Goal: Task Accomplishment & Management: Manage account settings

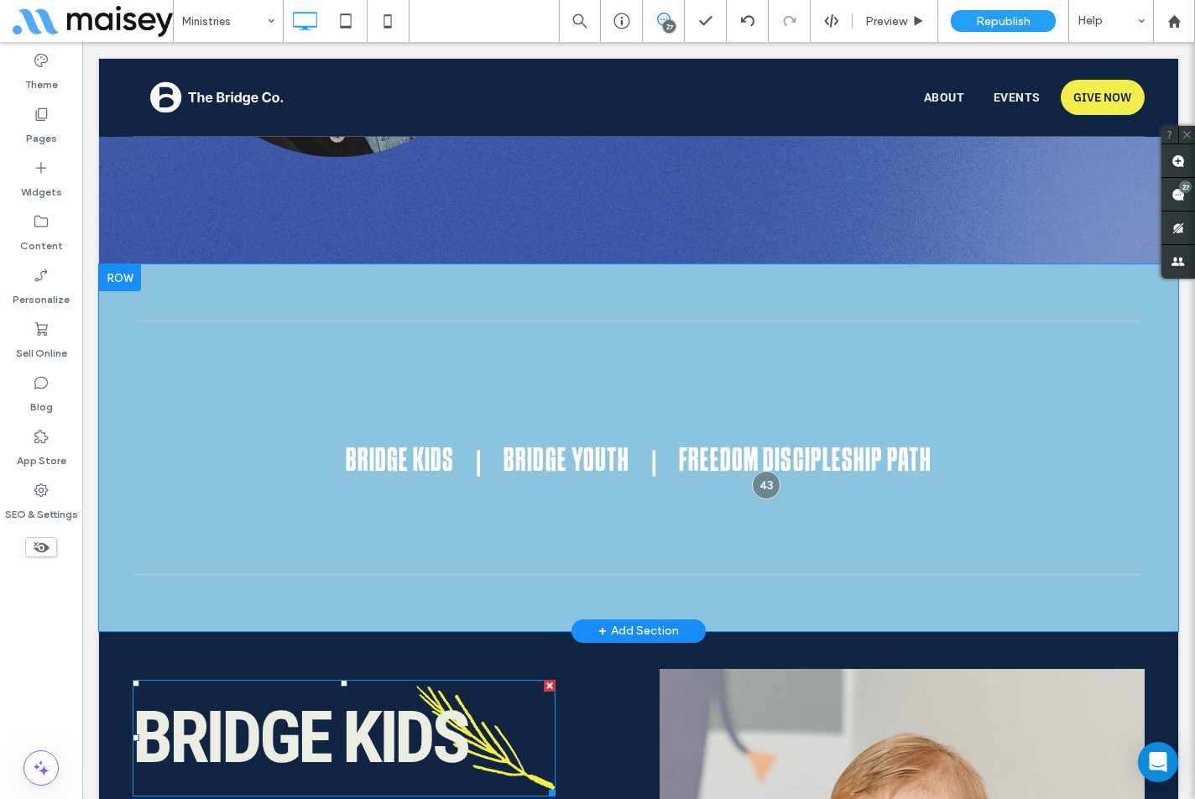
scroll to position [1579, 0]
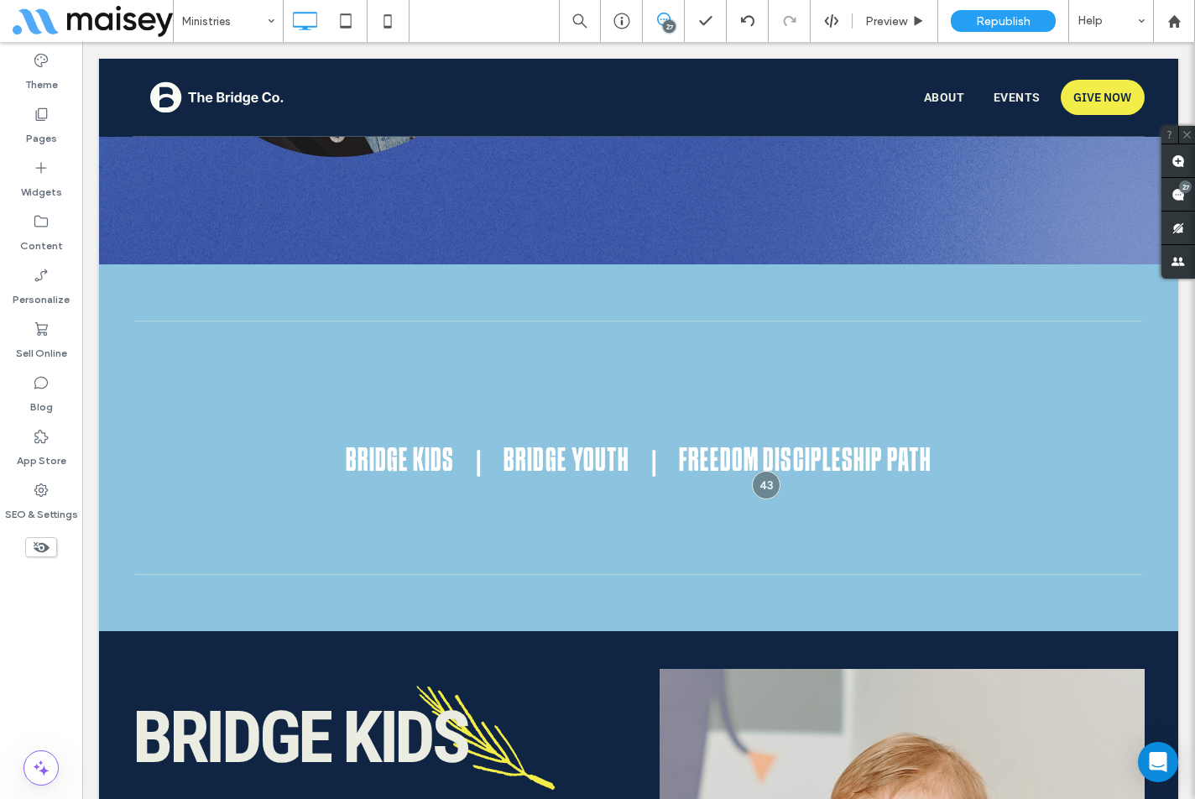
click at [48, 633] on div "Theme Pages Widgets Content Personalize Sell Online Blog App Store SEO & Settin…" at bounding box center [41, 420] width 82 height 757
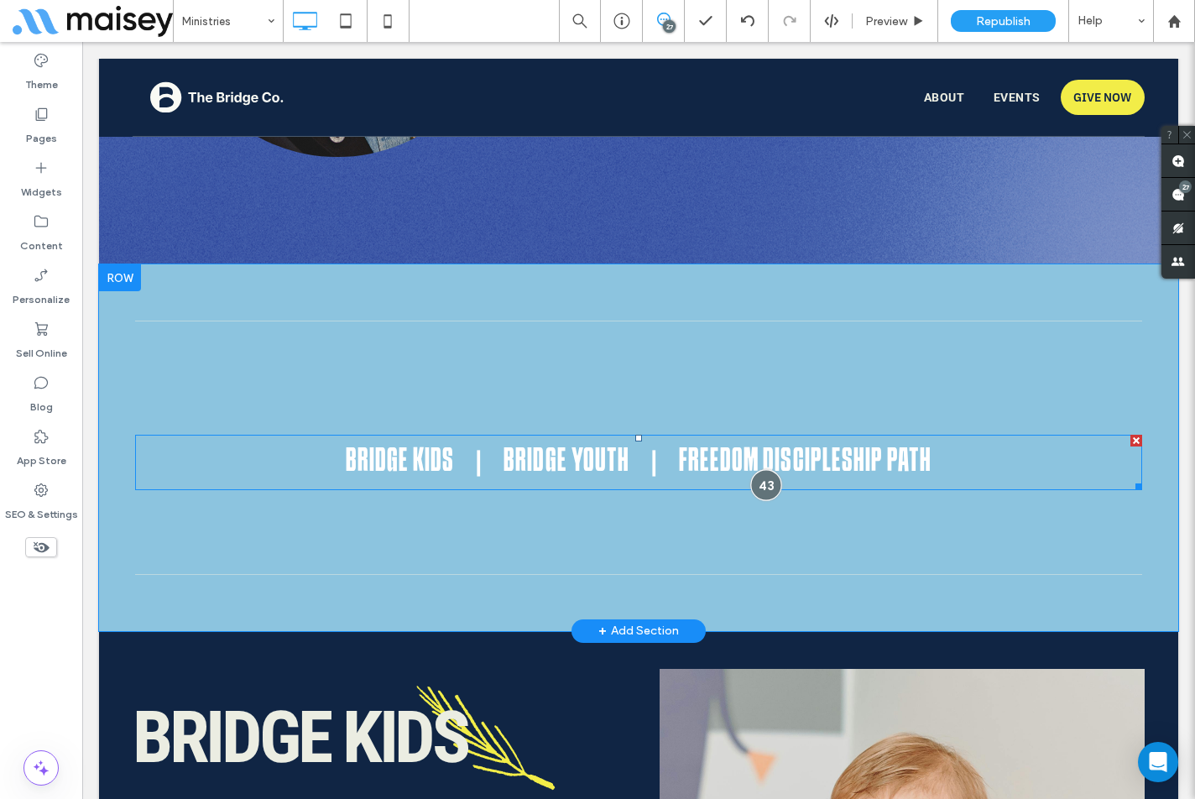
click at [759, 489] on div at bounding box center [766, 485] width 31 height 31
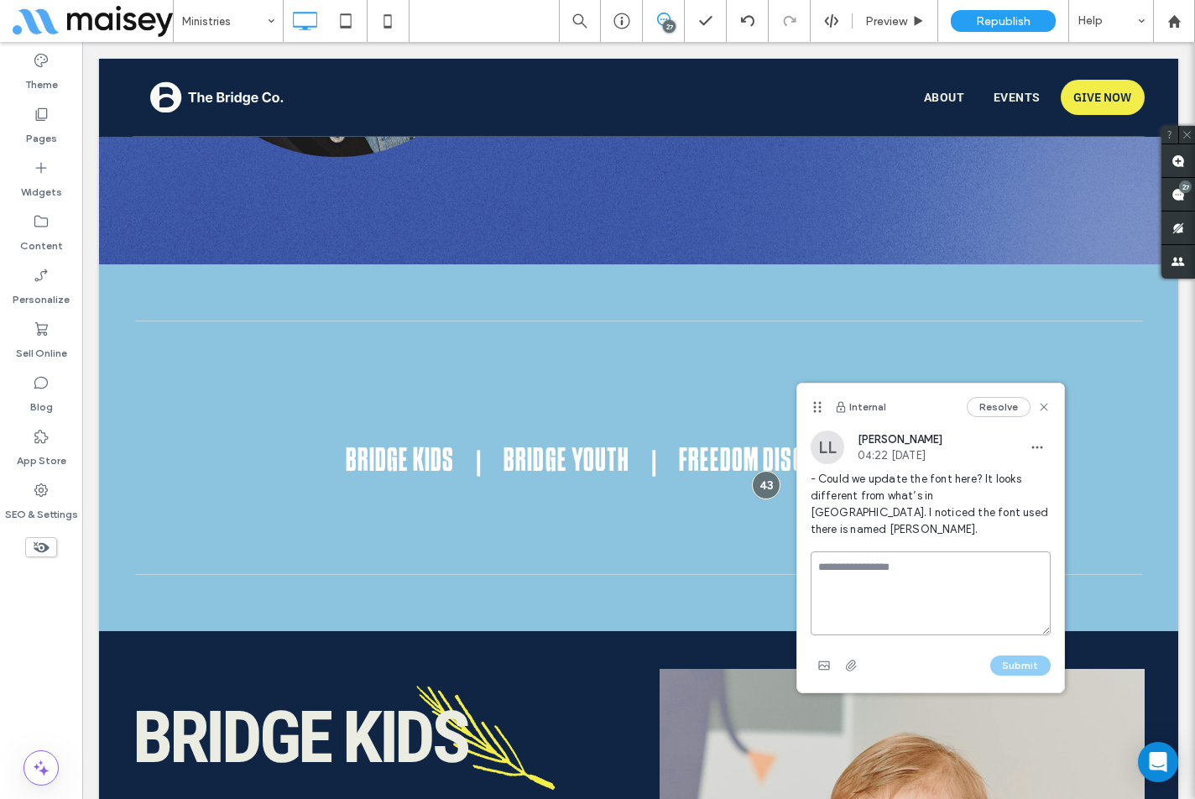
click at [884, 560] on textarea at bounding box center [931, 593] width 240 height 84
type textarea "****"
click at [1032, 655] on button "Submit" at bounding box center [1020, 665] width 60 height 20
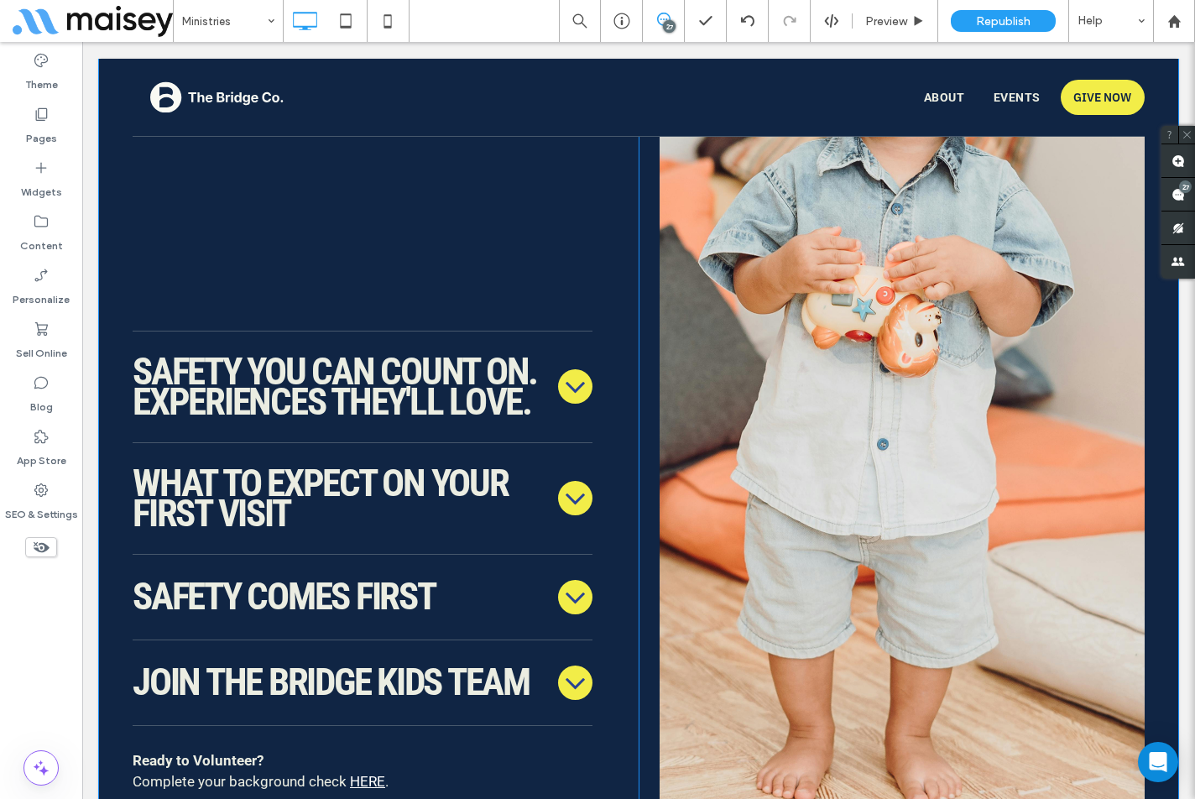
scroll to position [2754, 0]
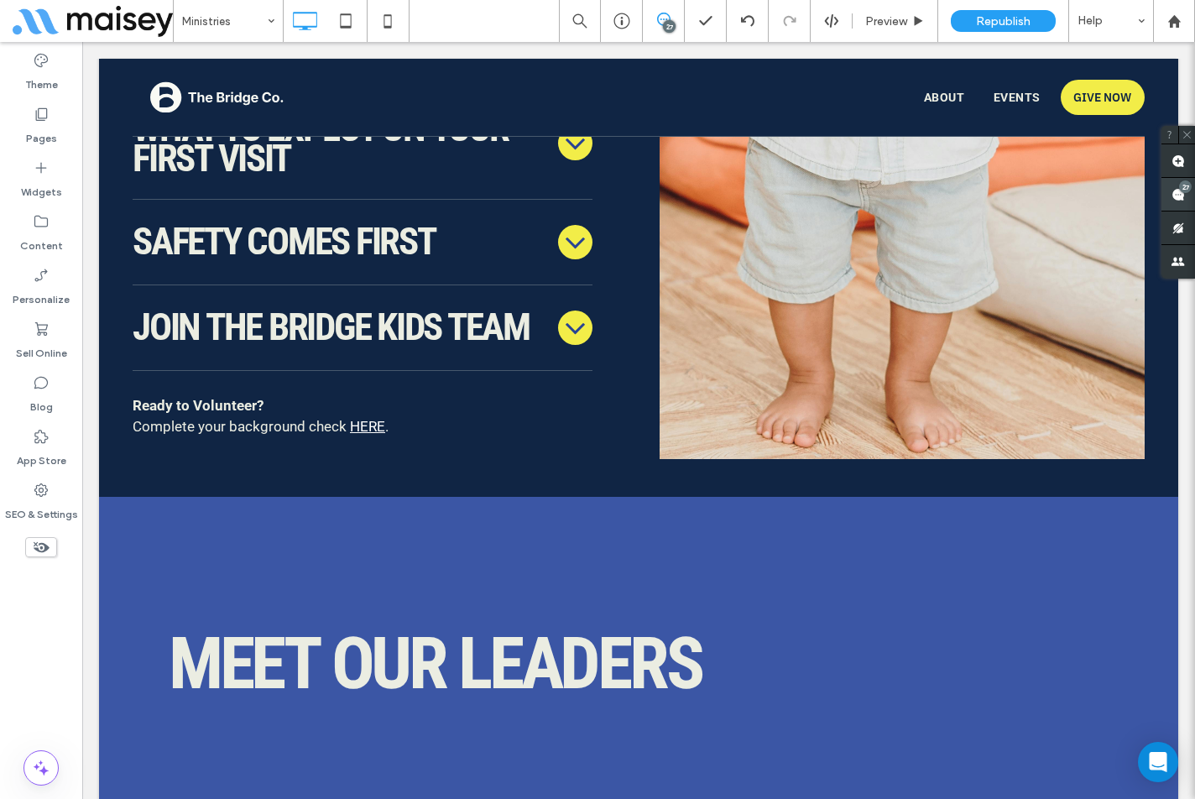
click at [1173, 194] on use at bounding box center [1177, 194] width 13 height 13
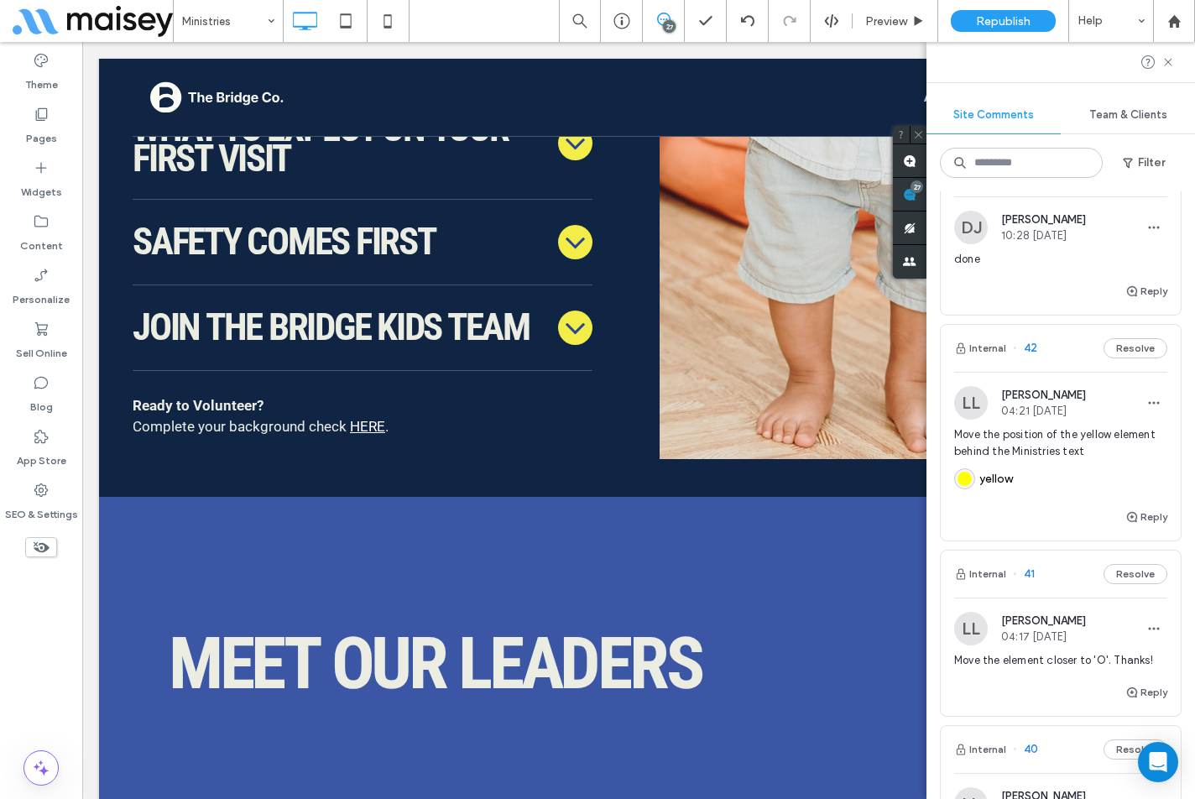
scroll to position [1846, 0]
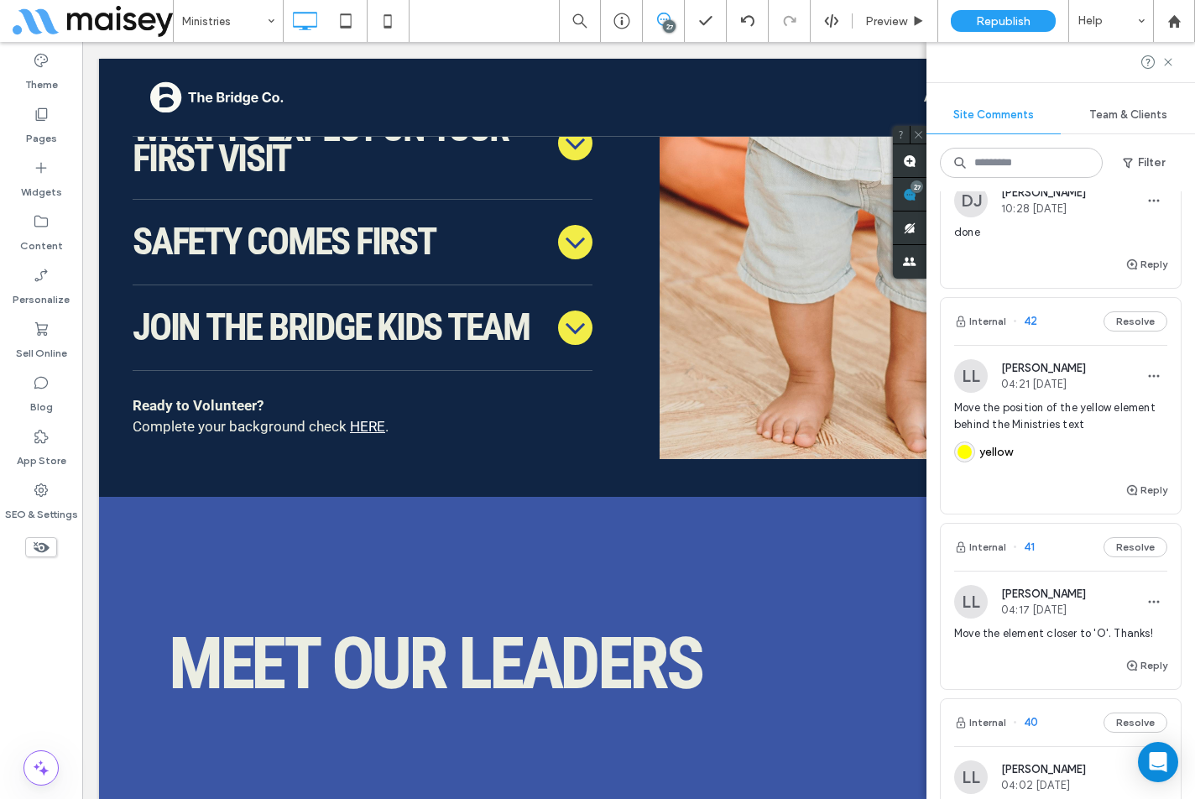
click at [999, 497] on div "Reply" at bounding box center [1061, 497] width 240 height 34
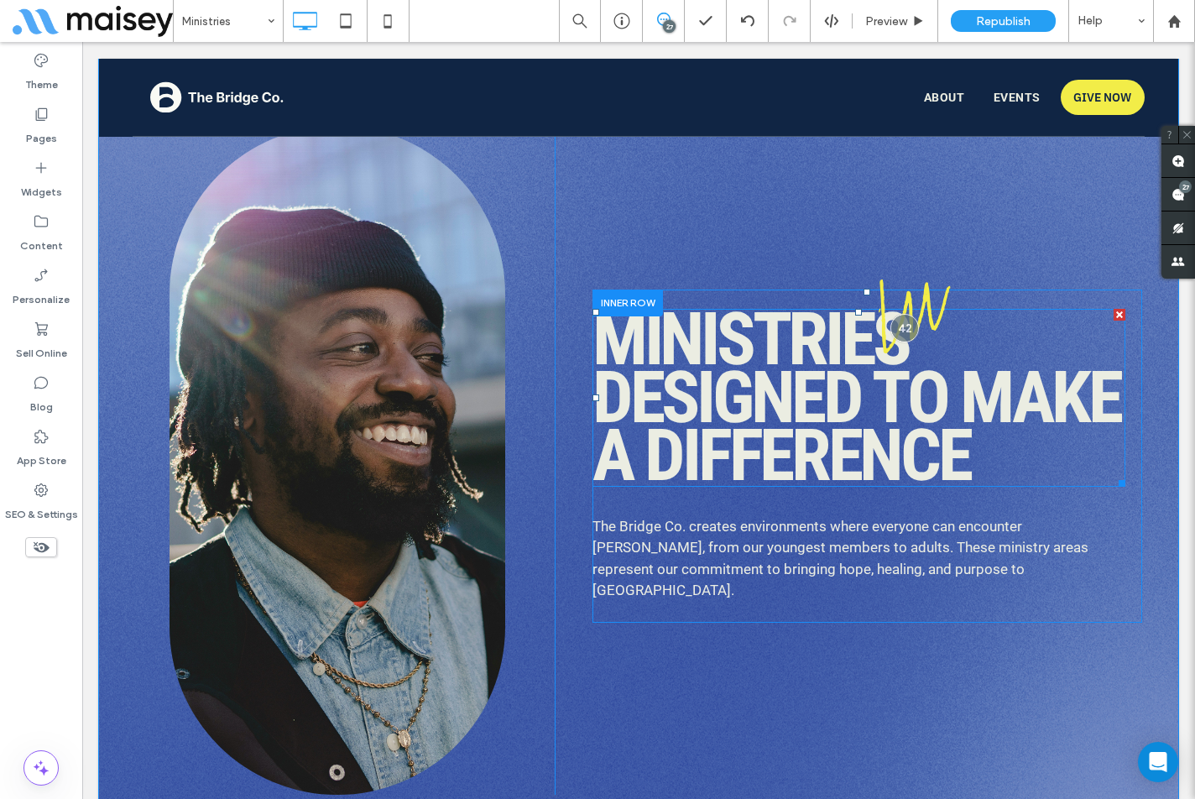
scroll to position [972, 0]
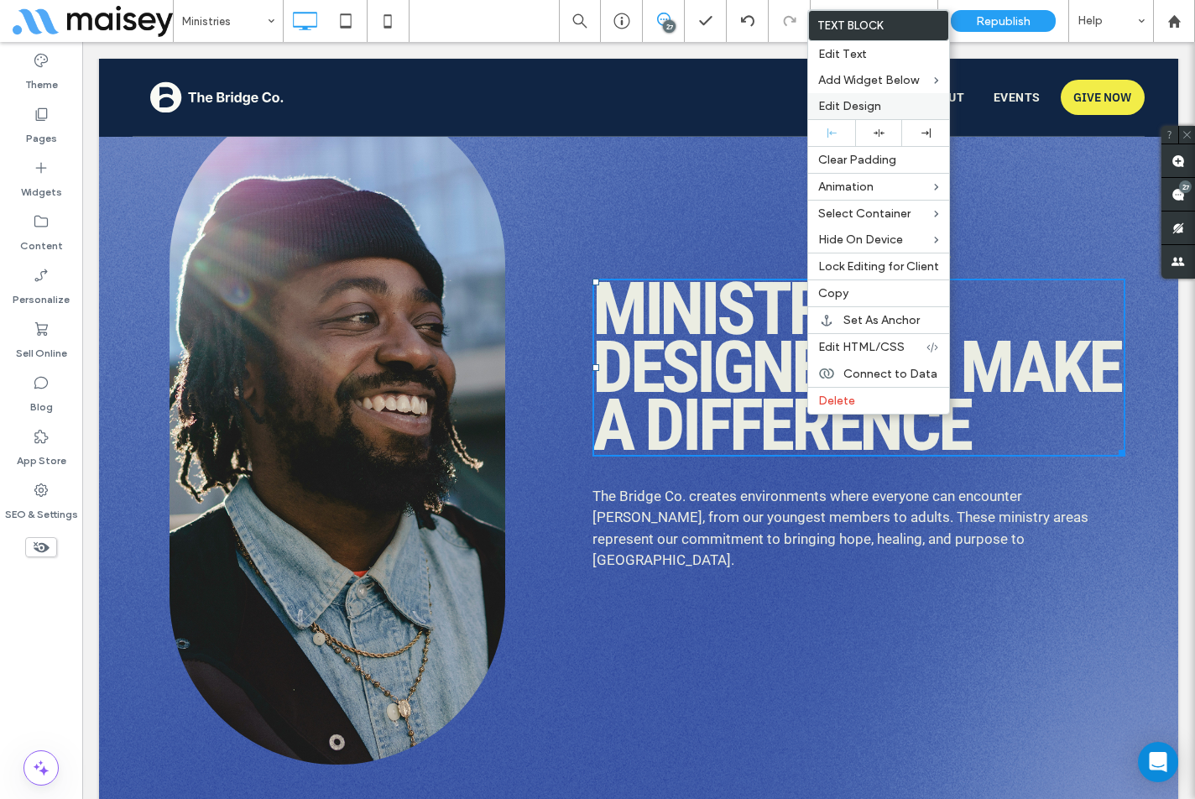
click at [871, 99] on span "Edit Design" at bounding box center [849, 106] width 63 height 14
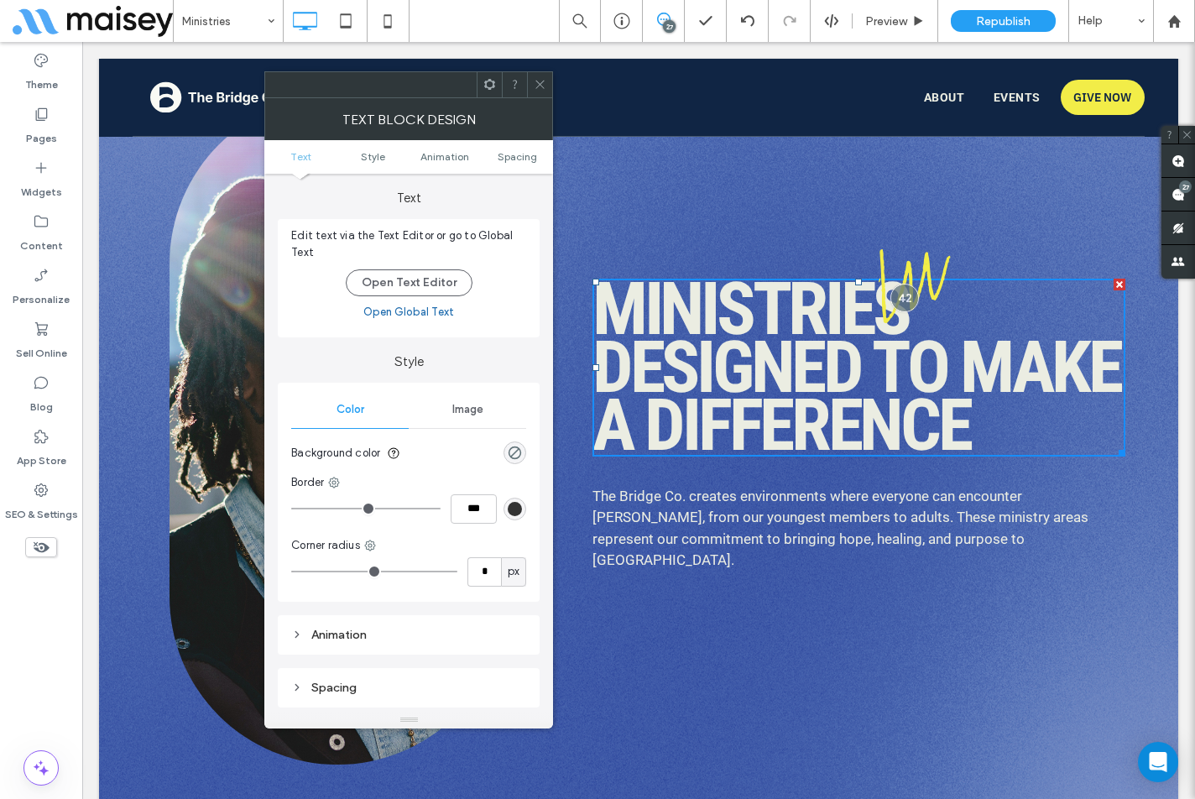
click at [466, 406] on span "Image" at bounding box center [467, 409] width 31 height 13
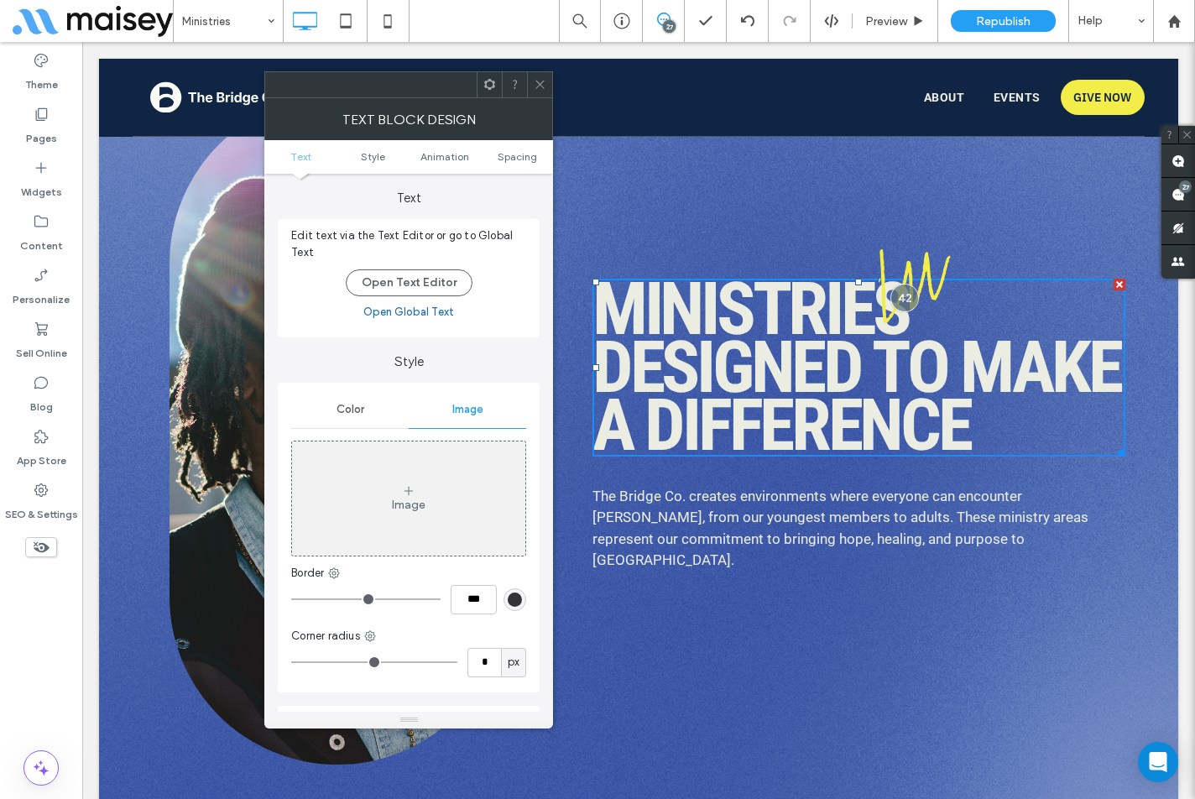
click at [413, 487] on icon at bounding box center [408, 490] width 13 height 13
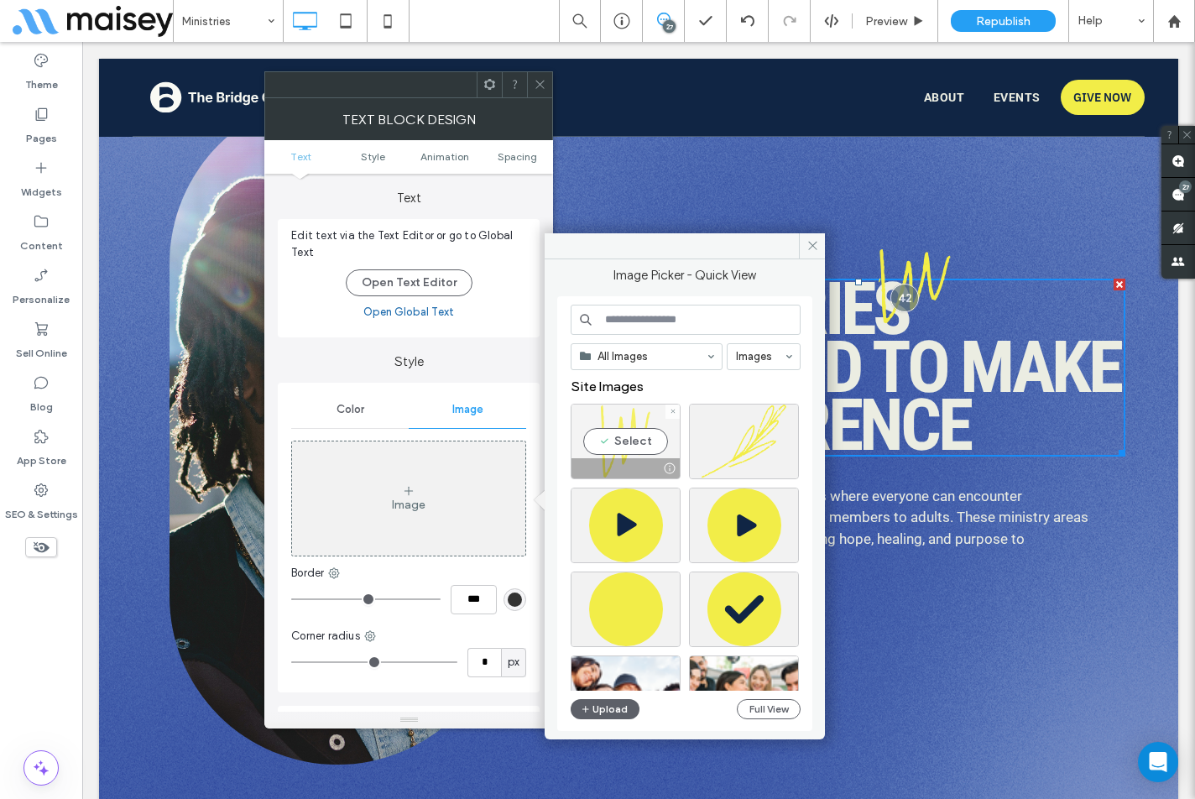
click at [630, 430] on div "Select" at bounding box center [626, 442] width 110 height 76
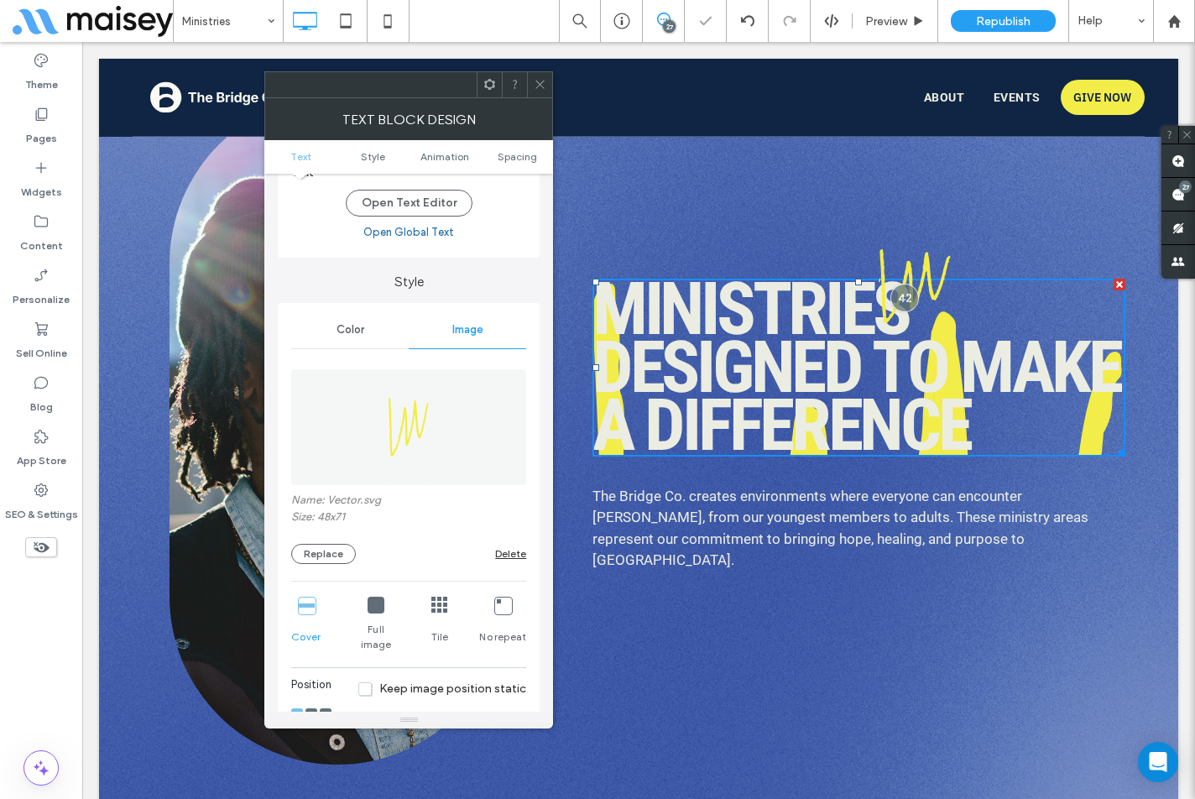
scroll to position [168, 0]
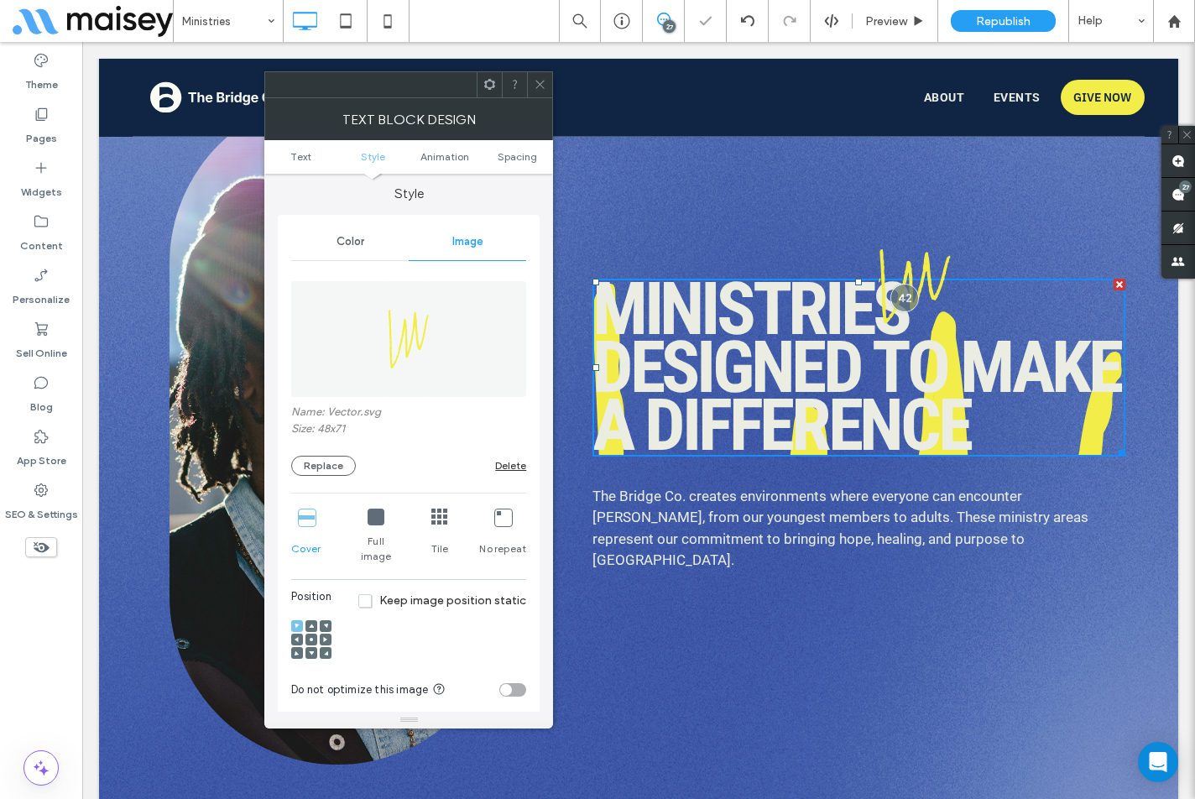
click at [510, 515] on icon at bounding box center [502, 516] width 17 height 17
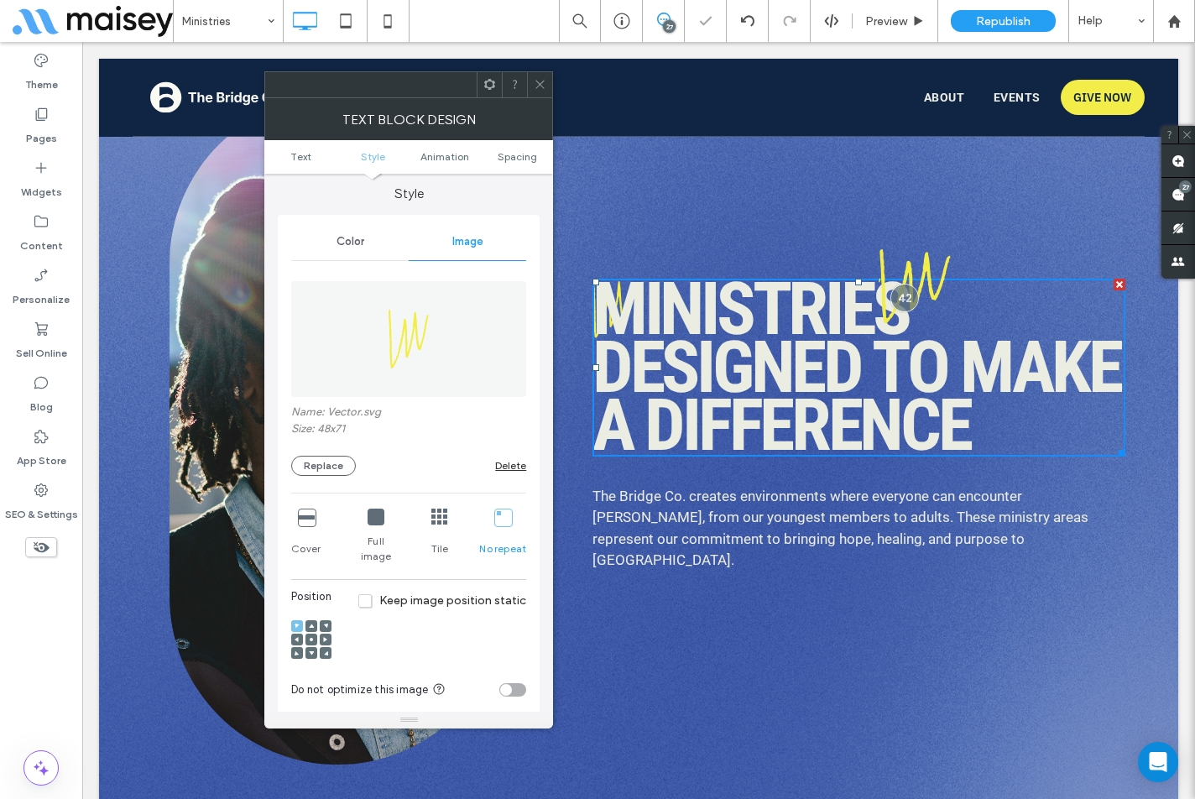
click at [310, 623] on use at bounding box center [312, 625] width 5 height 4
click at [508, 162] on span "Spacing" at bounding box center [517, 156] width 39 height 13
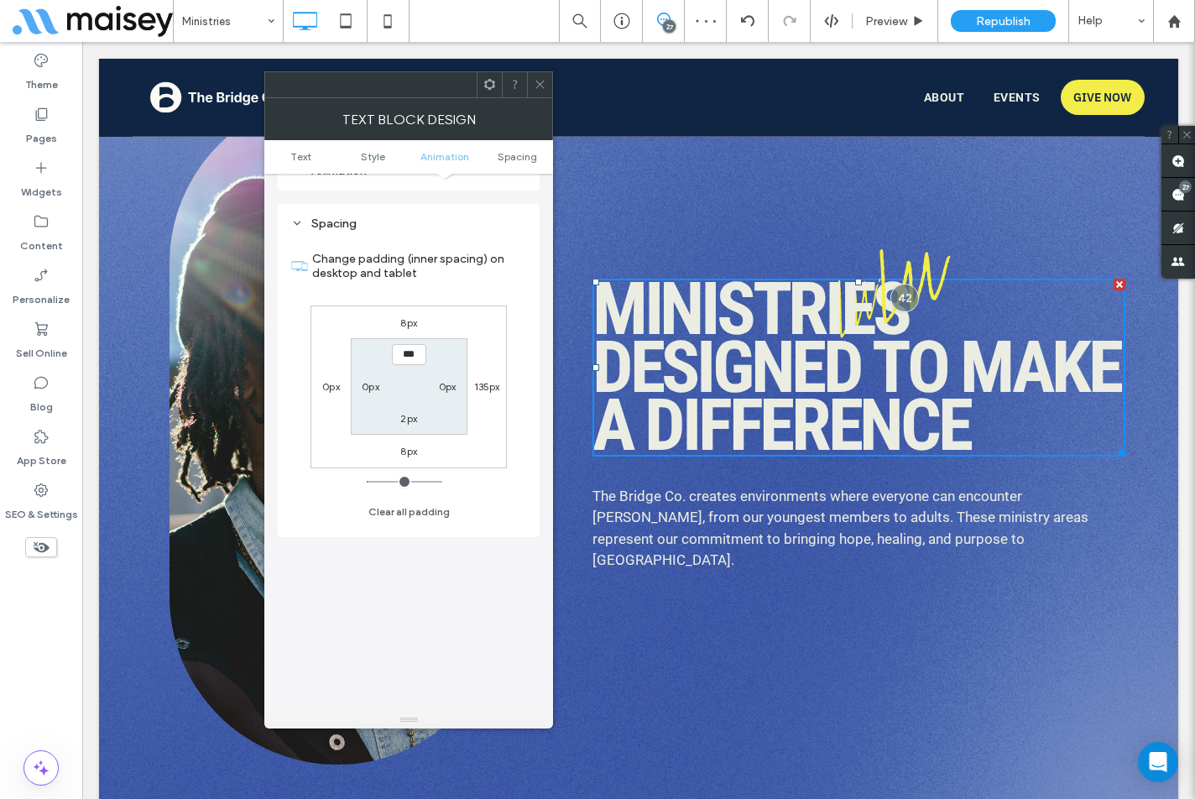
scroll to position [947, 0]
click at [399, 342] on input "***" at bounding box center [409, 352] width 34 height 21
type input "****"
type input "**"
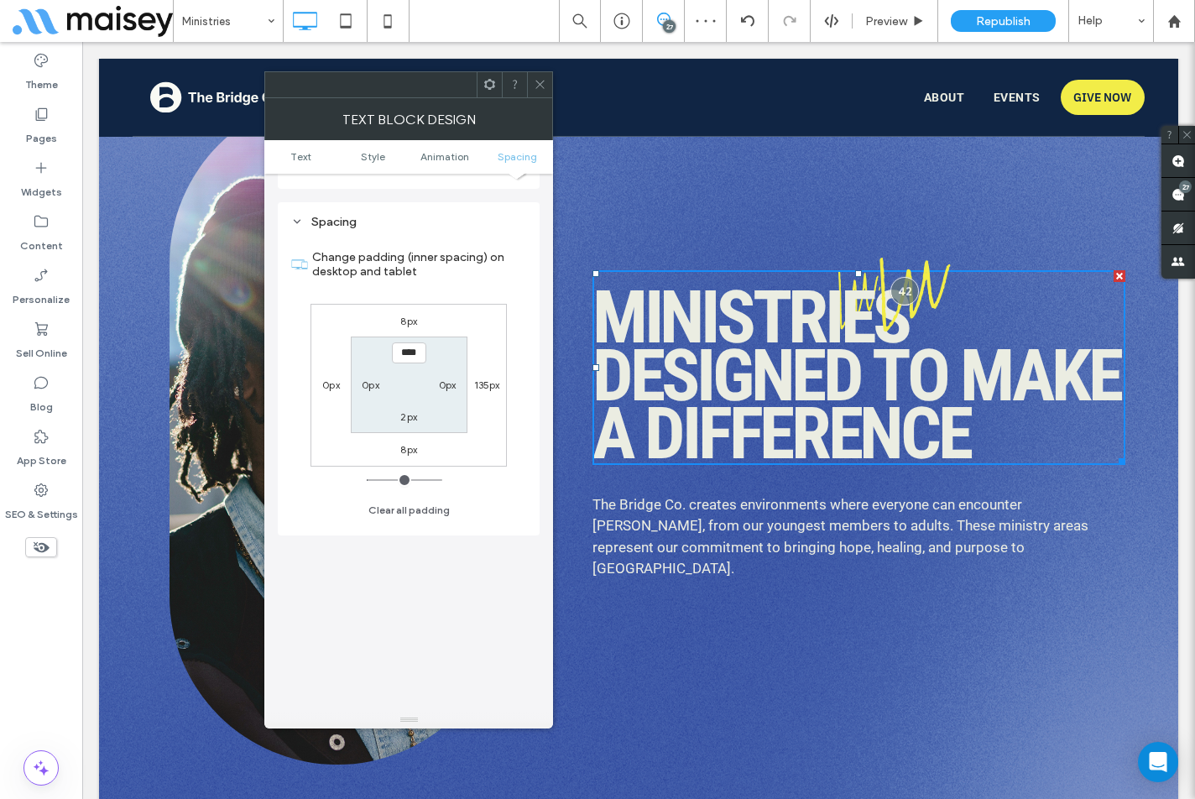
click at [447, 336] on section "**** 0px 2px 0px" at bounding box center [409, 384] width 117 height 96
click at [397, 342] on input "****" at bounding box center [409, 352] width 34 height 21
type input "****"
type input "**"
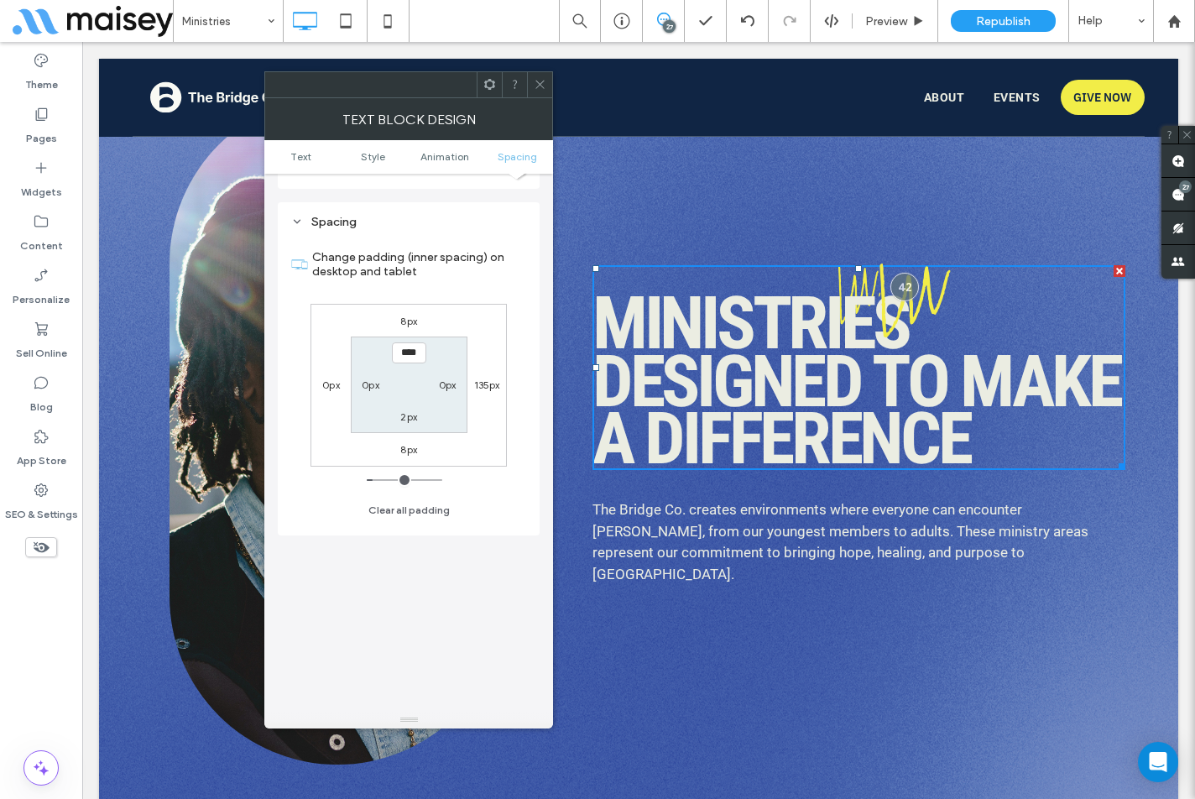
click at [482, 335] on div "8px 135px 8px 0px **** 0px 2px 0px" at bounding box center [408, 385] width 196 height 163
drag, startPoint x: 489, startPoint y: 90, endPoint x: 497, endPoint y: 102, distance: 14.0
click at [490, 90] on use at bounding box center [489, 84] width 11 height 11
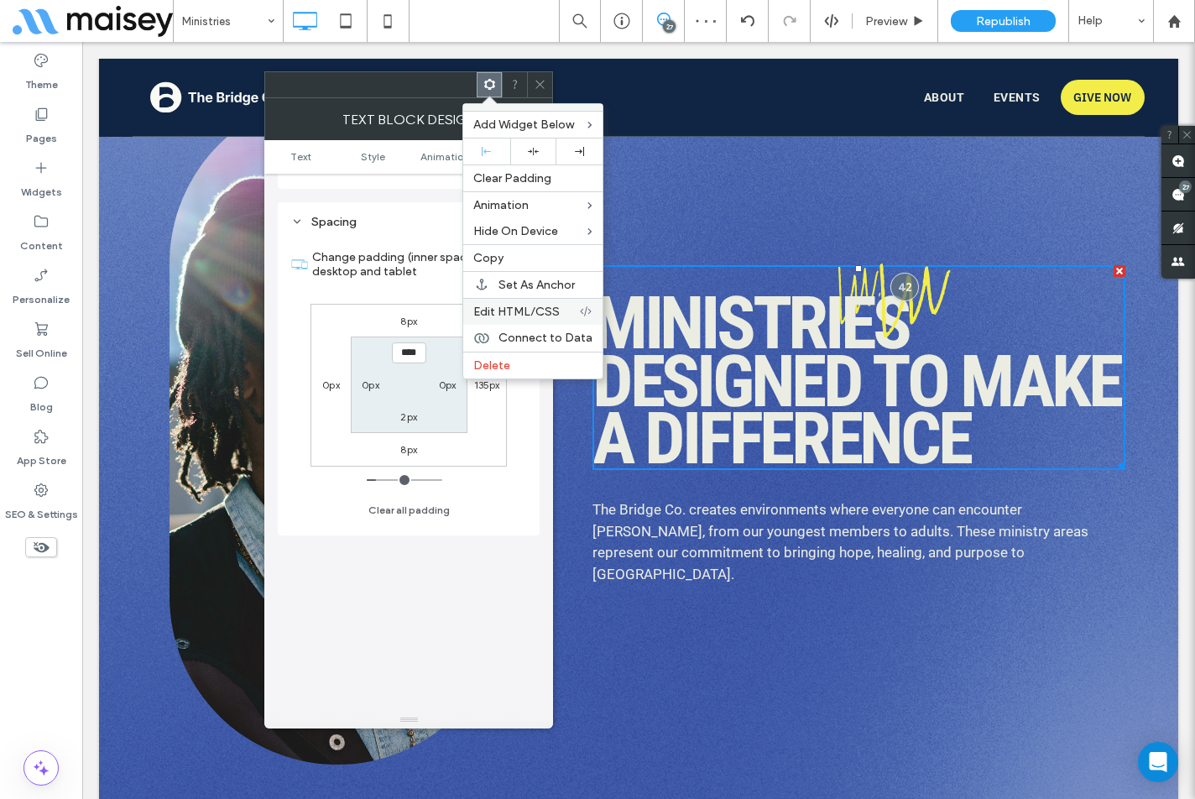
click at [531, 306] on span "Edit HTML/CSS" at bounding box center [516, 312] width 86 height 14
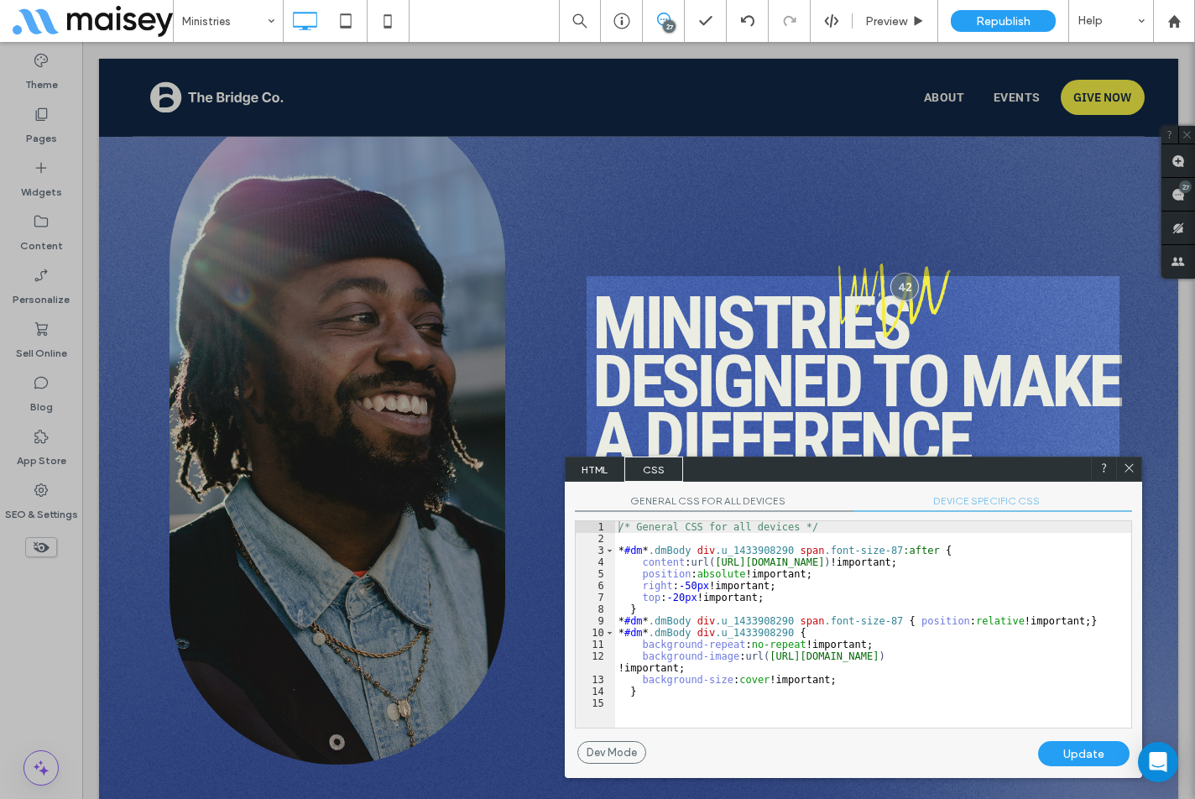
click at [960, 497] on span "DEVICE SPECIFIC CSS" at bounding box center [992, 503] width 279 height 18
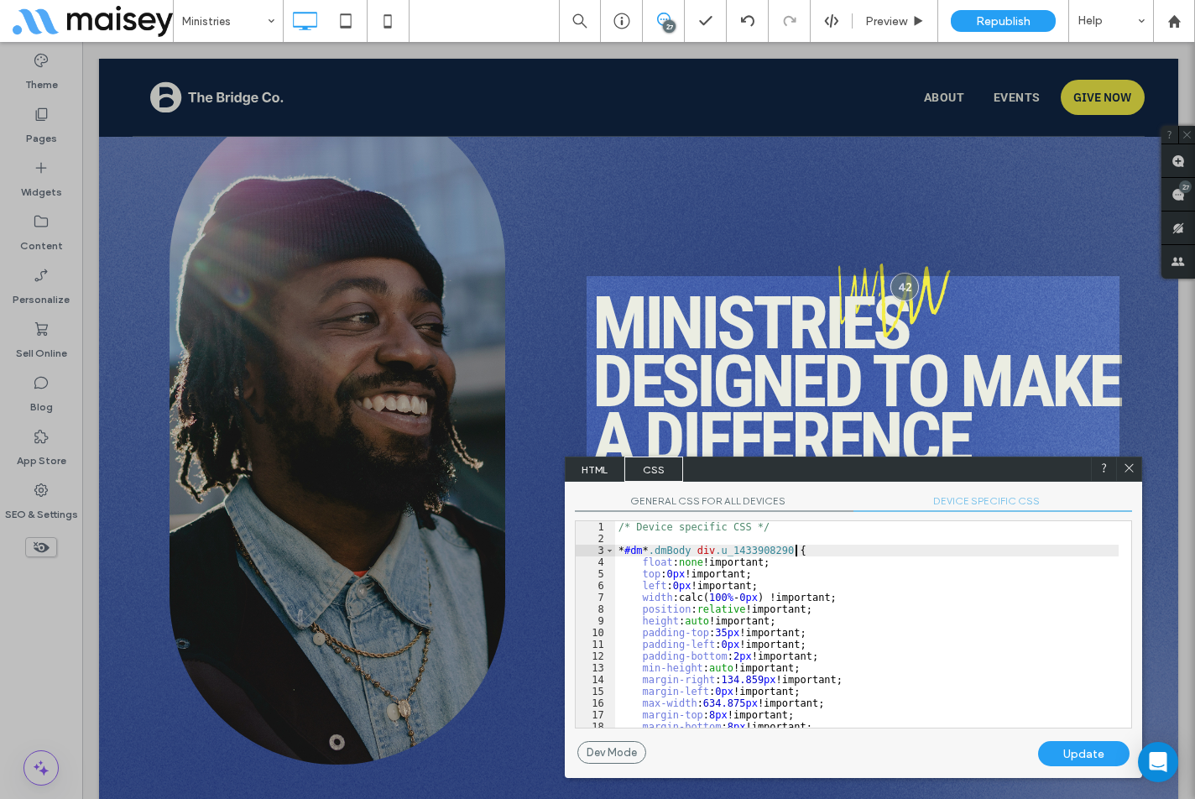
click at [926, 546] on div "/* Device specific CSS */ * #dm * .dmBody div .u_1433908290 { float : none !imp…" at bounding box center [866, 636] width 503 height 230
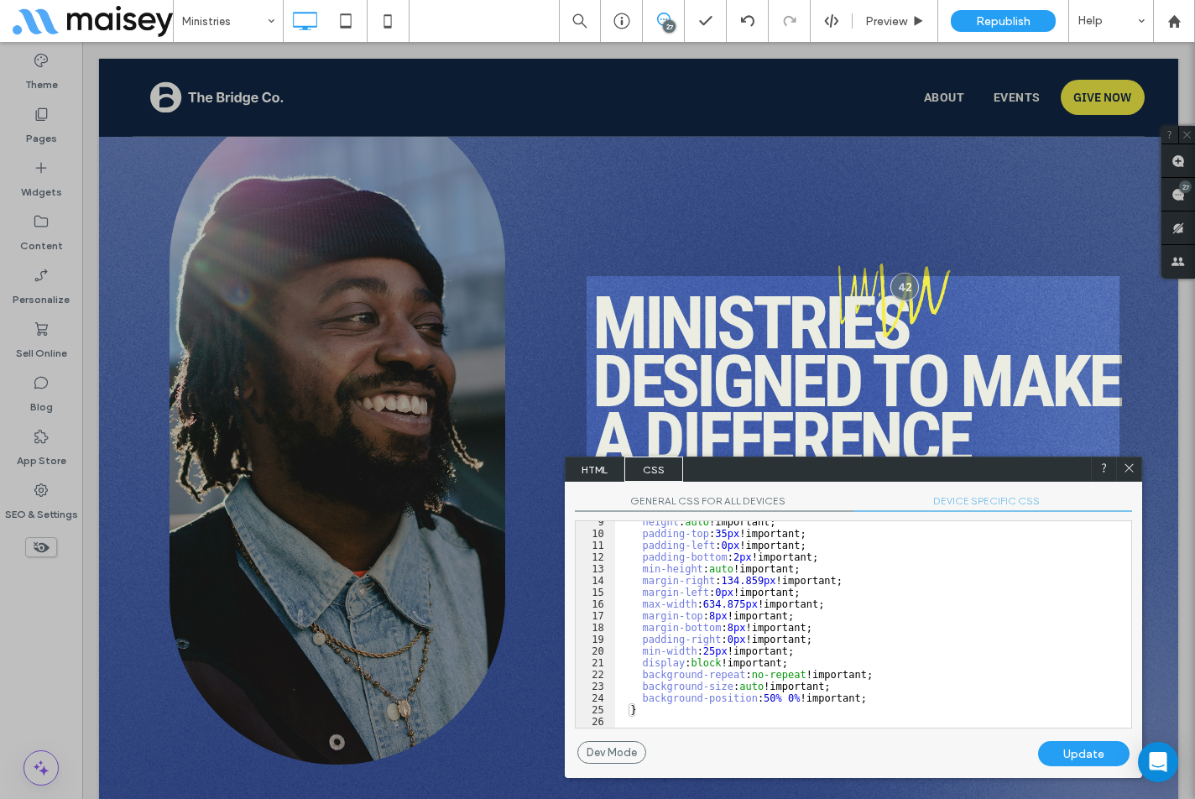
scroll to position [99, 0]
click at [755, 697] on div "height : auto !important; padding-top : 35 px !important; padding-left : 0 px !…" at bounding box center [866, 631] width 503 height 230
click at [1077, 750] on div "Update" at bounding box center [1083, 753] width 91 height 25
click at [1129, 466] on icon at bounding box center [1129, 467] width 13 height 13
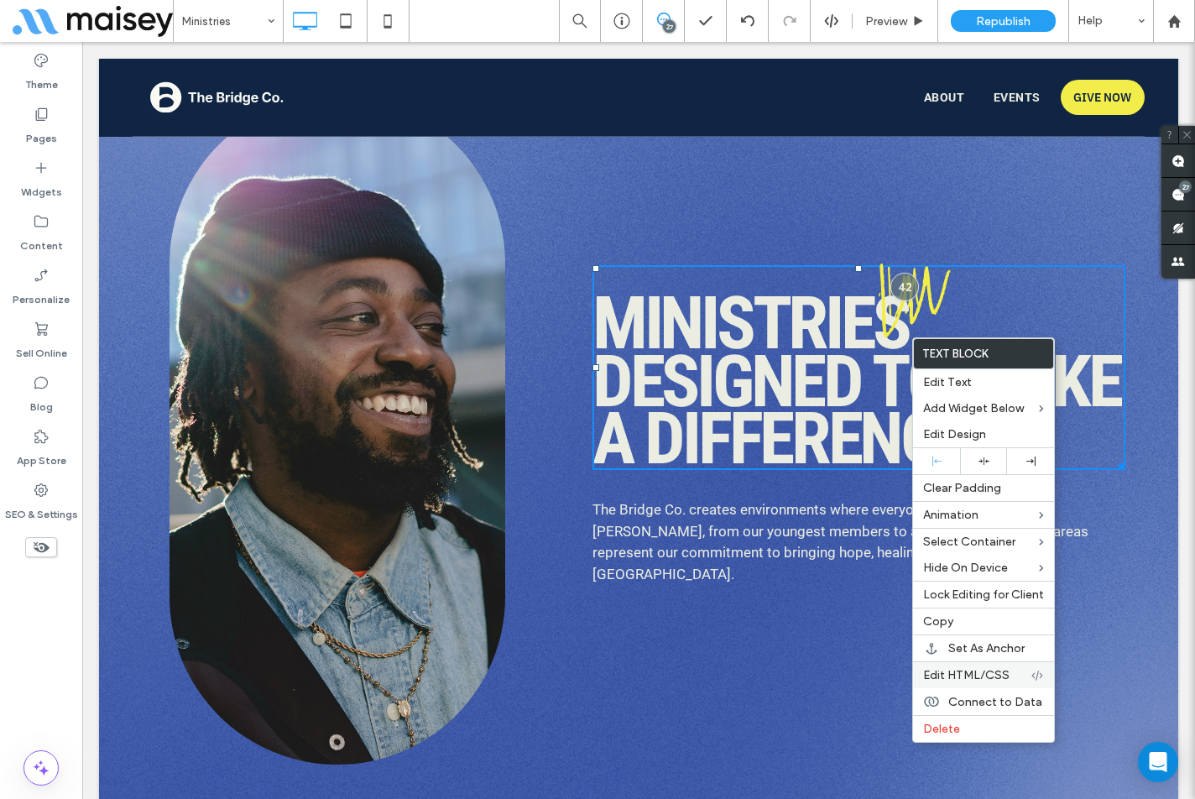
click at [981, 677] on span "Edit HTML/CSS" at bounding box center [966, 675] width 86 height 14
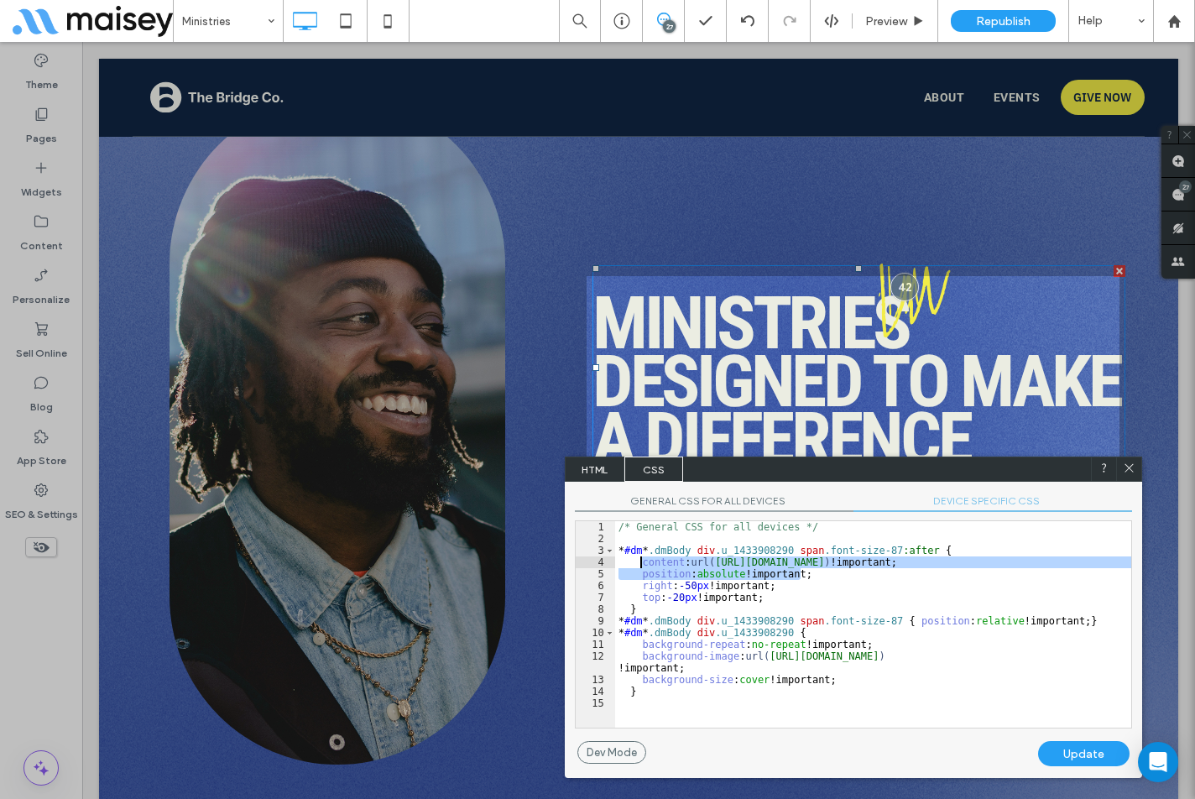
drag, startPoint x: 802, startPoint y: 573, endPoint x: 641, endPoint y: 566, distance: 161.2
click at [641, 566] on div "/* General CSS for all devices */ * #dm * .dmBody div .u_1433908290 span .font-…" at bounding box center [873, 636] width 516 height 230
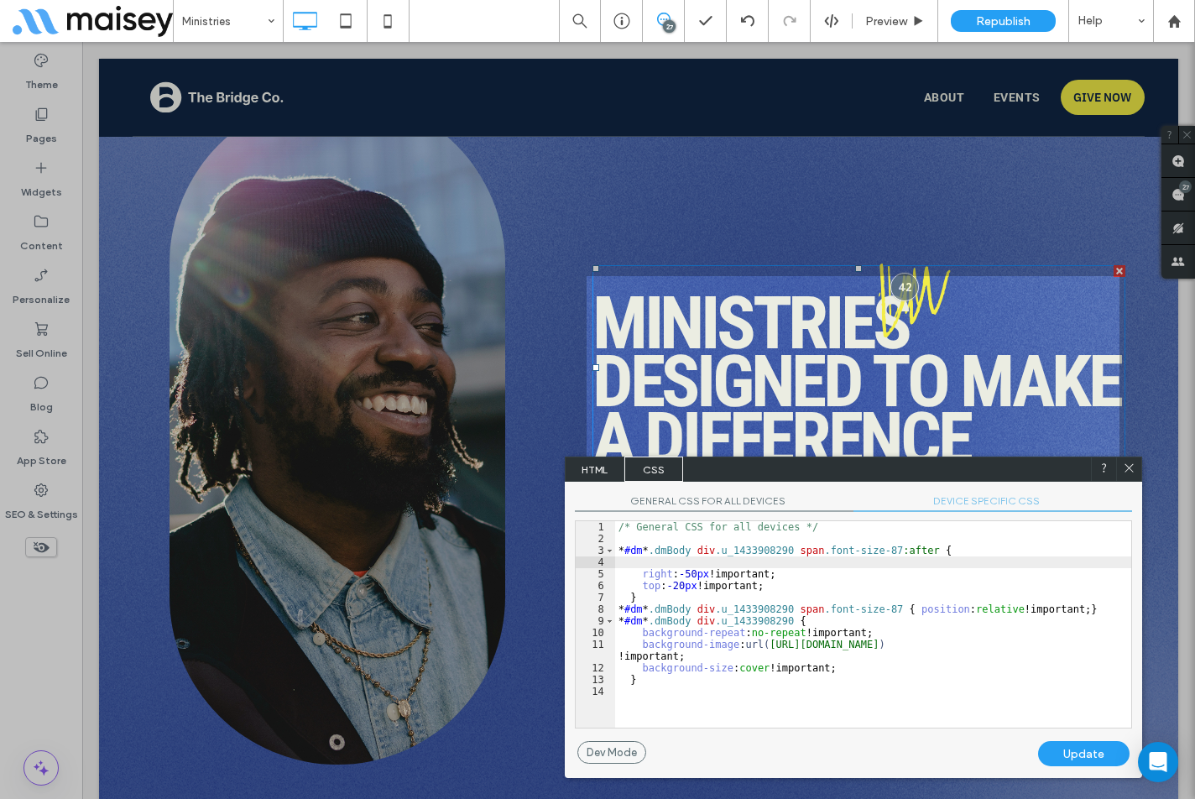
click at [1082, 751] on div "Update" at bounding box center [1083, 753] width 91 height 25
click at [1127, 471] on icon at bounding box center [1129, 467] width 13 height 13
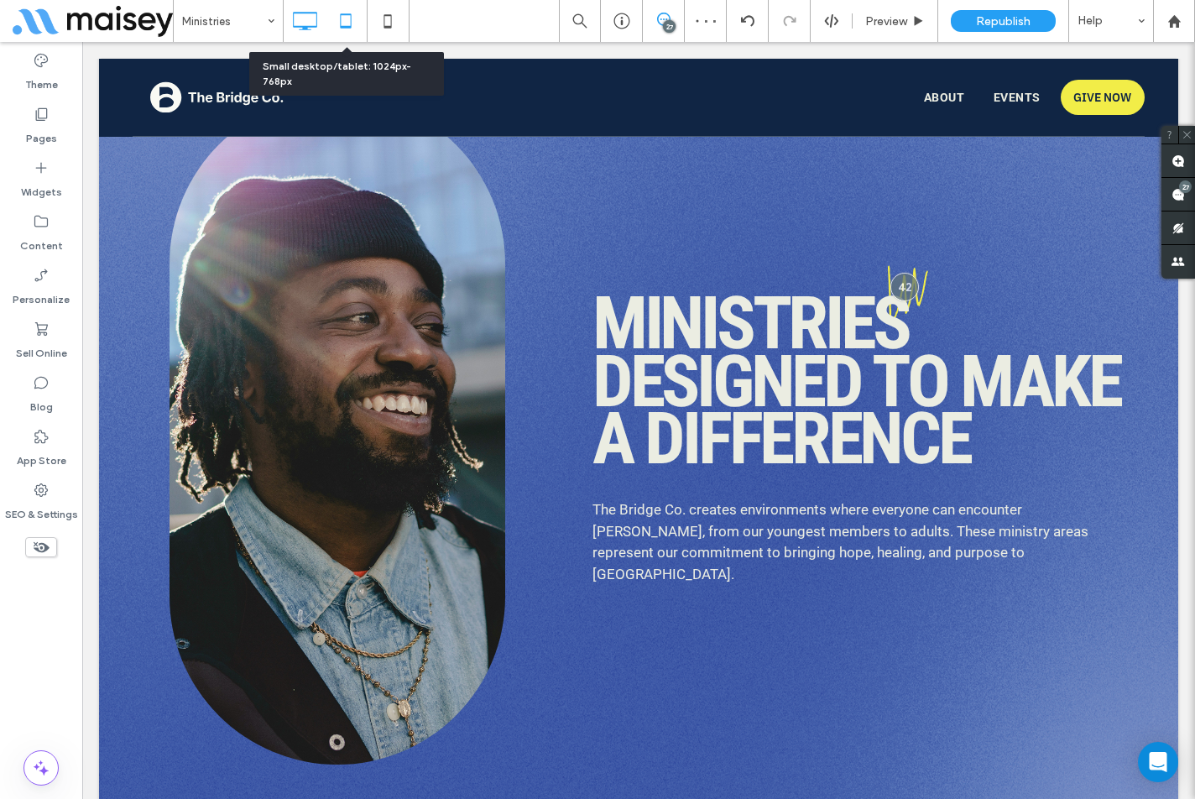
click at [351, 20] on use at bounding box center [345, 20] width 11 height 14
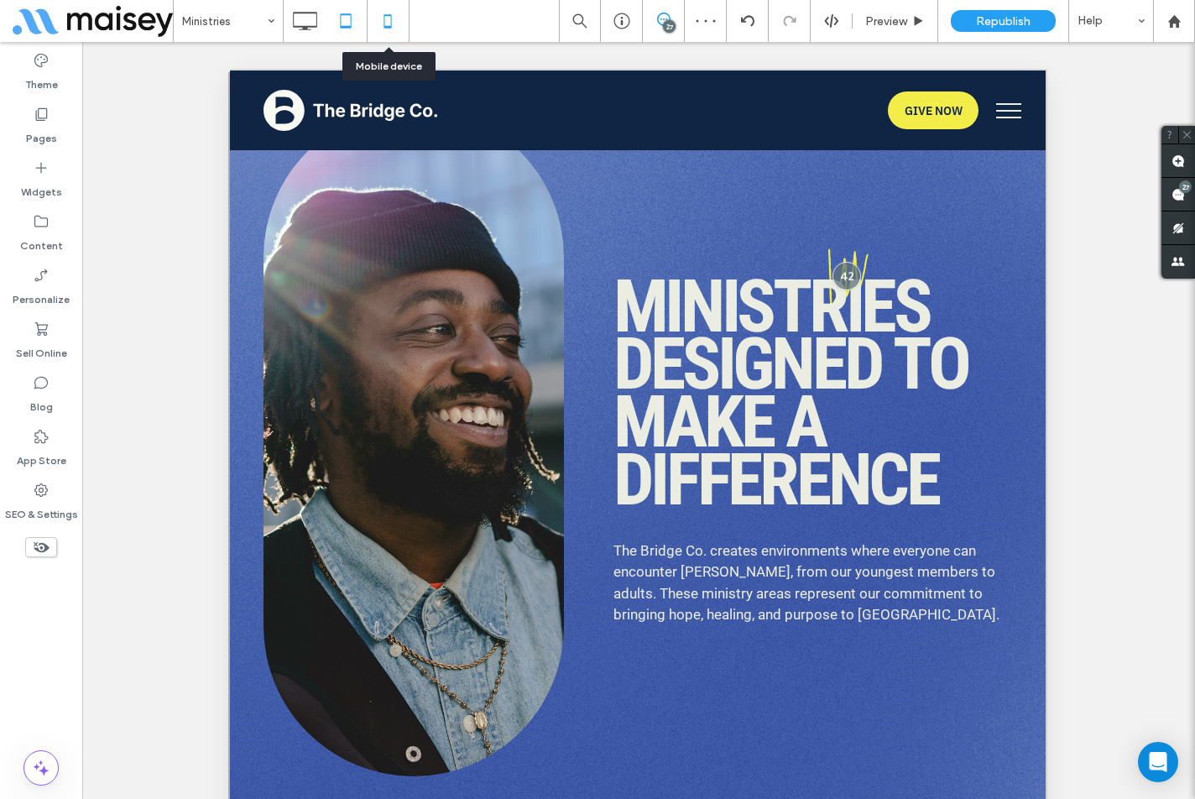
click at [378, 22] on icon at bounding box center [388, 21] width 34 height 34
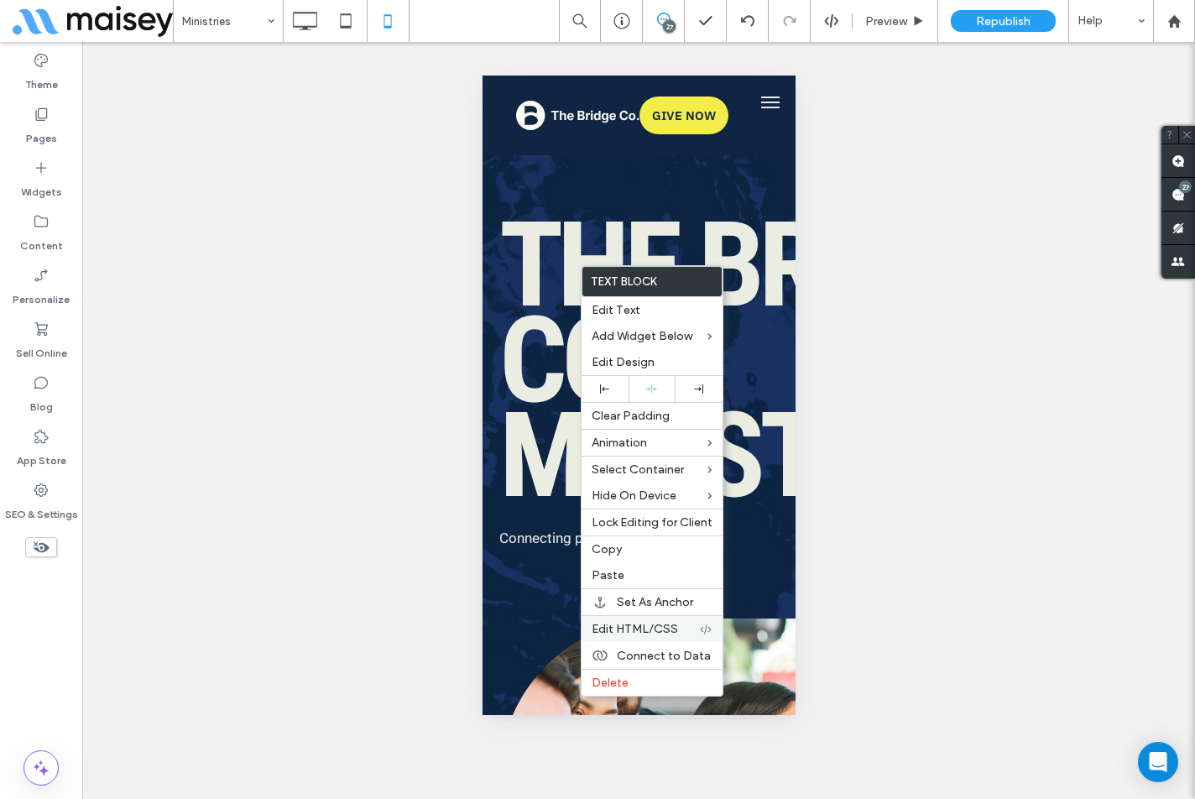
click at [665, 623] on span "Edit HTML/CSS" at bounding box center [635, 629] width 86 height 14
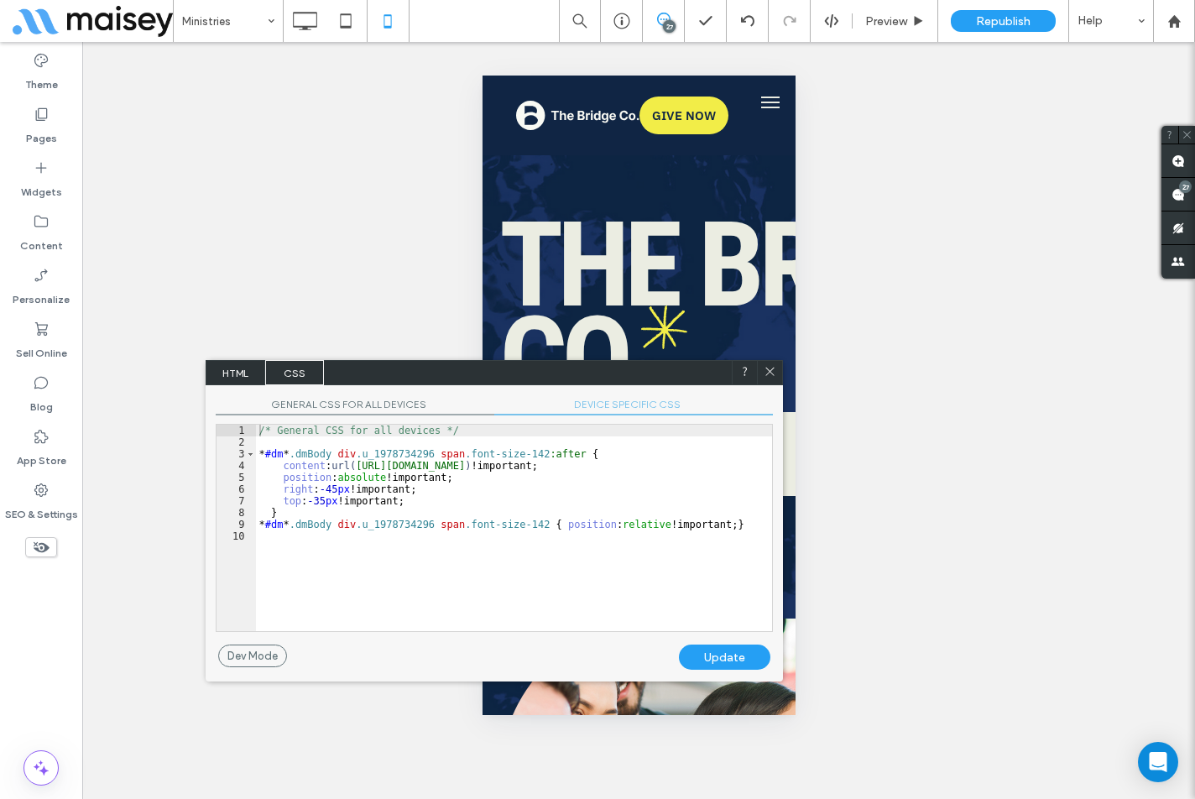
click at [653, 399] on span "DEVICE SPECIFIC CSS" at bounding box center [633, 407] width 279 height 18
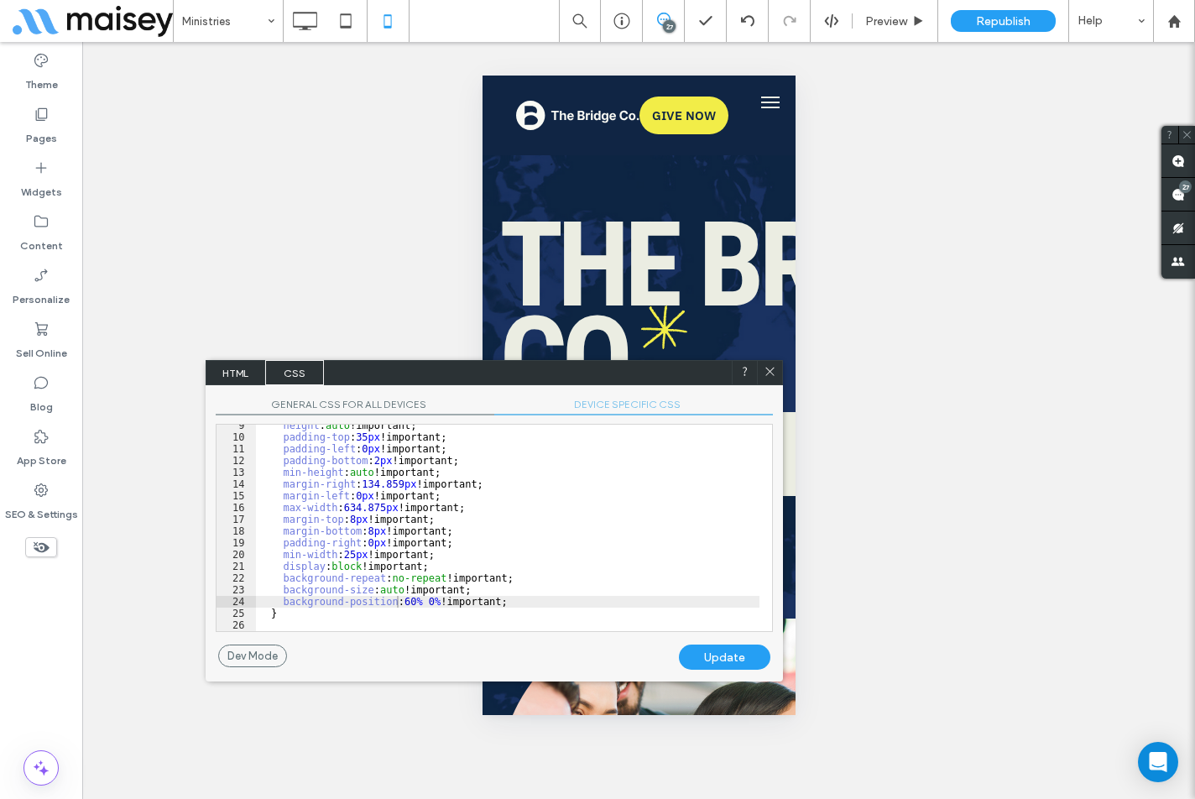
click at [592, 469] on div "height : auto !important; padding-top : 35 px !important; padding-left : 0 px !…" at bounding box center [507, 535] width 503 height 230
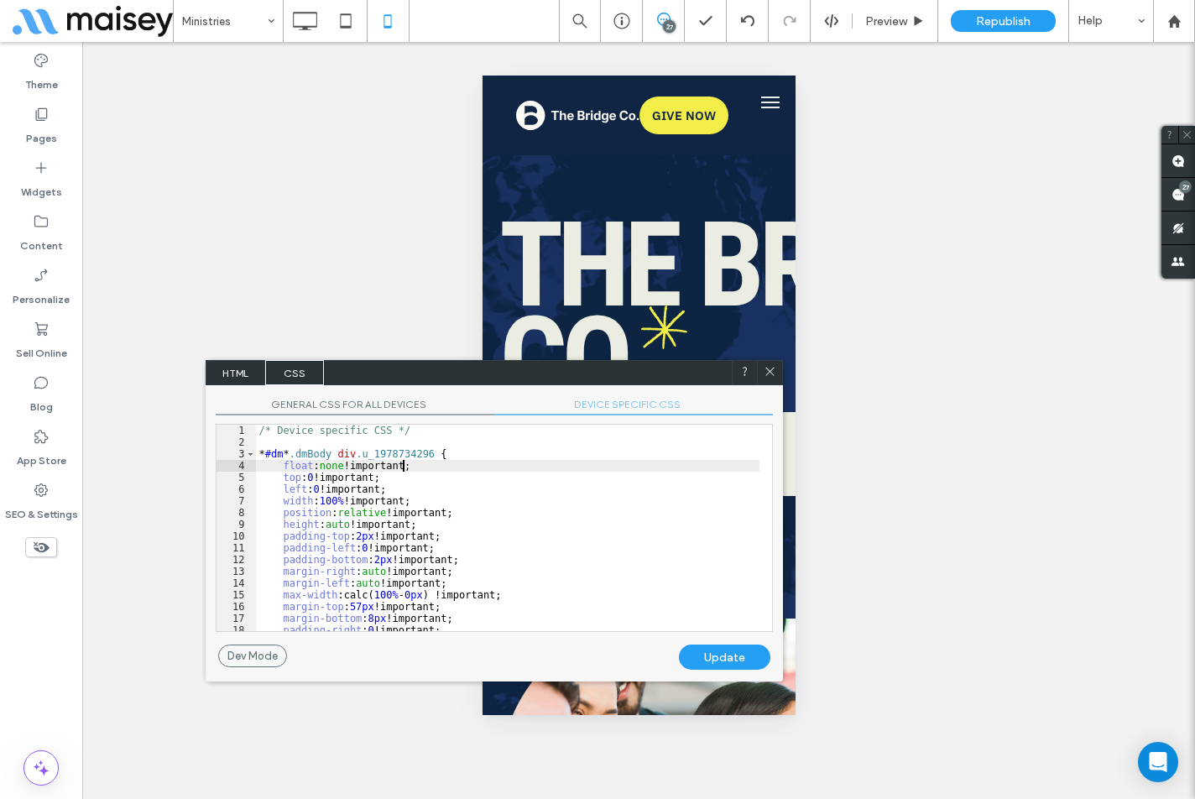
scroll to position [134, 0]
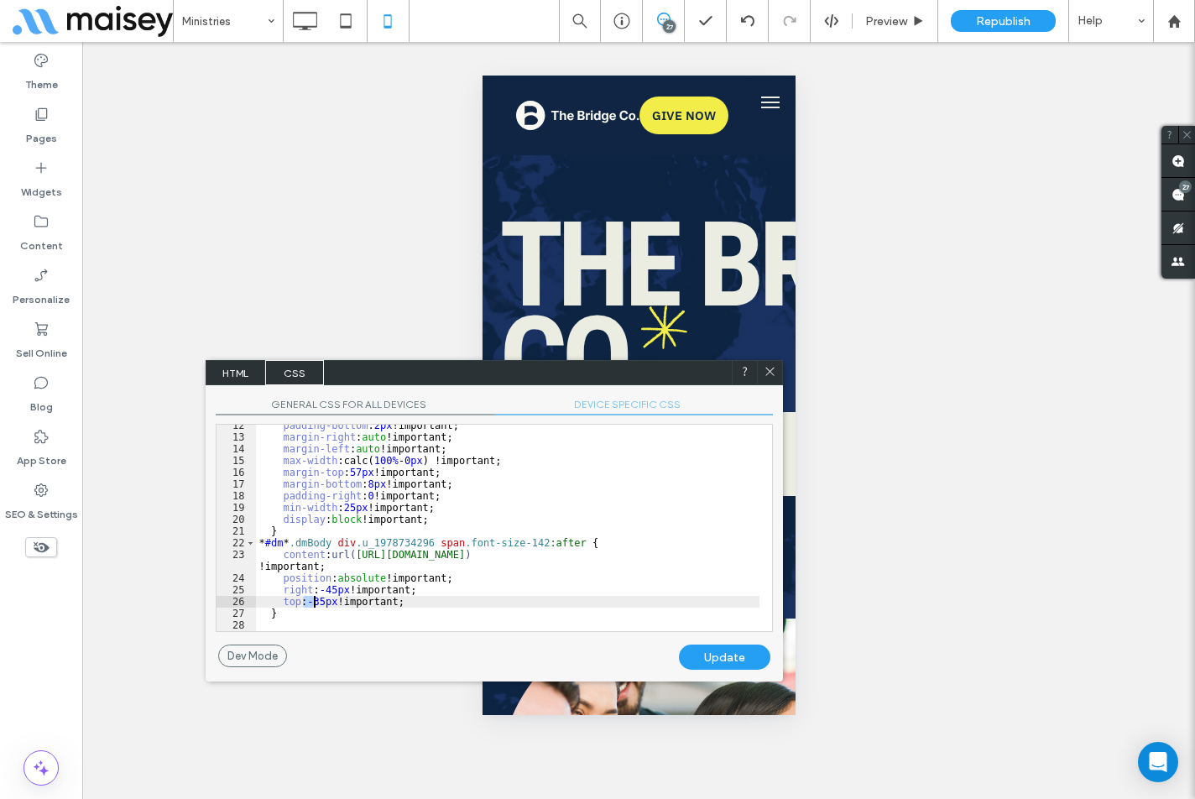
drag, startPoint x: 304, startPoint y: 602, endPoint x: 313, endPoint y: 602, distance: 9.3
click at [313, 602] on div "padding-bottom : 2 px !important; margin-right : auto !important; margin-left :…" at bounding box center [507, 535] width 503 height 230
click at [713, 657] on div "Update" at bounding box center [724, 656] width 91 height 25
click at [306, 602] on div "padding-bottom : 2 px !important; margin-right : auto !important; margin-left :…" at bounding box center [507, 535] width 503 height 230
click at [702, 652] on div "Update" at bounding box center [724, 656] width 91 height 25
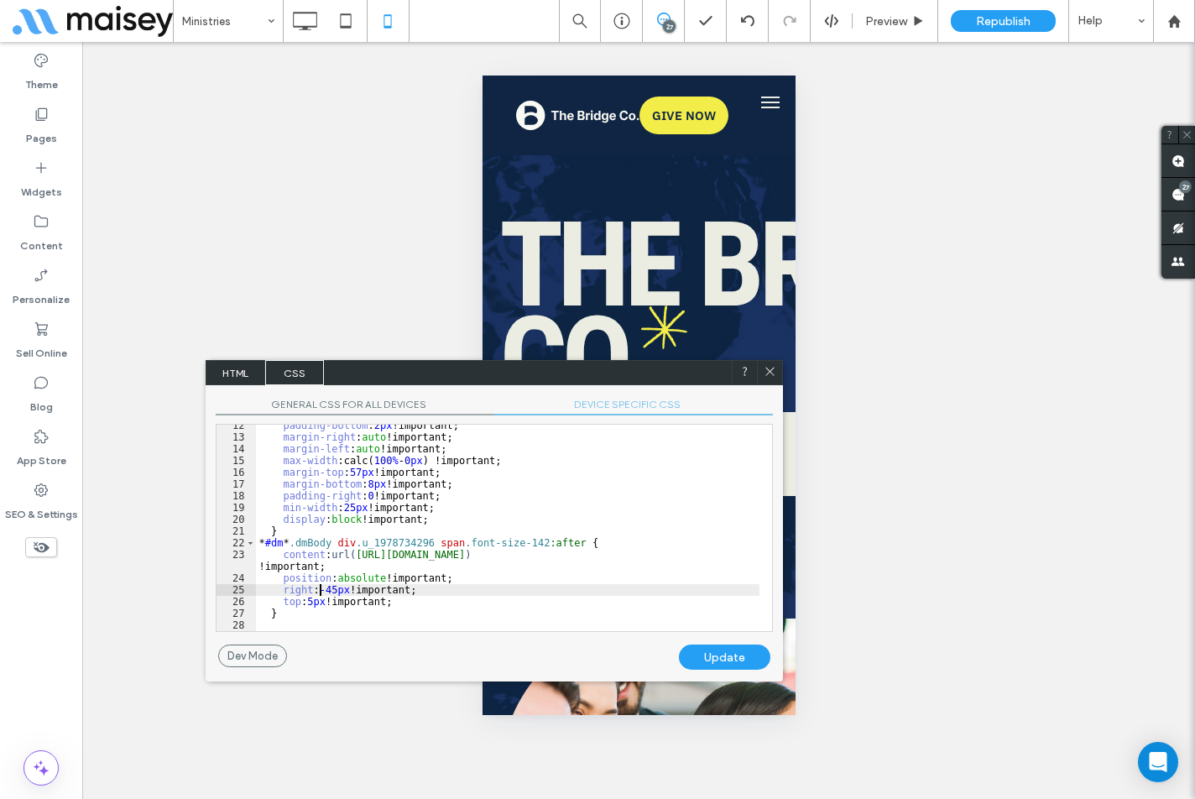
click at [321, 590] on div "padding-bottom : 2 px !important; margin-right : auto !important; margin-left :…" at bounding box center [507, 535] width 503 height 230
click at [321, 591] on div "padding-bottom : 2 px !important; margin-right : auto !important; margin-left :…" at bounding box center [507, 535] width 503 height 230
click at [324, 590] on div "padding-bottom : 2 px !important; margin-right : auto !important; margin-left :…" at bounding box center [507, 535] width 503 height 230
click at [306, 601] on div "padding-bottom : 2 px !important; margin-right : auto !important; margin-left :…" at bounding box center [507, 535] width 503 height 230
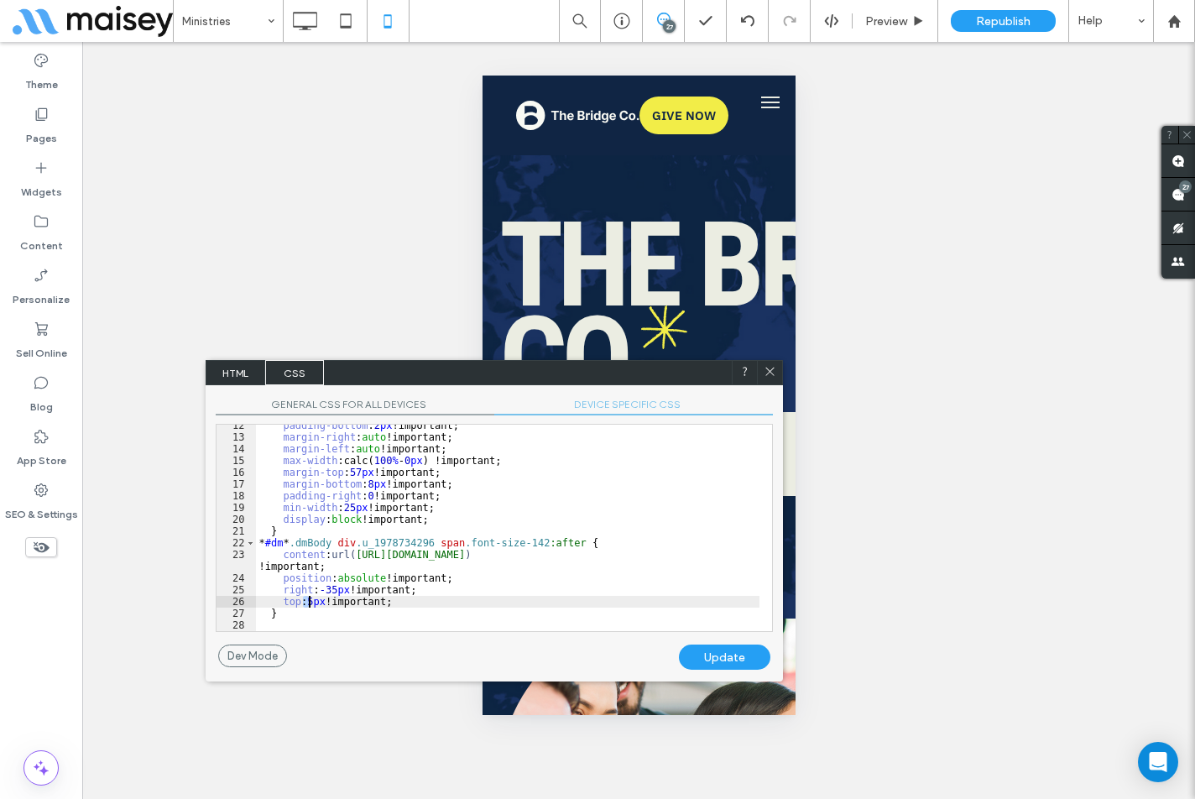
type textarea "**"
click at [738, 646] on div "Update" at bounding box center [724, 656] width 91 height 25
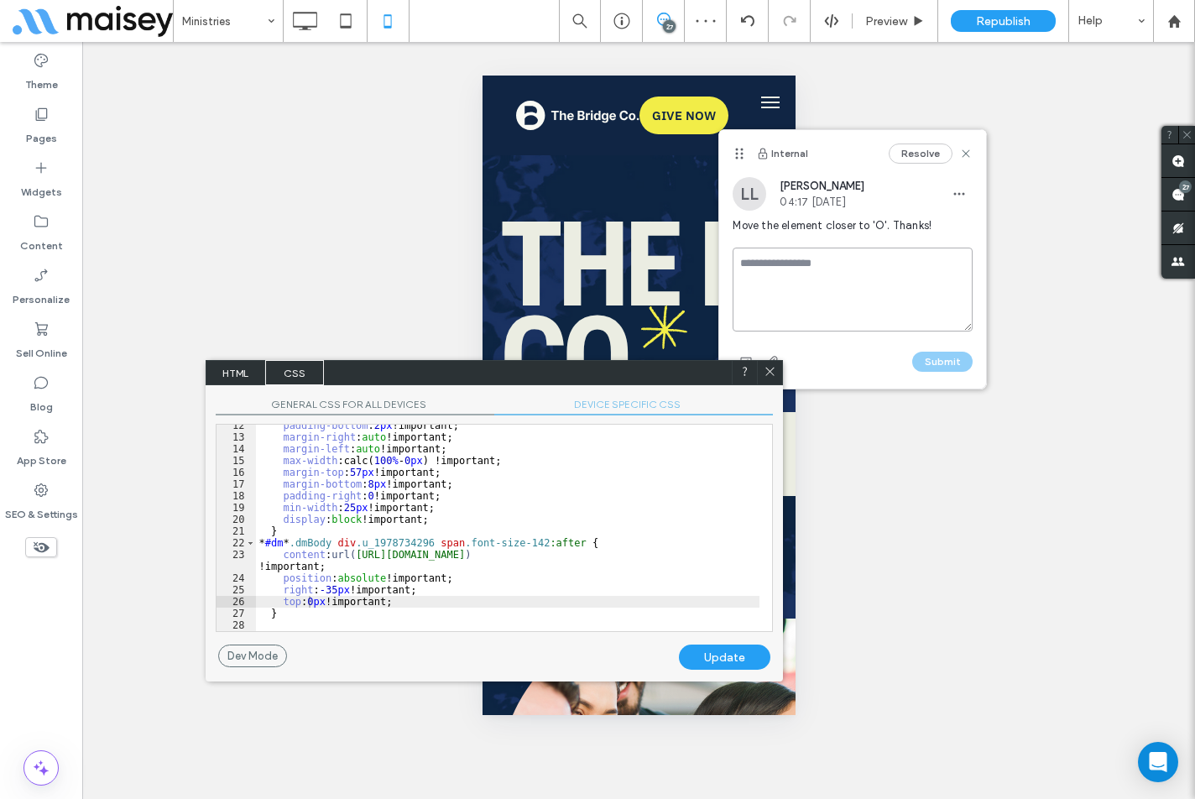
click at [811, 268] on textarea at bounding box center [852, 290] width 240 height 84
type textarea "****"
click at [938, 358] on button "Submit" at bounding box center [942, 362] width 60 height 20
click at [772, 370] on use at bounding box center [769, 371] width 8 height 8
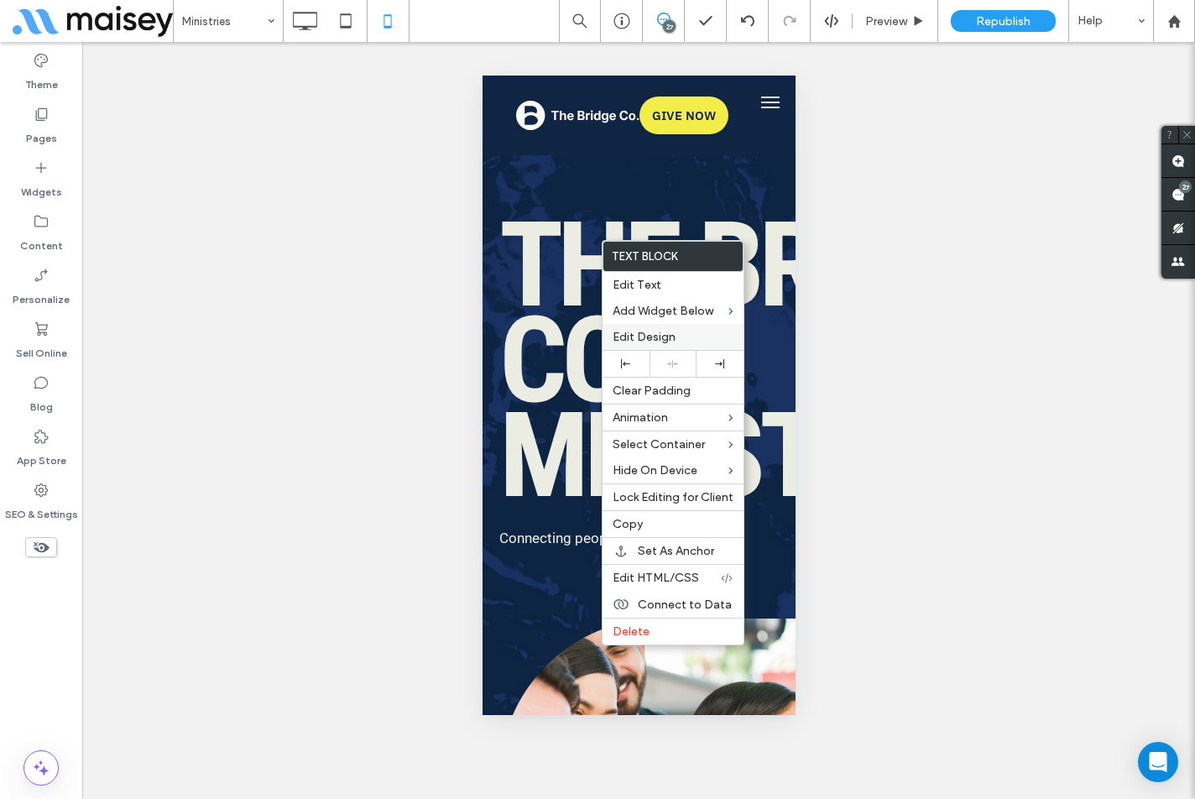
click at [669, 336] on span "Edit Design" at bounding box center [643, 337] width 63 height 14
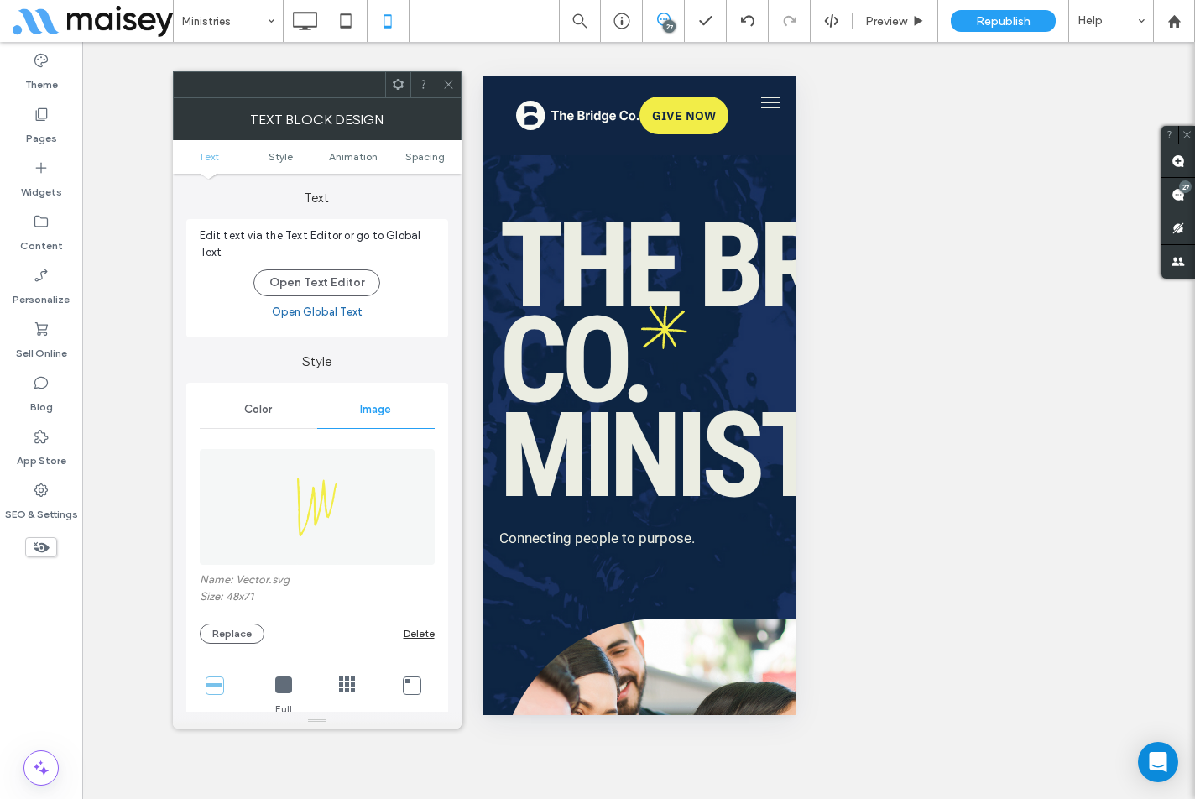
scroll to position [168, 0]
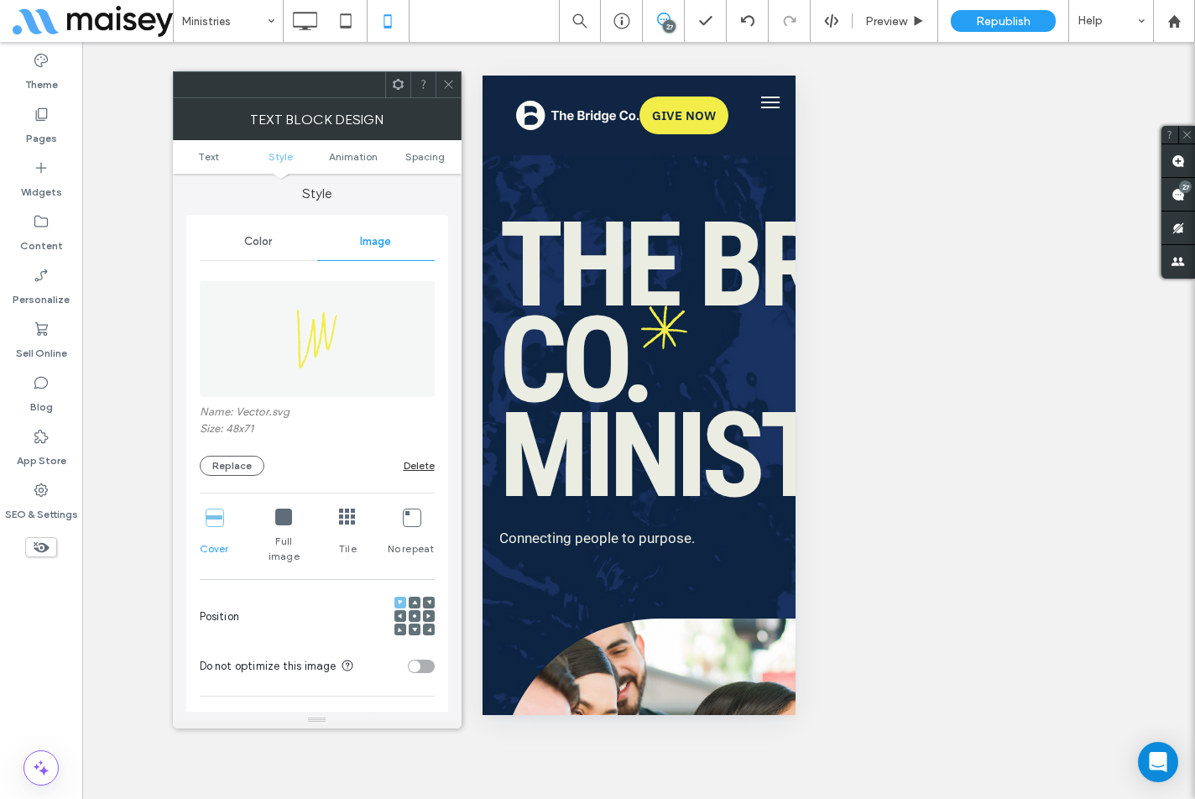
click at [414, 522] on icon at bounding box center [411, 516] width 17 height 17
click at [429, 600] on icon at bounding box center [428, 602] width 5 height 5
click at [430, 153] on span "Spacing" at bounding box center [424, 156] width 39 height 13
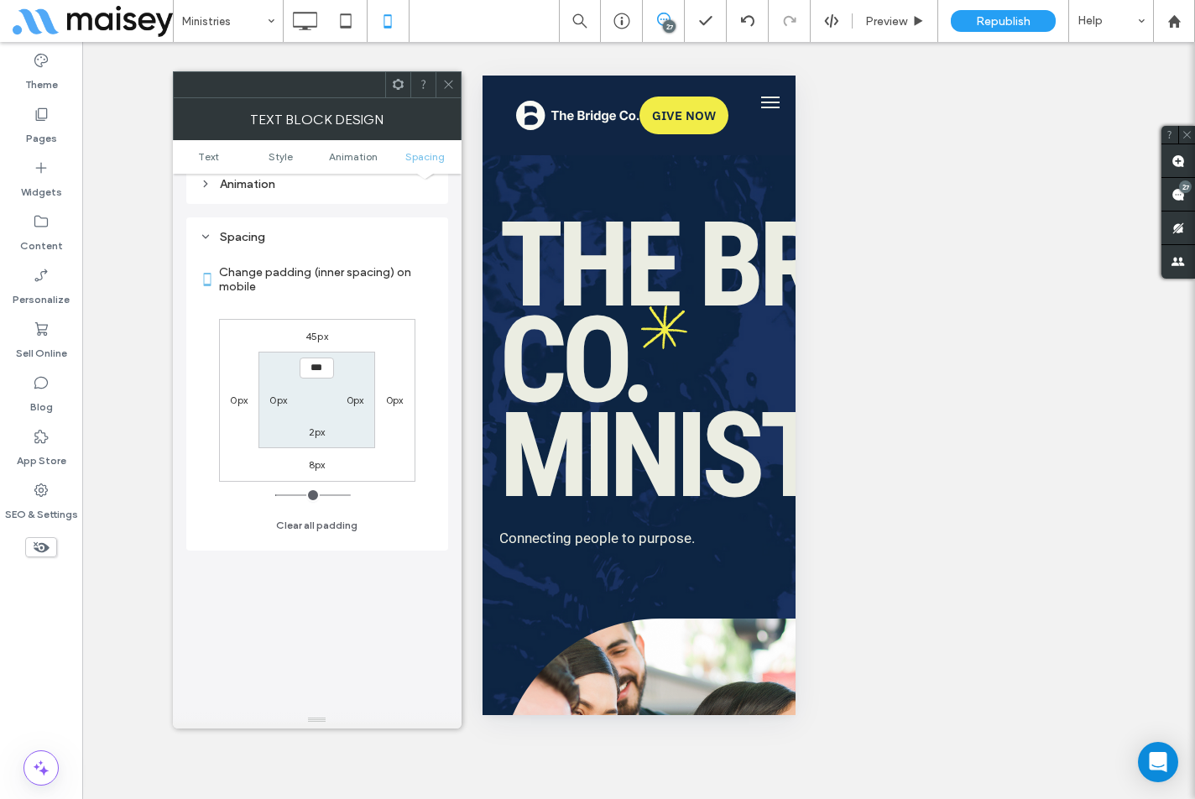
scroll to position [924, 0]
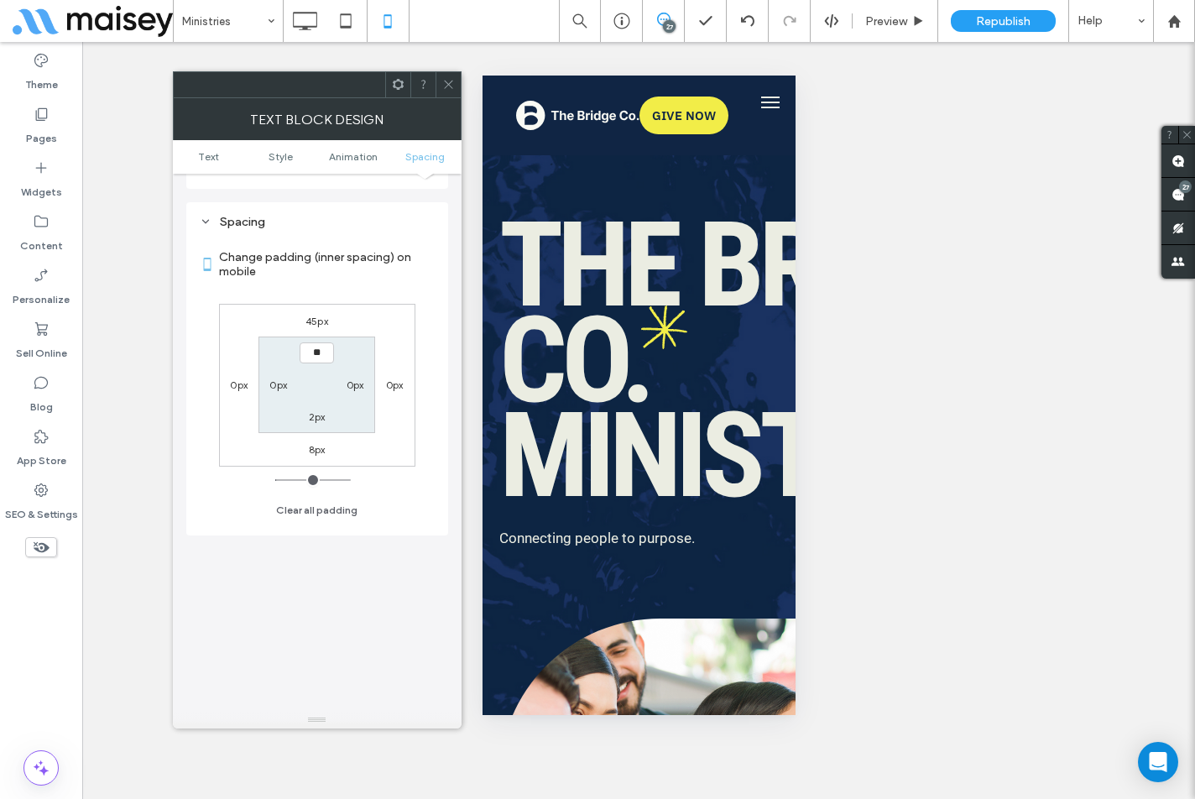
type input "****"
type input "**"
click at [373, 336] on section "**** 0px 2px 0px" at bounding box center [316, 384] width 117 height 96
click at [445, 78] on icon at bounding box center [448, 84] width 13 height 13
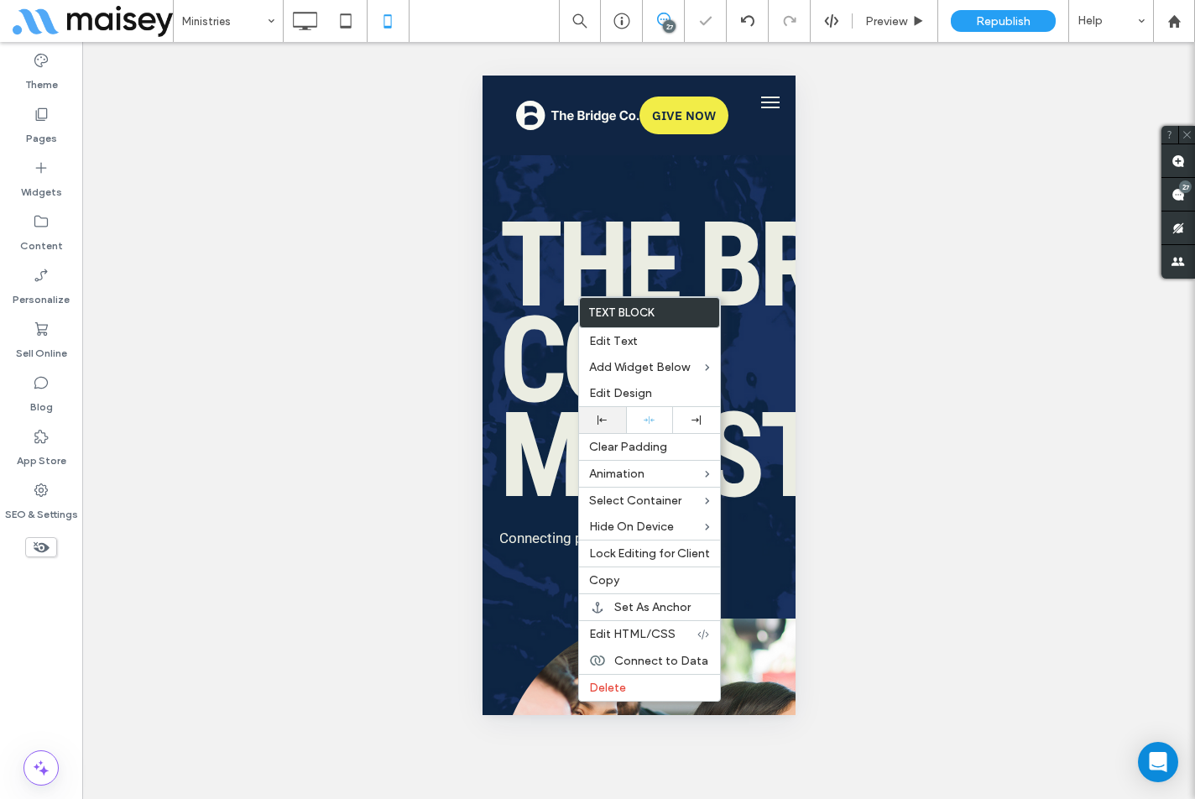
click at [604, 423] on icon at bounding box center [601, 419] width 9 height 9
click at [653, 633] on span "Edit HTML/CSS" at bounding box center [632, 634] width 86 height 14
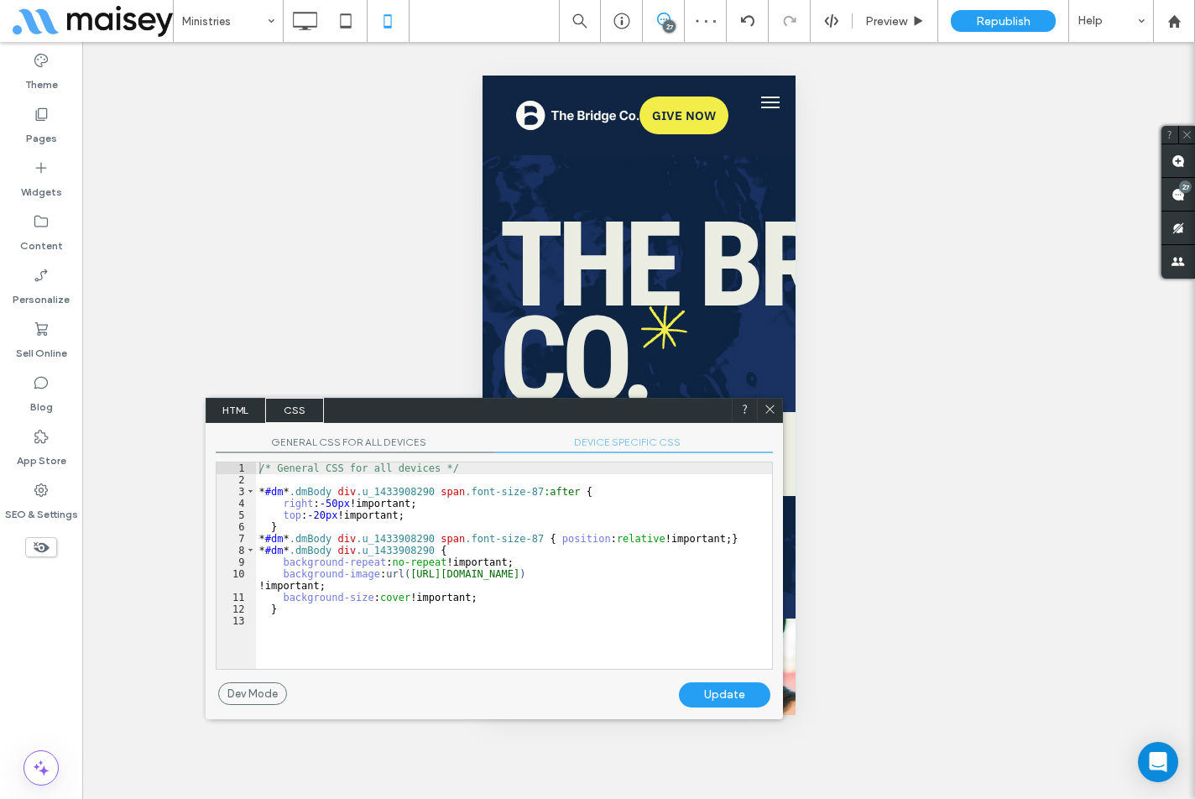
click at [635, 440] on span "DEVICE SPECIFIC CSS" at bounding box center [633, 444] width 279 height 18
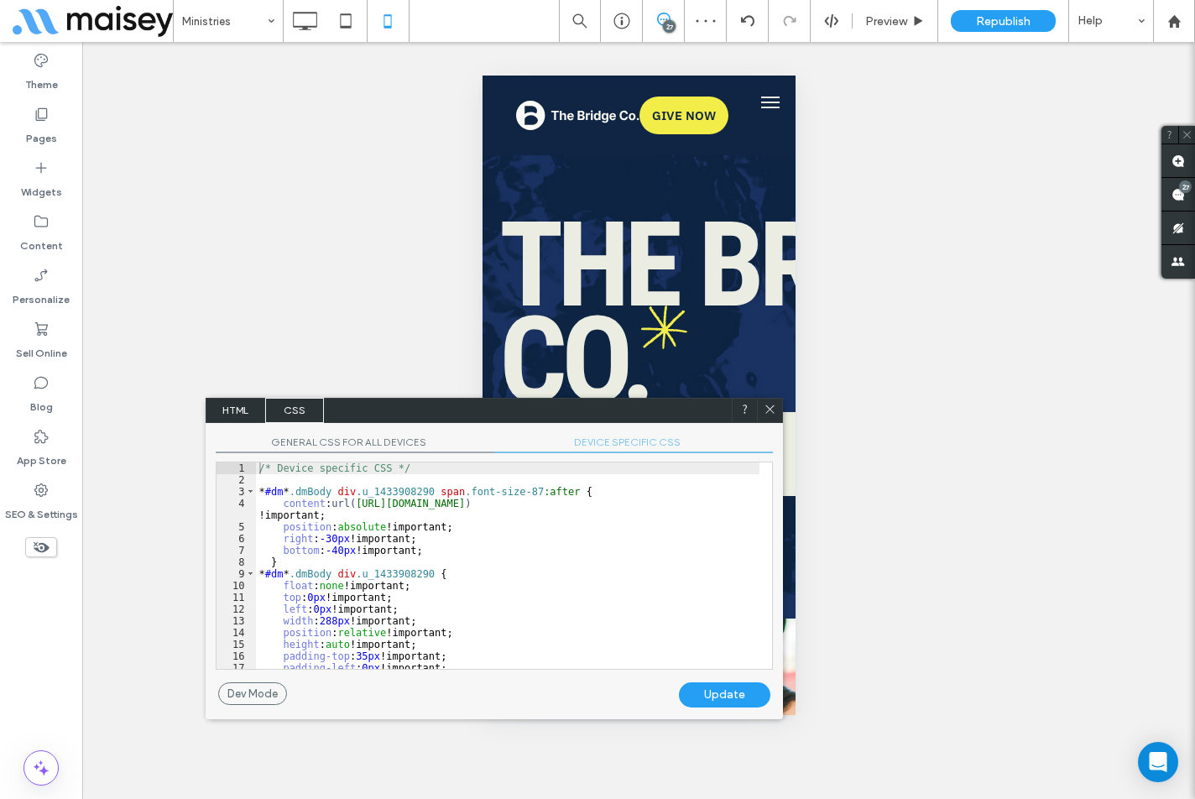
scroll to position [0, 0]
click at [578, 498] on div "/* Device specific CSS */ * #dm * .dmBody div .u_1433908290 span .font-size-87 …" at bounding box center [507, 577] width 503 height 230
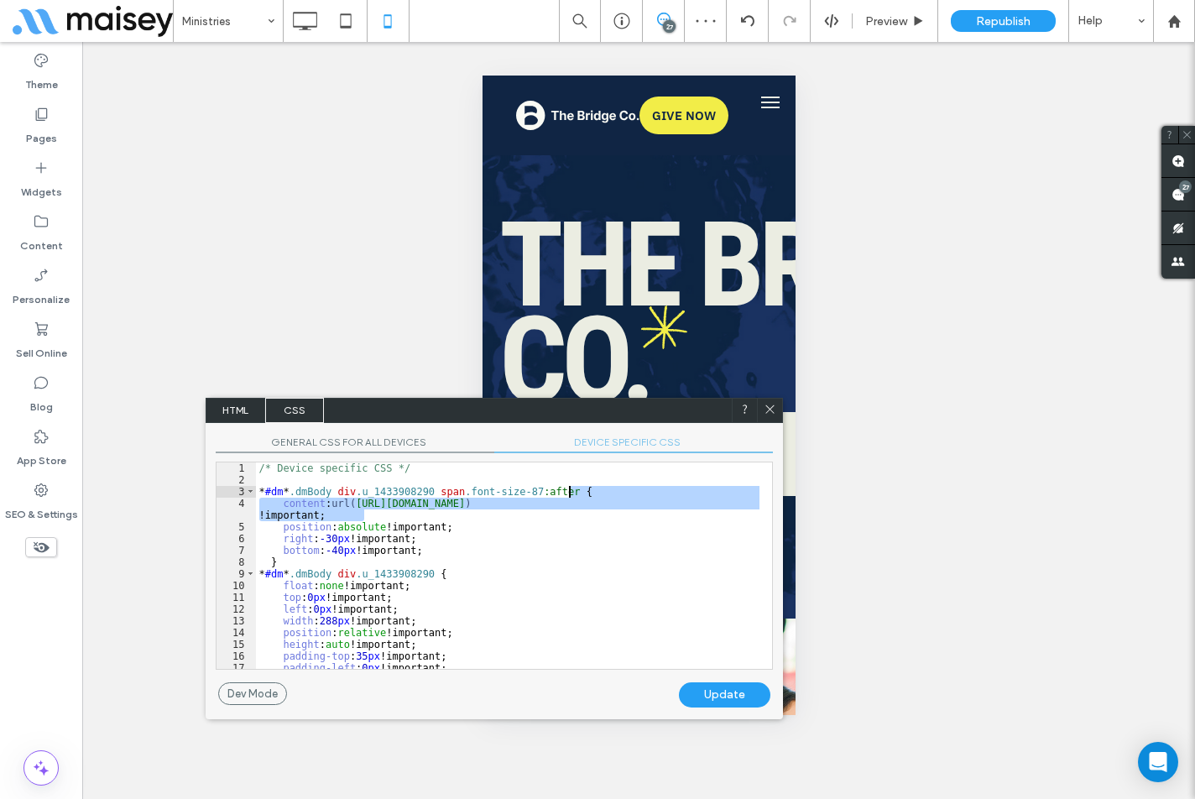
drag, startPoint x: 395, startPoint y: 514, endPoint x: 611, endPoint y: 494, distance: 216.6
click at [611, 494] on div "/* Device specific CSS */ * #dm * .dmBody div .u_1433908290 span .font-size-87 …" at bounding box center [507, 577] width 503 height 230
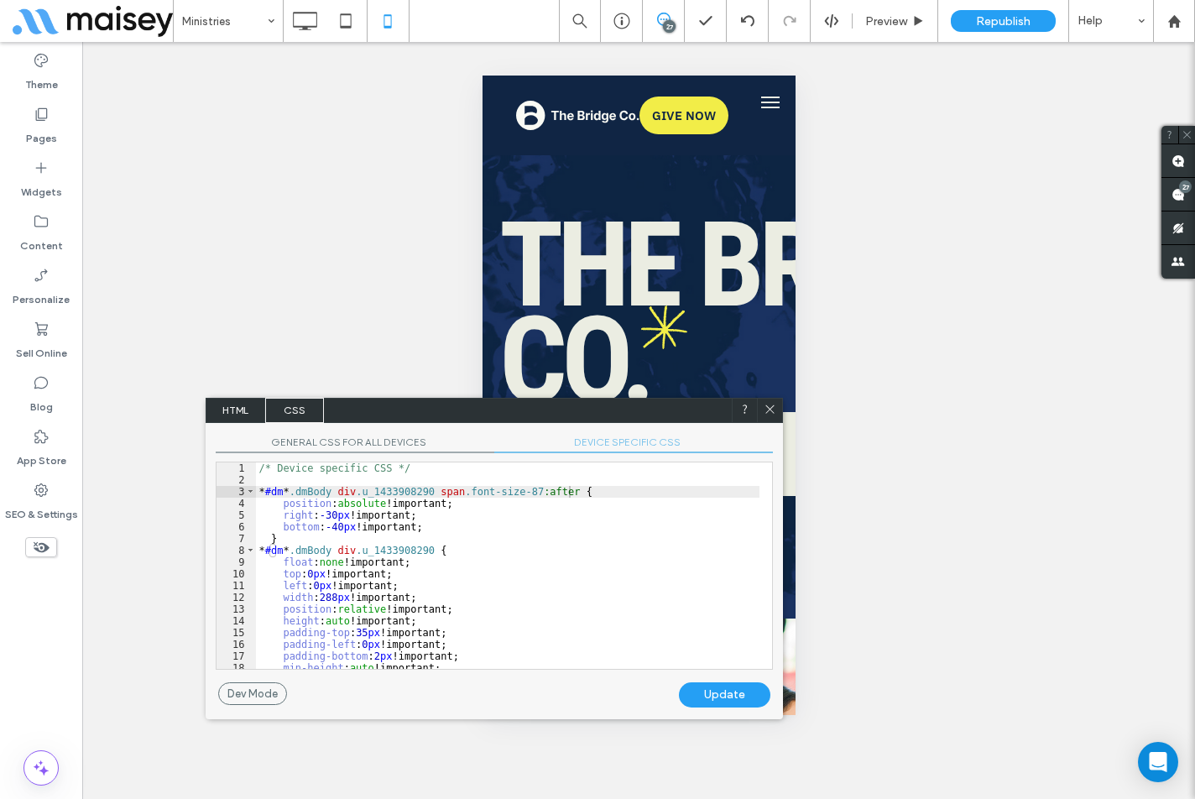
click at [724, 695] on div "Update" at bounding box center [724, 694] width 91 height 25
click at [774, 413] on icon at bounding box center [770, 409] width 13 height 13
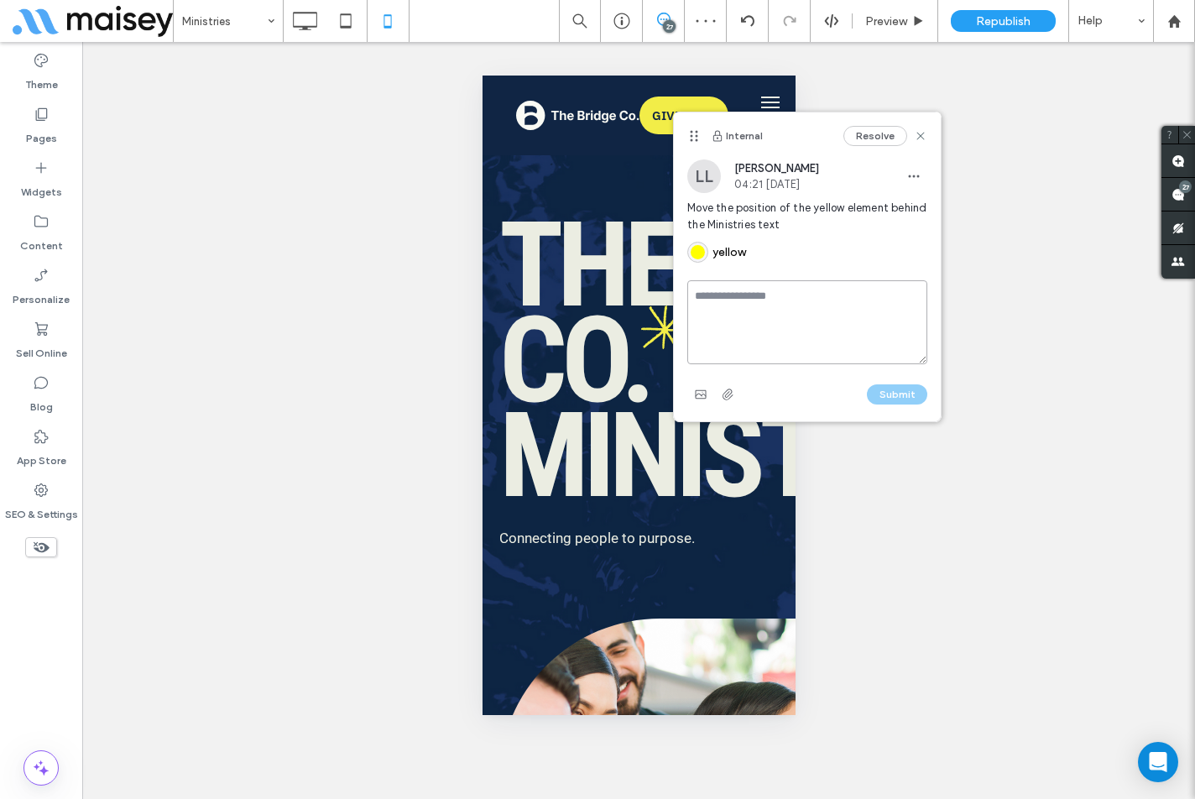
click at [773, 306] on textarea at bounding box center [807, 322] width 240 height 84
type textarea "****"
click at [915, 398] on button "Submit" at bounding box center [897, 394] width 60 height 20
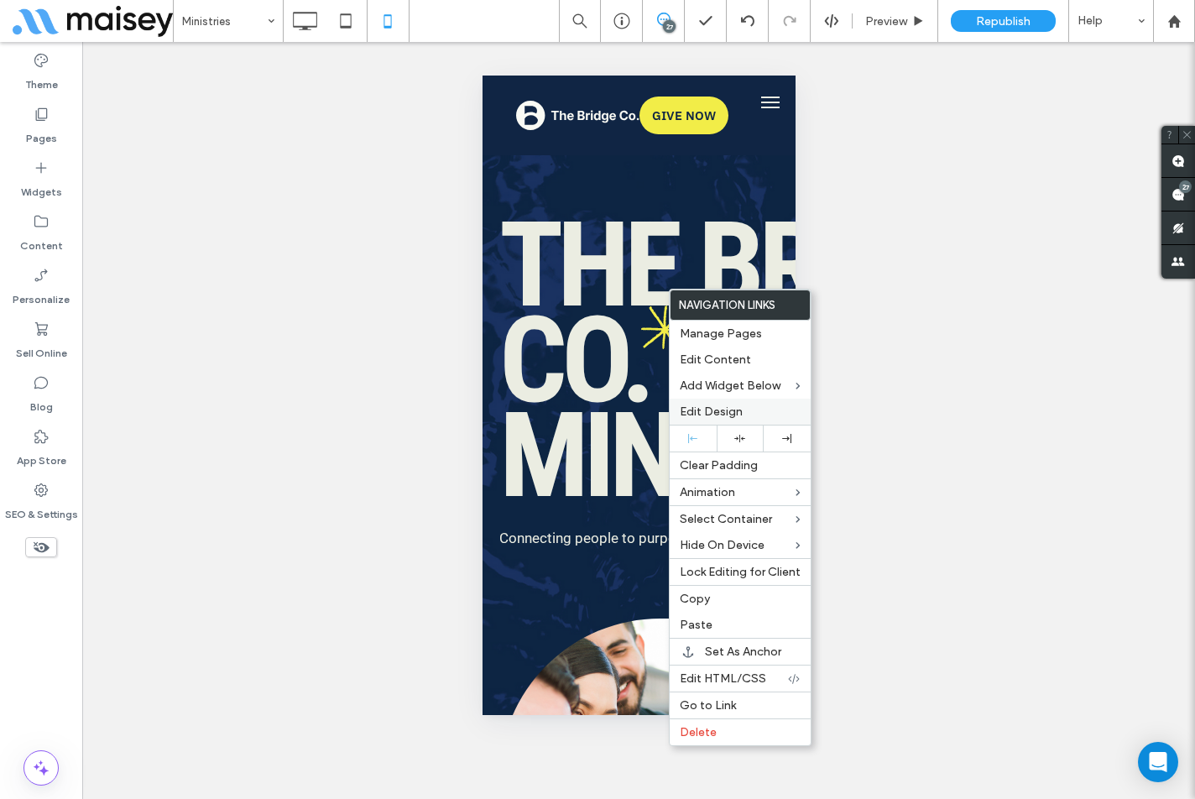
click at [723, 405] on span "Edit Design" at bounding box center [711, 411] width 63 height 14
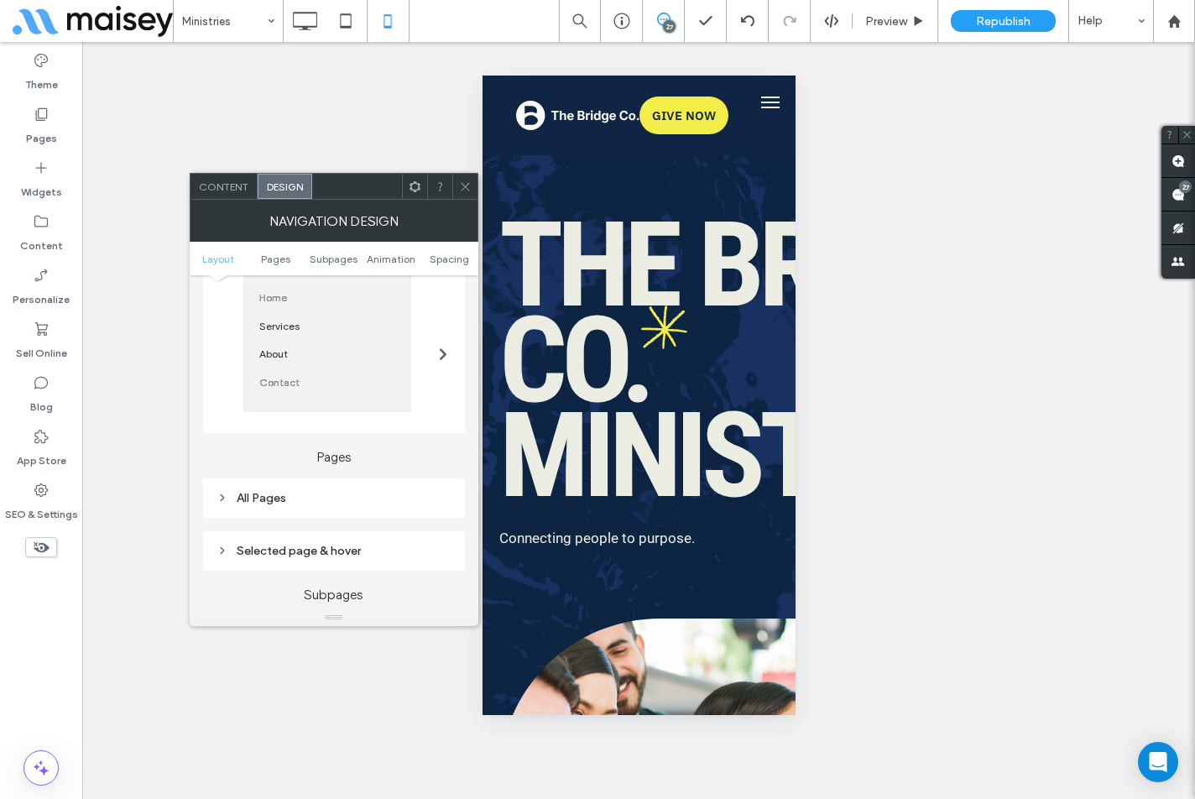
scroll to position [84, 0]
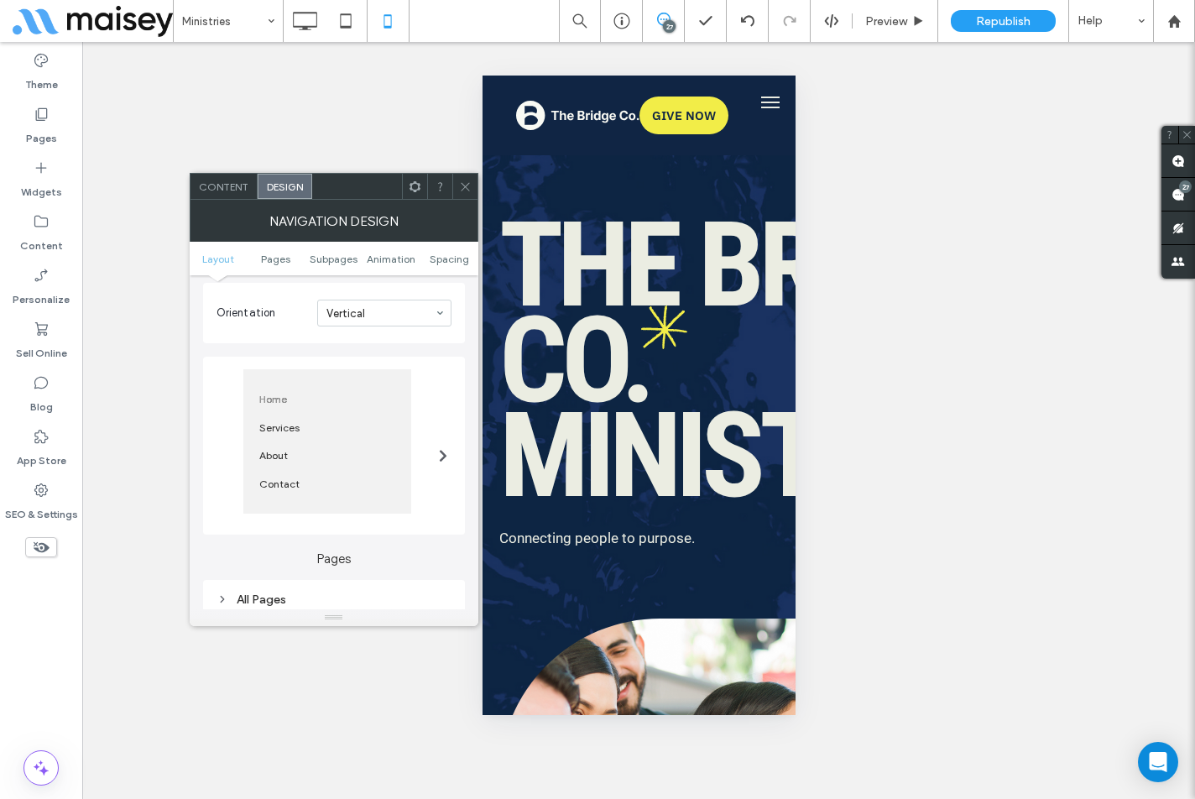
click at [298, 585] on div "All Pages" at bounding box center [334, 599] width 262 height 39
click at [297, 589] on div "All Pages" at bounding box center [333, 599] width 235 height 23
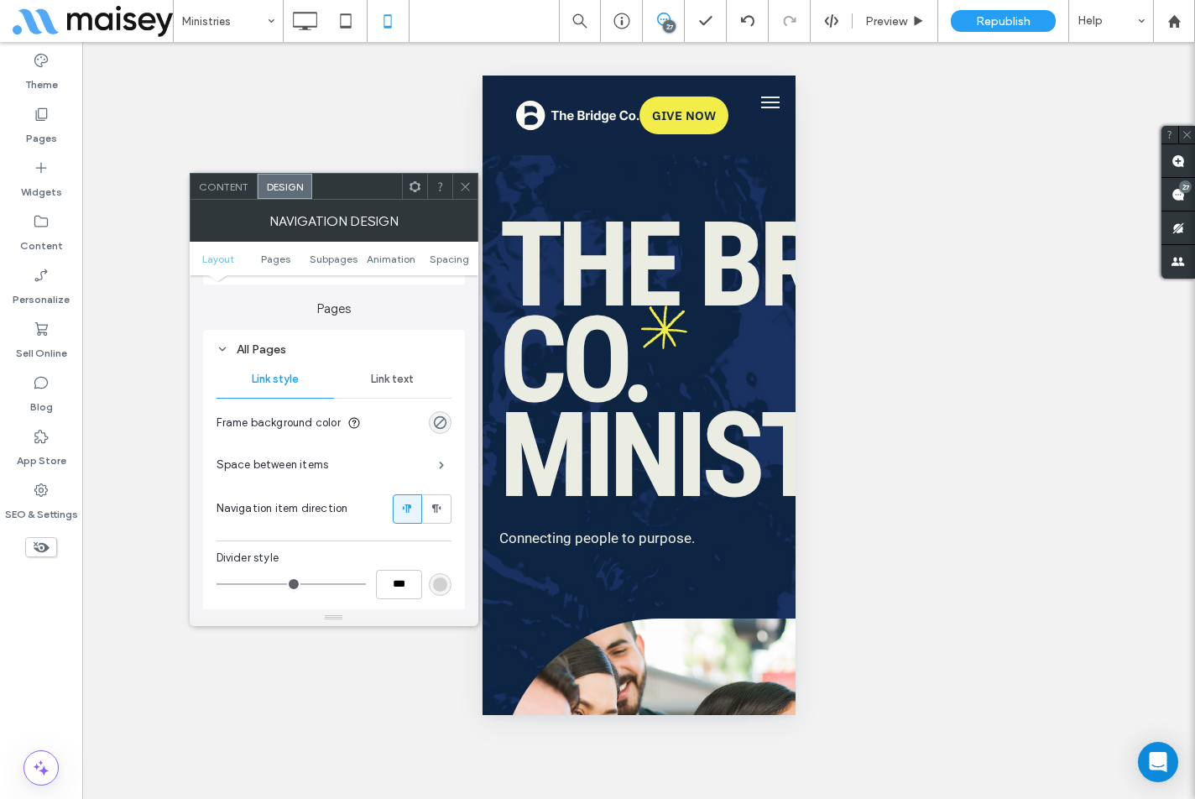
scroll to position [336, 0]
click at [394, 379] on span "Link text" at bounding box center [392, 377] width 43 height 13
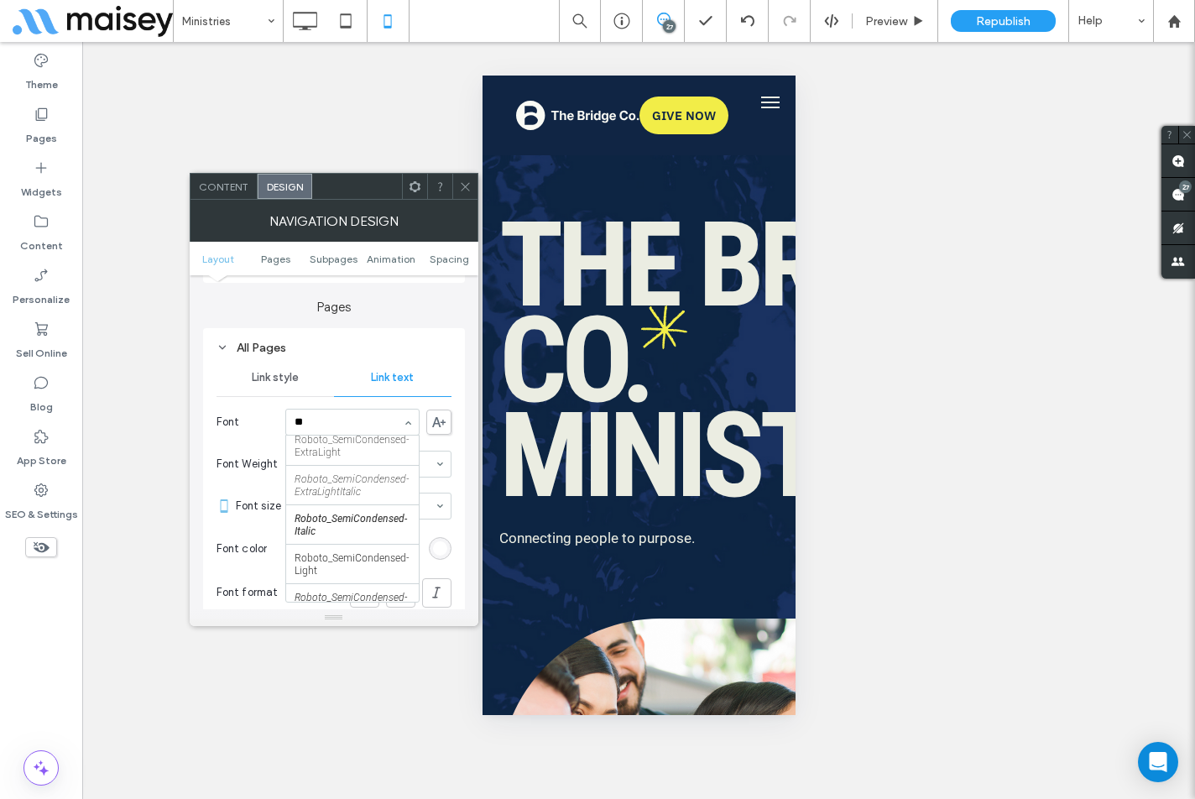
scroll to position [0, 0]
type input "*"
type input "**"
click at [467, 181] on icon at bounding box center [465, 186] width 13 height 13
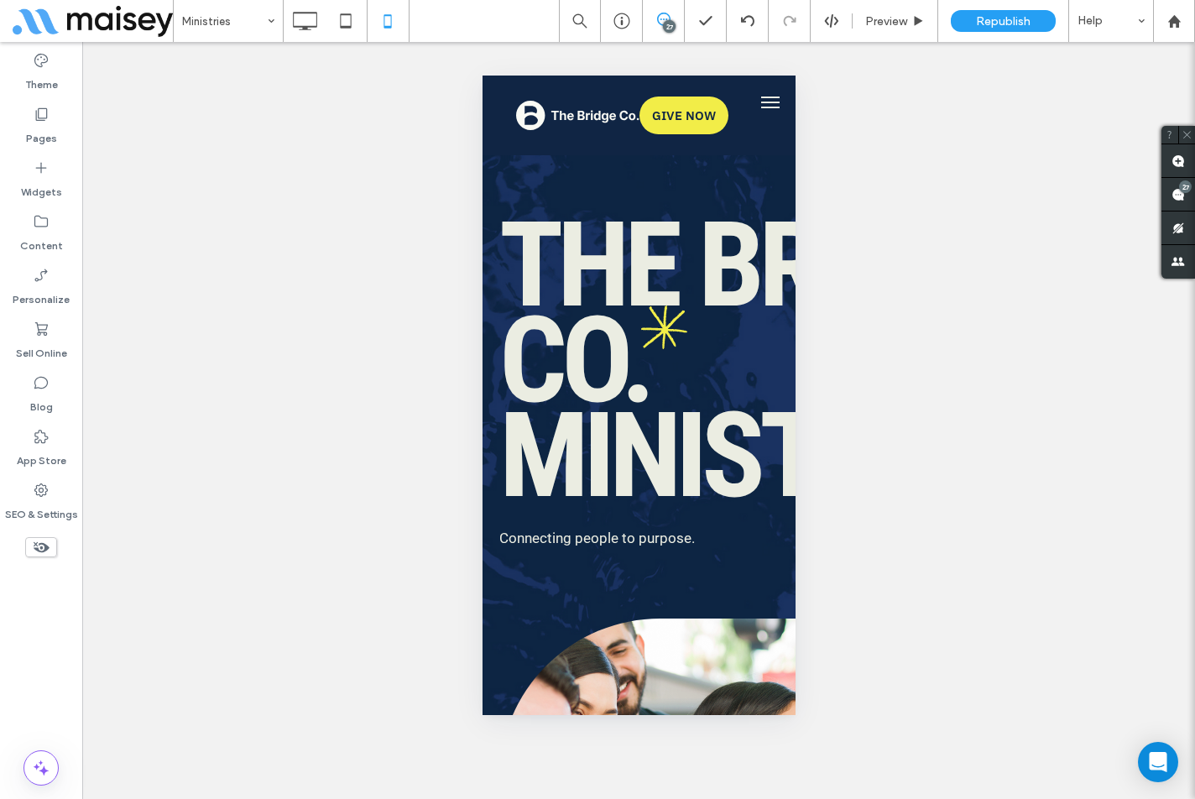
click at [229, 242] on div "Unhide? Yes Unhide? Yes Unhide? Yes Unhide? Yes Unhide? Yes Unhide? Yes Unhide?…" at bounding box center [638, 420] width 1113 height 757
click at [1173, 193] on use at bounding box center [1177, 194] width 13 height 13
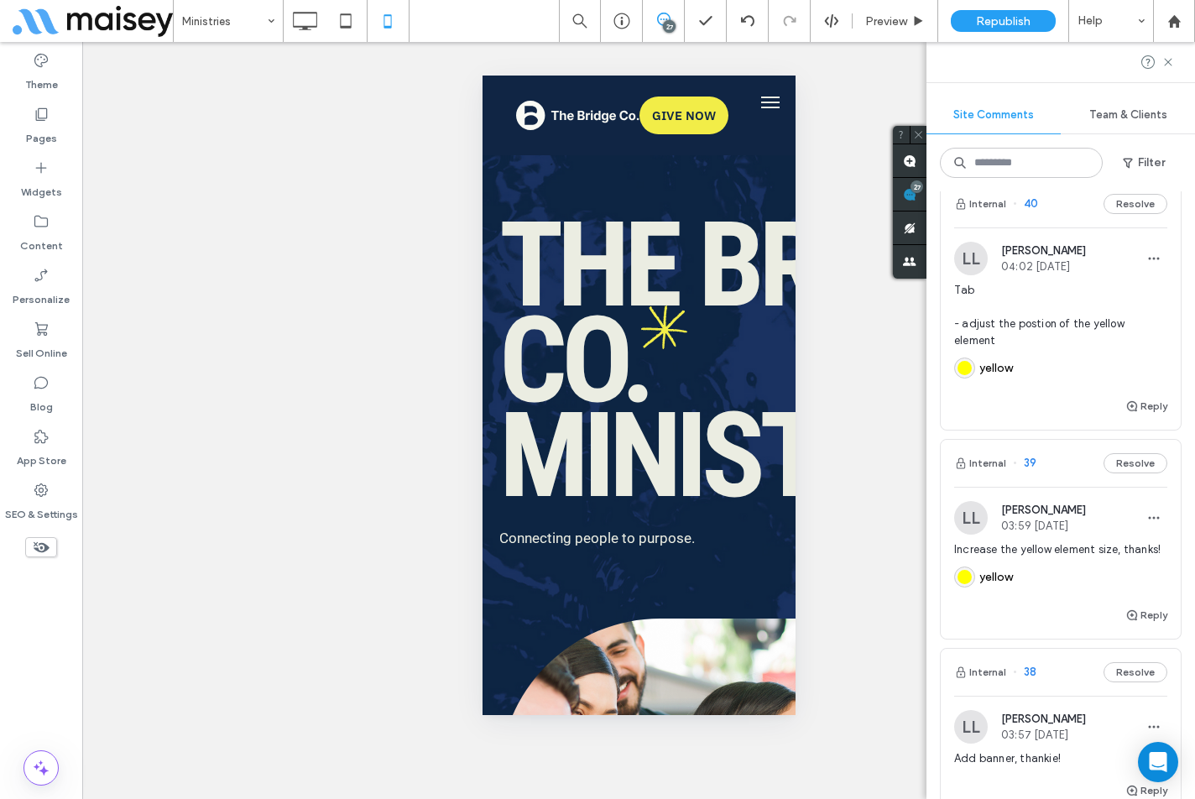
scroll to position [2517, 0]
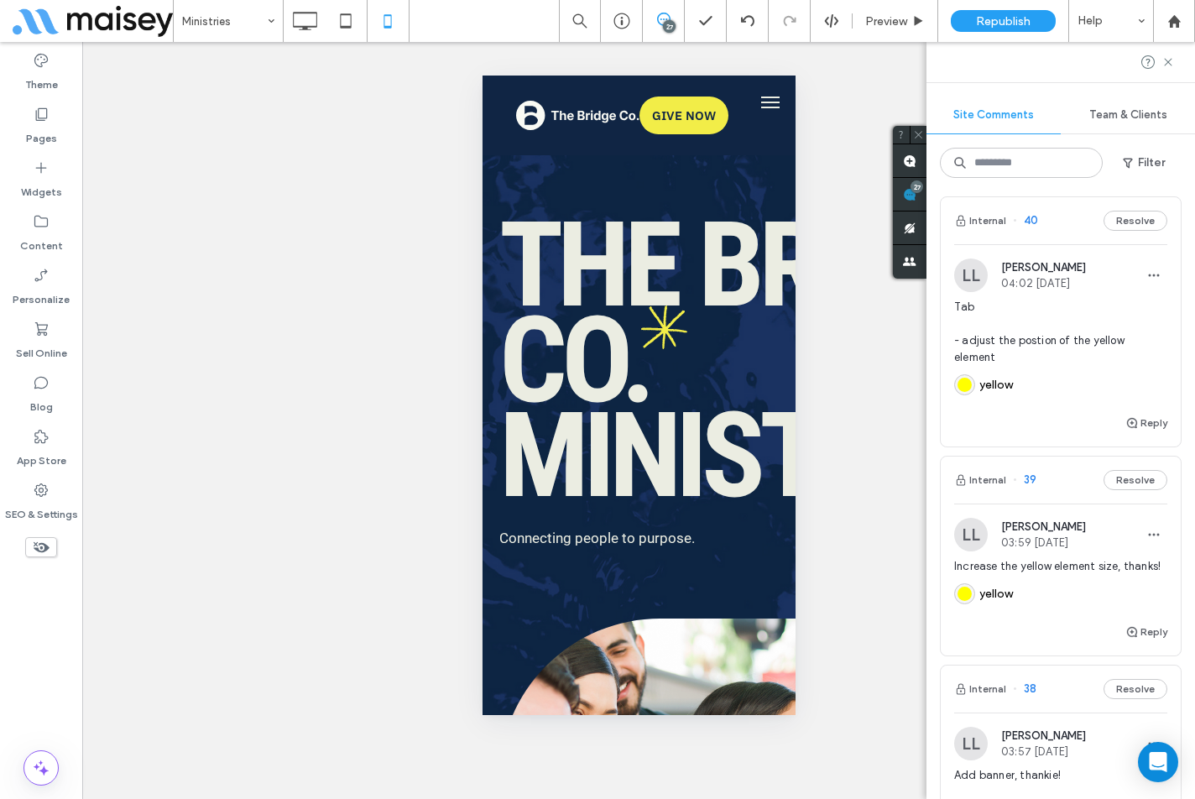
click at [997, 413] on div "Tab - adjust the postion of the yellow element yellow" at bounding box center [1060, 356] width 213 height 114
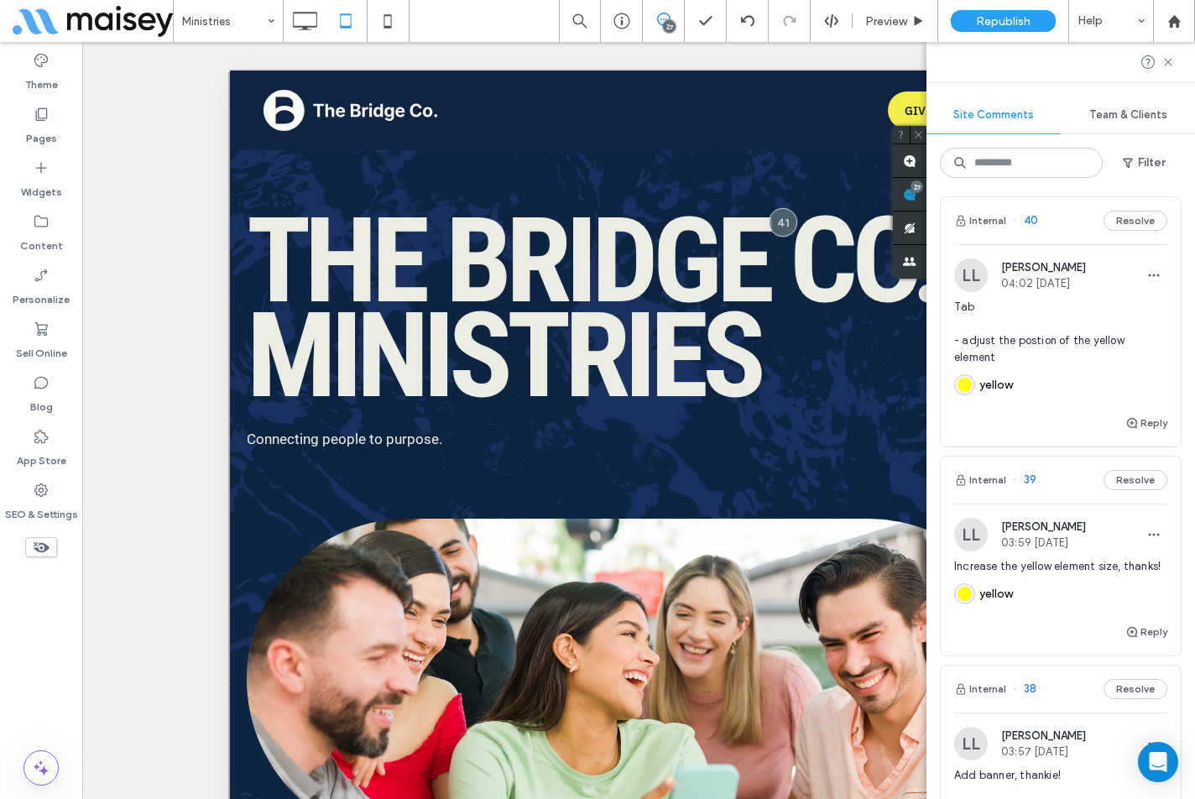
click at [1000, 413] on div "Tab - adjust the postion of the yellow element yellow" at bounding box center [1060, 356] width 213 height 114
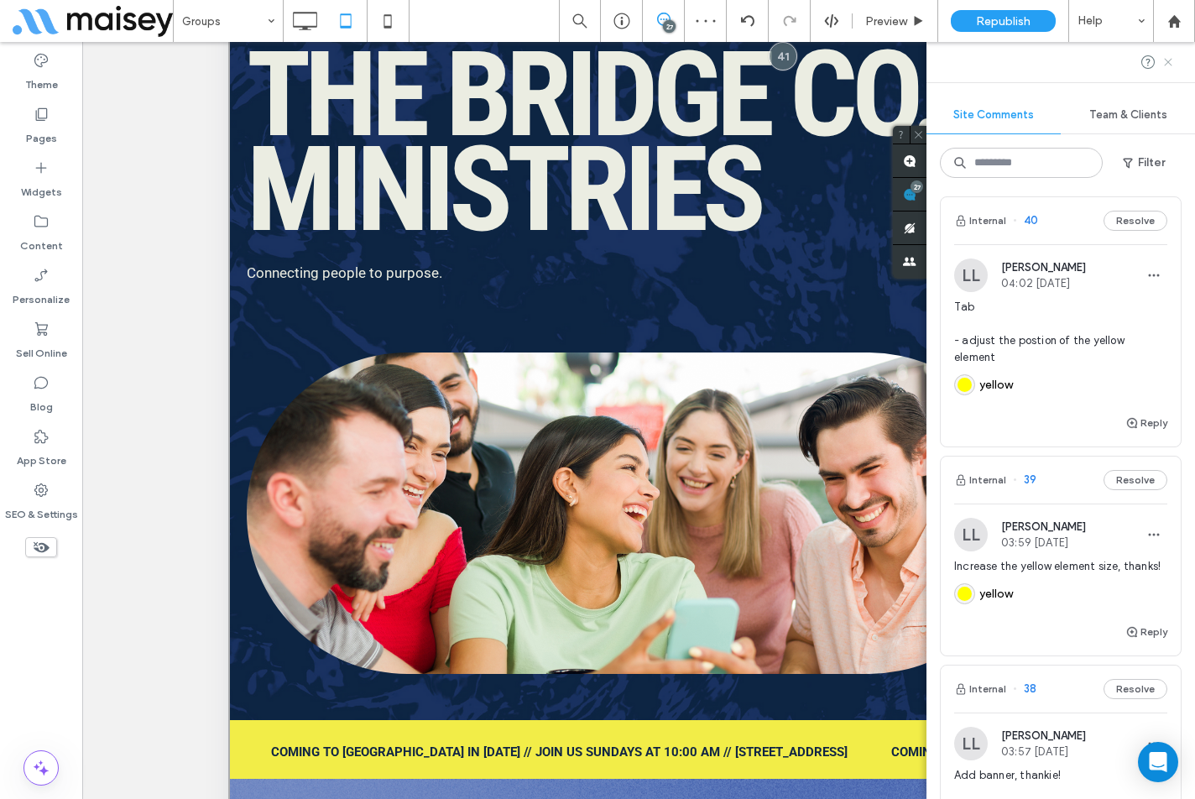
click at [1170, 65] on use at bounding box center [1168, 62] width 8 height 8
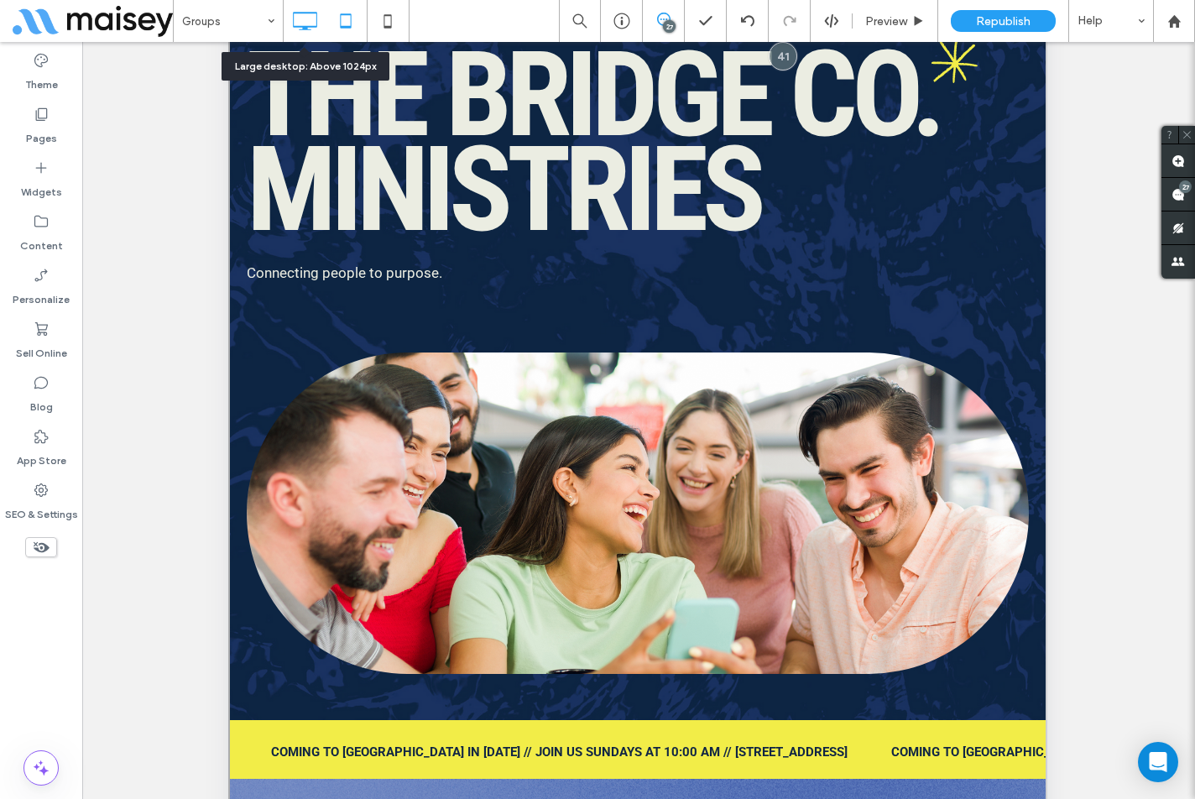
click at [304, 13] on use at bounding box center [305, 21] width 24 height 18
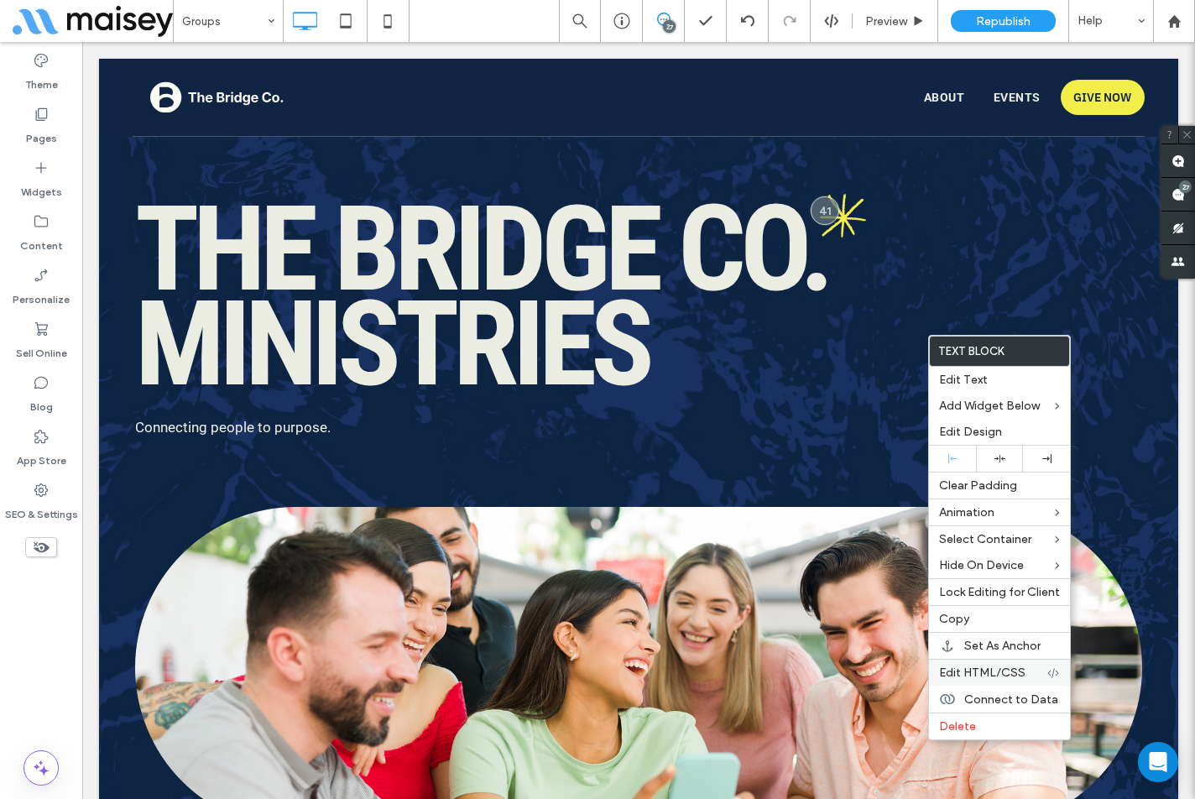
click at [994, 670] on span "Edit HTML/CSS" at bounding box center [982, 672] width 86 height 14
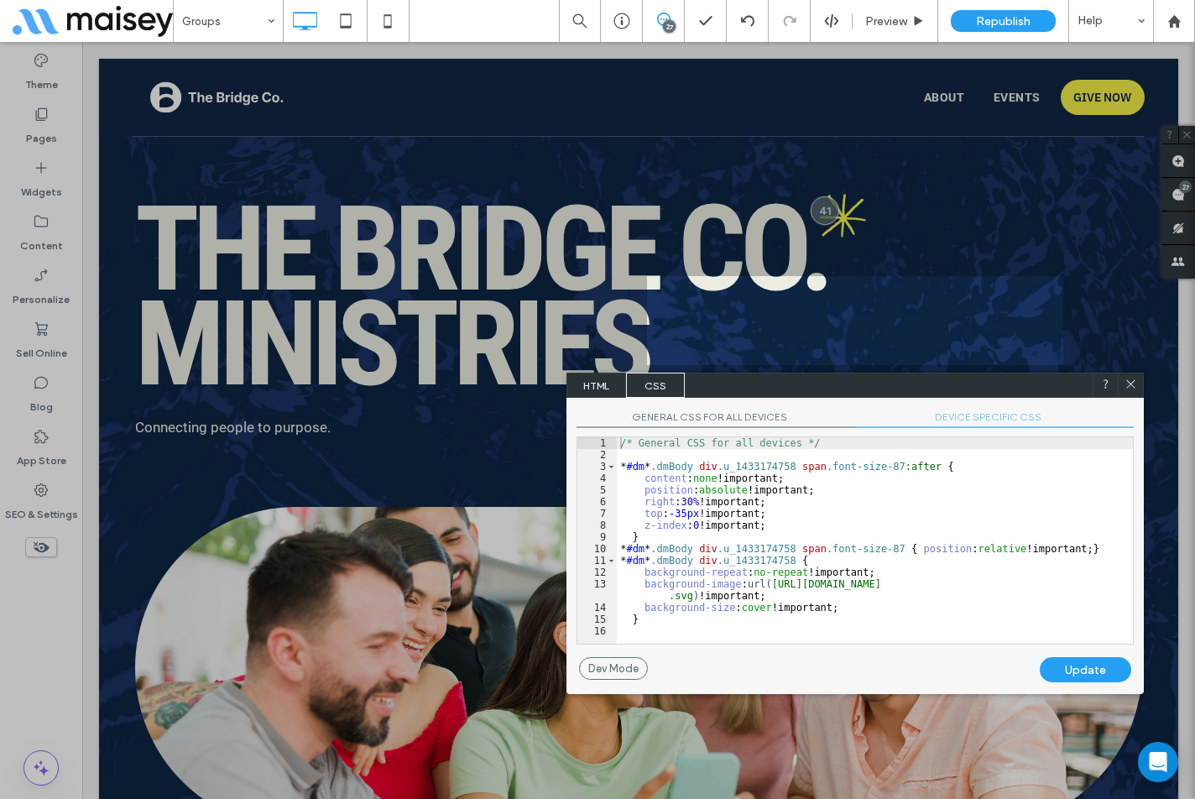
click at [745, 424] on span "GENERAL CSS FOR ALL DEVICES" at bounding box center [715, 419] width 279 height 18
click at [945, 503] on div "/* General CSS for all devices */ * #dm * .dmBody div .u_1433174758 span .font-…" at bounding box center [875, 552] width 516 height 230
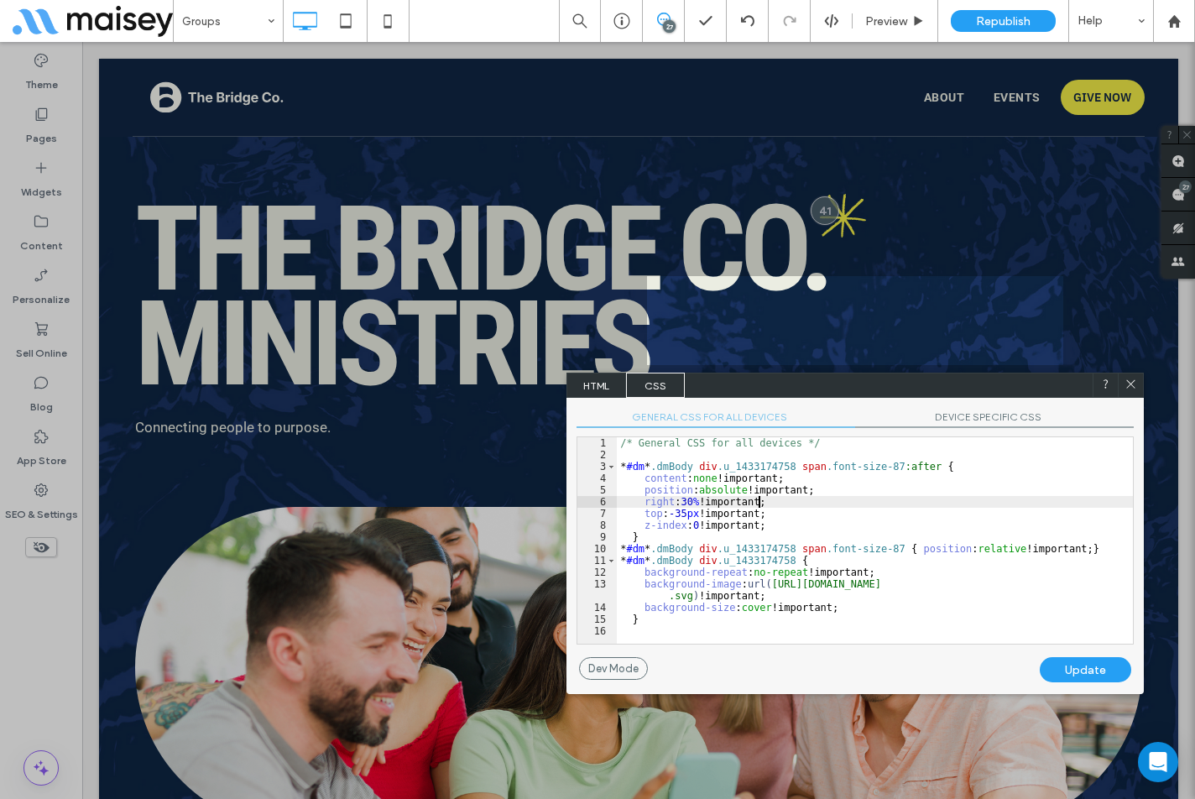
click at [1133, 388] on icon at bounding box center [1130, 384] width 13 height 13
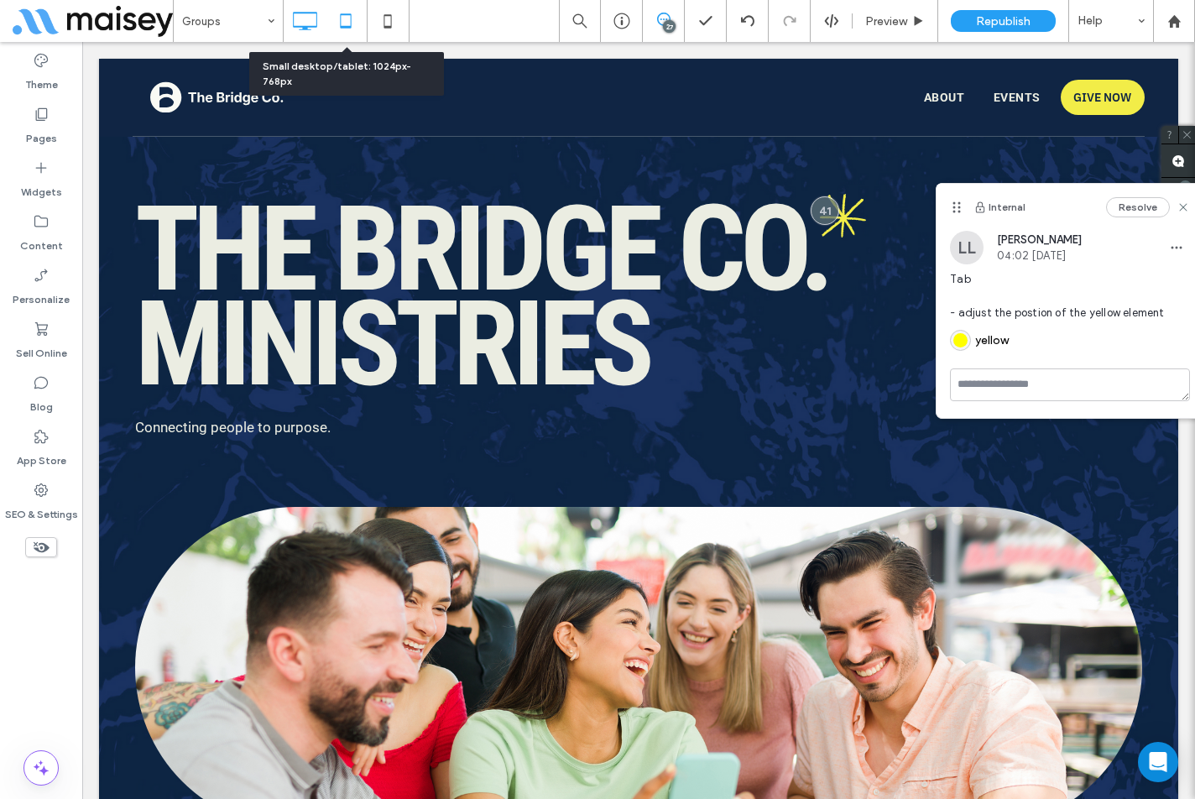
click at [347, 34] on icon at bounding box center [346, 21] width 34 height 34
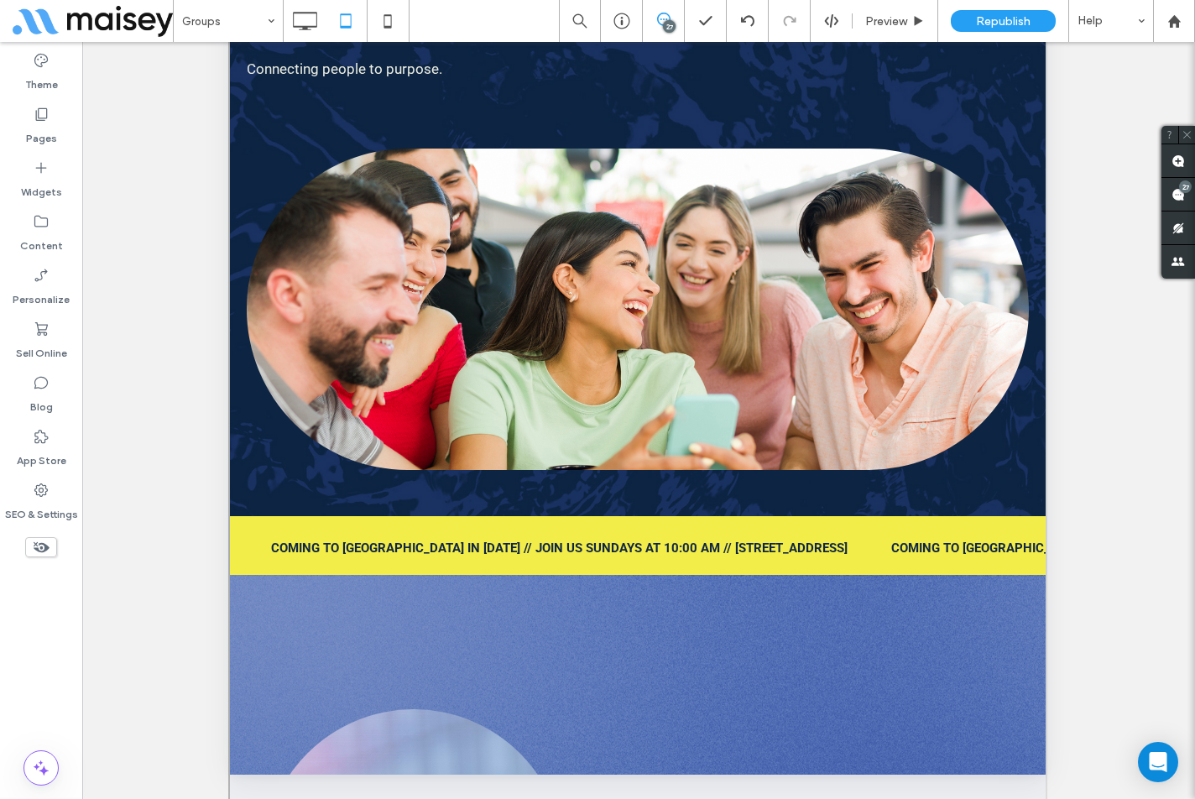
scroll to position [373, 0]
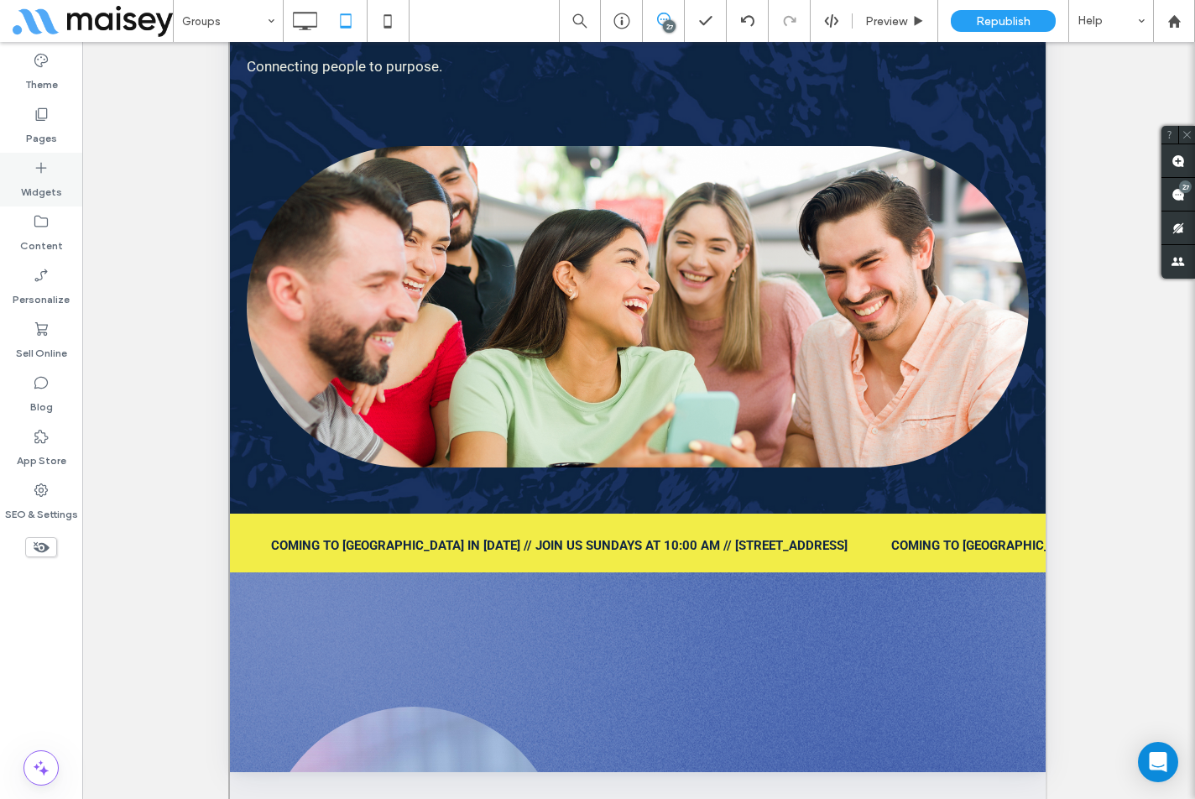
click at [42, 195] on label "Widgets" at bounding box center [41, 187] width 41 height 23
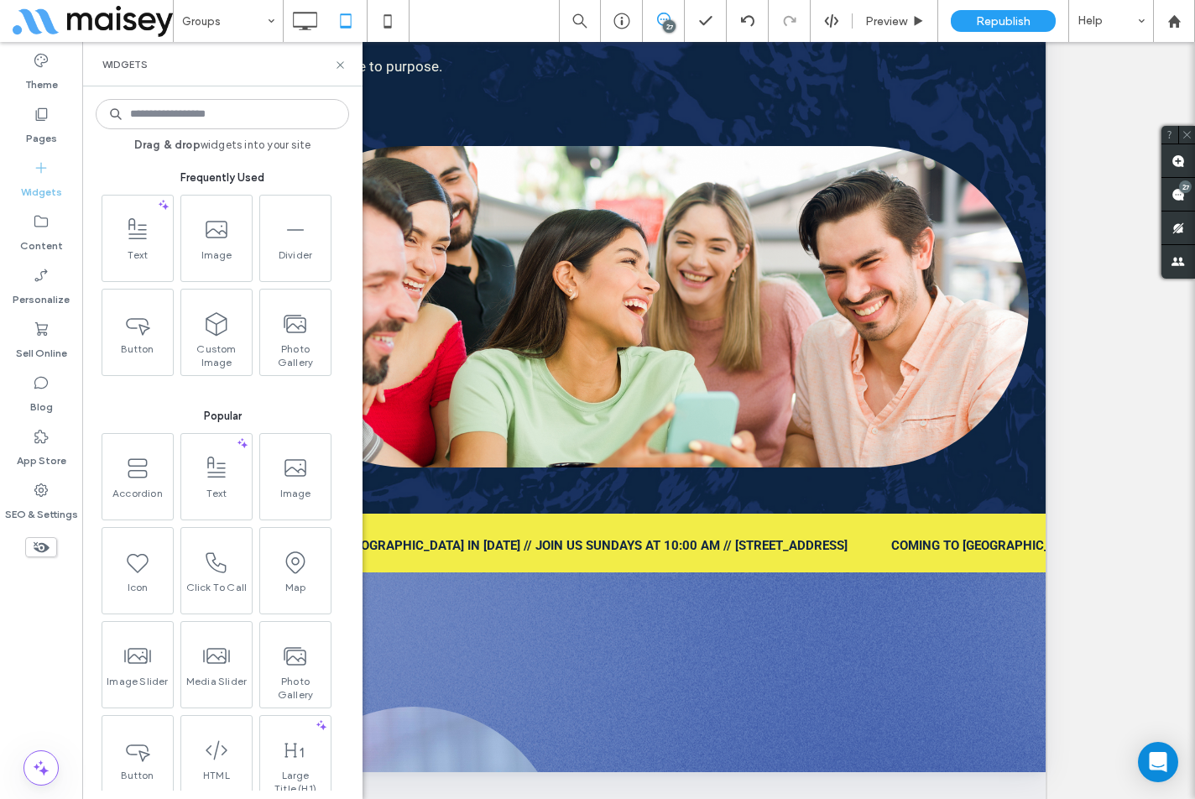
click at [251, 123] on input at bounding box center [222, 114] width 253 height 30
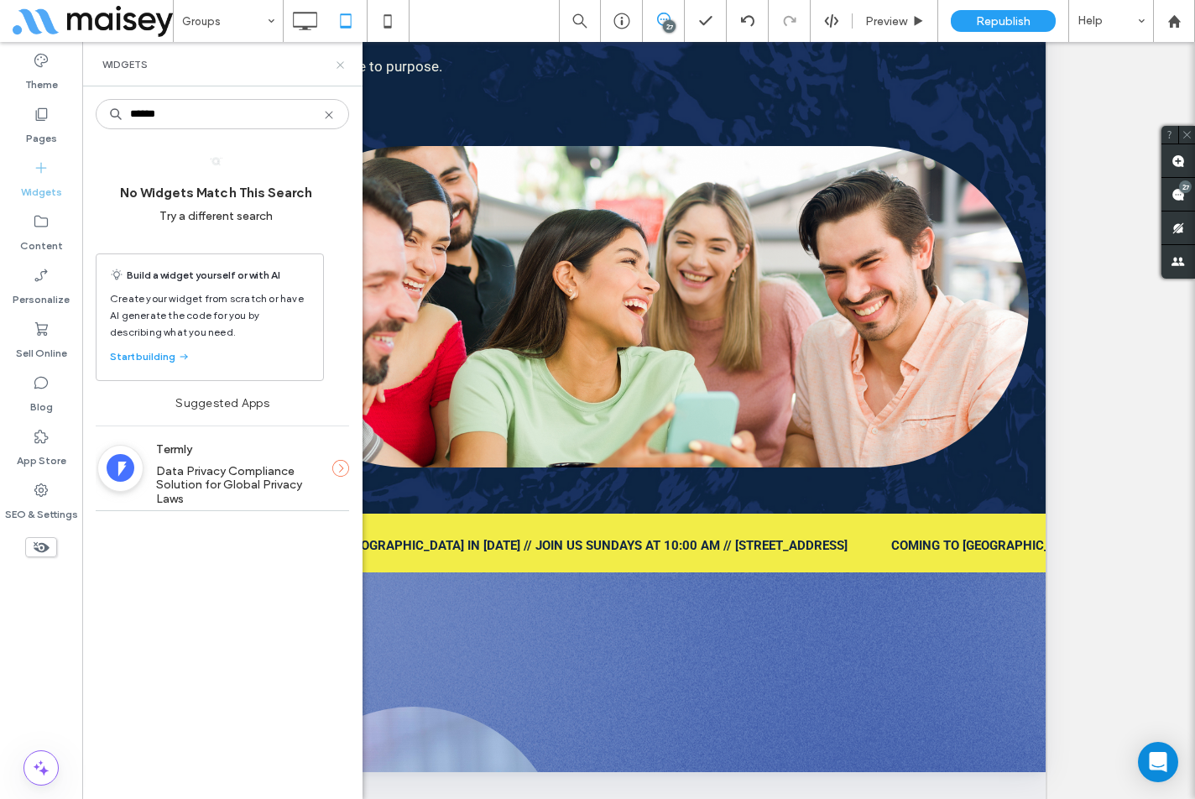
type input "******"
click at [342, 65] on icon at bounding box center [340, 65] width 13 height 13
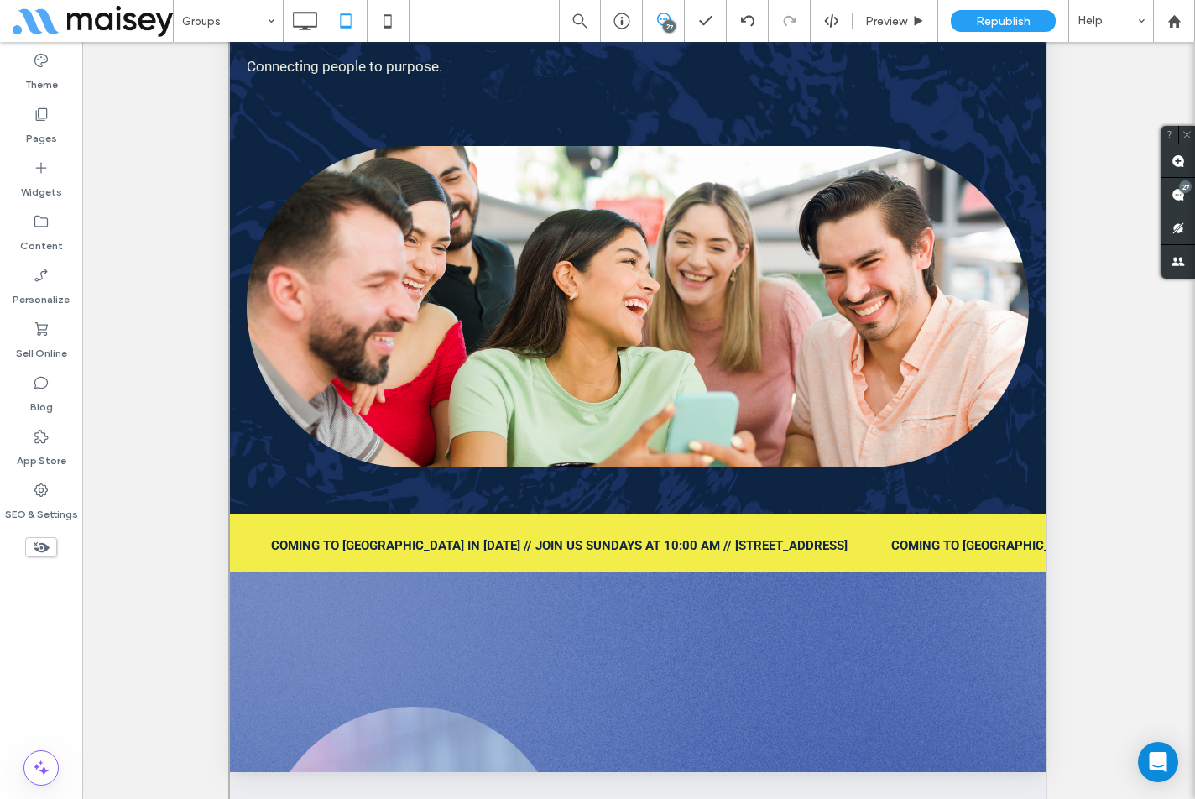
click at [153, 495] on div "Unhide? Yes Unhide? Yes Unhide? Yes Unhide? Yes Unhide? Yes Unhide? Yes Unhide?…" at bounding box center [638, 441] width 1113 height 799
click at [1183, 195] on use at bounding box center [1177, 194] width 13 height 13
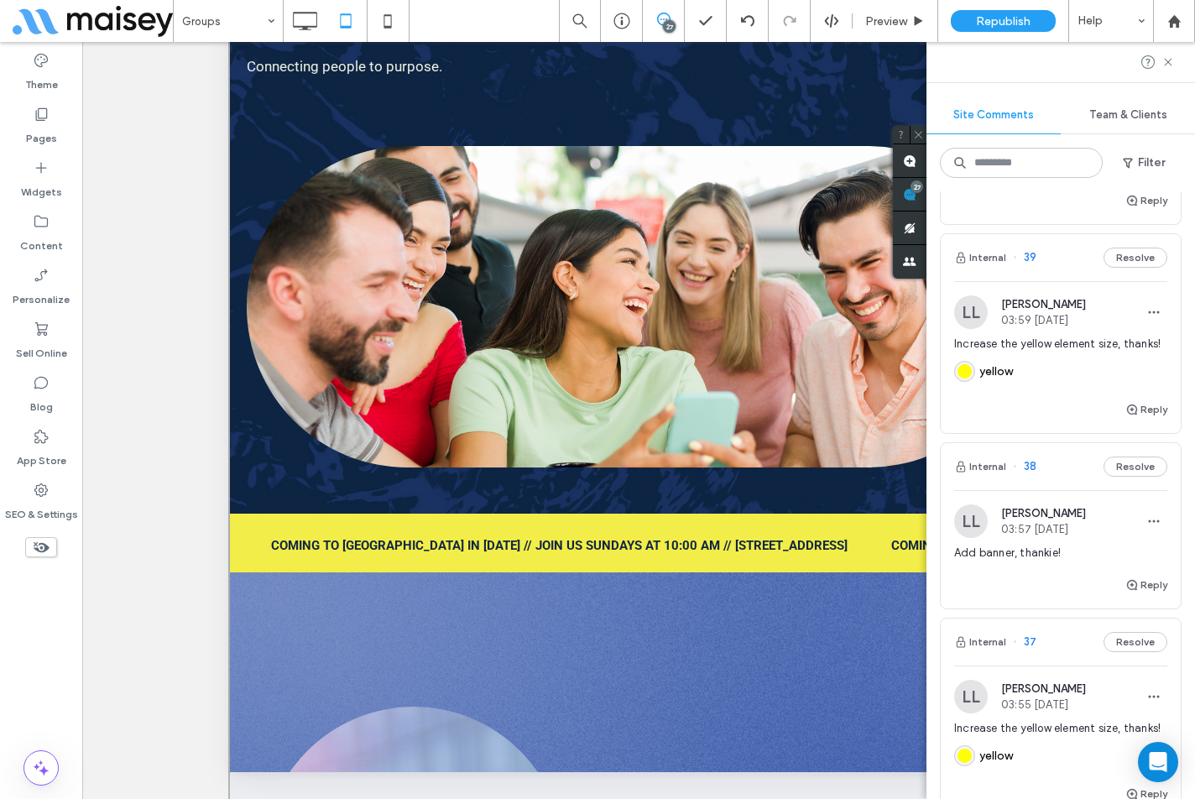
scroll to position [2769, 0]
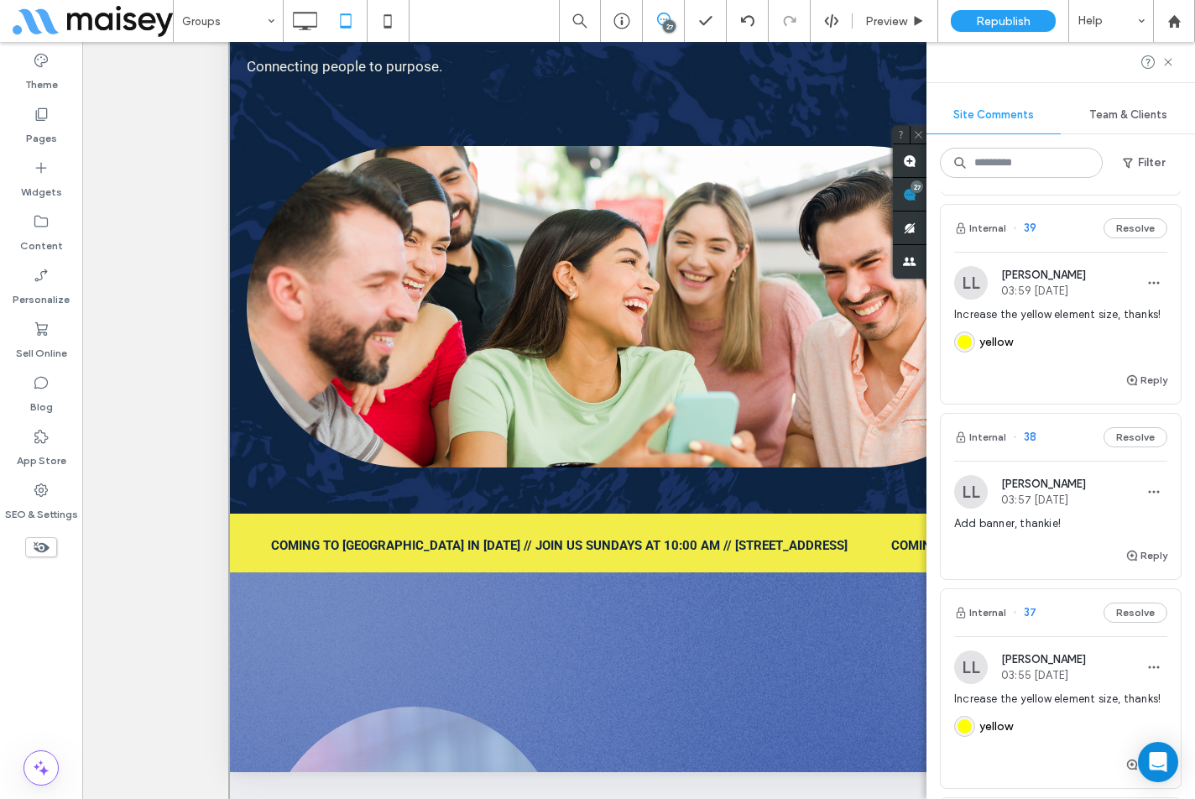
click at [1018, 404] on div "Reply" at bounding box center [1061, 387] width 240 height 34
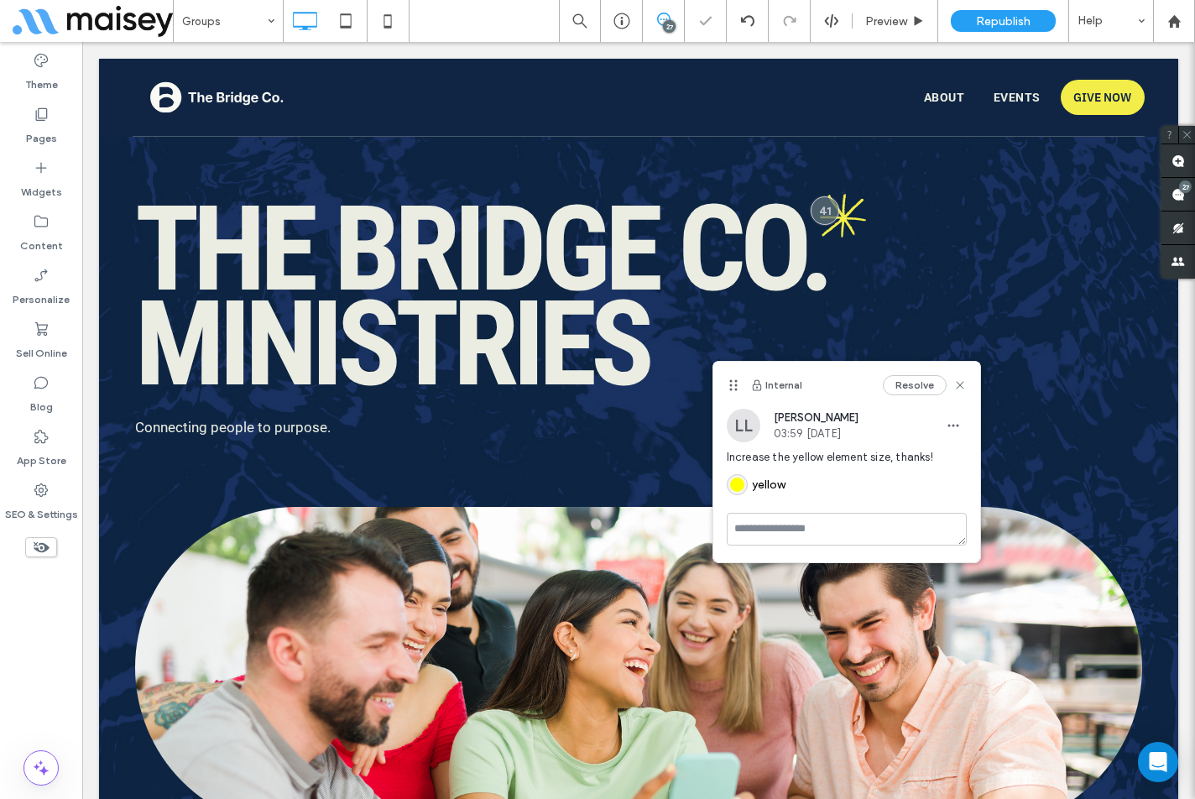
scroll to position [0, 0]
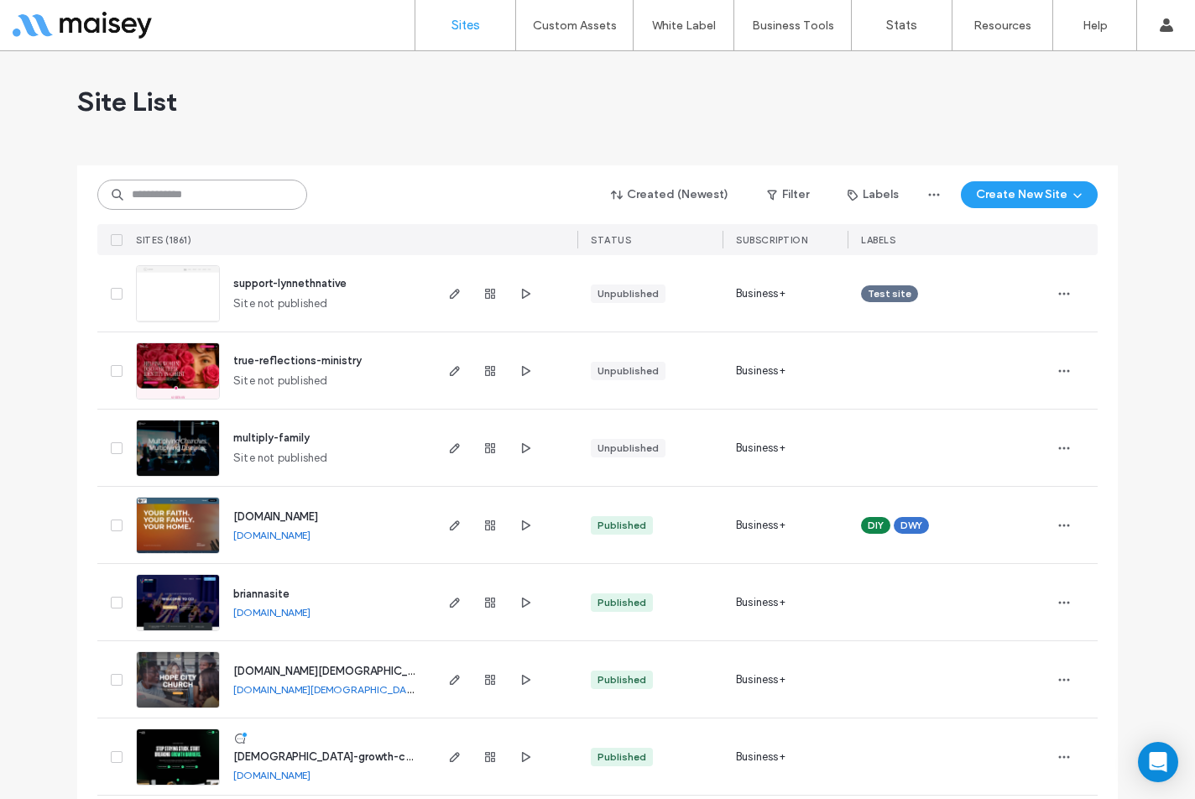
click at [149, 195] on input at bounding box center [202, 195] width 210 height 30
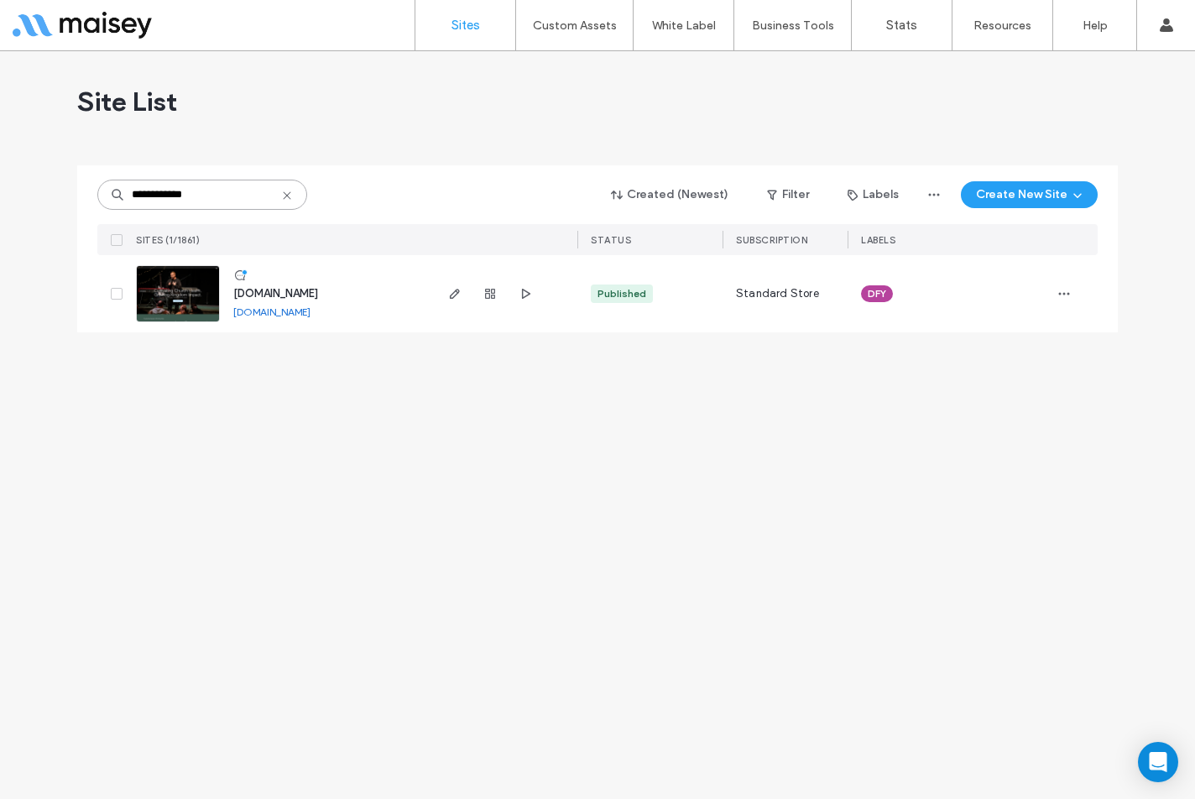
type input "**********"
click at [306, 291] on span "[DOMAIN_NAME]" at bounding box center [275, 293] width 85 height 13
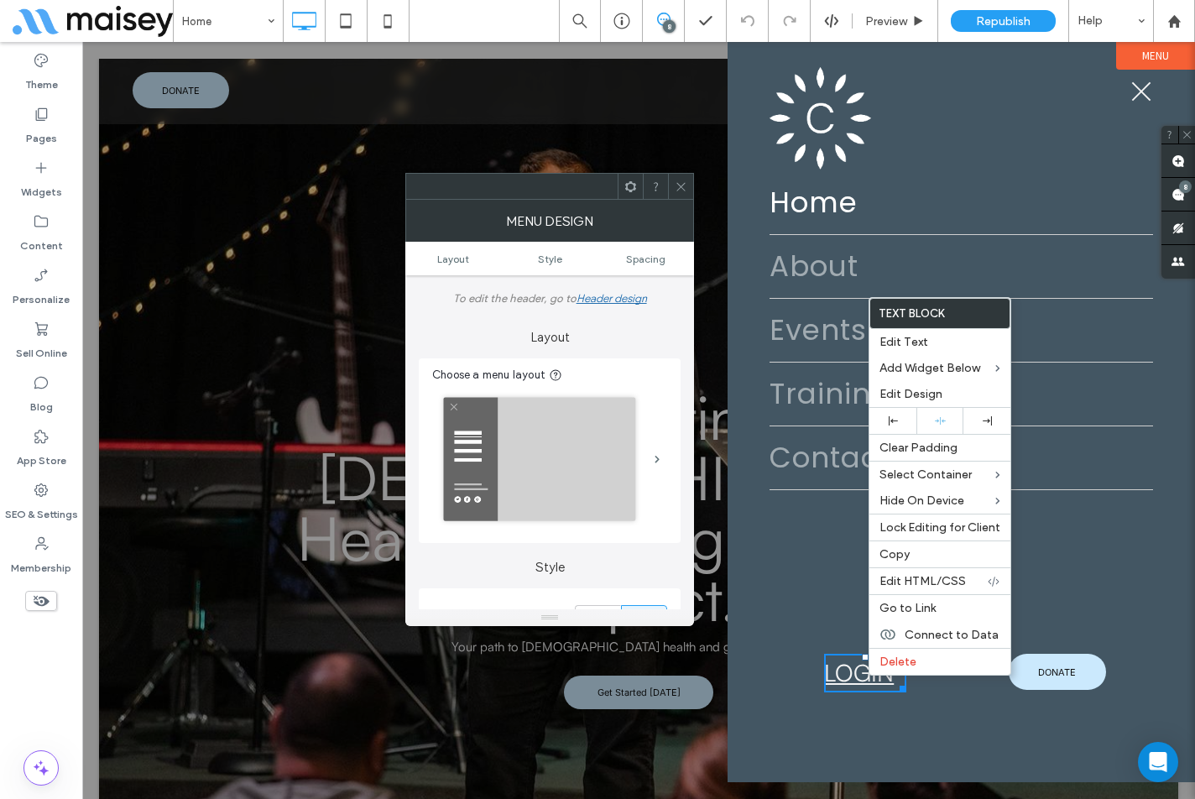
click at [785, 684] on div "LOGIN Click To Paste" at bounding box center [864, 676] width 191 height 44
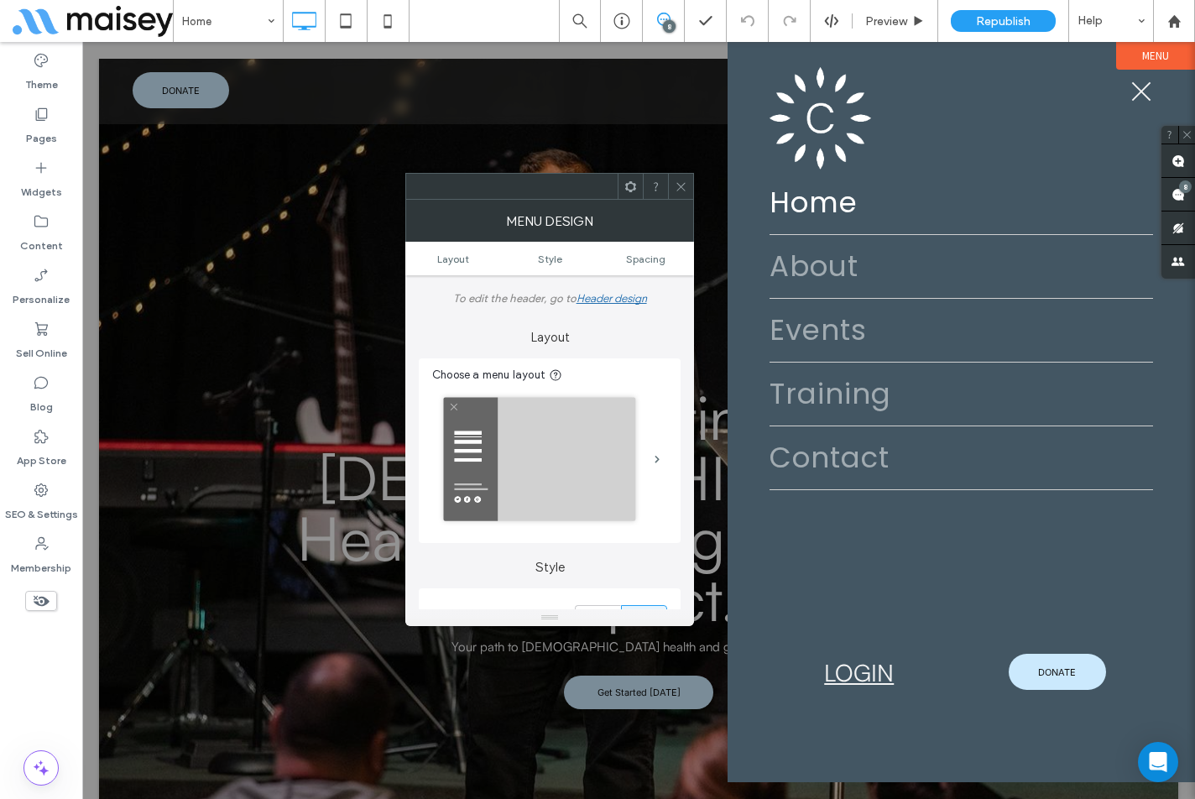
click at [690, 180] on div at bounding box center [680, 186] width 25 height 25
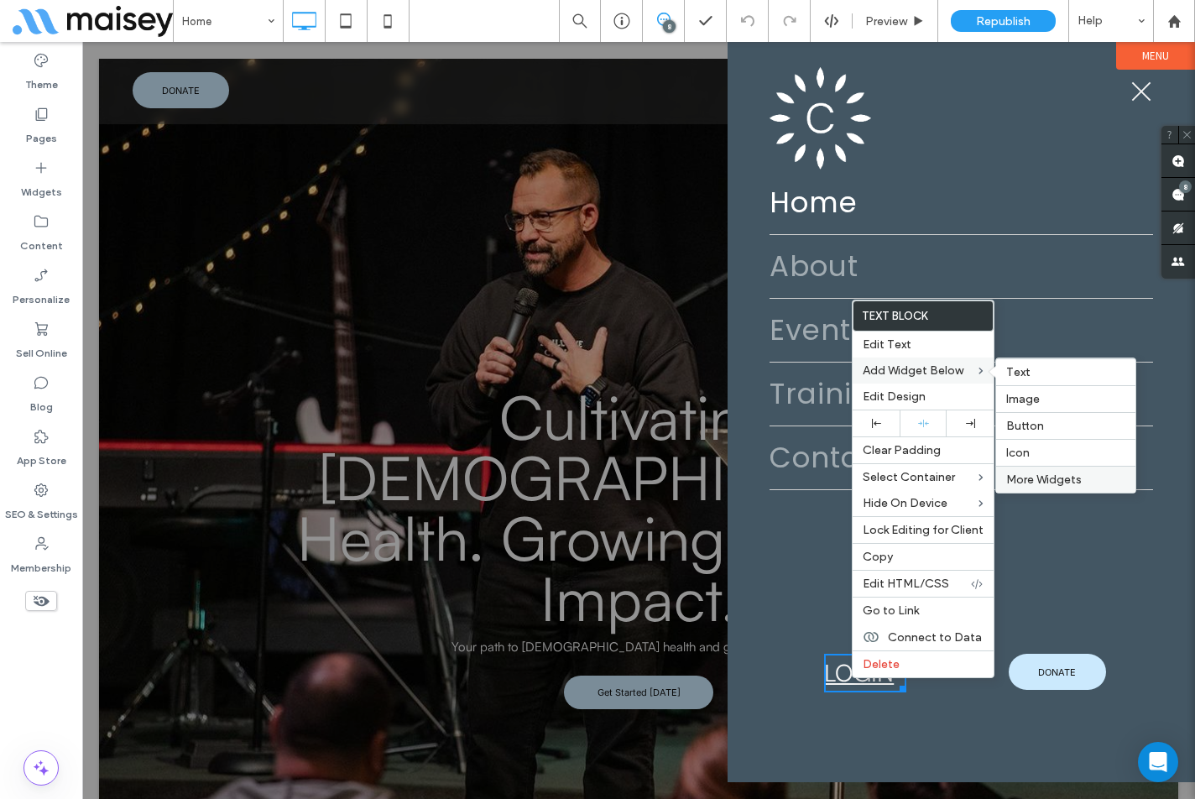
click at [1058, 481] on span "More Widgets" at bounding box center [1044, 479] width 76 height 14
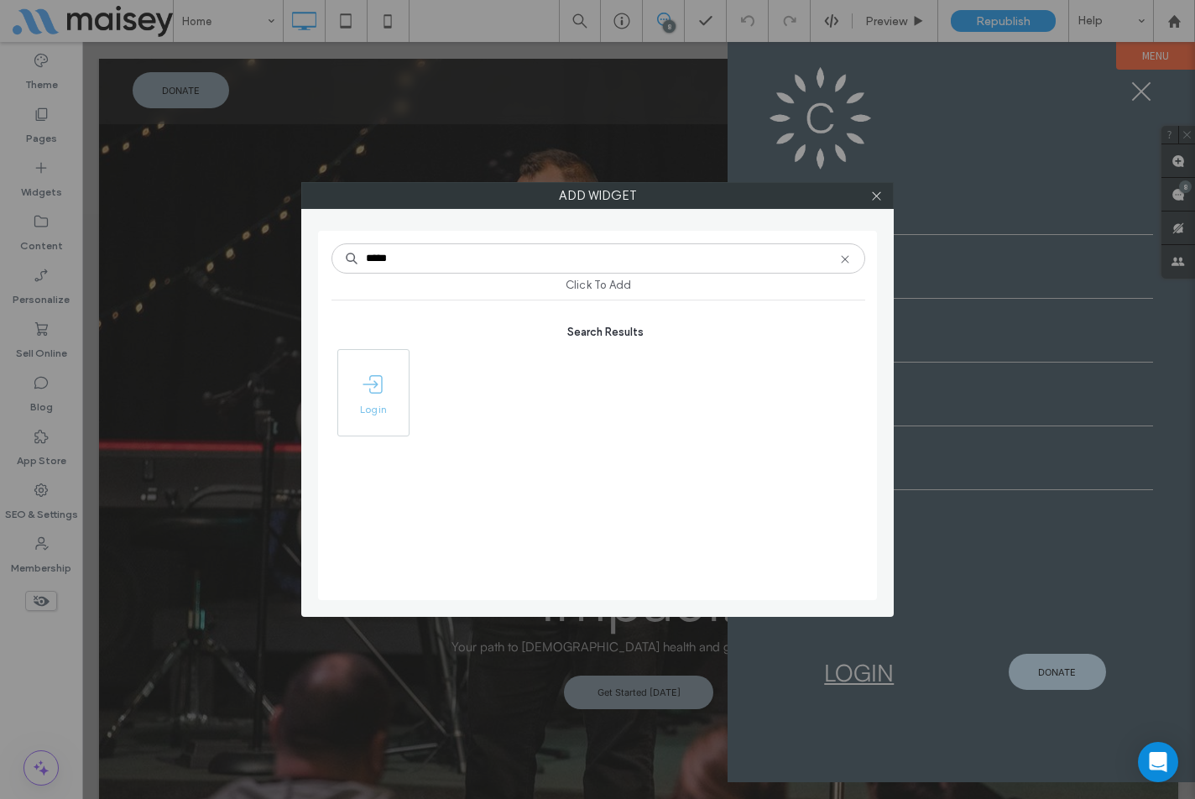
type input "*****"
click at [357, 394] on span at bounding box center [373, 384] width 70 height 38
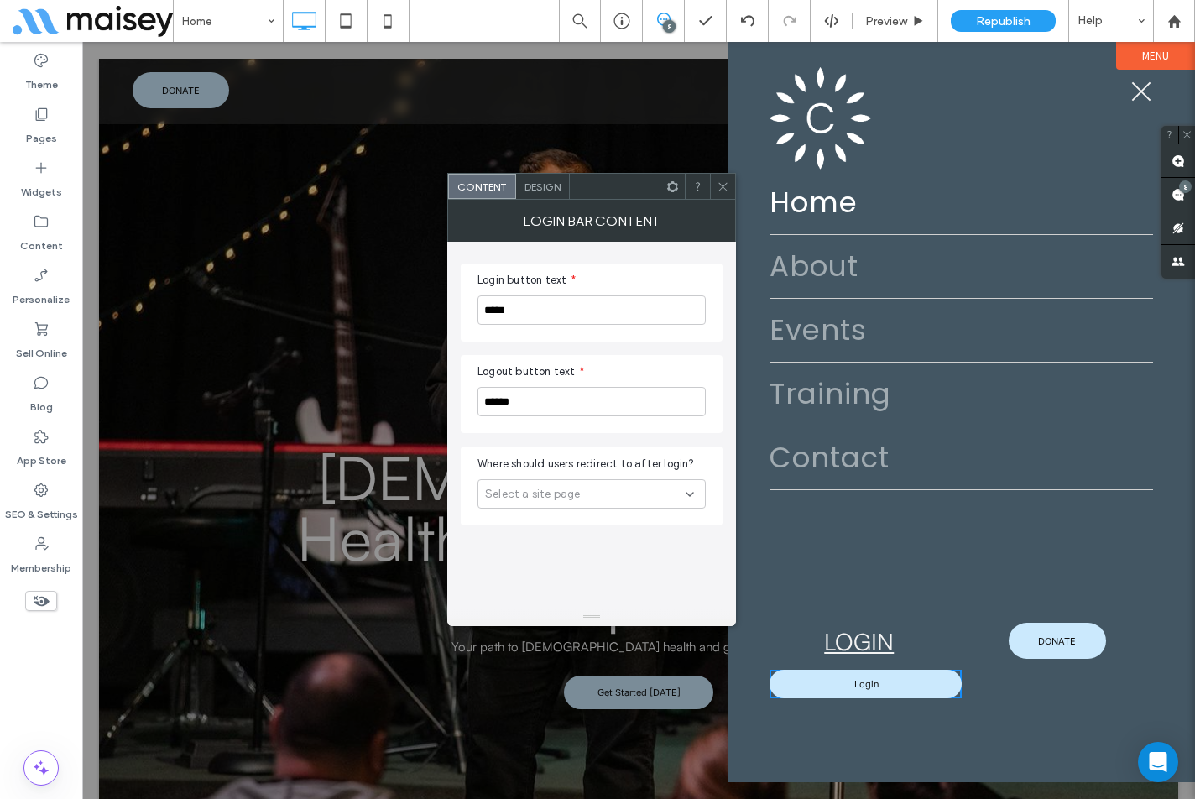
click at [679, 498] on div "Select a site page" at bounding box center [585, 494] width 201 height 17
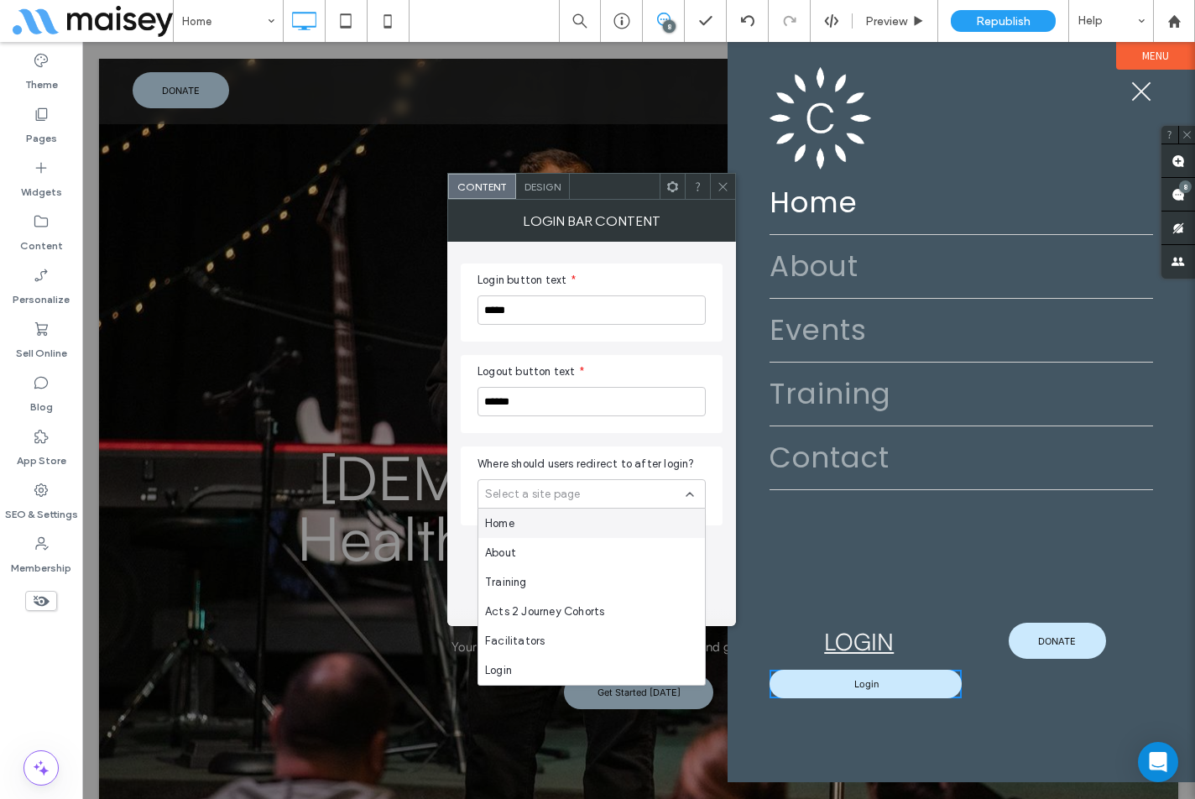
click at [721, 181] on icon at bounding box center [723, 186] width 13 height 13
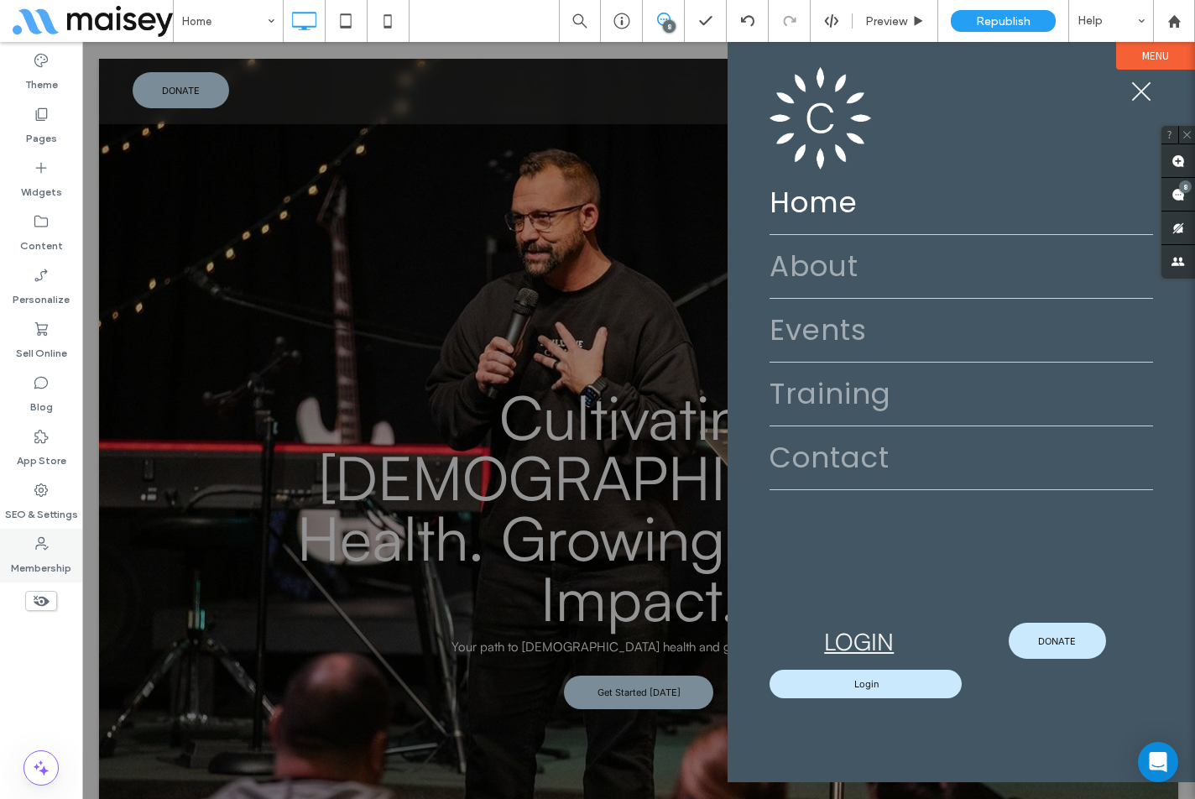
click at [41, 558] on label "Membership" at bounding box center [41, 563] width 60 height 23
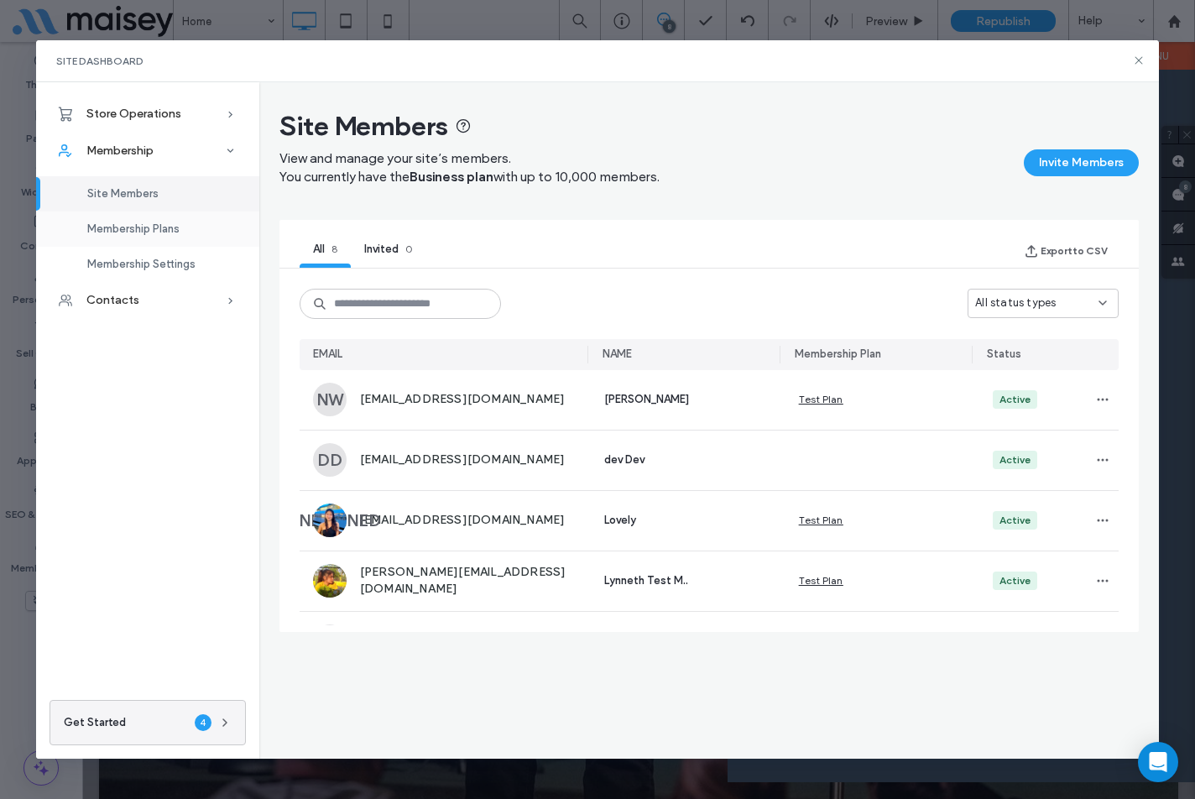
click at [176, 232] on span "Membership Plans" at bounding box center [133, 228] width 92 height 13
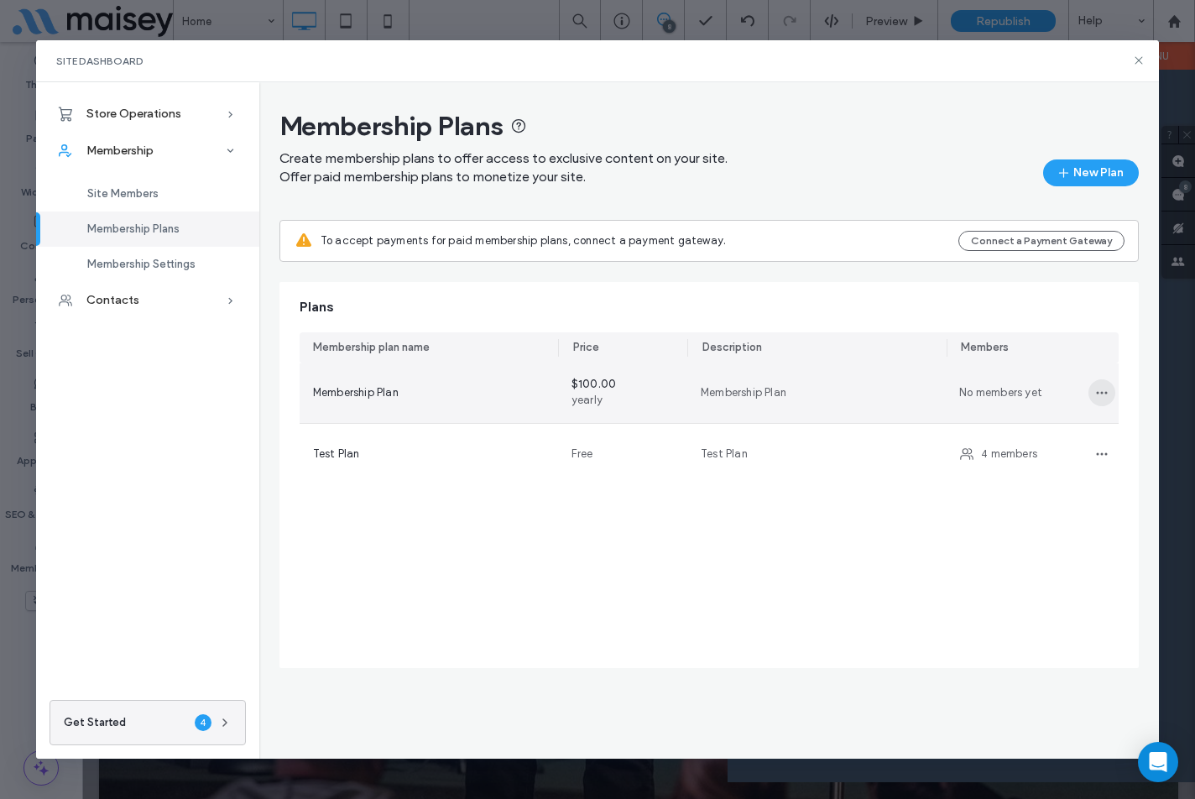
click at [1098, 399] on icon "button" at bounding box center [1101, 392] width 13 height 13
click at [1058, 432] on div "Edit plan" at bounding box center [1039, 436] width 149 height 32
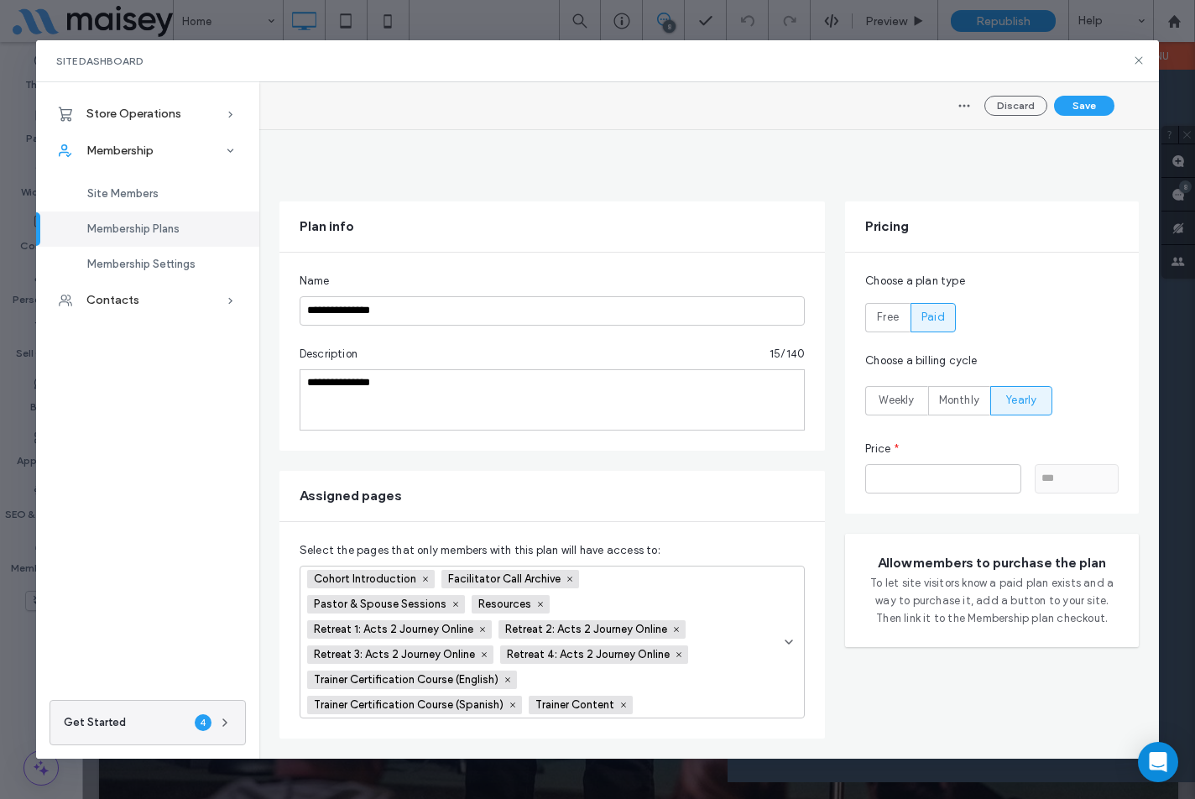
scroll to position [168, 0]
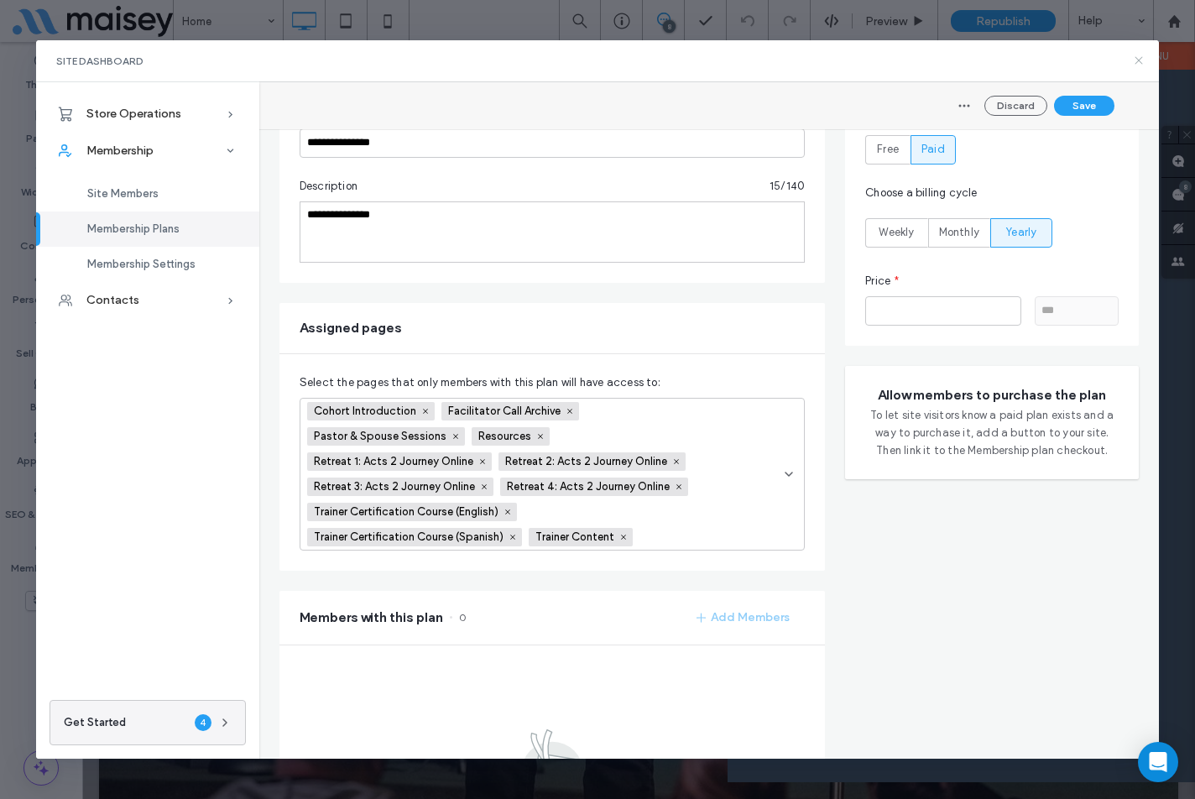
click at [1136, 63] on use at bounding box center [1139, 61] width 8 height 8
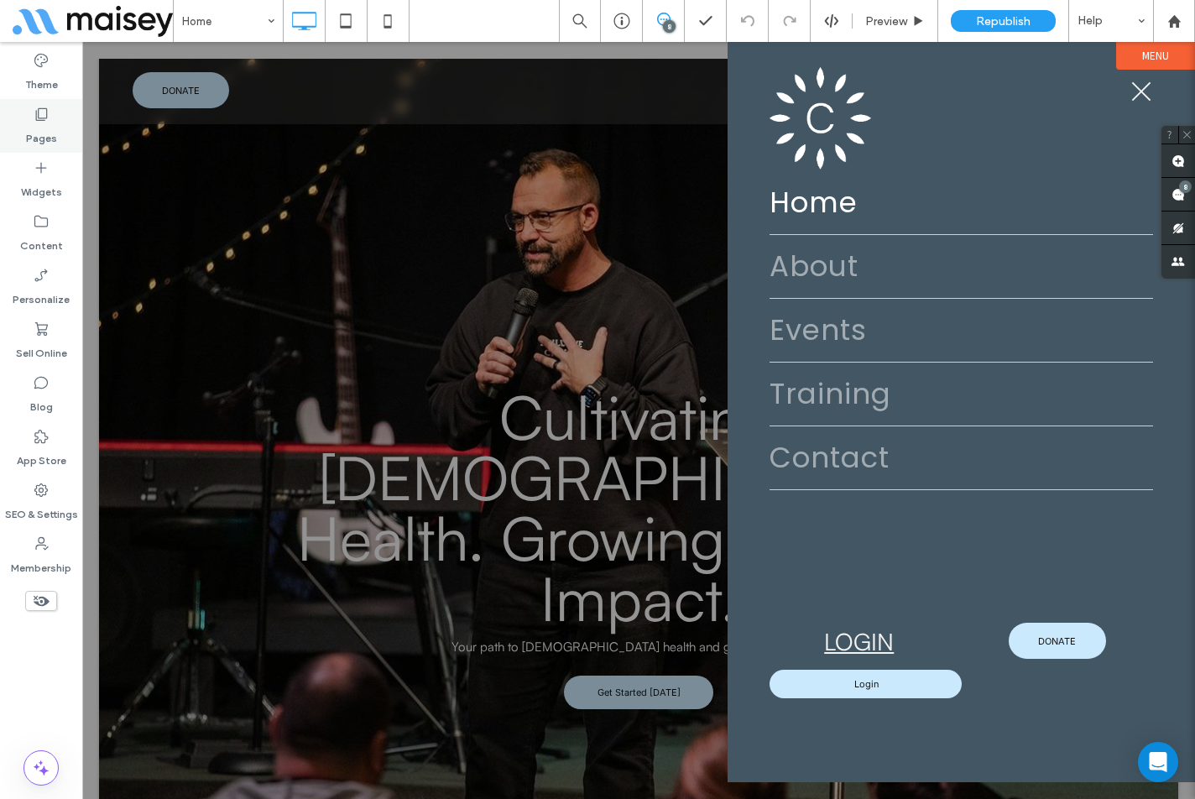
click at [50, 128] on label "Pages" at bounding box center [41, 133] width 31 height 23
click at [54, 133] on label "Pages" at bounding box center [41, 133] width 31 height 23
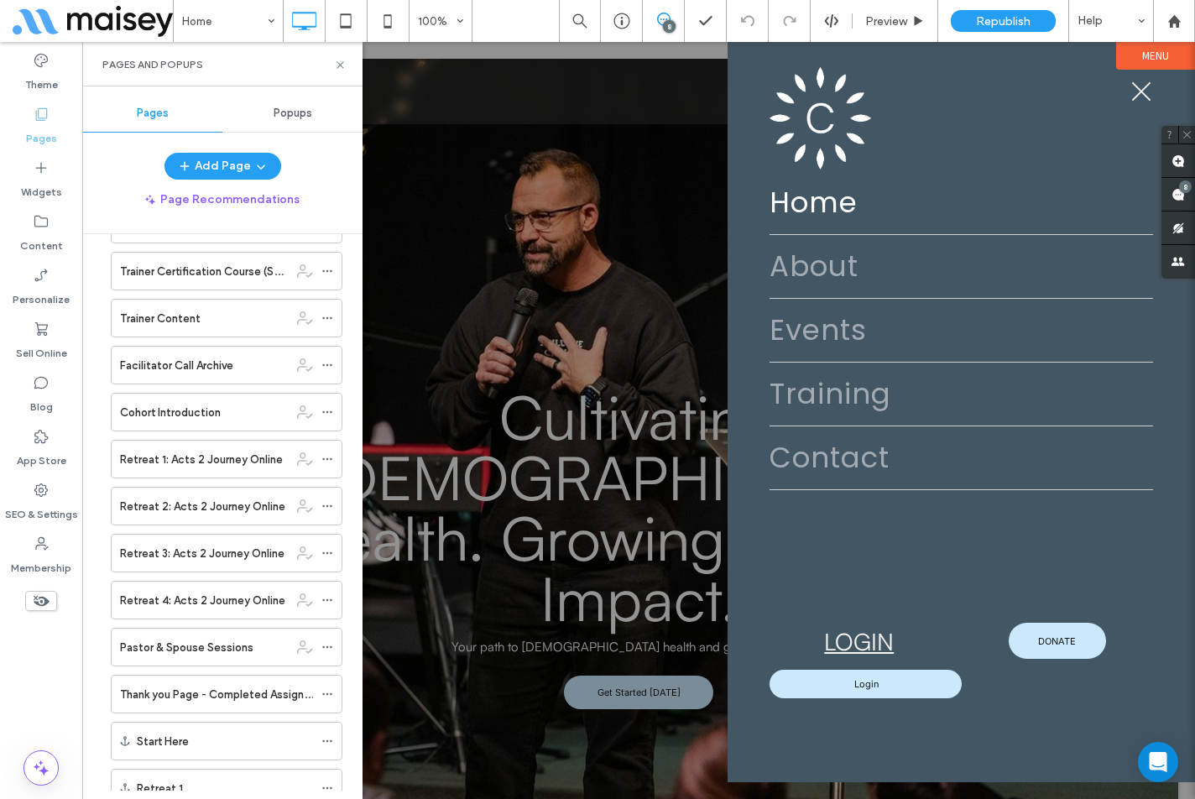
scroll to position [839, 0]
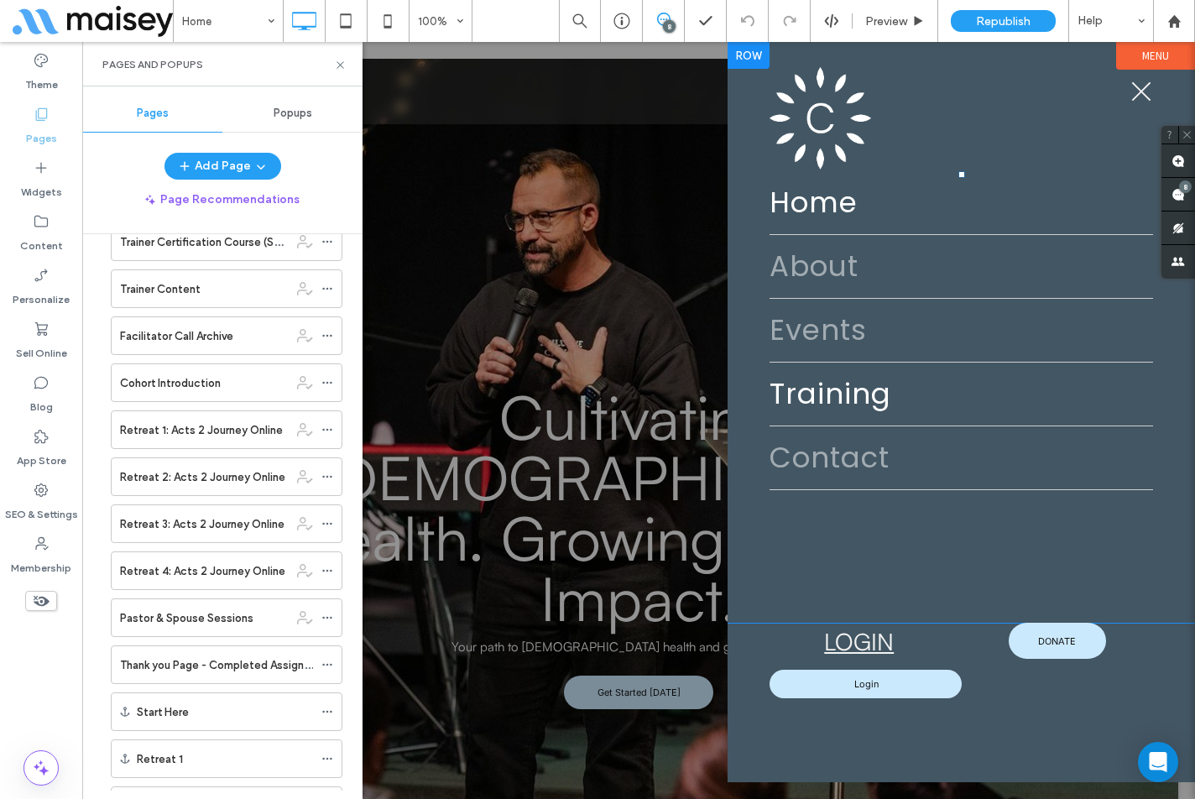
click at [910, 383] on link "Training" at bounding box center [960, 393] width 383 height 63
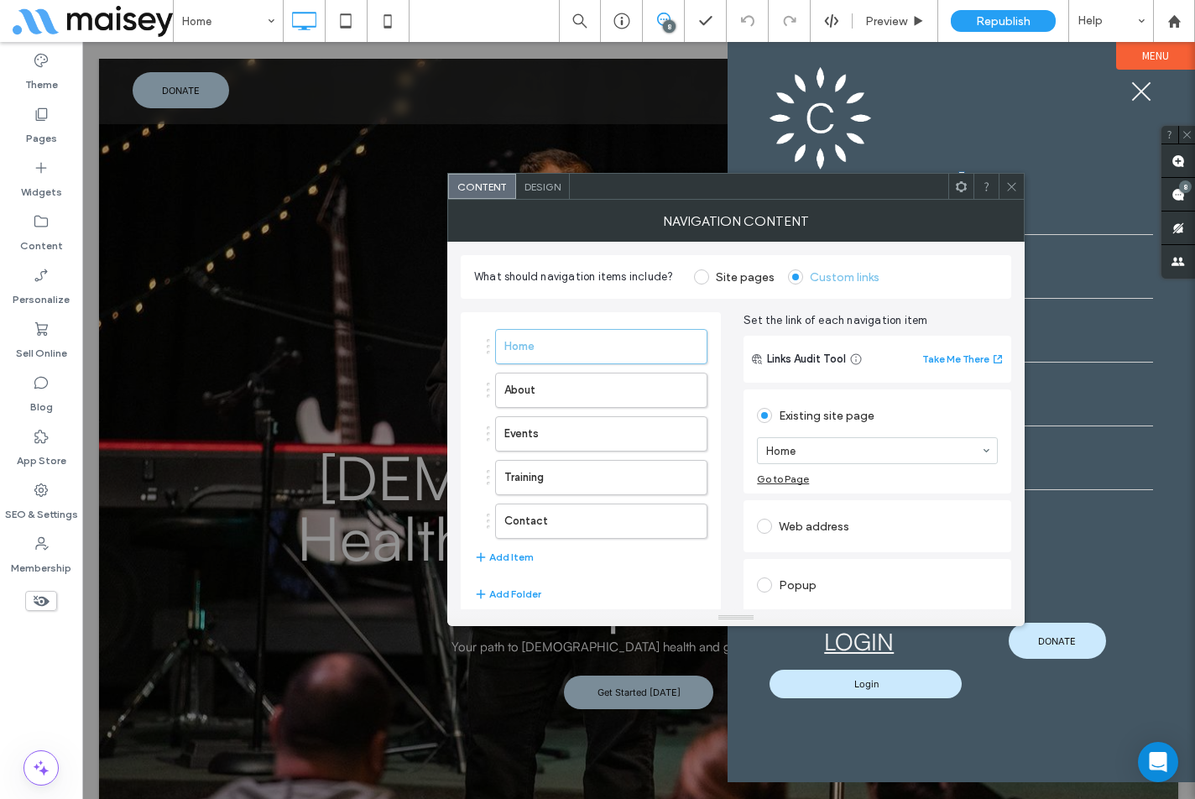
click at [716, 279] on label "Site pages" at bounding box center [745, 277] width 59 height 14
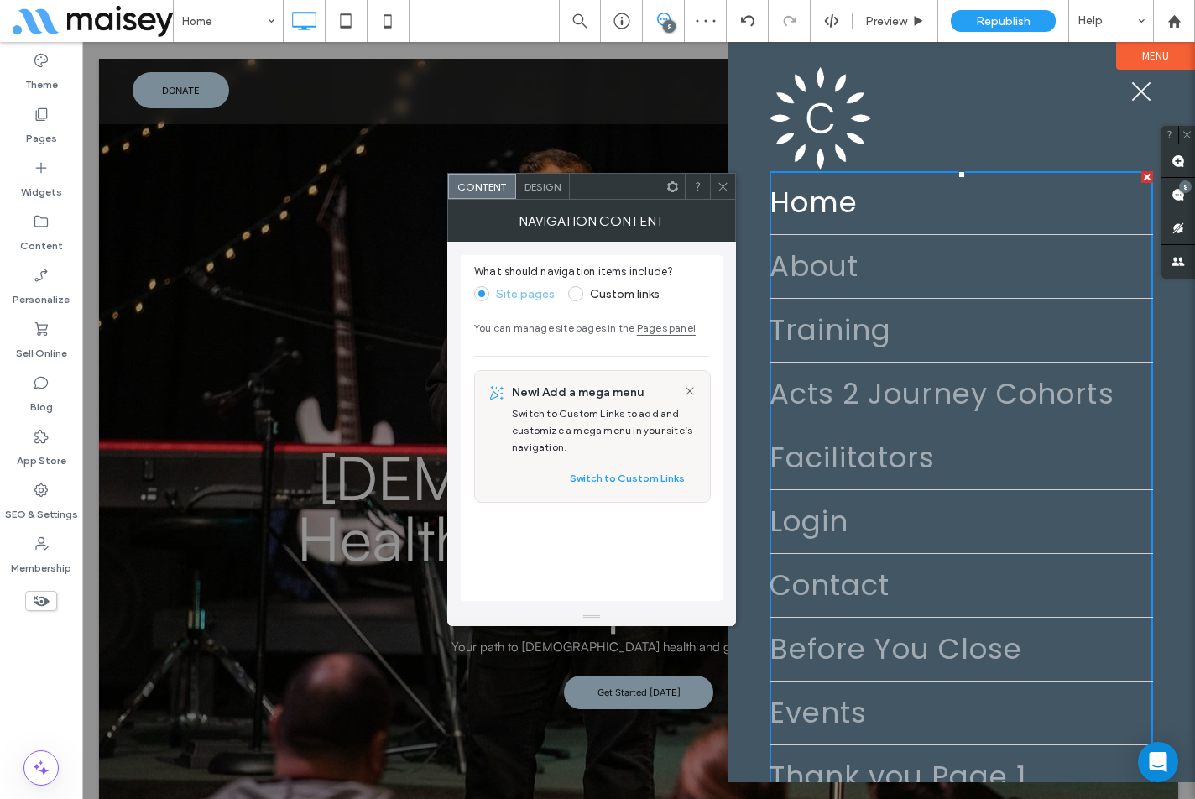
click at [720, 190] on use at bounding box center [722, 186] width 8 height 8
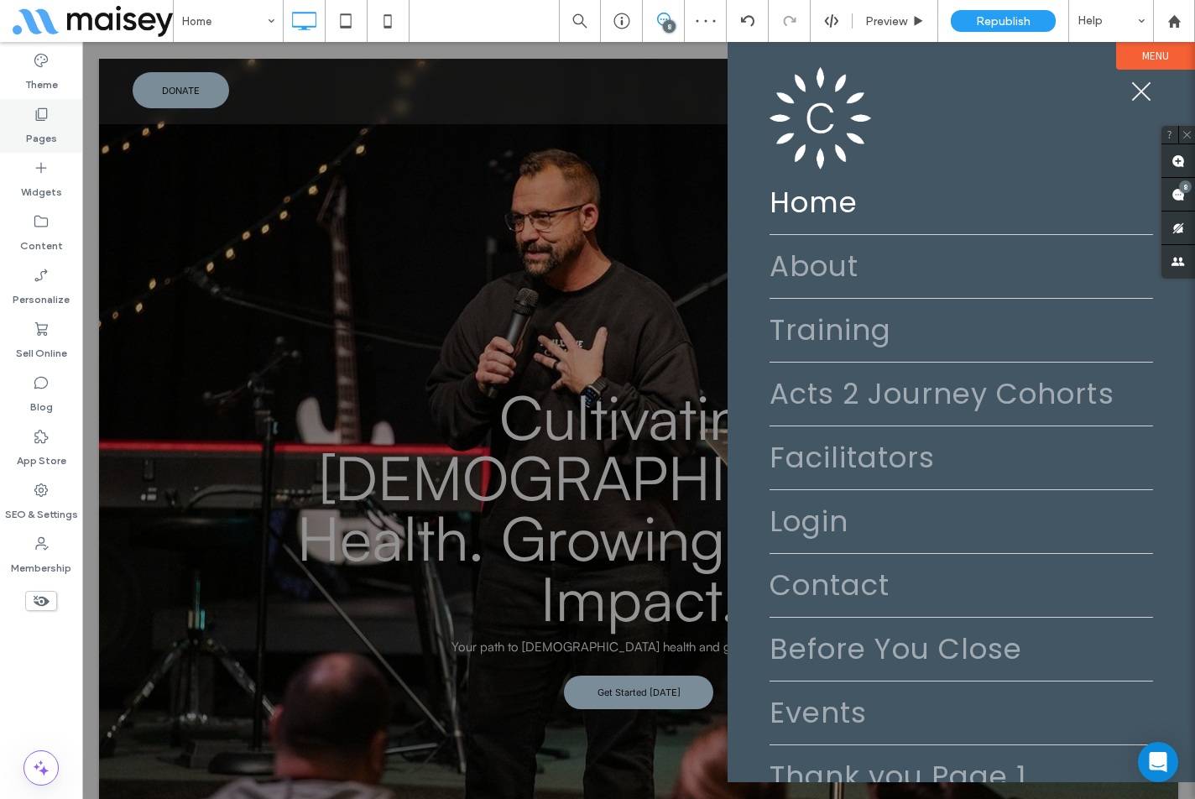
click at [40, 130] on label "Pages" at bounding box center [41, 133] width 31 height 23
click at [55, 131] on label "Pages" at bounding box center [41, 133] width 31 height 23
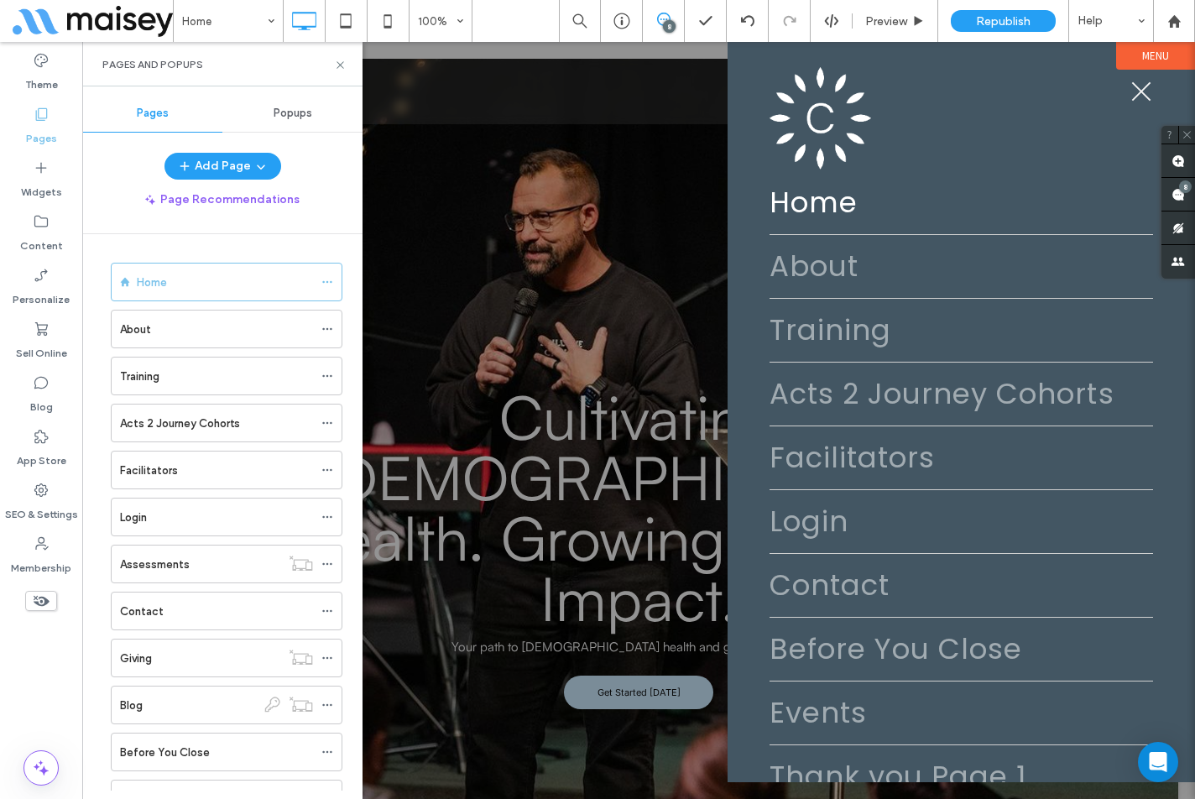
click at [46, 133] on label "Pages" at bounding box center [41, 133] width 31 height 23
click at [329, 423] on icon at bounding box center [327, 423] width 12 height 12
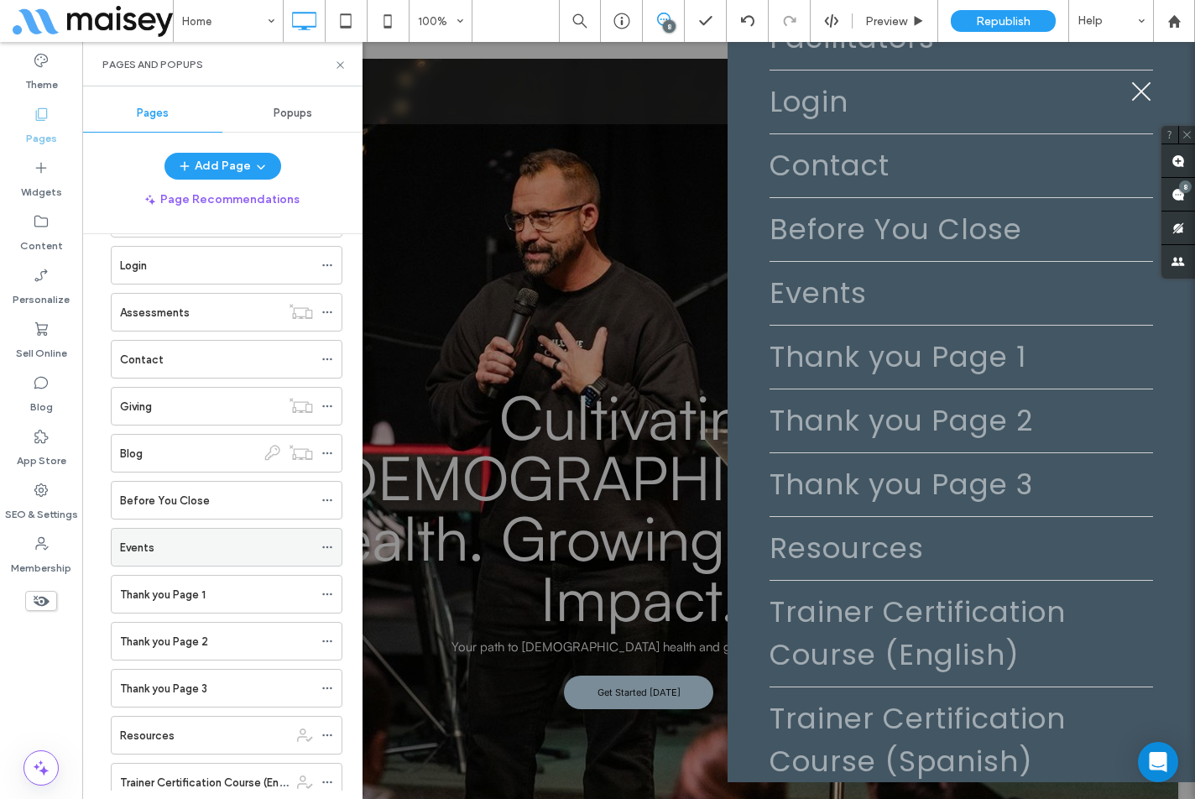
scroll to position [336, 0]
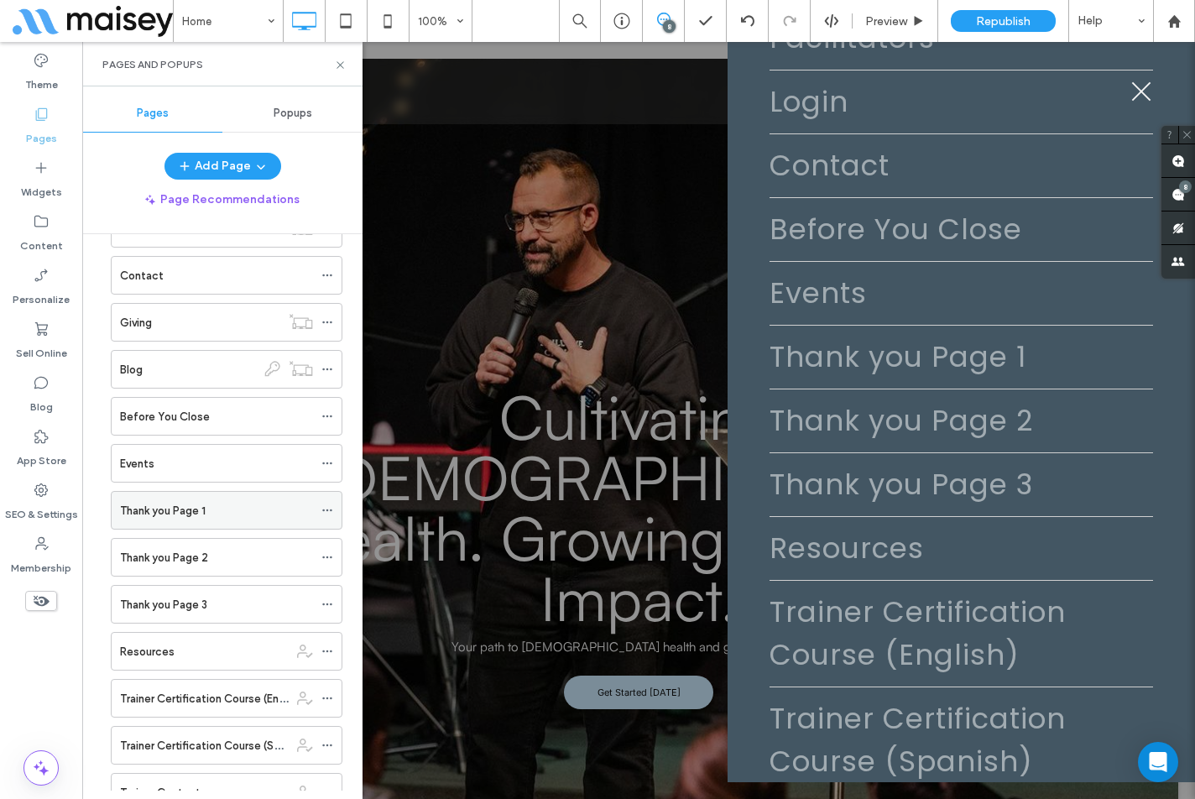
click at [328, 513] on icon at bounding box center [327, 510] width 12 height 12
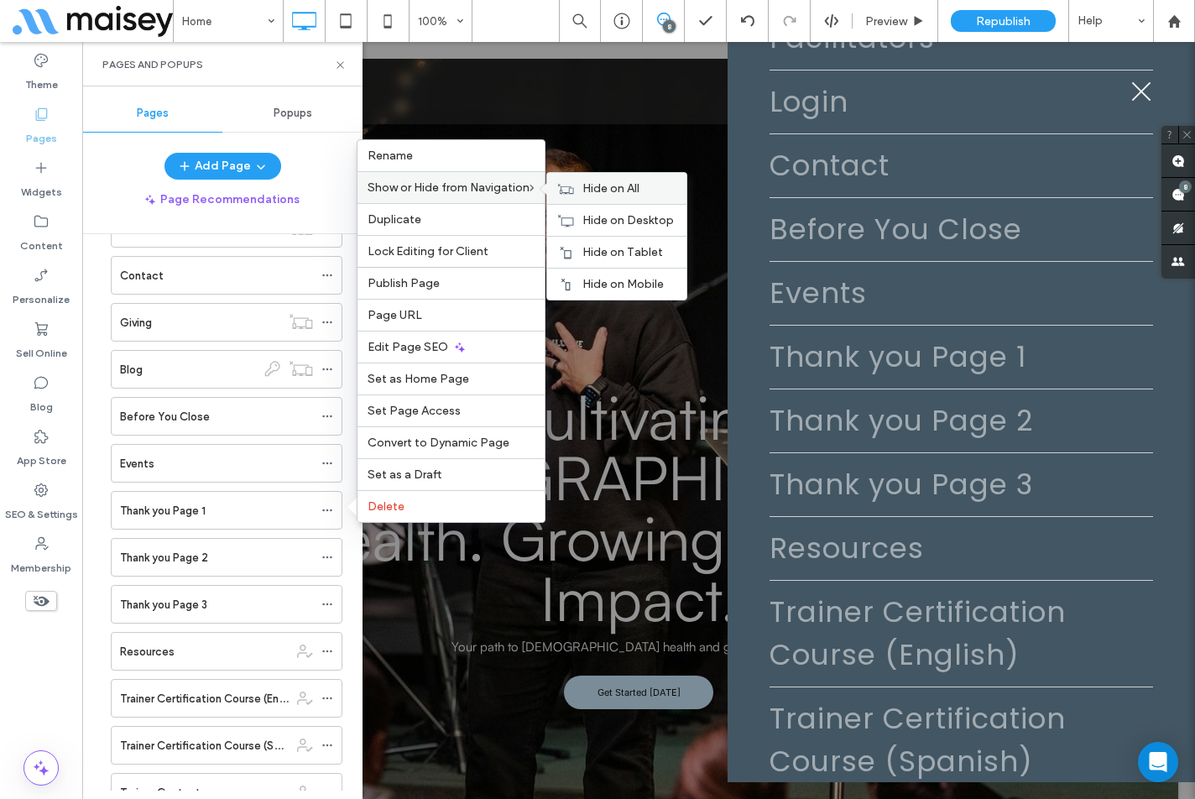
click at [571, 189] on icon at bounding box center [565, 189] width 17 height 12
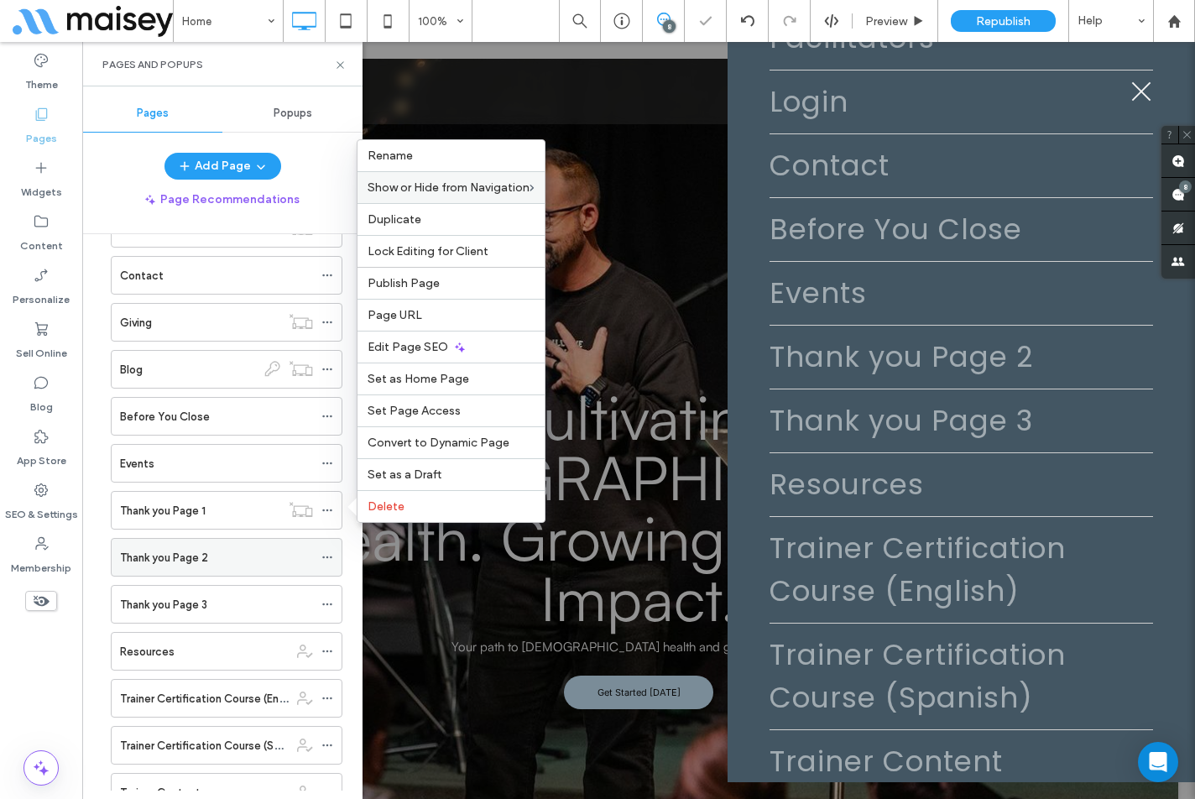
click at [328, 548] on span at bounding box center [327, 557] width 12 height 25
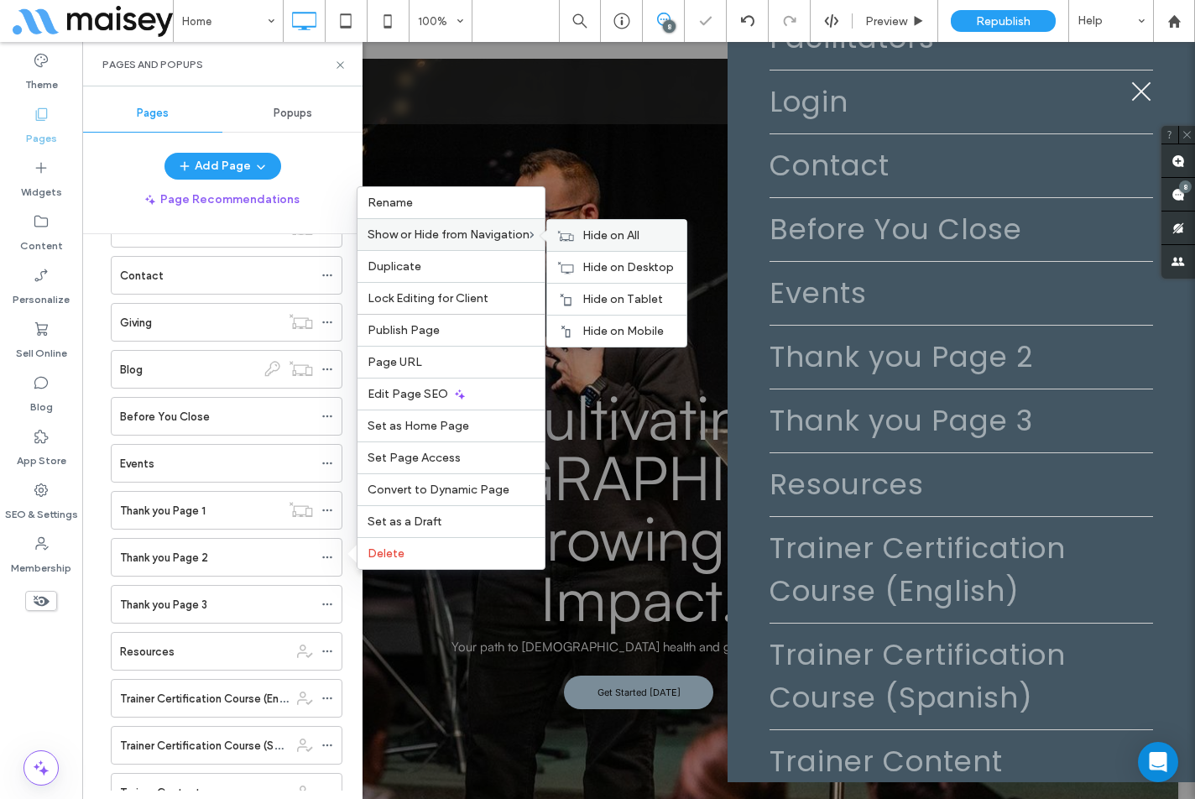
click at [589, 238] on span "Hide on All" at bounding box center [610, 235] width 57 height 14
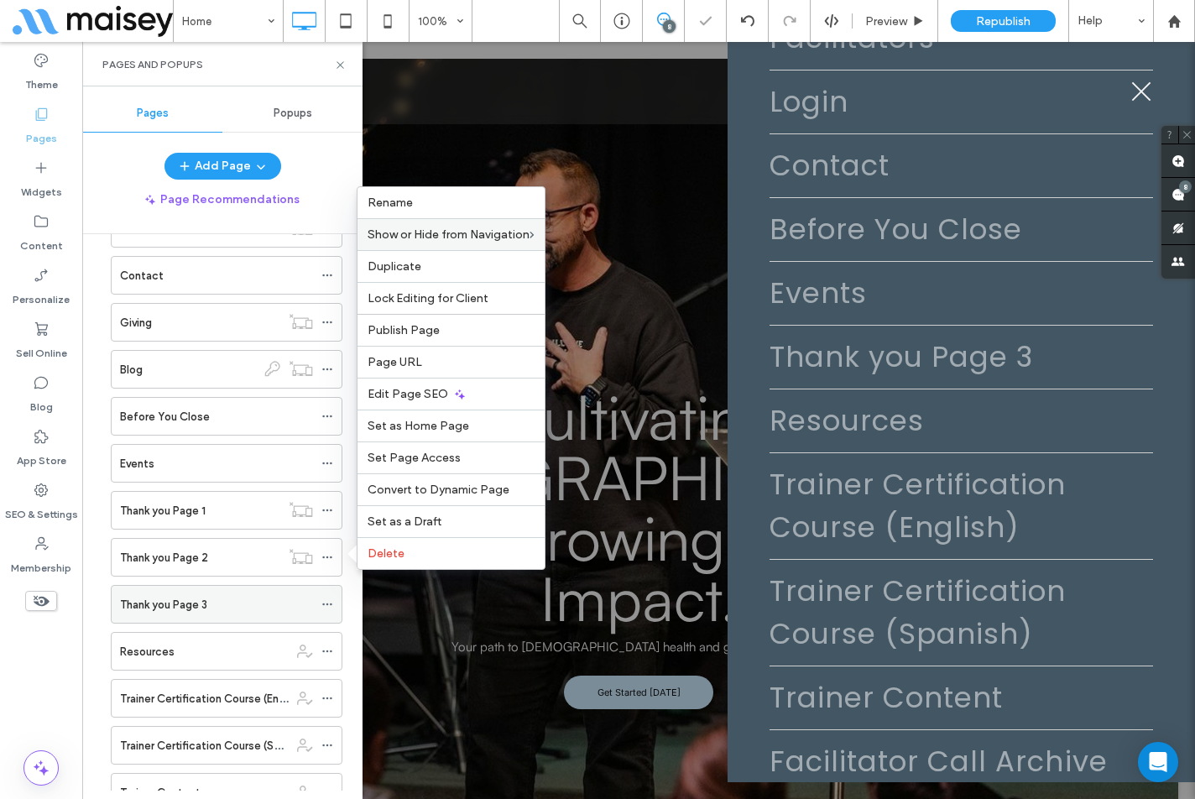
click at [331, 608] on icon at bounding box center [327, 604] width 12 height 12
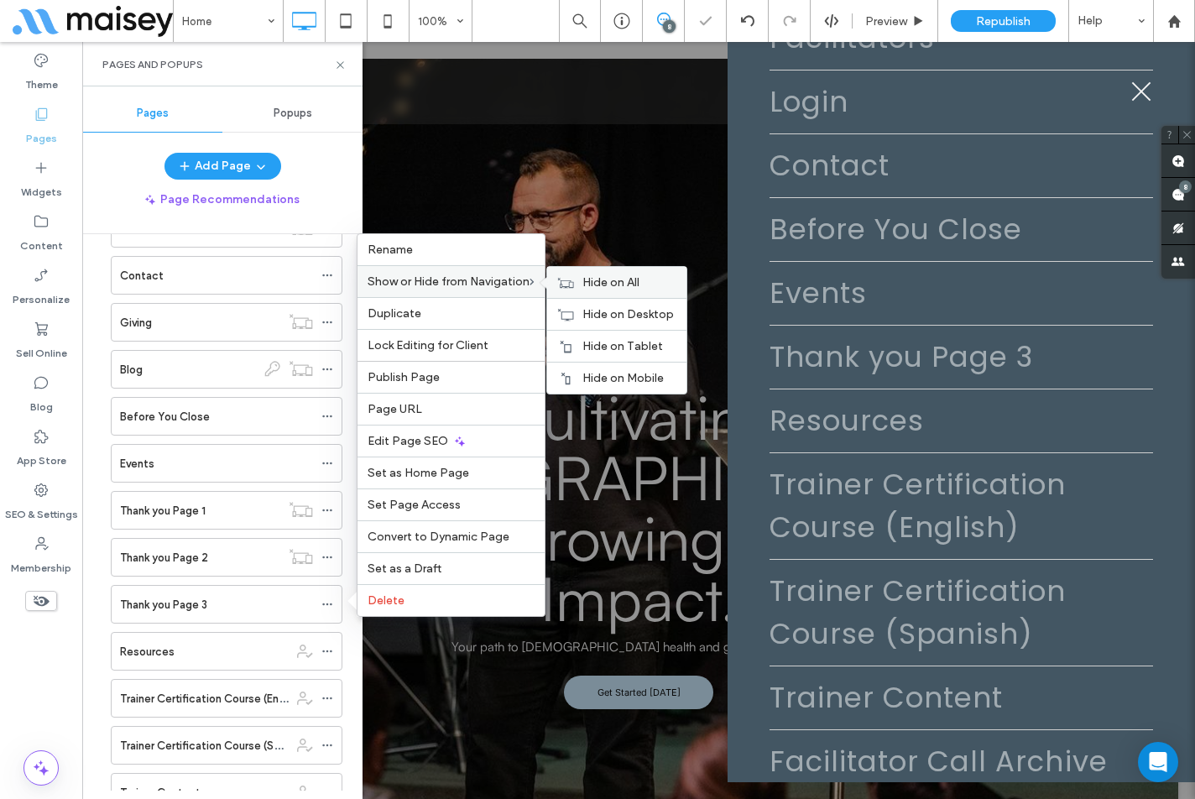
click at [588, 283] on span "Hide on All" at bounding box center [610, 282] width 57 height 14
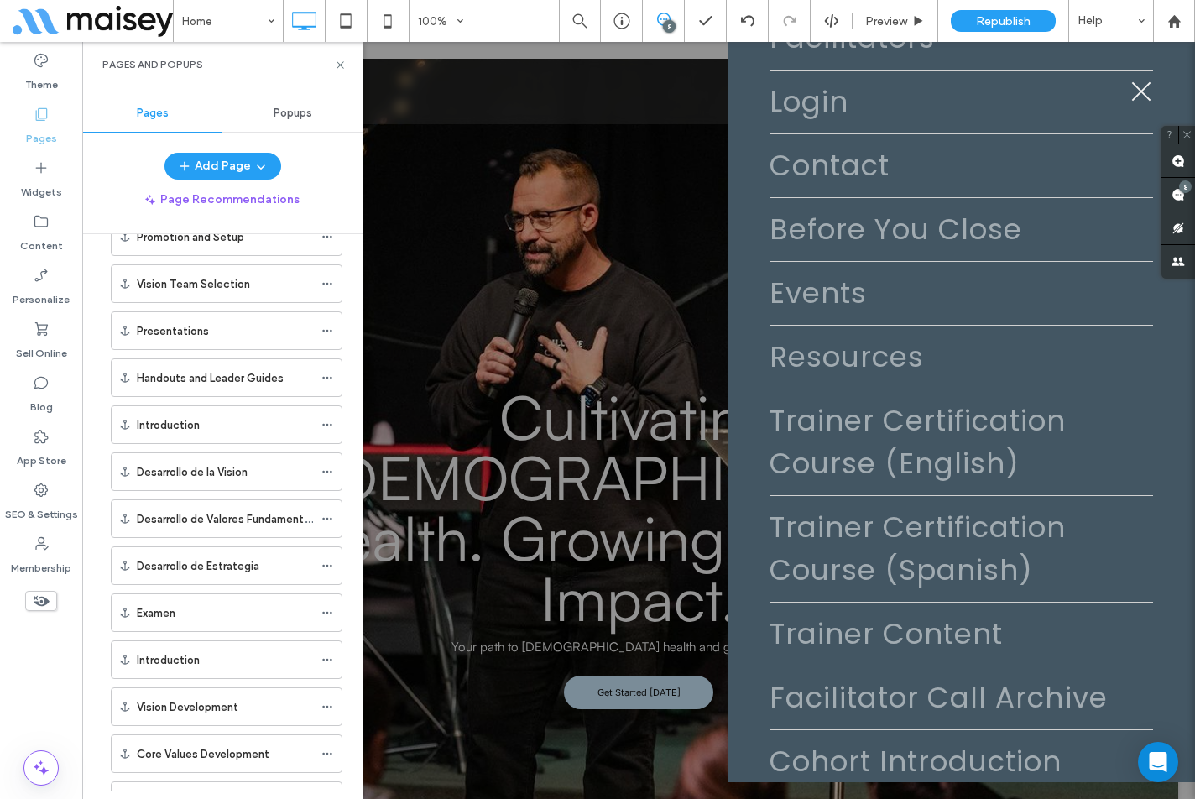
scroll to position [2349, 0]
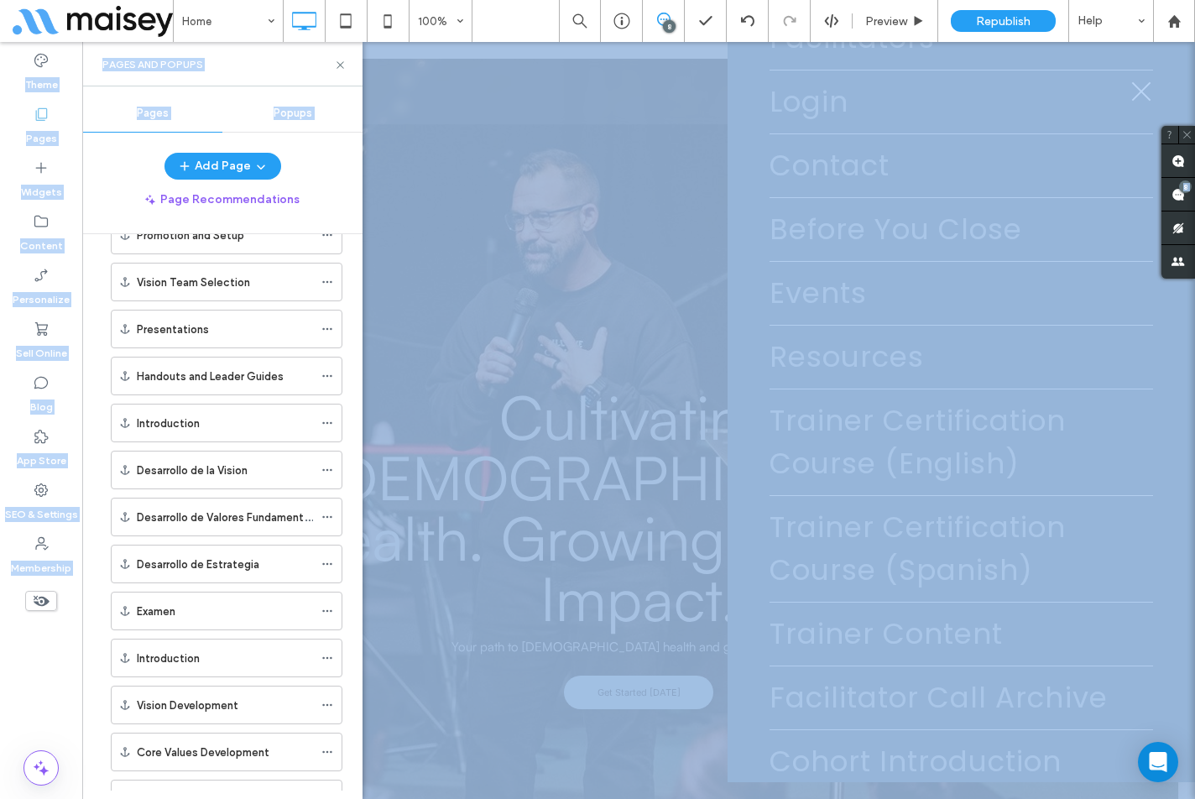
drag, startPoint x: 1189, startPoint y: 122, endPoint x: 1190, endPoint y: 112, distance: 10.9
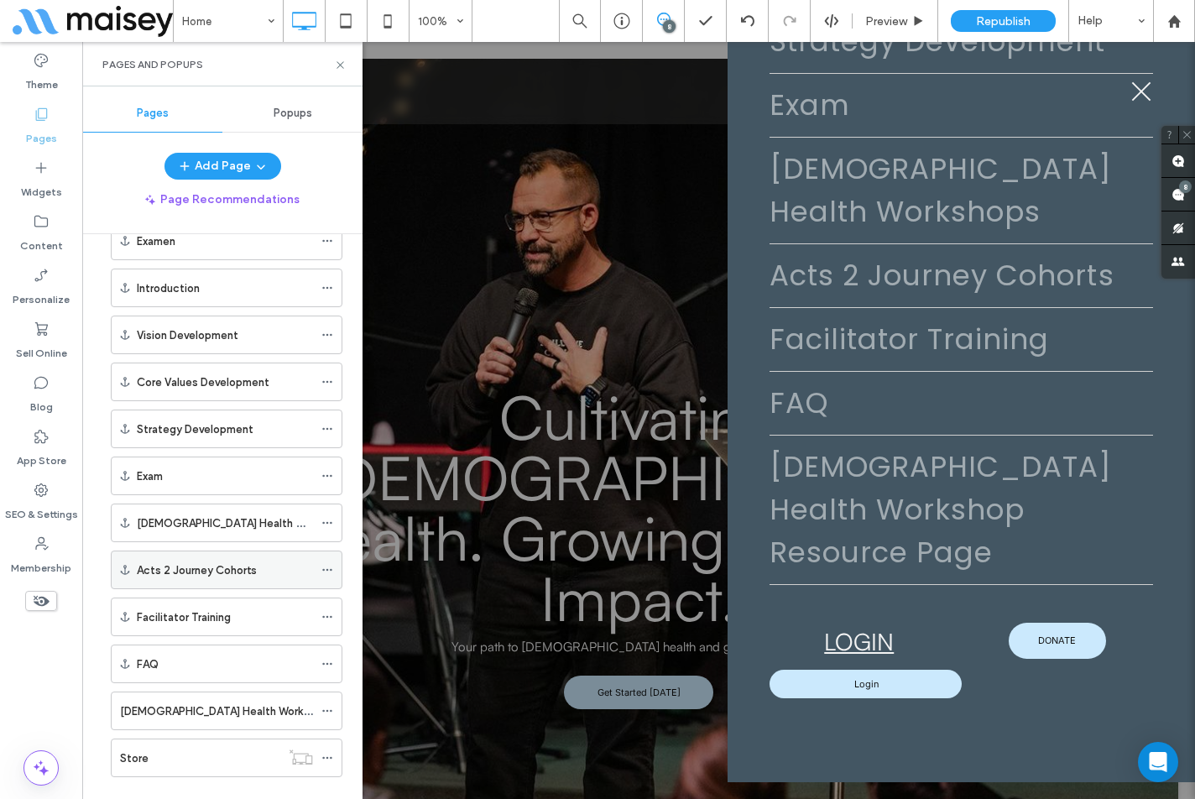
scroll to position [2803, 0]
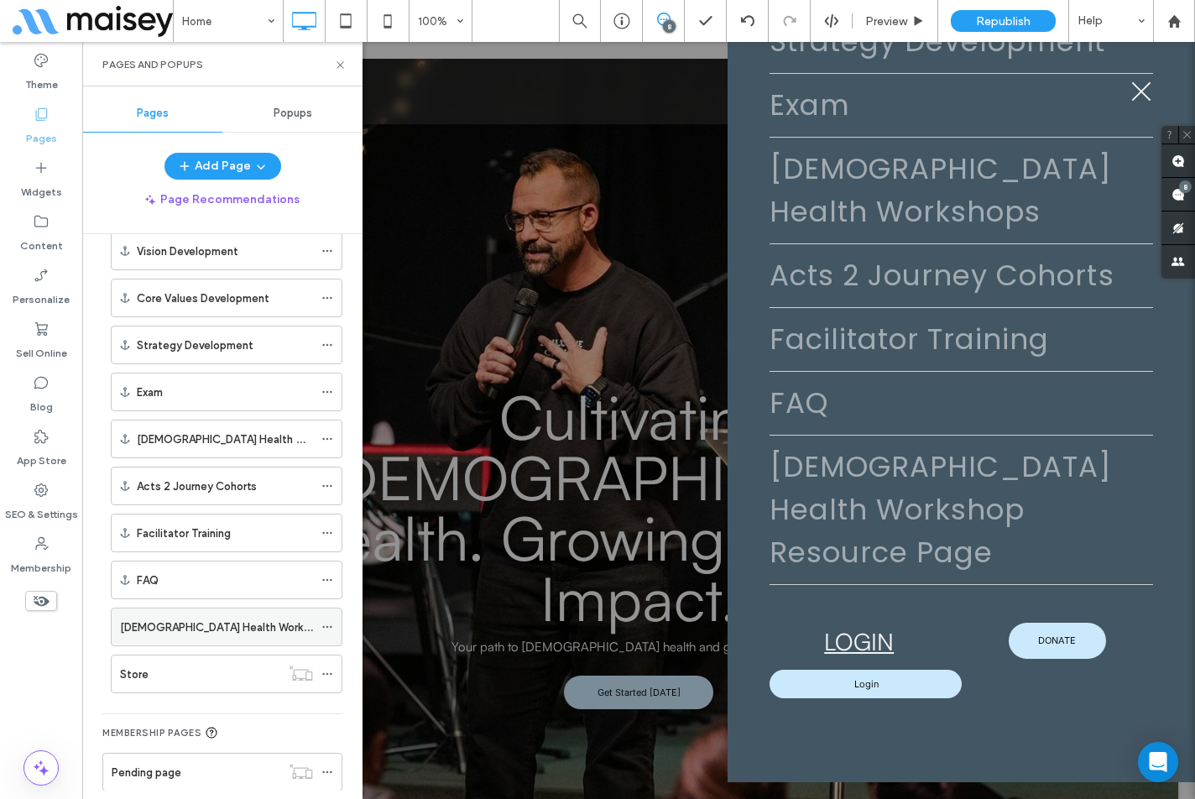
click at [325, 626] on icon at bounding box center [327, 627] width 12 height 12
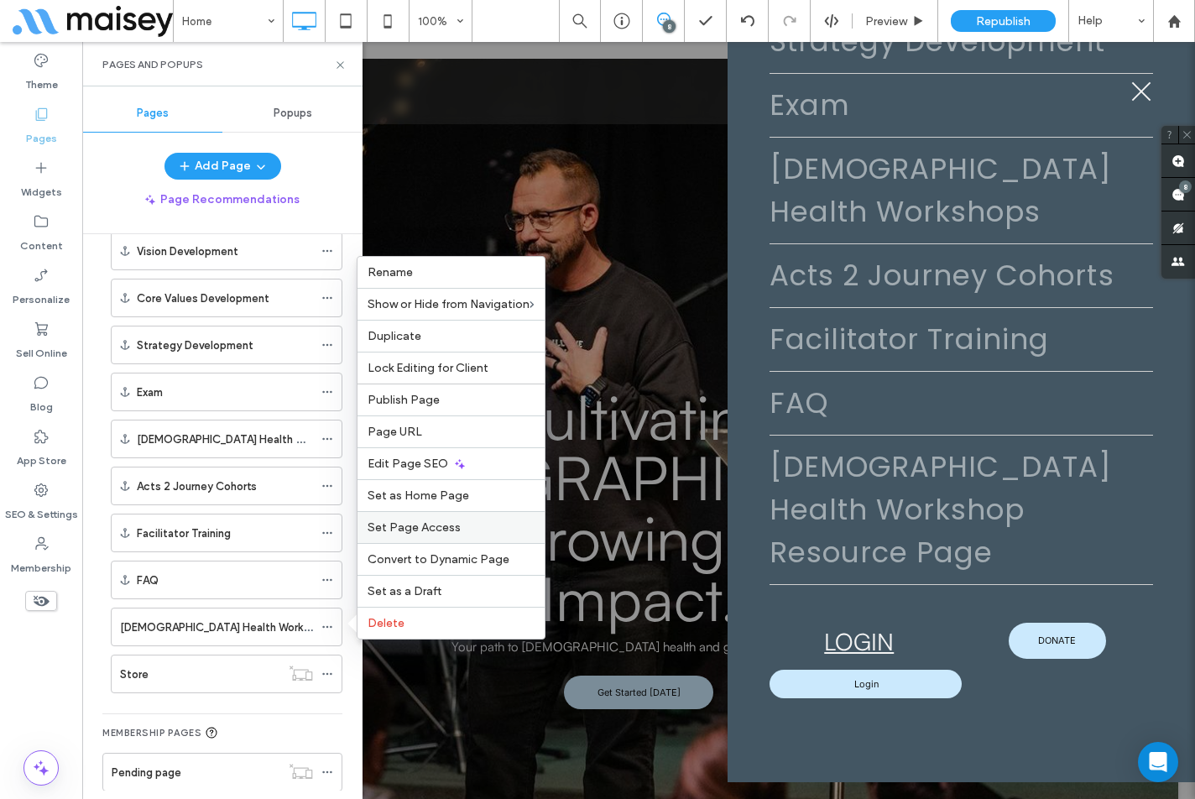
click at [432, 528] on span "Set Page Access" at bounding box center [413, 527] width 93 height 14
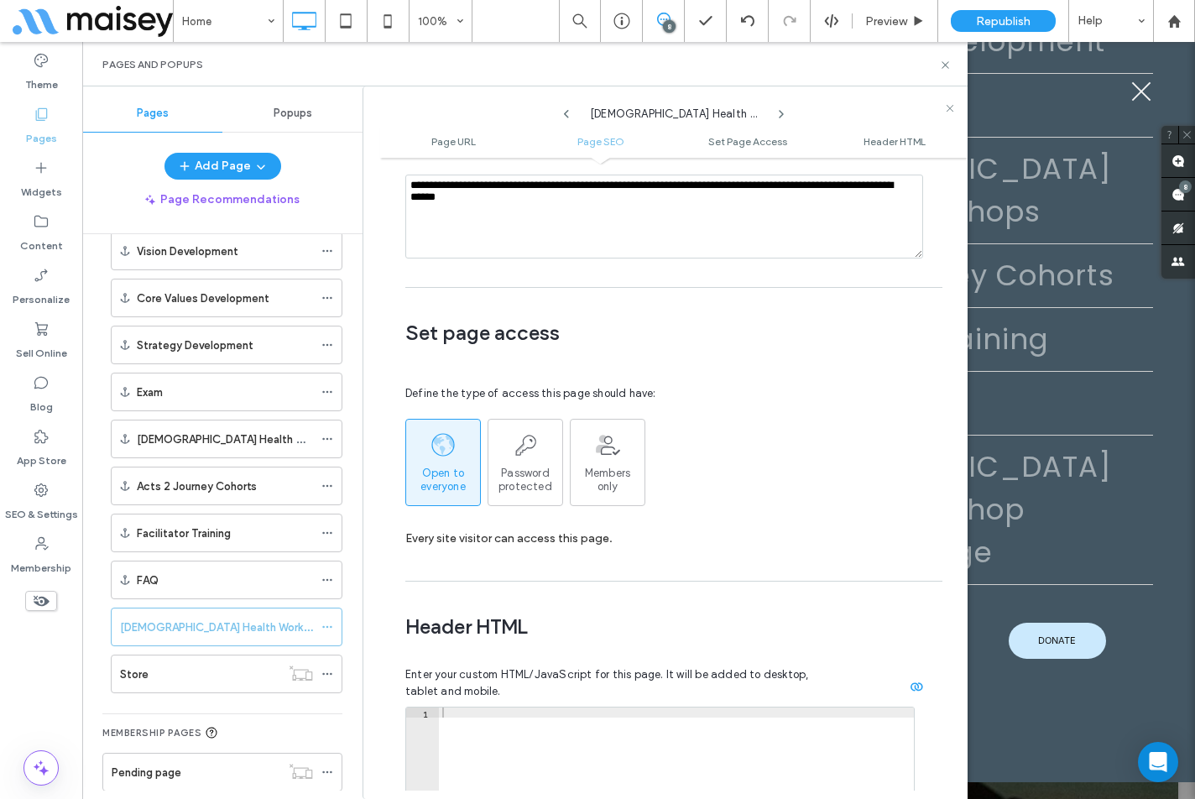
scroll to position [1264, 0]
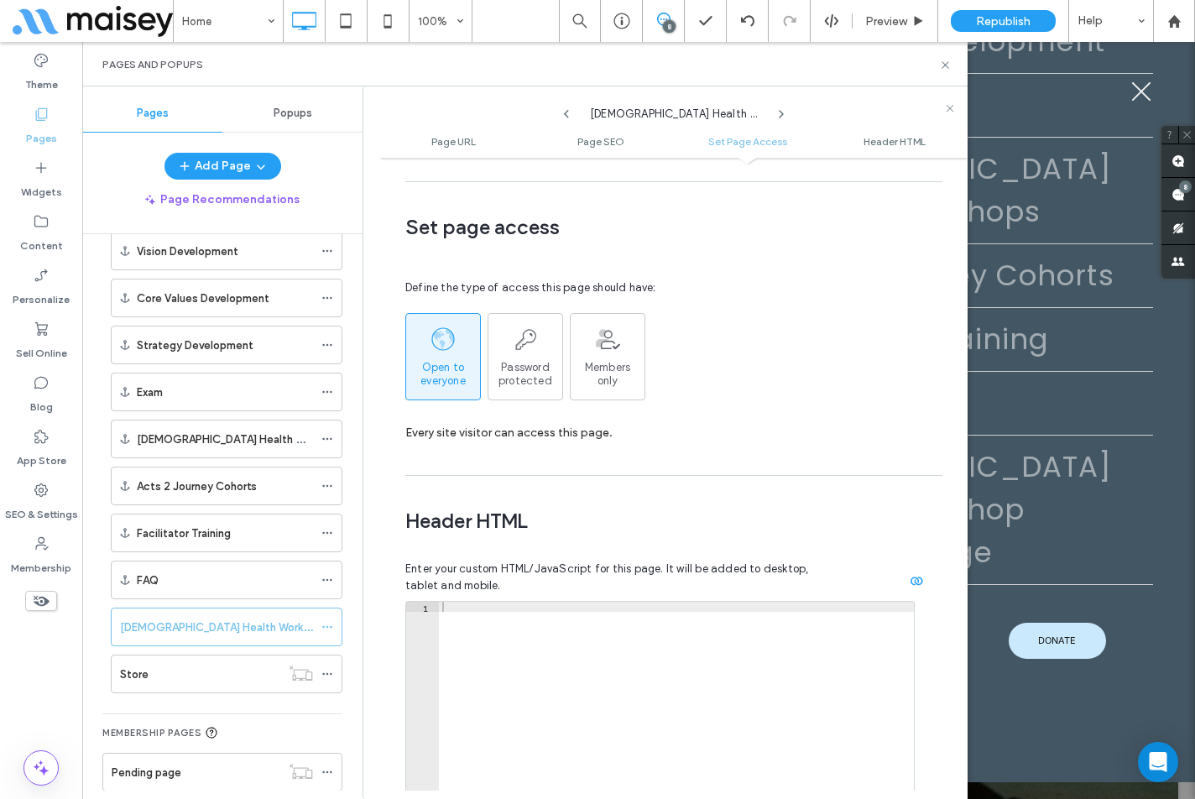
click at [30, 667] on div "Theme Pages Widgets Content Personalize Sell Online Blog App Store SEO & Settin…" at bounding box center [41, 420] width 82 height 757
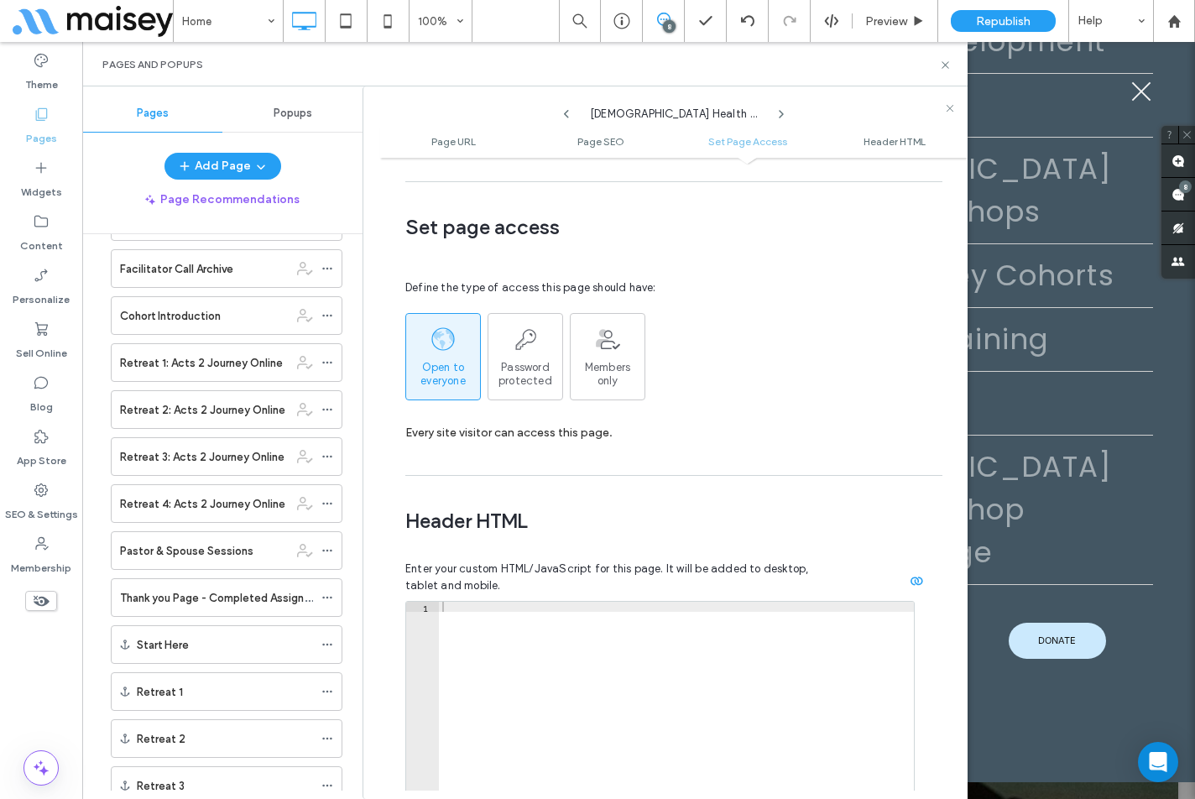
scroll to position [873, 0]
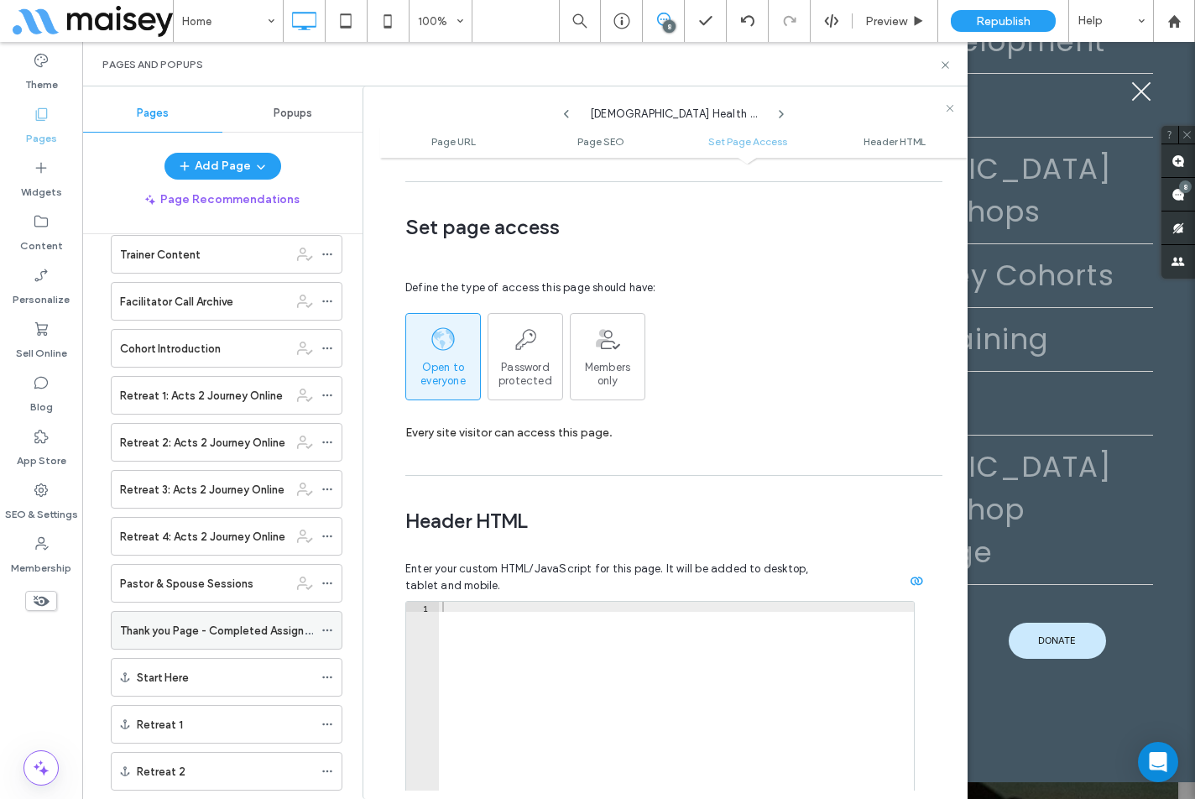
click at [323, 634] on icon at bounding box center [327, 630] width 12 height 12
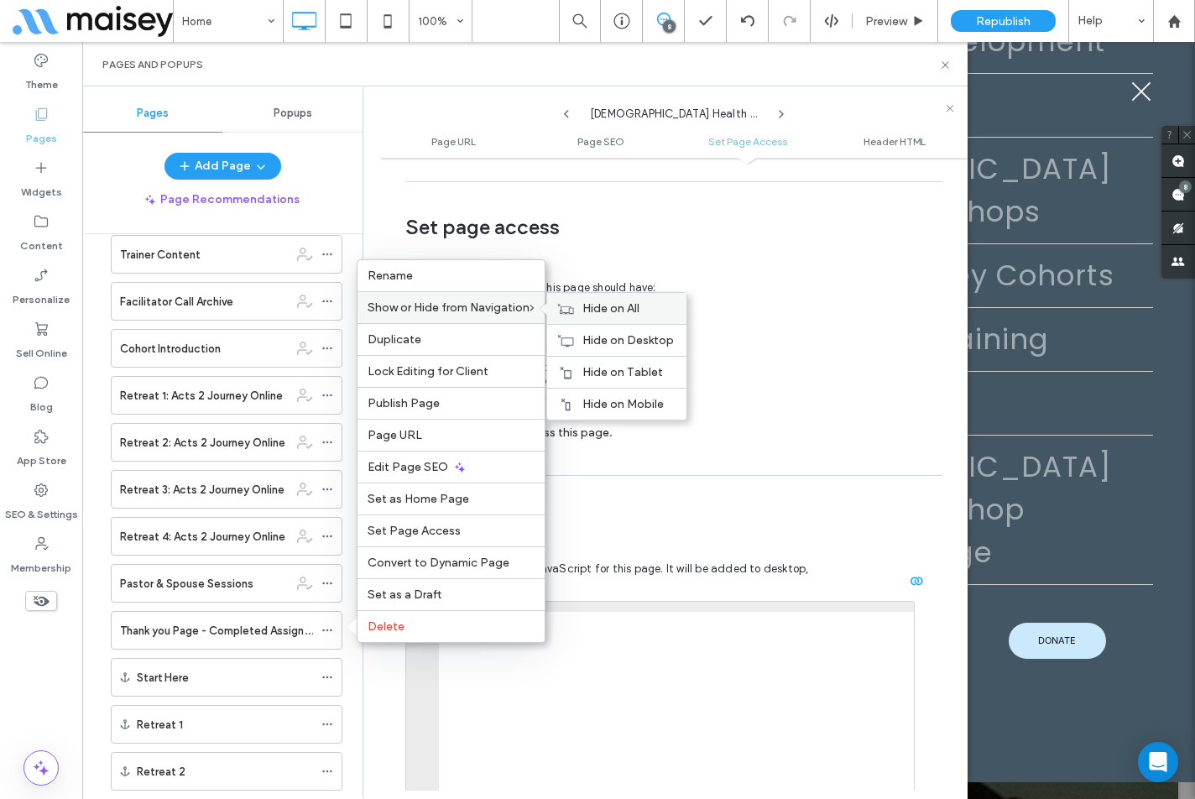
click at [612, 305] on span "Hide on All" at bounding box center [610, 308] width 57 height 14
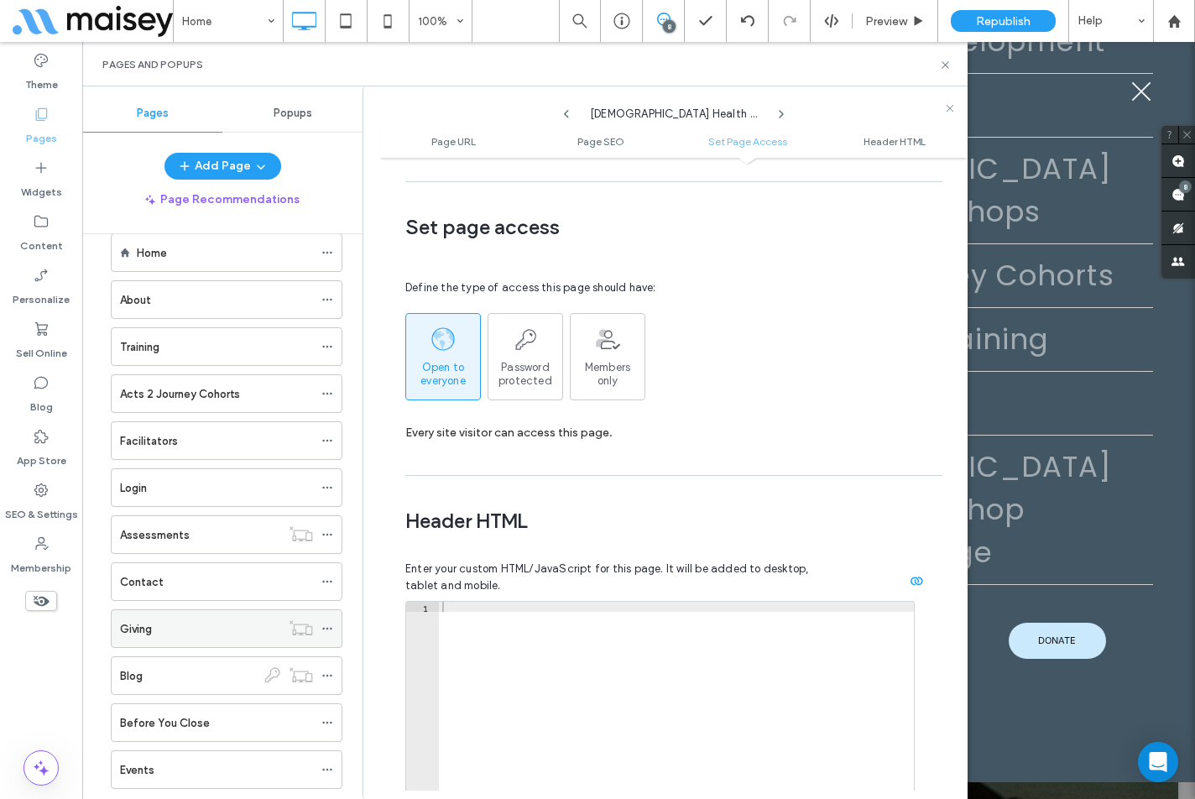
scroll to position [0, 0]
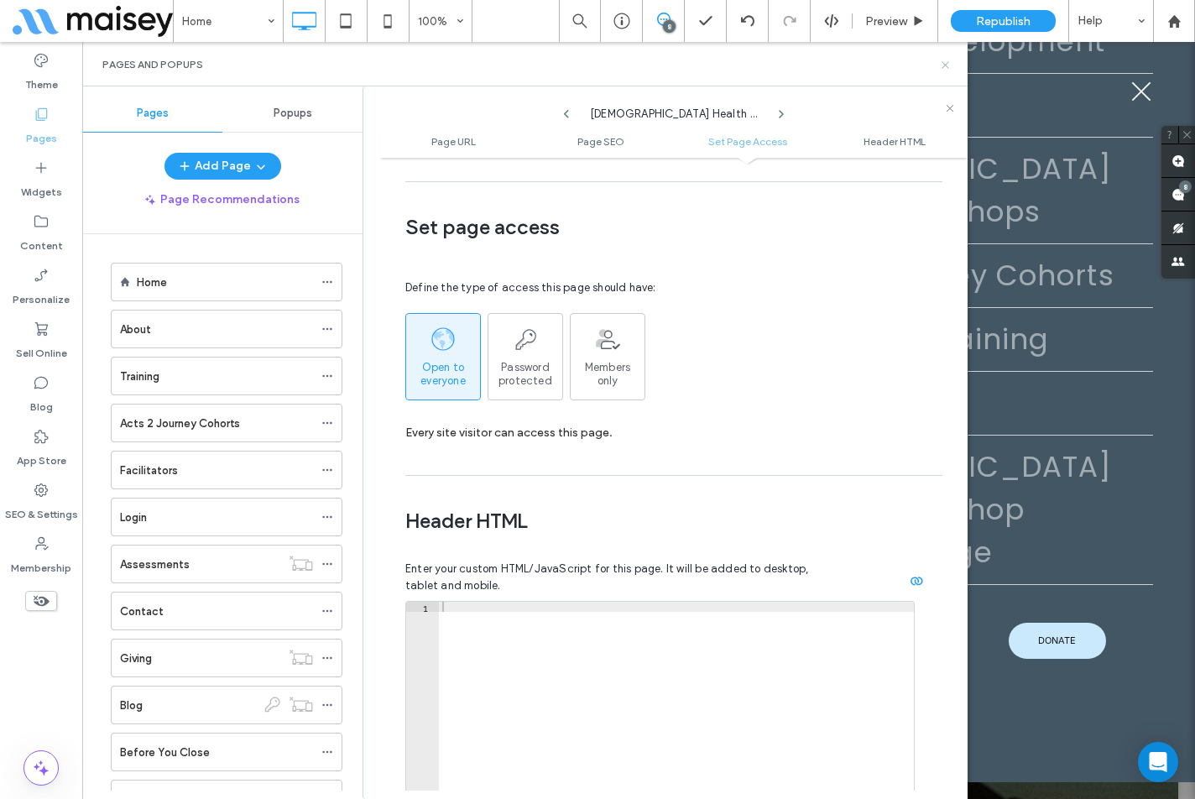
drag, startPoint x: 946, startPoint y: 64, endPoint x: 864, endPoint y: 23, distance: 91.9
click at [946, 65] on icon at bounding box center [945, 65] width 13 height 13
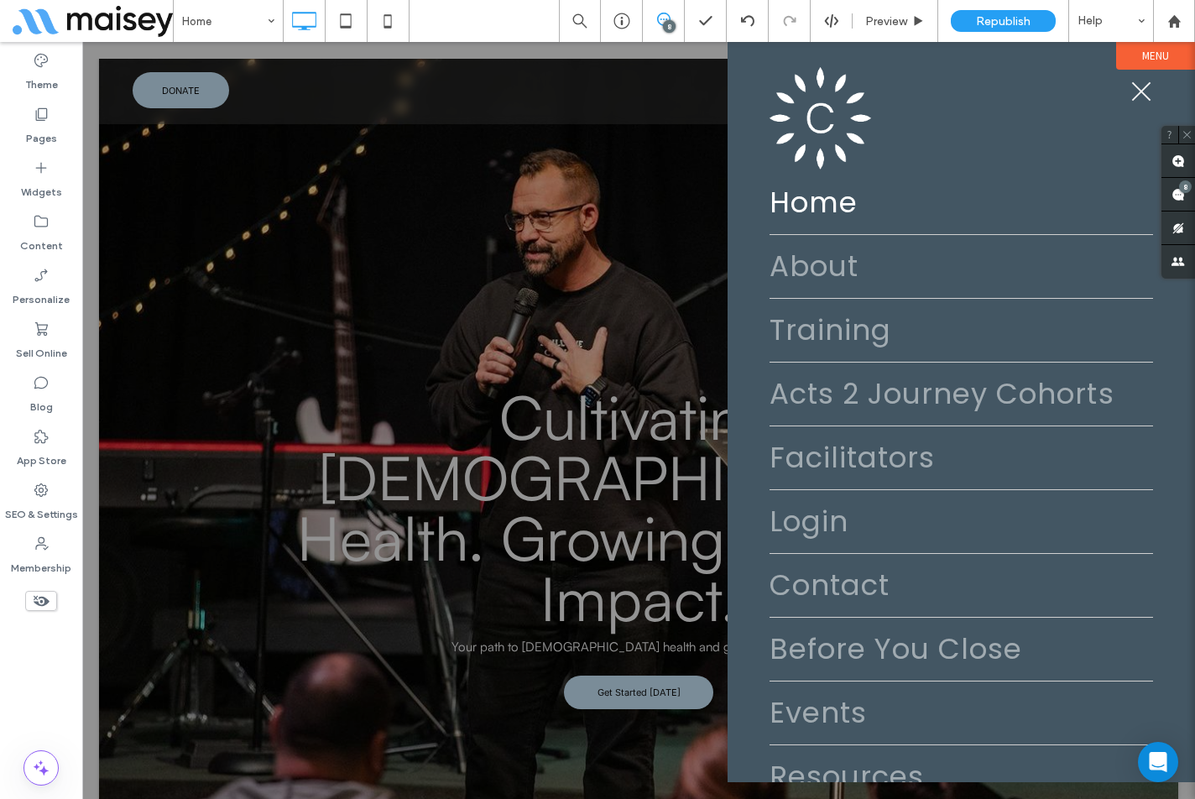
click at [50, 685] on div "Theme Pages Widgets Content Personalize Sell Online Blog App Store SEO & Settin…" at bounding box center [41, 420] width 82 height 757
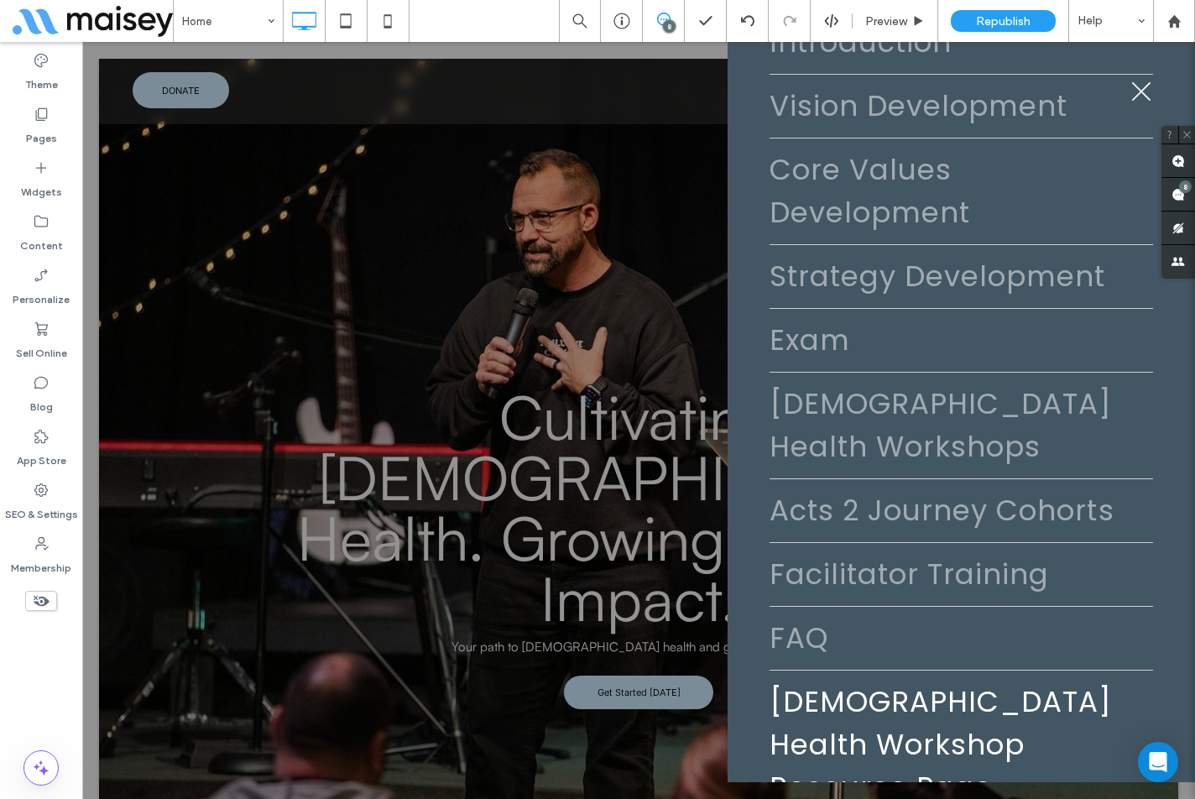
scroll to position [4204, 0]
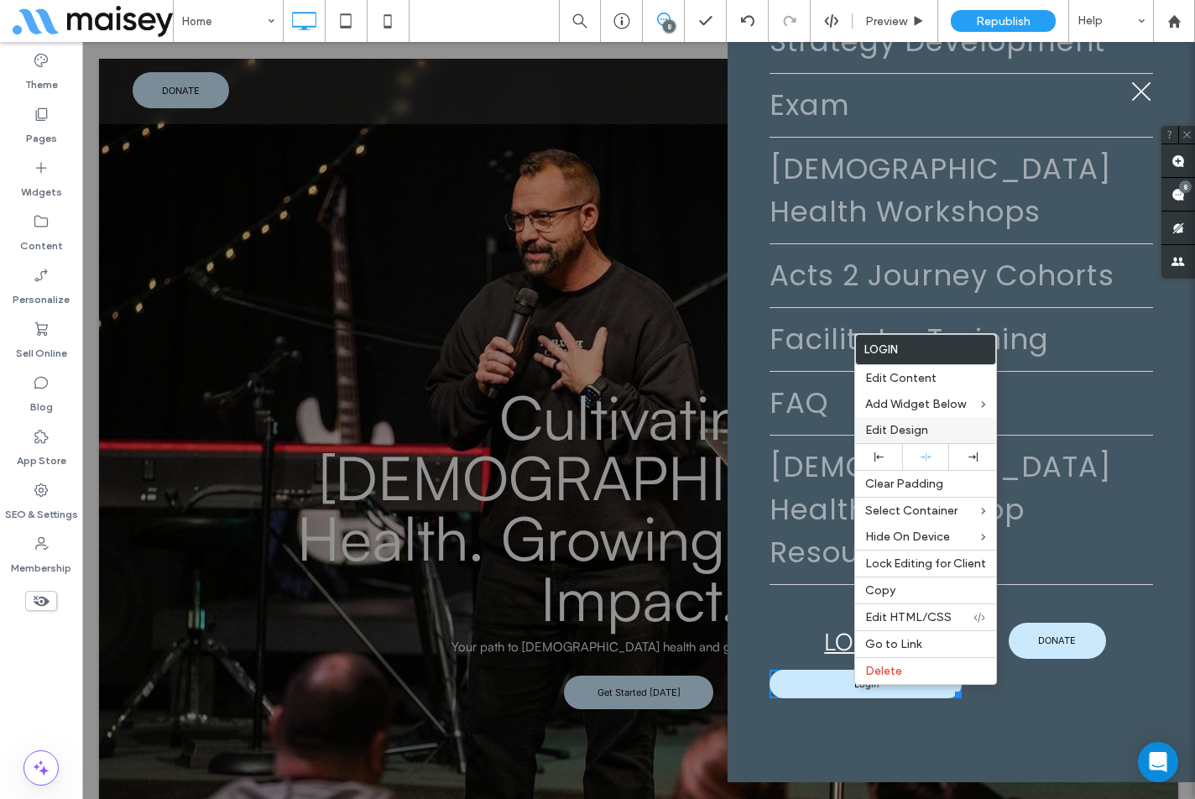
click at [898, 422] on div "Edit Design" at bounding box center [925, 430] width 141 height 26
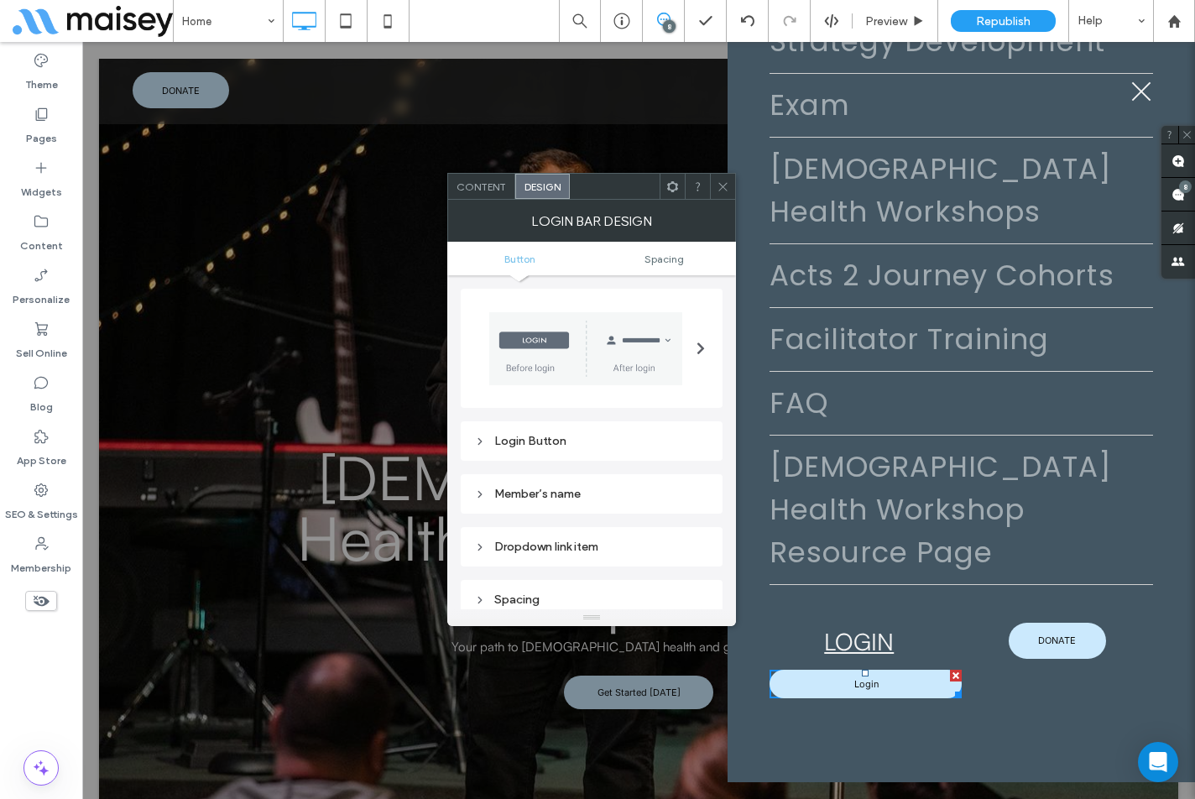
scroll to position [84, 0]
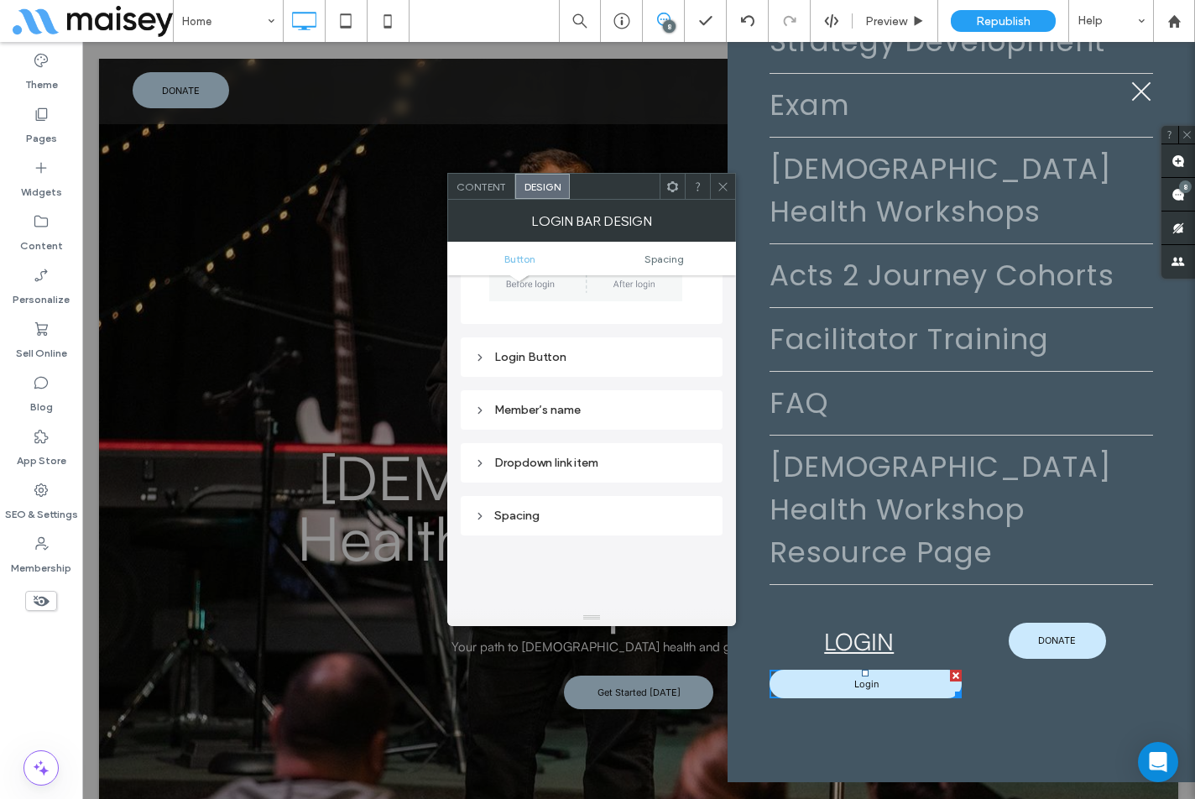
click at [576, 365] on div "Login Button" at bounding box center [591, 357] width 235 height 23
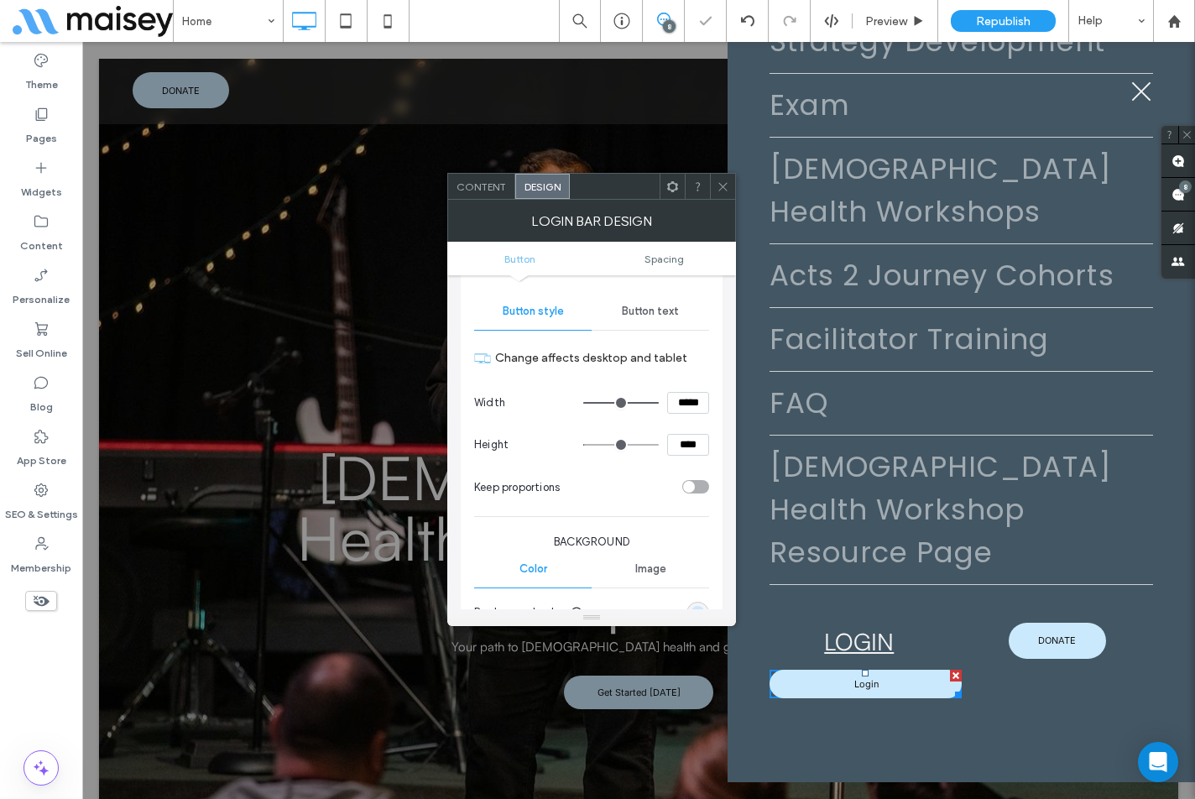
scroll to position [252, 0]
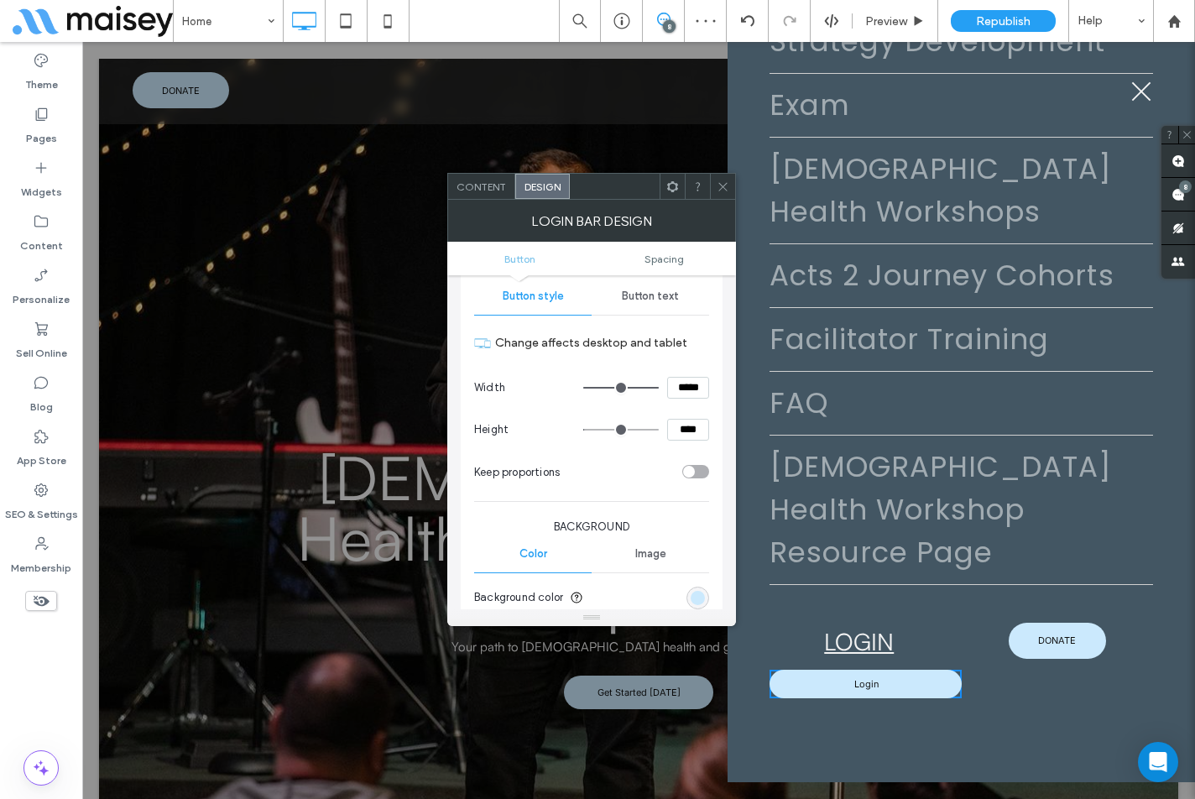
click at [649, 301] on span "Button text" at bounding box center [650, 295] width 57 height 13
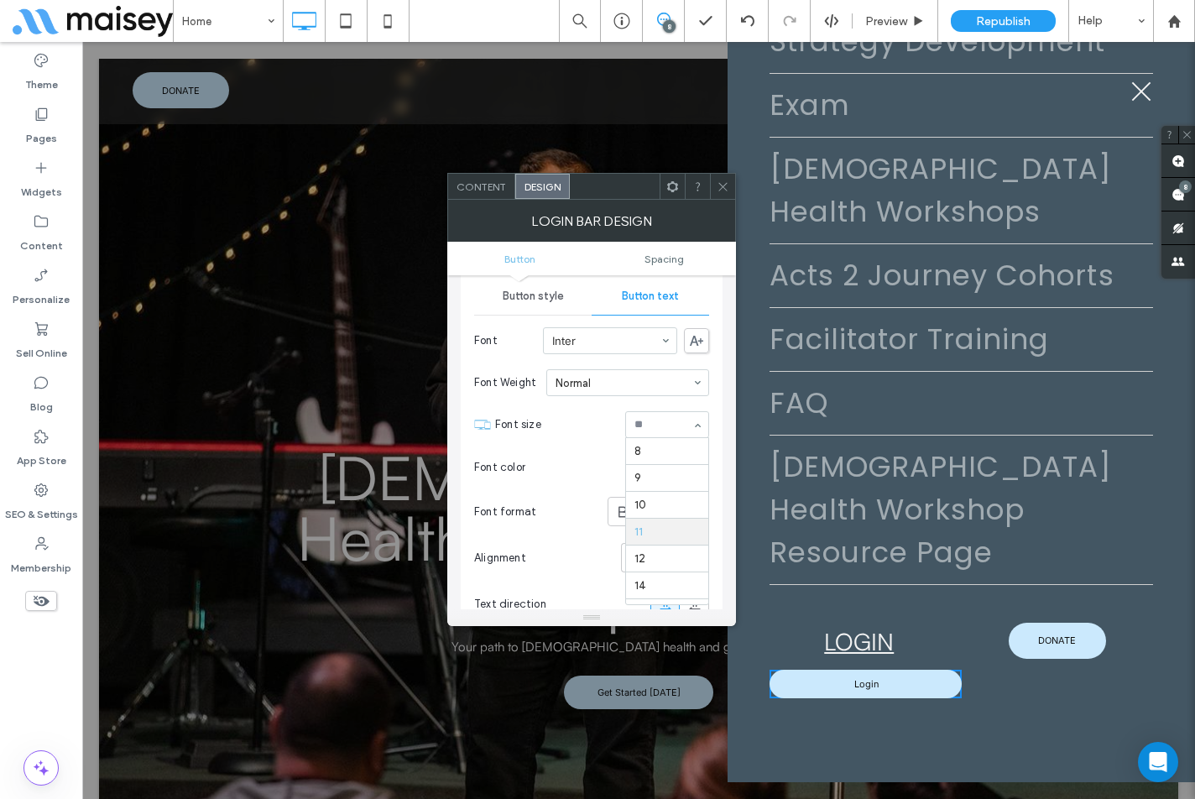
scroll to position [81, 0]
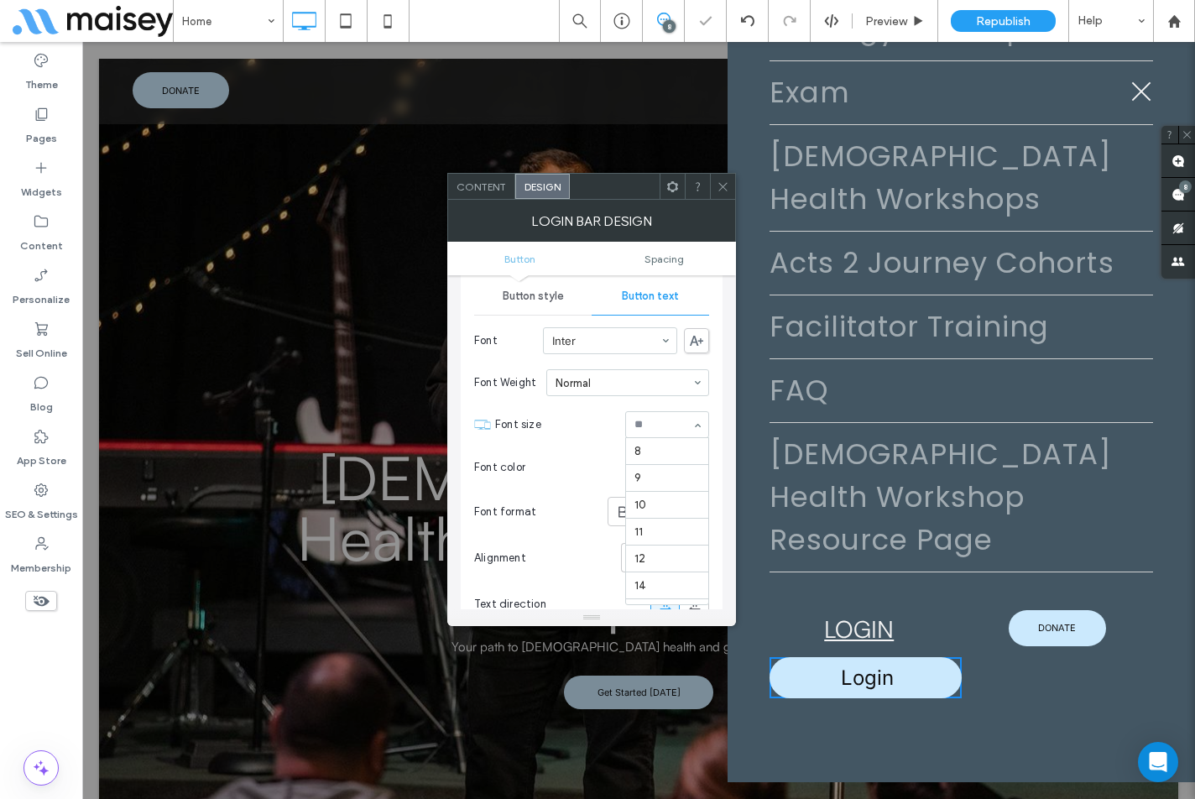
click at [667, 430] on input at bounding box center [662, 425] width 57 height 12
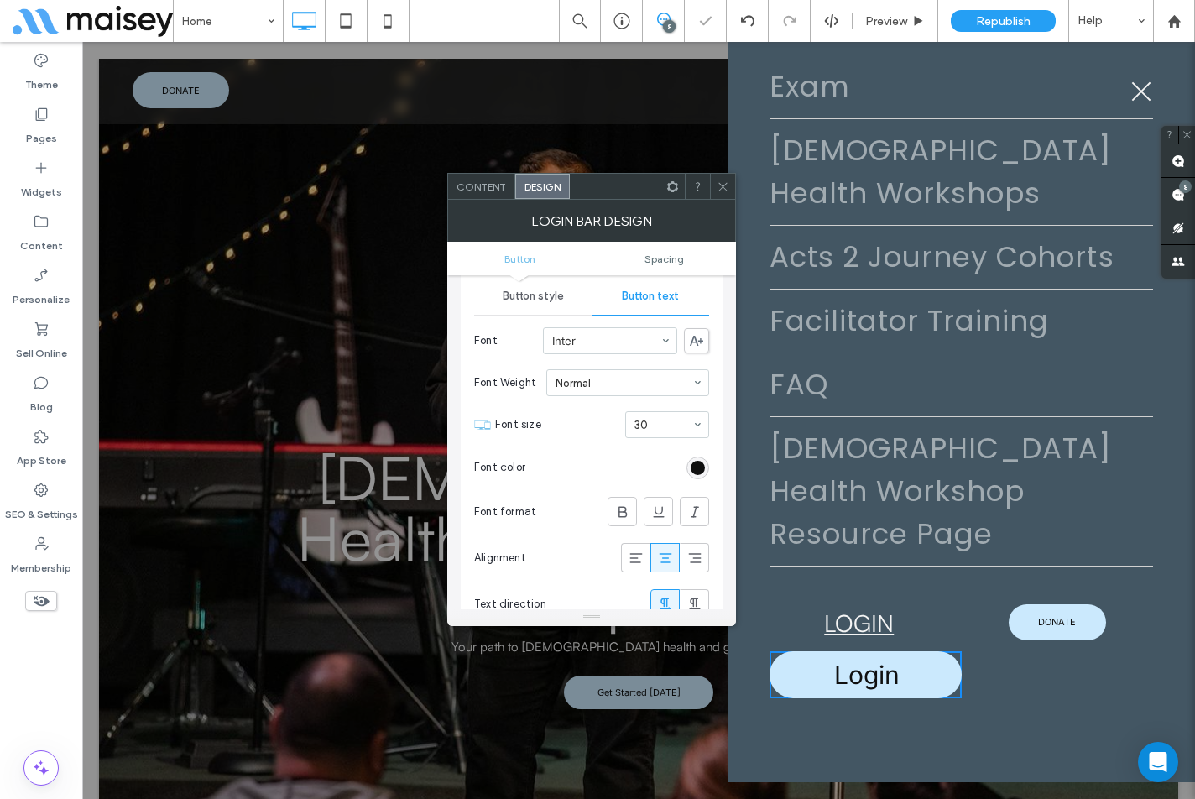
click at [686, 462] on section "Font color" at bounding box center [591, 467] width 235 height 42
click at [692, 465] on div "rgb(16, 16, 16)" at bounding box center [698, 468] width 14 height 14
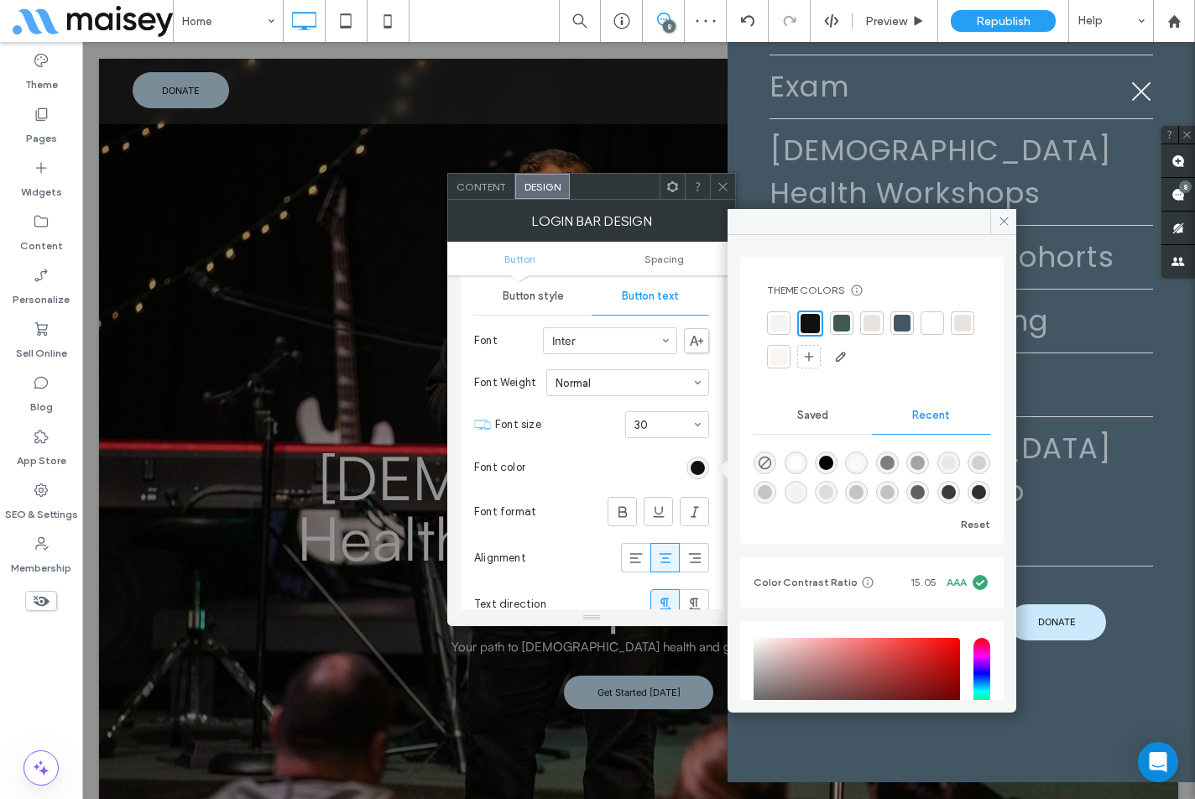
click at [938, 323] on div at bounding box center [932, 323] width 17 height 17
click at [656, 513] on icon at bounding box center [658, 511] width 17 height 17
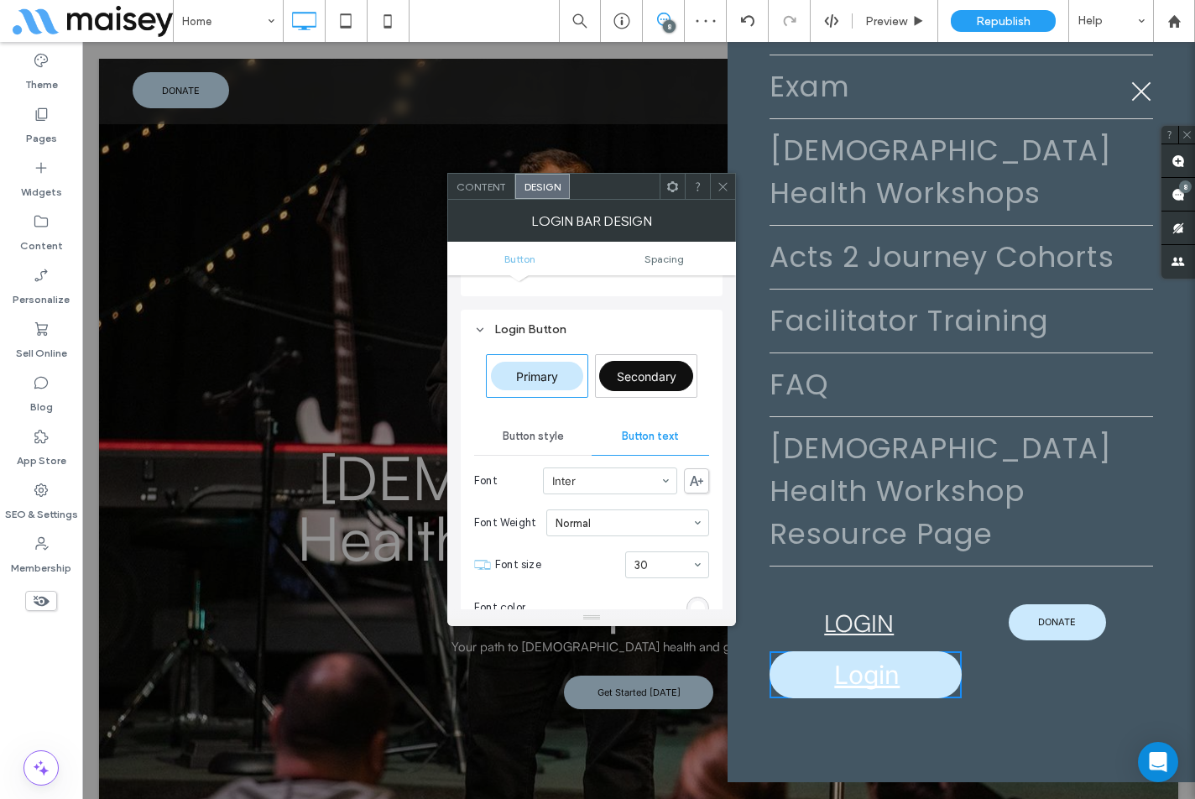
scroll to position [0, 0]
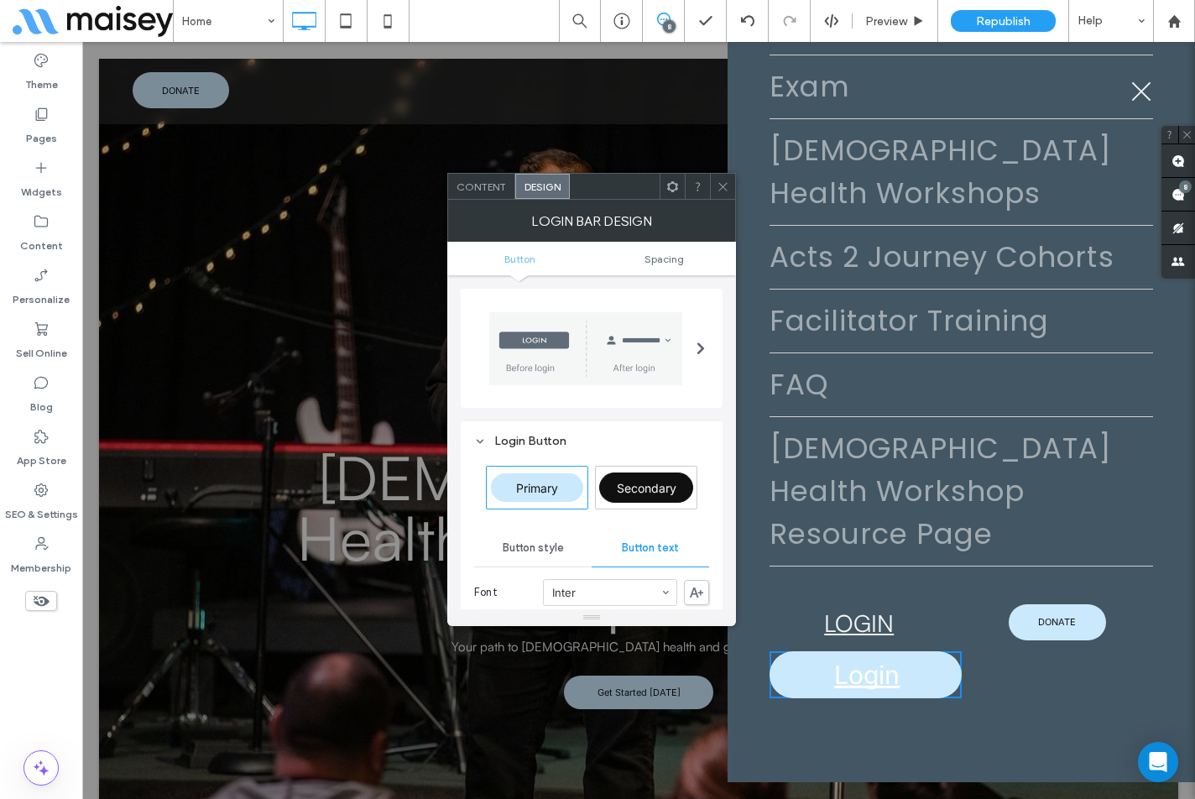
click at [540, 546] on span "Button style" at bounding box center [533, 547] width 61 height 13
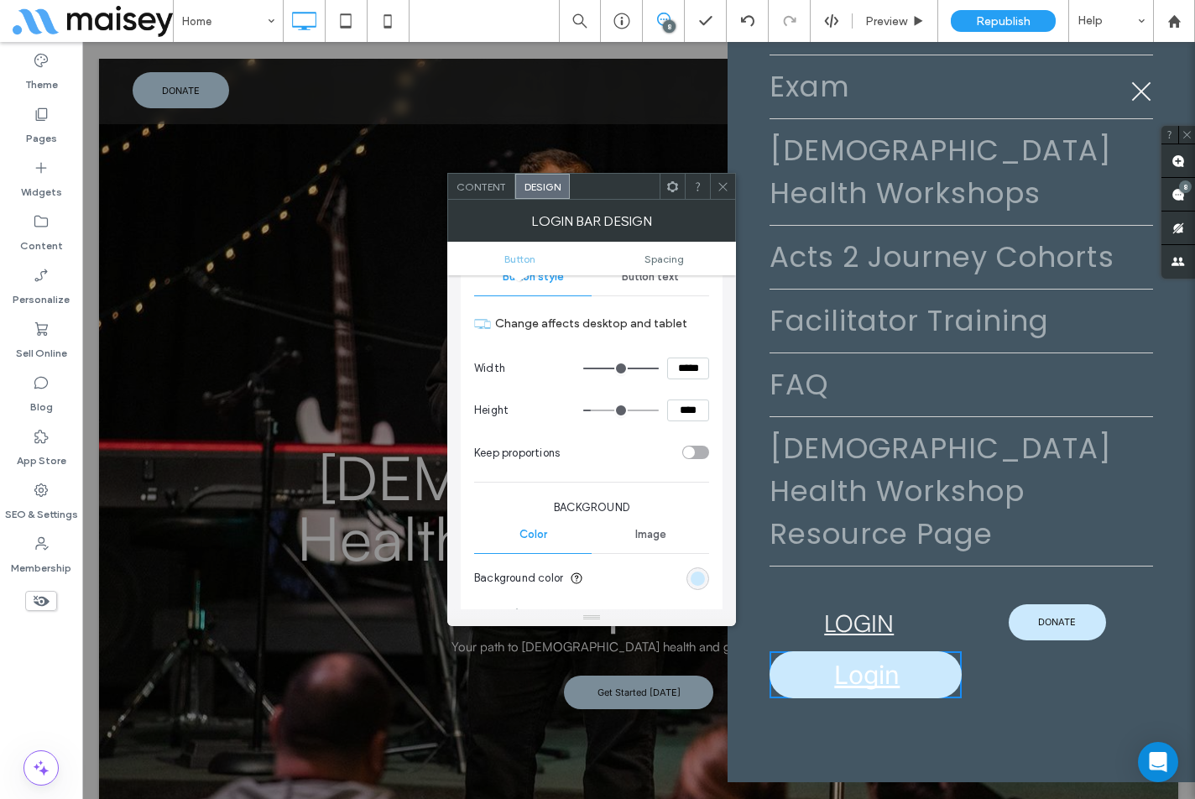
scroll to position [336, 0]
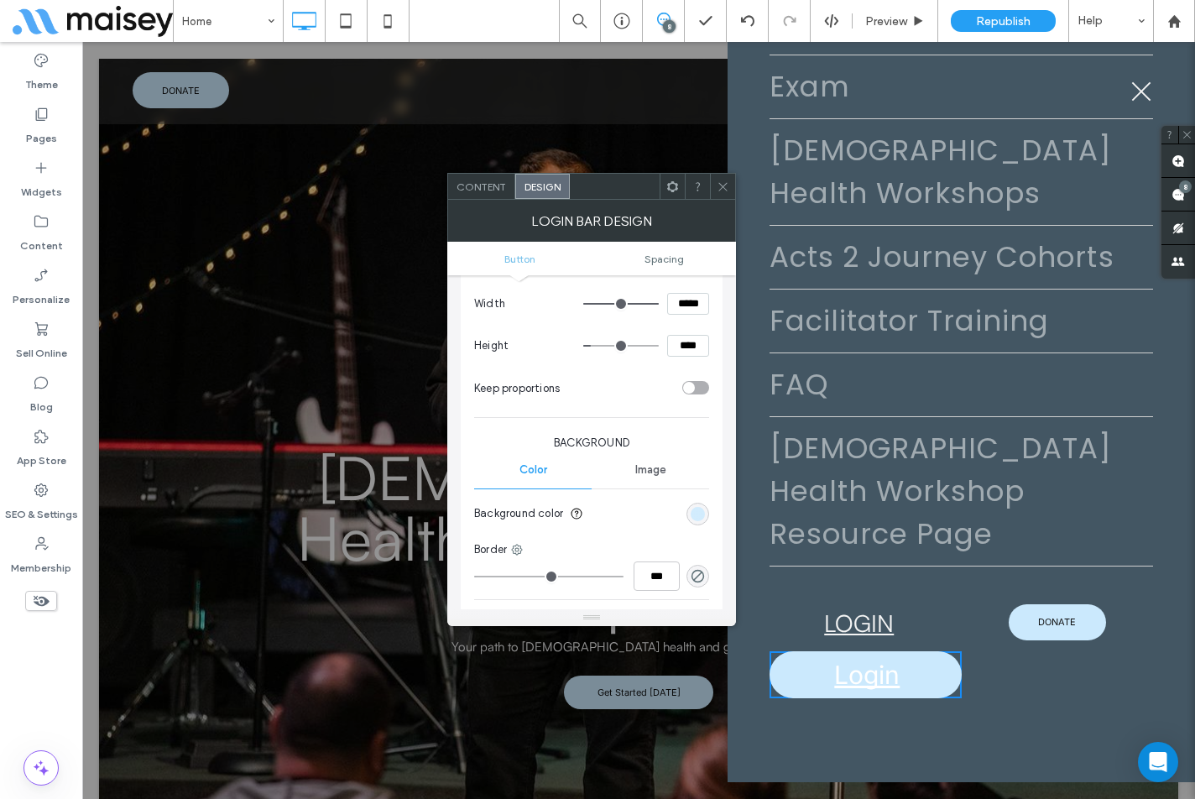
click at [702, 517] on div "rgb(203, 233, 253)" at bounding box center [698, 514] width 14 height 14
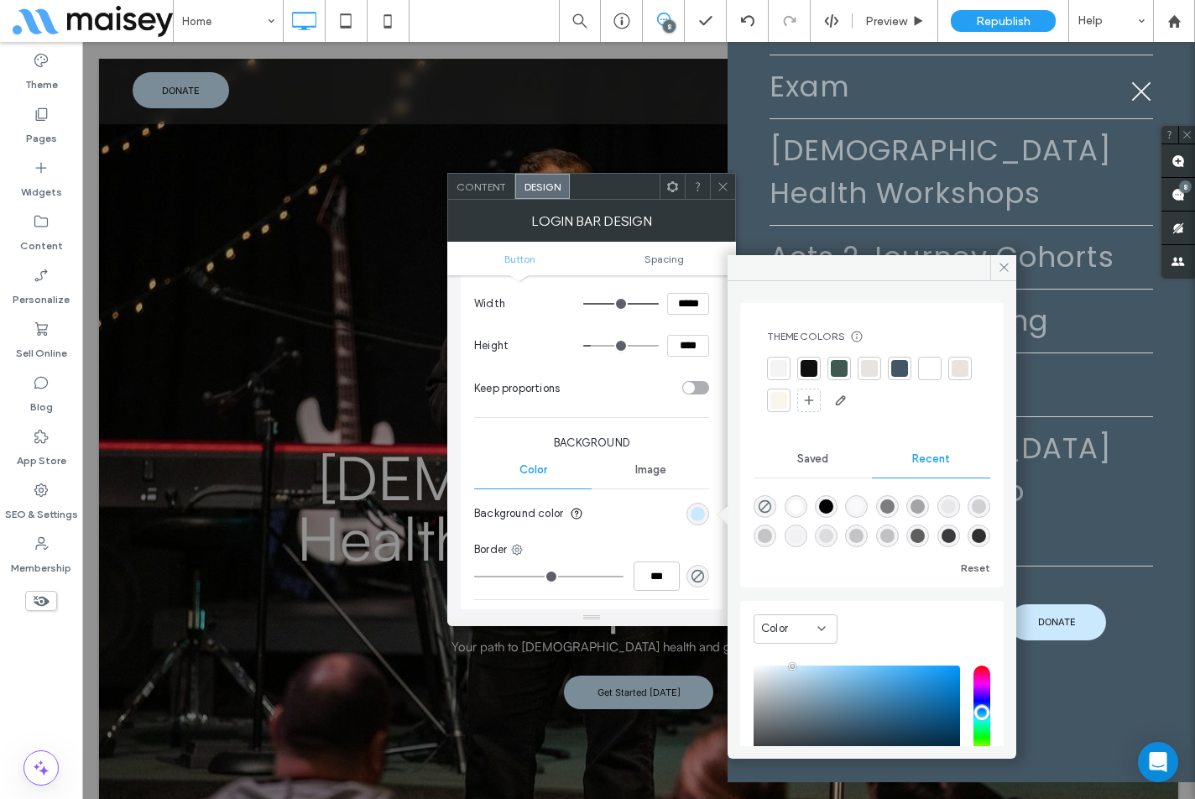
click at [917, 458] on span "Recent" at bounding box center [931, 458] width 38 height 13
click at [764, 508] on icon "rgba(0, 0, 0, 0)" at bounding box center [765, 506] width 14 height 14
type input "*******"
type input "*"
type input "**"
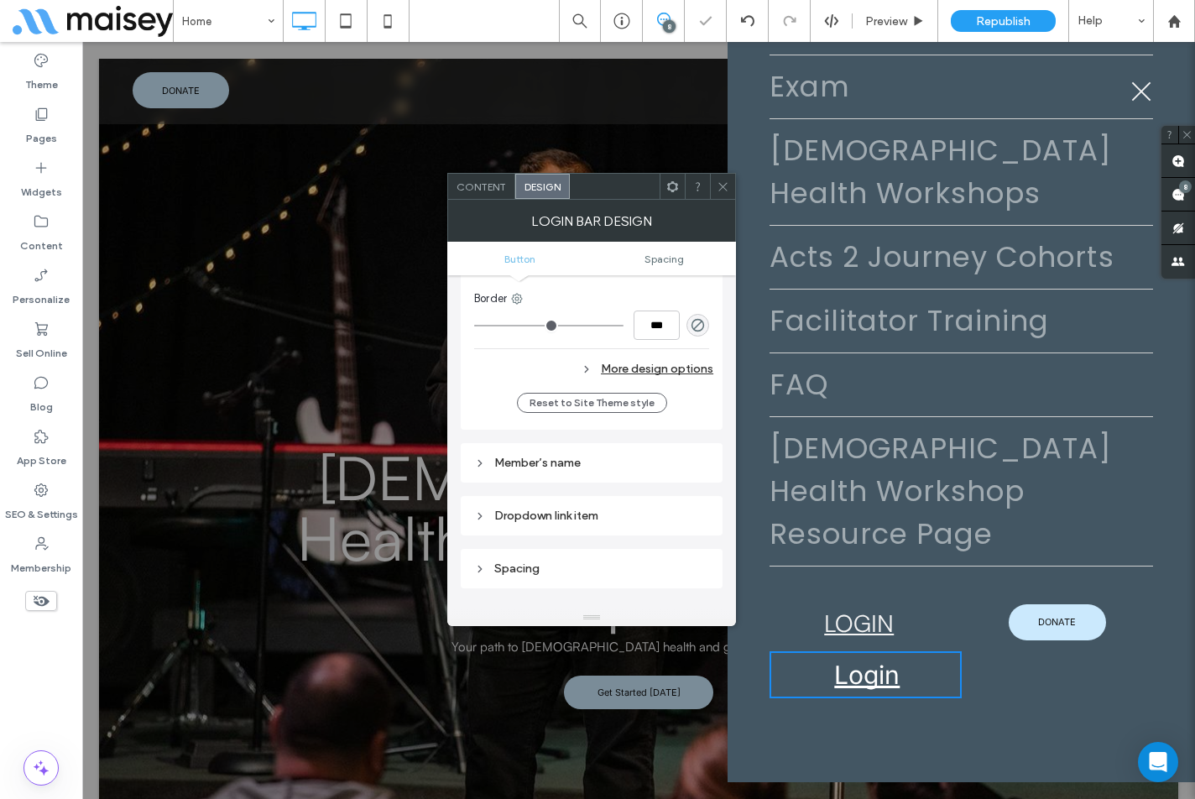
scroll to position [587, 0]
click at [686, 373] on div "More design options" at bounding box center [593, 368] width 239 height 23
click at [700, 450] on div "rgb(203, 233, 253)" at bounding box center [698, 447] width 14 height 14
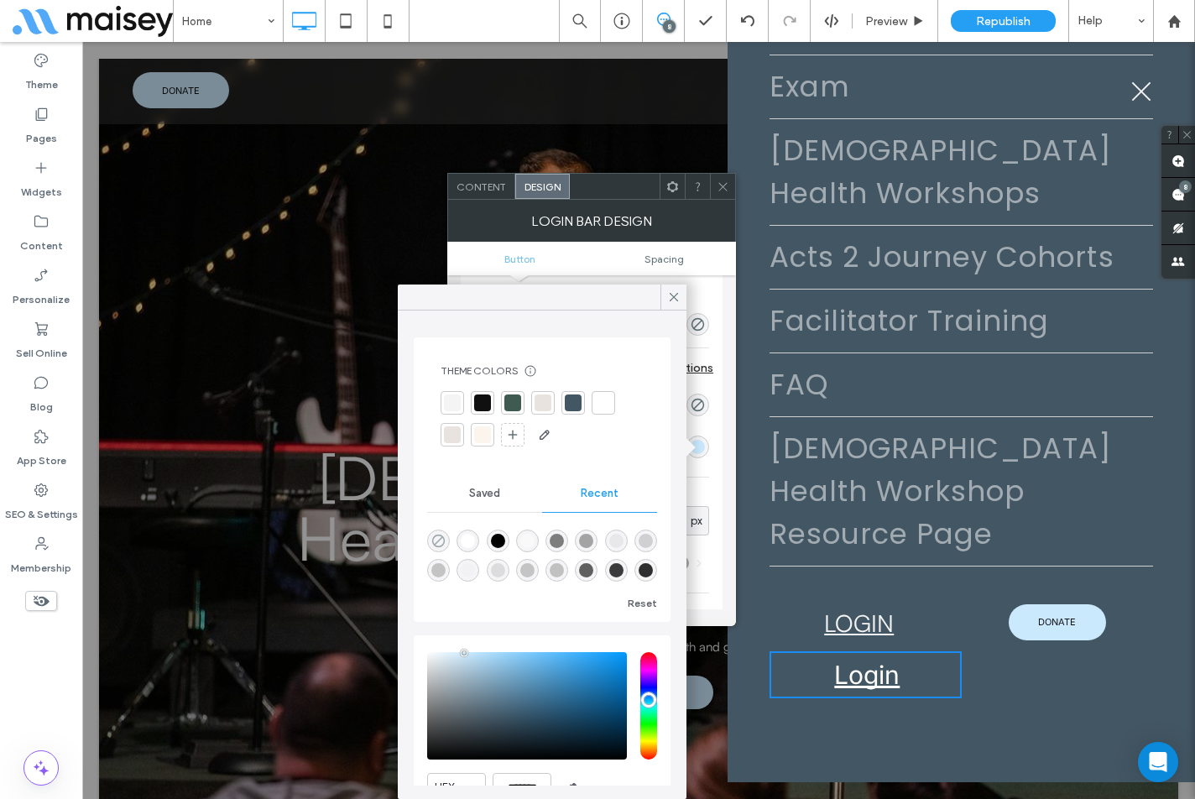
click at [433, 534] on icon "rgba(0, 0, 0, 0)" at bounding box center [438, 541] width 14 height 14
type input "*******"
type input "*"
type input "**"
click at [709, 471] on div "Hover background color Hover border color Corner radius ** px Shadow" at bounding box center [591, 488] width 235 height 210
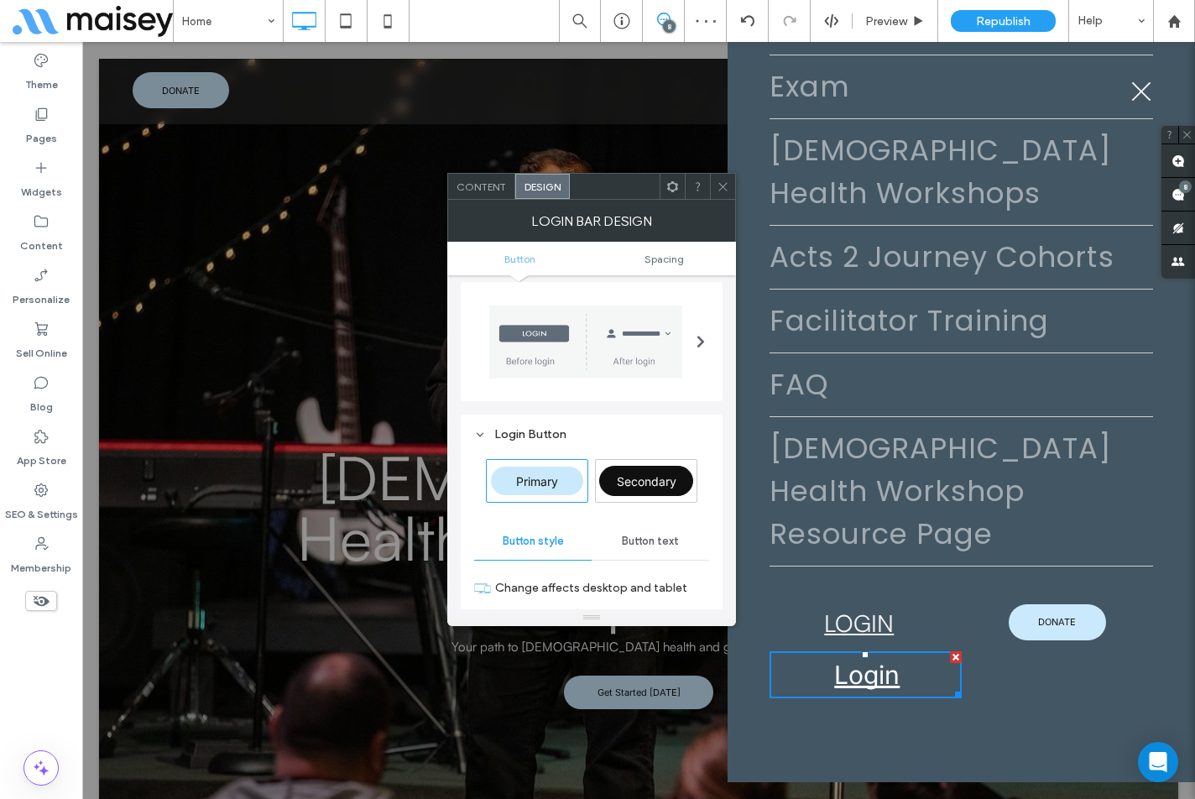
scroll to position [0, 0]
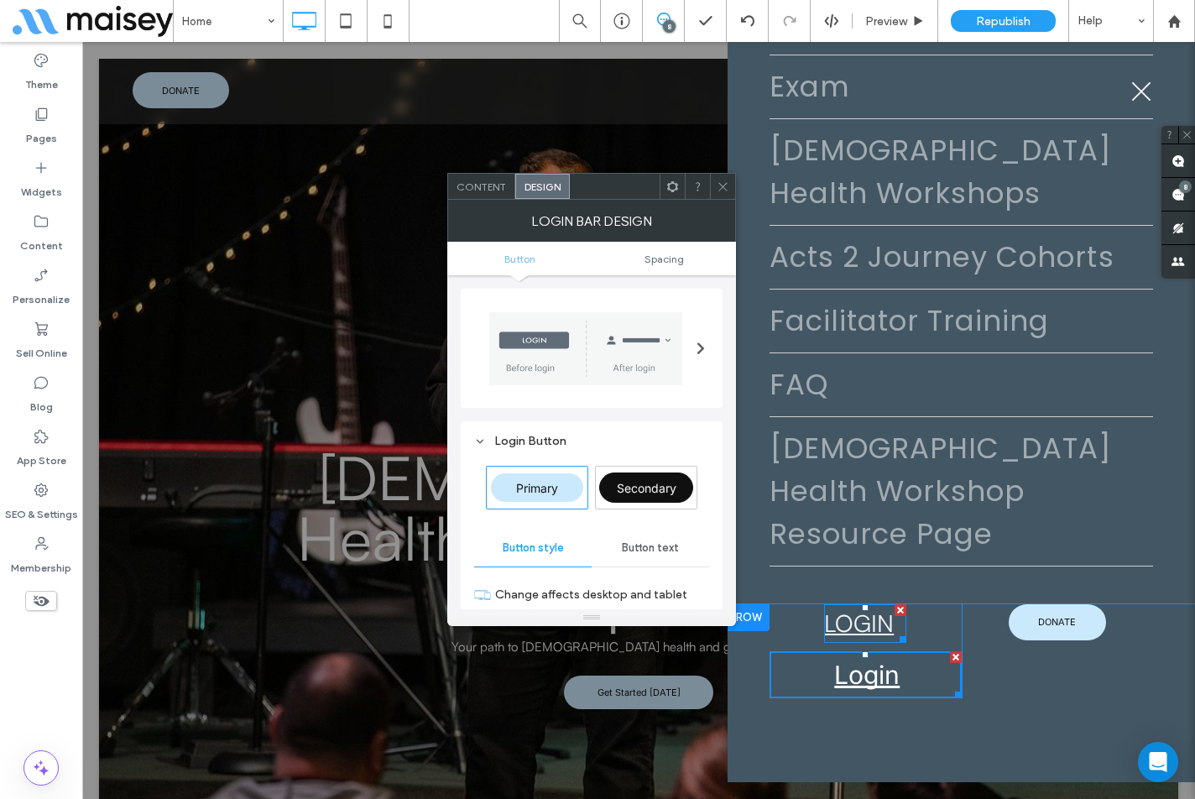
click at [849, 638] on link "LOGIN" at bounding box center [859, 622] width 70 height 29
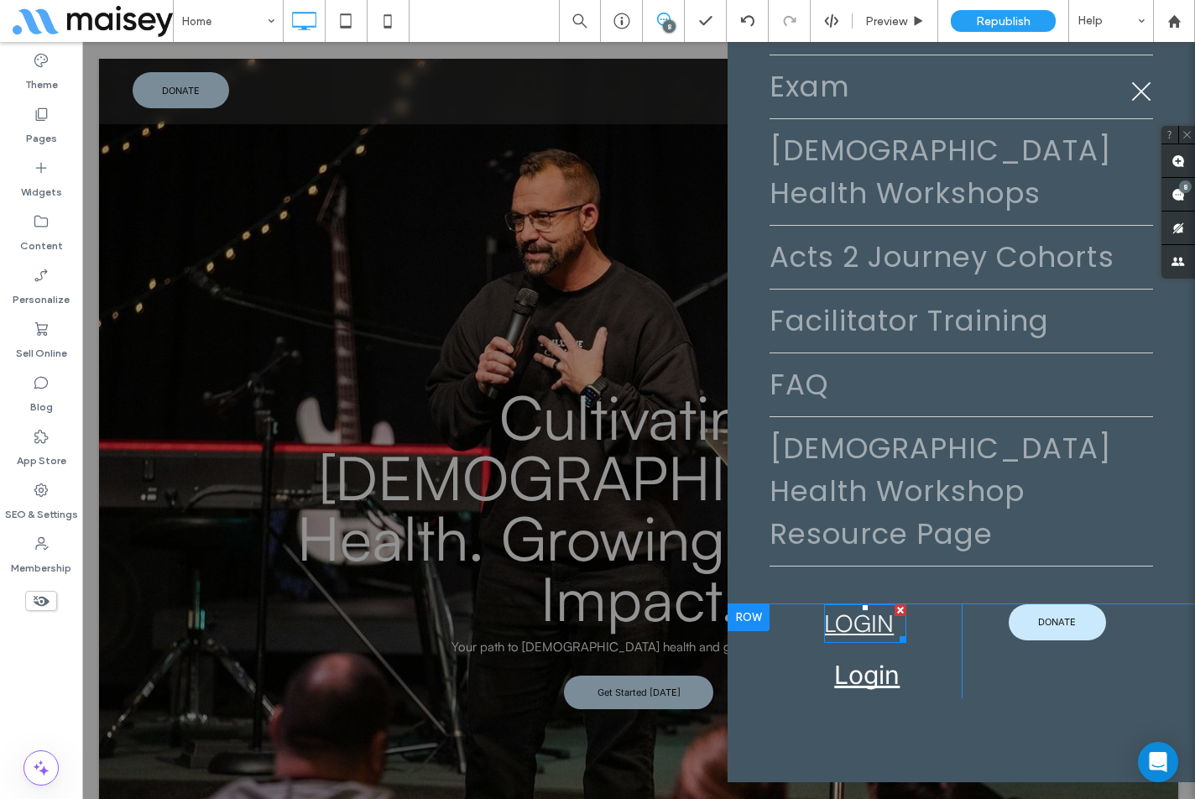
click at [849, 638] on link "LOGIN" at bounding box center [859, 622] width 70 height 29
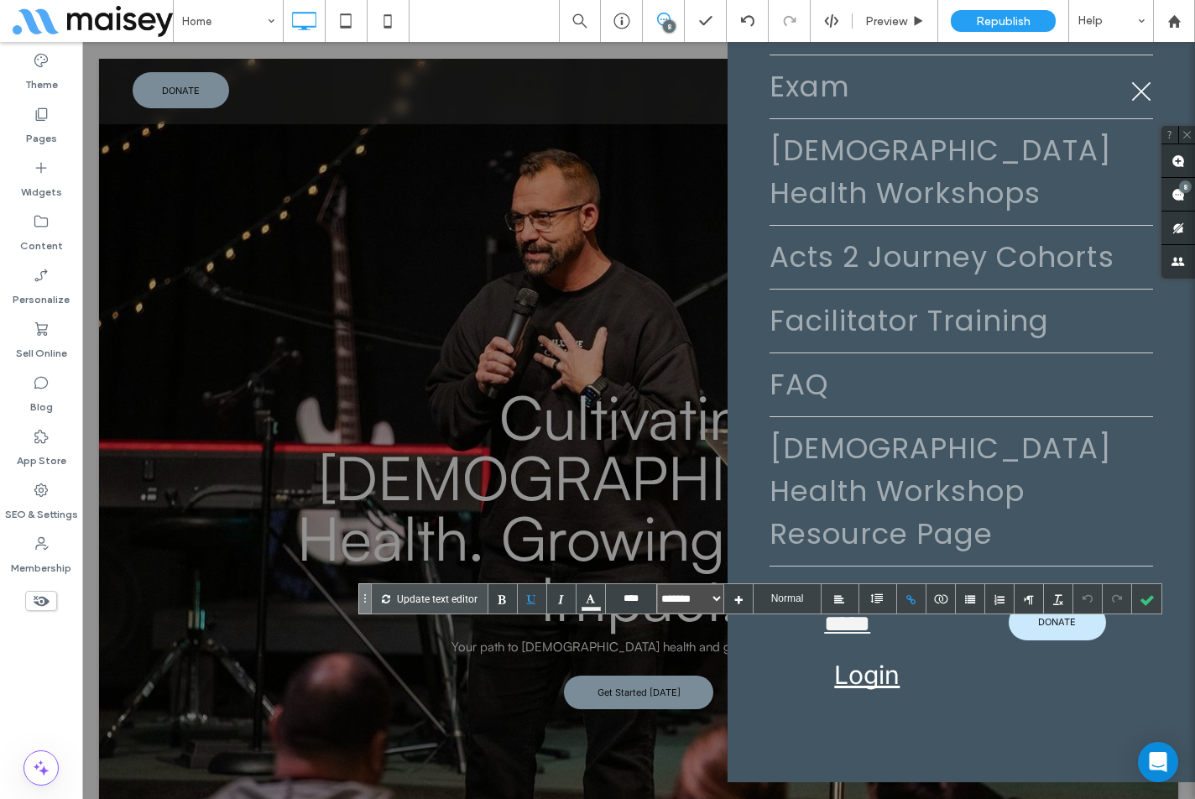
type input "****"
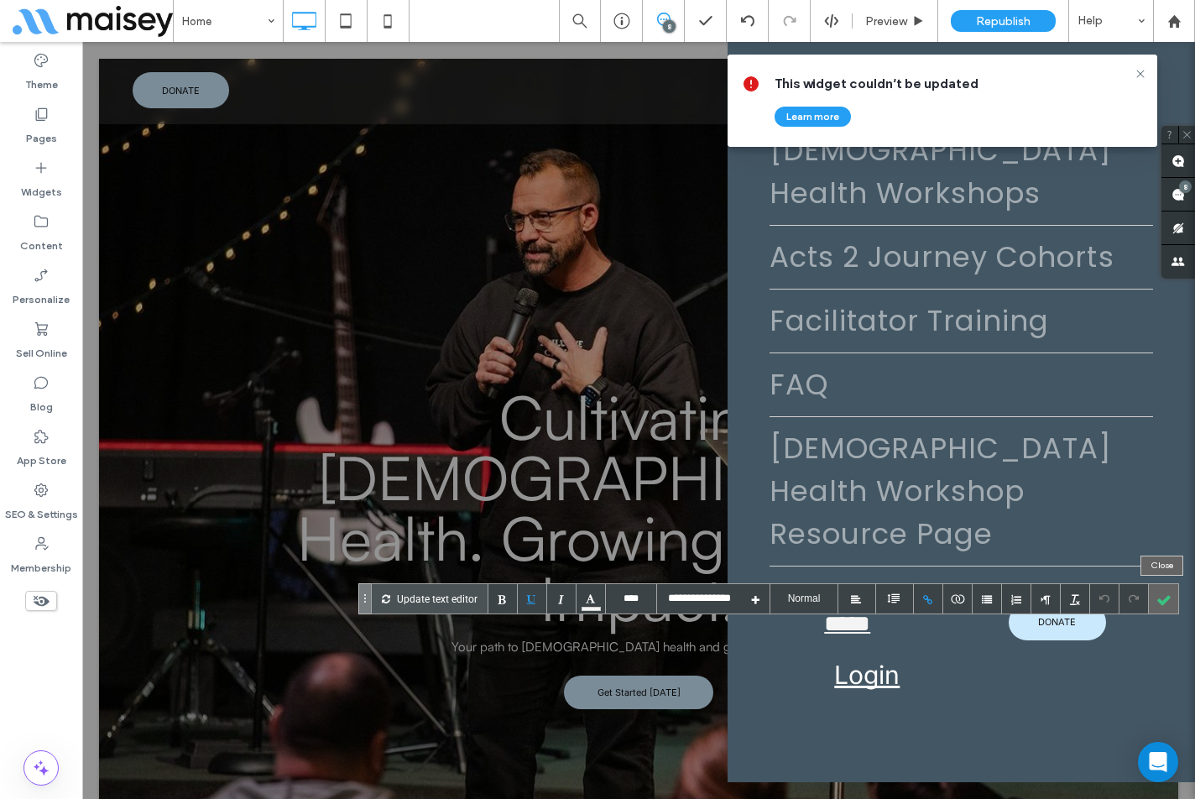
click at [1165, 606] on div at bounding box center [1163, 598] width 29 height 29
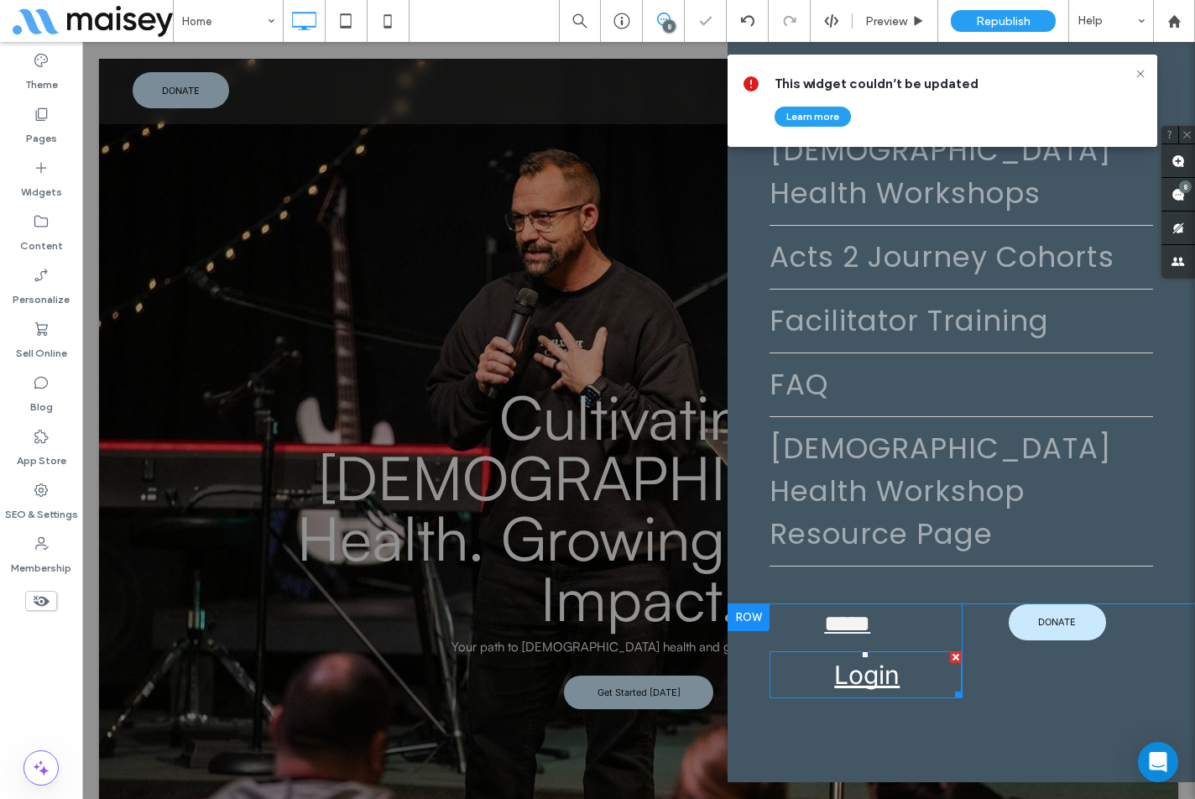
click at [861, 698] on span "Login" at bounding box center [866, 674] width 65 height 47
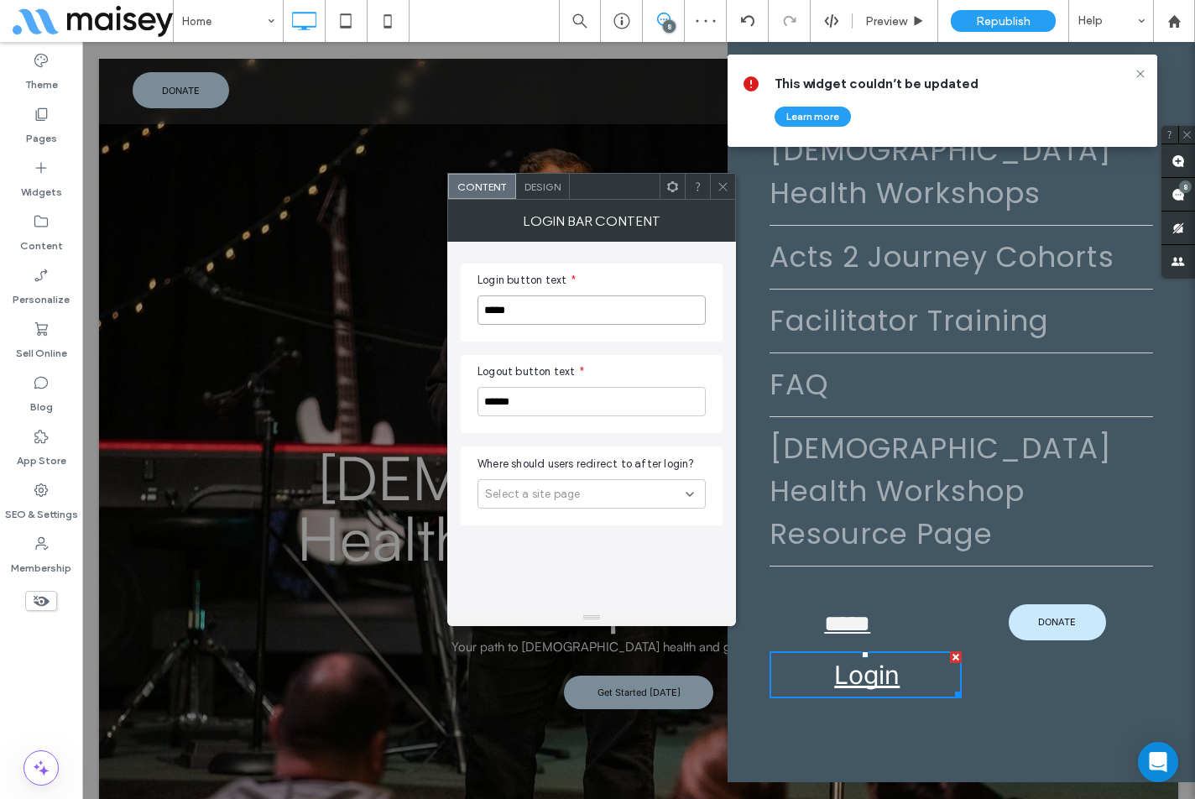
drag, startPoint x: 531, startPoint y: 315, endPoint x: 452, endPoint y: 314, distance: 78.9
click at [452, 314] on div "Login button text * ***** Logout button text * ****** Where should users redire…" at bounding box center [591, 425] width 289 height 367
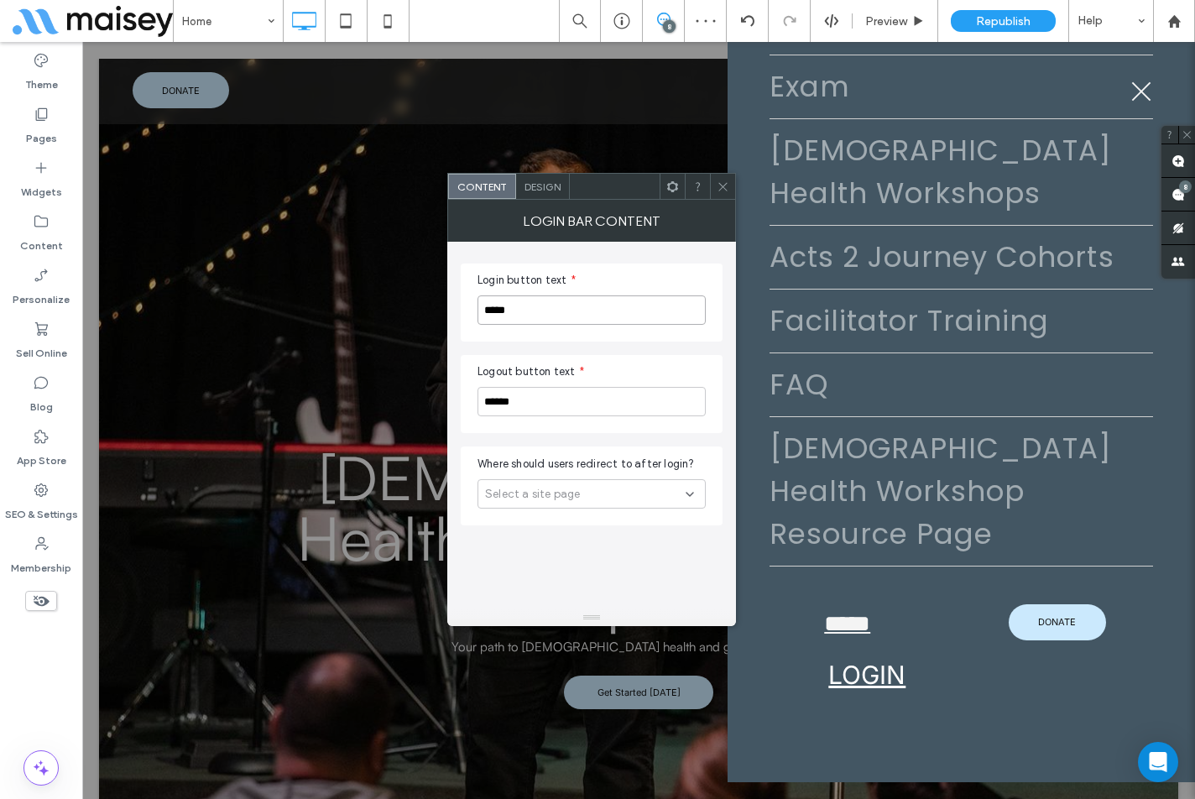
type input "*****"
click at [542, 404] on input "******" at bounding box center [591, 401] width 228 height 29
type input "******"
click at [537, 185] on span "Design" at bounding box center [542, 186] width 36 height 13
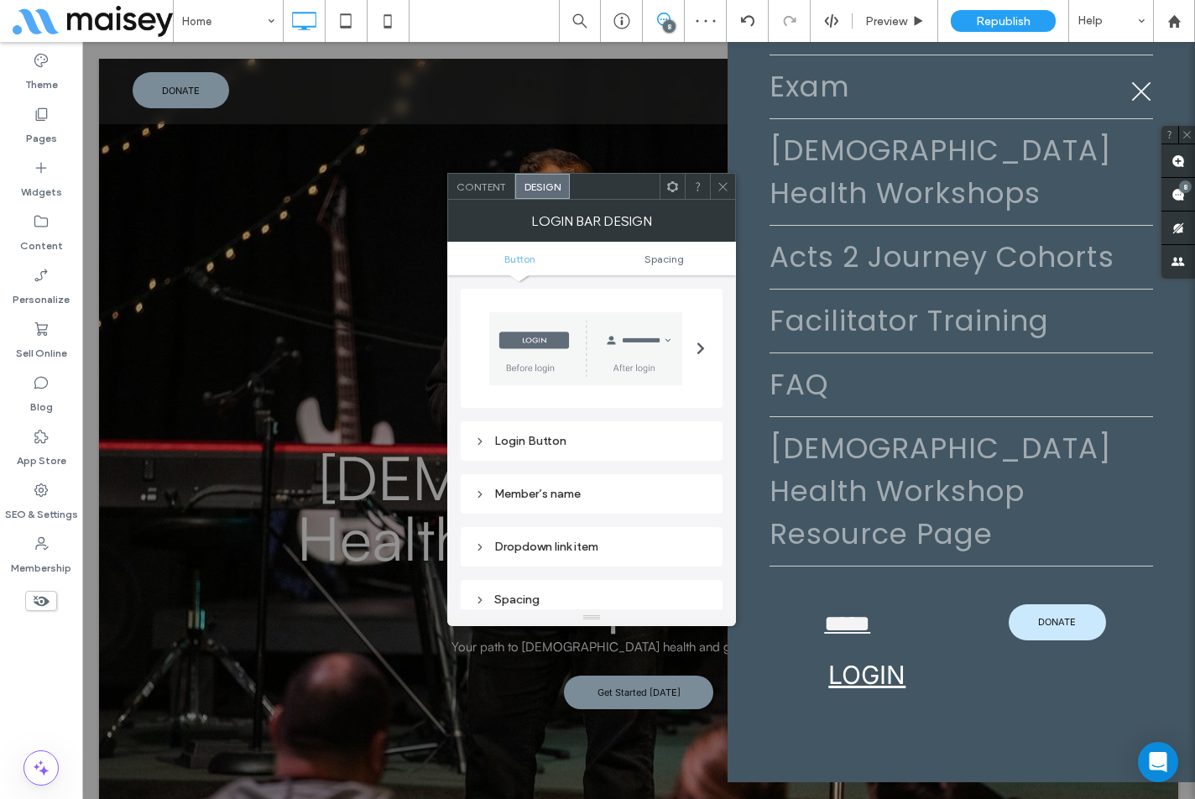
scroll to position [84, 0]
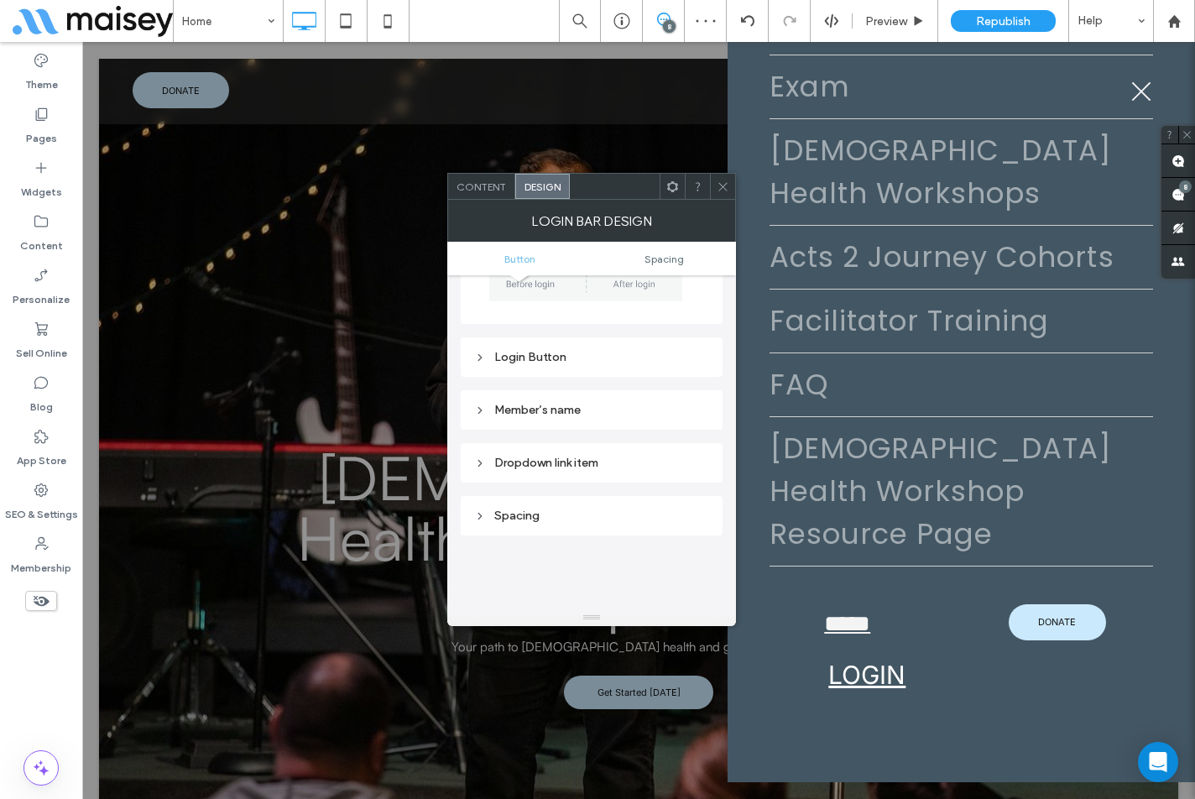
click at [557, 349] on div "Login Button" at bounding box center [591, 357] width 235 height 23
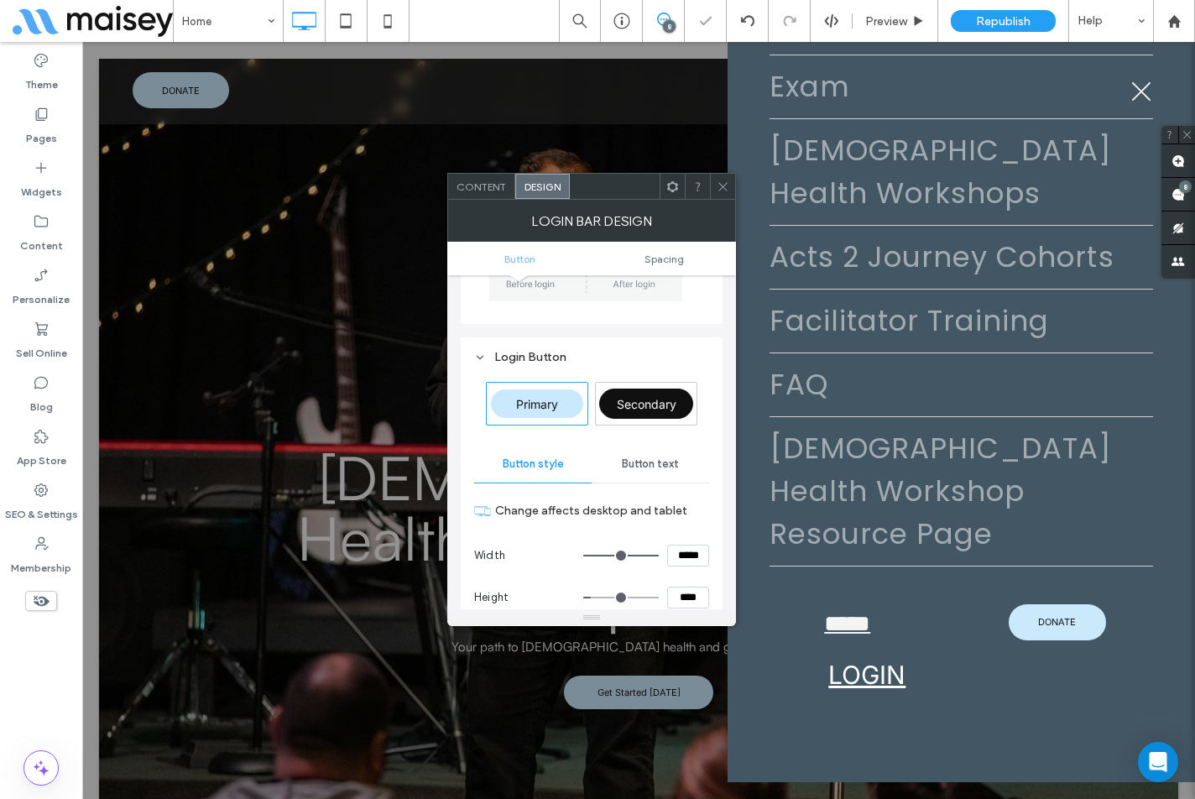
click at [649, 458] on span "Button text" at bounding box center [650, 463] width 57 height 13
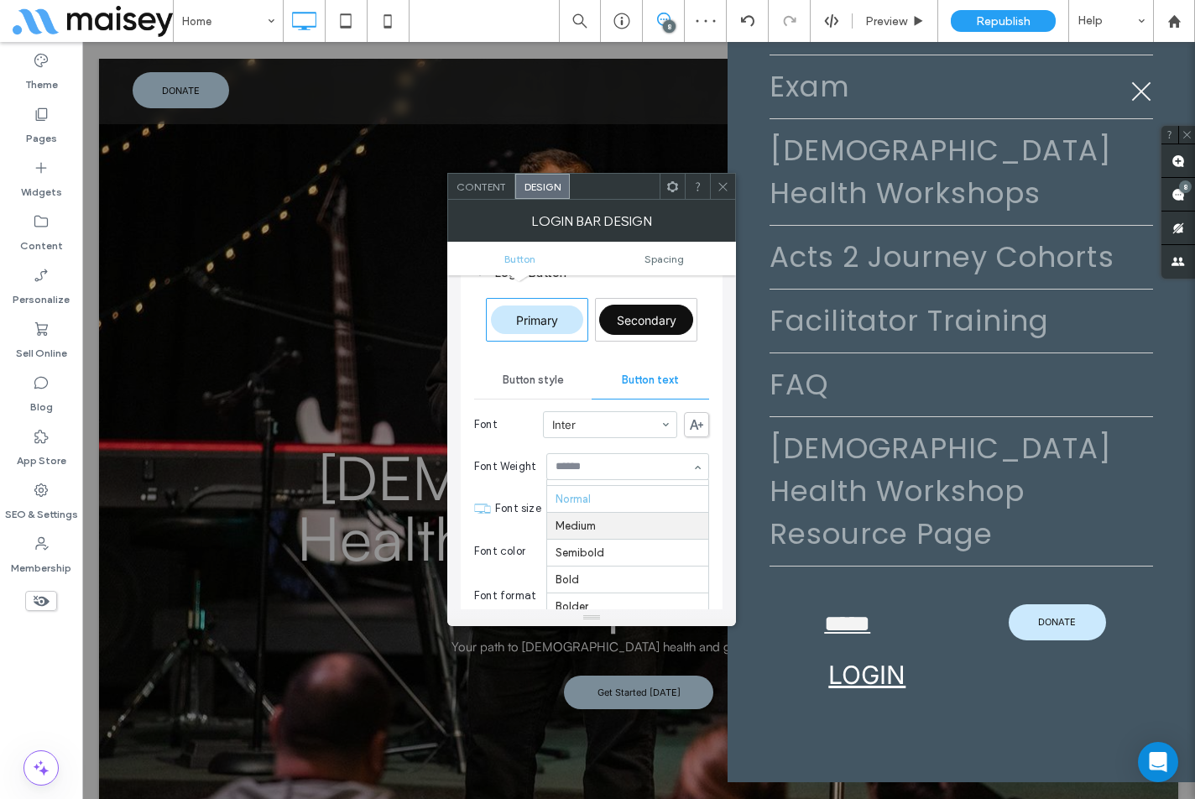
scroll to position [0, 0]
click at [719, 184] on icon at bounding box center [723, 186] width 13 height 13
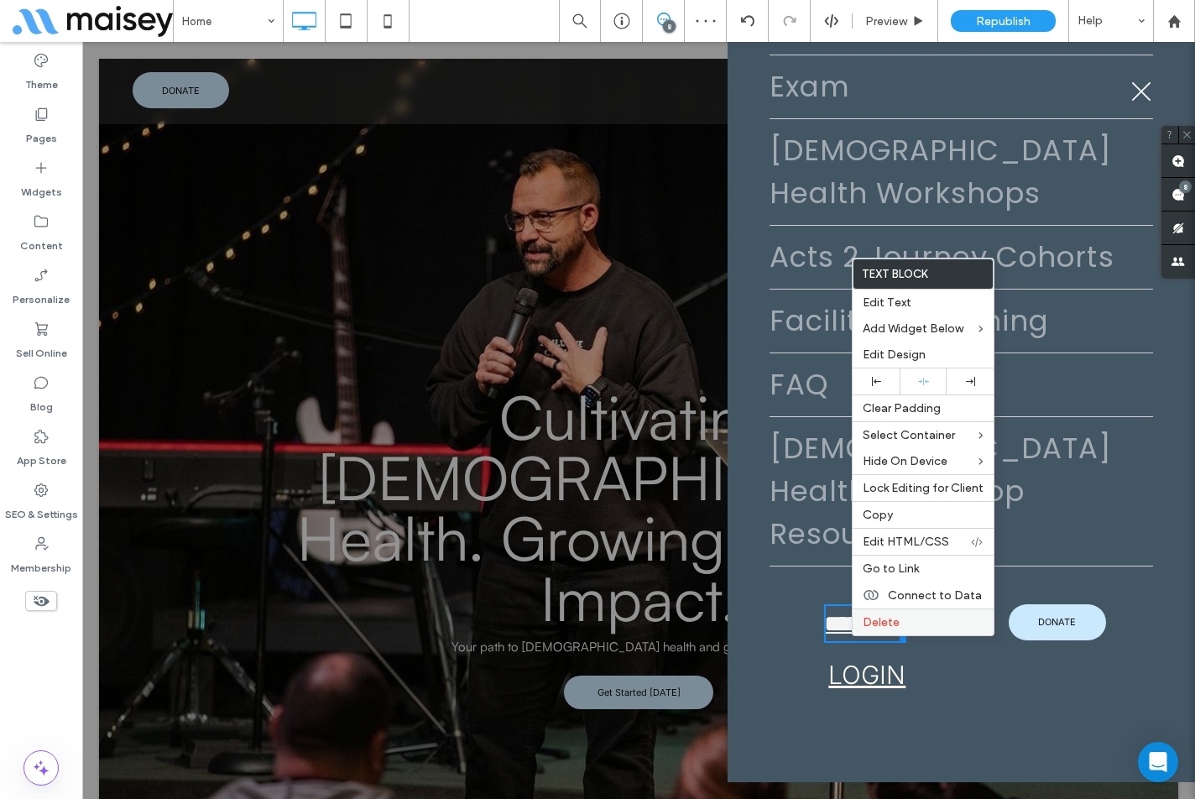
click at [885, 628] on span "Delete" at bounding box center [881, 622] width 37 height 14
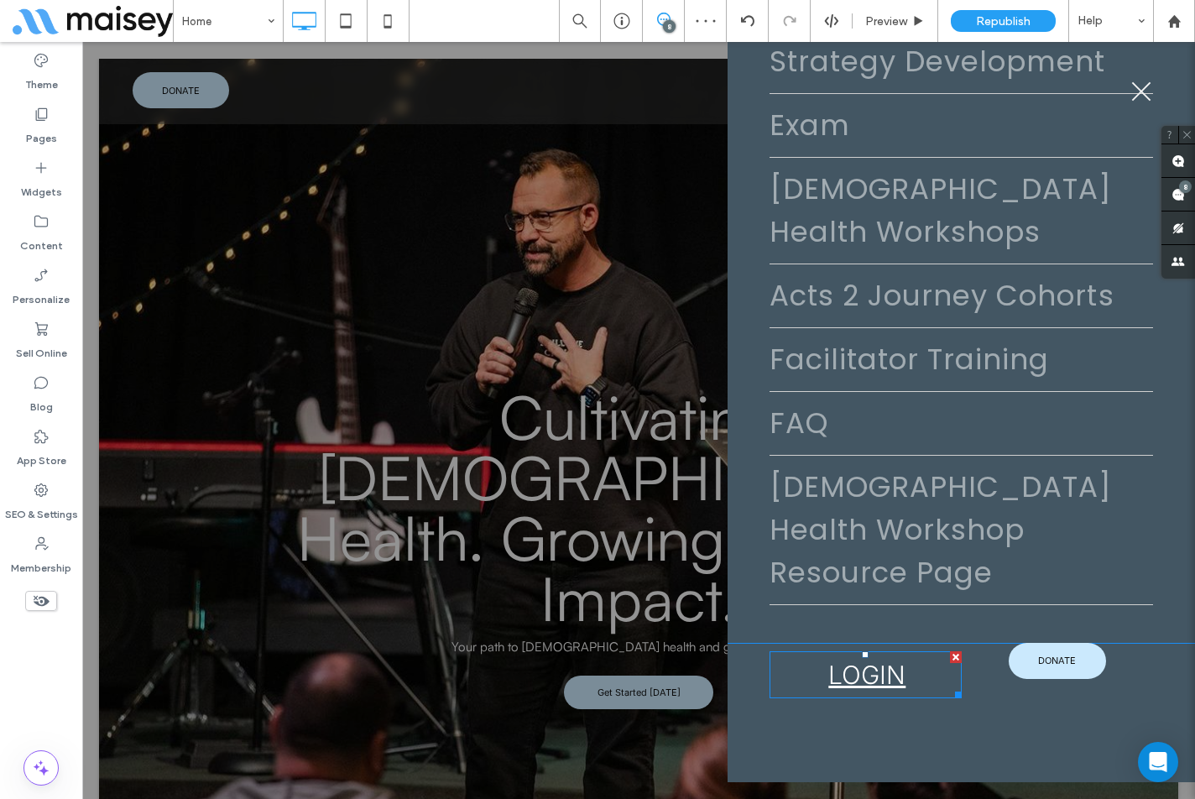
scroll to position [4175, 0]
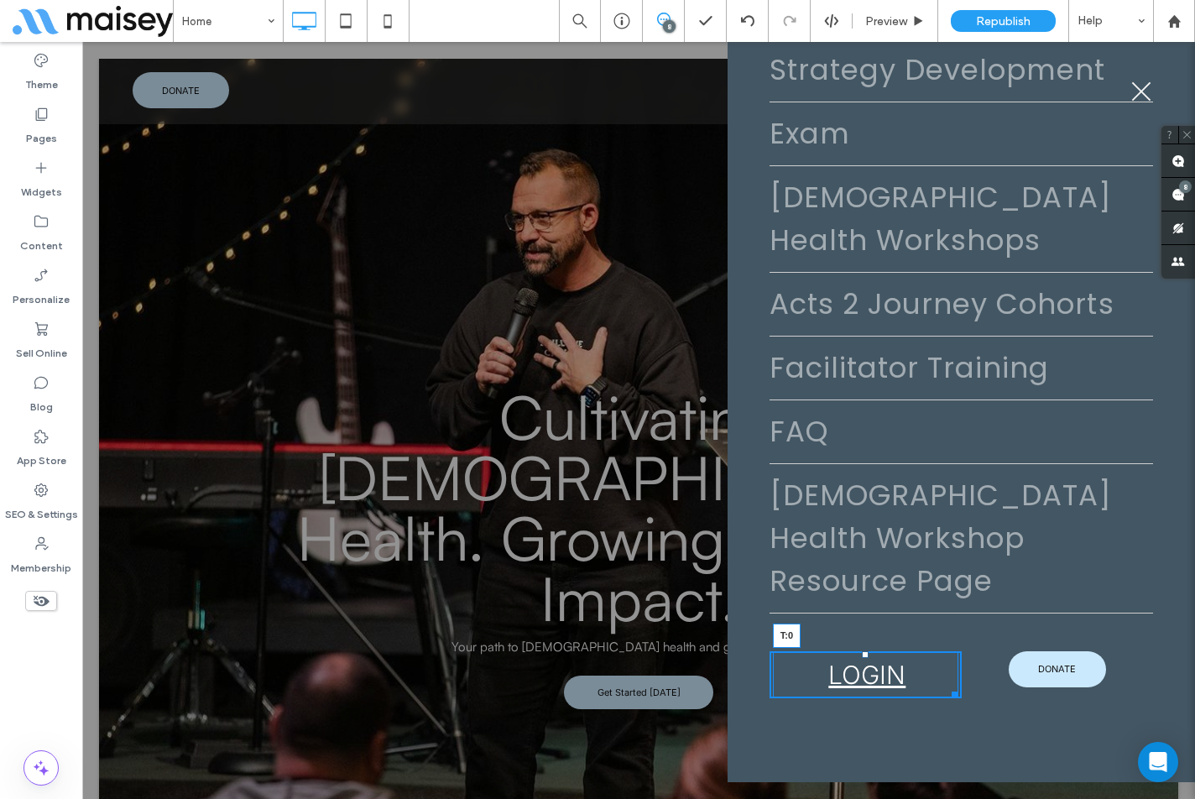
drag, startPoint x: 862, startPoint y: 654, endPoint x: 860, endPoint y: 639, distance: 14.4
click at [860, 639] on div "Click To Paste Row Home About Training Acts 2 Journey Cohorts Facilitators Logi…" at bounding box center [960, 412] width 467 height 740
click at [1143, 91] on span "menu" at bounding box center [1141, 92] width 25 height 2
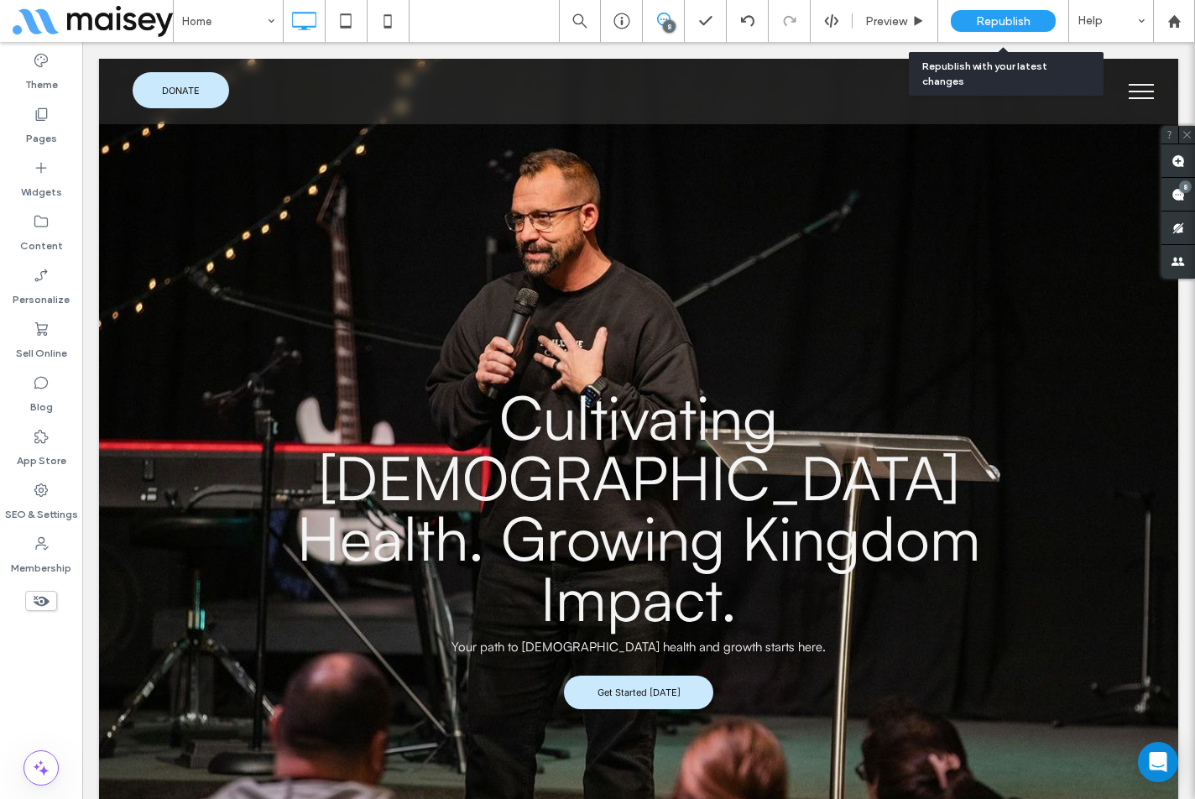
click at [971, 21] on div "Republish" at bounding box center [1003, 21] width 105 height 22
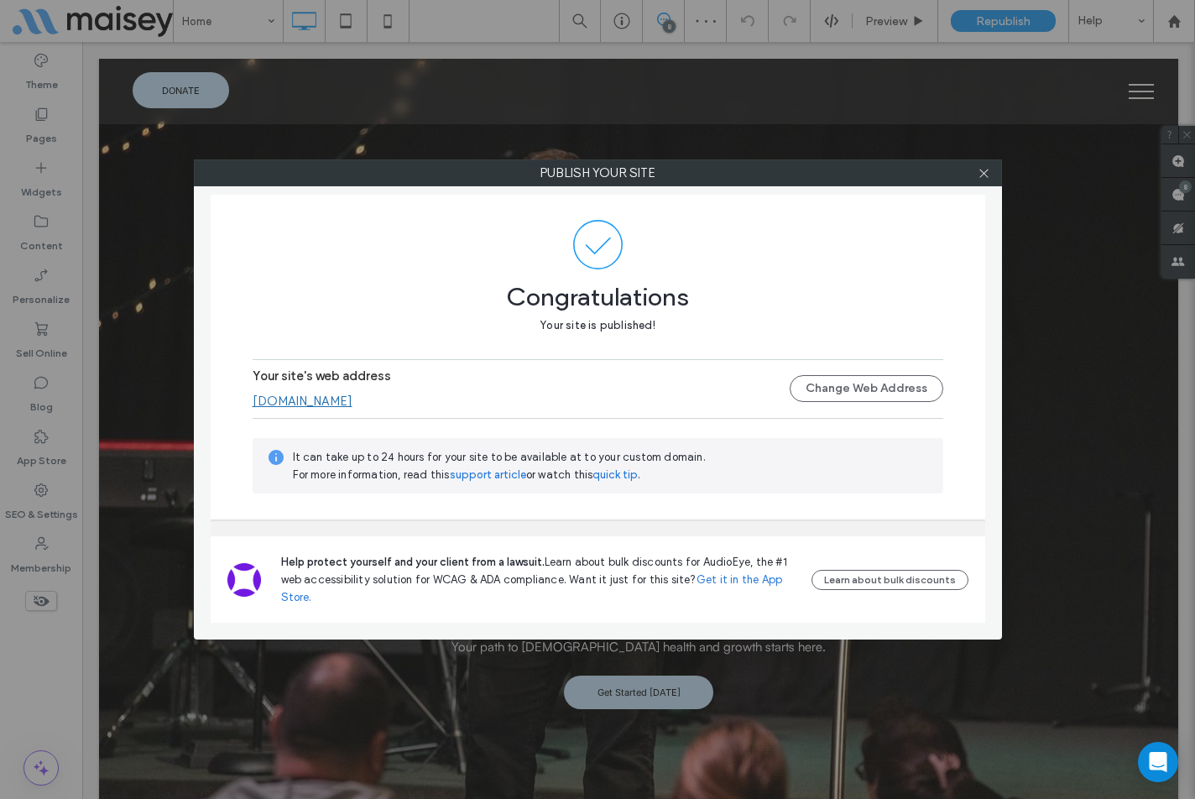
click at [220, 515] on div "Congratulations Your site is published! Your site's web address www.churchhealt…" at bounding box center [598, 357] width 774 height 325
click at [984, 175] on icon at bounding box center [983, 173] width 13 height 13
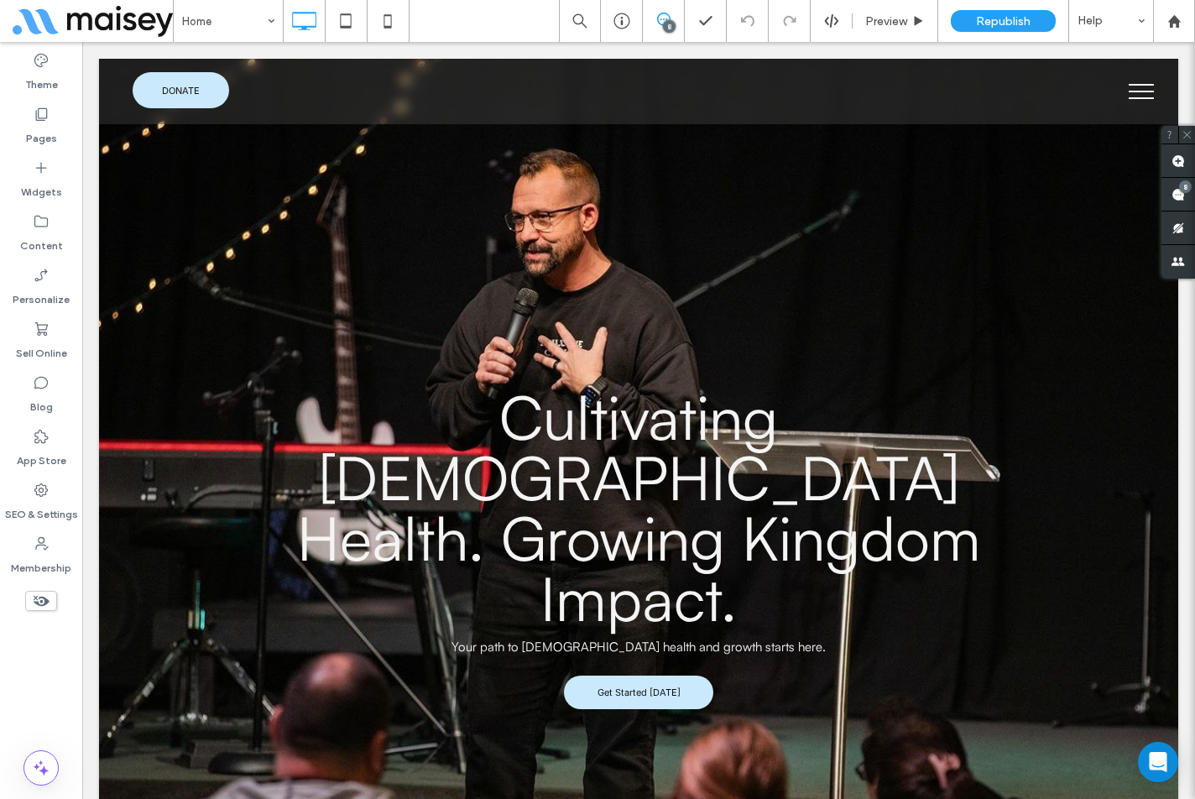
click at [1129, 97] on span "menu" at bounding box center [1141, 98] width 25 height 2
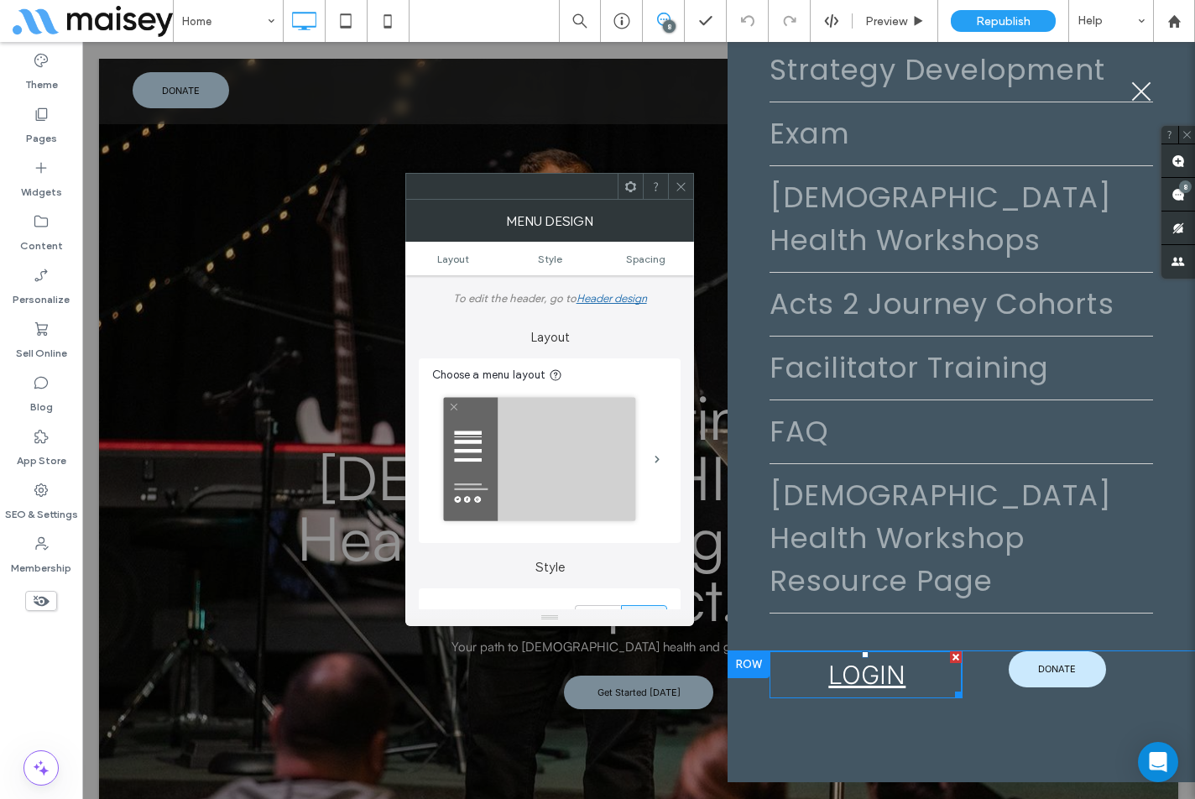
click at [873, 676] on span "LOGIN" at bounding box center [866, 674] width 77 height 47
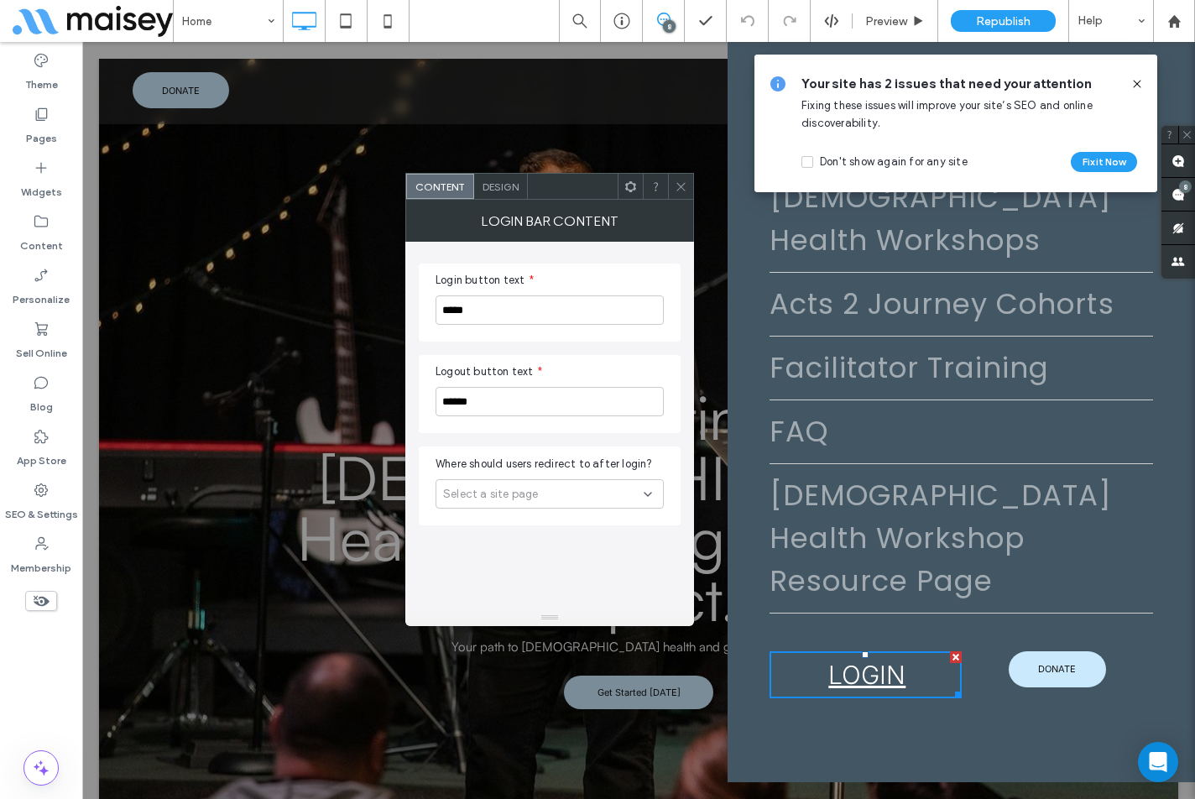
click at [578, 500] on div "Select a site page" at bounding box center [543, 494] width 201 height 17
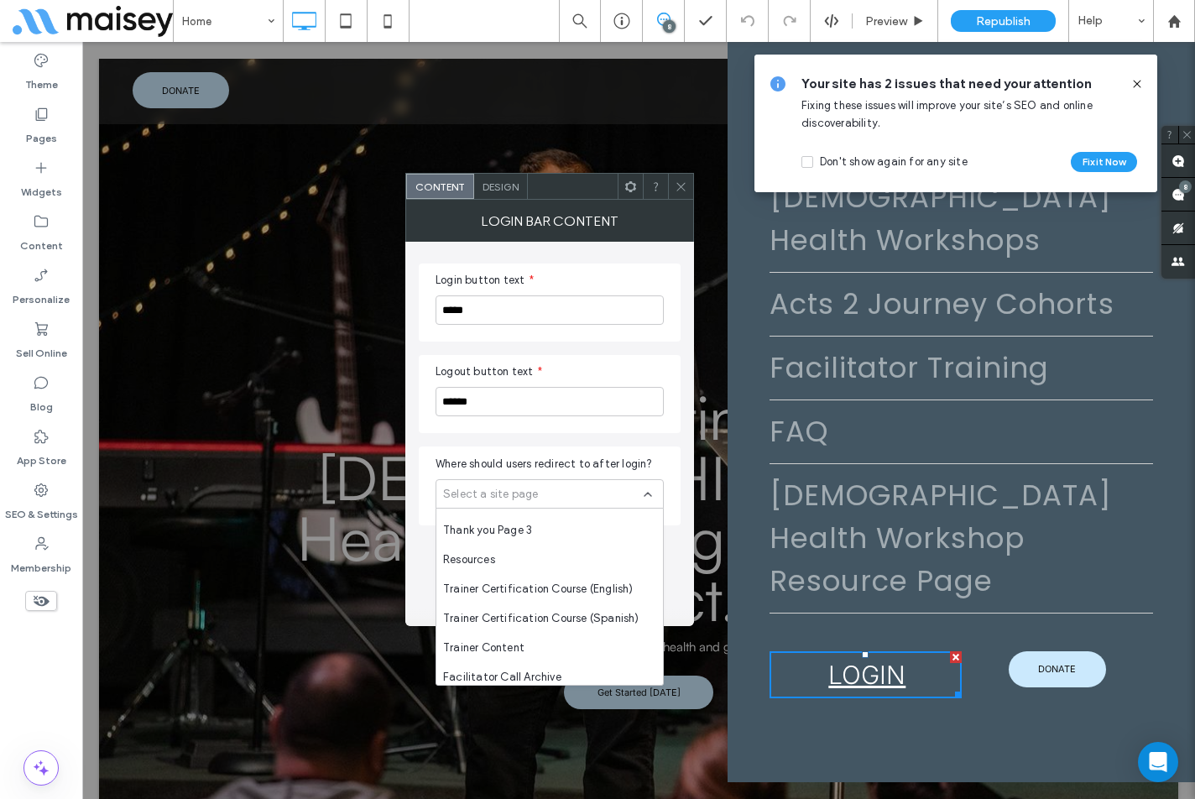
scroll to position [420, 0]
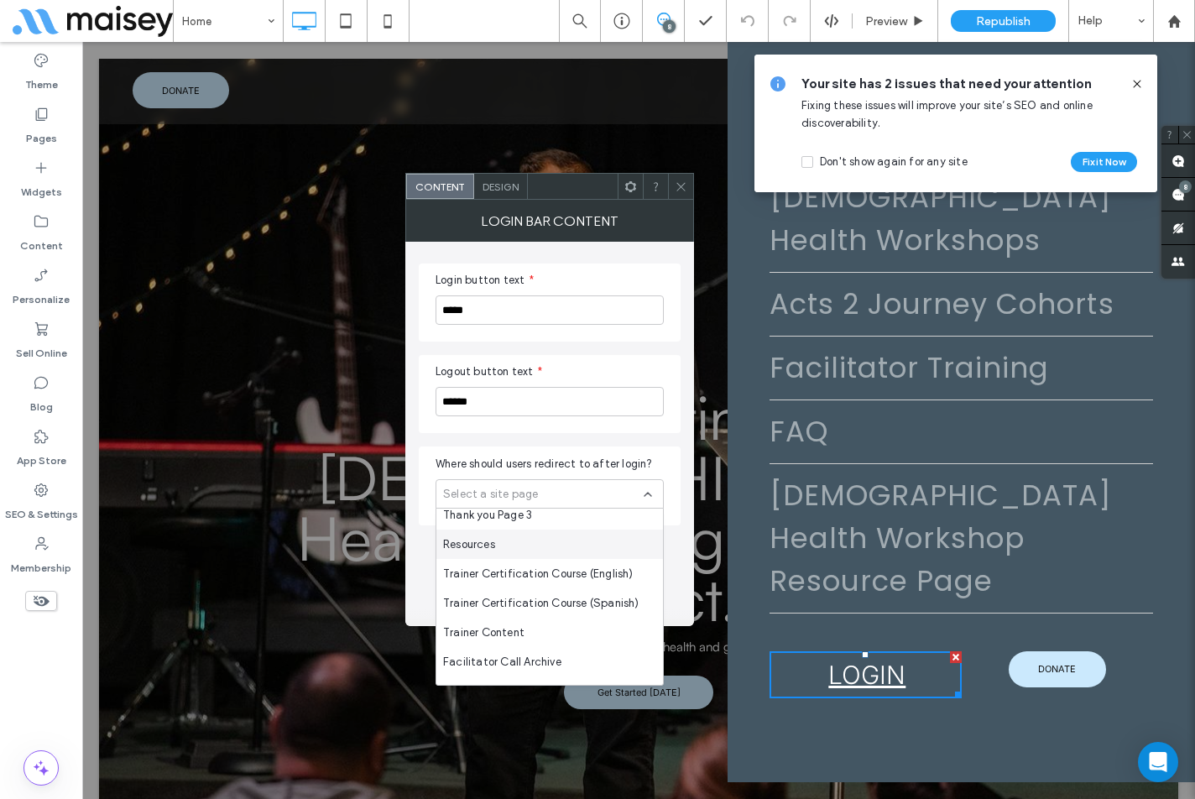
click at [571, 538] on div "Resources" at bounding box center [549, 543] width 227 height 29
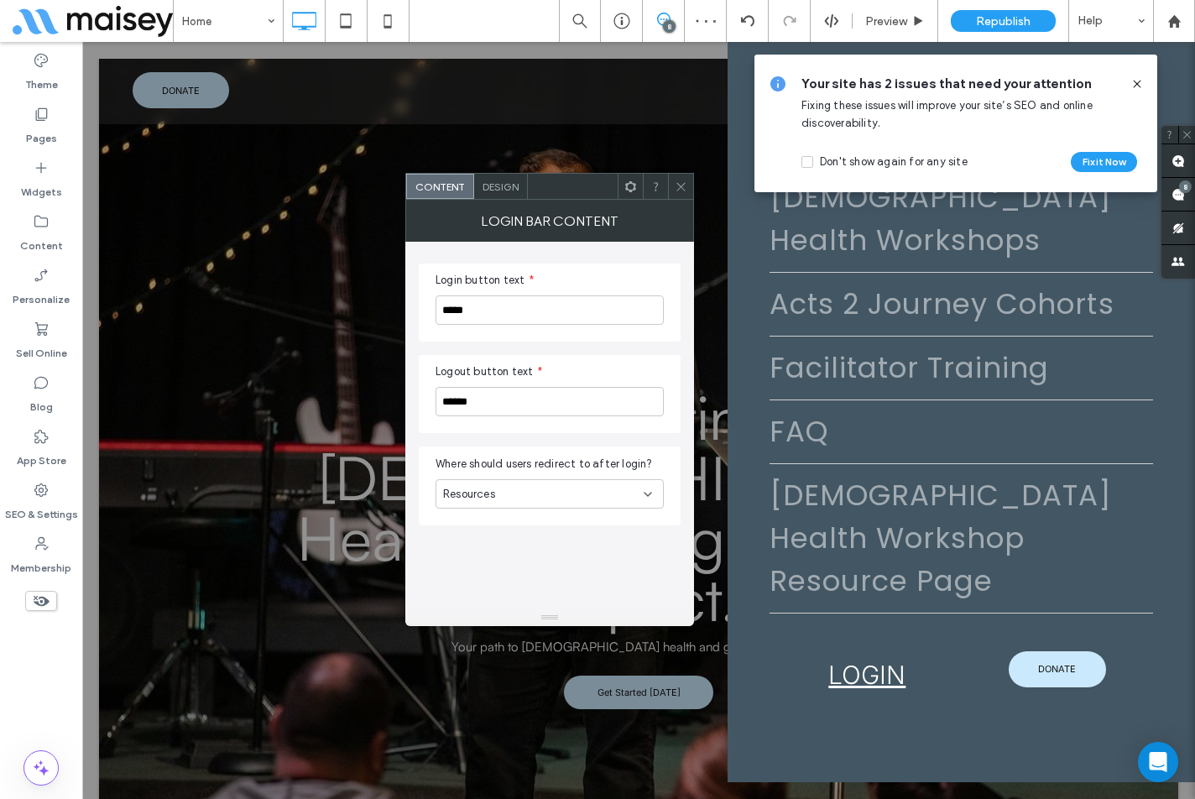
click at [682, 195] on span at bounding box center [681, 186] width 13 height 25
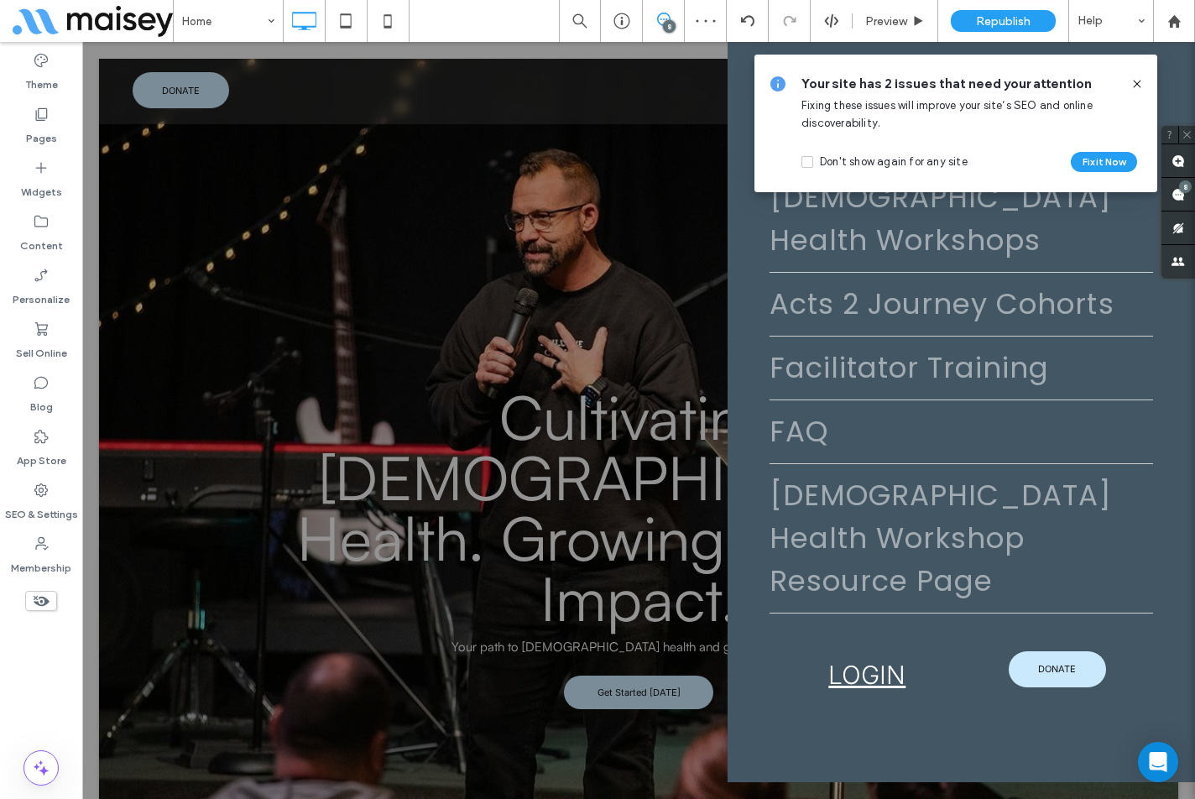
click at [1138, 84] on icon at bounding box center [1136, 83] width 13 height 13
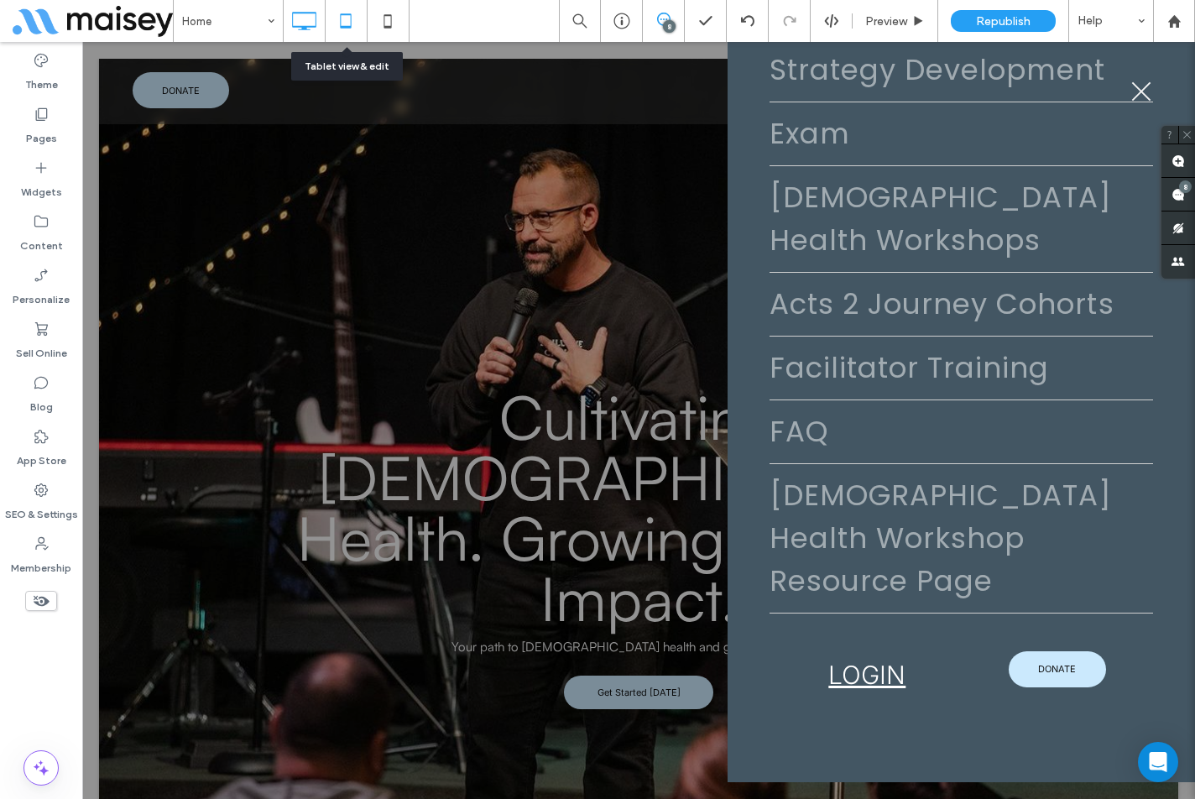
click at [348, 27] on use at bounding box center [345, 20] width 11 height 14
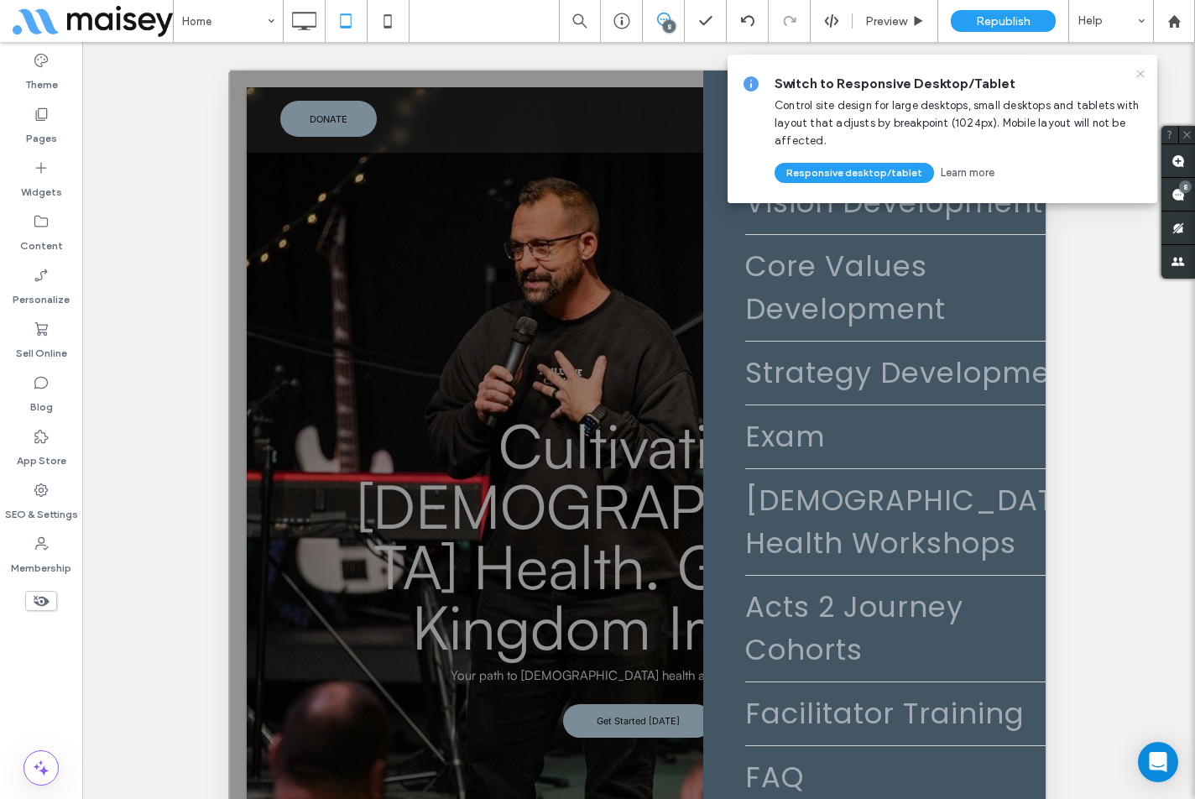
click at [1142, 76] on use at bounding box center [1140, 74] width 8 height 8
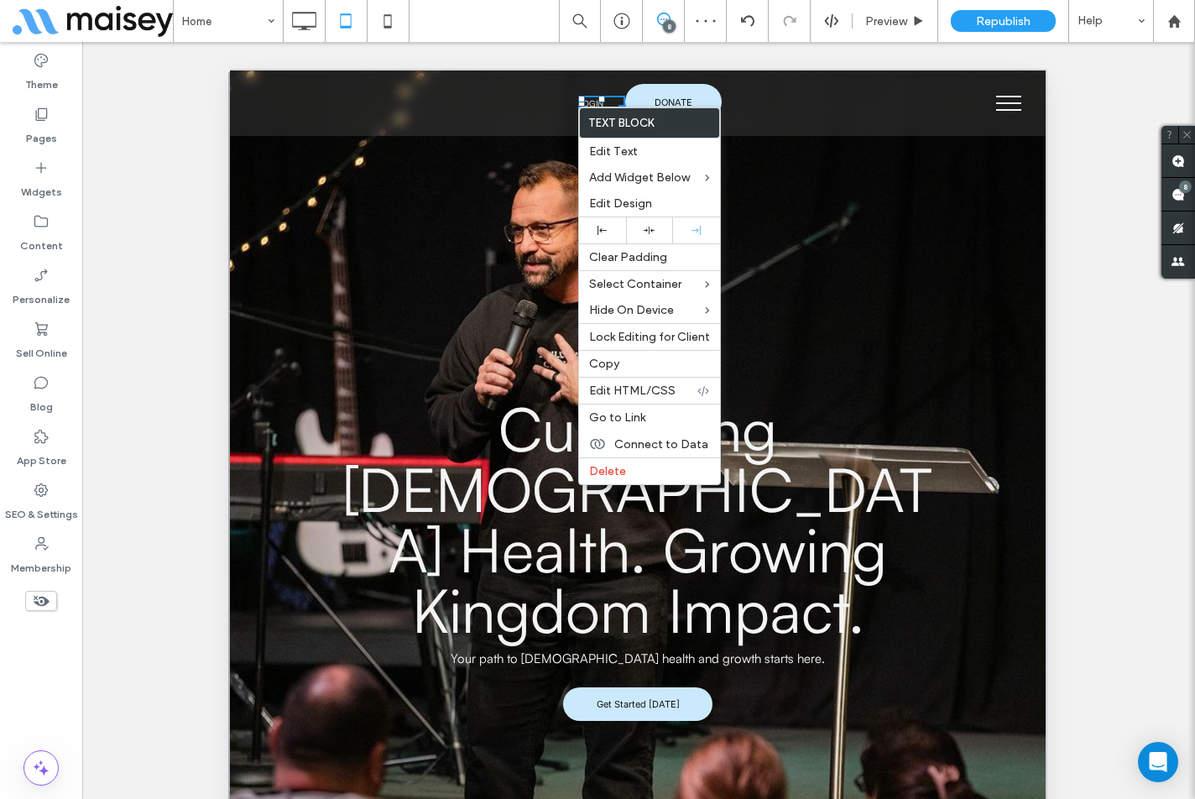
scroll to position [0, 0]
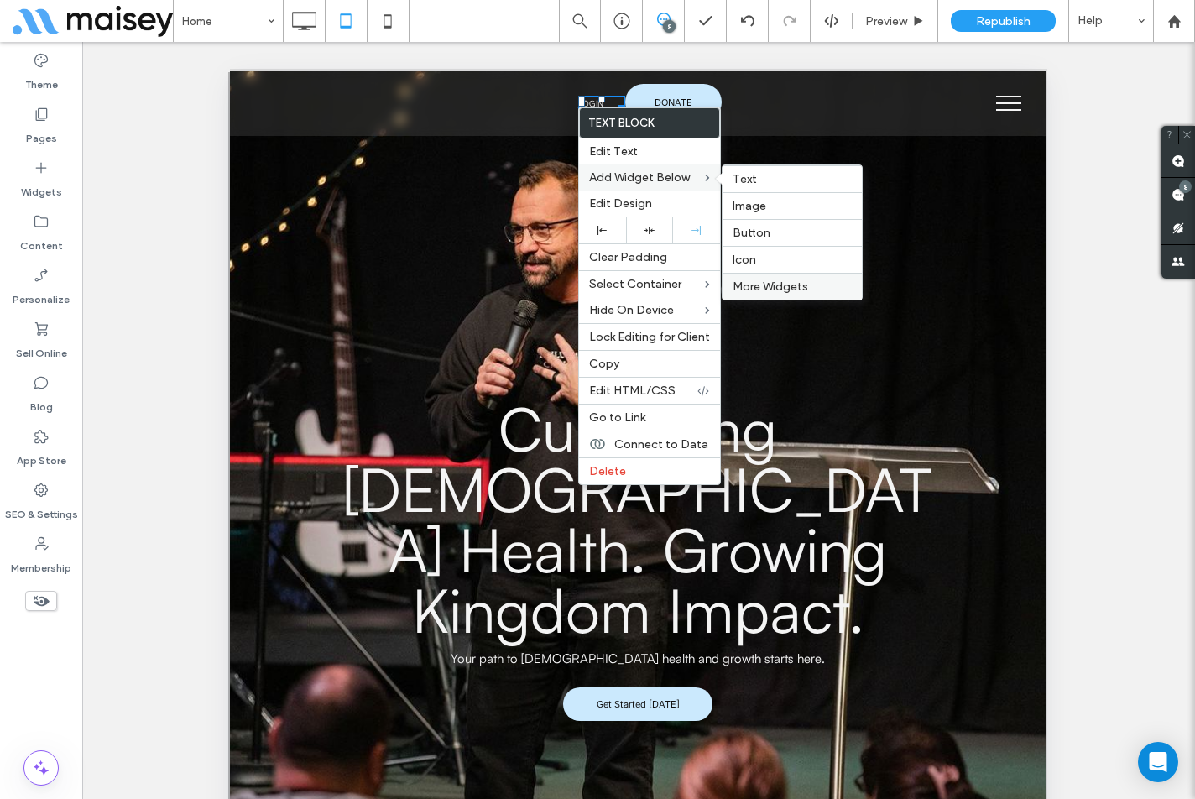
click at [765, 286] on span "More Widgets" at bounding box center [770, 286] width 76 height 14
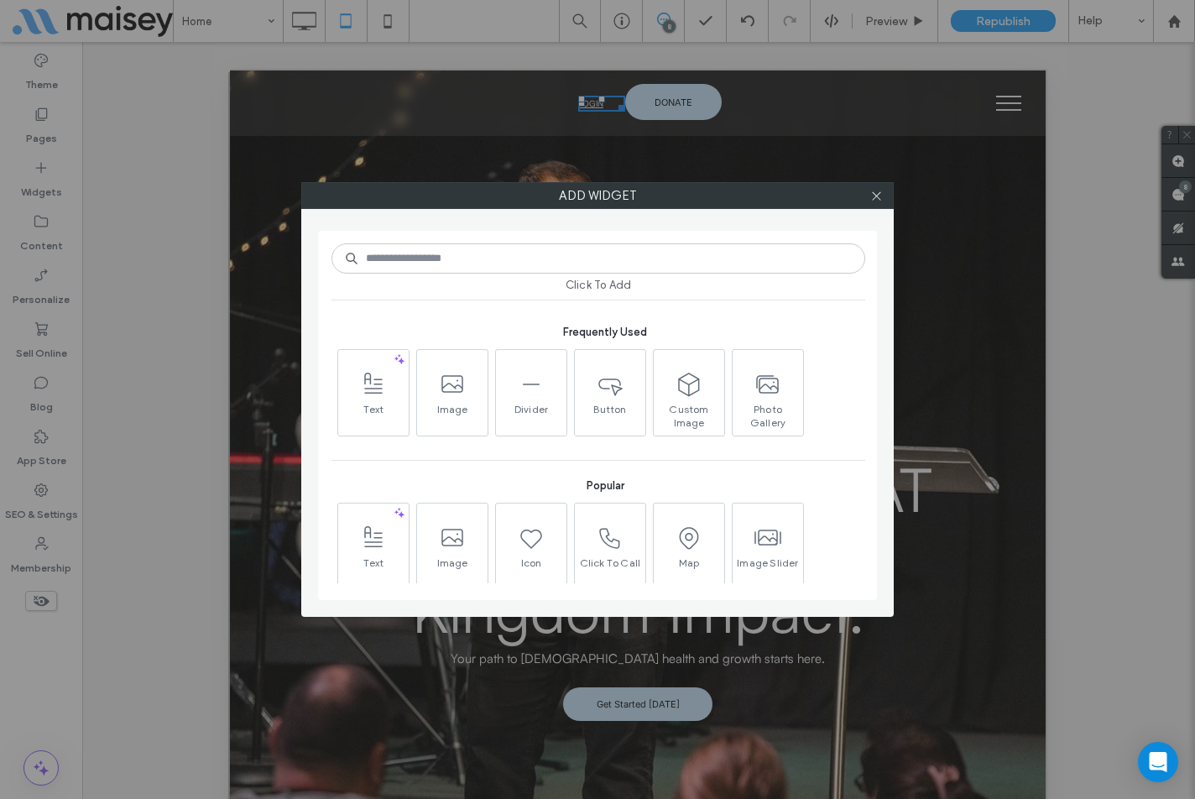
click at [618, 267] on input at bounding box center [598, 258] width 534 height 30
click at [618, 265] on input at bounding box center [598, 258] width 534 height 30
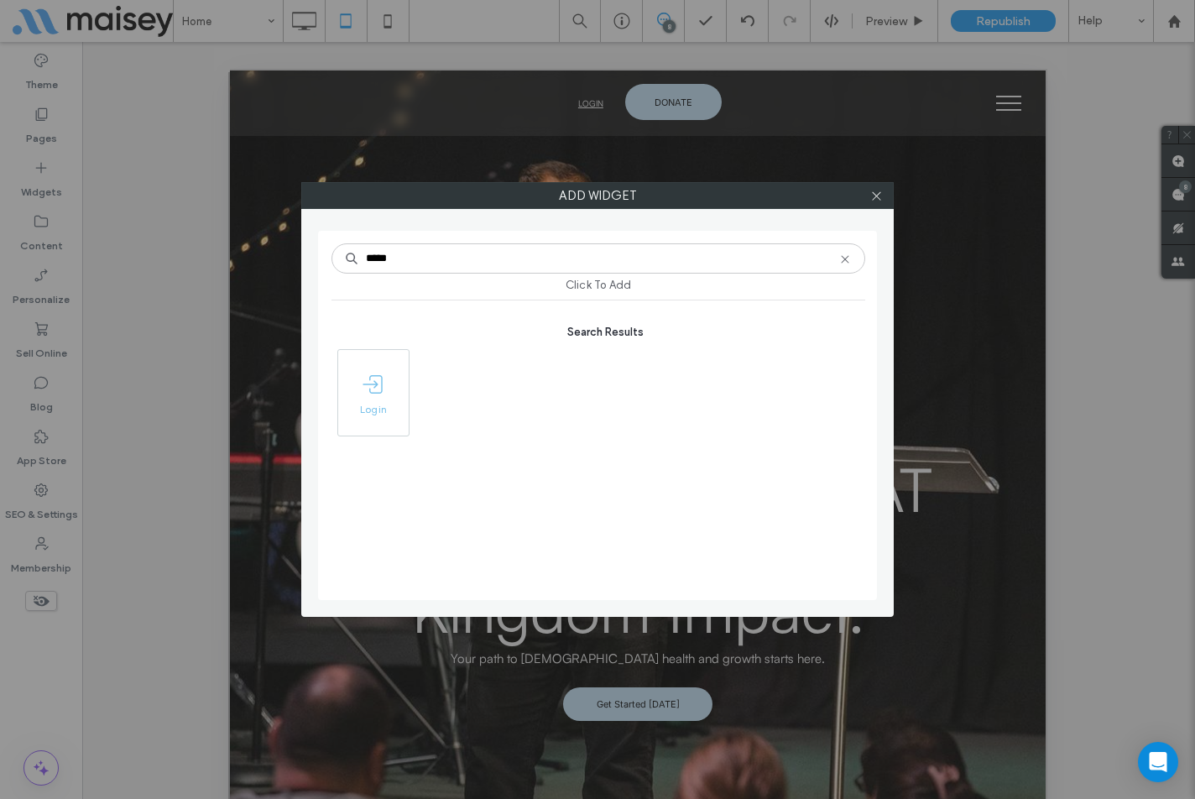
type input "*****"
click at [386, 410] on span "Login" at bounding box center [373, 414] width 70 height 23
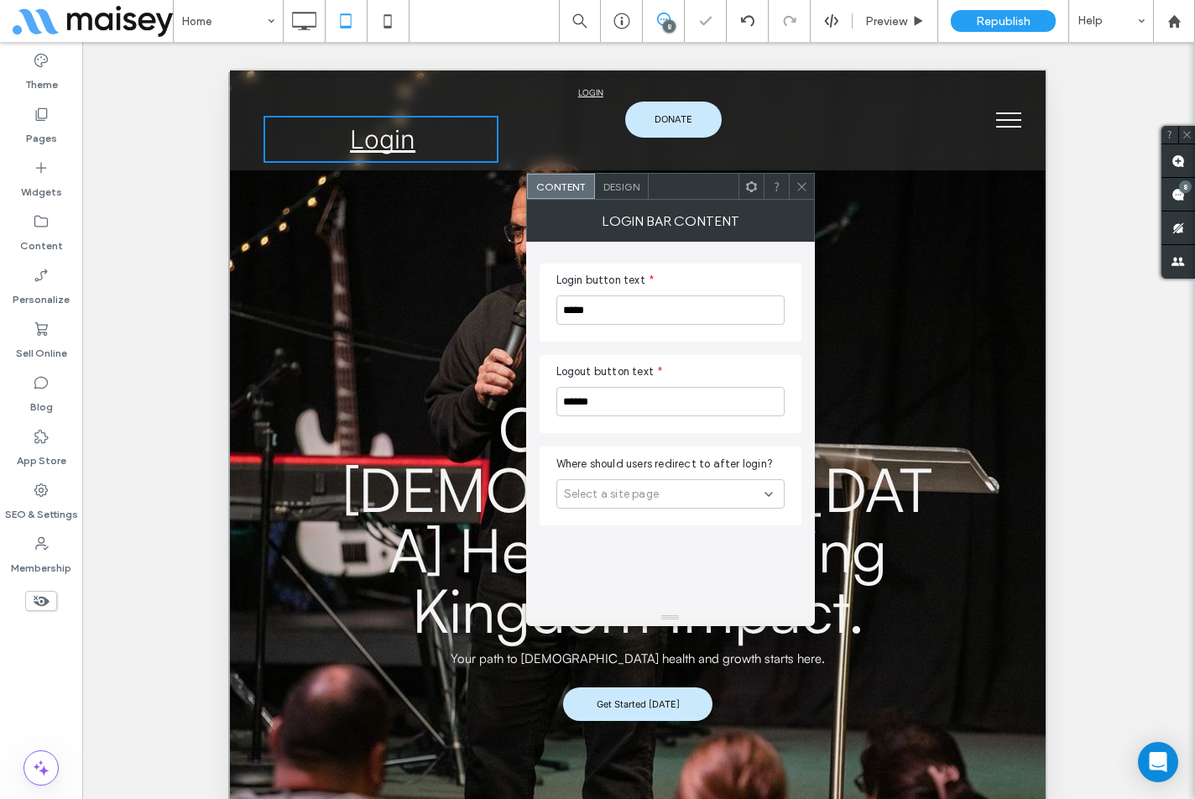
click at [631, 190] on span "Design" at bounding box center [621, 186] width 36 height 13
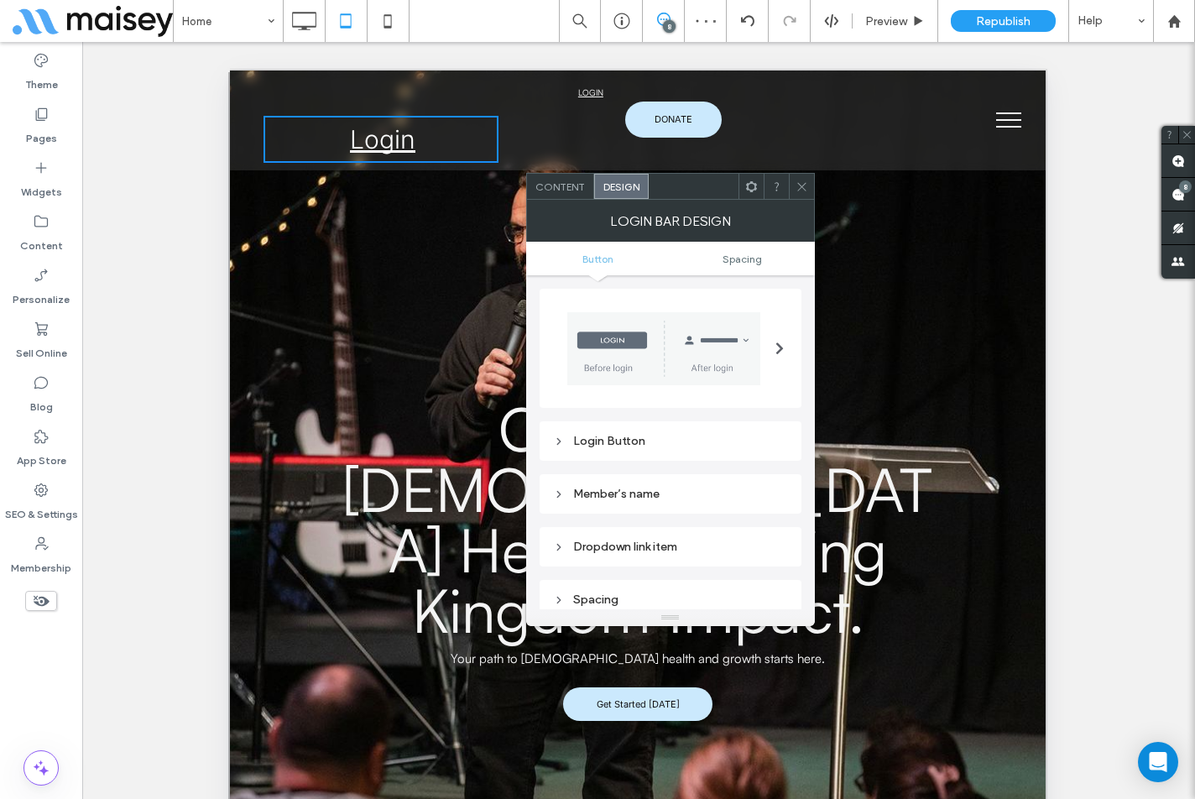
click at [616, 444] on div "Login Button" at bounding box center [670, 441] width 235 height 14
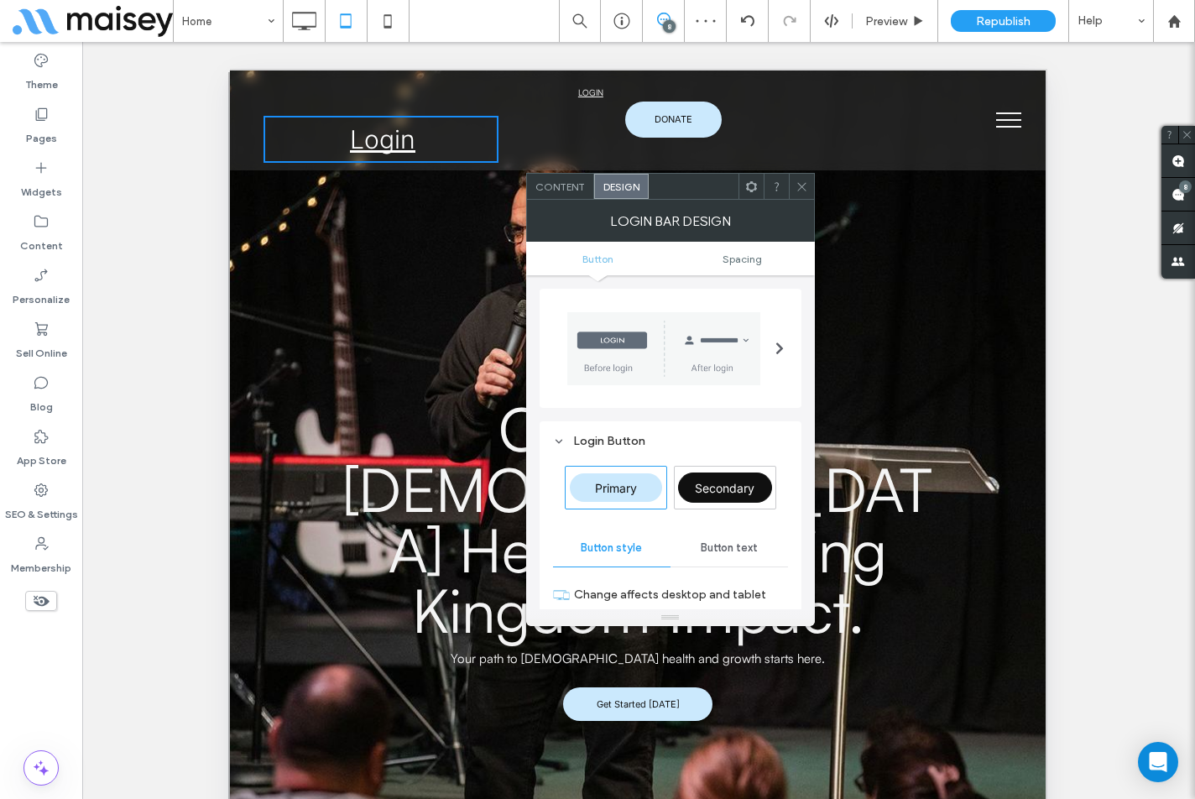
click at [742, 546] on span "Button text" at bounding box center [729, 547] width 57 height 13
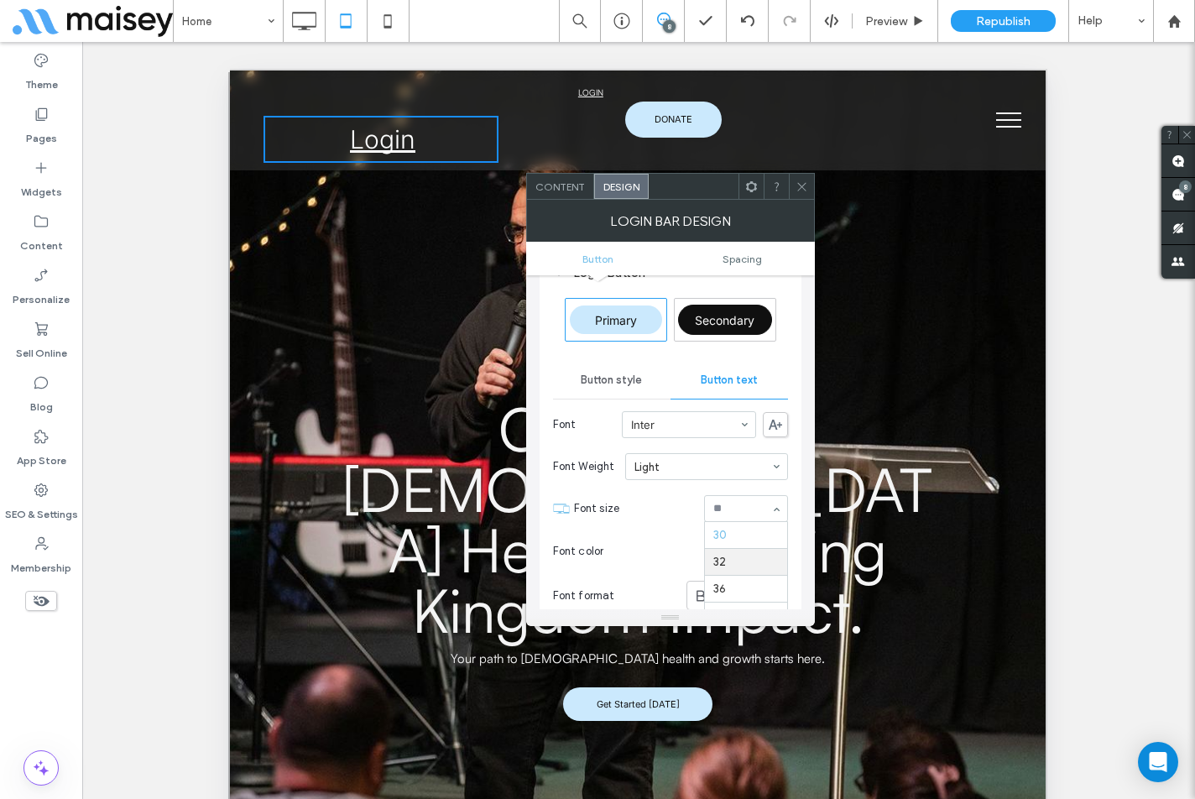
scroll to position [158, 0]
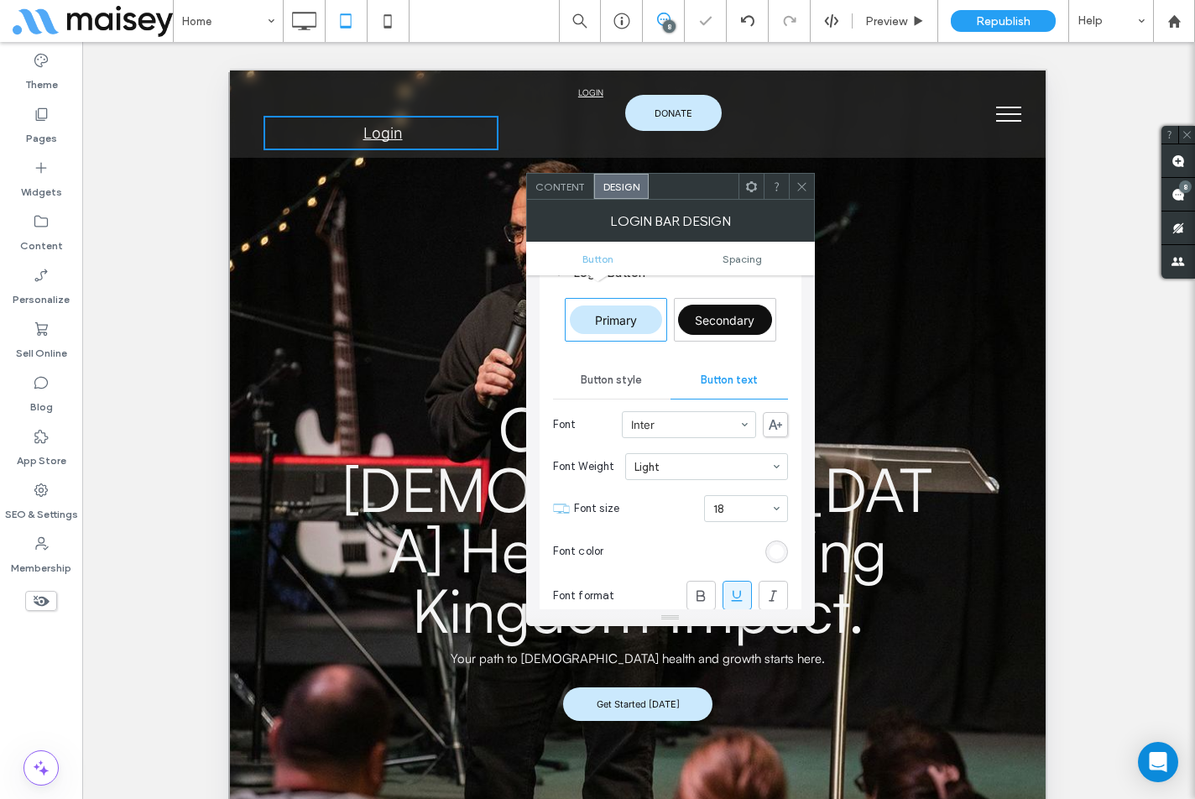
click at [744, 506] on input at bounding box center [741, 509] width 57 height 12
click at [800, 187] on use at bounding box center [801, 186] width 8 height 8
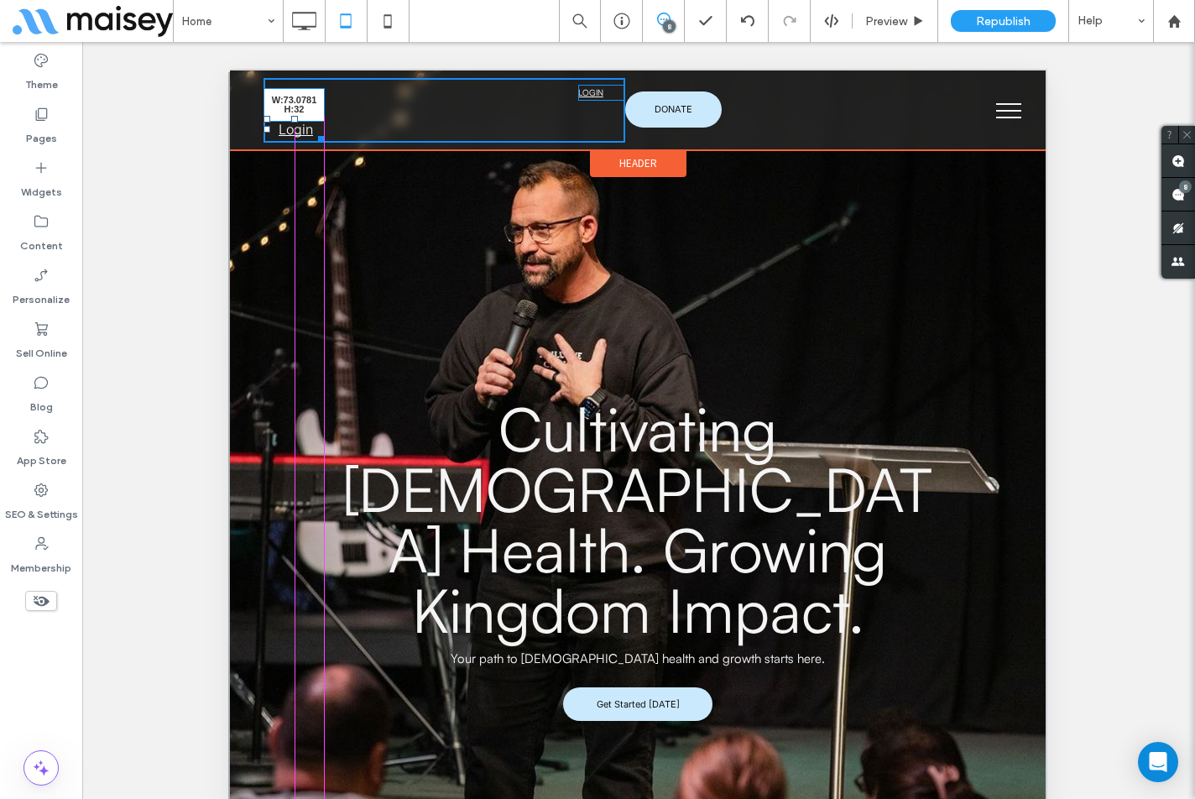
drag, startPoint x: 495, startPoint y: 143, endPoint x: 544, endPoint y: 206, distance: 79.5
click at [321, 137] on div at bounding box center [318, 136] width 13 height 13
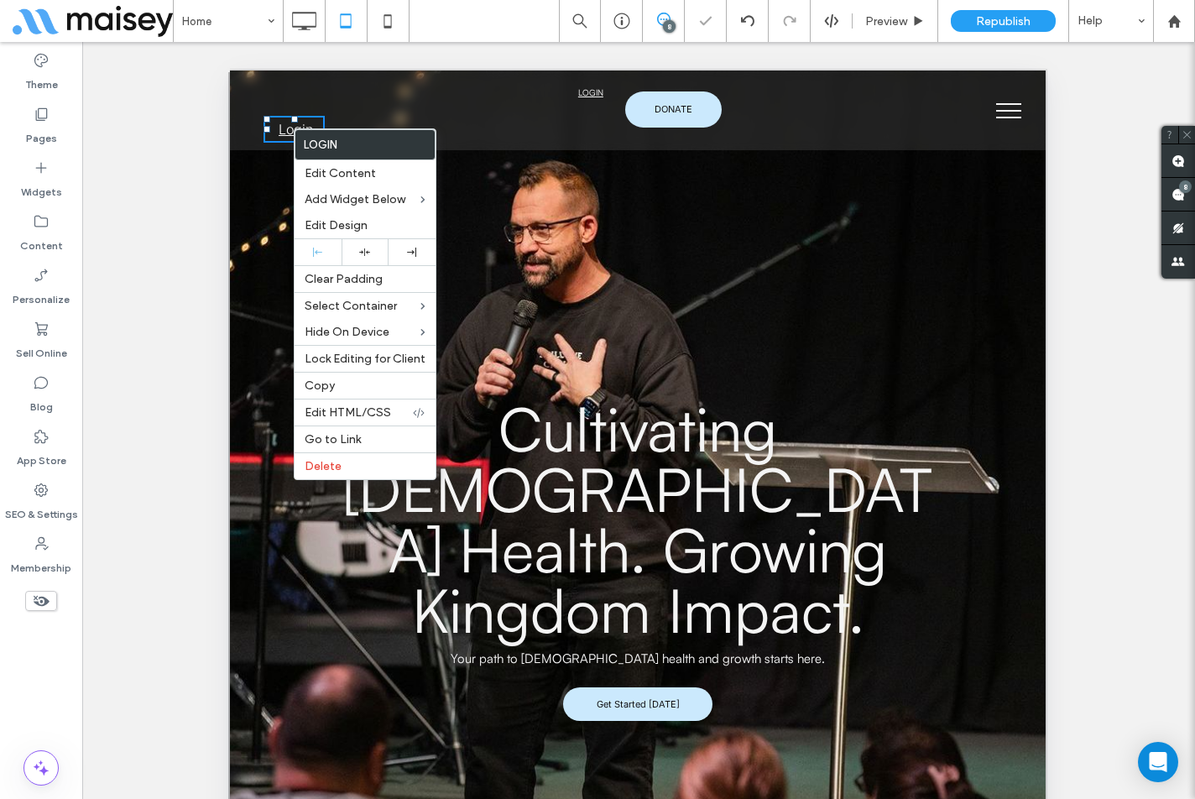
click at [408, 242] on div at bounding box center [411, 252] width 47 height 26
click at [373, 176] on span "Edit Content" at bounding box center [340, 173] width 71 height 14
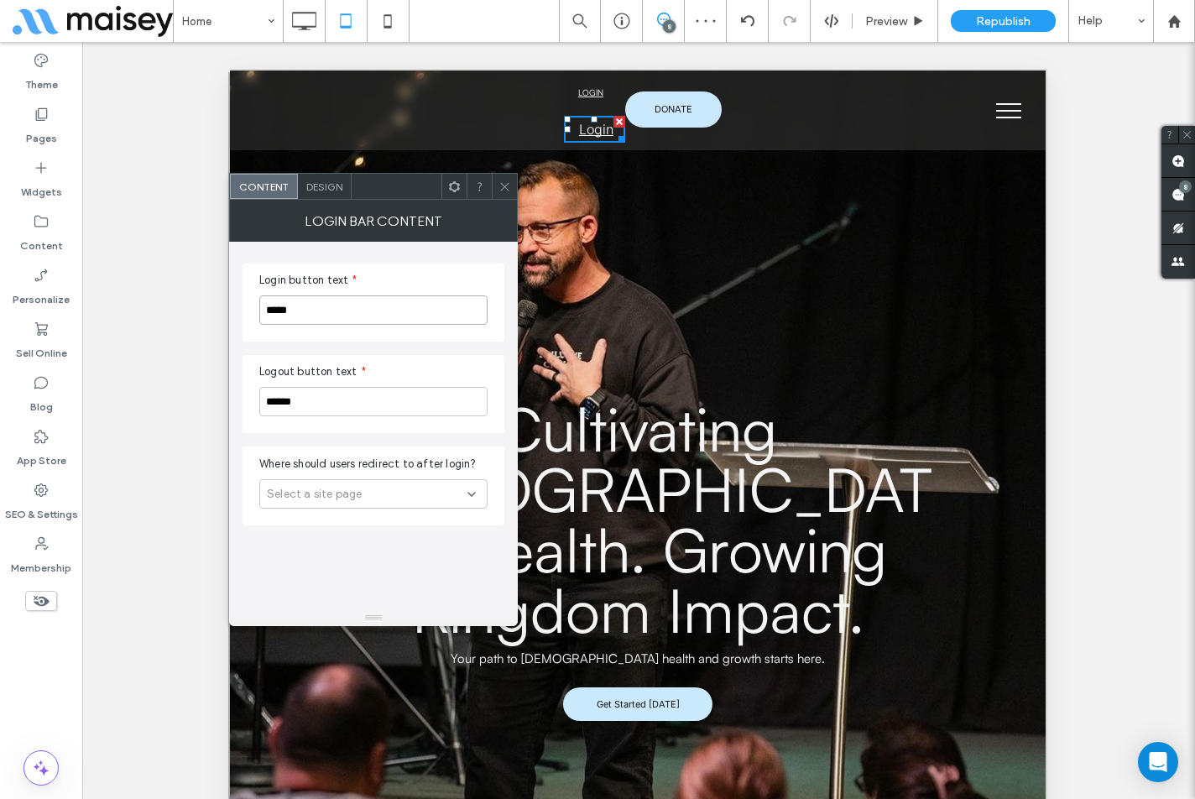
click at [346, 302] on input "*****" at bounding box center [373, 309] width 228 height 29
type input "*****"
click at [312, 400] on input "******" at bounding box center [373, 401] width 228 height 29
type input "******"
click at [326, 189] on span "Design" at bounding box center [324, 186] width 36 height 13
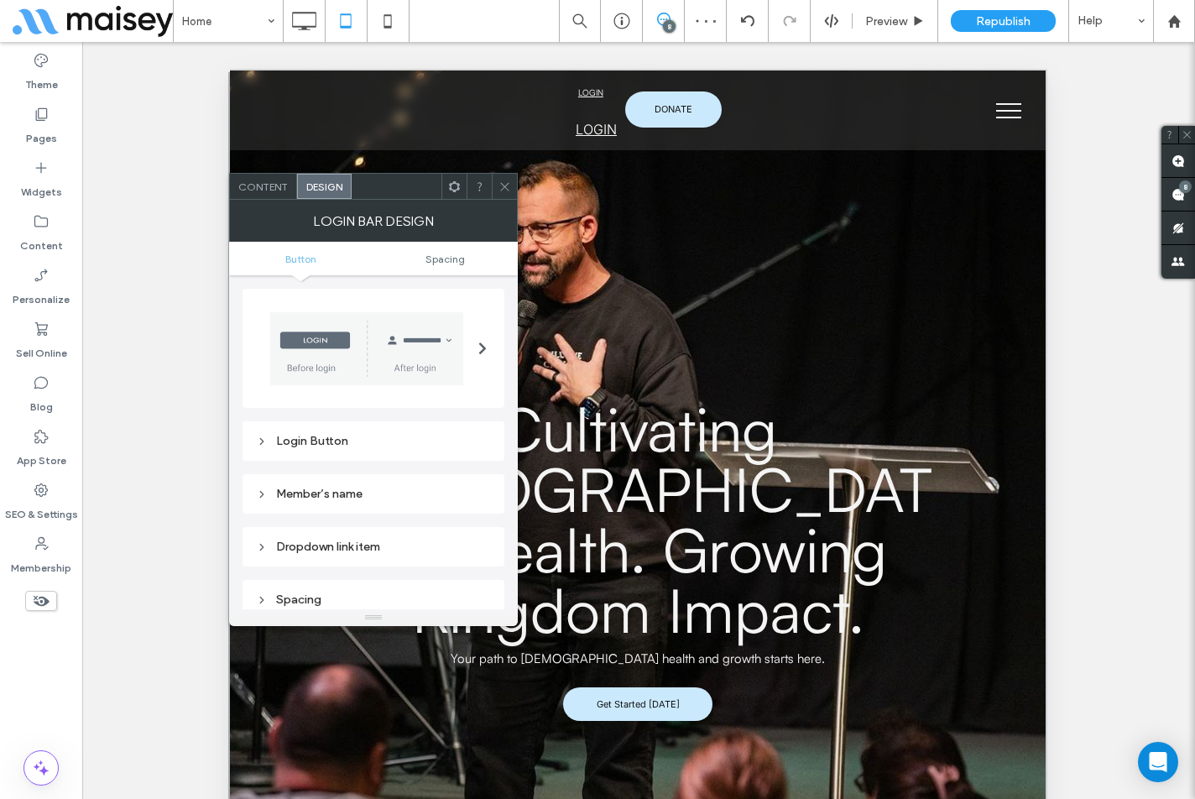
click at [349, 435] on div "Login Button" at bounding box center [373, 441] width 235 height 14
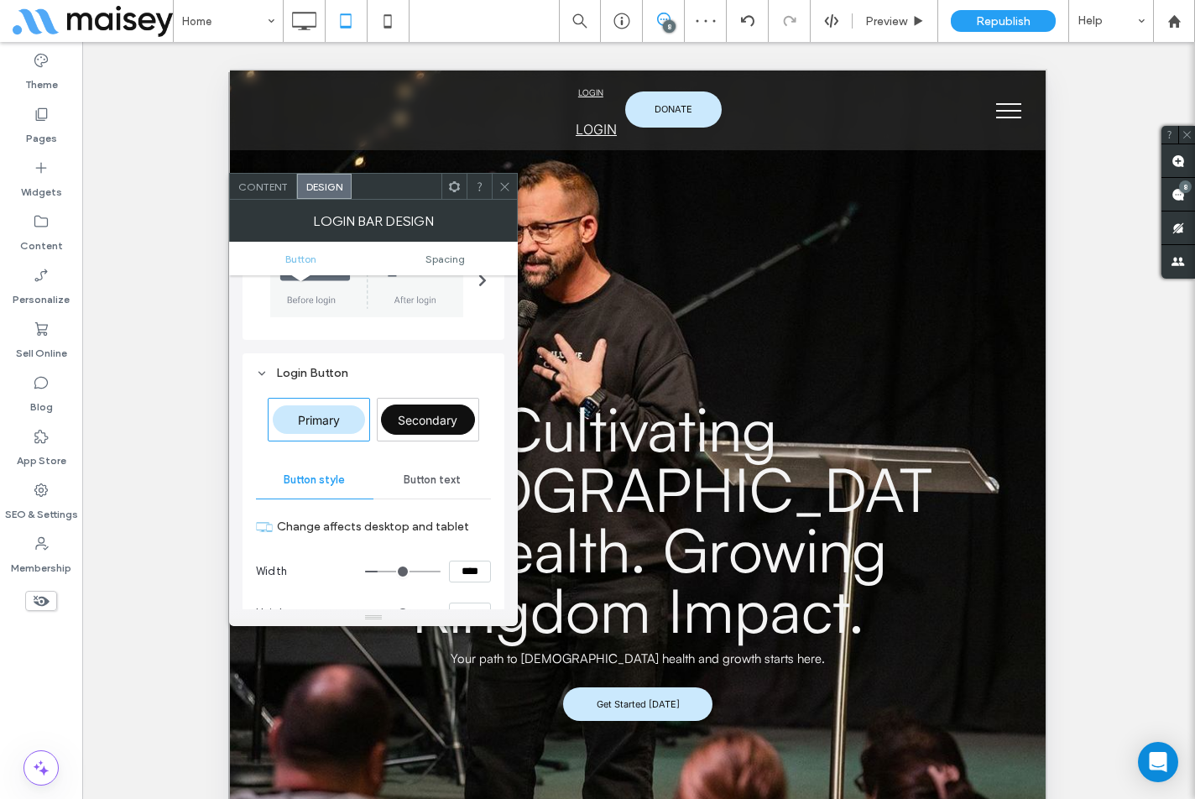
scroll to position [84, 0]
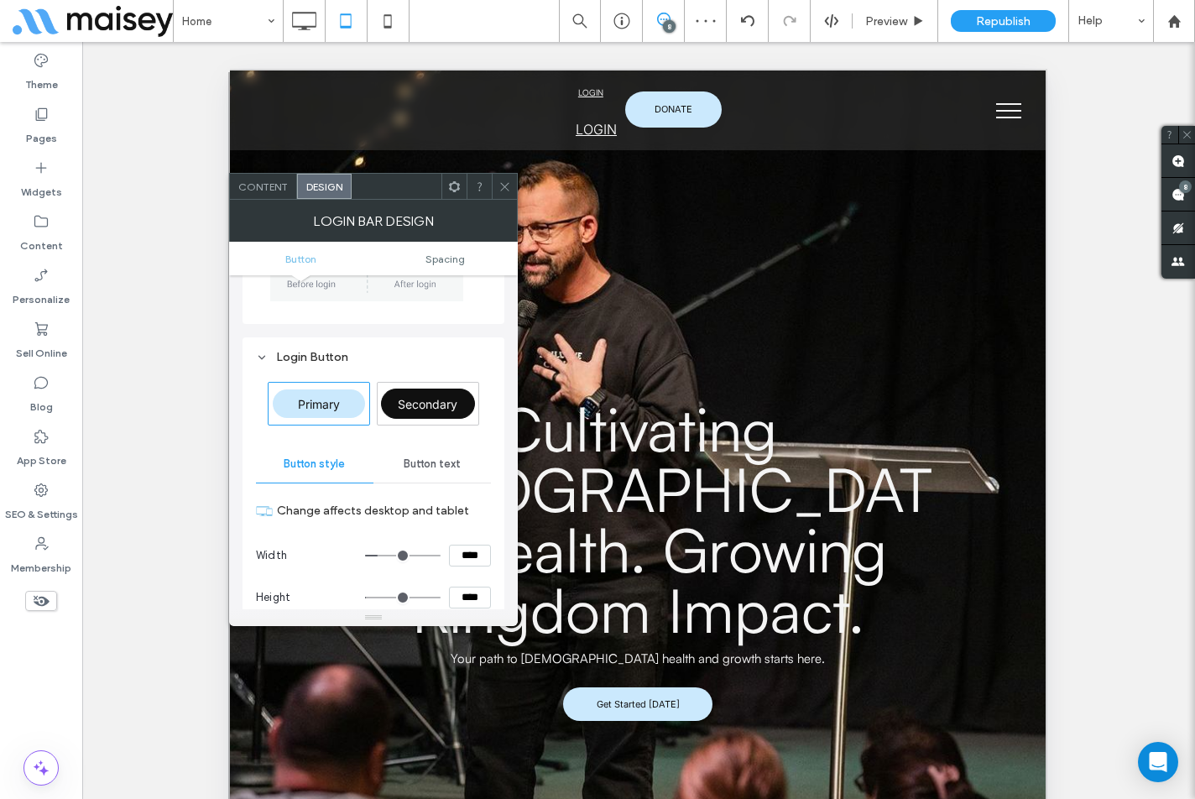
click at [436, 468] on span "Button text" at bounding box center [432, 463] width 57 height 13
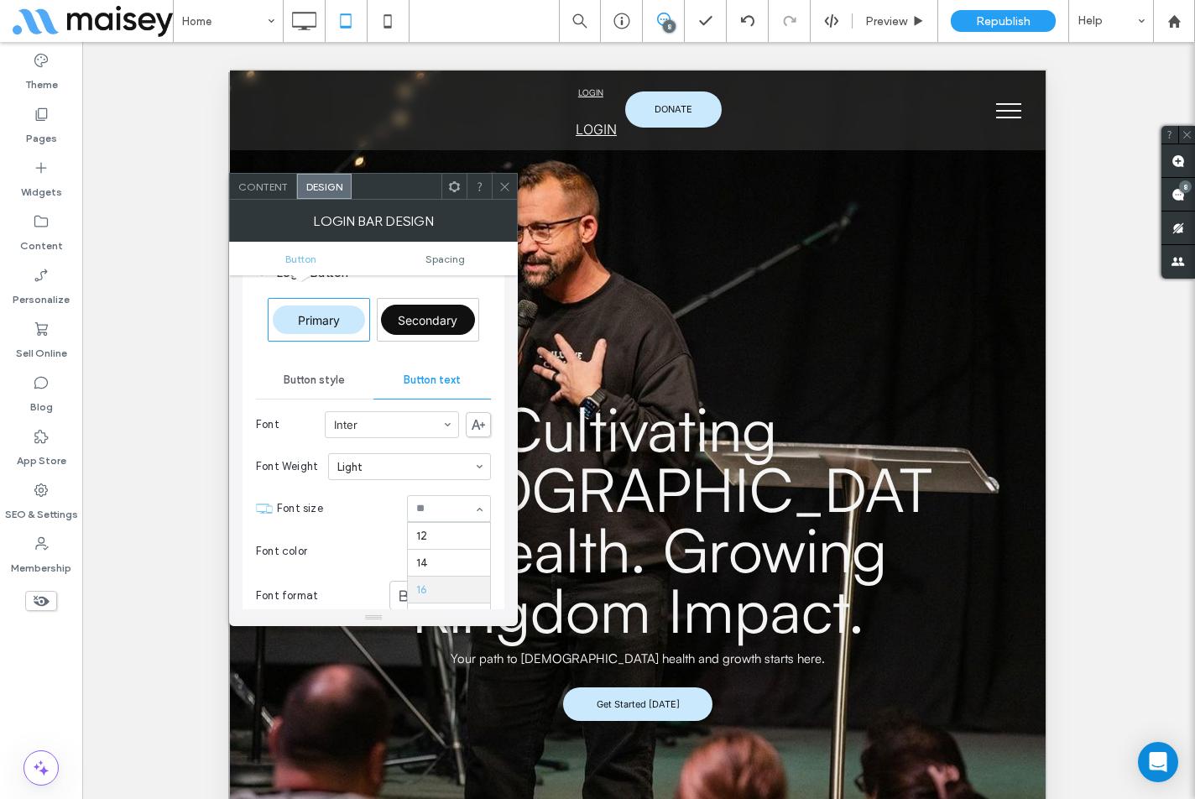
scroll to position [77, 0]
click at [506, 193] on span at bounding box center [504, 186] width 13 height 25
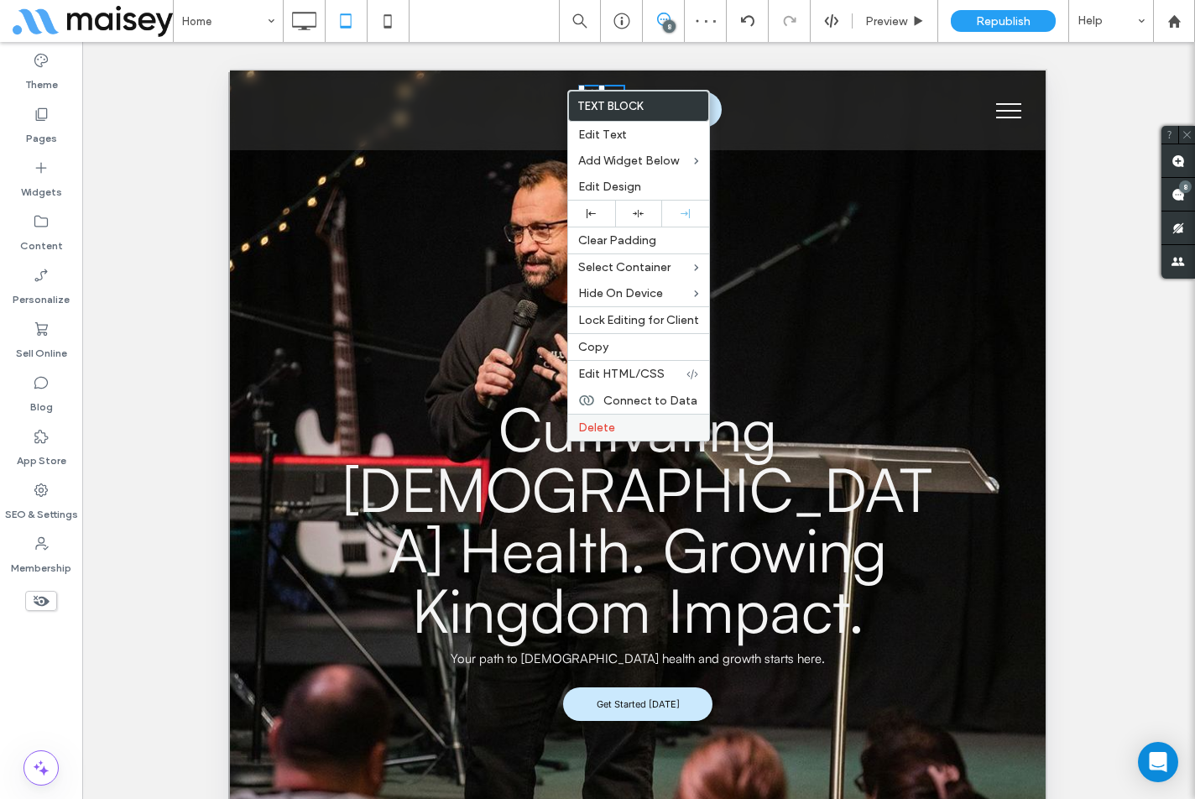
click at [616, 425] on label "Delete" at bounding box center [638, 427] width 121 height 14
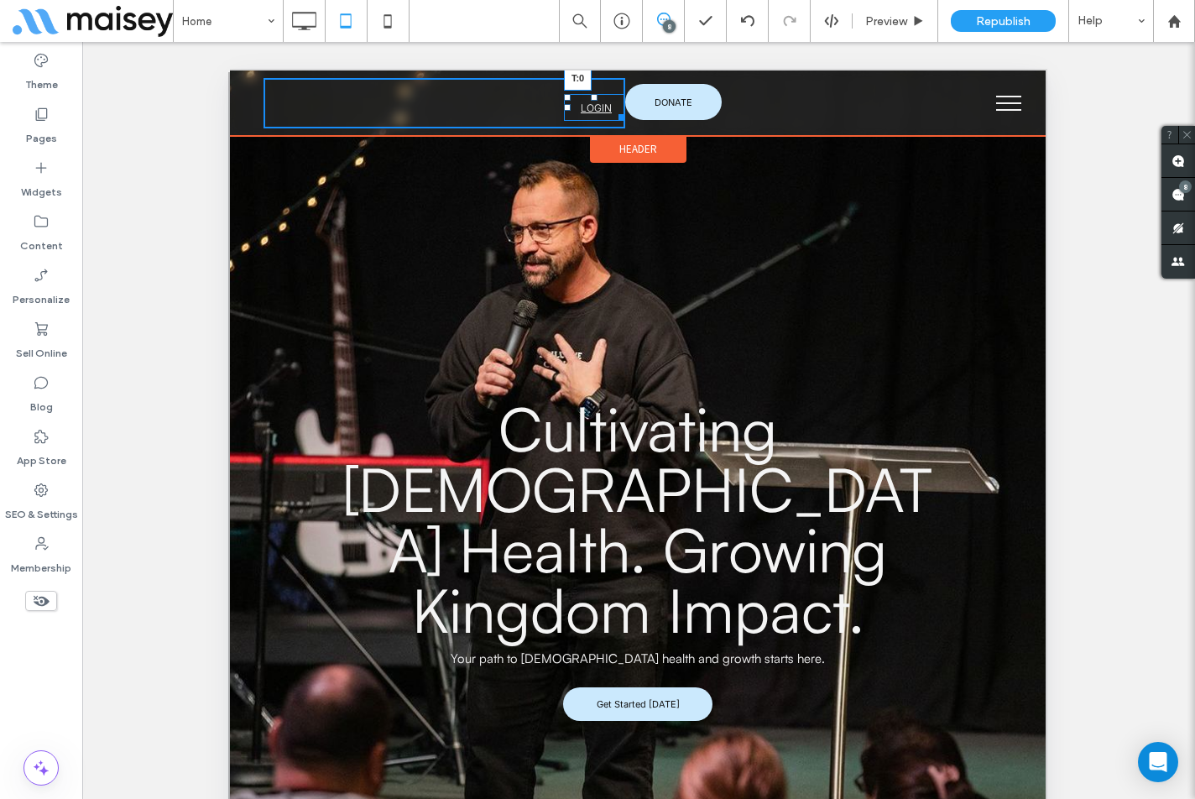
click at [587, 94] on div "LOGIN John Doe My Account LOGOUT T:0" at bounding box center [594, 107] width 61 height 27
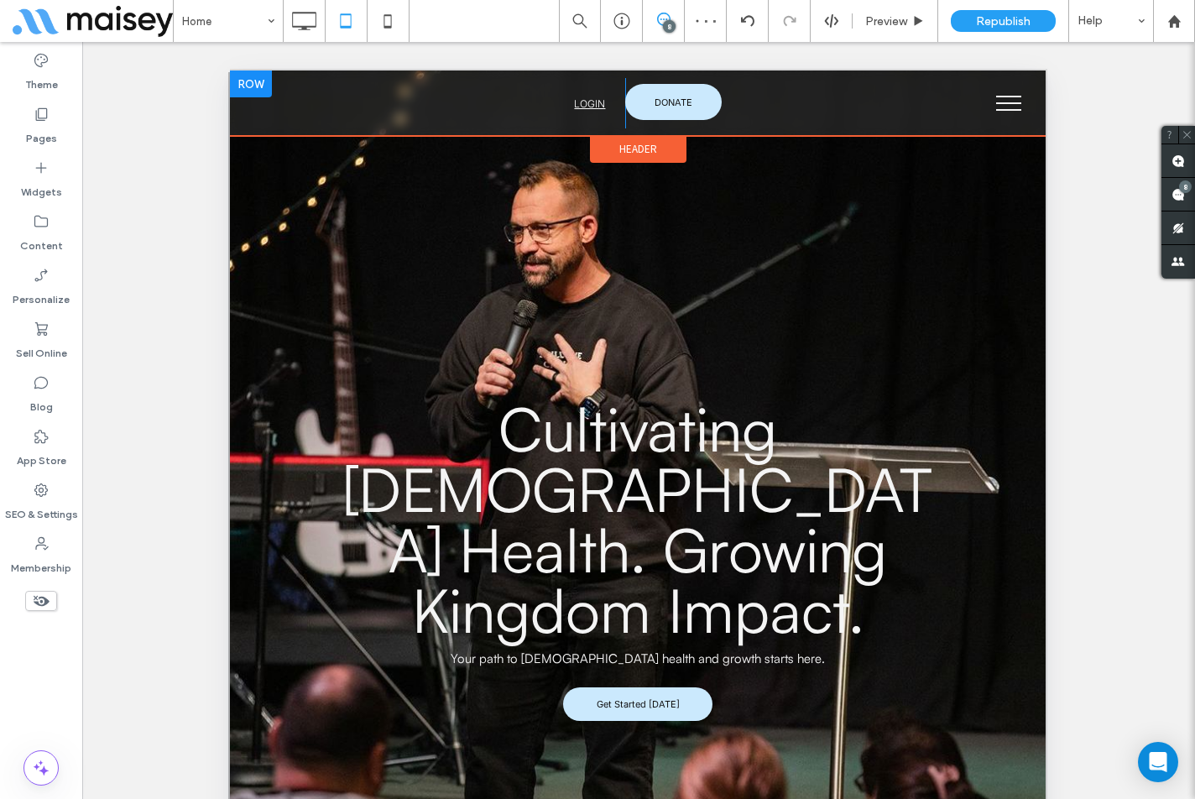
click at [513, 111] on div "Click To Paste LOGIN John Doe My Account LOGOUT" at bounding box center [444, 103] width 362 height 50
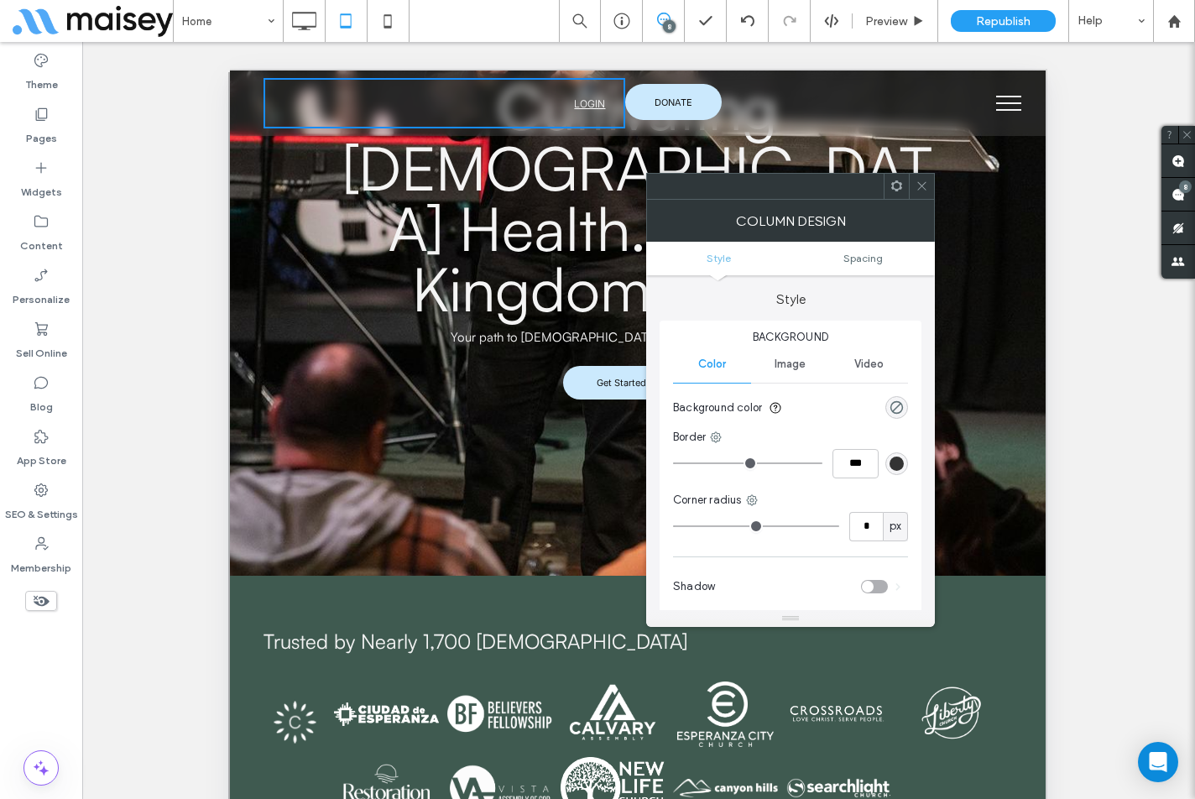
scroll to position [336, 0]
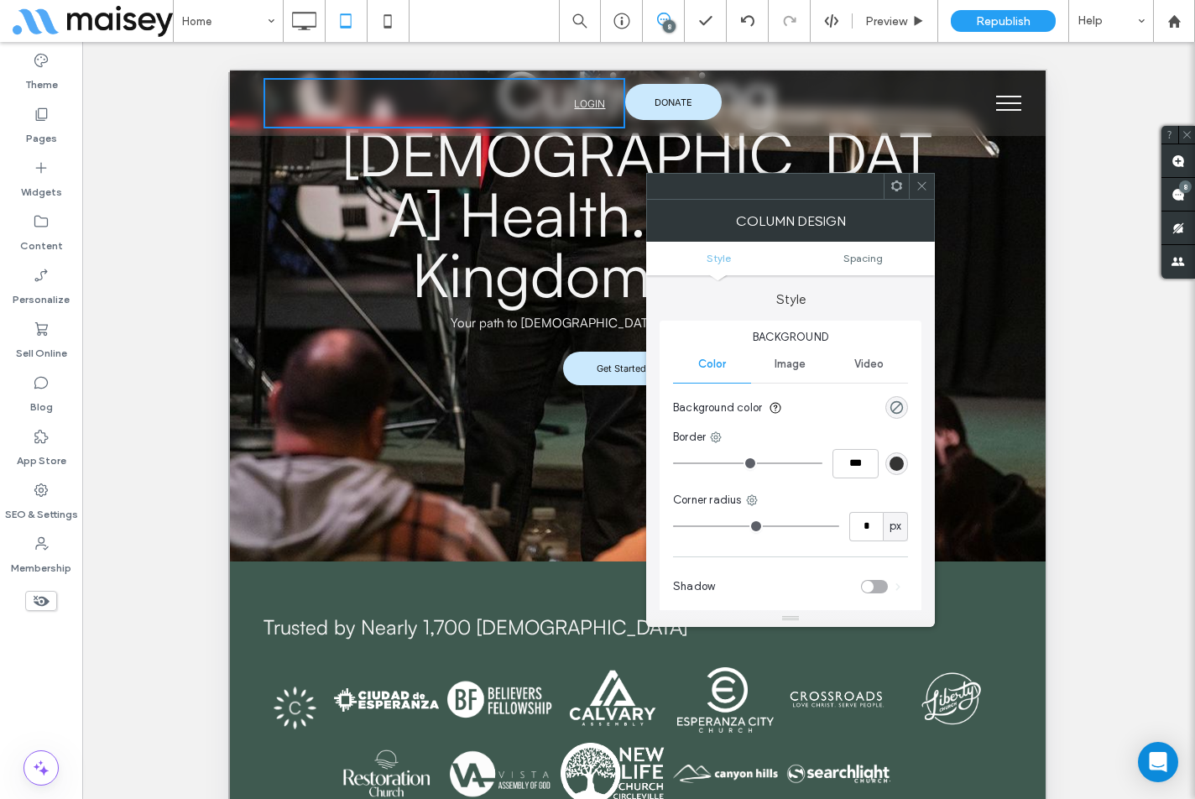
click at [1005, 98] on button "menu" at bounding box center [1009, 103] width 44 height 44
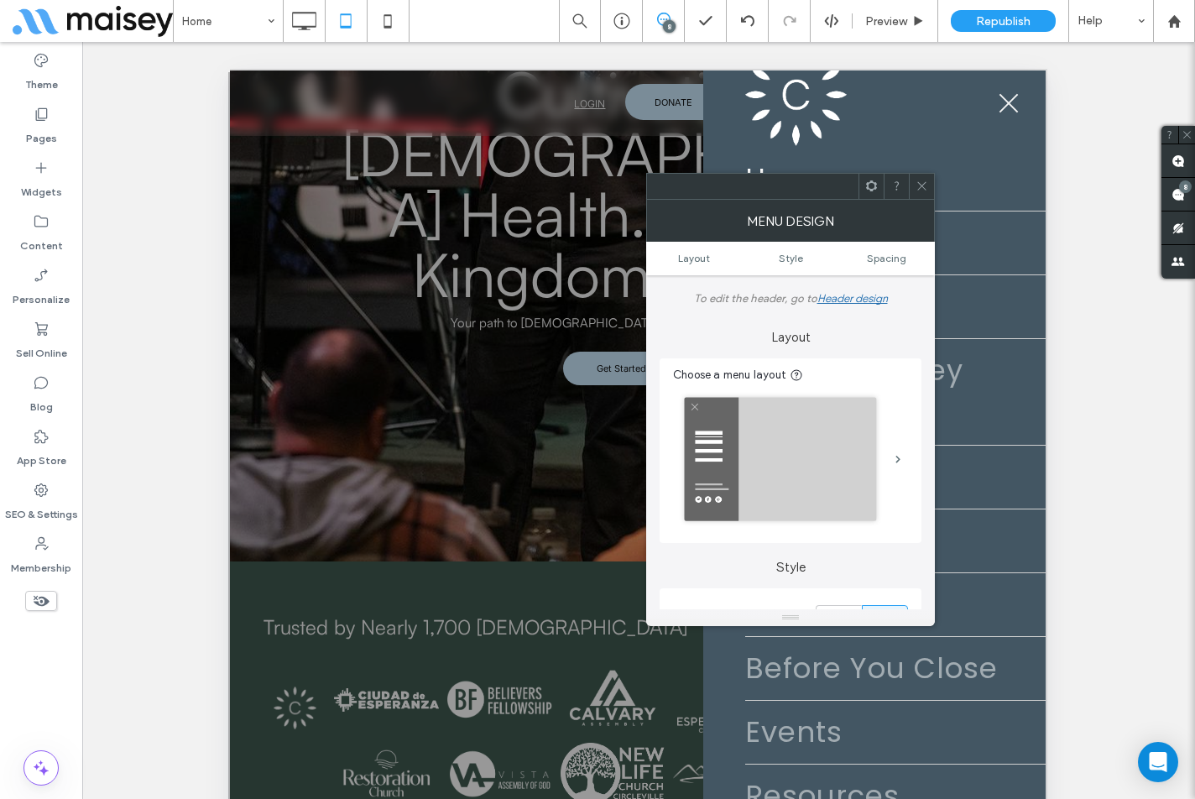
scroll to position [168, 0]
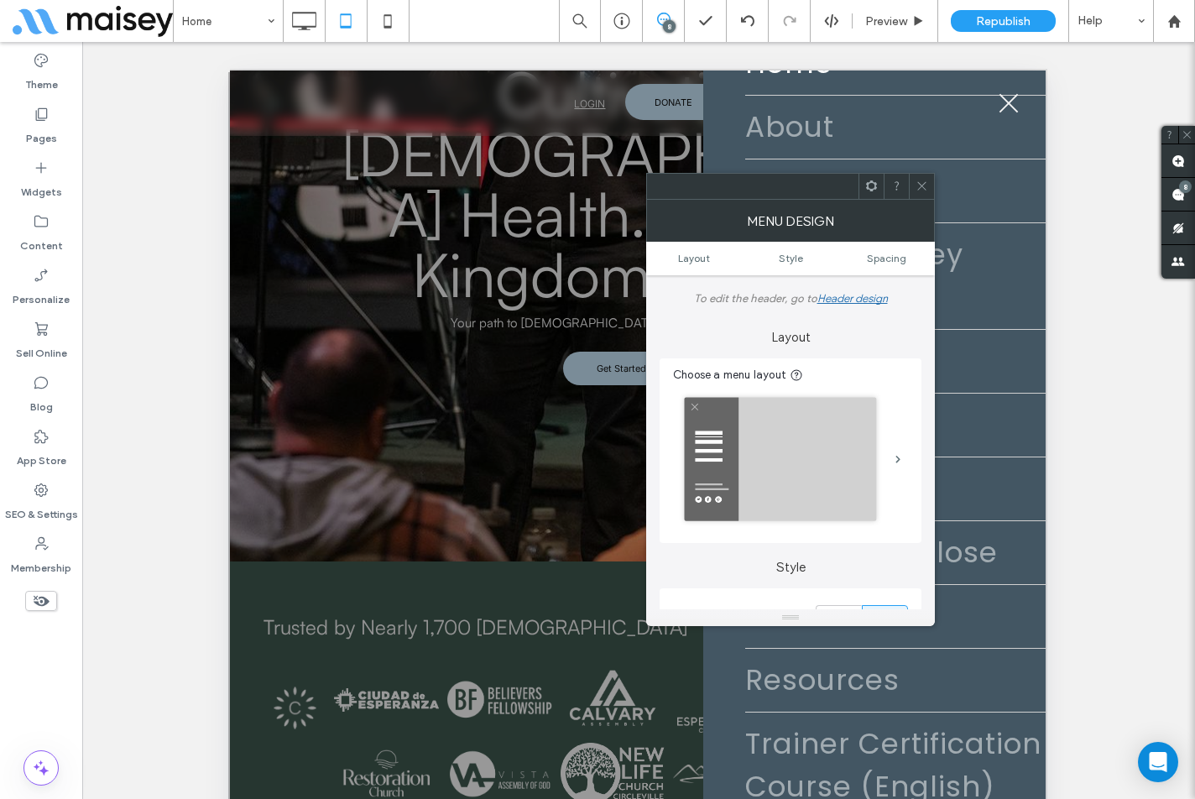
click at [920, 185] on icon at bounding box center [921, 186] width 13 height 13
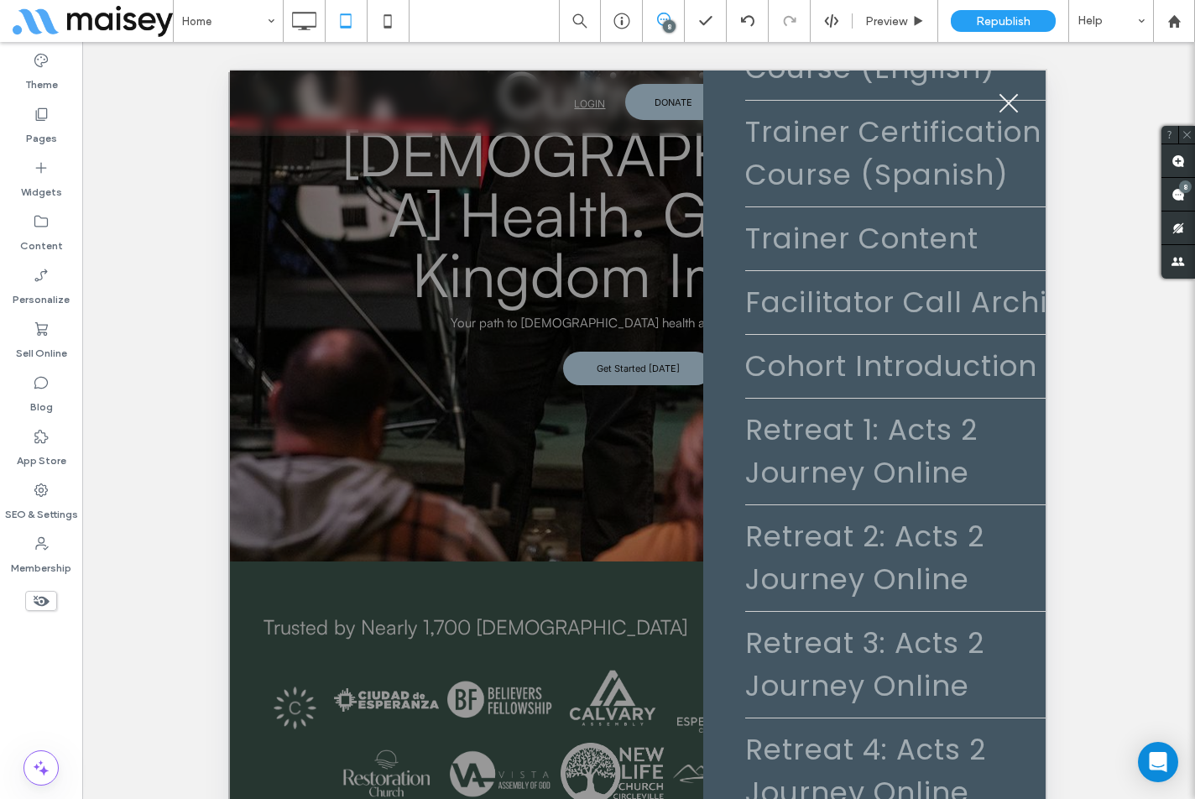
scroll to position [0, 0]
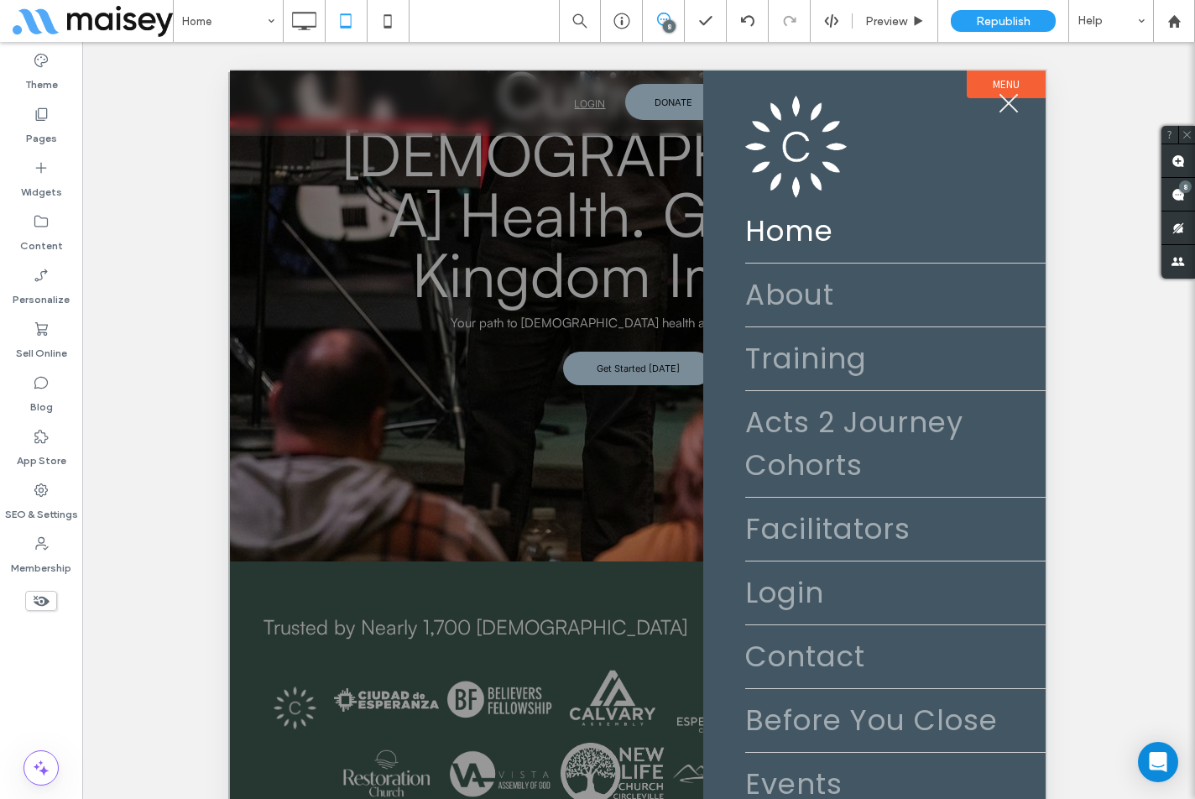
click at [1005, 99] on span "menu" at bounding box center [1008, 102] width 19 height 19
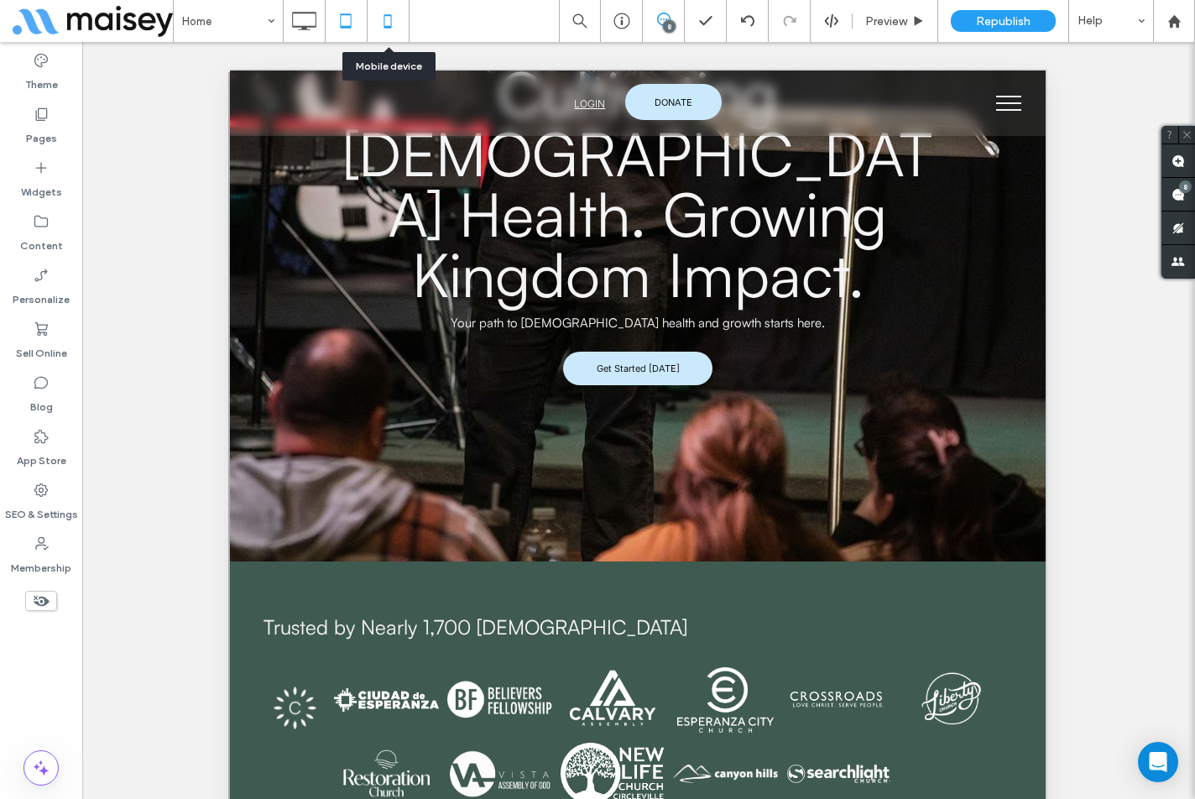
click at [387, 21] on icon at bounding box center [388, 21] width 34 height 34
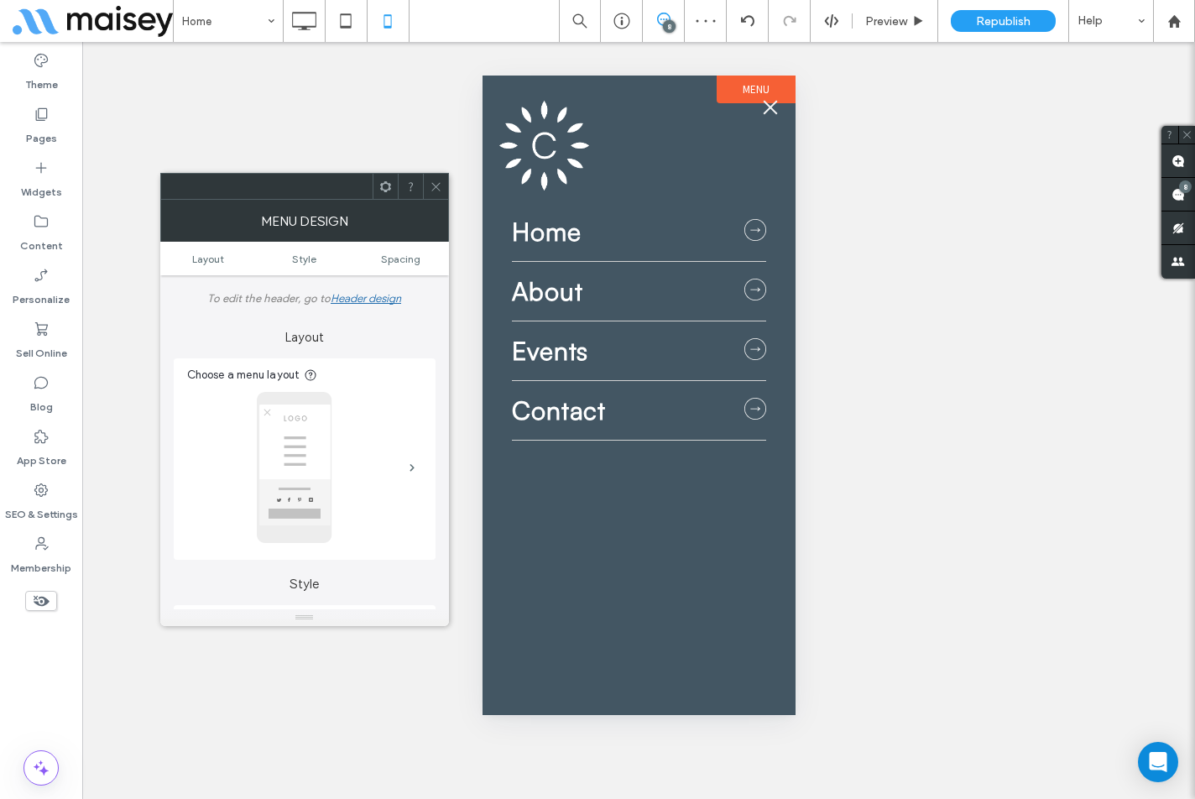
click at [431, 186] on icon at bounding box center [436, 186] width 13 height 13
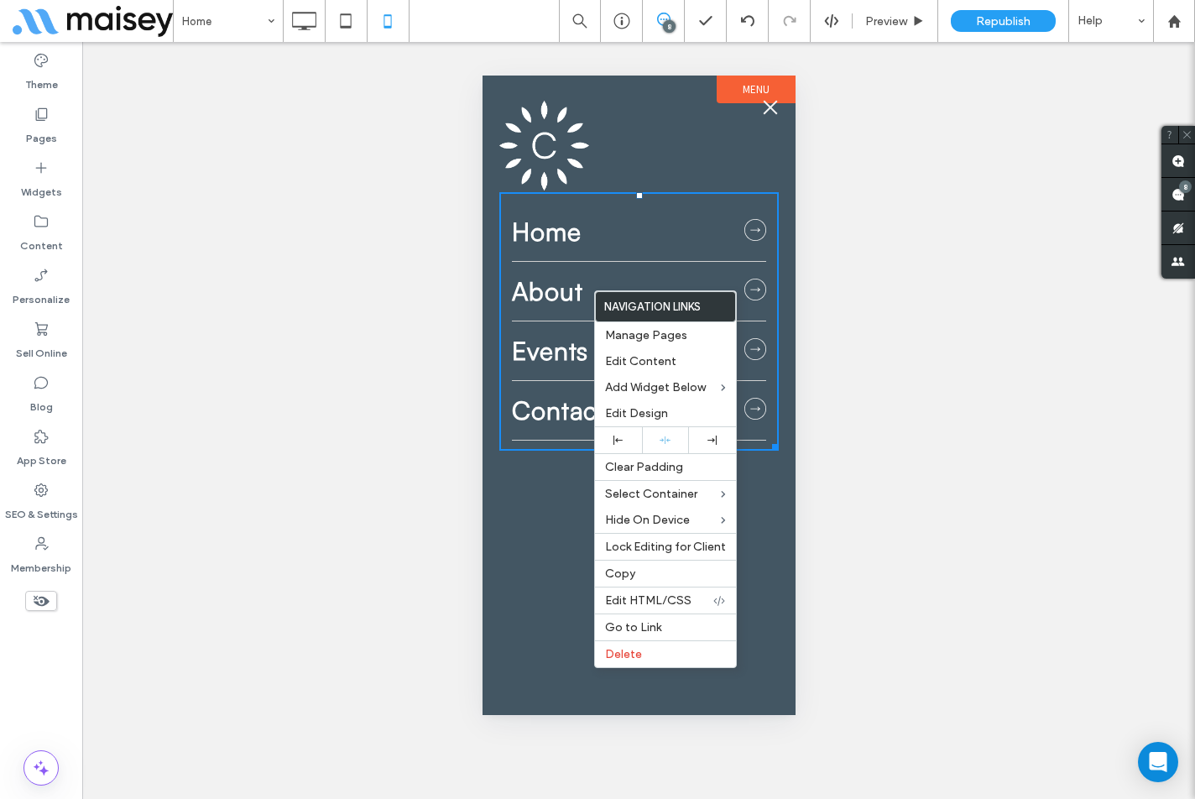
click at [772, 111] on span "menu" at bounding box center [770, 107] width 14 height 14
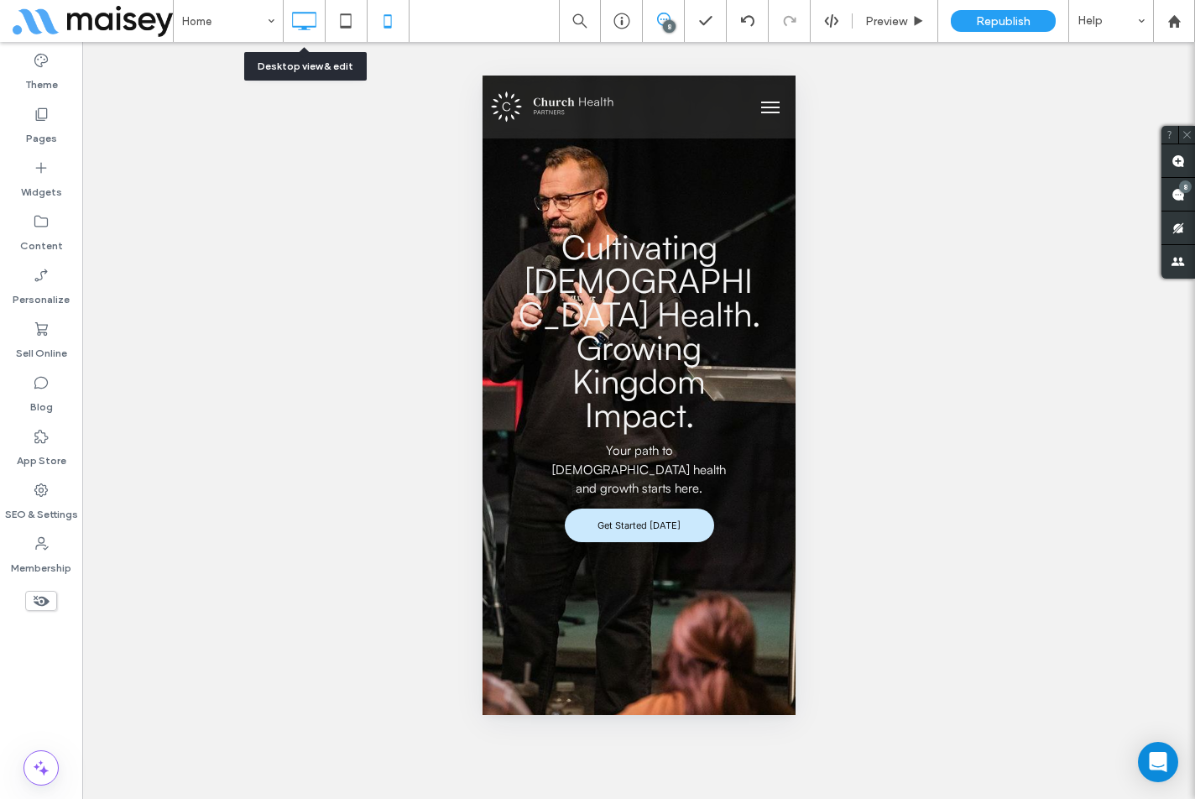
click at [305, 28] on use at bounding box center [304, 21] width 24 height 18
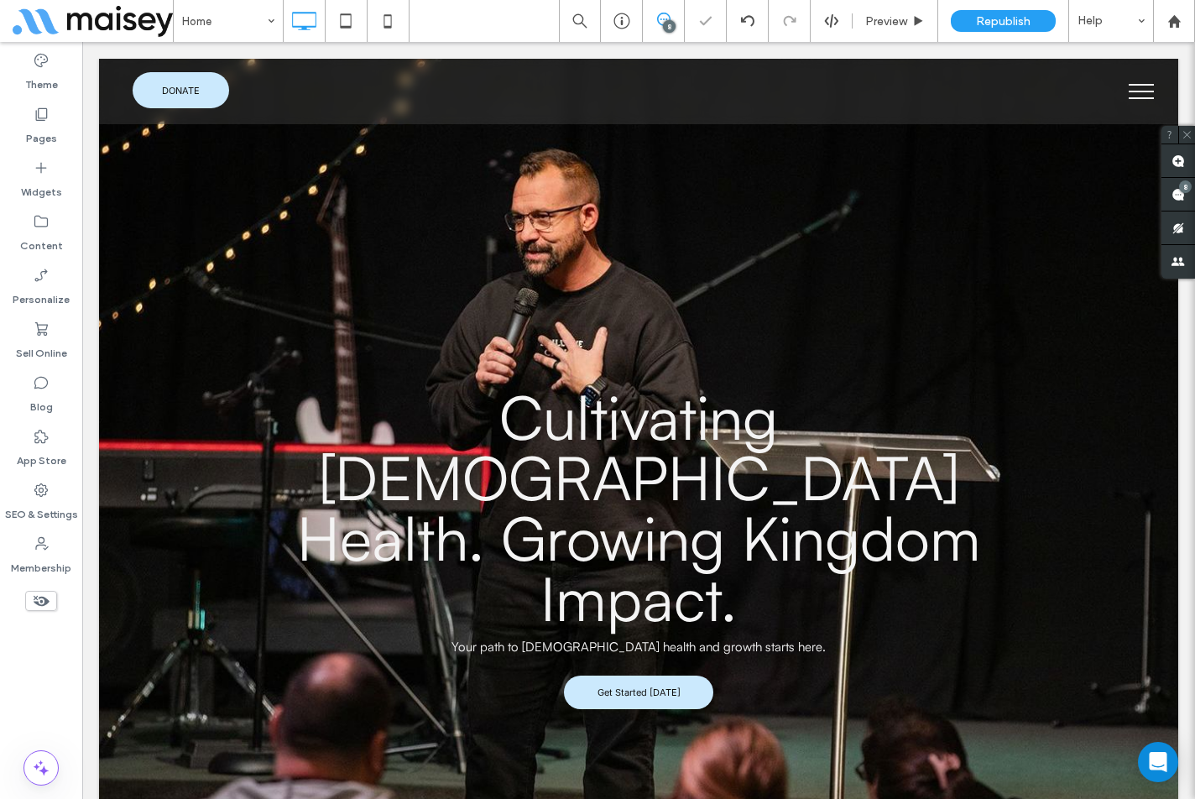
click at [1132, 95] on button "menu" at bounding box center [1141, 92] width 44 height 44
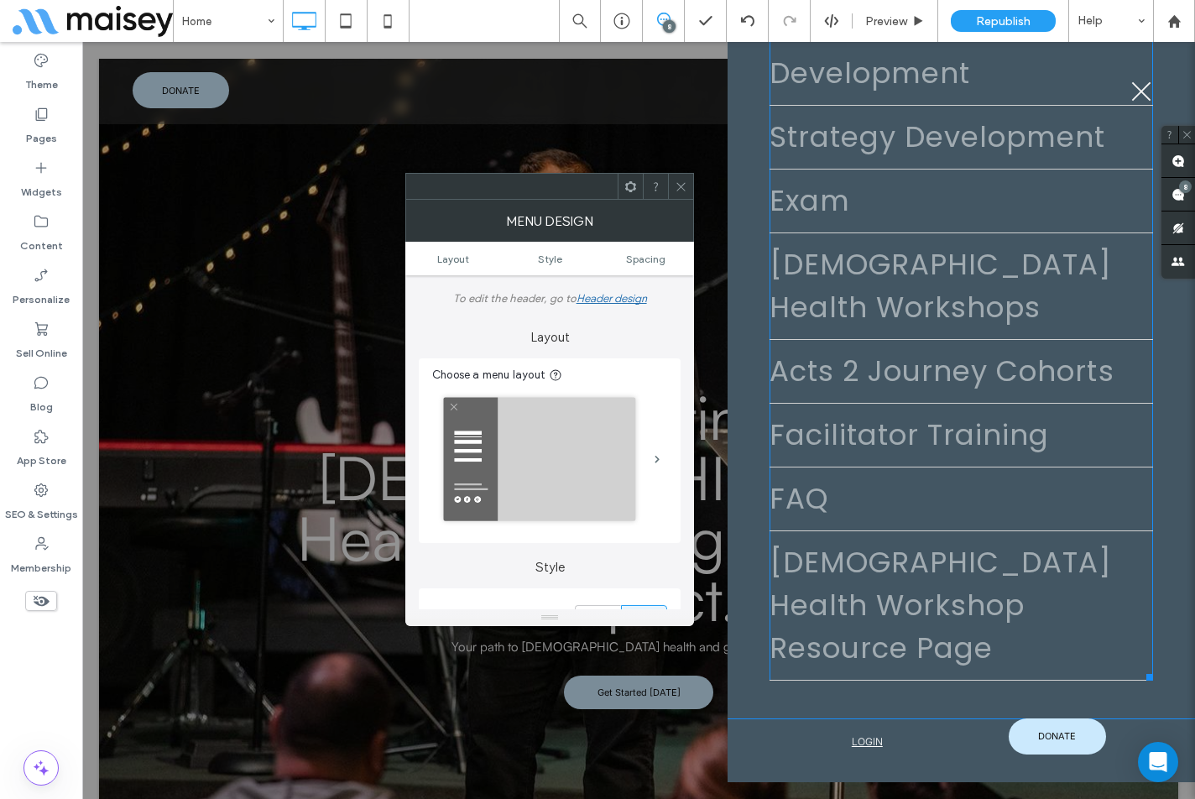
scroll to position [4175, 0]
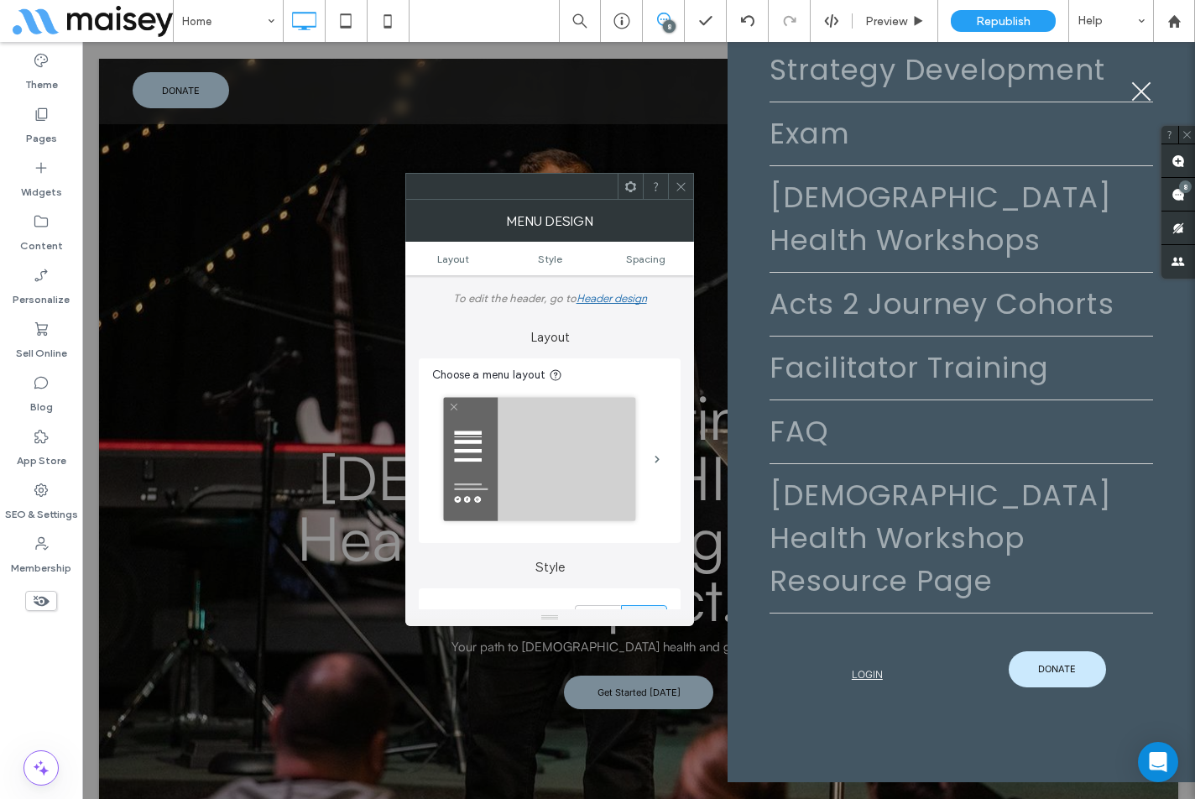
click at [682, 185] on icon at bounding box center [681, 186] width 13 height 13
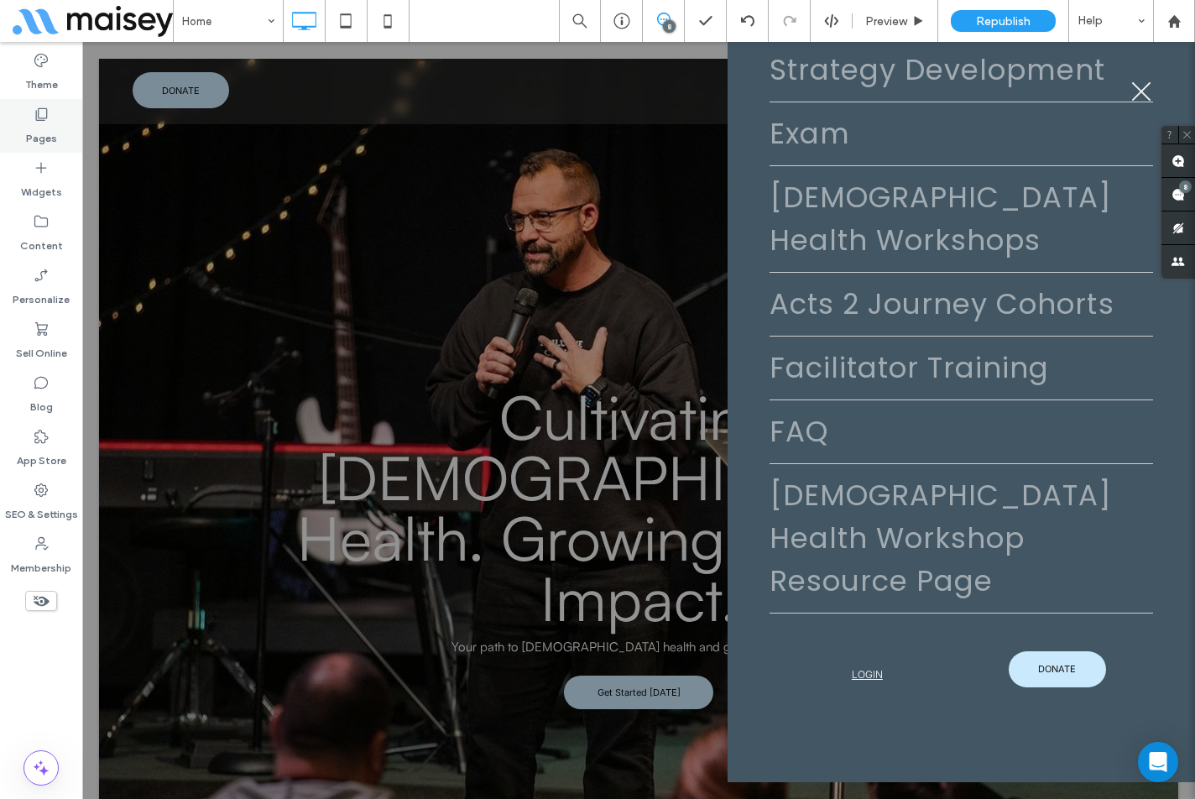
click at [46, 136] on label "Pages" at bounding box center [41, 133] width 31 height 23
click at [40, 124] on label "Pages" at bounding box center [41, 133] width 31 height 23
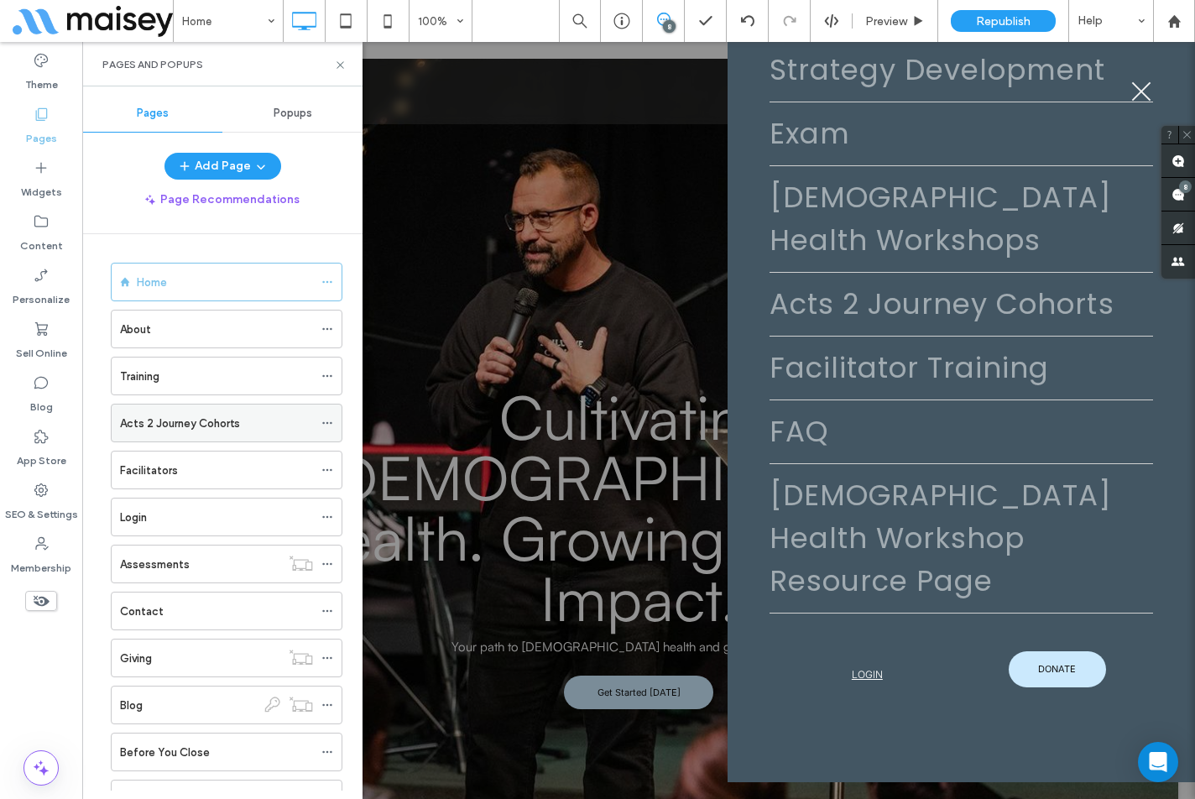
click at [322, 423] on icon at bounding box center [327, 423] width 12 height 12
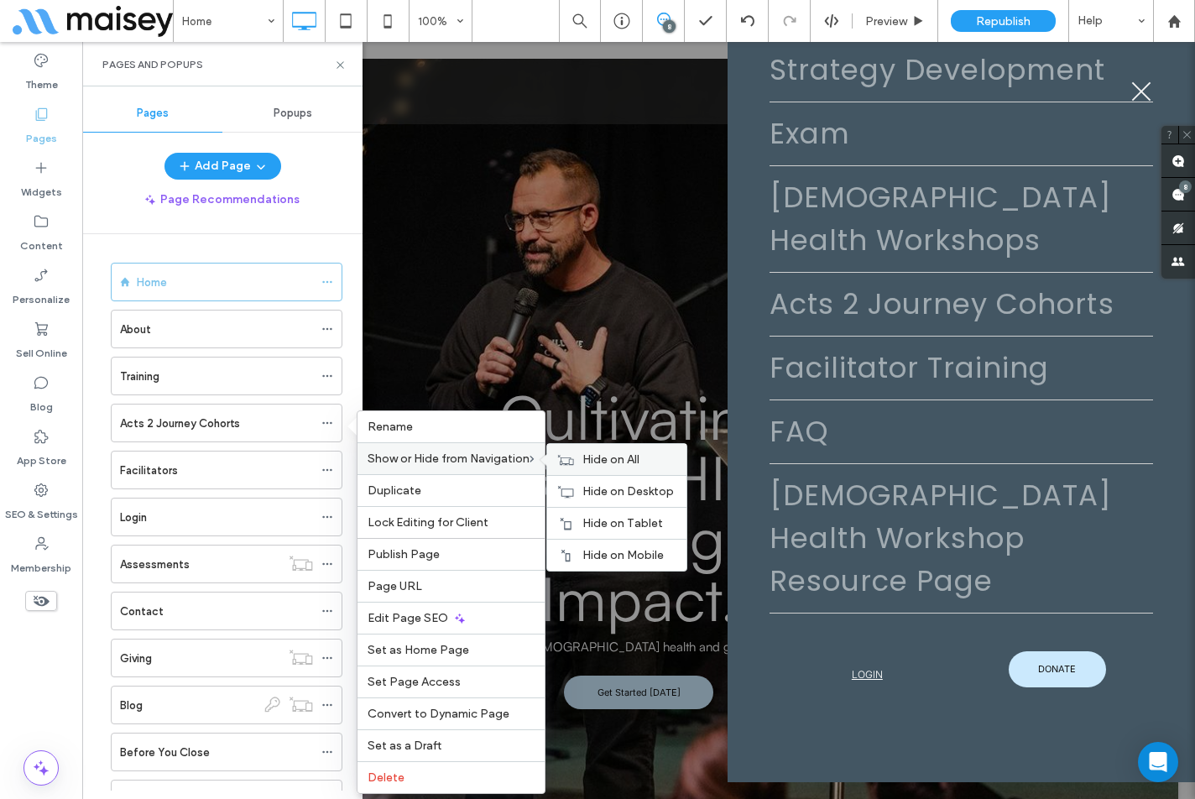
click at [601, 465] on span "Hide on All" at bounding box center [610, 459] width 57 height 14
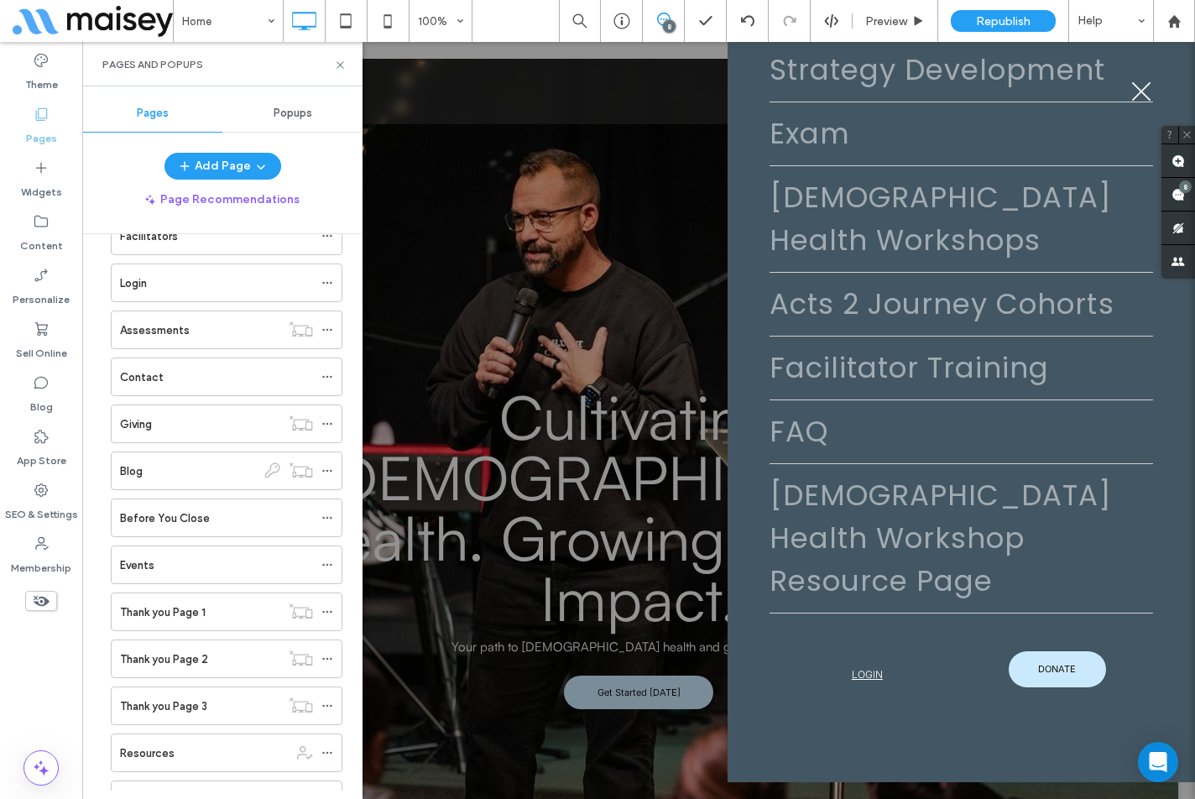
scroll to position [252, 0]
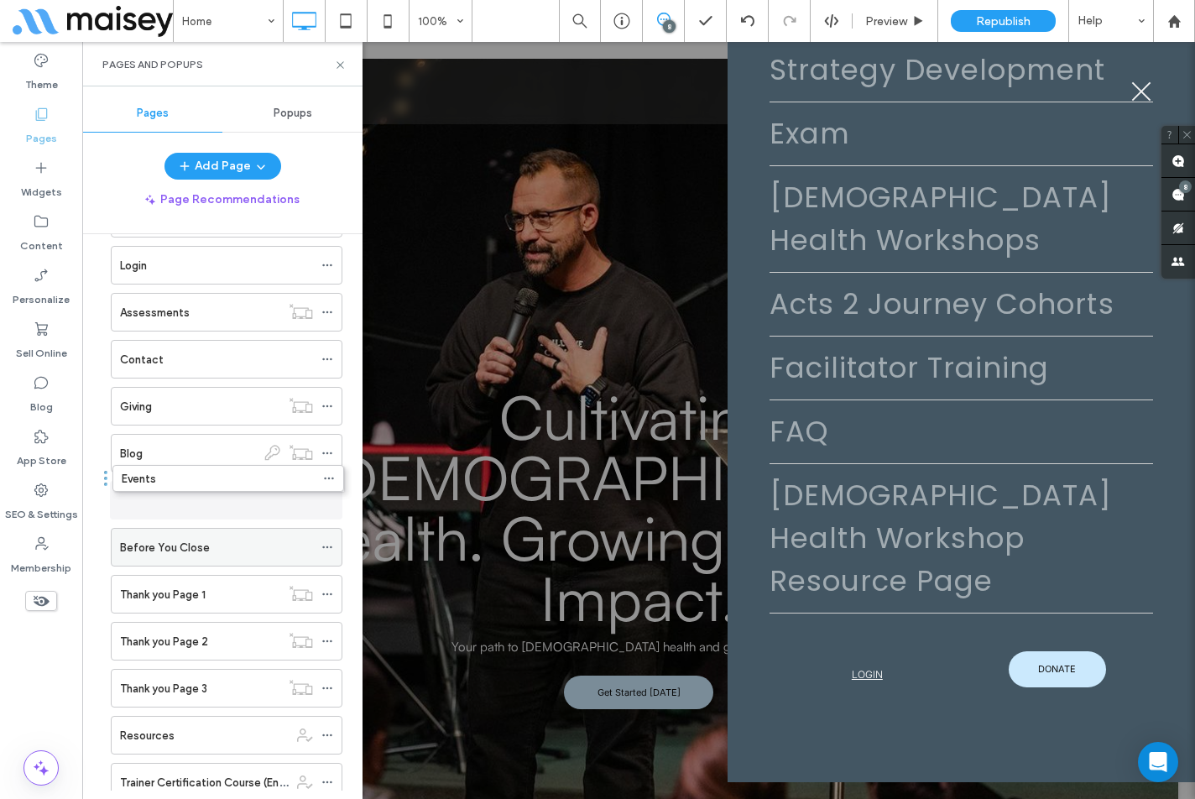
drag, startPoint x: 179, startPoint y: 483, endPoint x: 181, endPoint y: 519, distance: 35.3
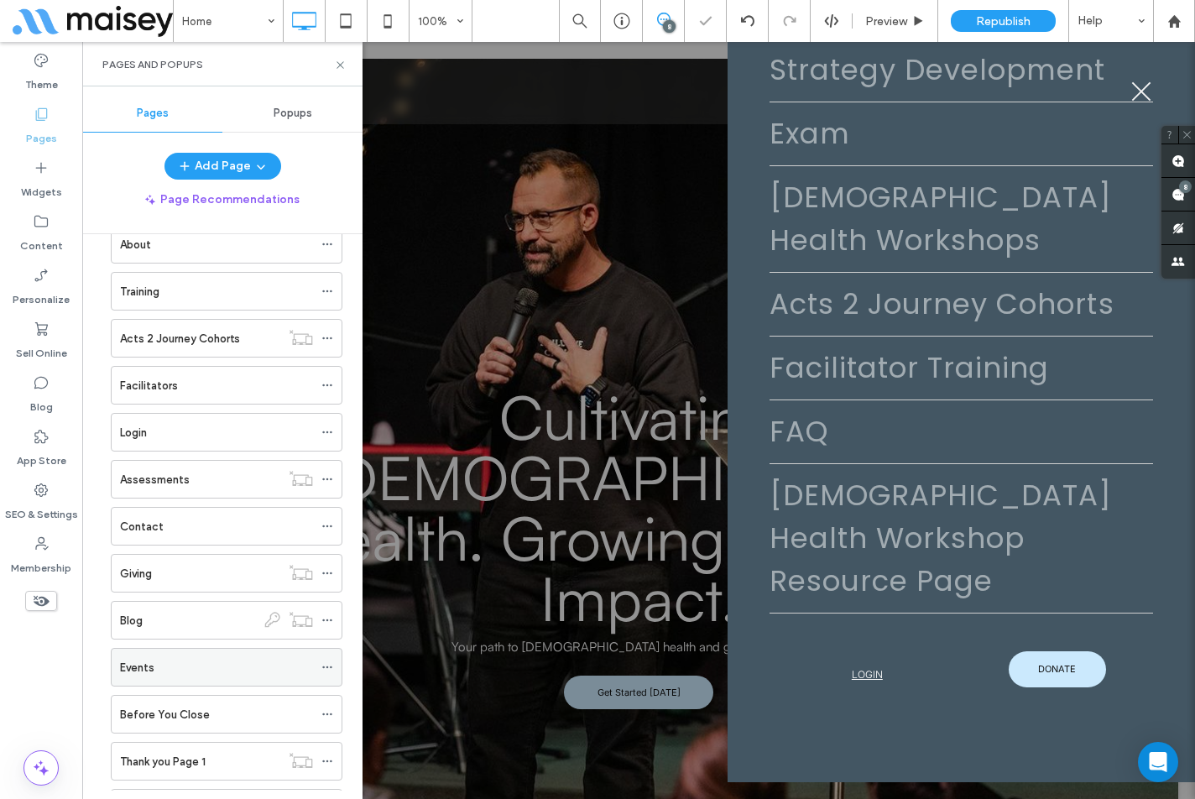
scroll to position [84, 0]
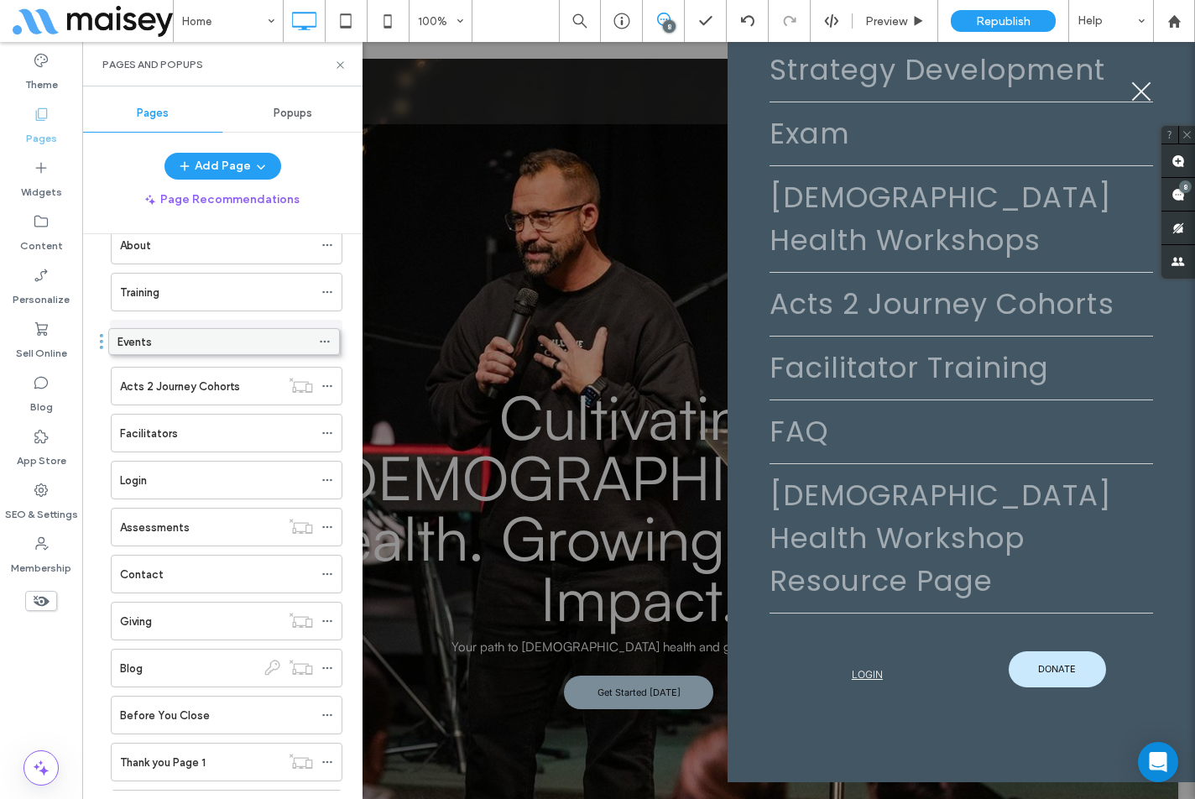
drag, startPoint x: 179, startPoint y: 657, endPoint x: 176, endPoint y: 336, distance: 320.5
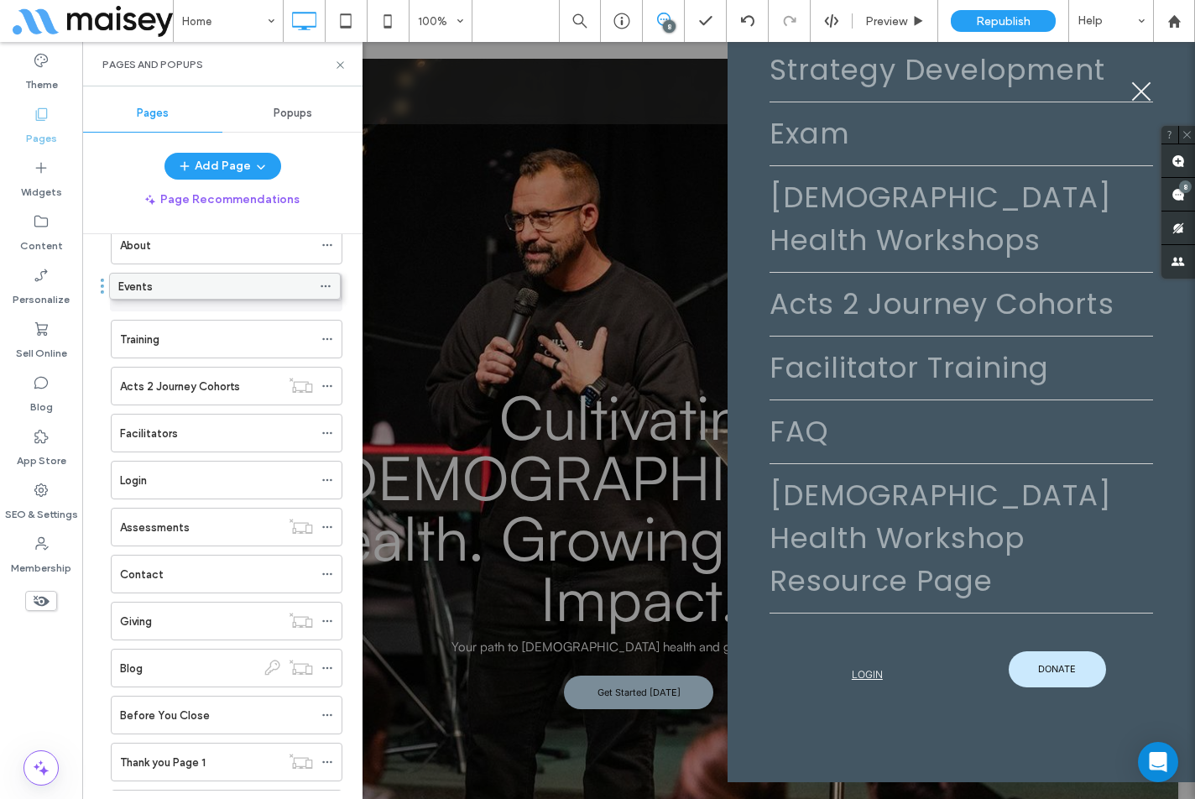
drag, startPoint x: 193, startPoint y: 339, endPoint x: 191, endPoint y: 292, distance: 47.0
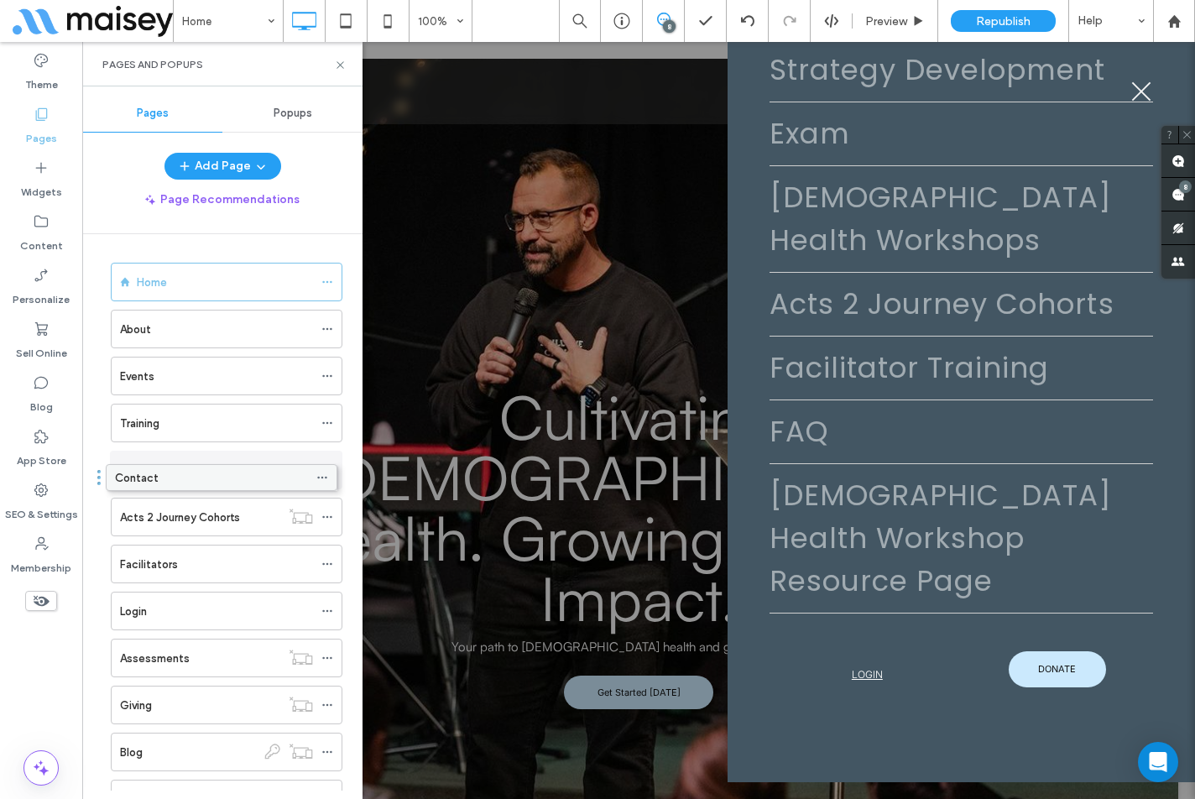
drag, startPoint x: 189, startPoint y: 652, endPoint x: 184, endPoint y: 475, distance: 177.1
click at [328, 565] on icon at bounding box center [327, 564] width 12 height 12
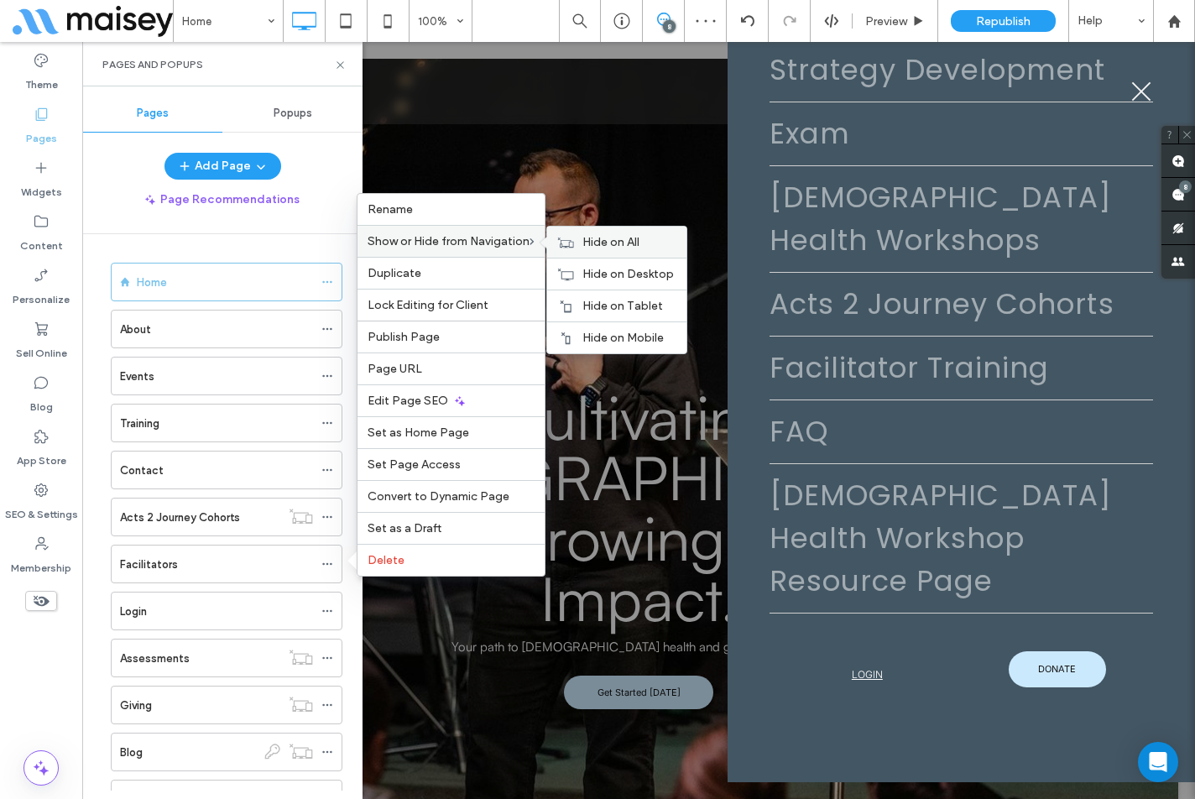
click at [574, 243] on icon at bounding box center [565, 243] width 17 height 12
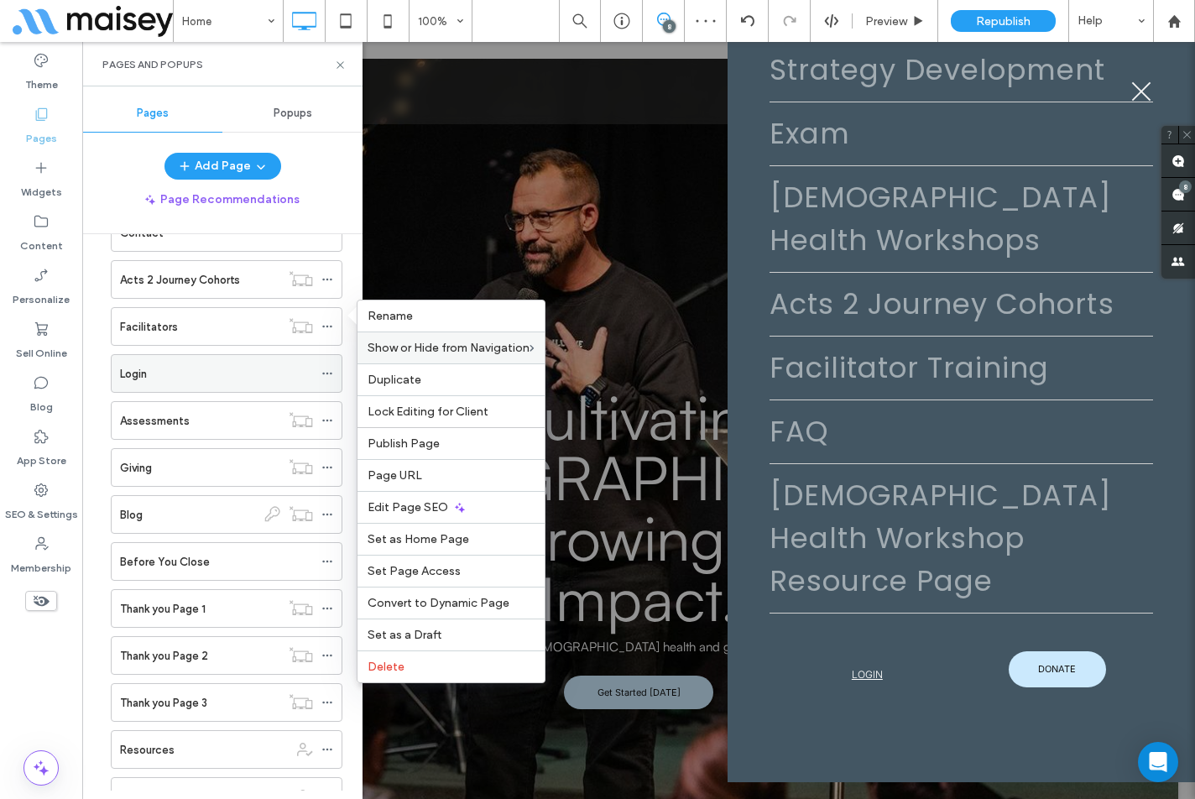
scroll to position [252, 0]
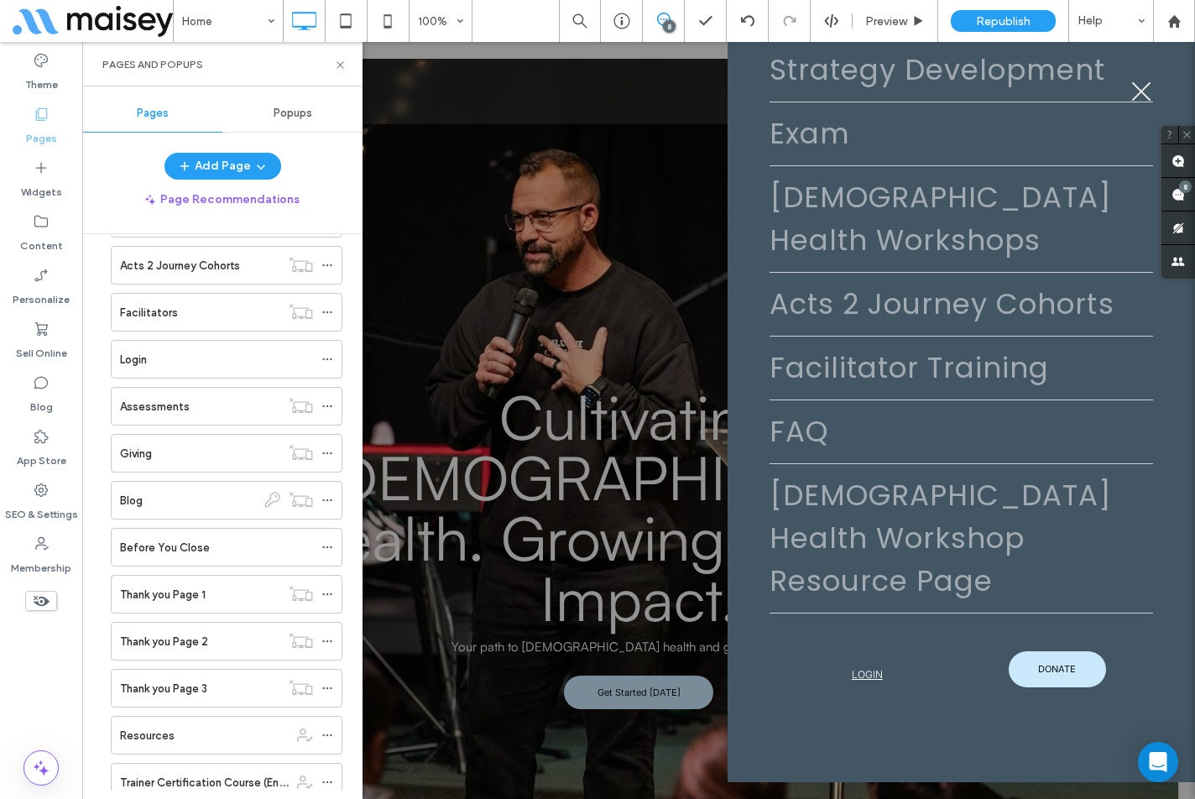
drag, startPoint x: 1270, startPoint y: 712, endPoint x: 1188, endPoint y: 662, distance: 96.0
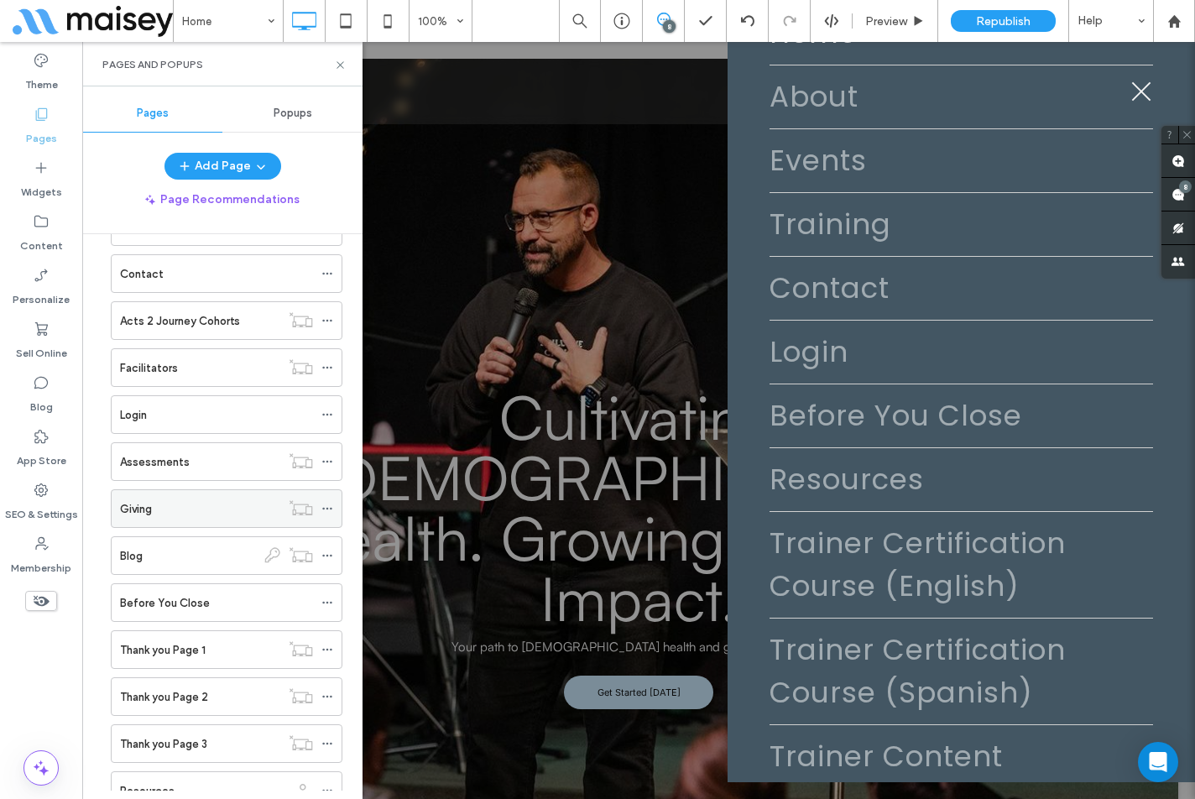
scroll to position [168, 0]
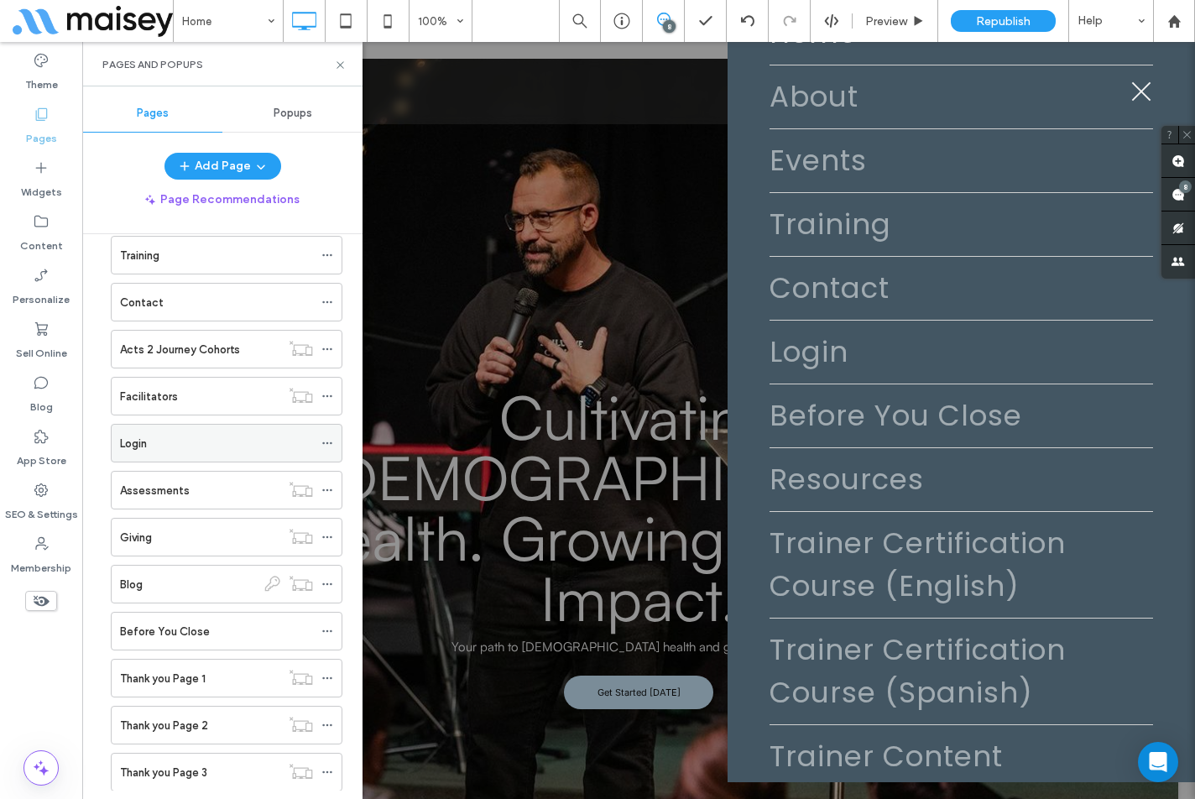
click at [326, 440] on icon at bounding box center [327, 443] width 12 height 12
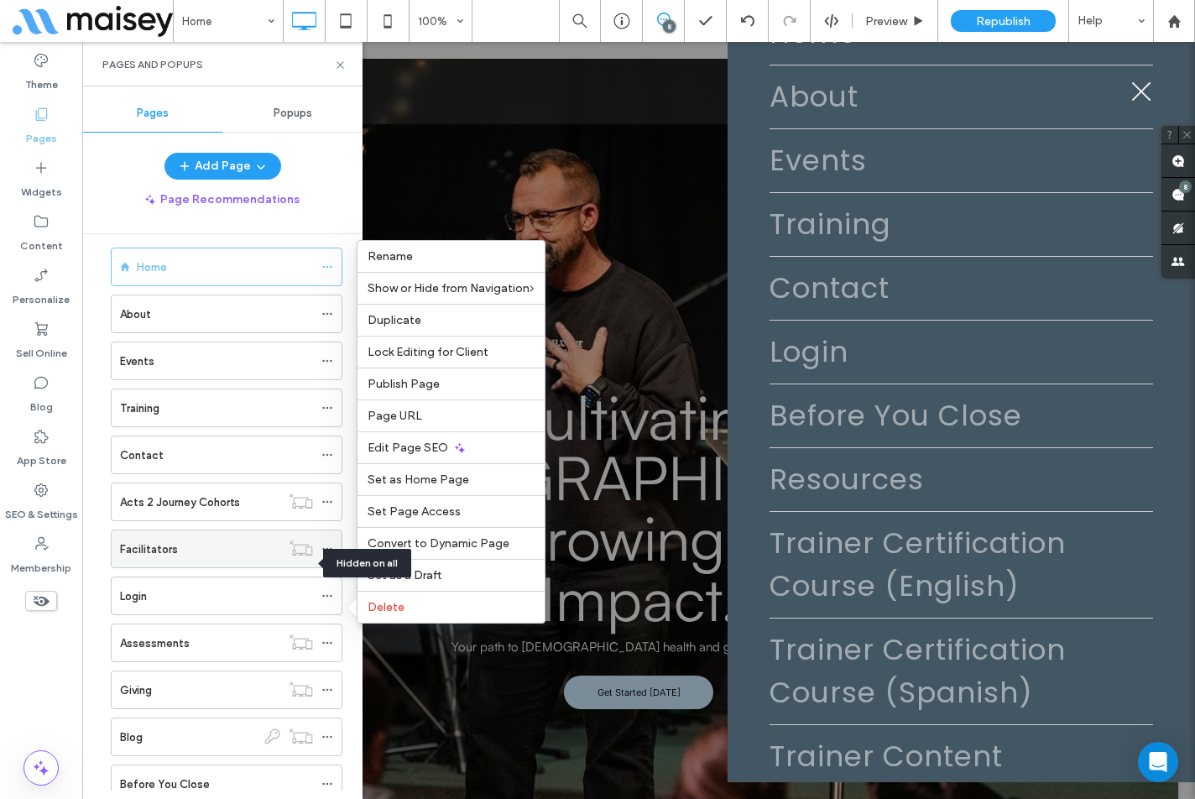
scroll to position [0, 0]
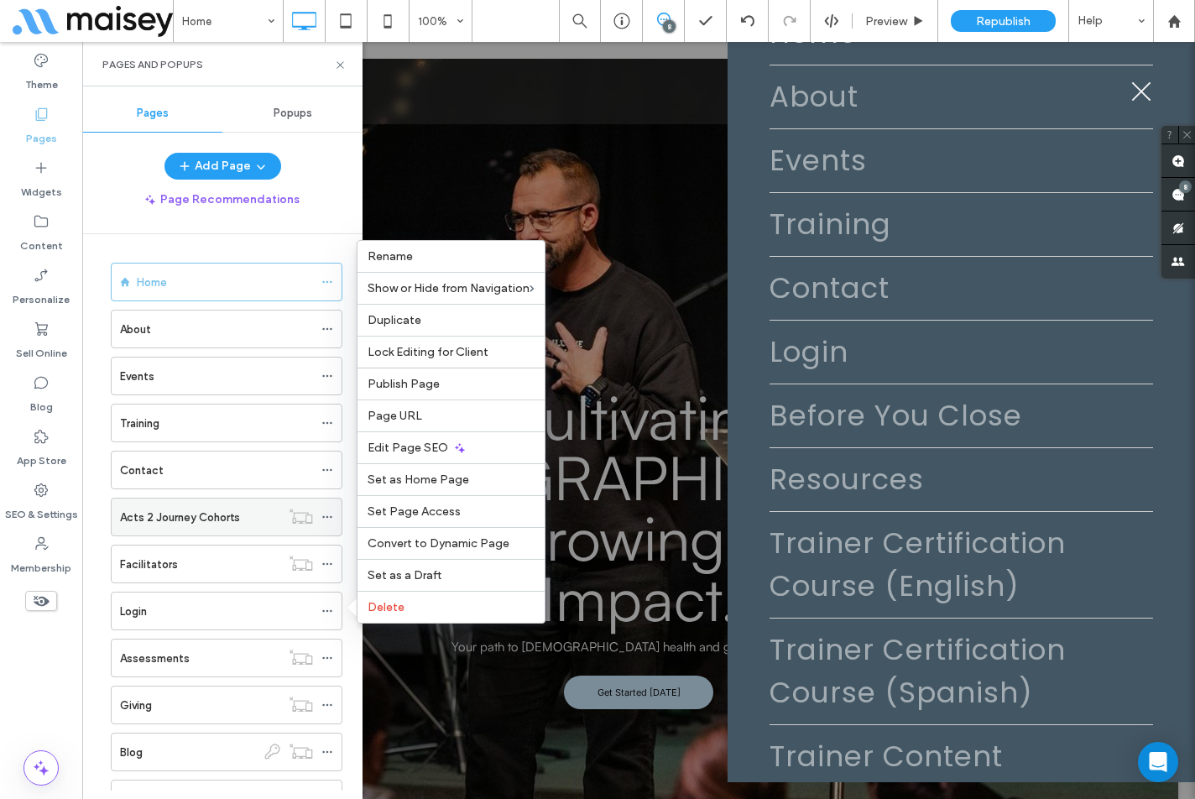
click at [330, 519] on icon at bounding box center [327, 517] width 12 height 12
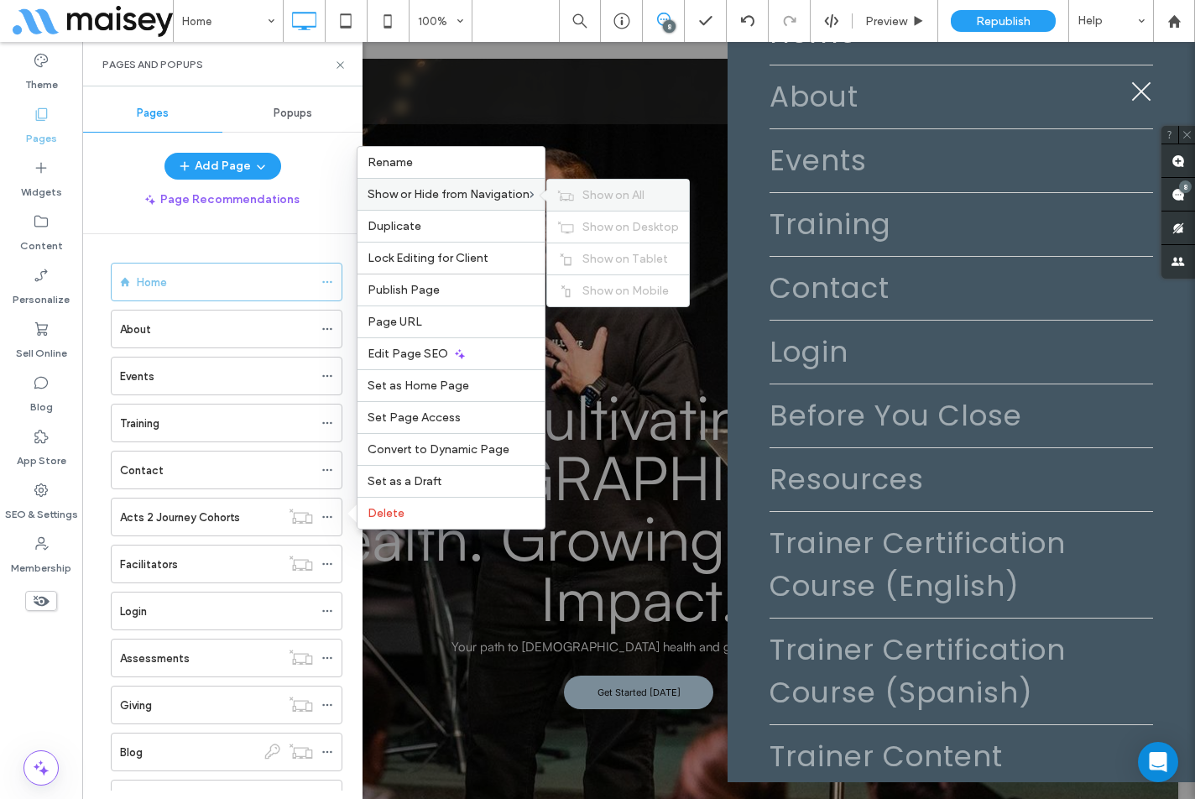
click at [605, 189] on span "Show on All" at bounding box center [613, 195] width 62 height 14
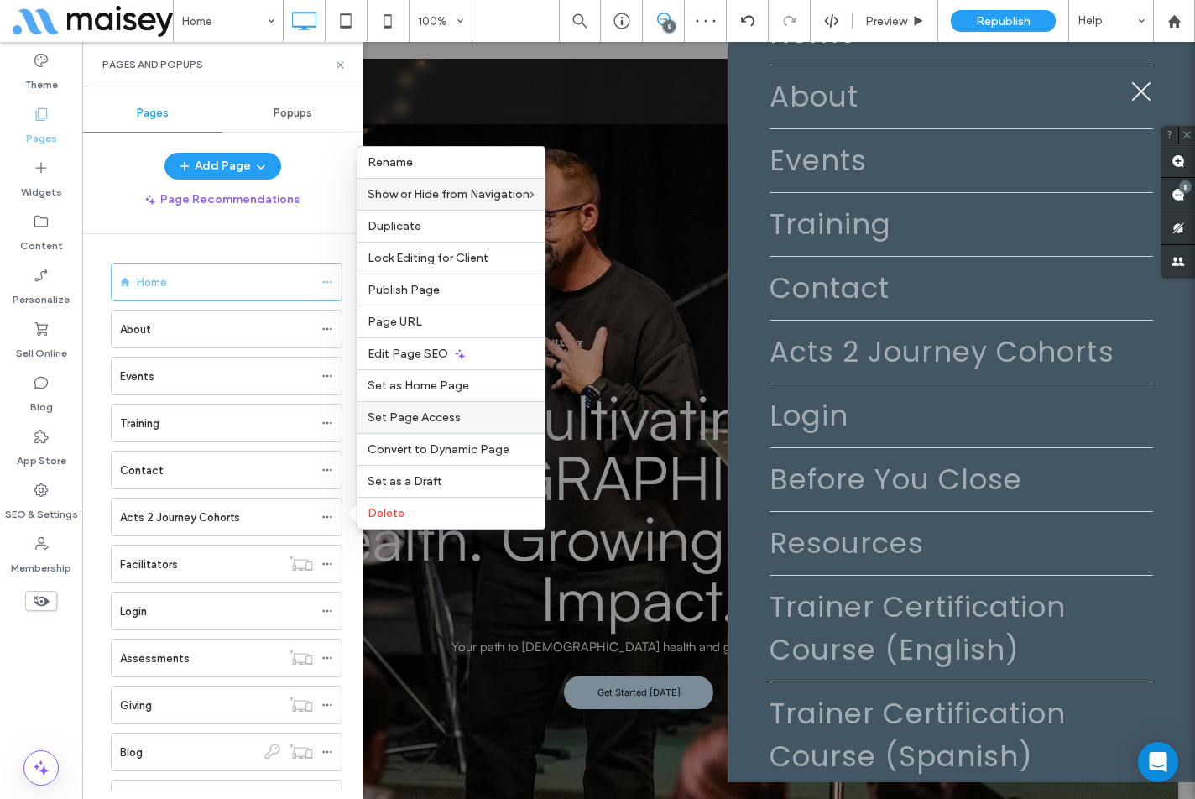
click at [433, 413] on span "Set Page Access" at bounding box center [413, 417] width 93 height 14
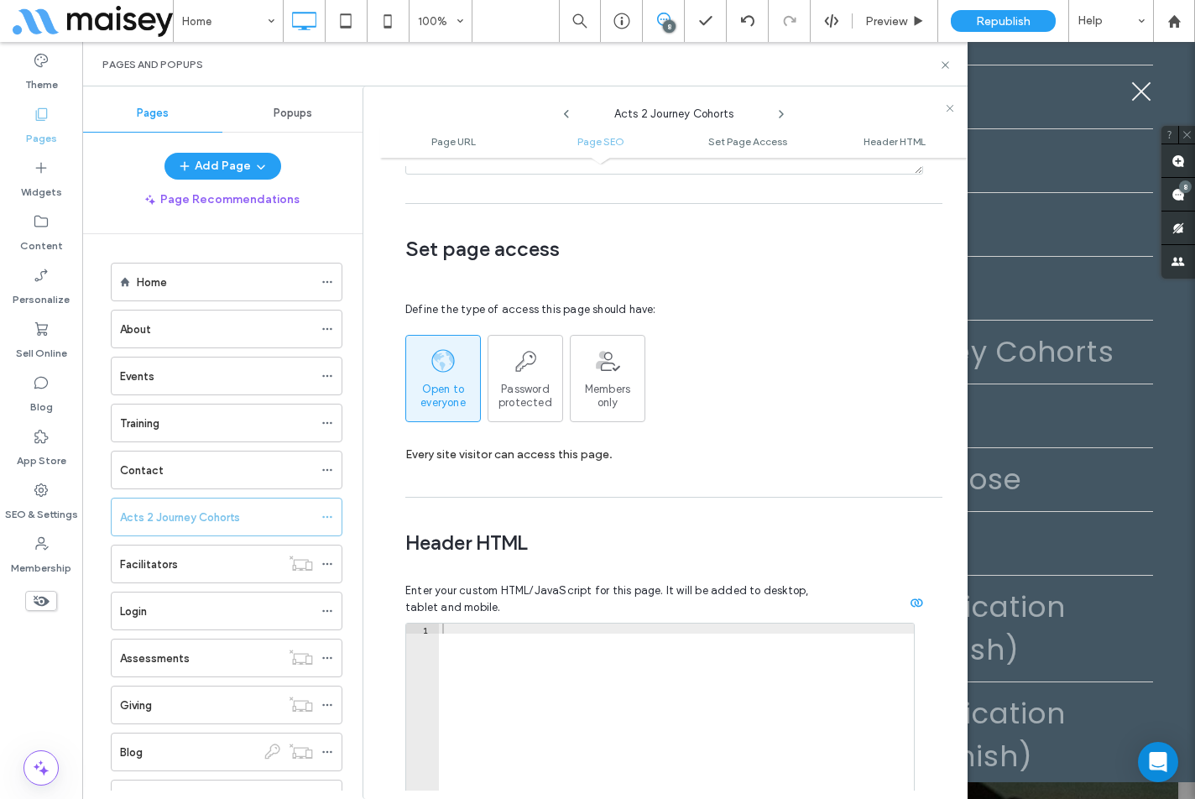
scroll to position [1264, 0]
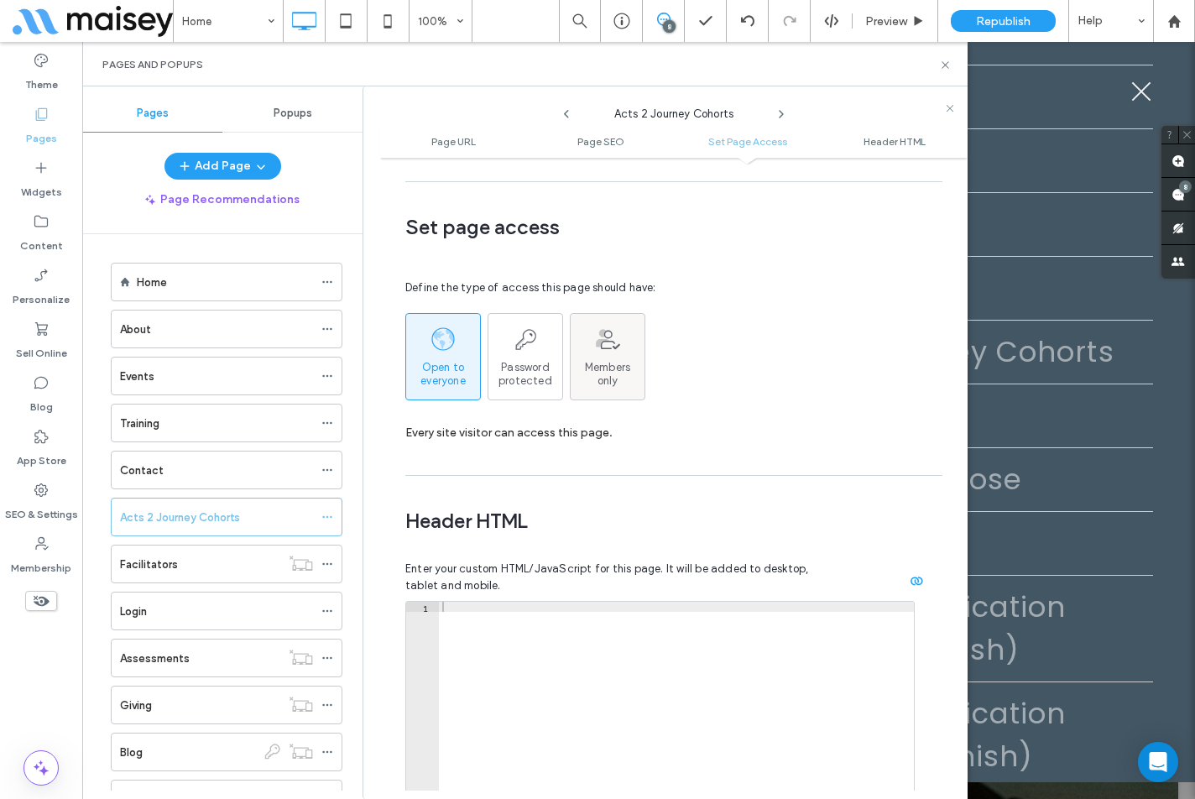
click at [605, 361] on span "Members  only" at bounding box center [607, 374] width 45 height 27
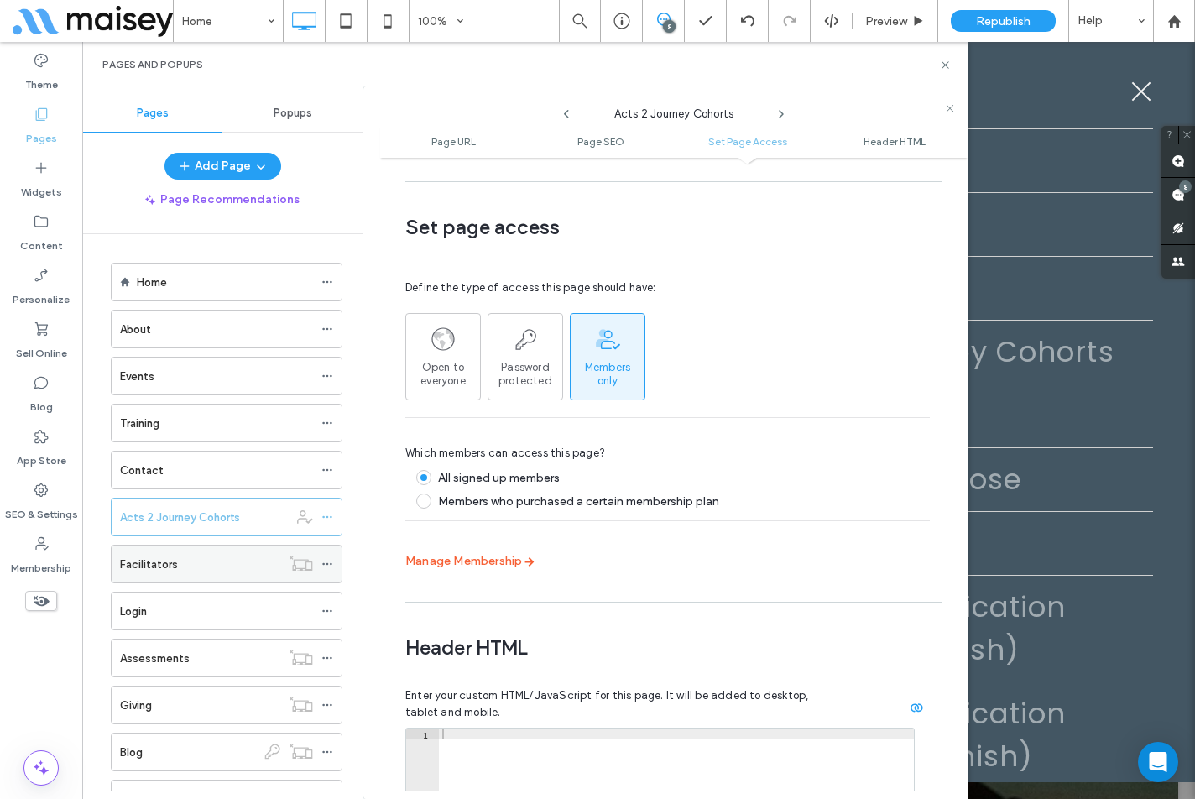
click at [328, 565] on icon at bounding box center [327, 564] width 12 height 12
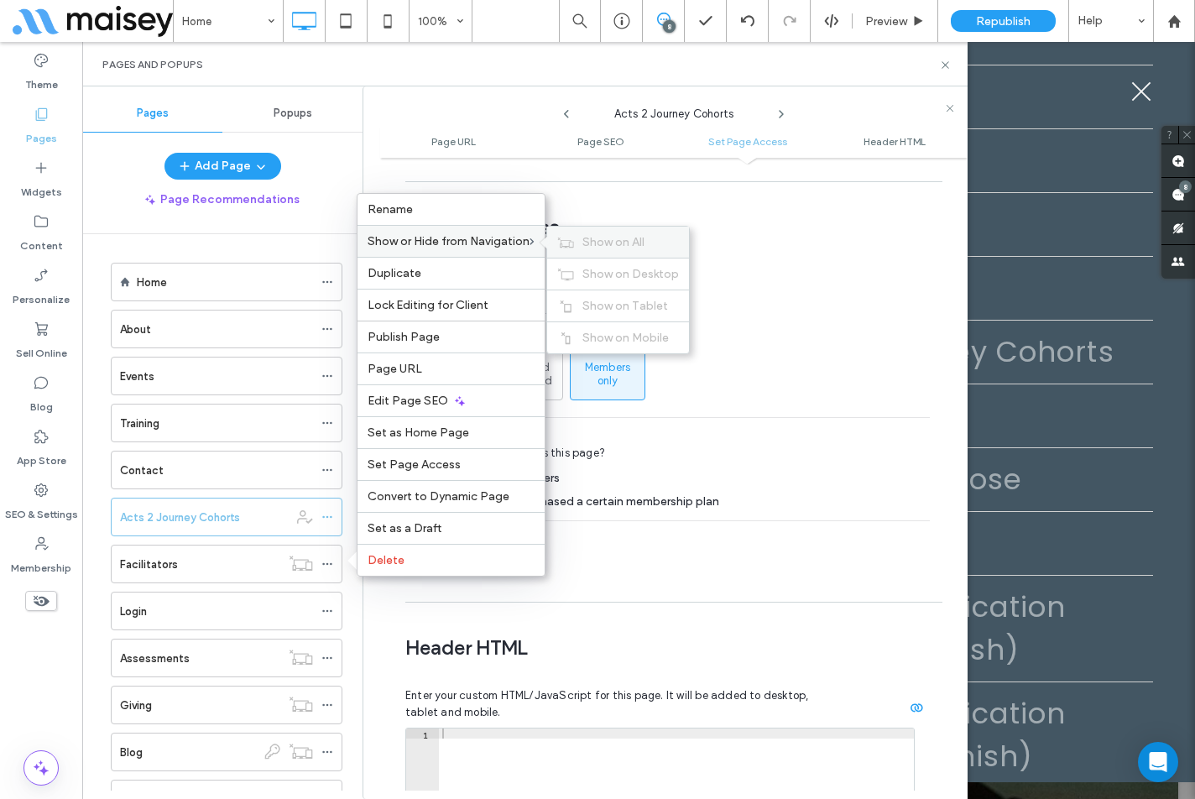
click at [619, 244] on span "Show on All" at bounding box center [613, 242] width 62 height 14
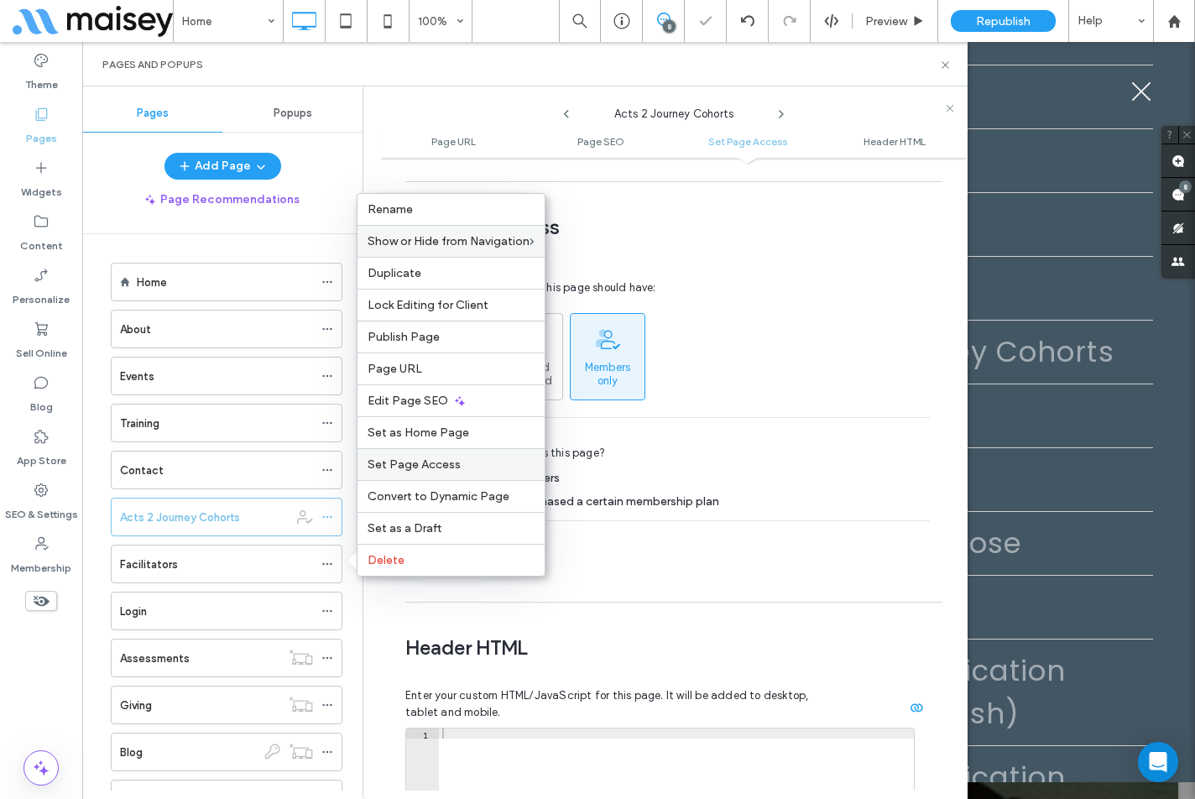
click at [439, 465] on span "Set Page Access" at bounding box center [413, 464] width 93 height 14
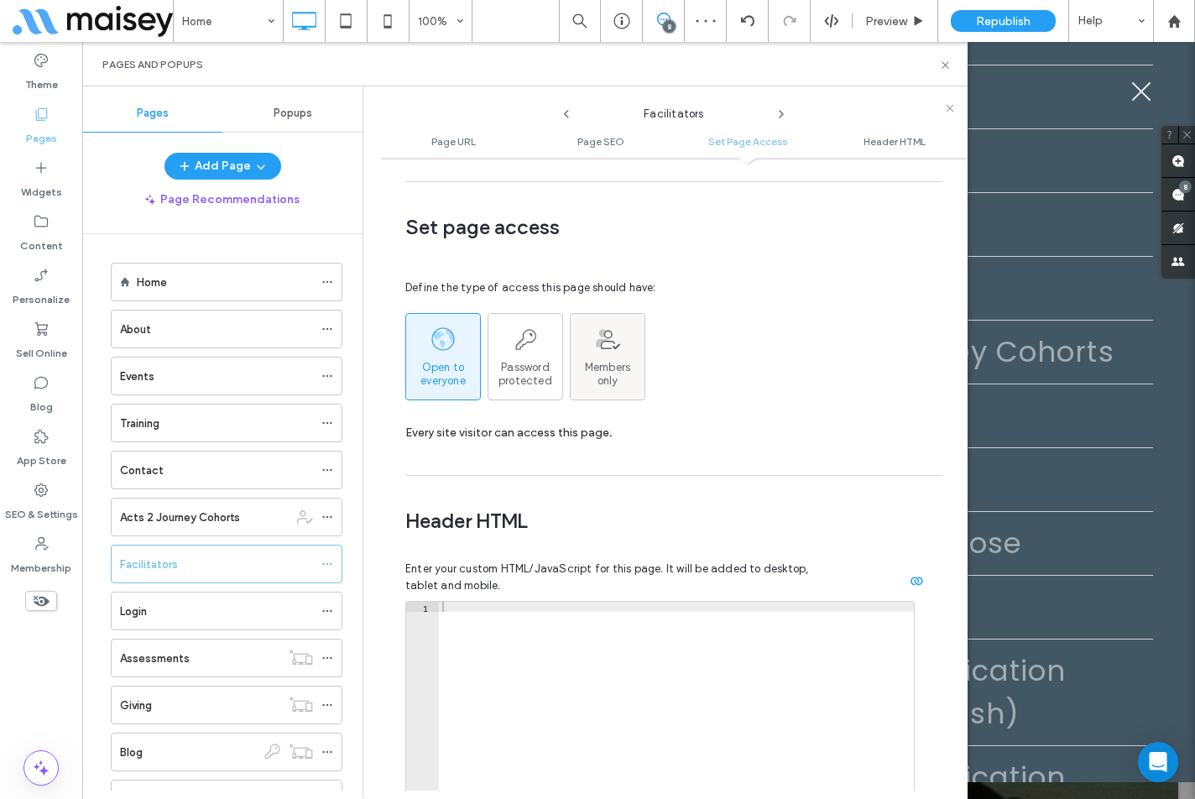
click at [624, 361] on span "Members  only" at bounding box center [607, 374] width 45 height 27
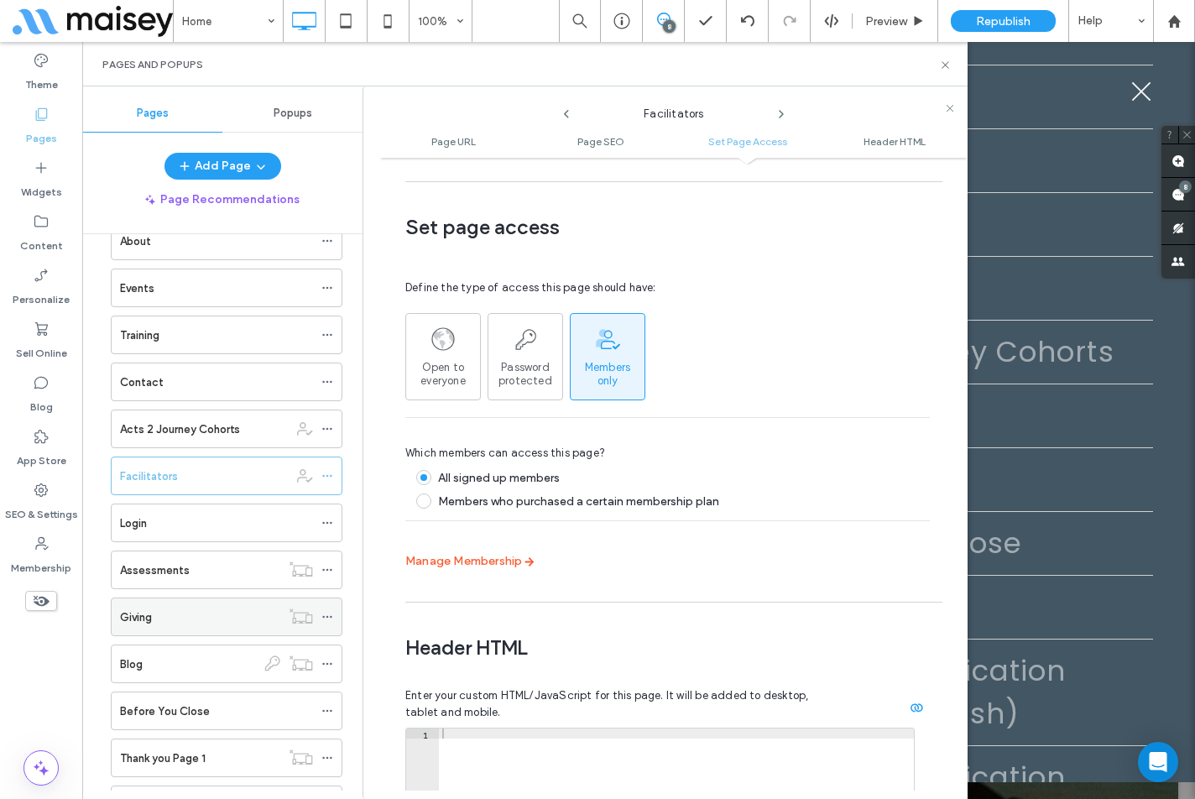
scroll to position [84, 0]
click at [40, 660] on div "Theme Pages Widgets Content Personalize Sell Online Blog App Store SEO & Settin…" at bounding box center [41, 420] width 82 height 757
click at [56, 671] on div "Theme Pages Widgets Content Personalize Sell Online Blog App Store SEO & Settin…" at bounding box center [41, 420] width 82 height 757
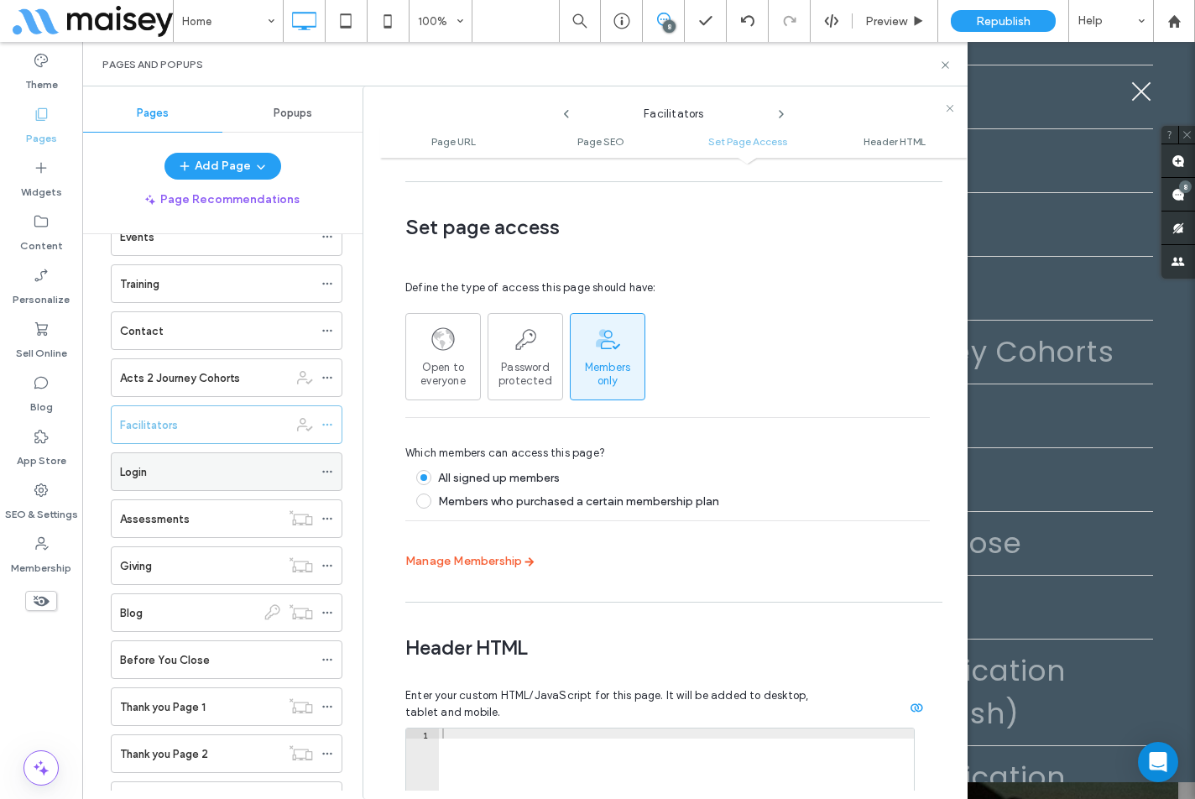
scroll to position [168, 0]
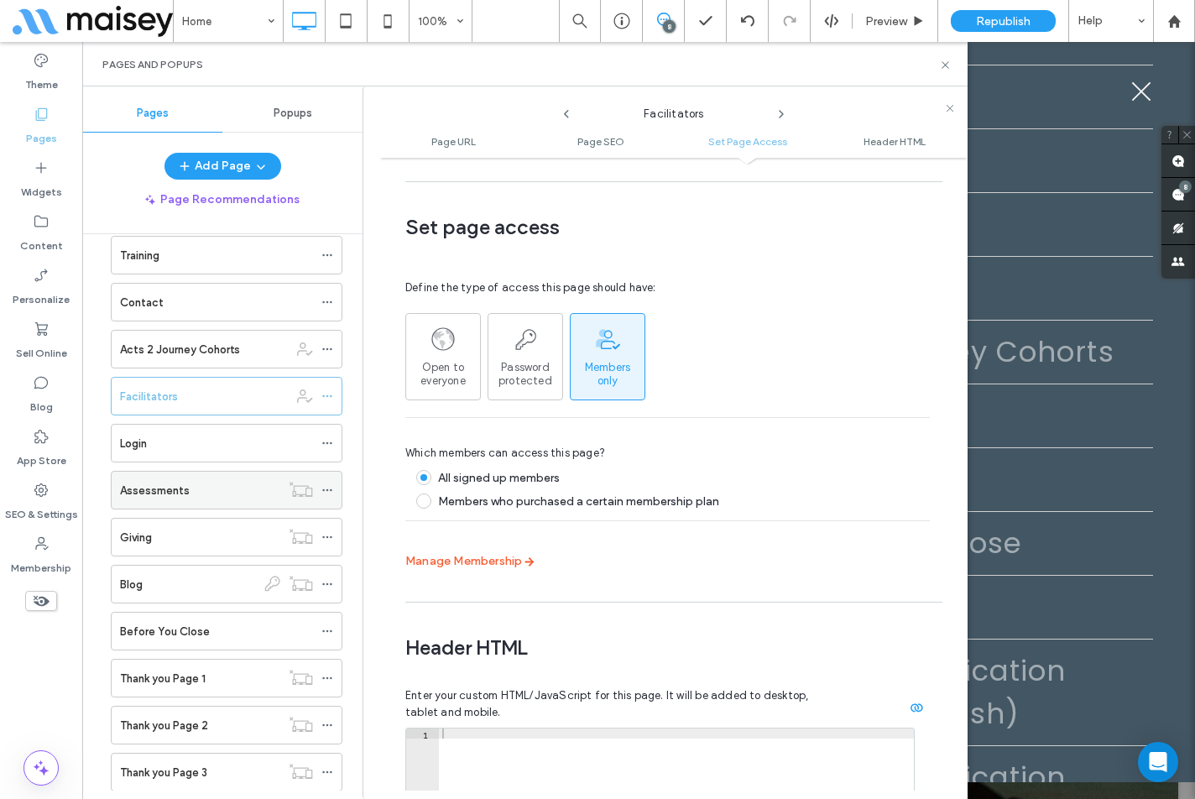
click at [334, 488] on div at bounding box center [331, 489] width 20 height 25
click at [332, 488] on icon at bounding box center [327, 490] width 12 height 12
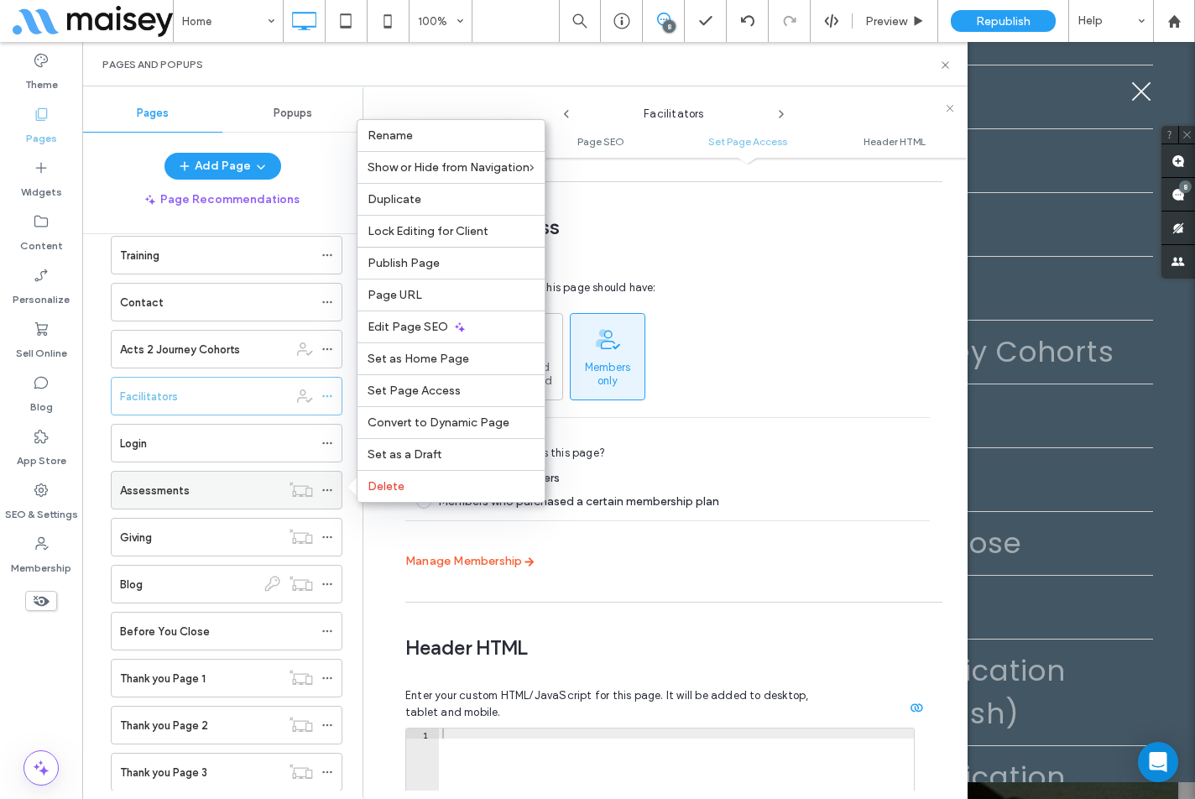
click at [332, 488] on icon at bounding box center [327, 490] width 12 height 12
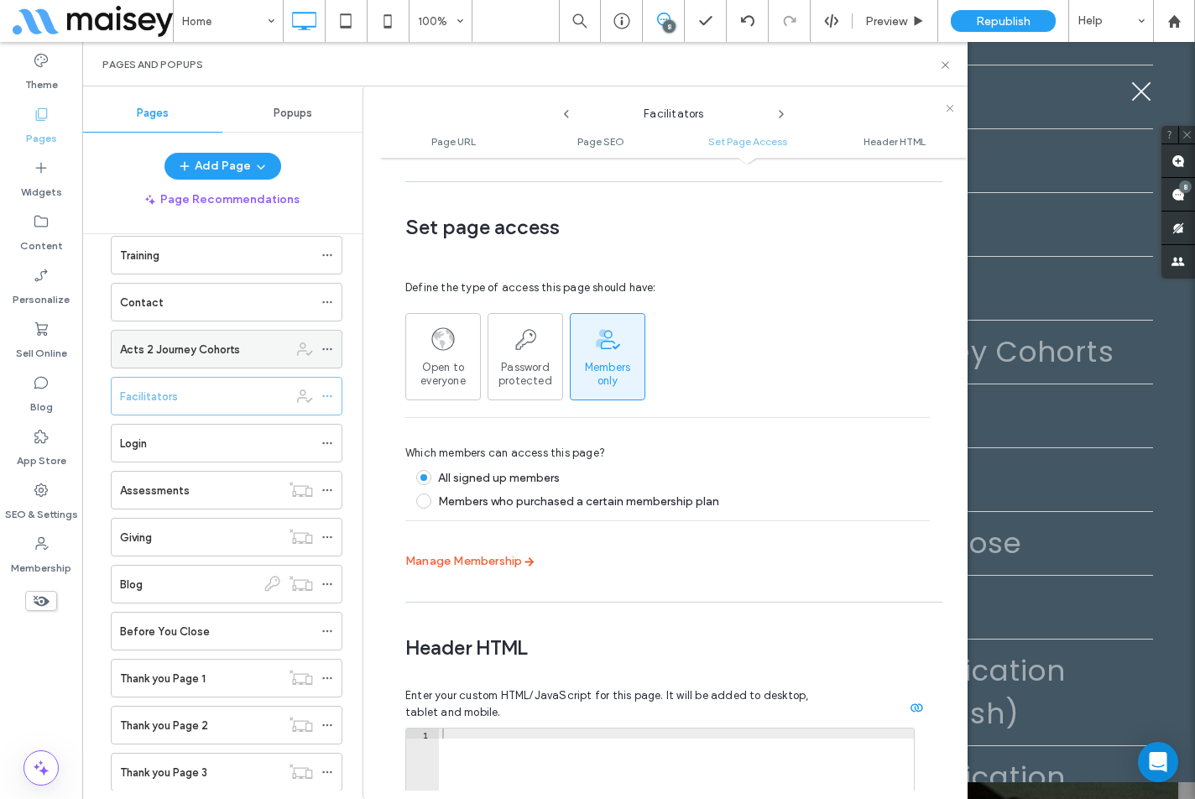
click at [331, 350] on use at bounding box center [326, 349] width 9 height 3
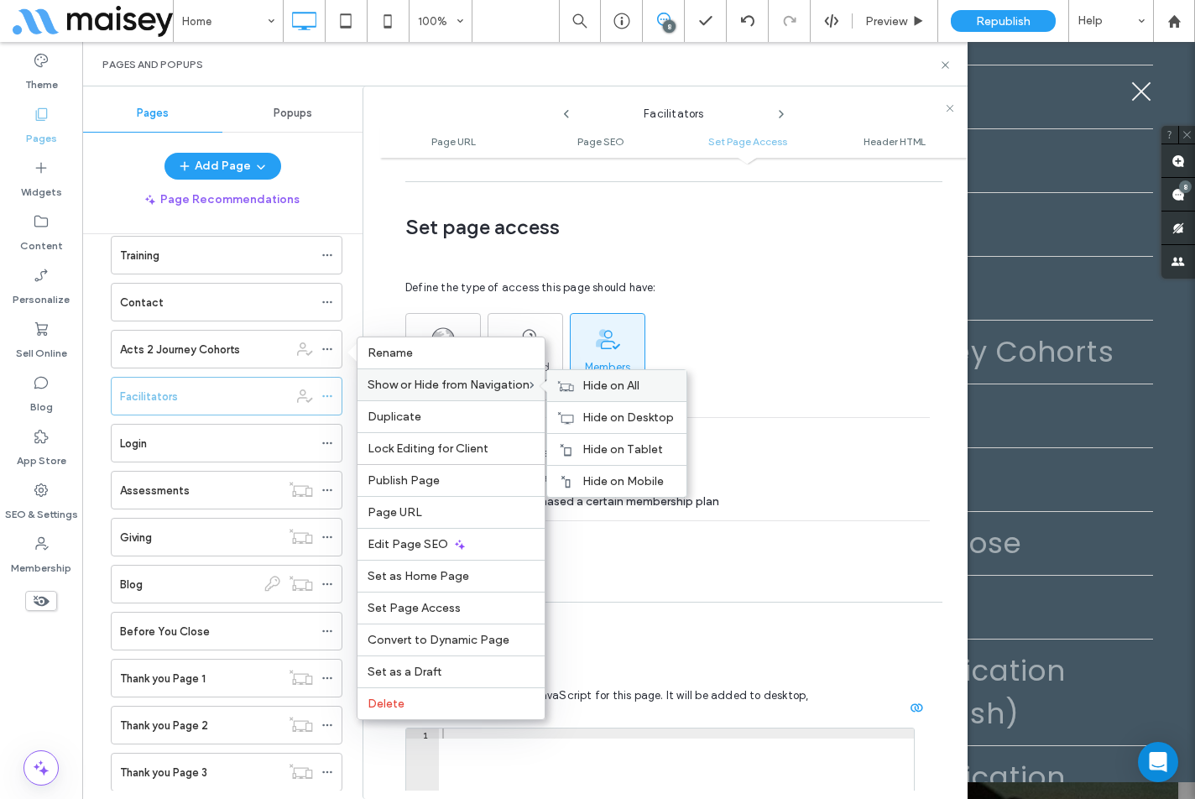
click at [600, 387] on span "Hide on All" at bounding box center [610, 385] width 57 height 14
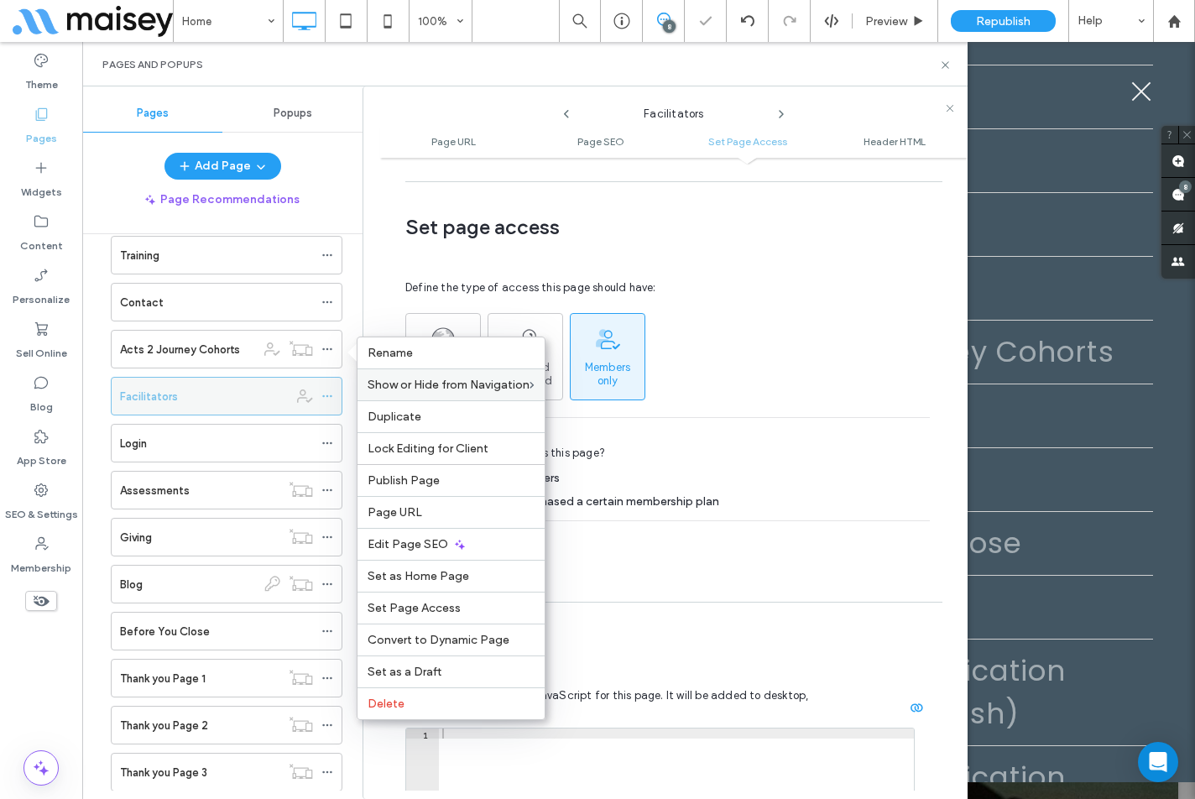
click at [327, 388] on span at bounding box center [327, 395] width 12 height 25
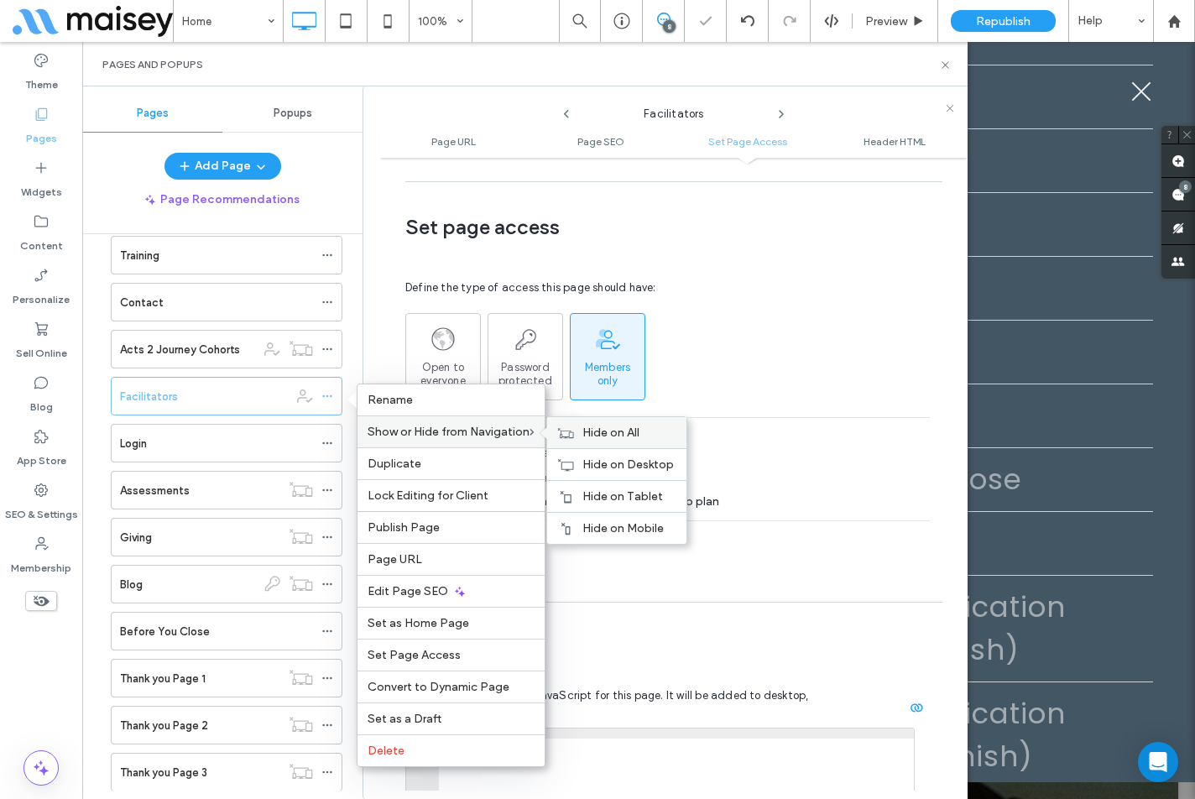
click at [602, 440] on div "Hide on All" at bounding box center [616, 432] width 139 height 31
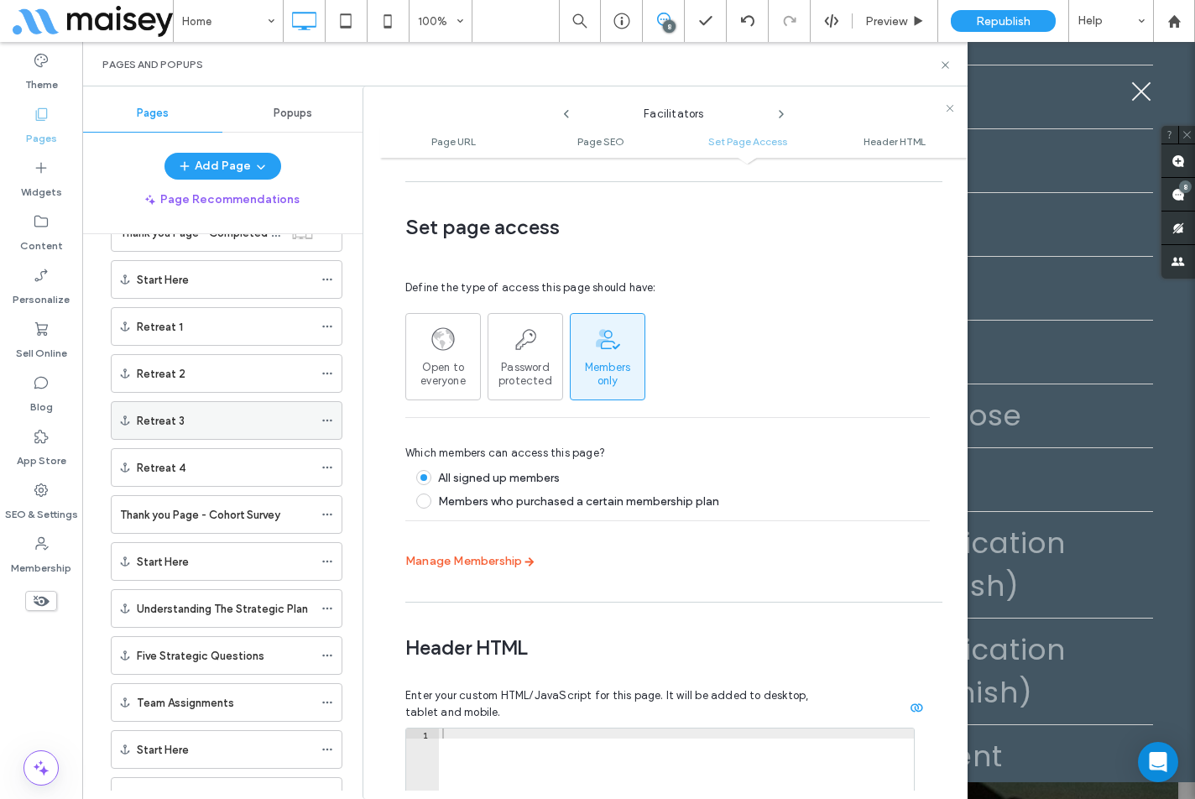
scroll to position [1175, 0]
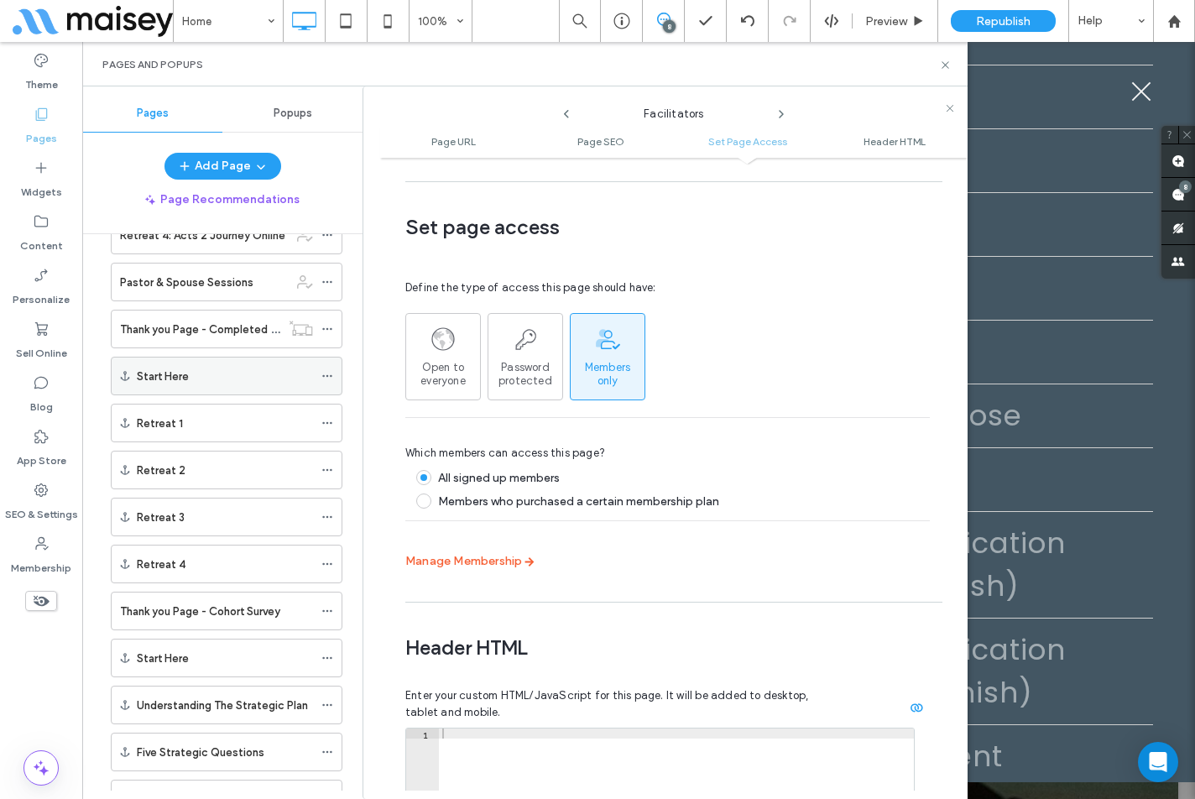
click at [325, 373] on icon at bounding box center [327, 376] width 12 height 12
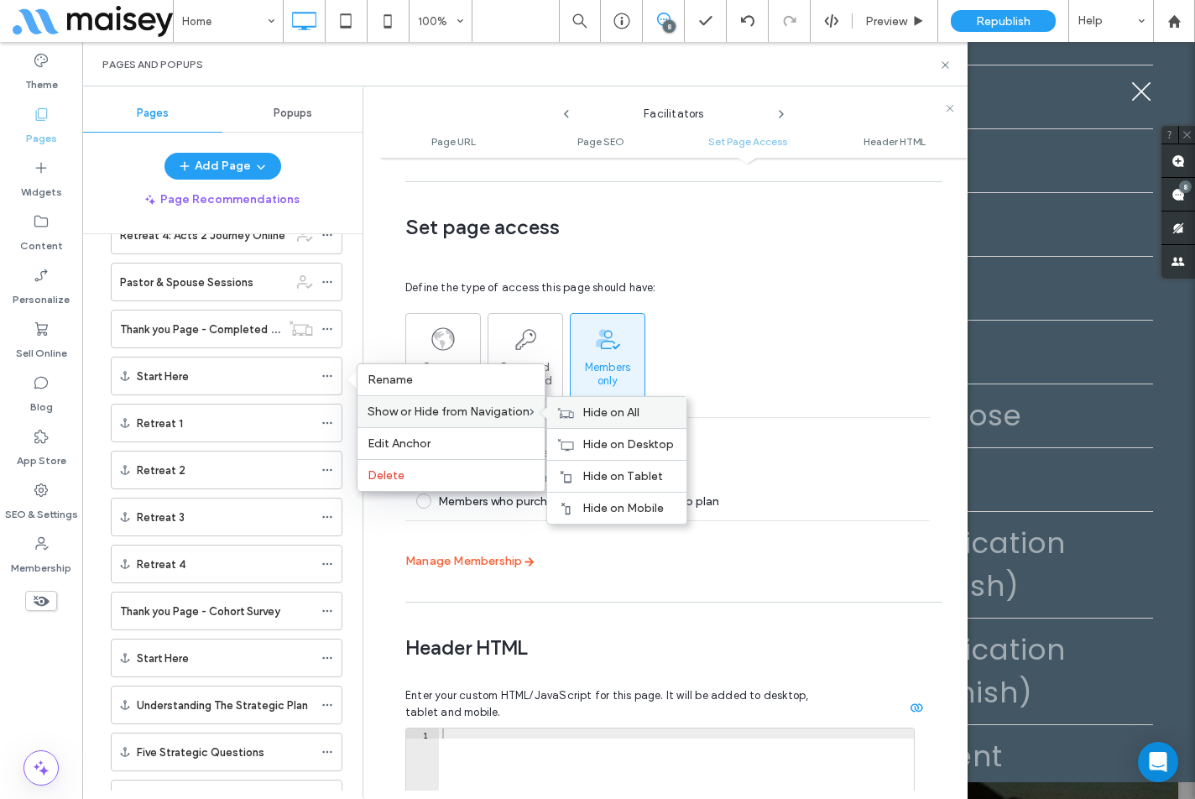
click at [595, 414] on span "Hide on All" at bounding box center [610, 412] width 57 height 14
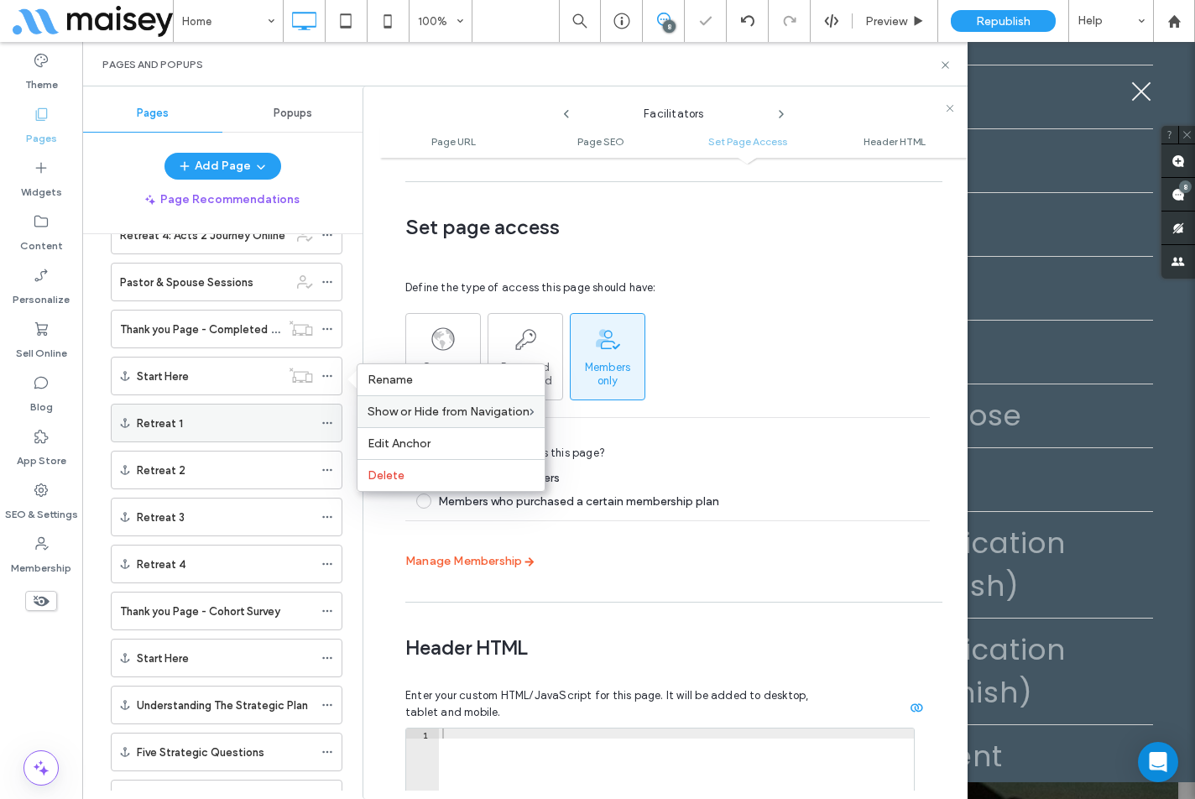
click at [326, 422] on icon at bounding box center [327, 423] width 12 height 12
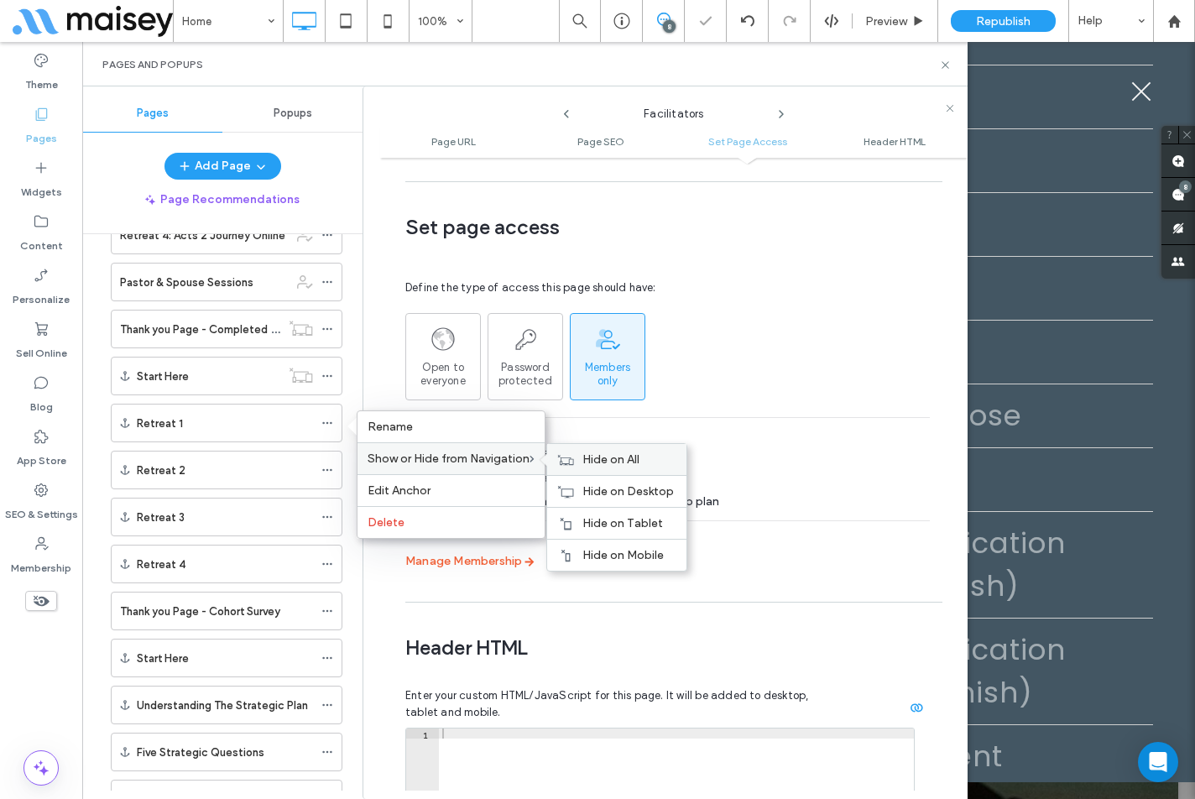
click at [589, 455] on span "Hide on All" at bounding box center [610, 459] width 57 height 14
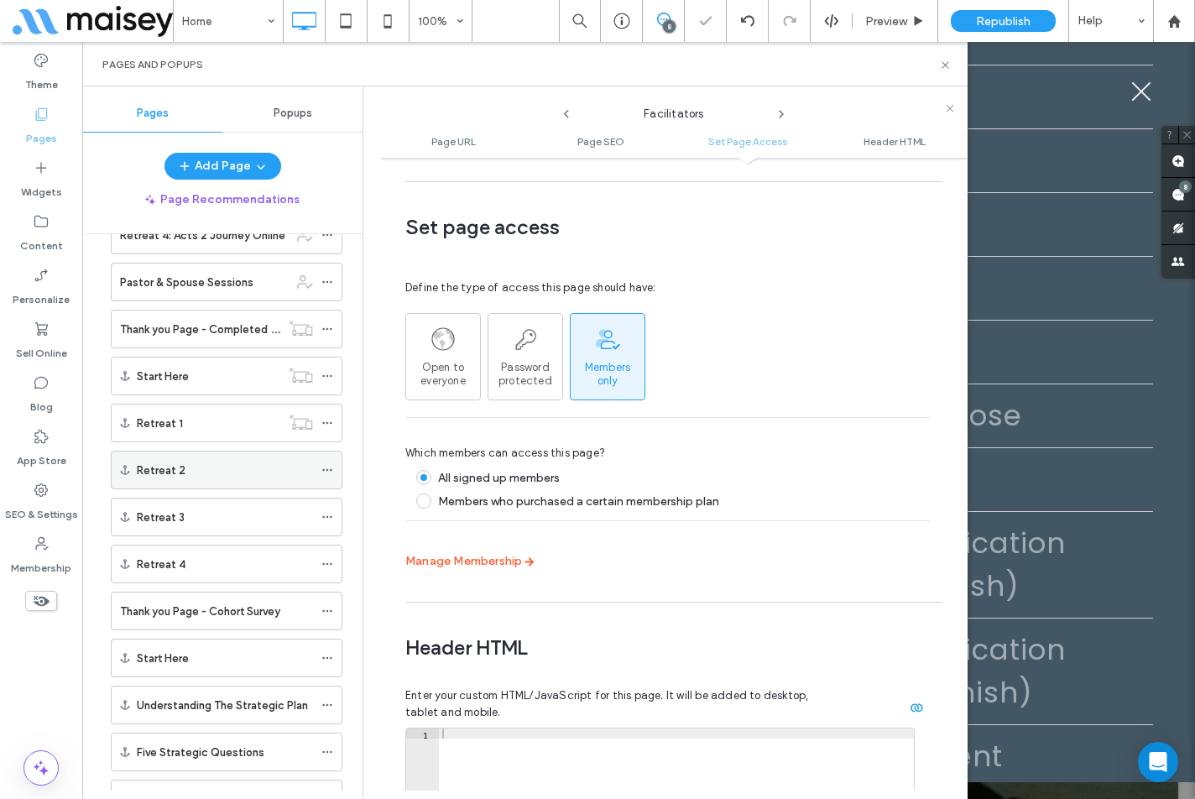
click at [327, 472] on icon at bounding box center [327, 470] width 12 height 12
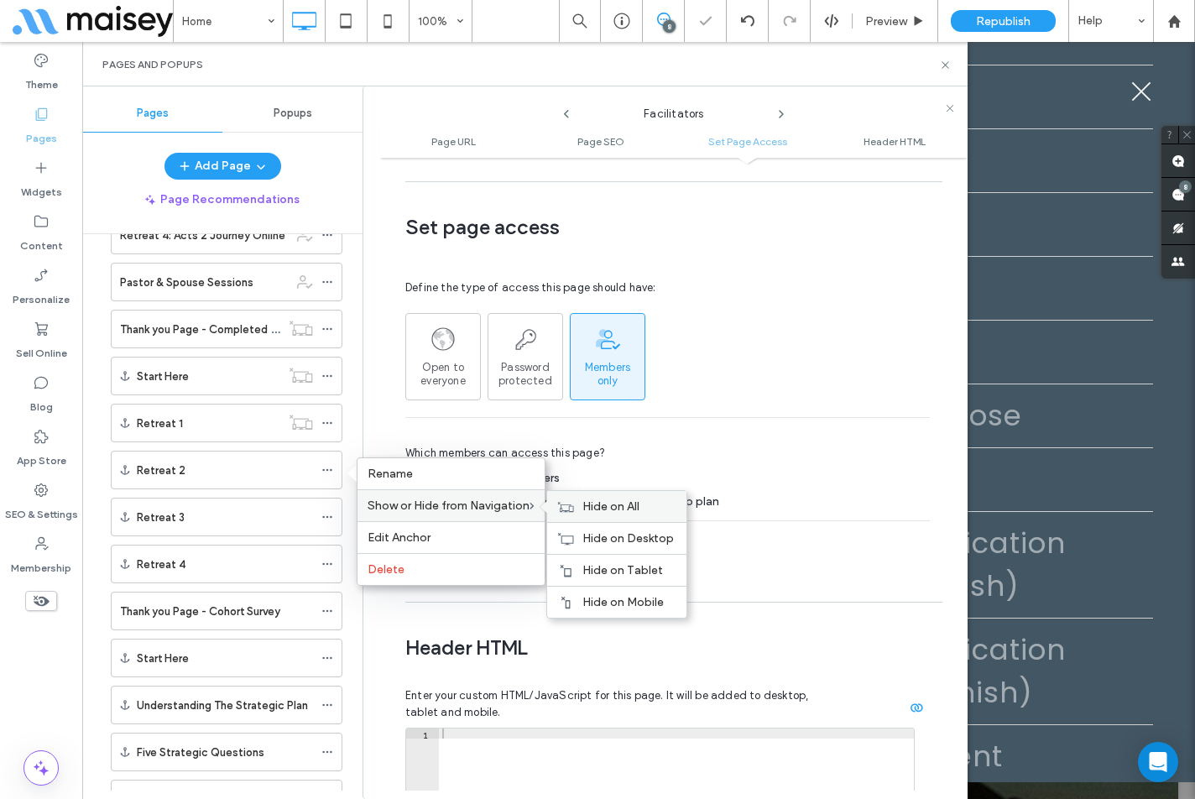
click at [581, 508] on div "Hide on All" at bounding box center [616, 506] width 139 height 31
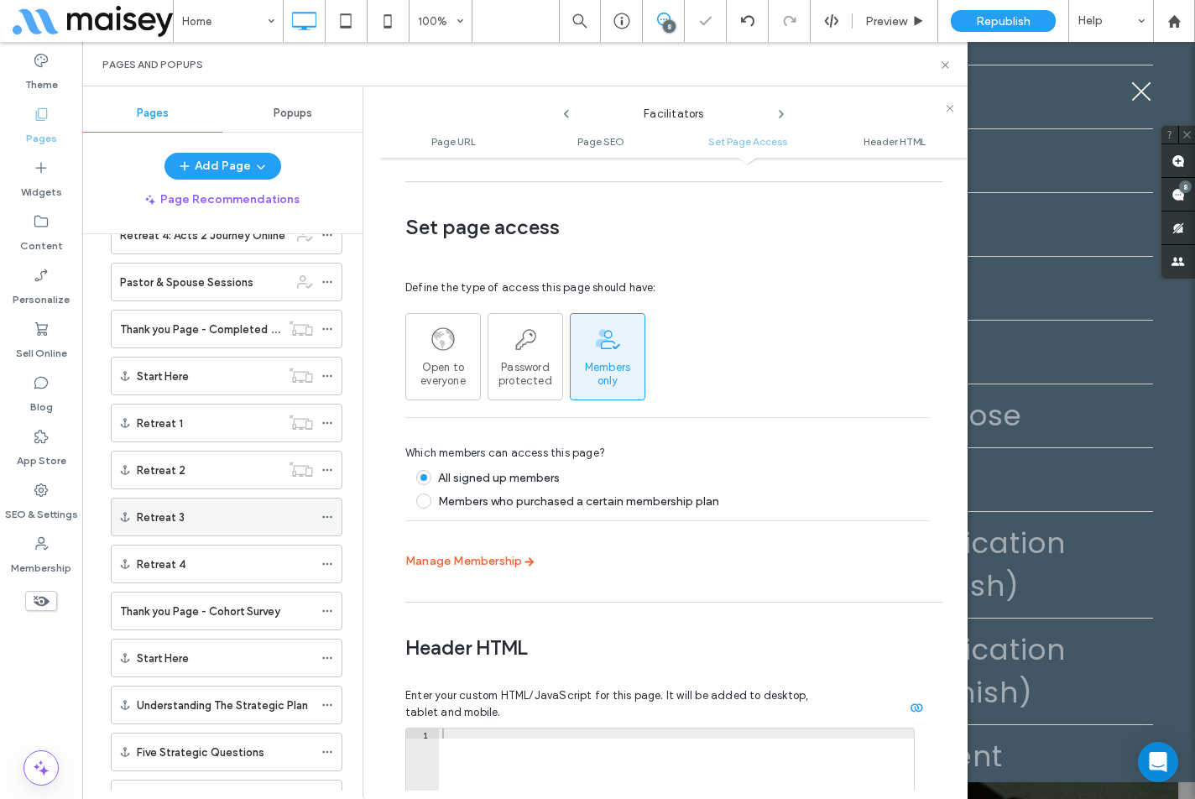
click at [324, 519] on icon at bounding box center [327, 517] width 12 height 12
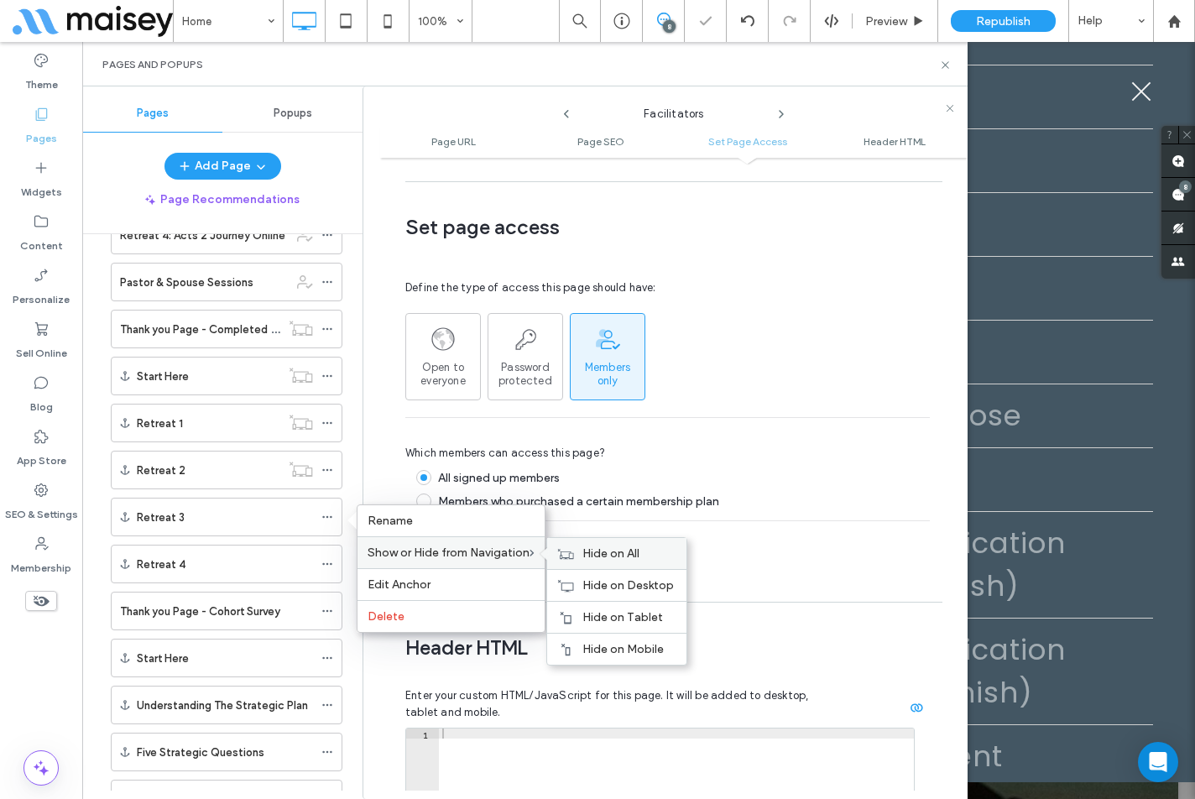
click at [584, 551] on div "Hide on All" at bounding box center [616, 553] width 139 height 31
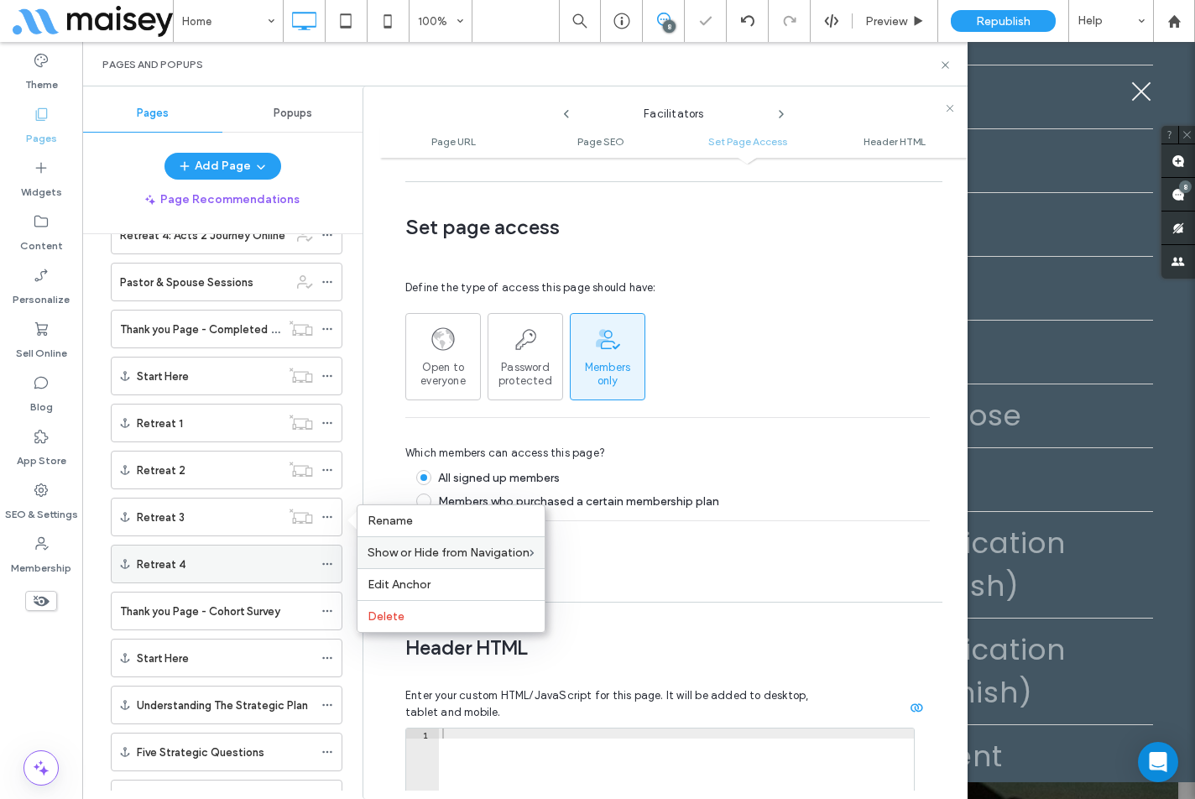
click at [328, 566] on icon at bounding box center [327, 564] width 12 height 12
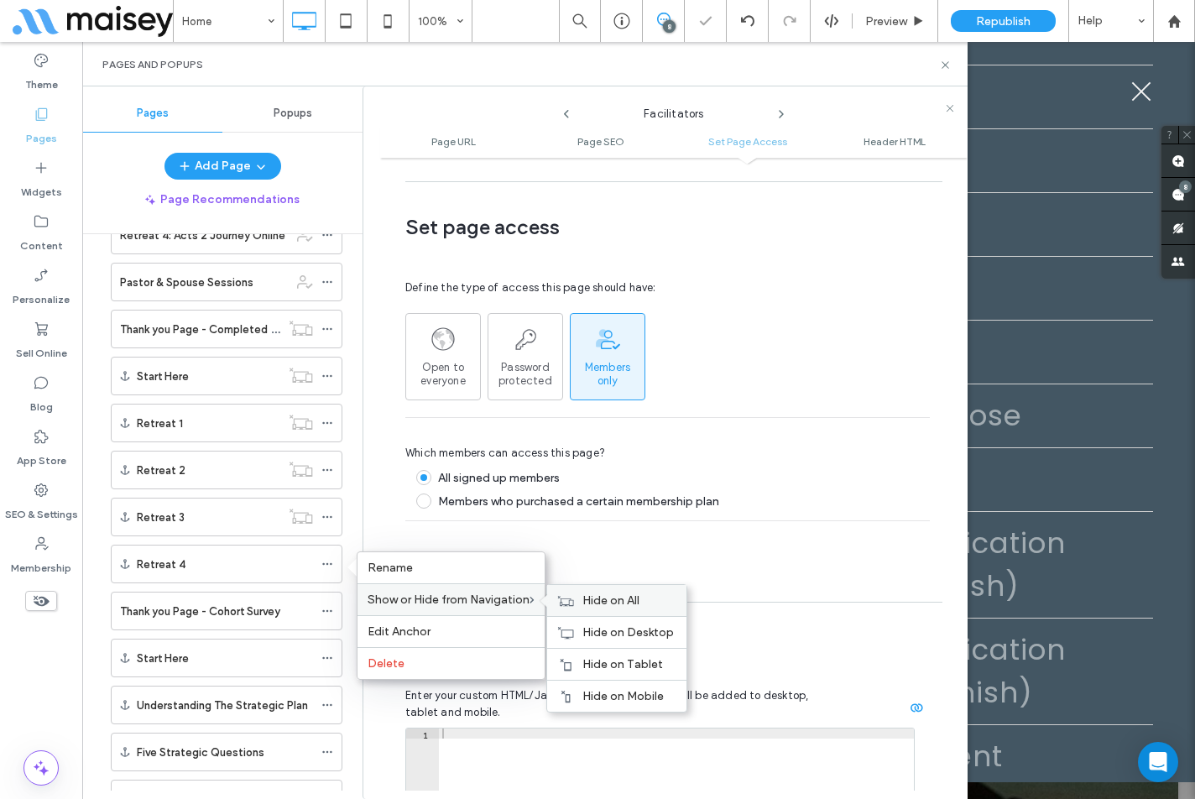
click at [600, 600] on span "Hide on All" at bounding box center [610, 600] width 57 height 14
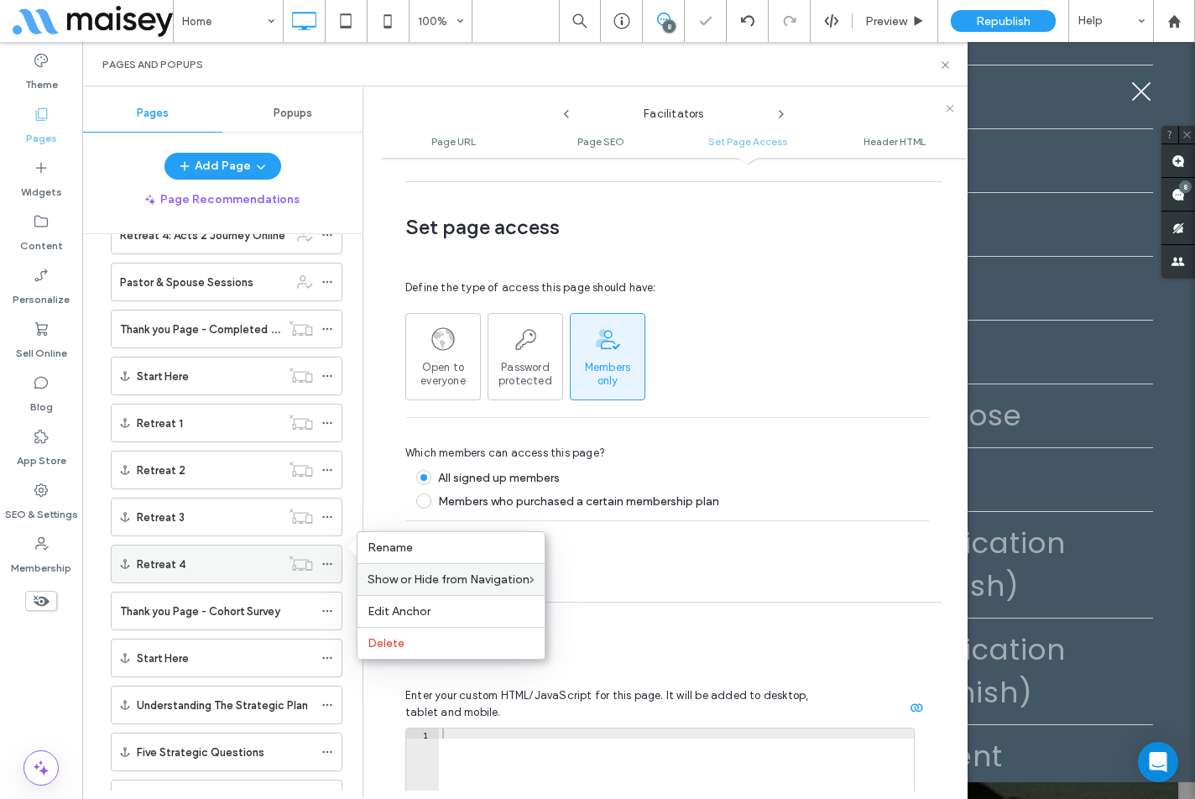
scroll to position [1259, 0]
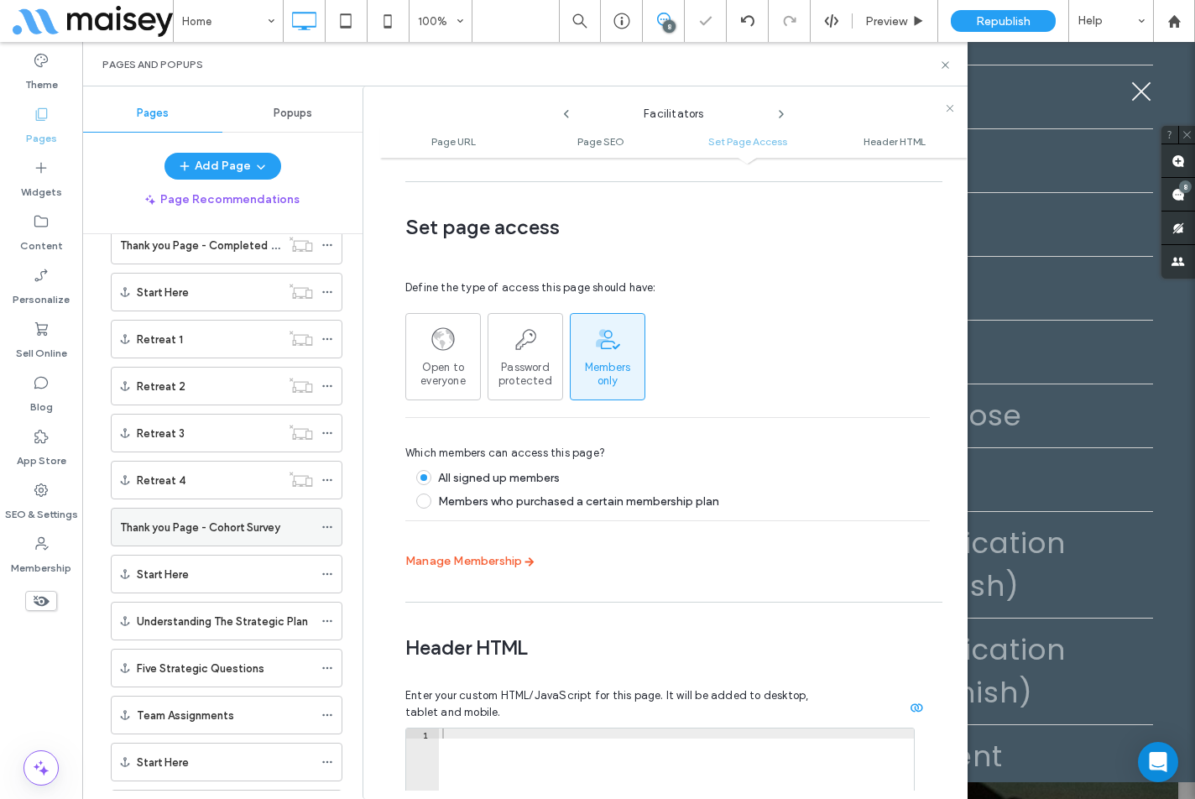
click at [323, 527] on use at bounding box center [326, 527] width 9 height 3
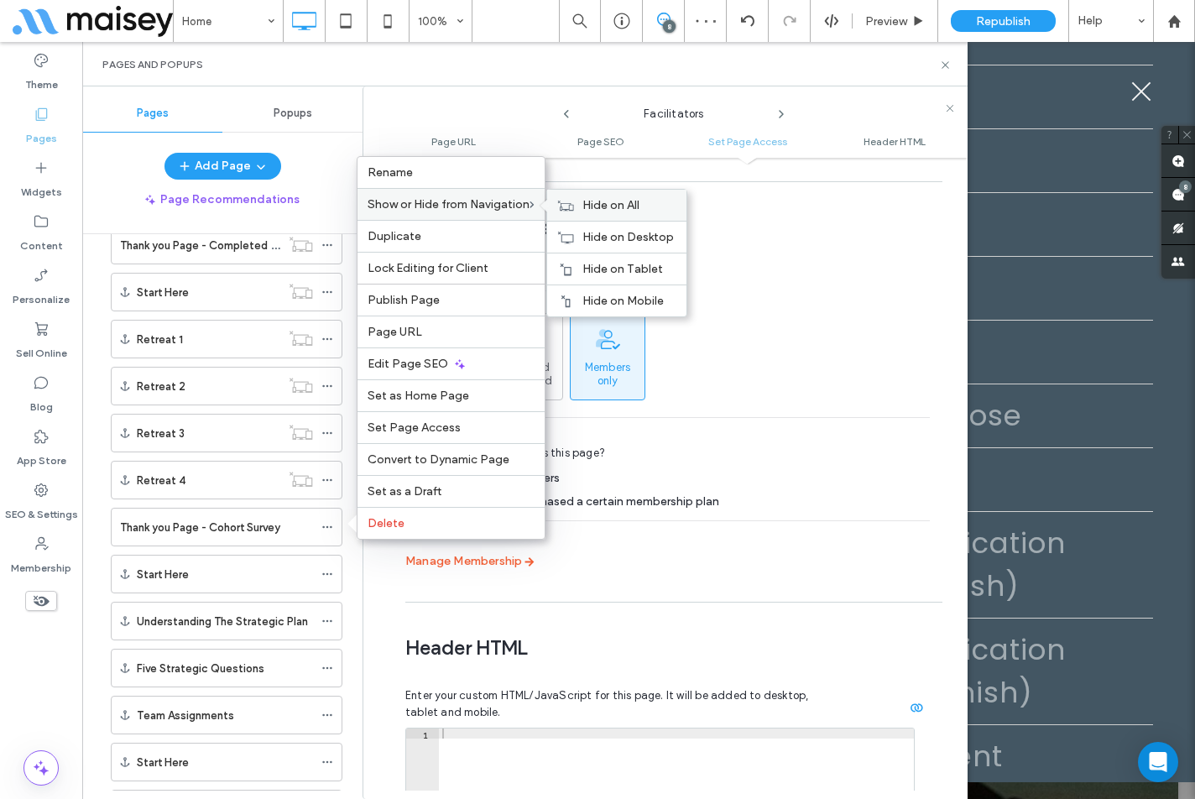
click at [581, 209] on div "Hide on All" at bounding box center [616, 205] width 139 height 31
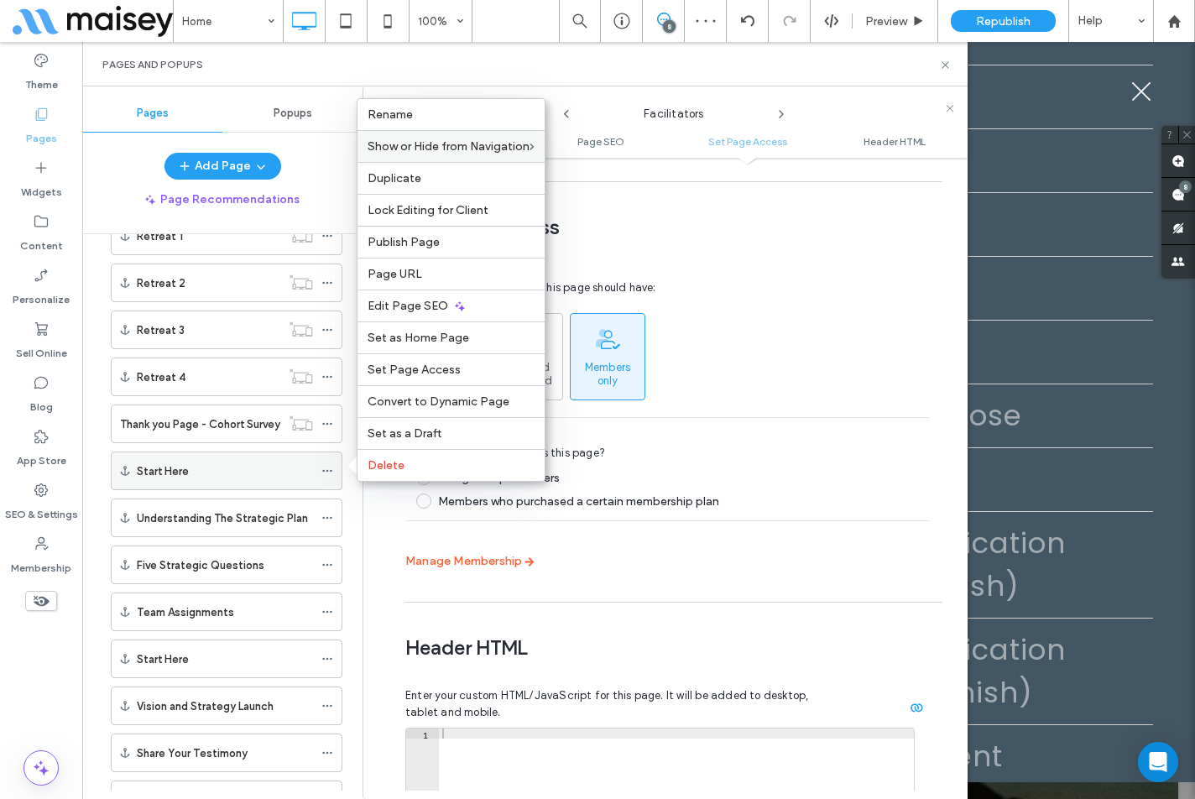
scroll to position [1426, 0]
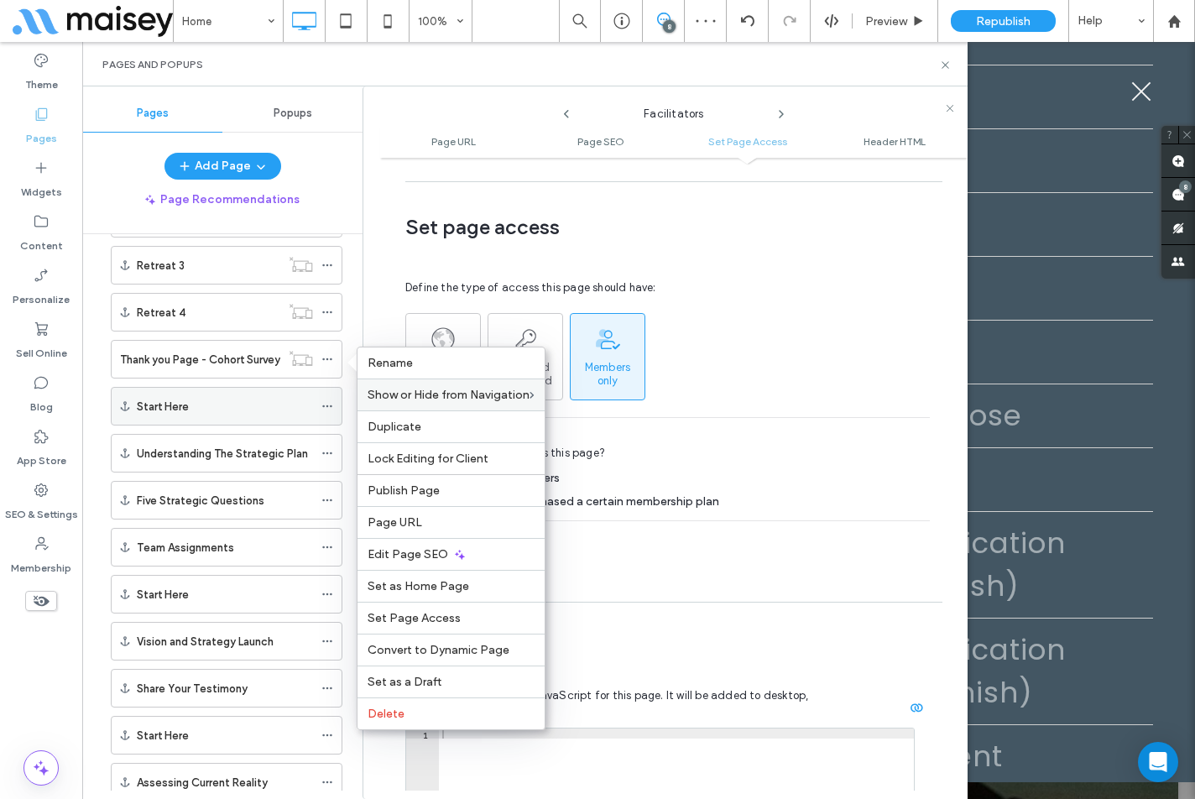
click at [327, 407] on use at bounding box center [326, 406] width 9 height 3
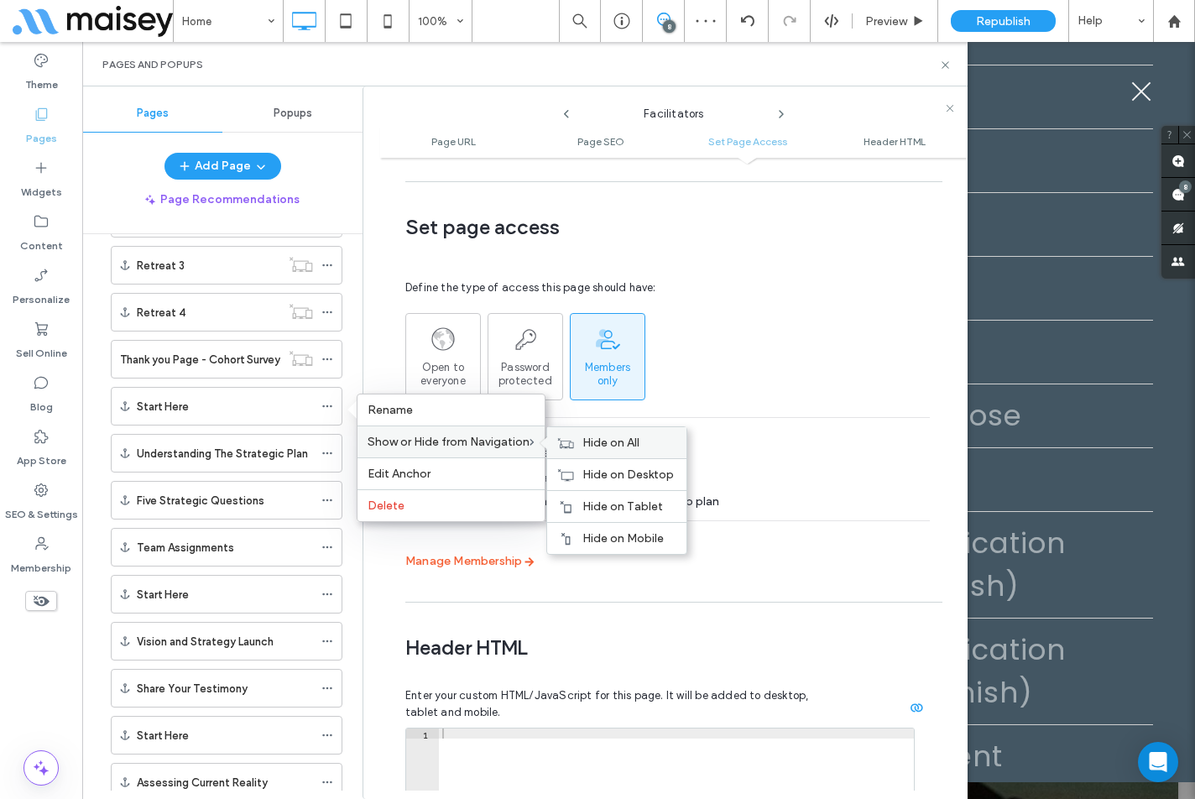
click at [578, 441] on div "Hide on All" at bounding box center [616, 442] width 139 height 31
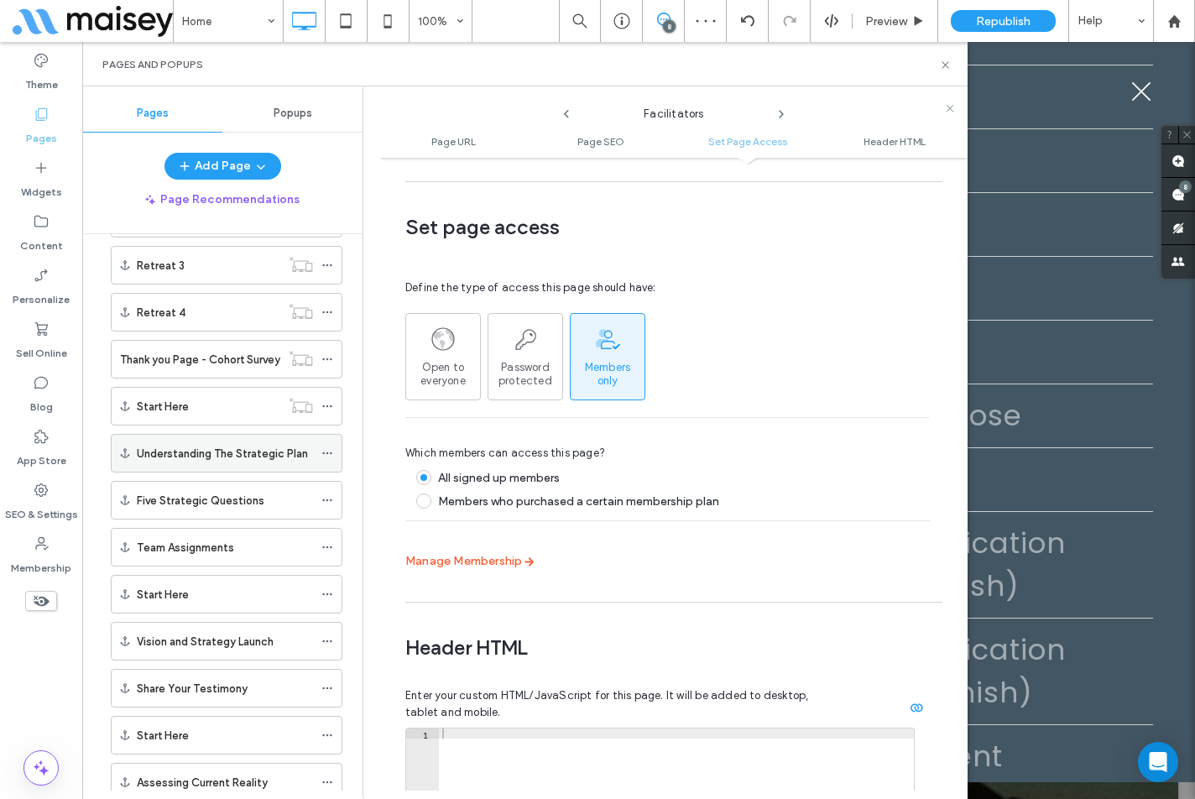
click at [325, 450] on icon at bounding box center [327, 453] width 12 height 12
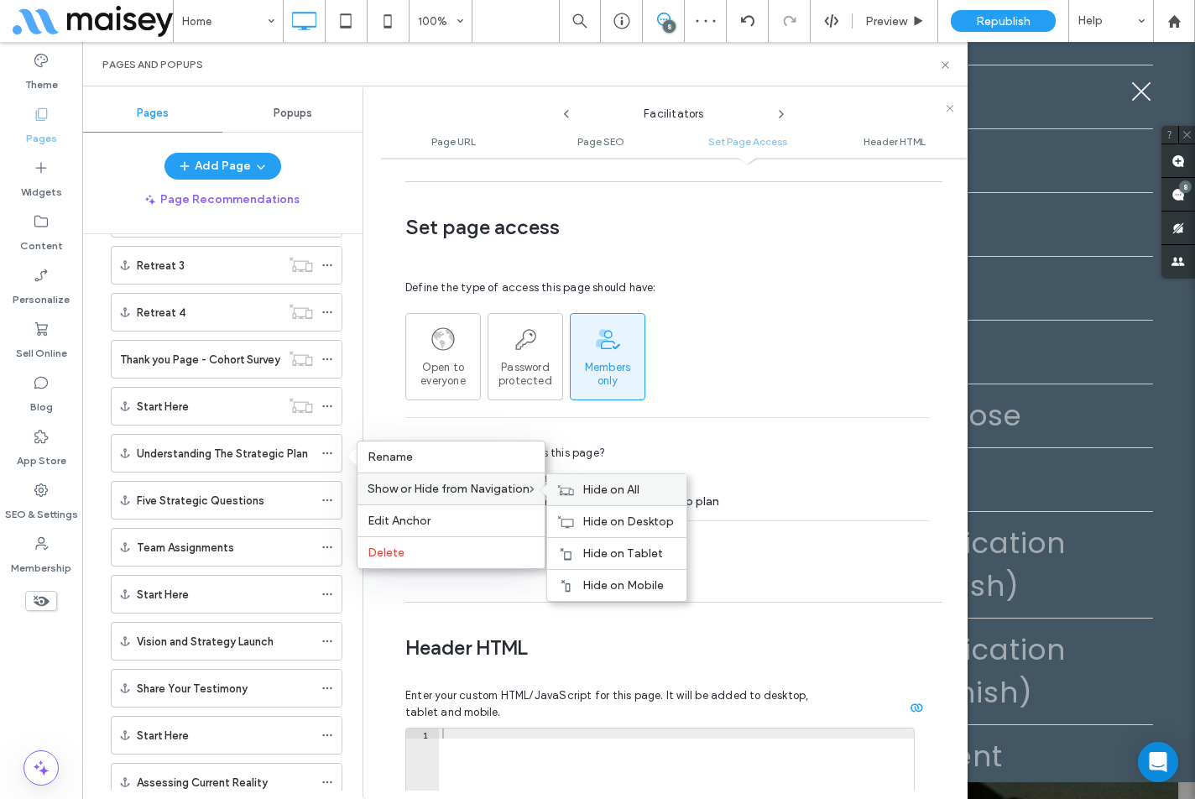
click at [571, 487] on icon at bounding box center [565, 490] width 17 height 12
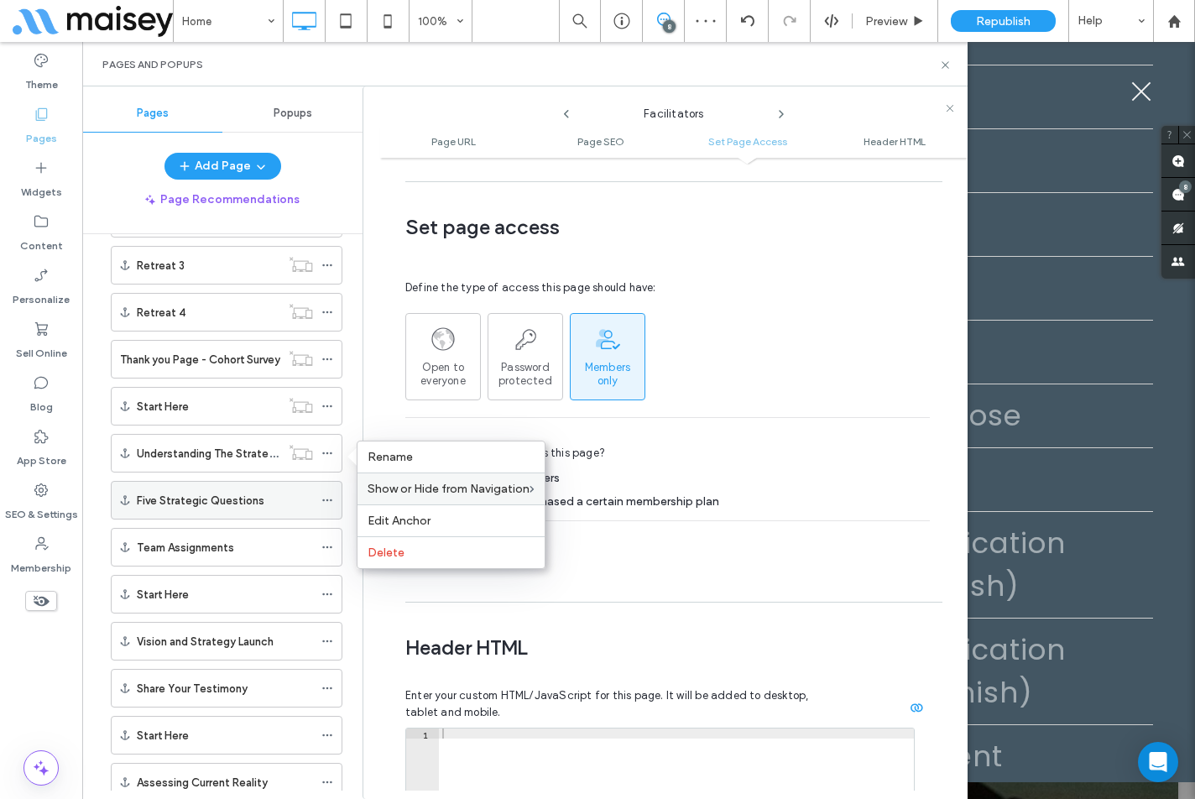
click at [320, 503] on div "Five Strategic Questions" at bounding box center [227, 500] width 232 height 39
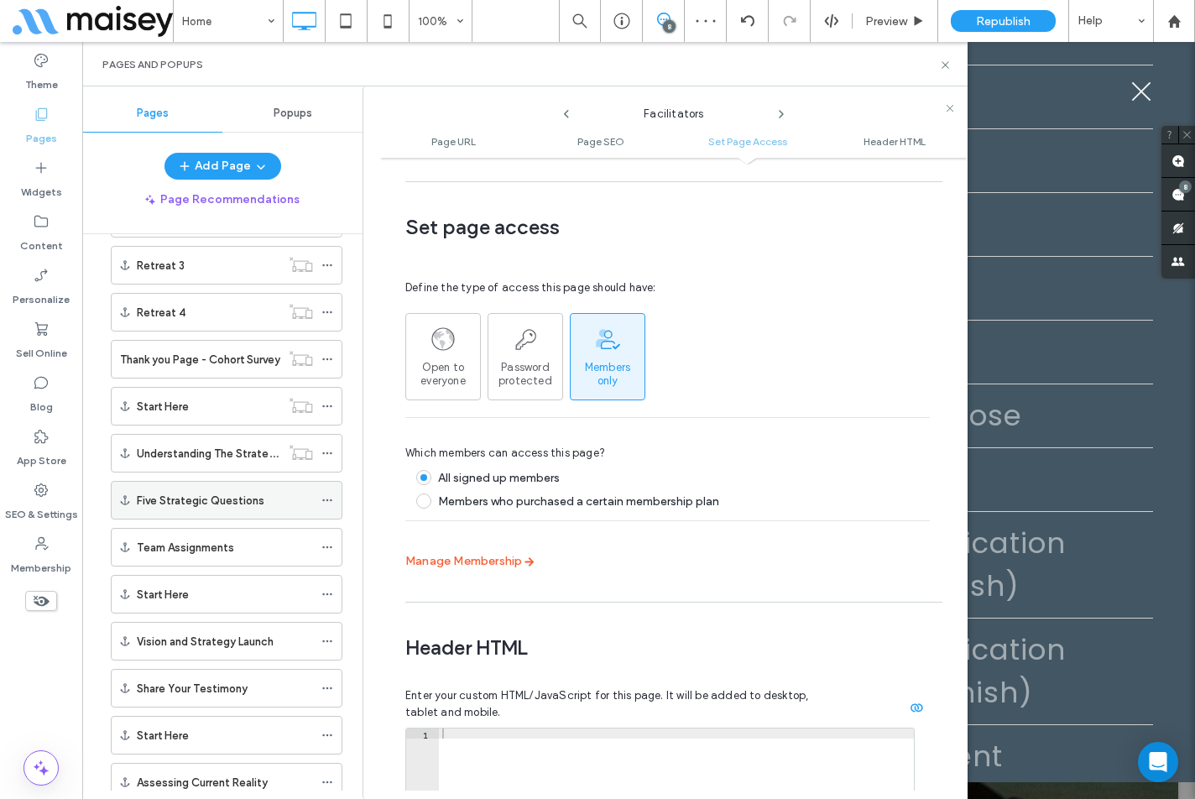
click at [330, 501] on icon at bounding box center [327, 500] width 12 height 12
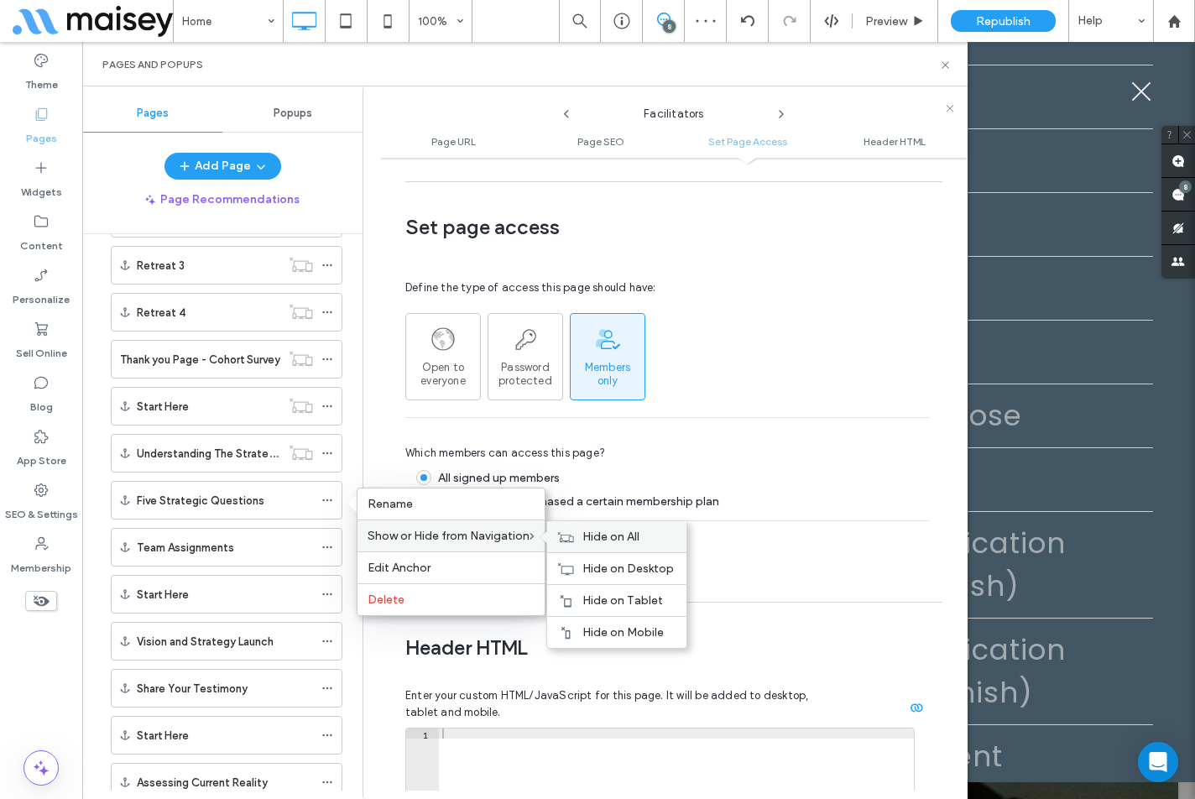
click at [579, 540] on div "Hide on All" at bounding box center [616, 536] width 139 height 31
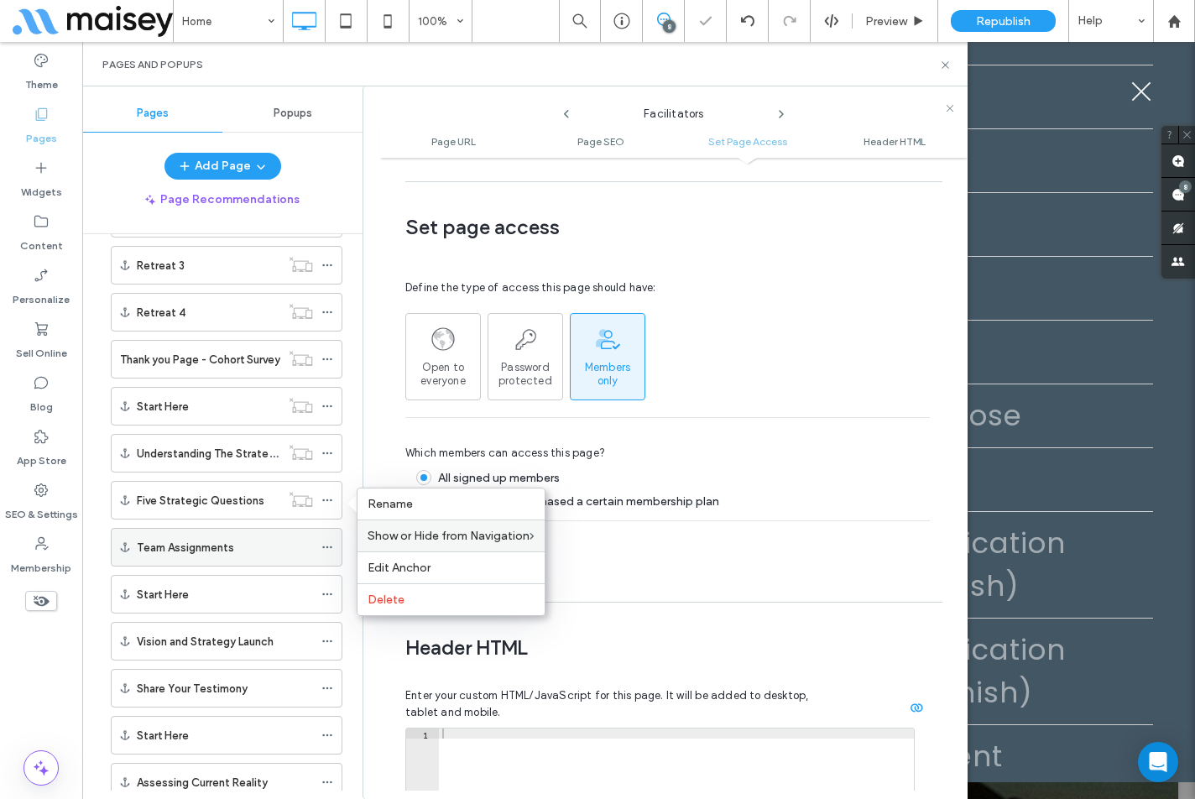
click at [327, 547] on use at bounding box center [326, 547] width 9 height 3
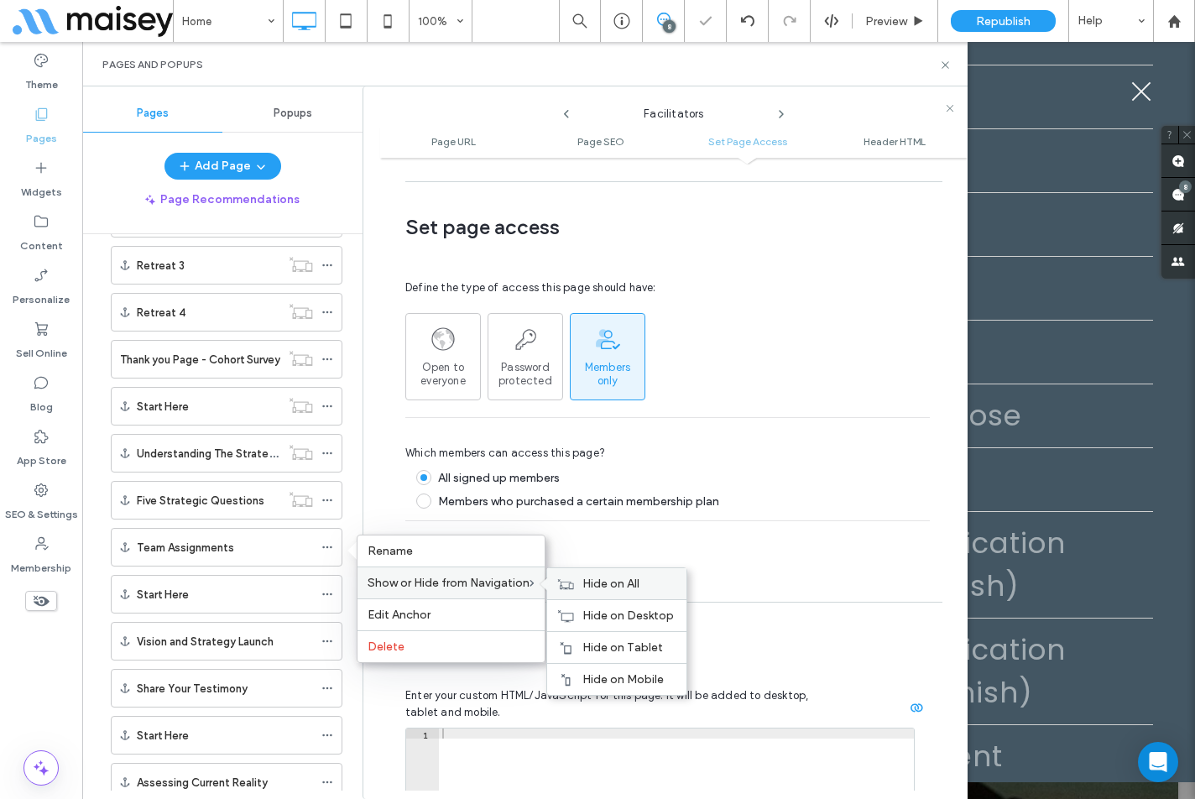
click at [603, 589] on span "Hide on All" at bounding box center [610, 583] width 57 height 14
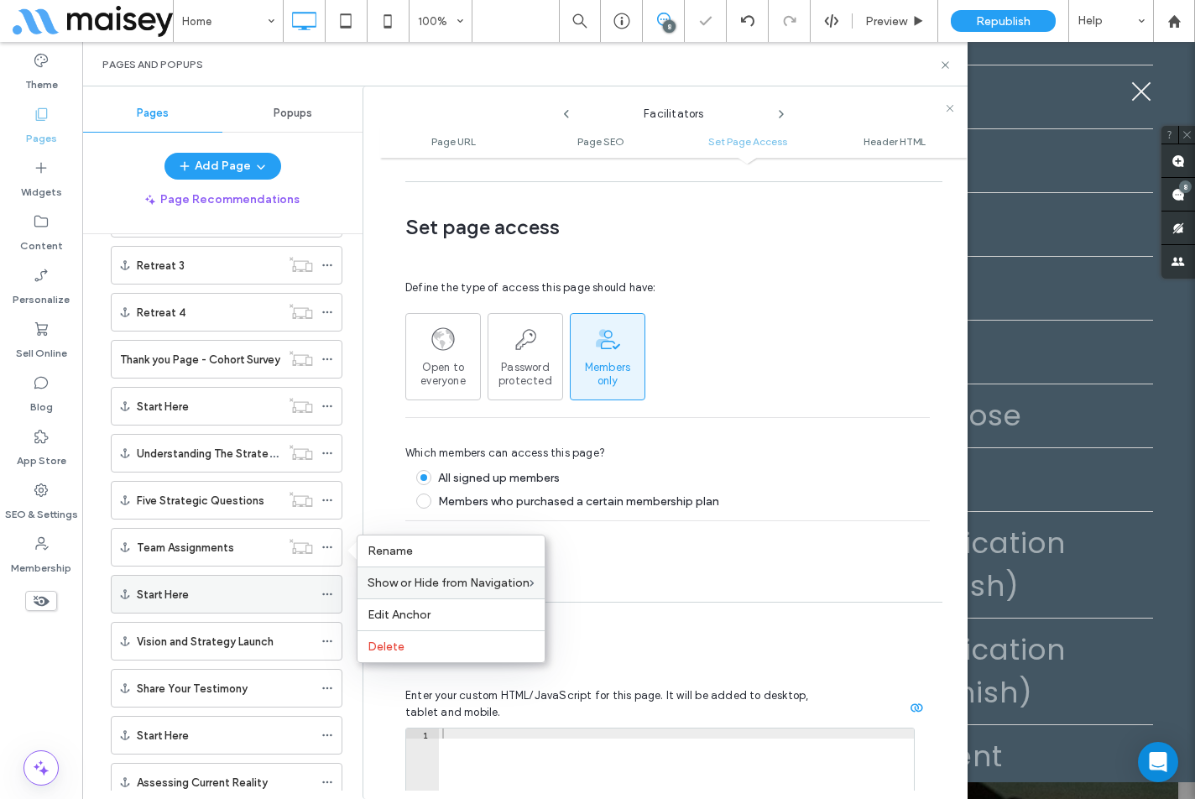
click at [327, 595] on use at bounding box center [326, 594] width 9 height 3
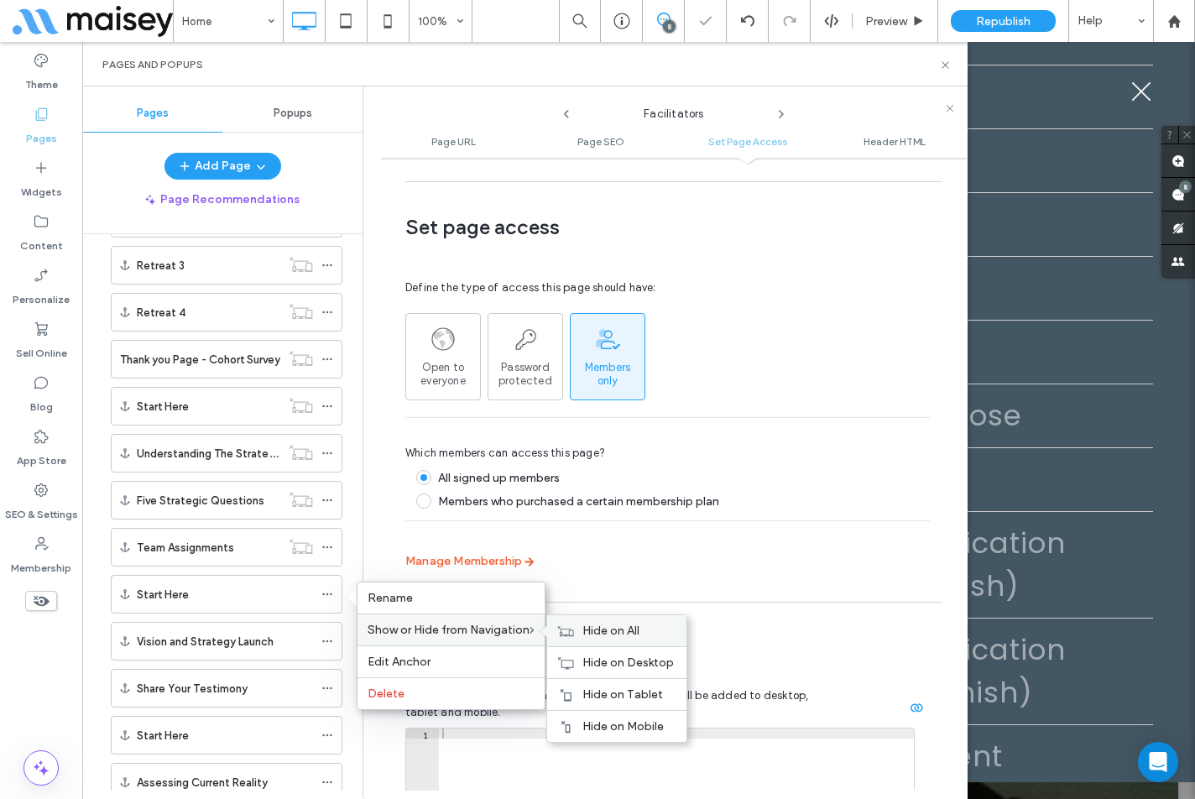
click at [596, 636] on span "Hide on All" at bounding box center [610, 630] width 57 height 14
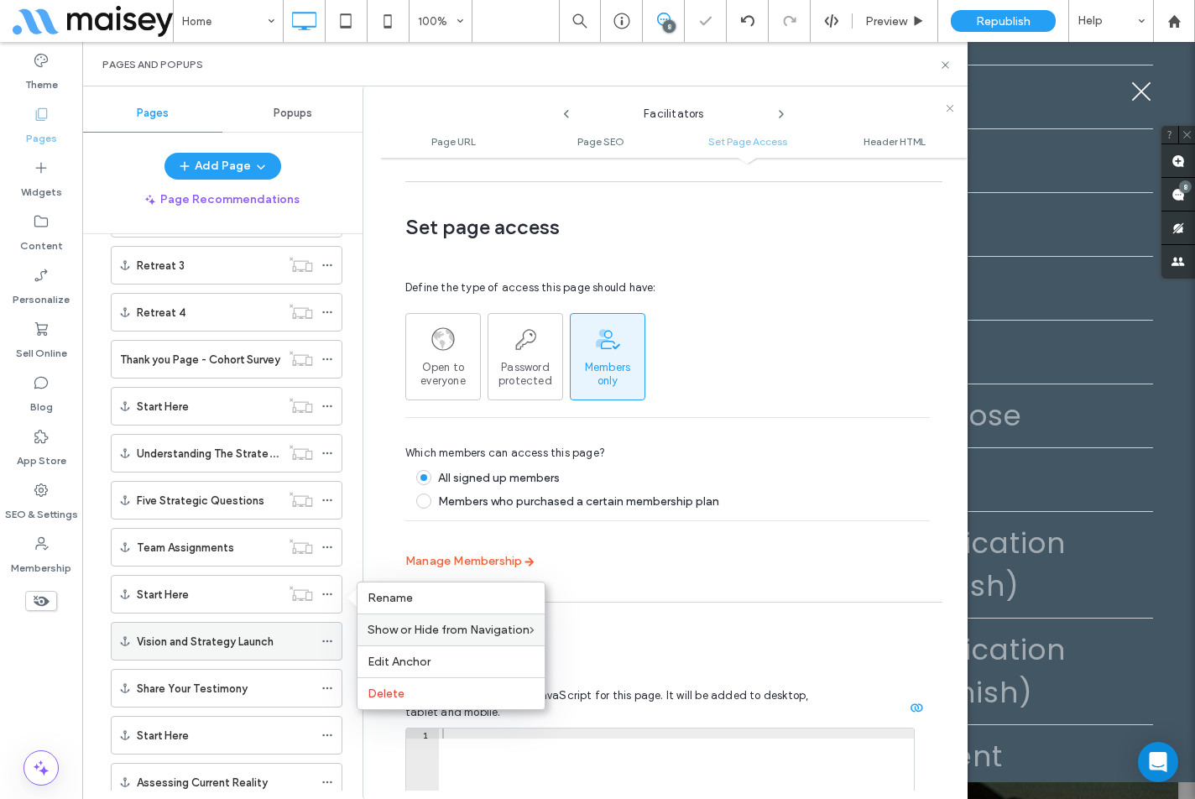
click at [332, 638] on icon at bounding box center [327, 641] width 12 height 12
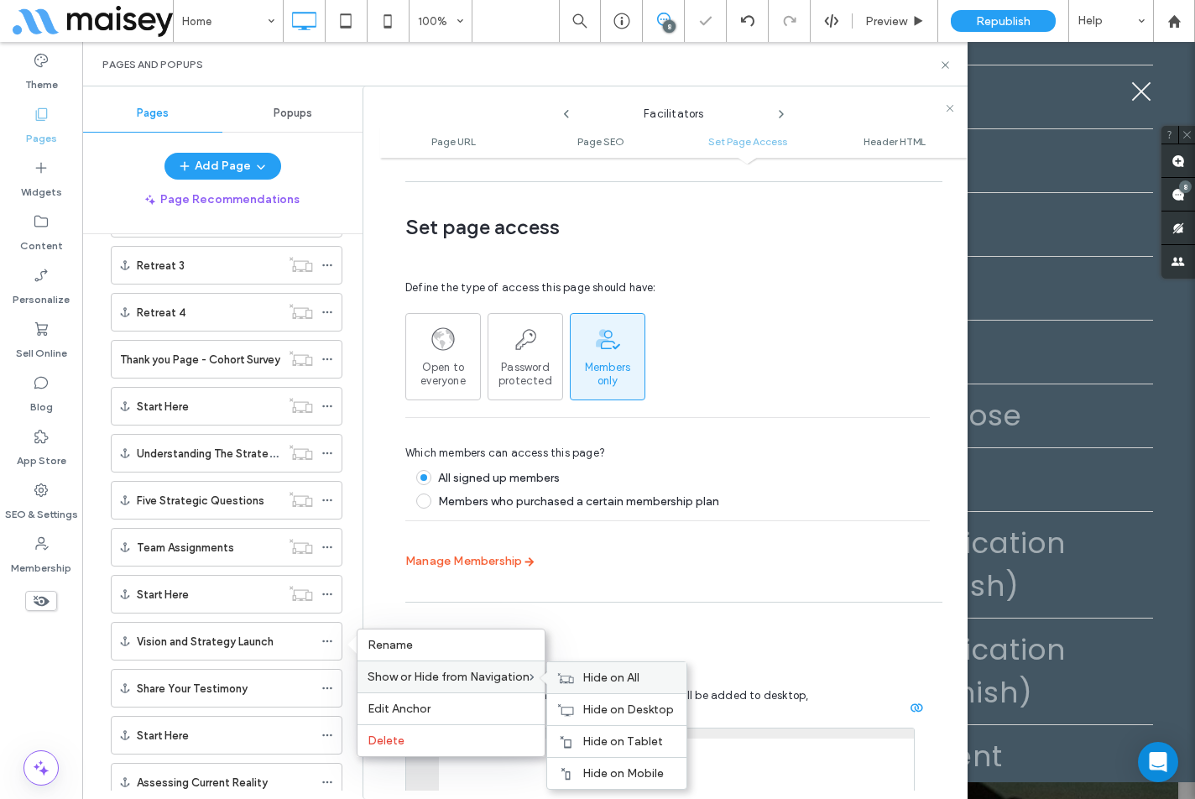
click at [601, 683] on span "Hide on All" at bounding box center [610, 677] width 57 height 14
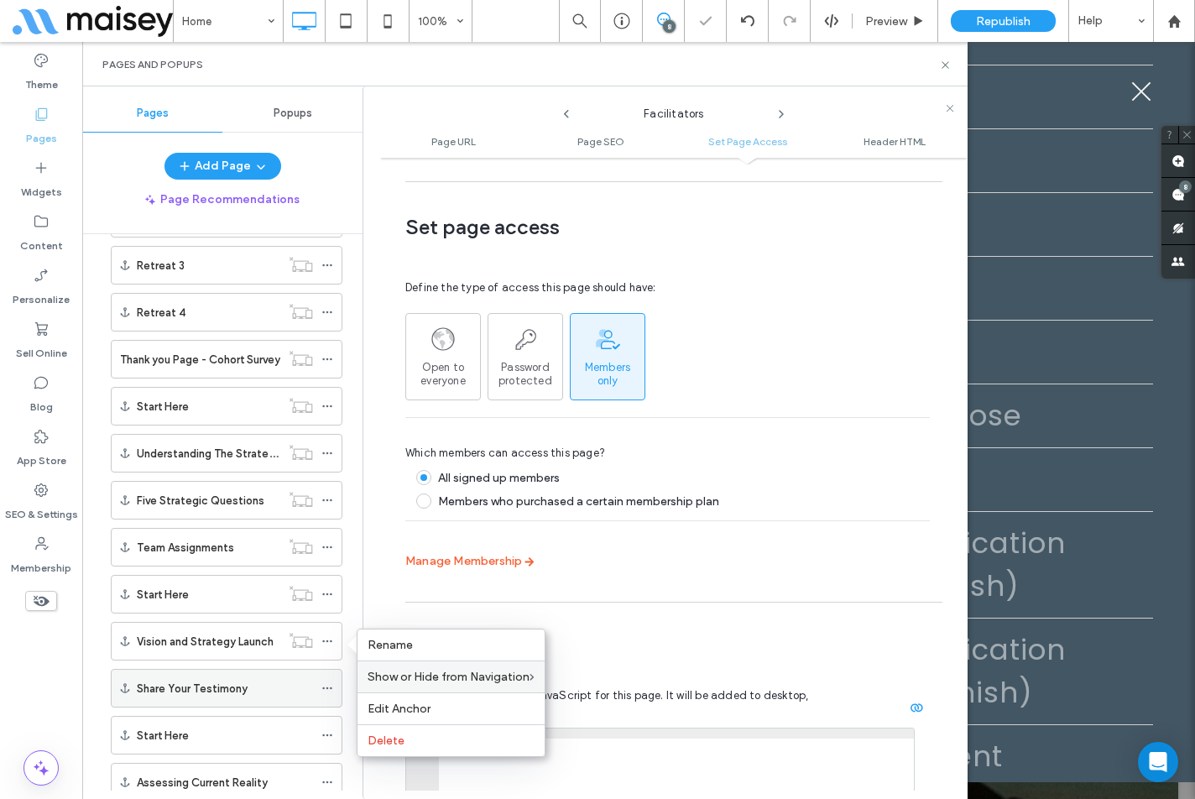
click at [326, 691] on icon at bounding box center [327, 688] width 12 height 12
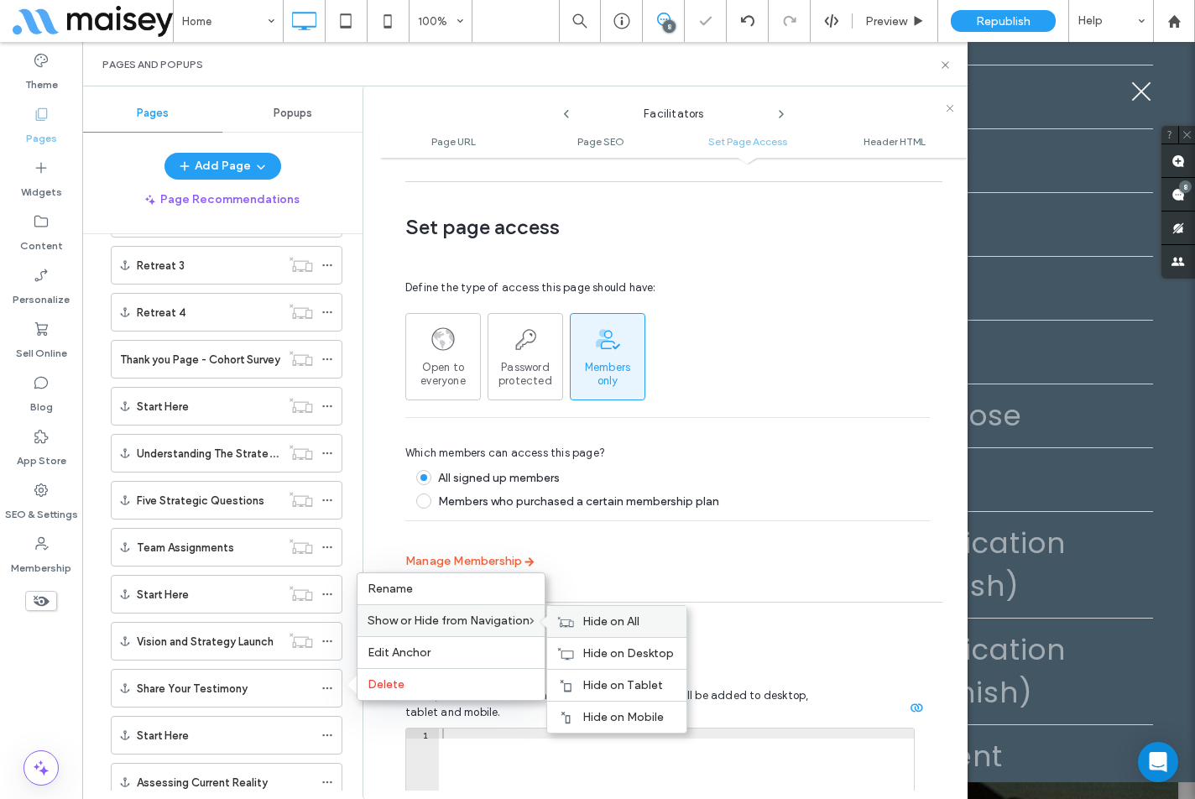
click at [597, 618] on span "Hide on All" at bounding box center [610, 621] width 57 height 14
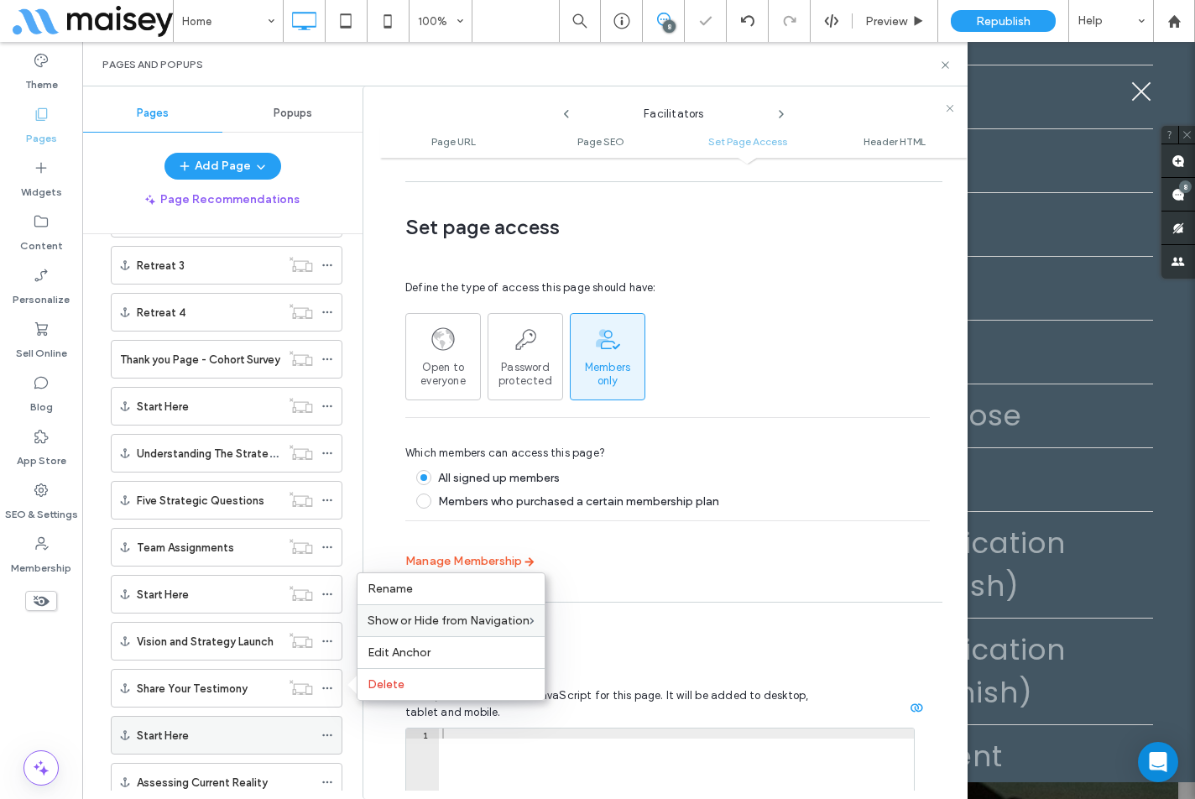
click at [328, 738] on icon at bounding box center [327, 735] width 12 height 12
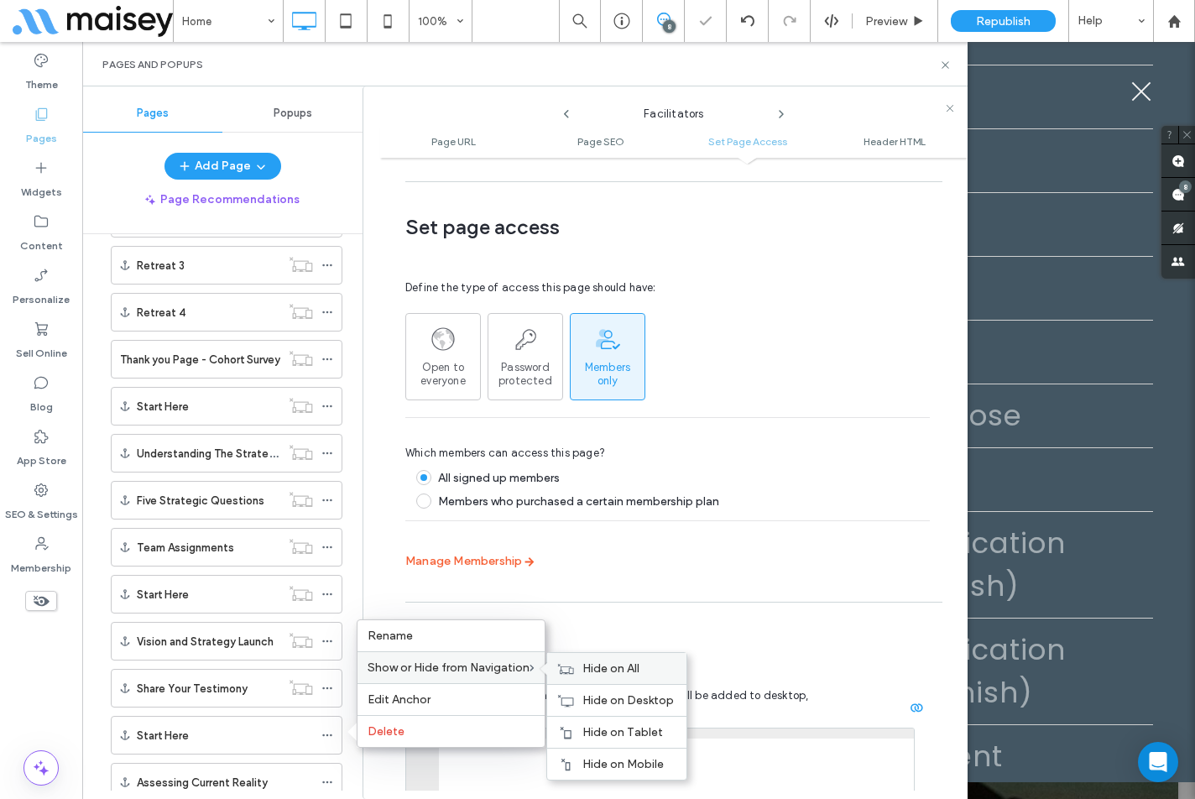
click at [577, 668] on div "Hide on All" at bounding box center [616, 668] width 139 height 31
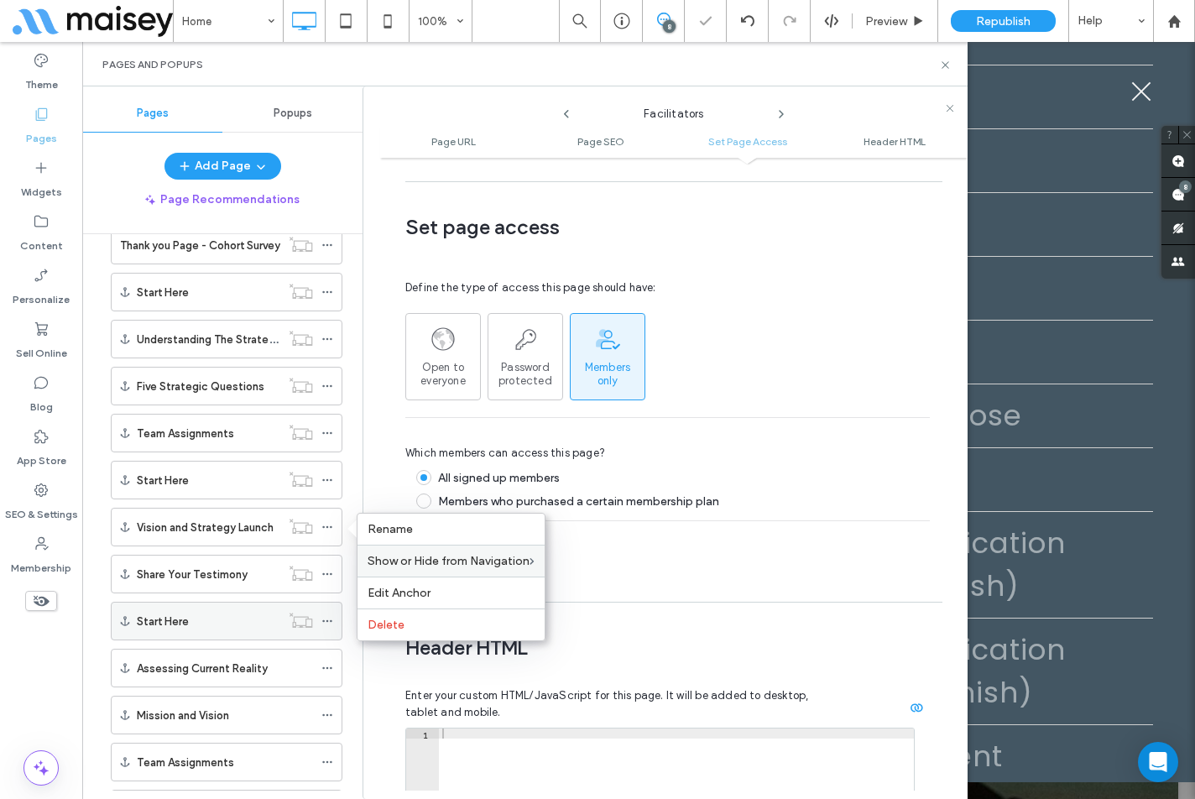
scroll to position [1678, 0]
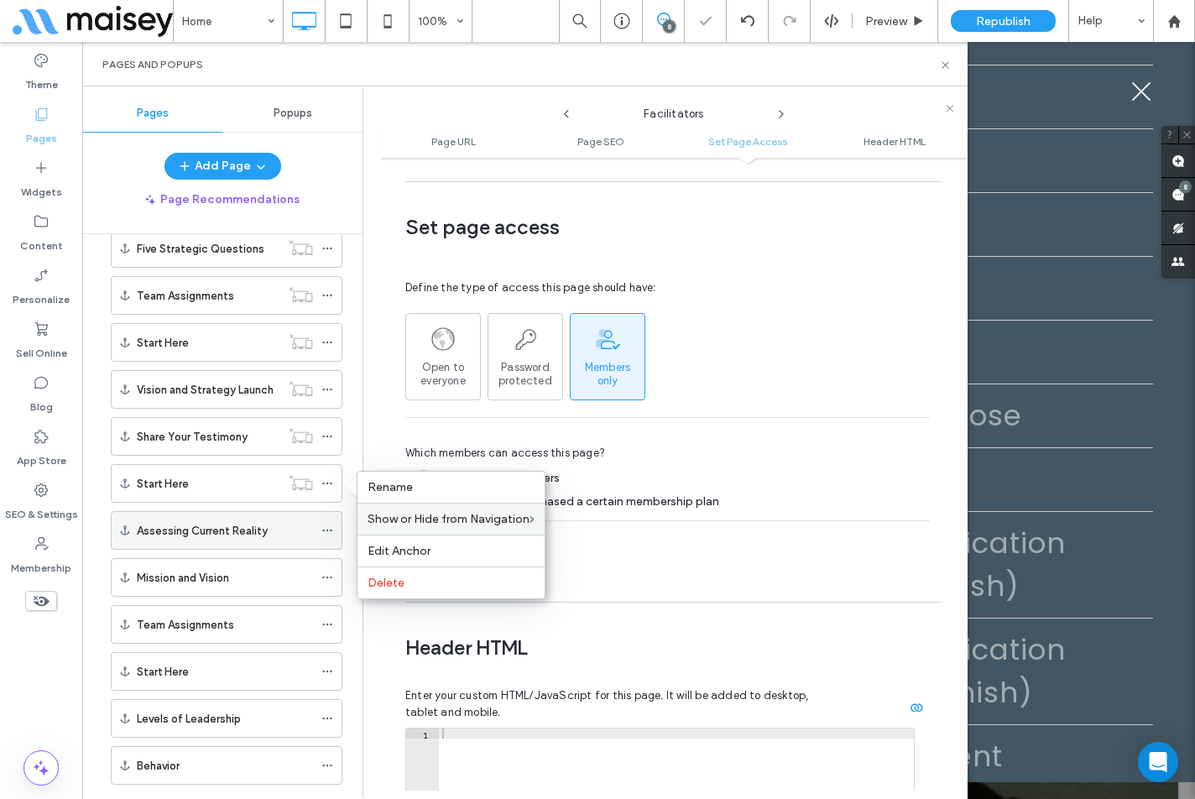
click at [324, 529] on use at bounding box center [326, 530] width 9 height 3
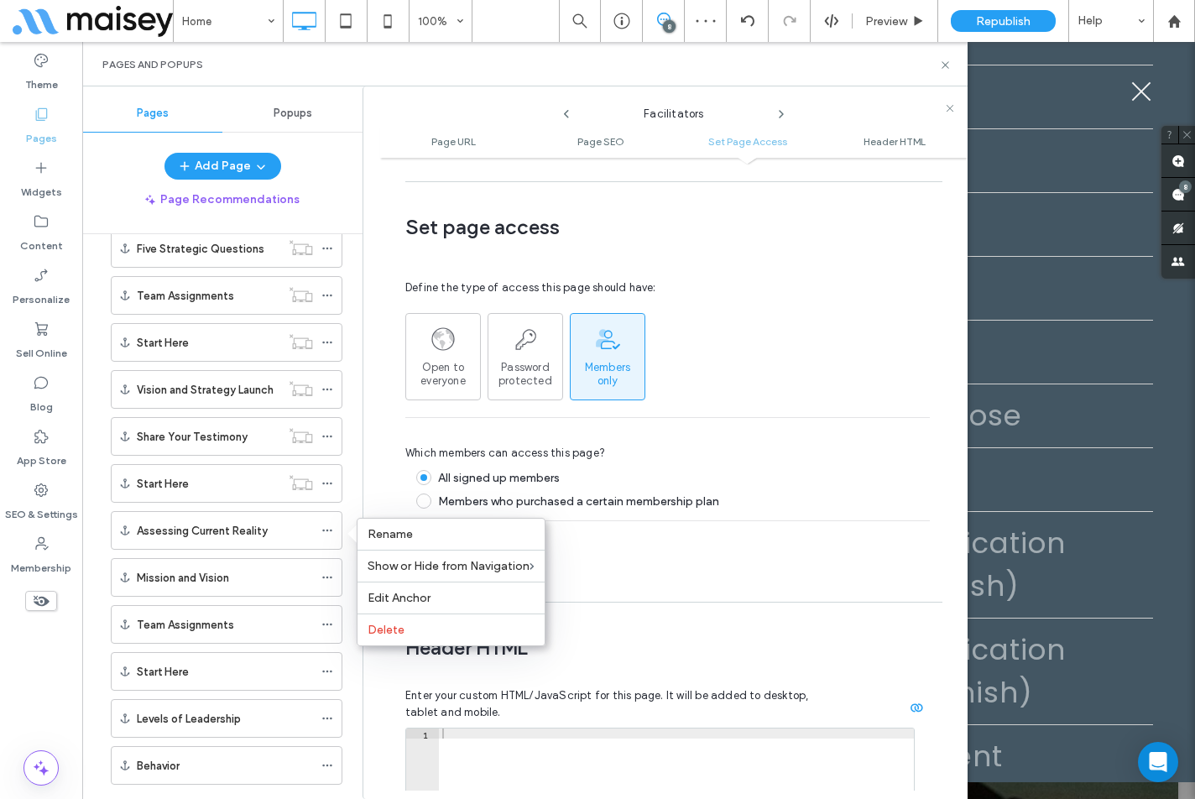
click at [625, 566] on div "**********" at bounding box center [673, 478] width 587 height 624
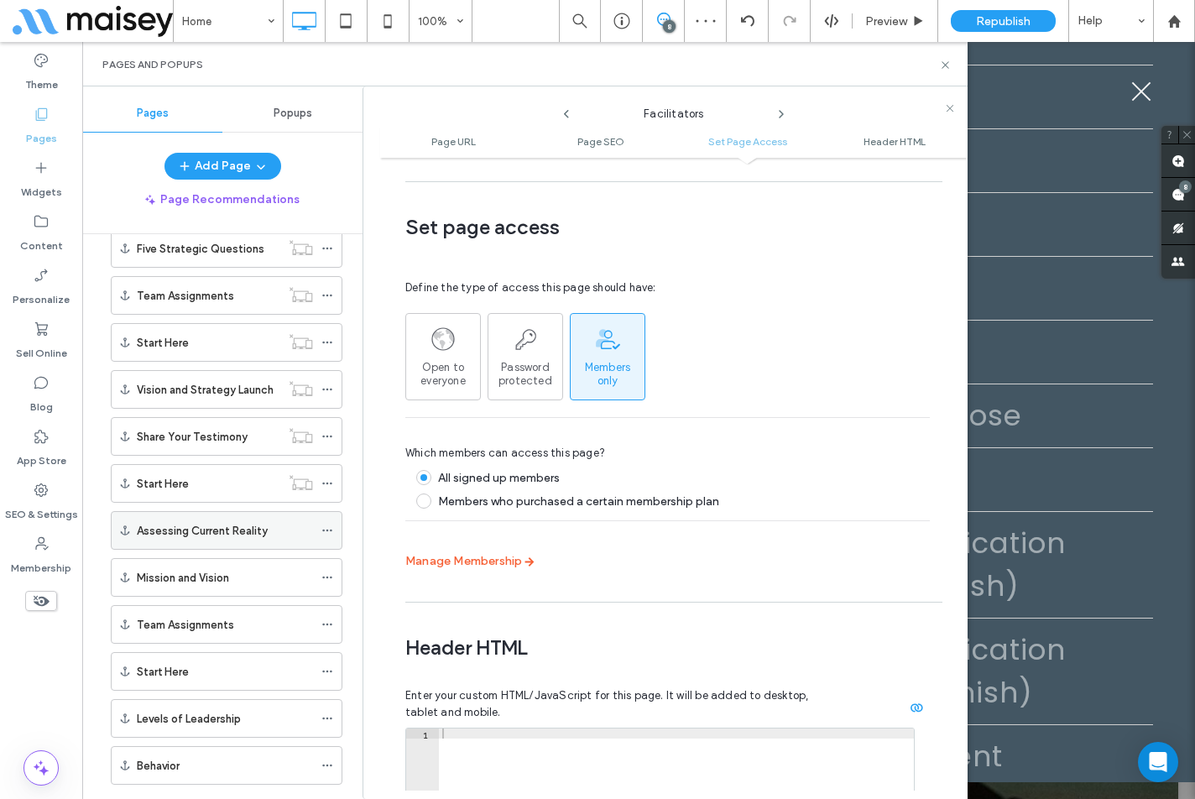
click at [331, 532] on icon at bounding box center [327, 530] width 12 height 12
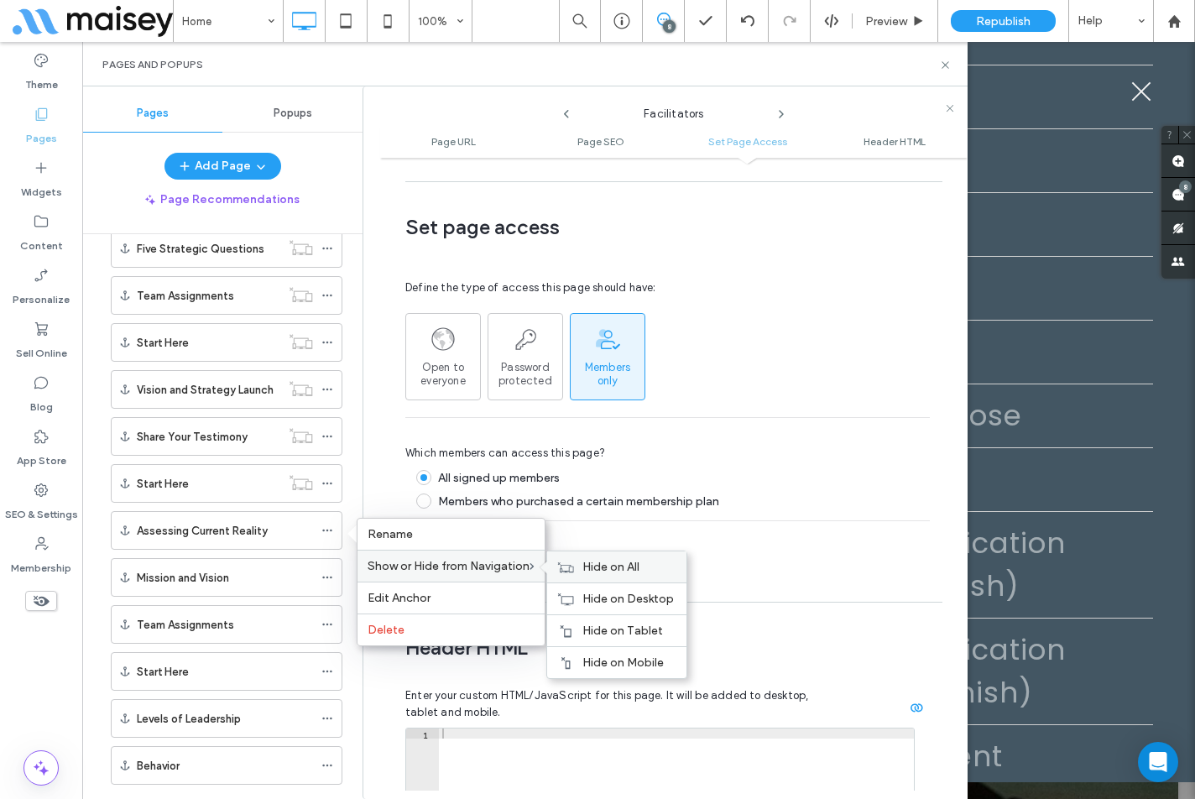
click at [570, 566] on icon at bounding box center [565, 567] width 17 height 12
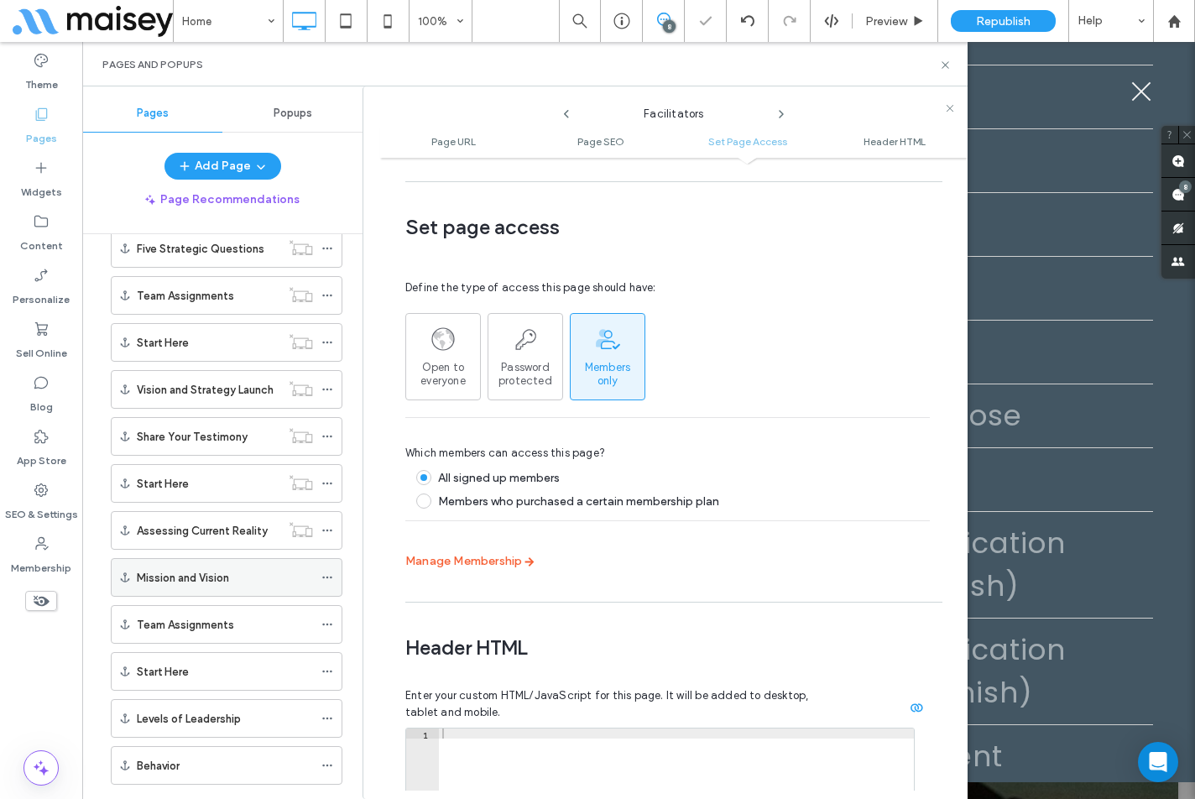
click at [320, 572] on div "Mission and Vision" at bounding box center [227, 577] width 232 height 39
click at [324, 574] on icon at bounding box center [327, 577] width 12 height 12
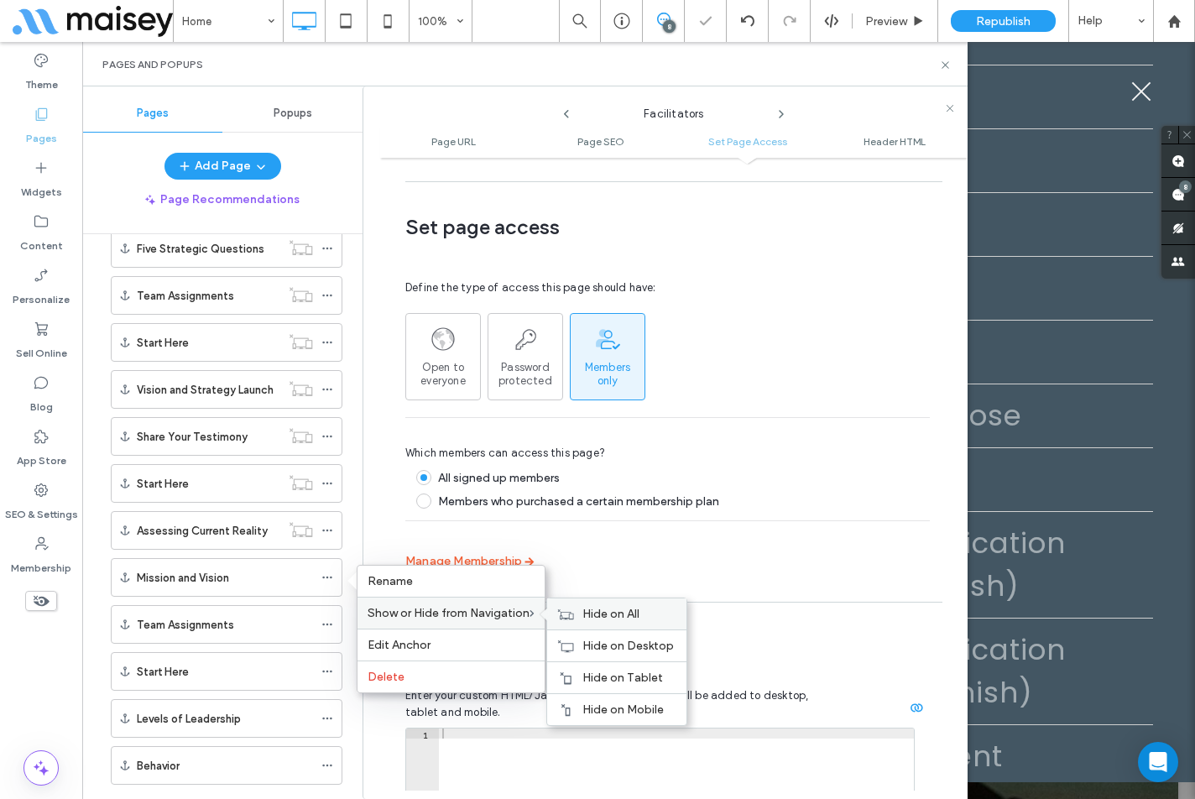
click at [596, 616] on span "Hide on All" at bounding box center [610, 614] width 57 height 14
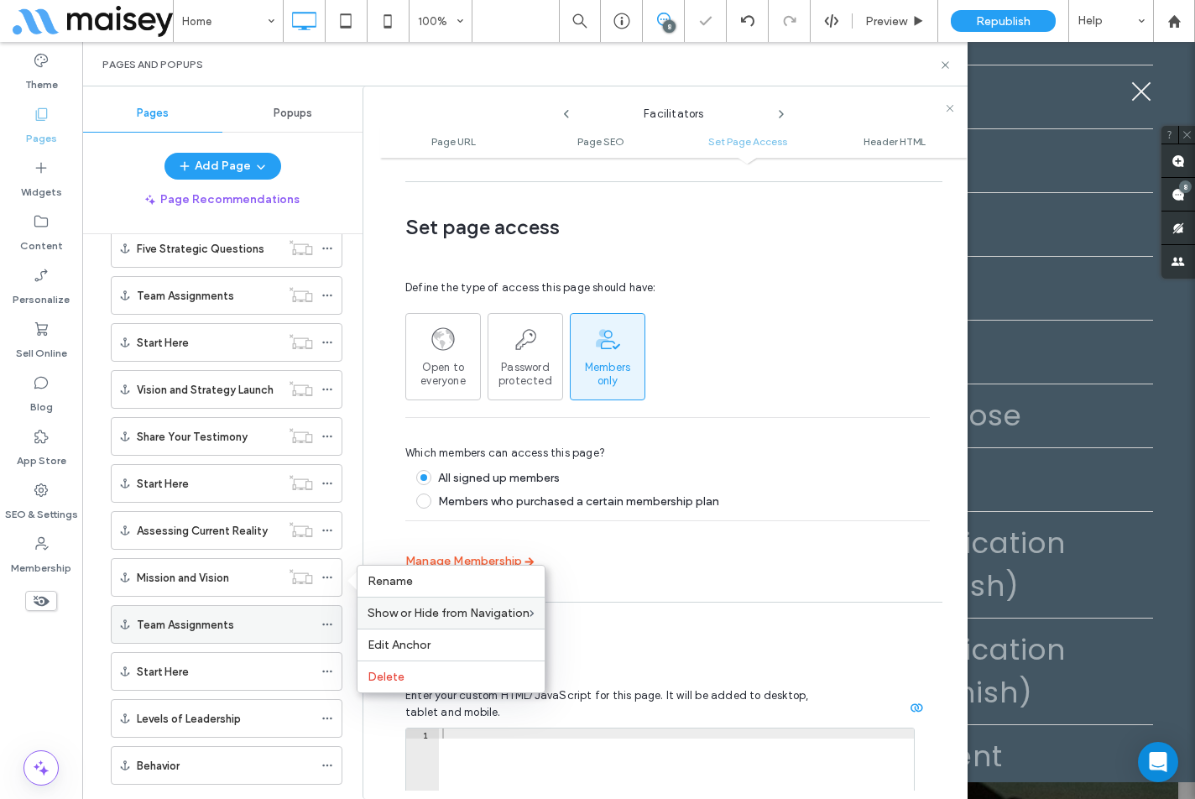
click at [327, 628] on icon at bounding box center [327, 624] width 12 height 12
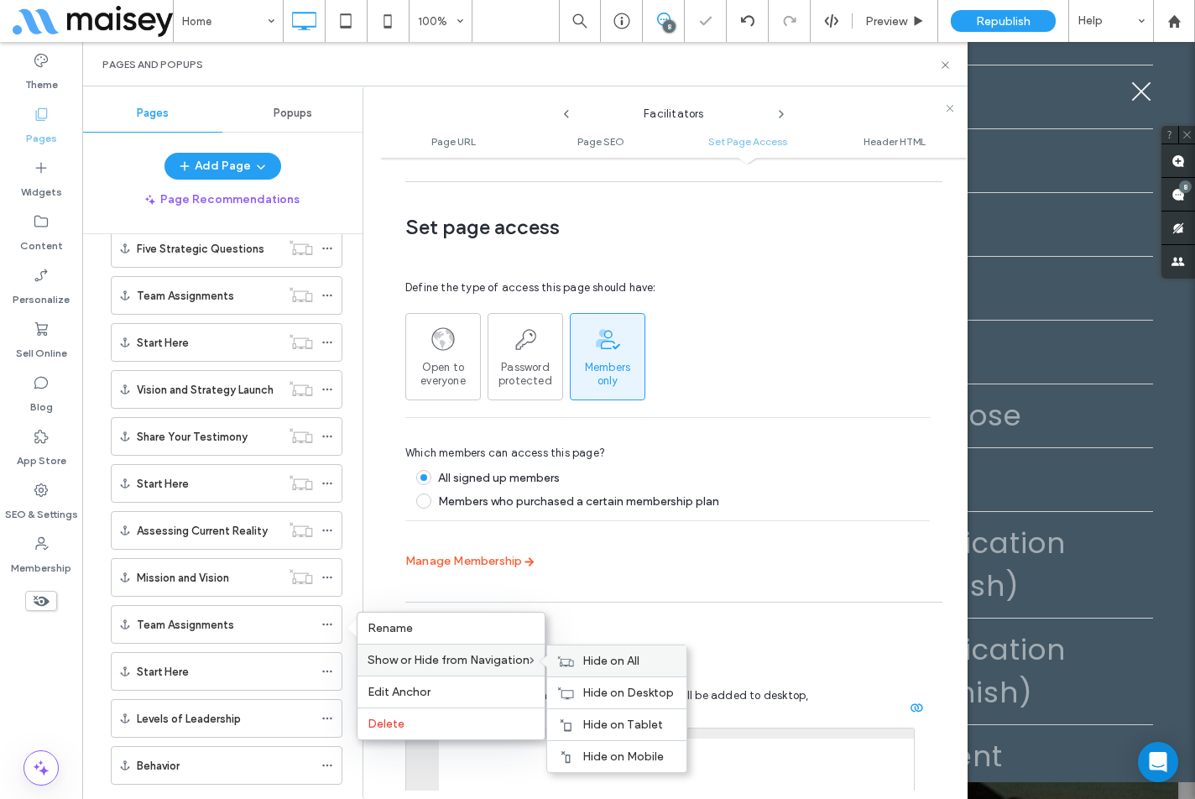
click at [617, 660] on span "Hide on All" at bounding box center [610, 661] width 57 height 14
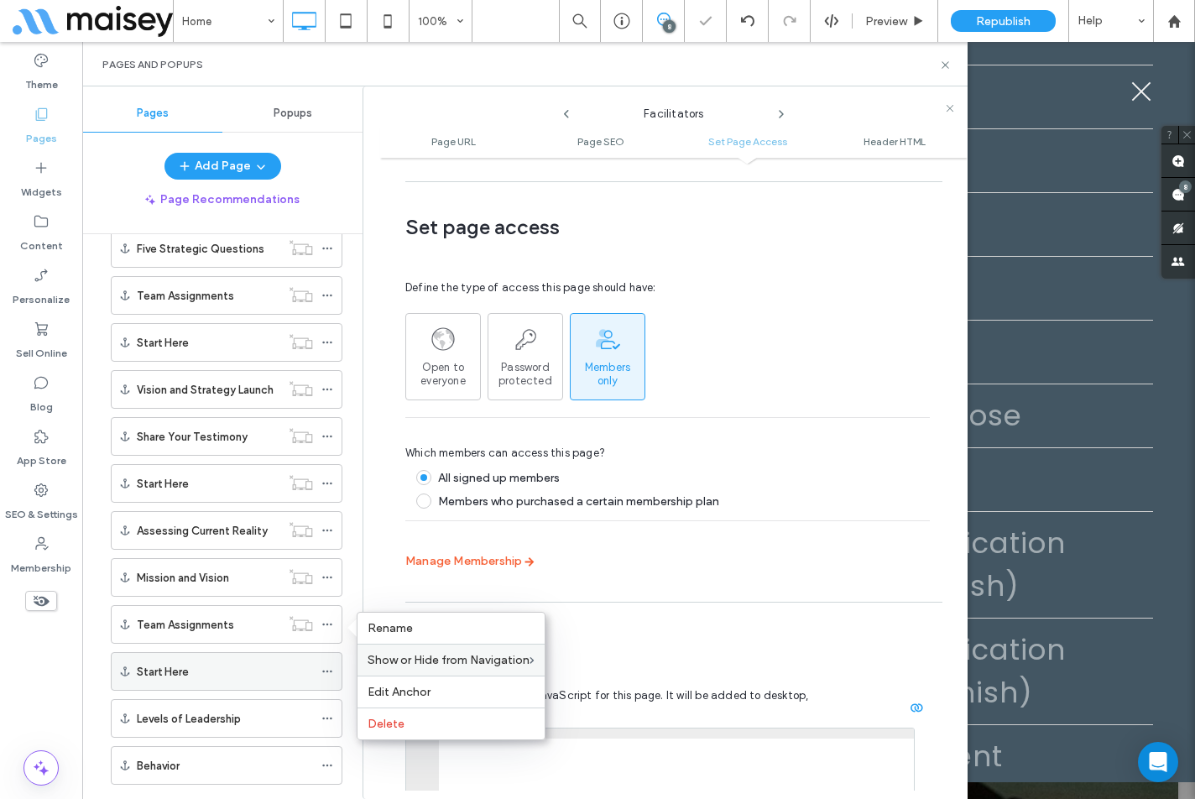
click at [331, 668] on icon at bounding box center [327, 671] width 12 height 12
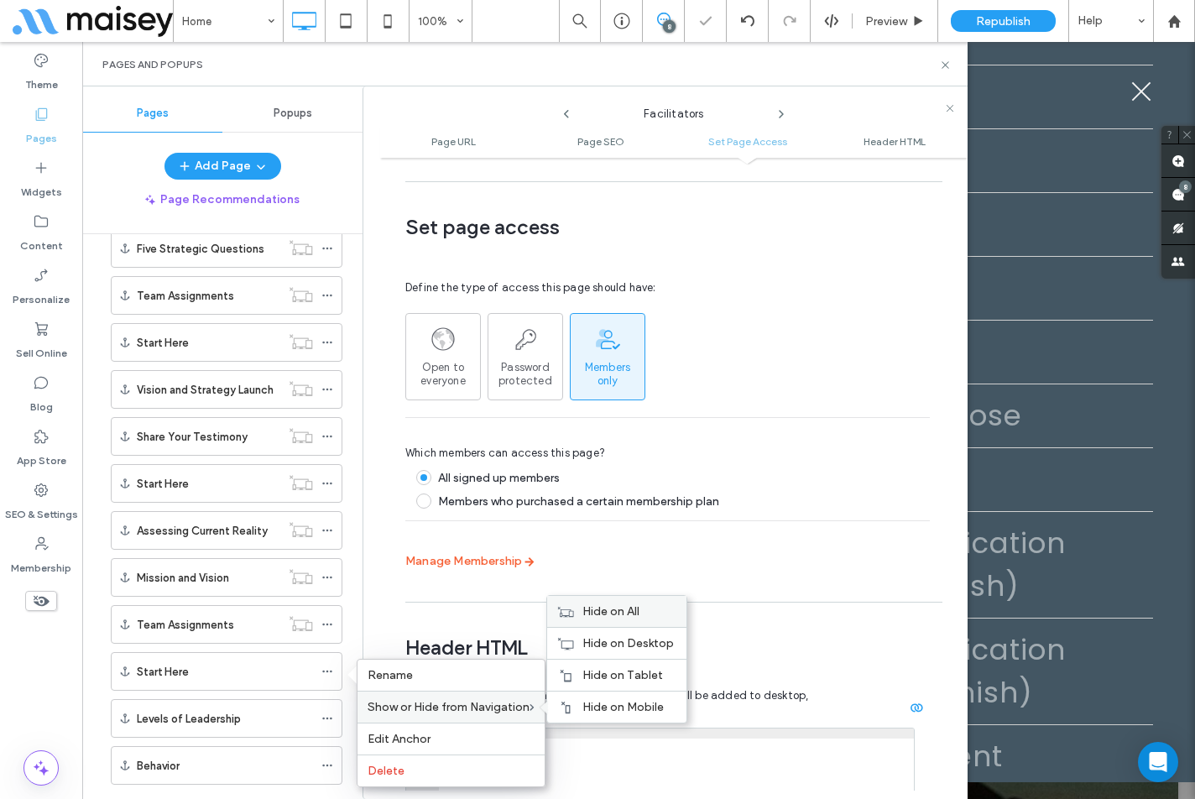
click at [607, 617] on span "Hide on All" at bounding box center [610, 611] width 57 height 14
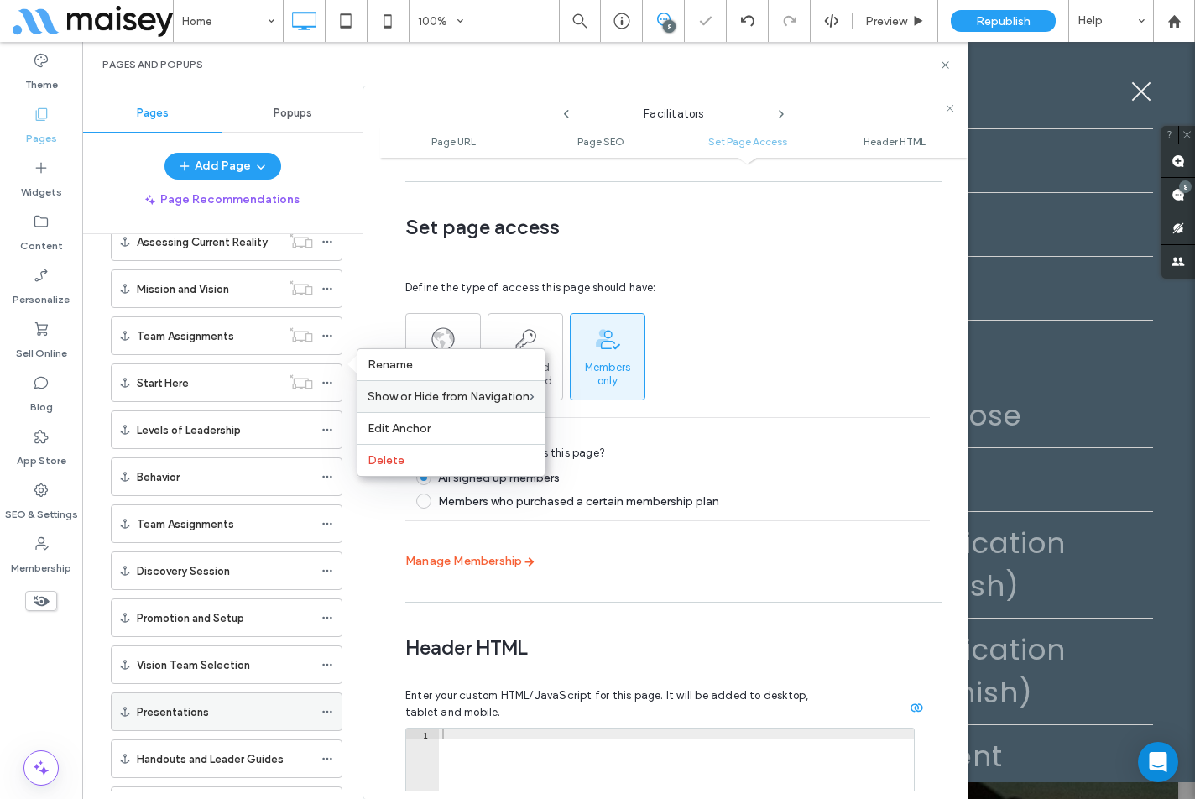
scroll to position [2014, 0]
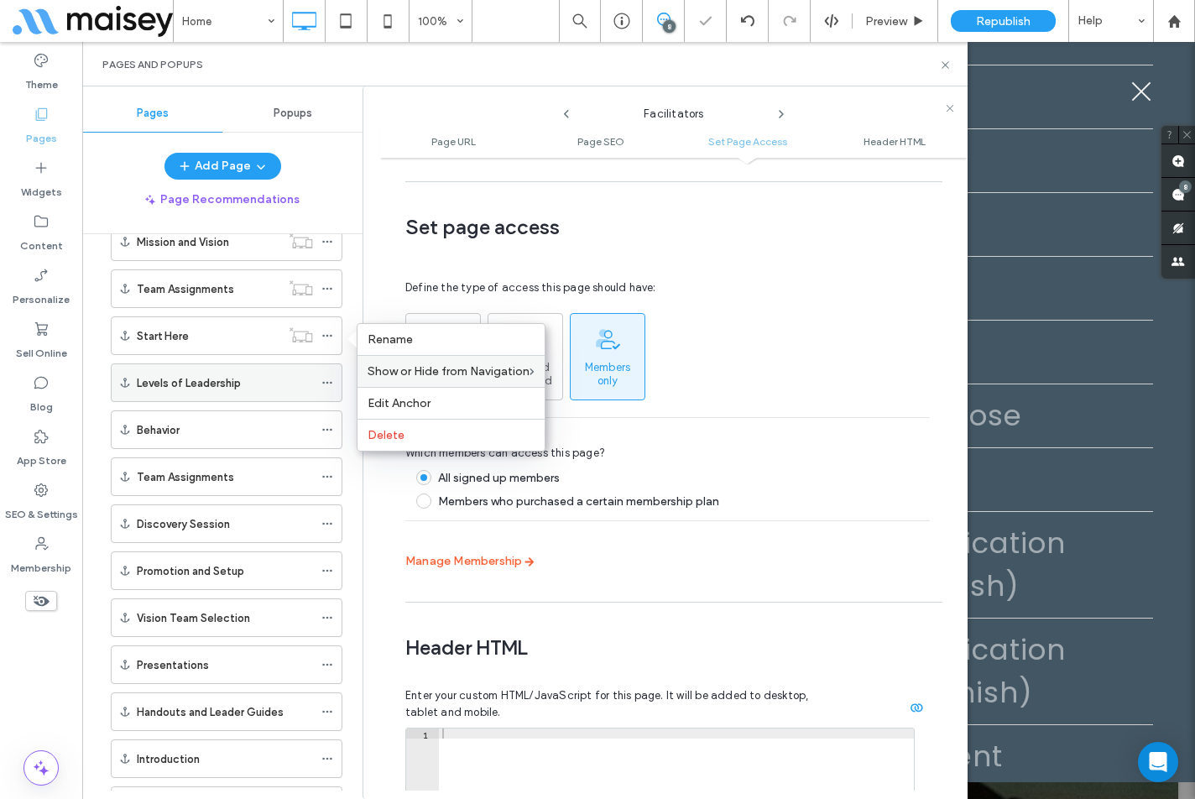
click at [322, 386] on icon at bounding box center [327, 383] width 12 height 12
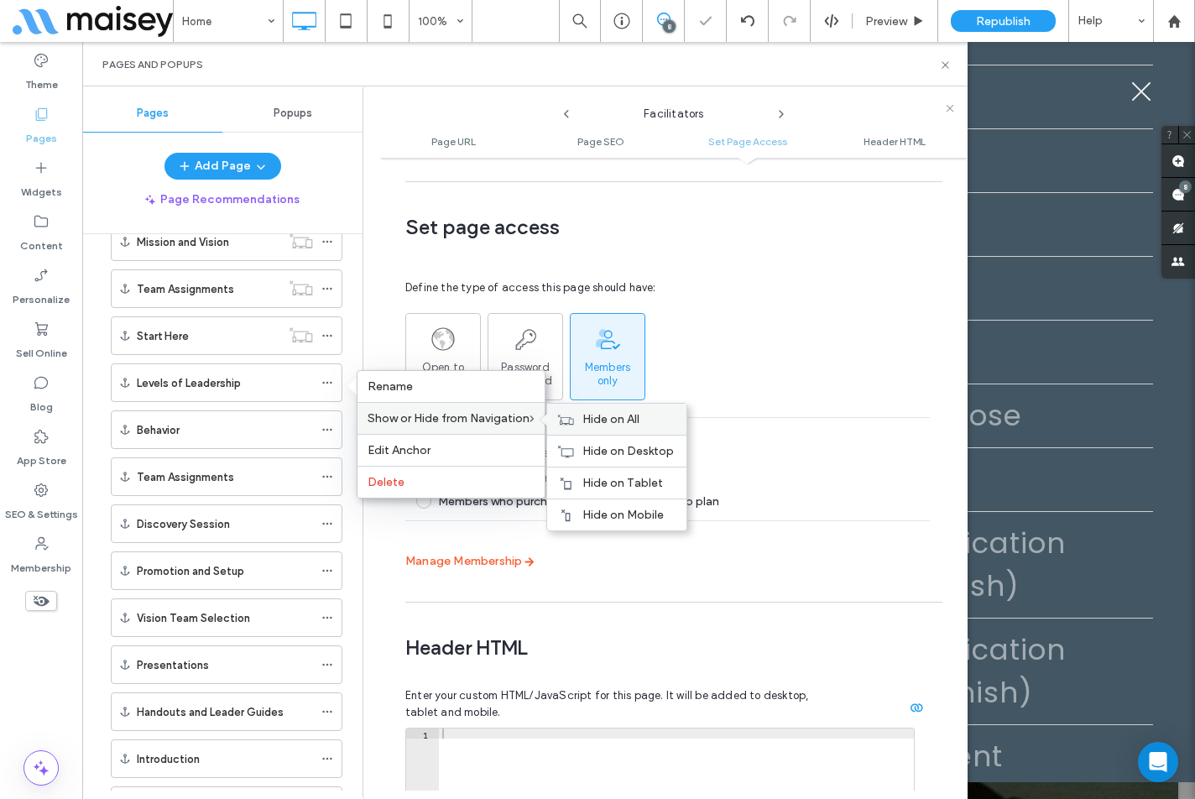
click at [574, 423] on icon at bounding box center [565, 420] width 17 height 12
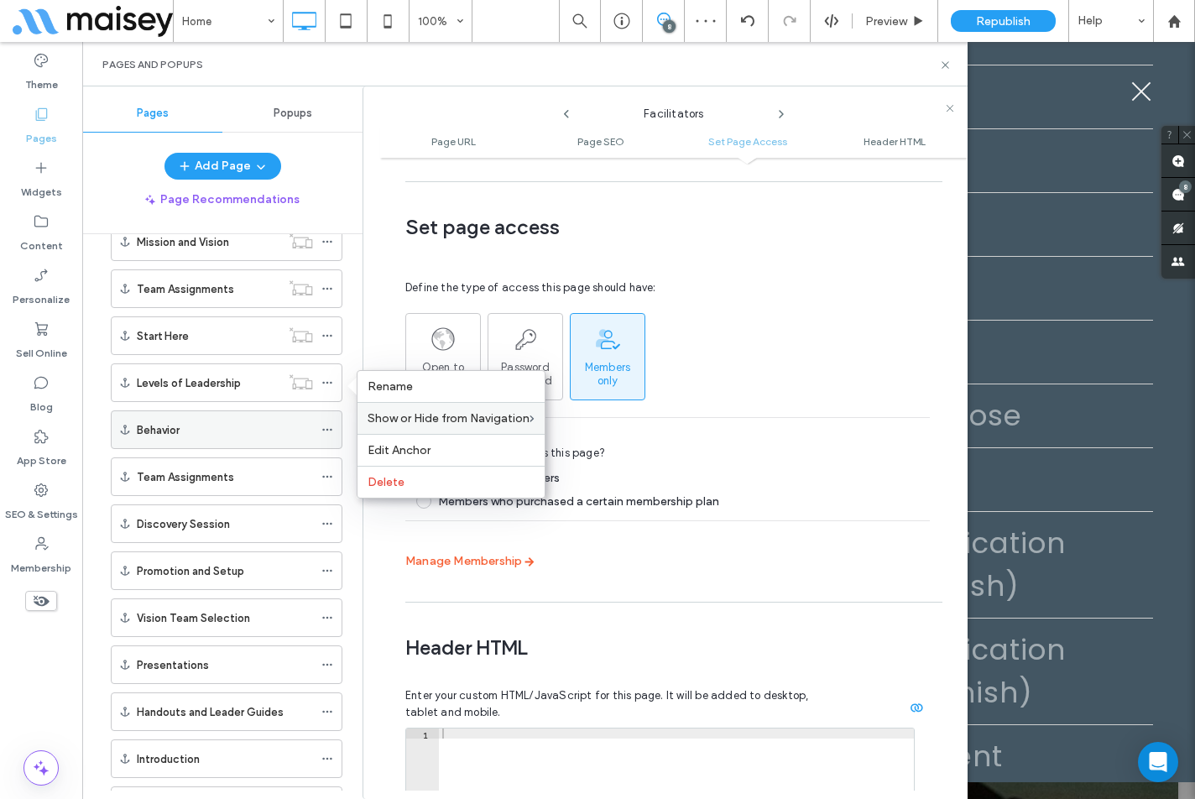
click at [325, 430] on icon at bounding box center [327, 430] width 12 height 12
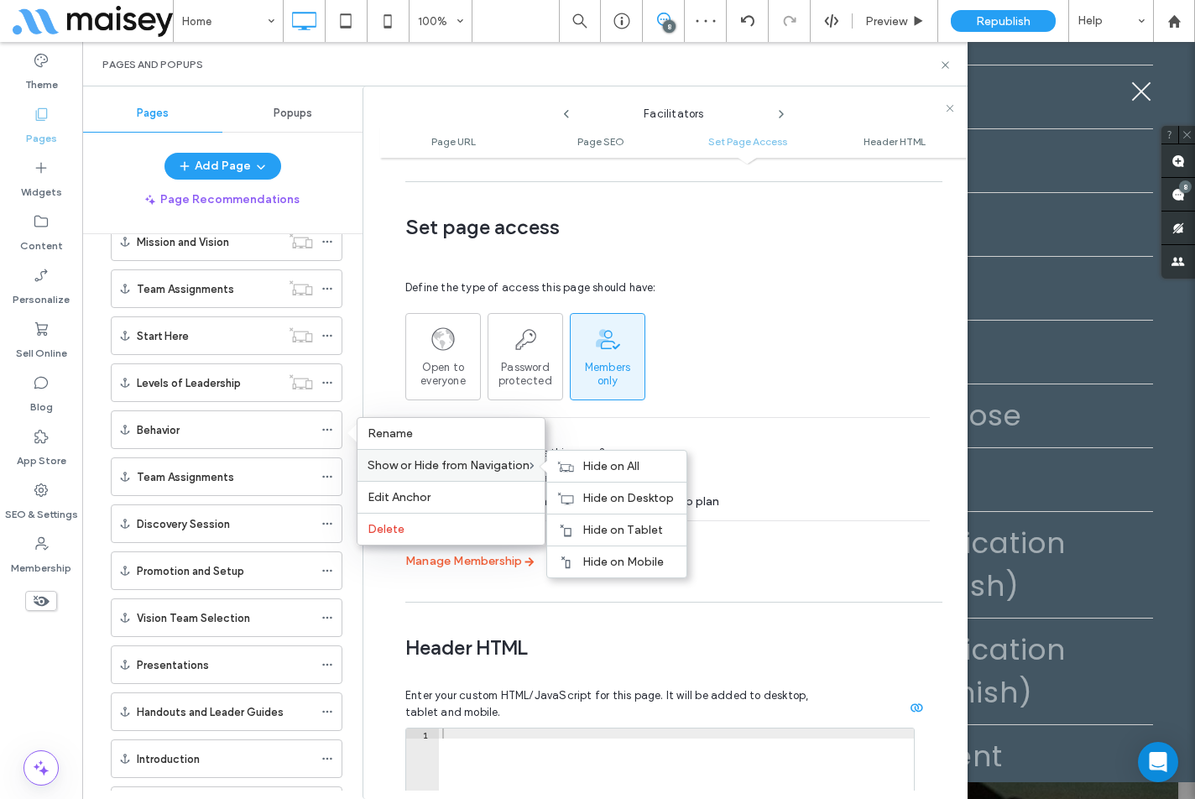
drag, startPoint x: 584, startPoint y: 468, endPoint x: 503, endPoint y: 478, distance: 82.0
click at [585, 468] on div "Hide on All" at bounding box center [616, 466] width 139 height 31
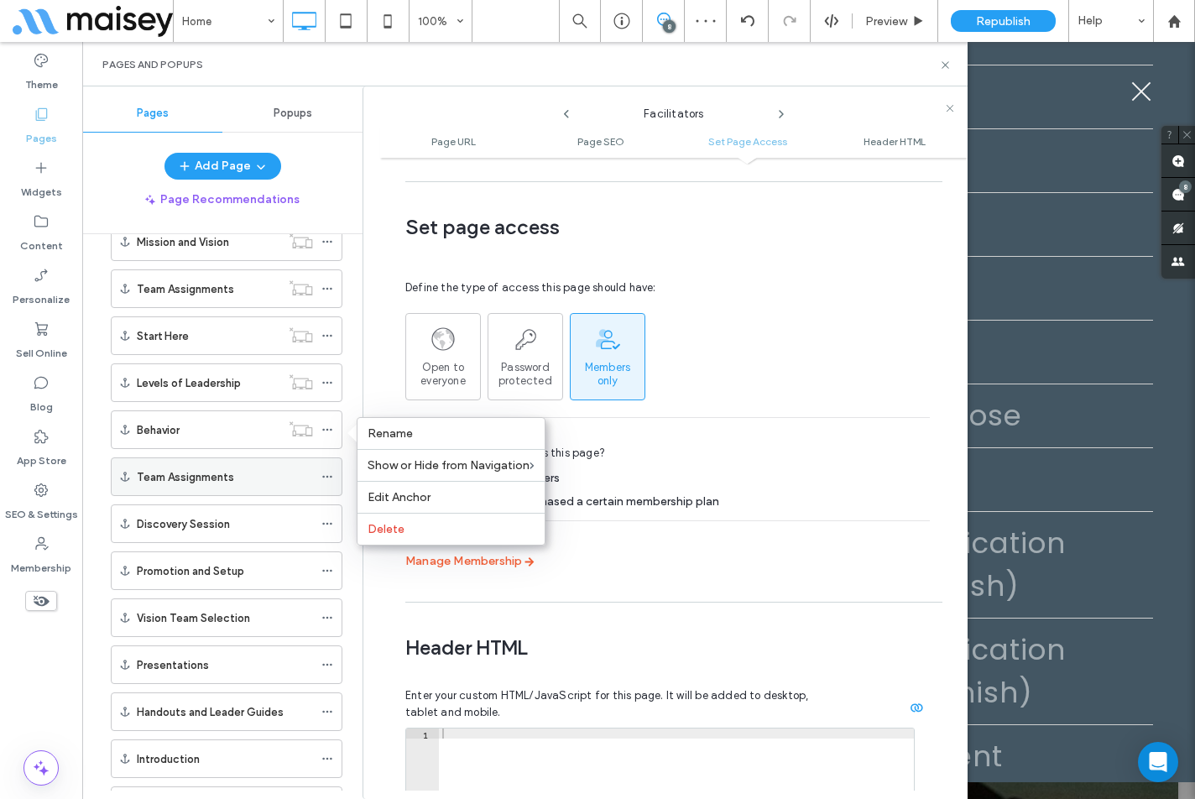
click at [330, 479] on icon at bounding box center [327, 477] width 12 height 12
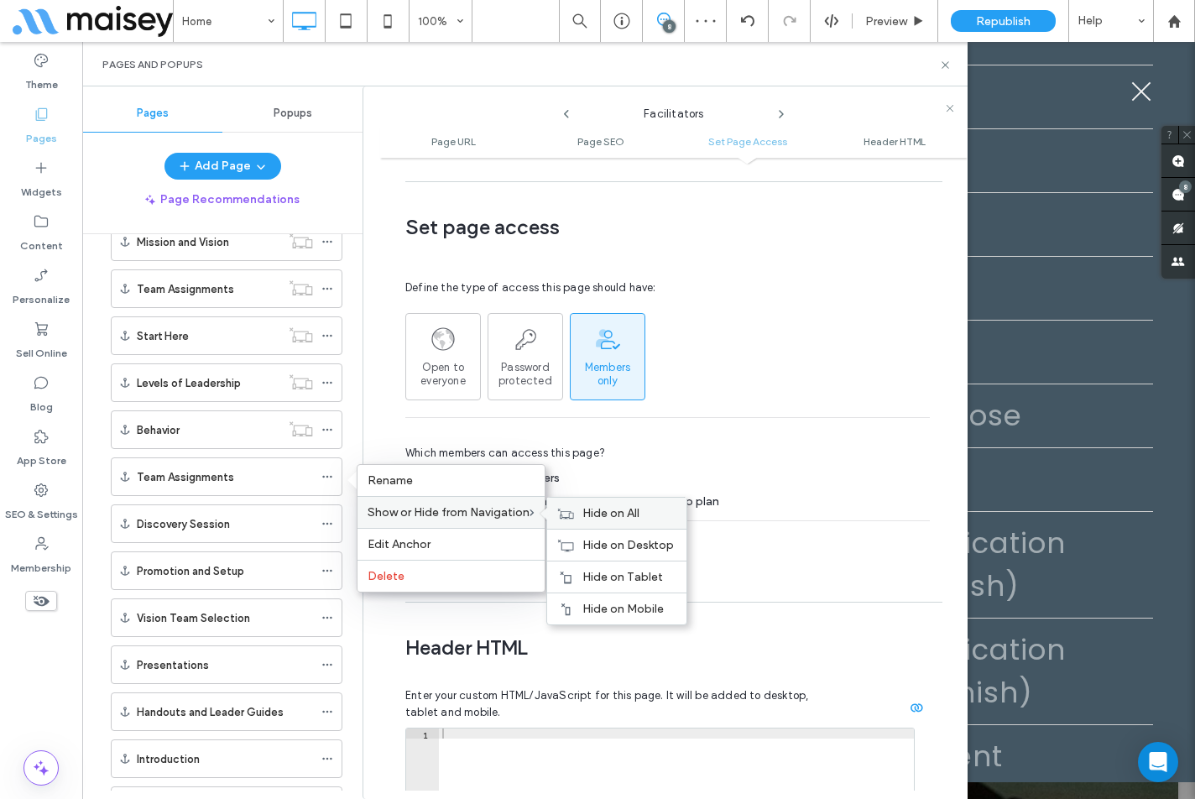
click at [600, 515] on span "Hide on All" at bounding box center [610, 513] width 57 height 14
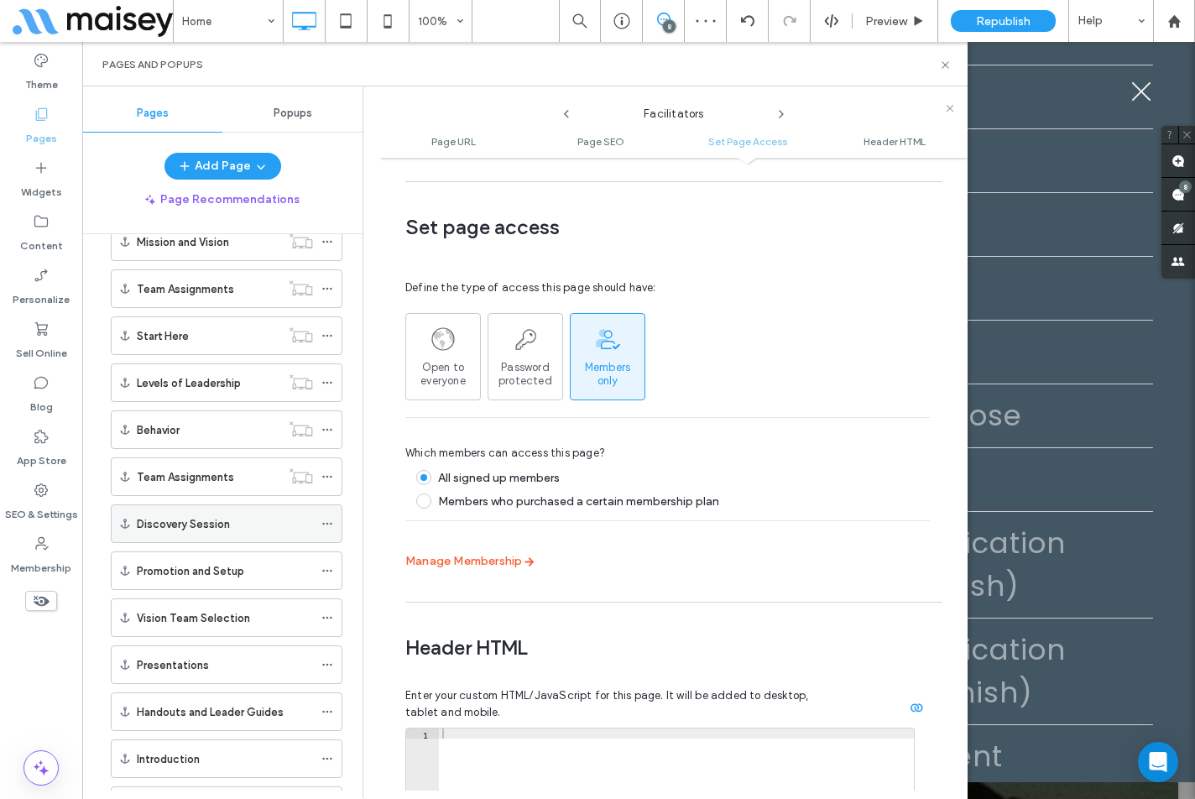
click at [323, 524] on use at bounding box center [326, 524] width 9 height 3
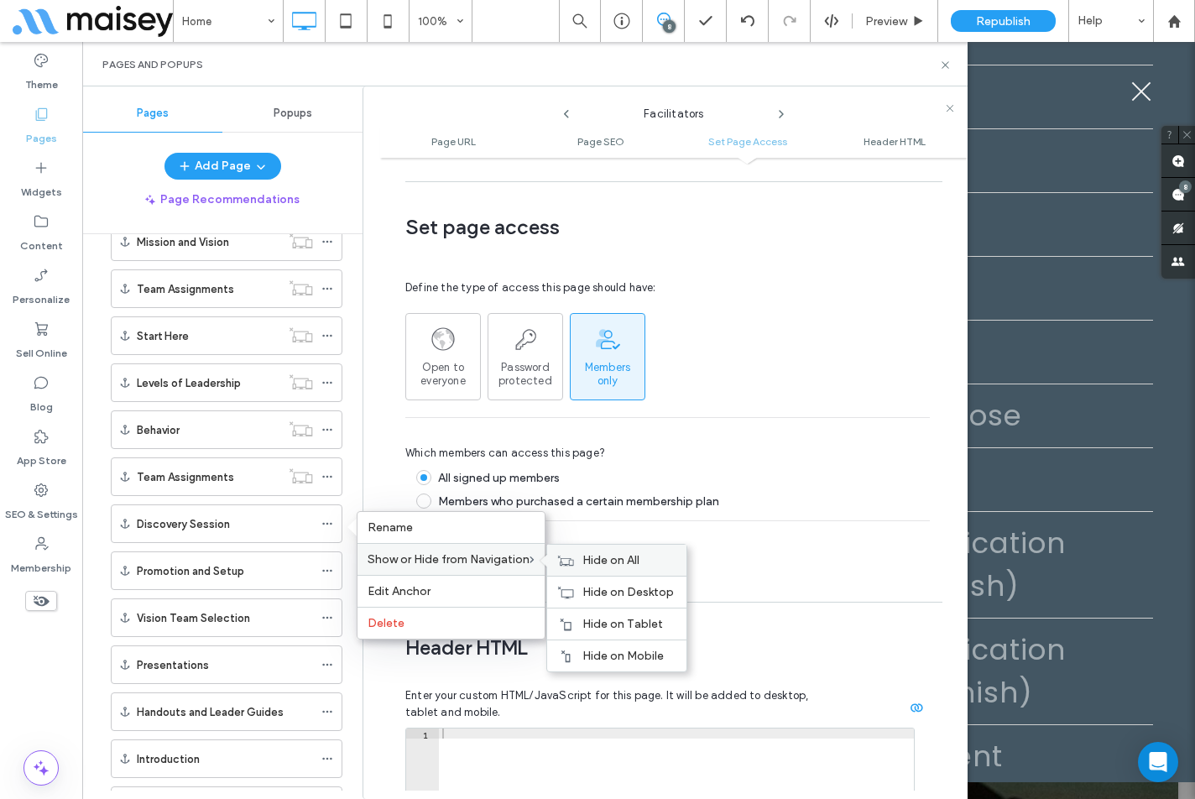
click at [588, 560] on span "Hide on All" at bounding box center [610, 560] width 57 height 14
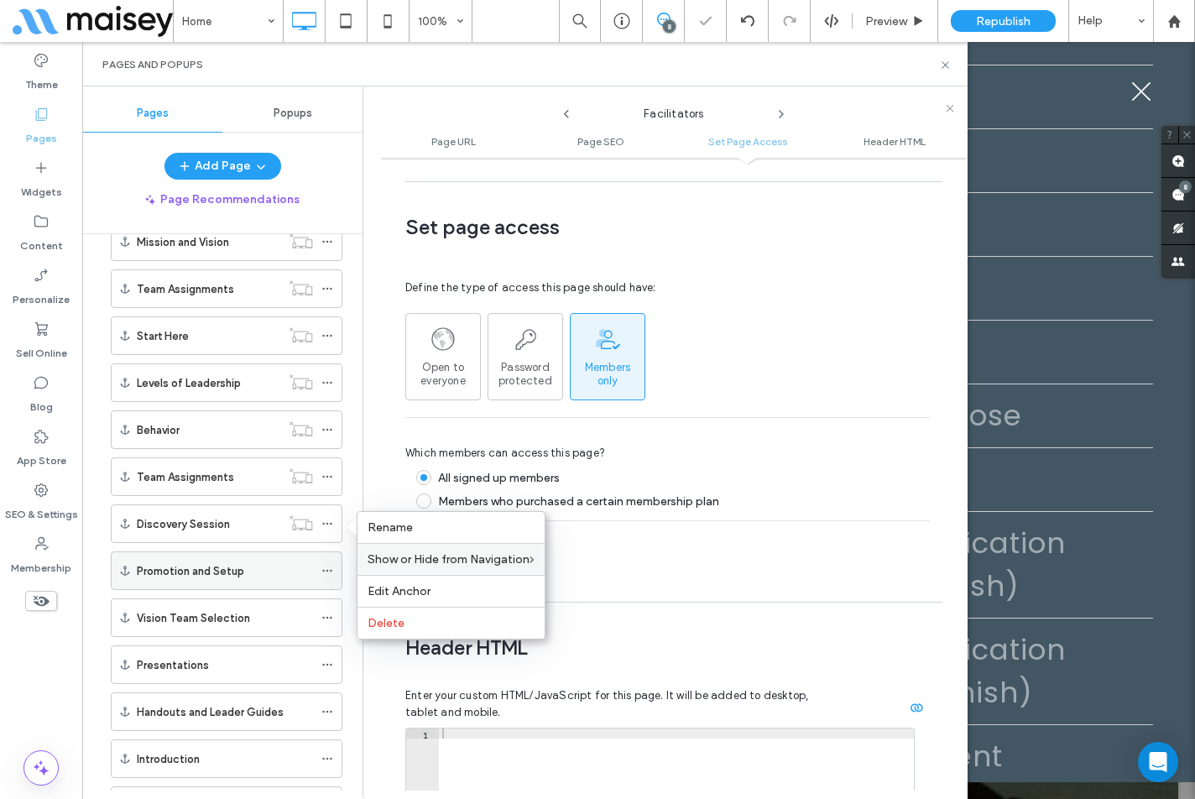
click at [324, 566] on icon at bounding box center [327, 571] width 12 height 12
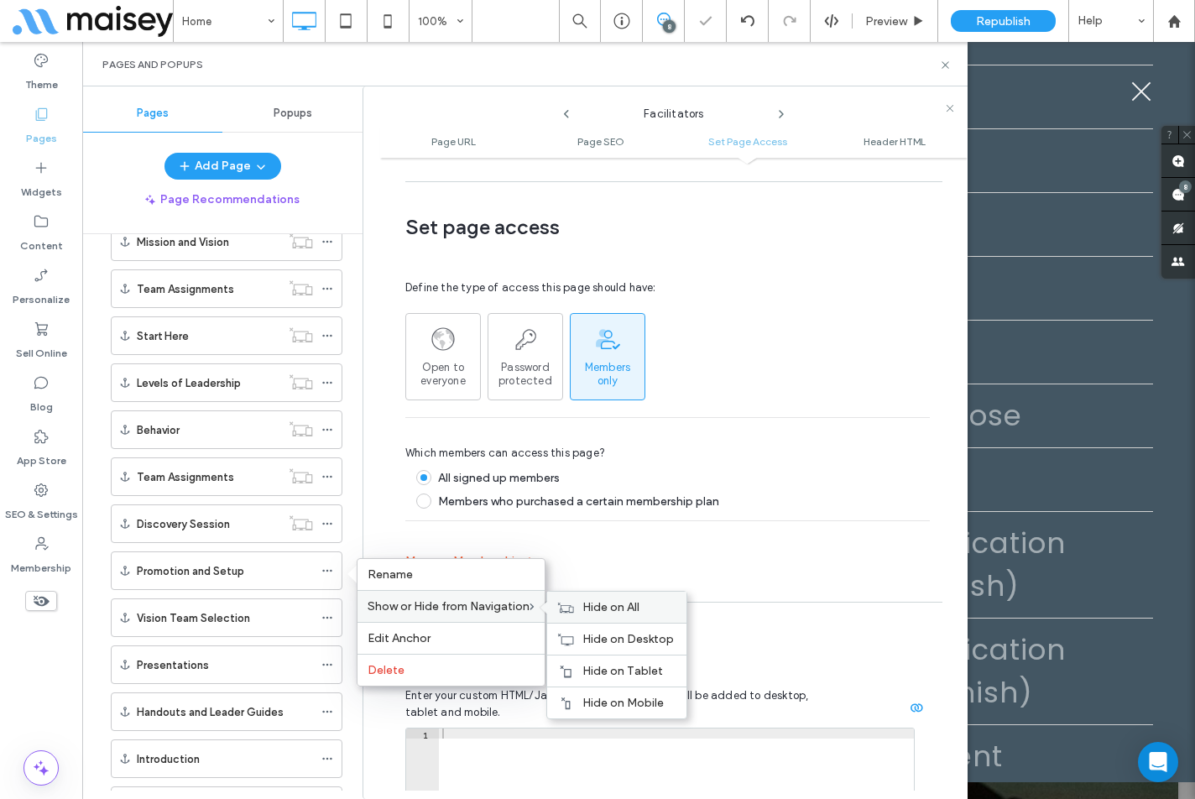
click at [602, 606] on span "Hide on All" at bounding box center [610, 607] width 57 height 14
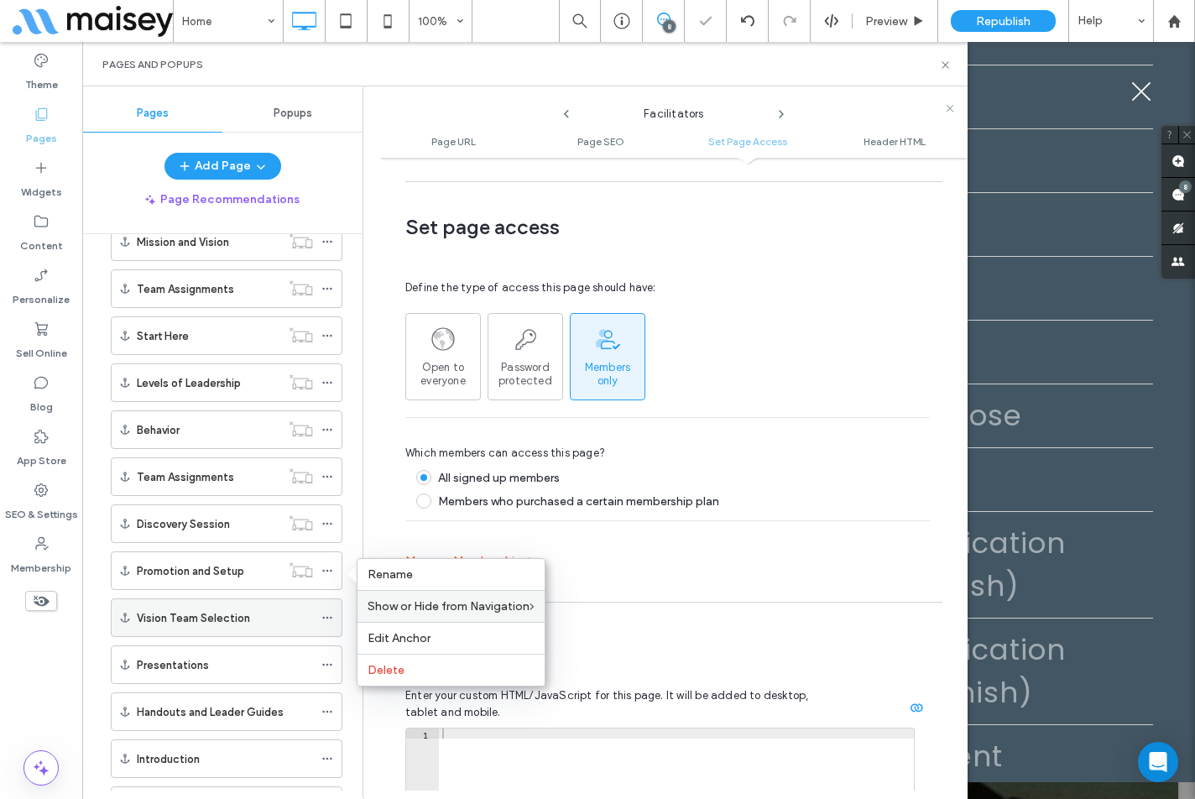
click at [331, 612] on icon at bounding box center [327, 618] width 12 height 12
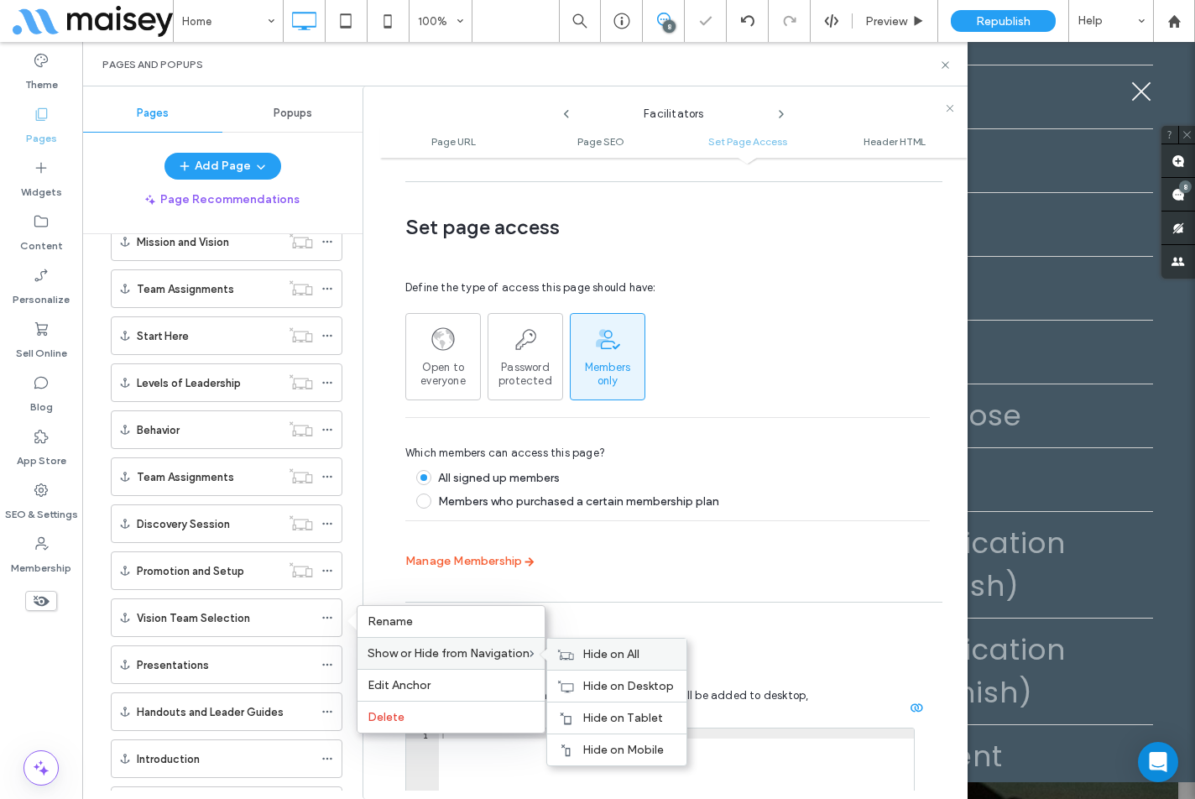
click at [638, 653] on span "Hide on All" at bounding box center [610, 654] width 57 height 14
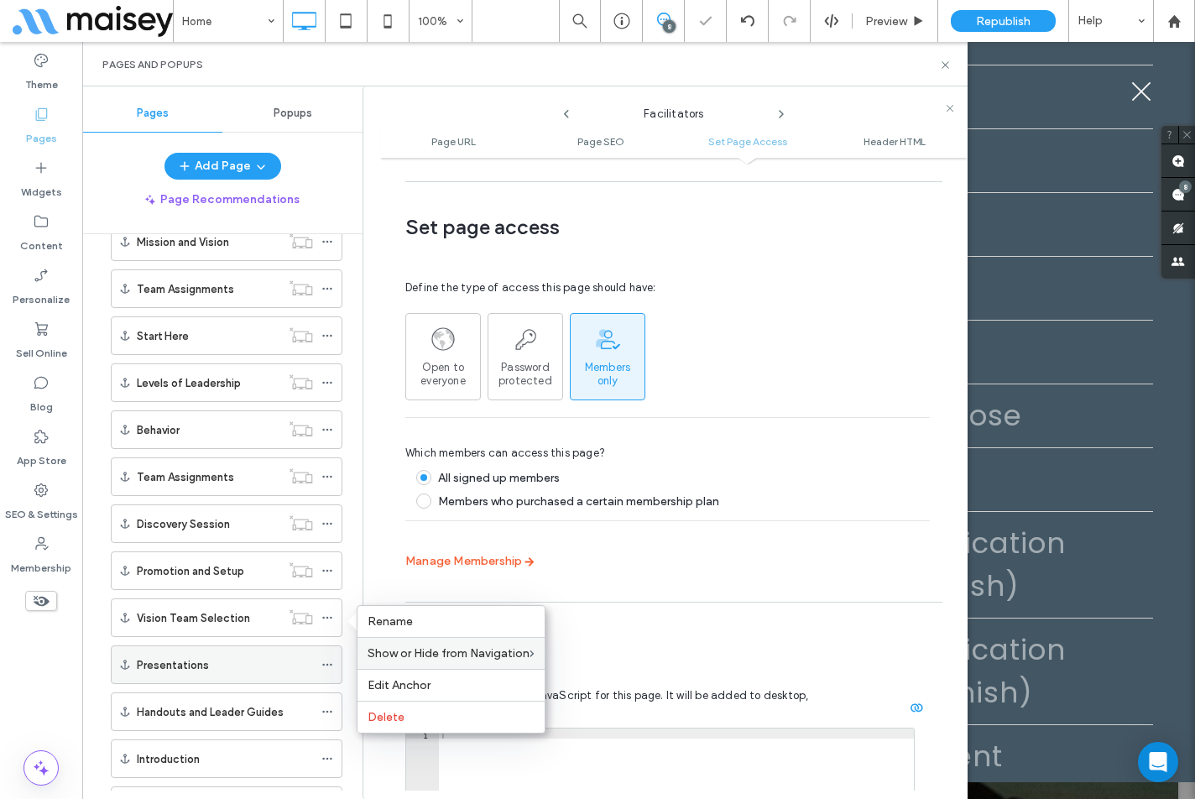
click at [332, 660] on icon at bounding box center [327, 665] width 12 height 12
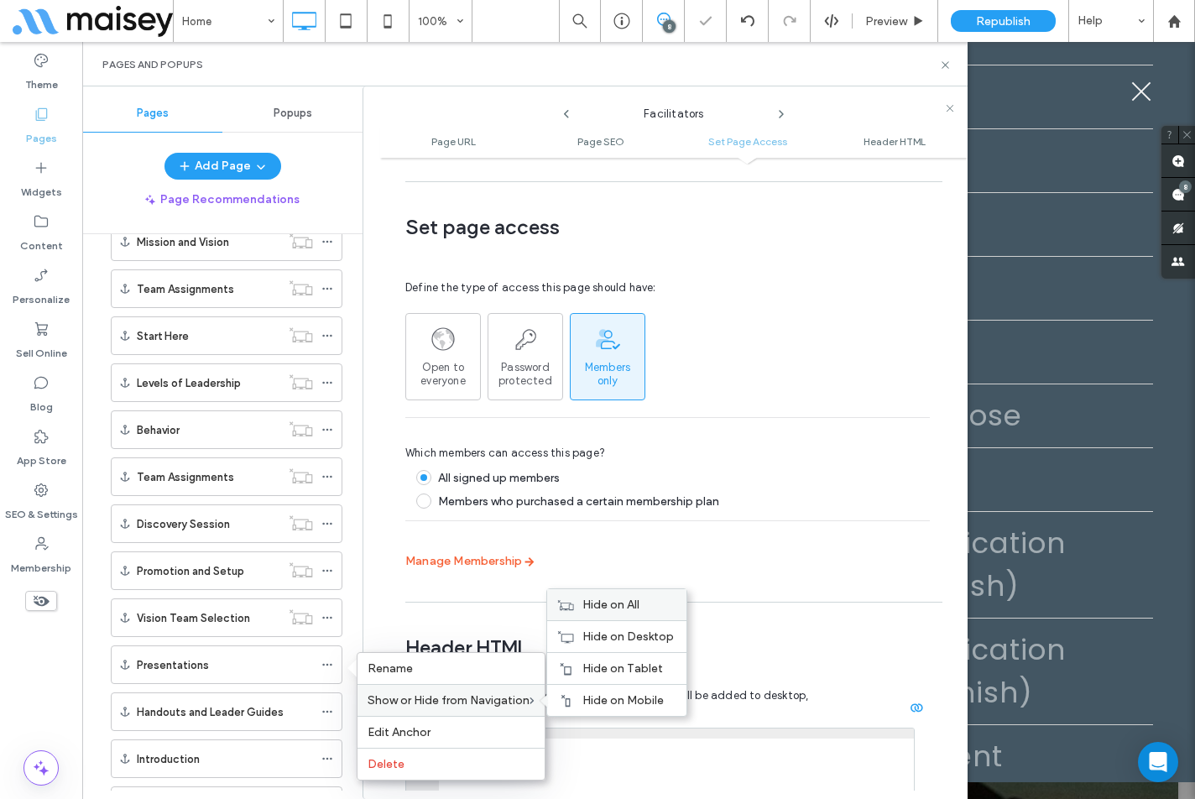
click at [616, 609] on span "Hide on All" at bounding box center [610, 604] width 57 height 14
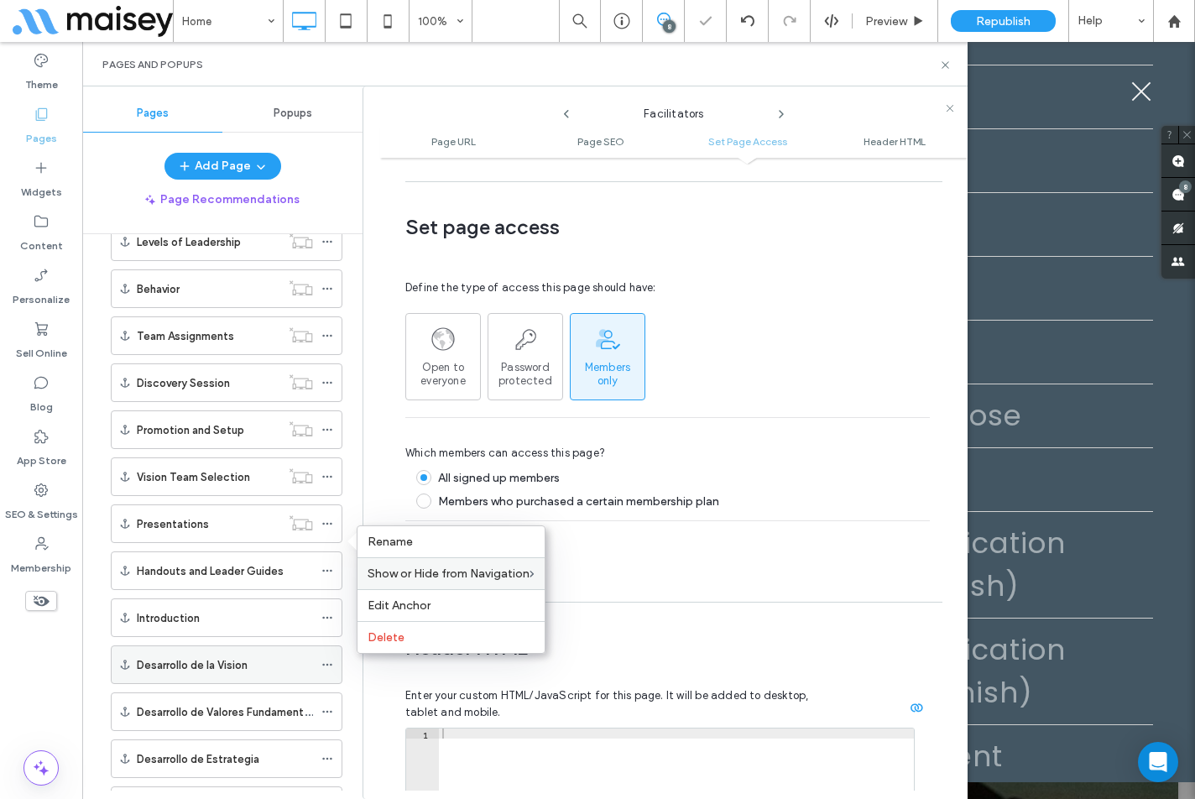
scroll to position [2181, 0]
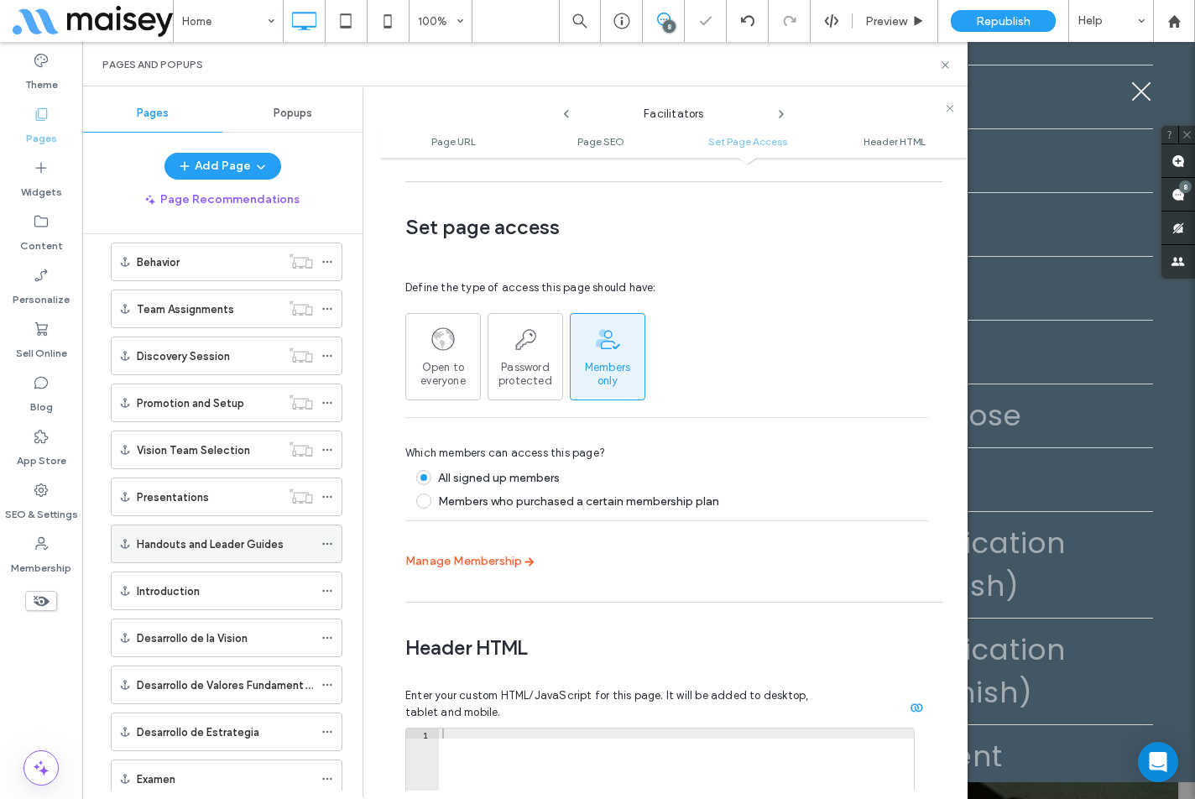
click at [321, 546] on div "Handouts and Leader Guides" at bounding box center [227, 543] width 232 height 39
click at [321, 542] on icon at bounding box center [327, 544] width 12 height 12
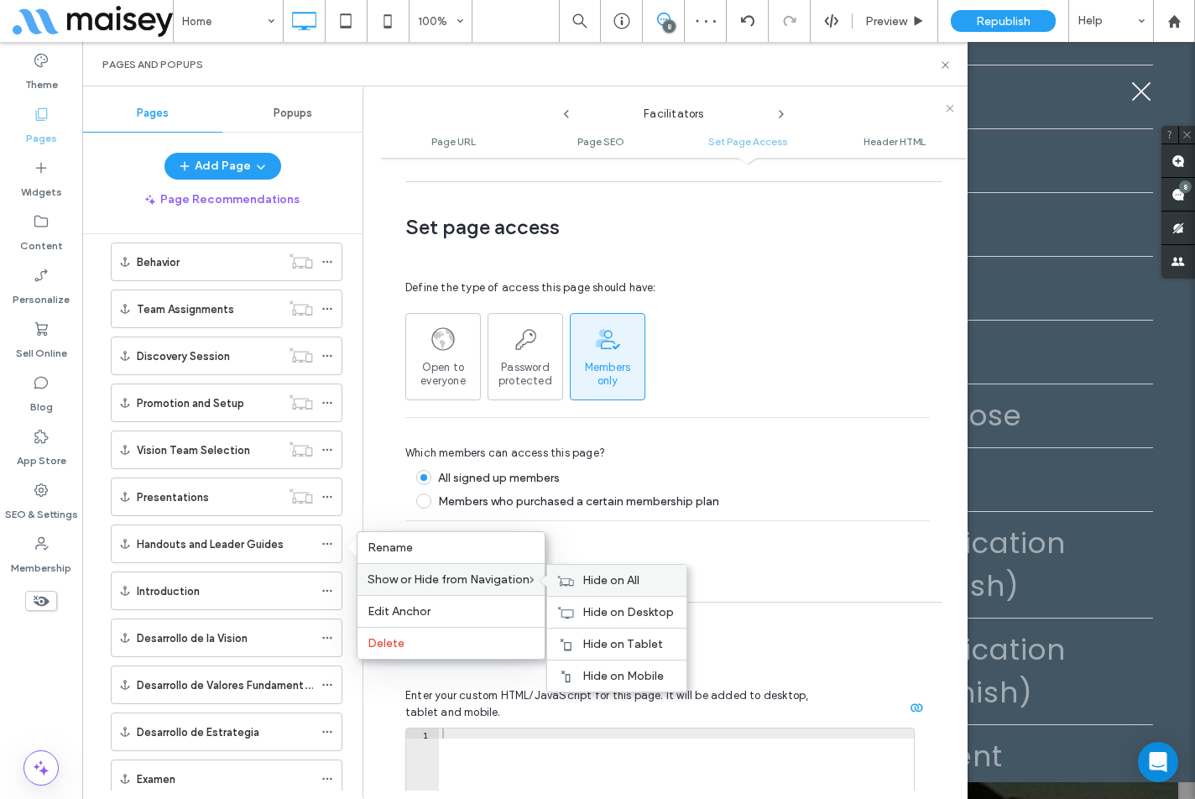
click at [567, 581] on icon at bounding box center [565, 581] width 17 height 12
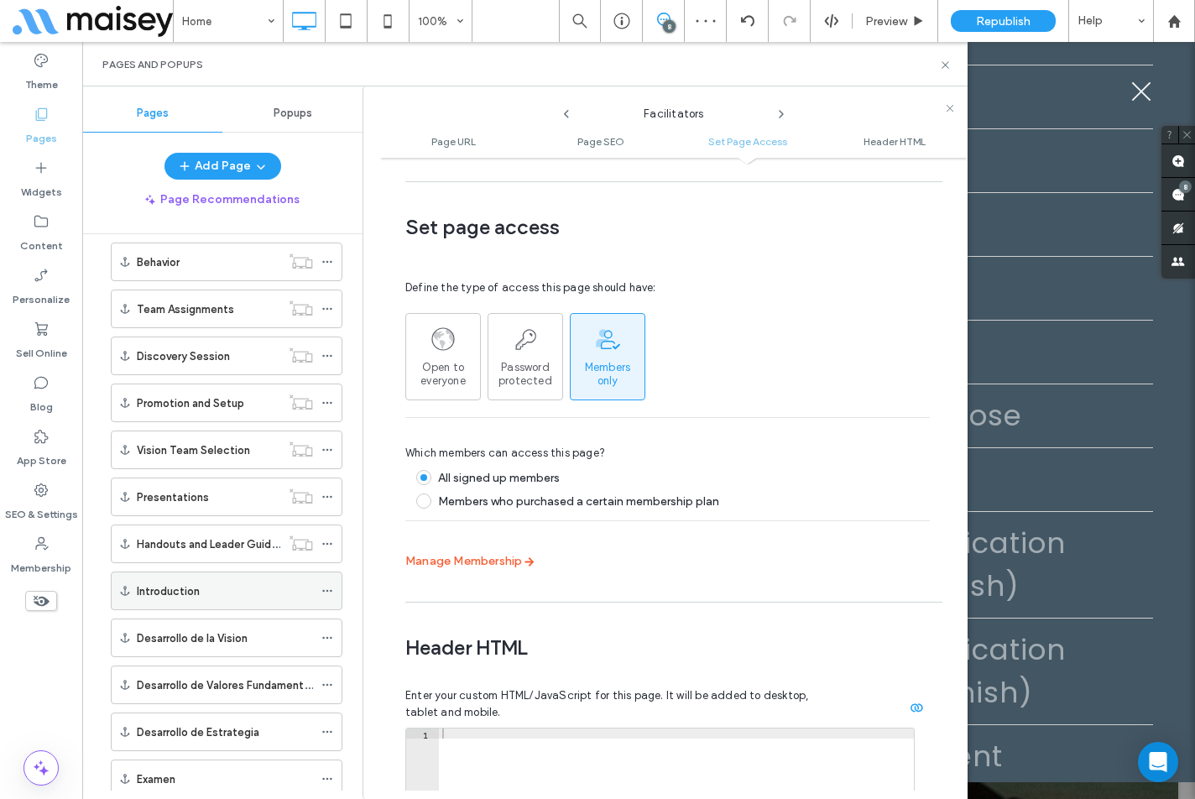
click at [326, 590] on icon at bounding box center [327, 591] width 12 height 12
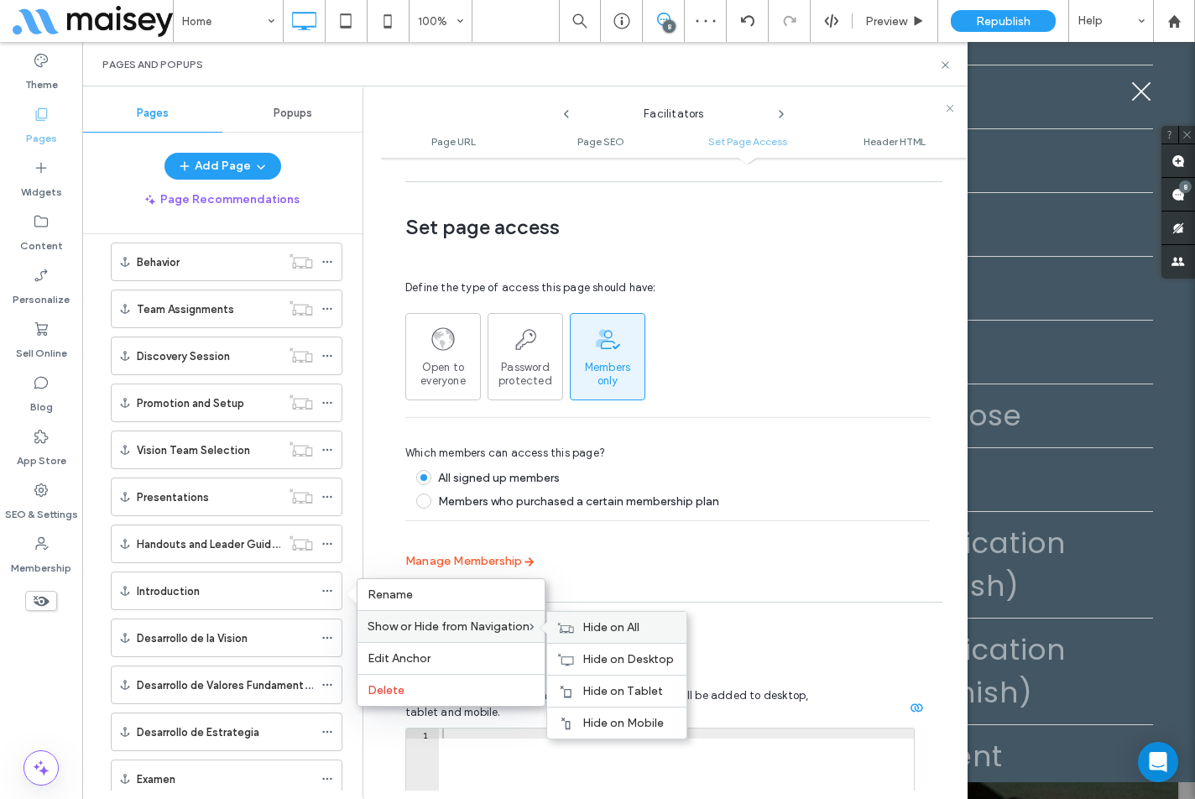
click at [571, 627] on icon at bounding box center [565, 628] width 17 height 12
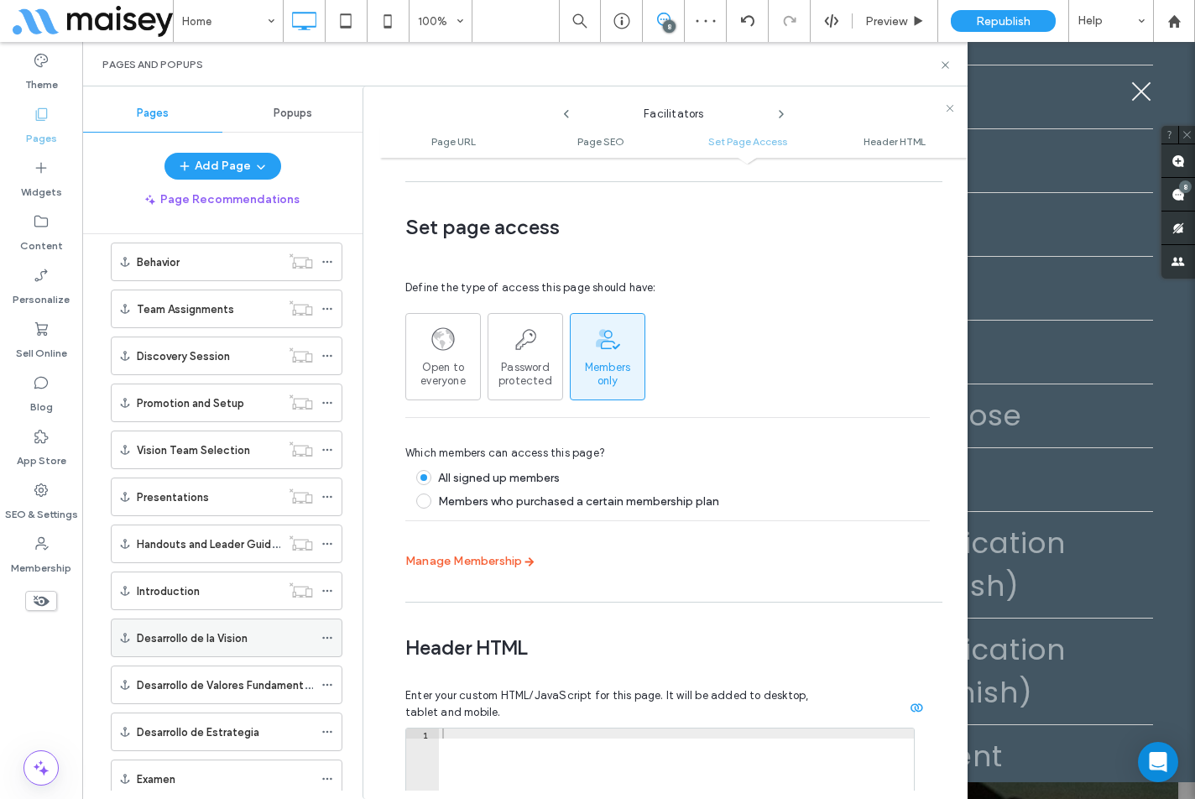
click at [331, 641] on icon at bounding box center [327, 638] width 12 height 12
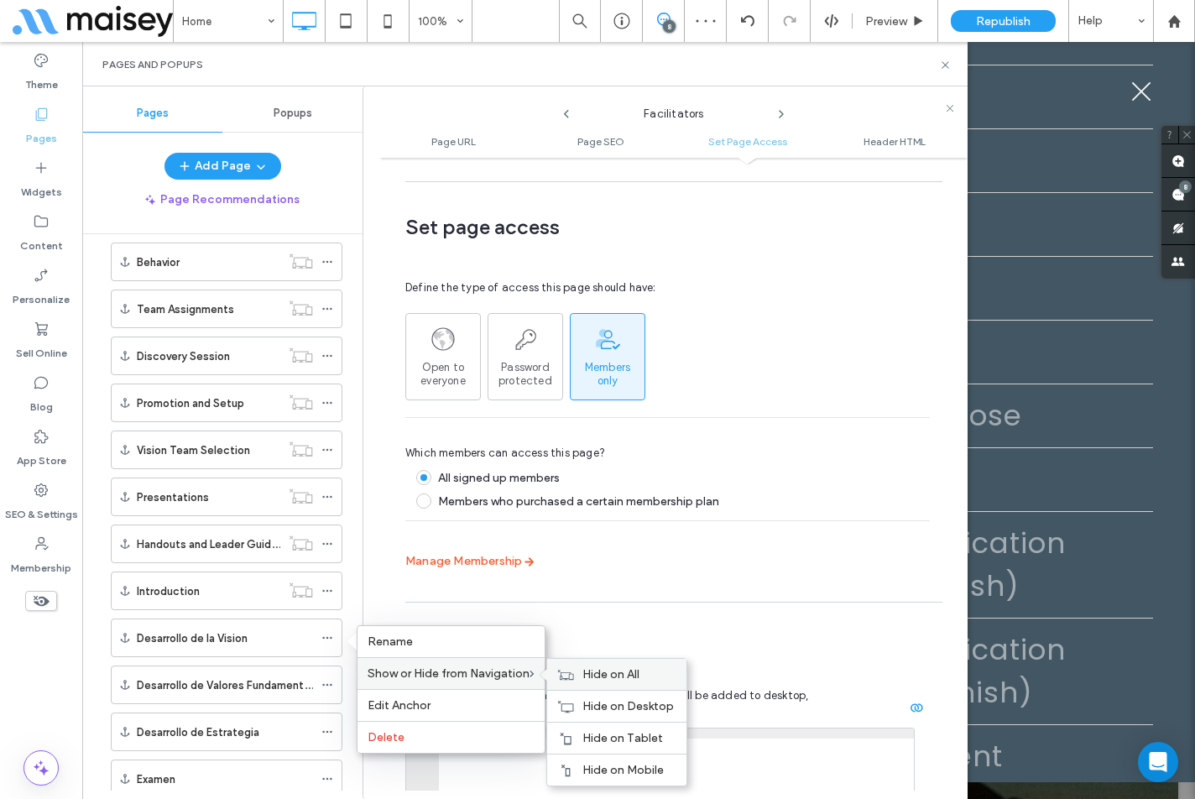
click at [587, 670] on span "Hide on All" at bounding box center [610, 674] width 57 height 14
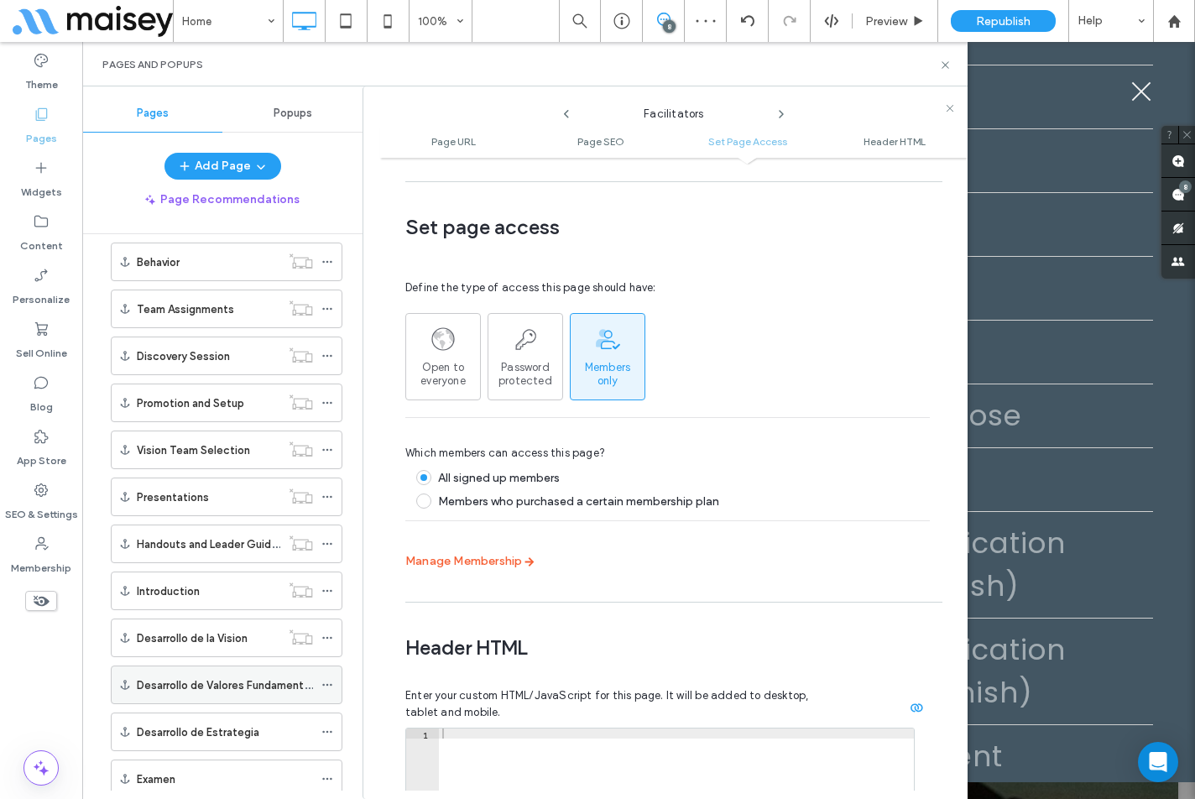
click at [327, 690] on icon at bounding box center [327, 685] width 12 height 12
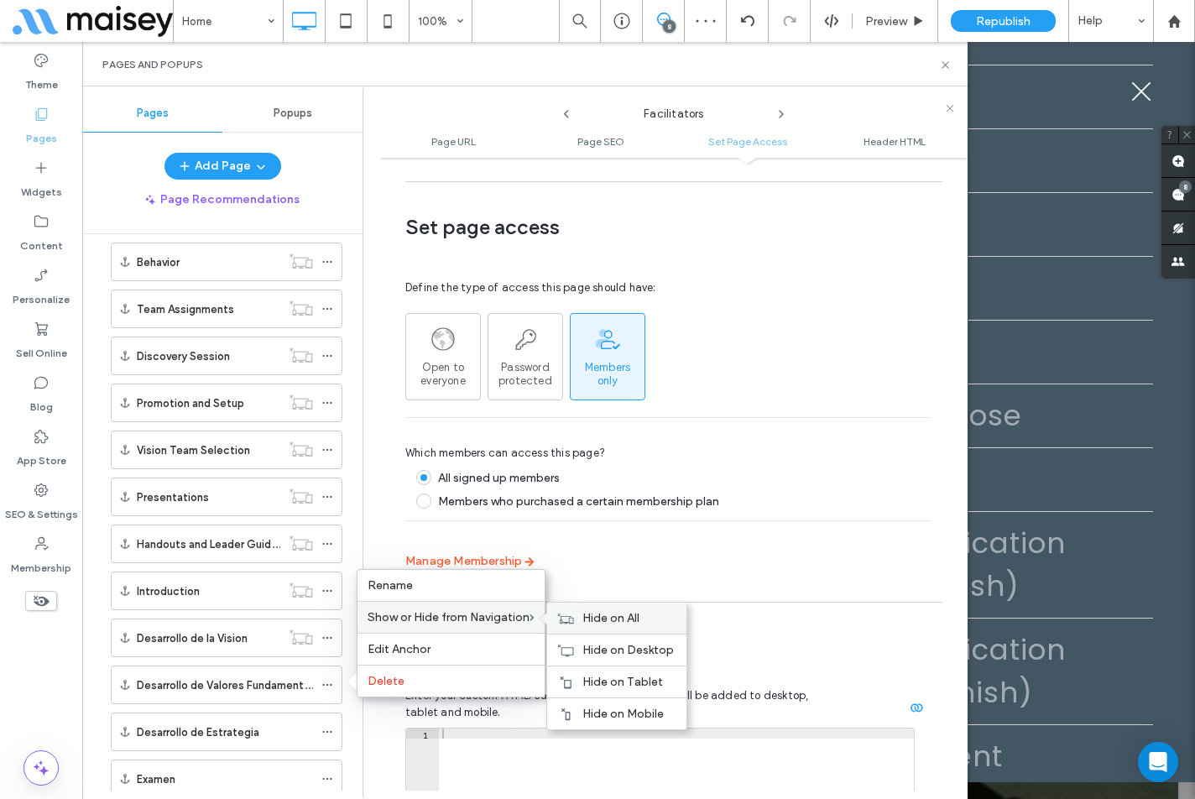
click at [584, 612] on div "Hide on All" at bounding box center [616, 617] width 139 height 31
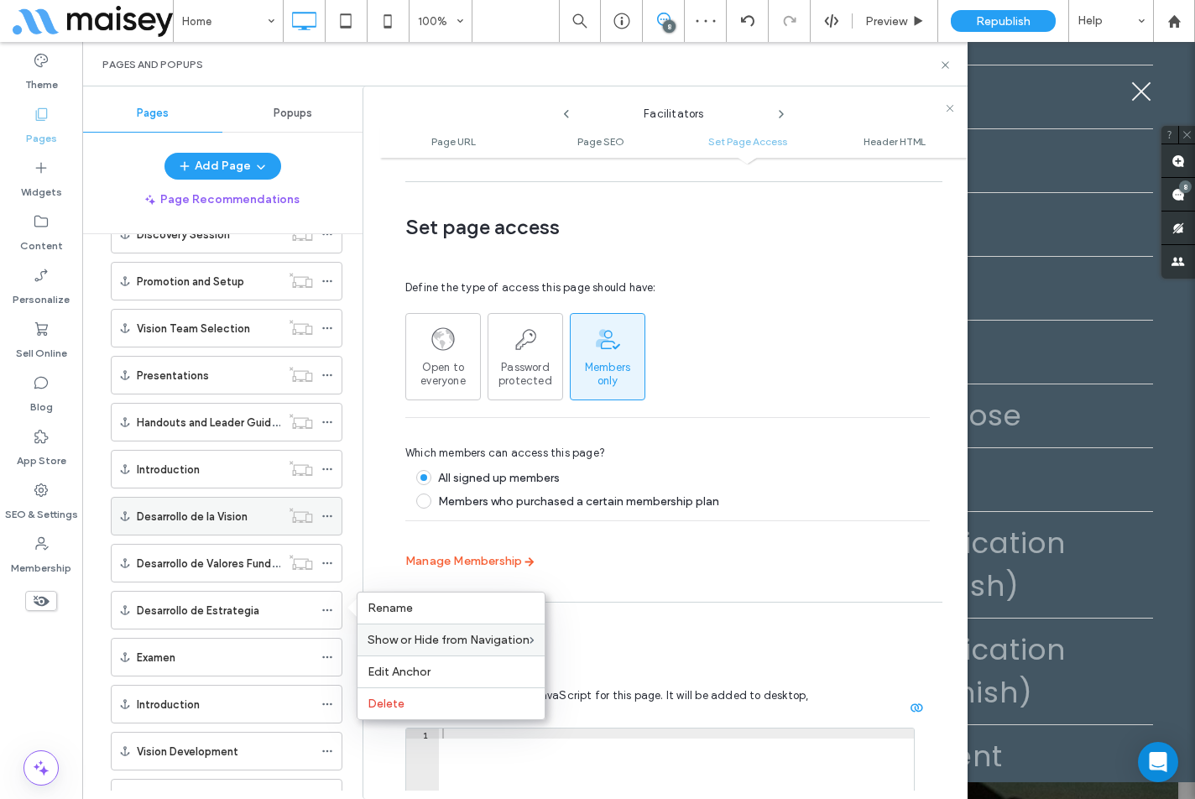
scroll to position [2349, 0]
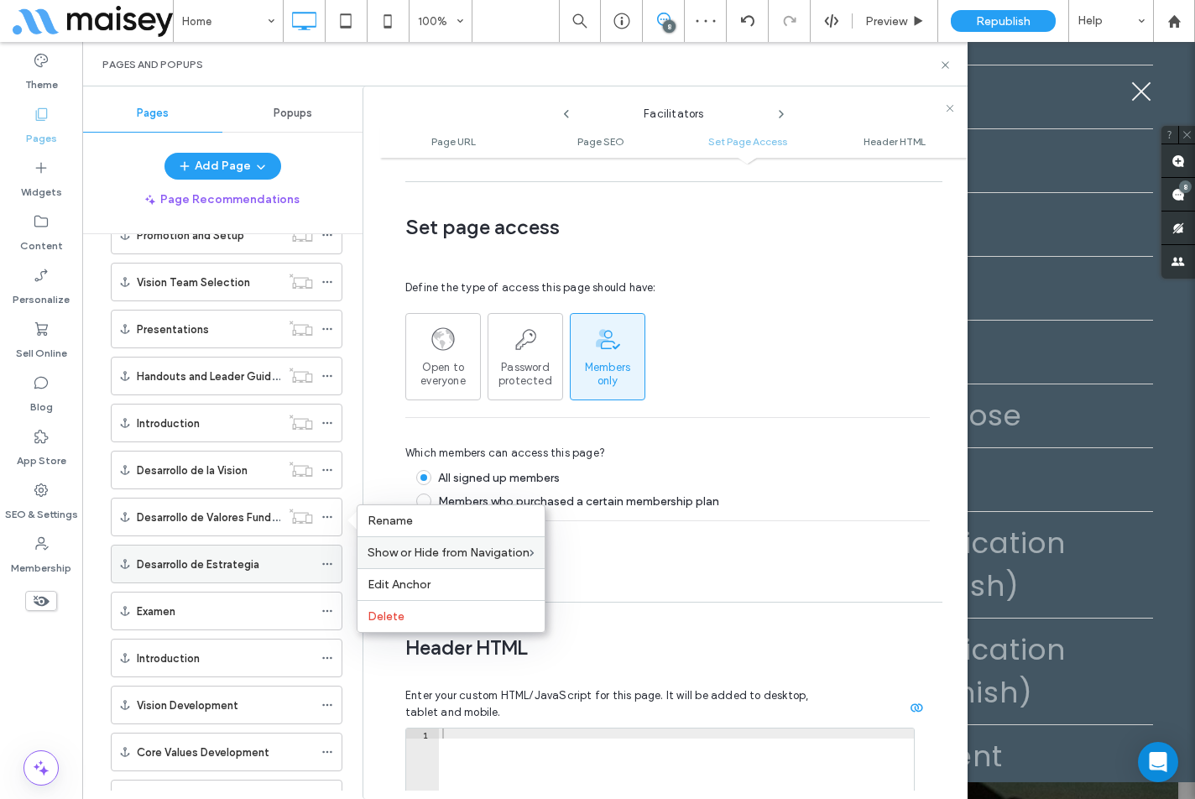
click at [325, 567] on icon at bounding box center [327, 564] width 12 height 12
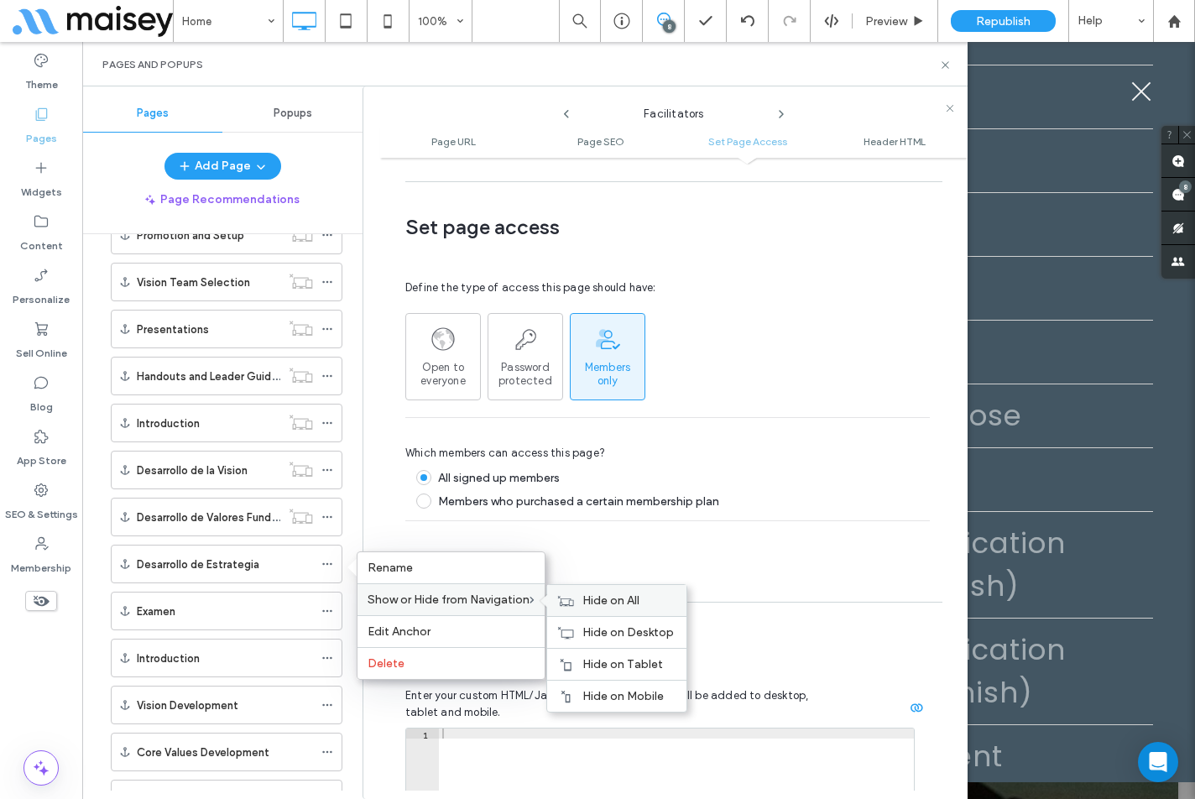
click at [574, 602] on icon at bounding box center [565, 601] width 17 height 12
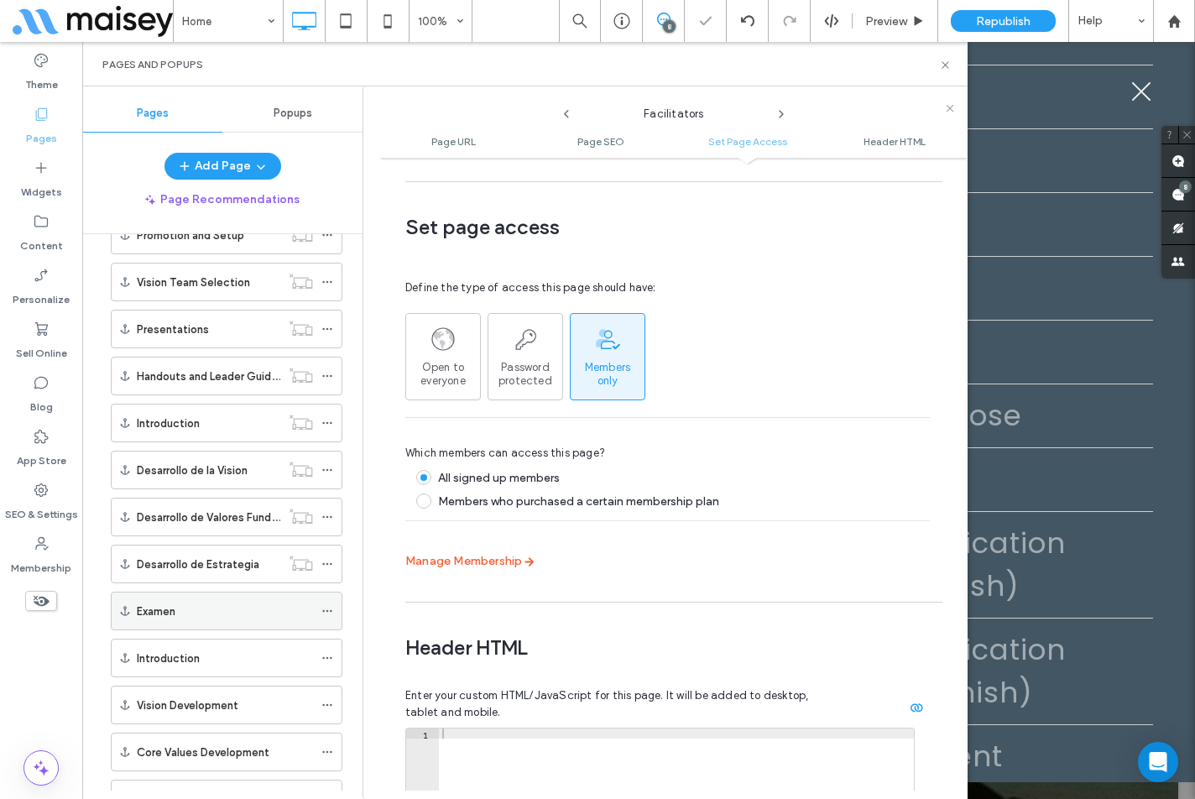
click at [333, 610] on div at bounding box center [331, 610] width 20 height 25
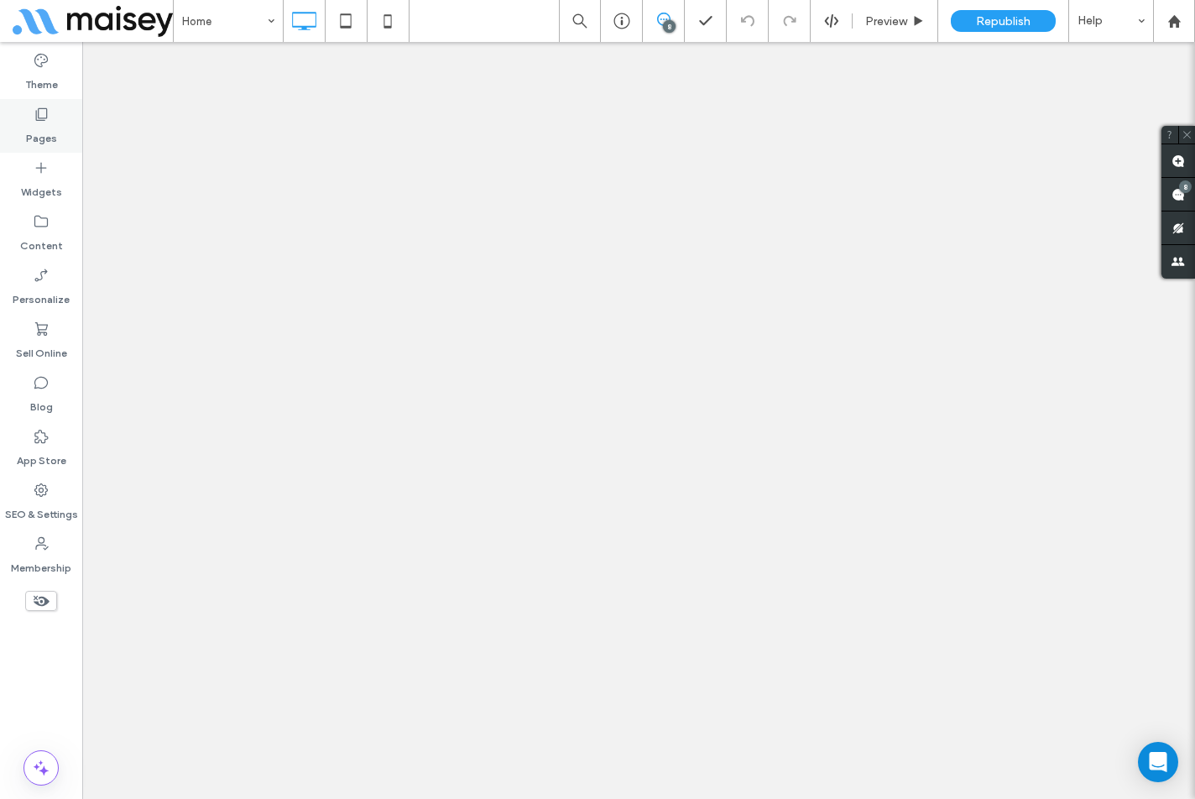
click at [55, 132] on label "Pages" at bounding box center [41, 133] width 31 height 23
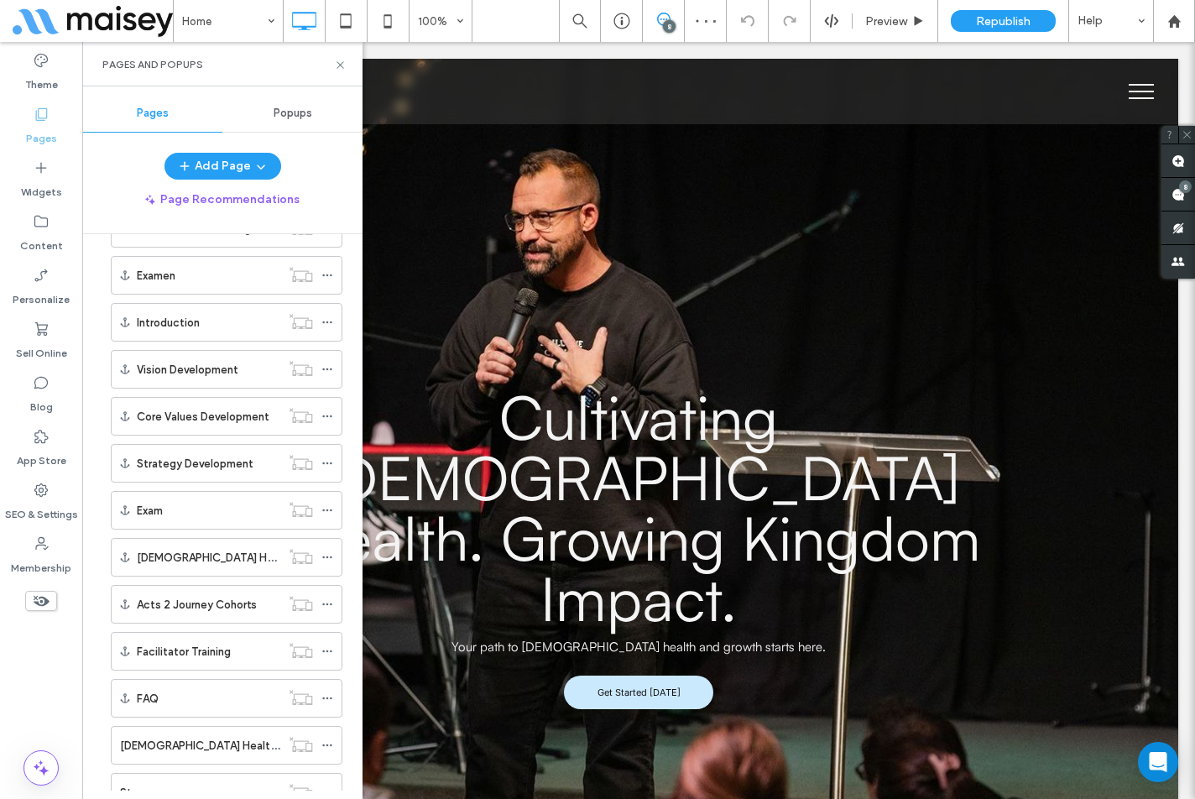
scroll to position [2971, 0]
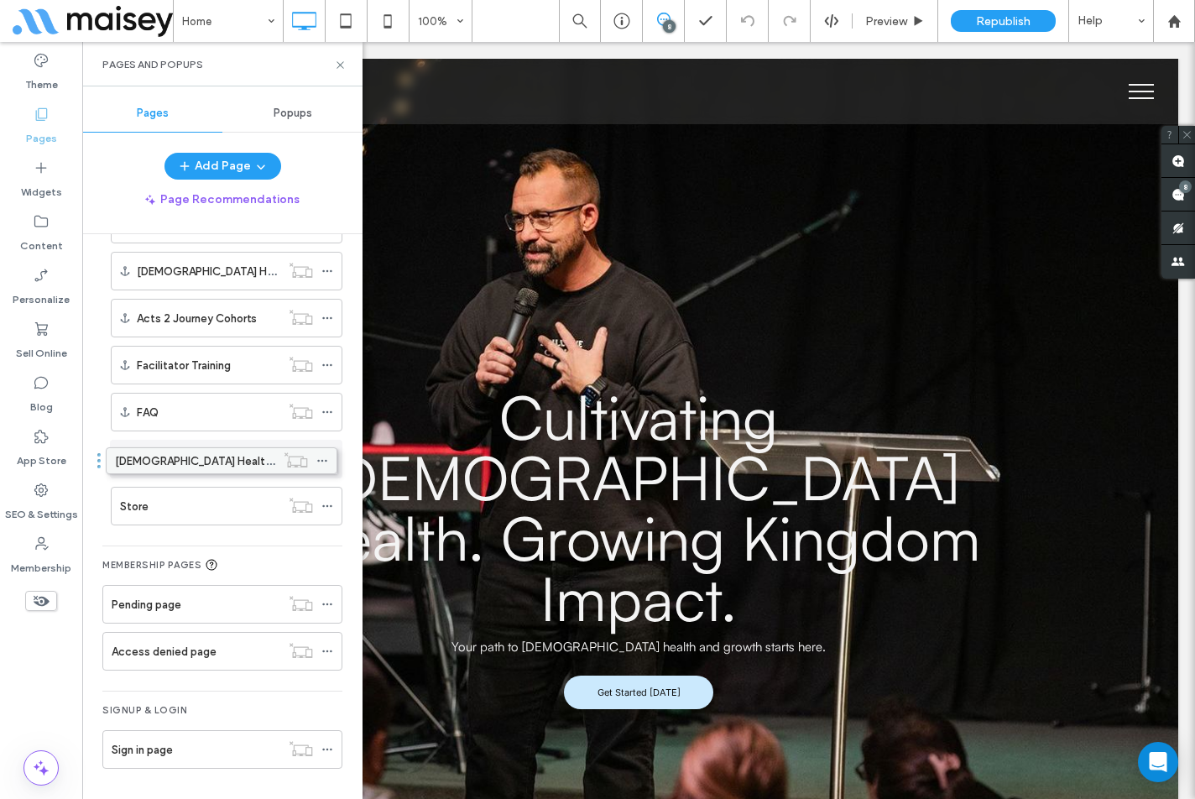
drag, startPoint x: 210, startPoint y: 453, endPoint x: 205, endPoint y: 461, distance: 9.1
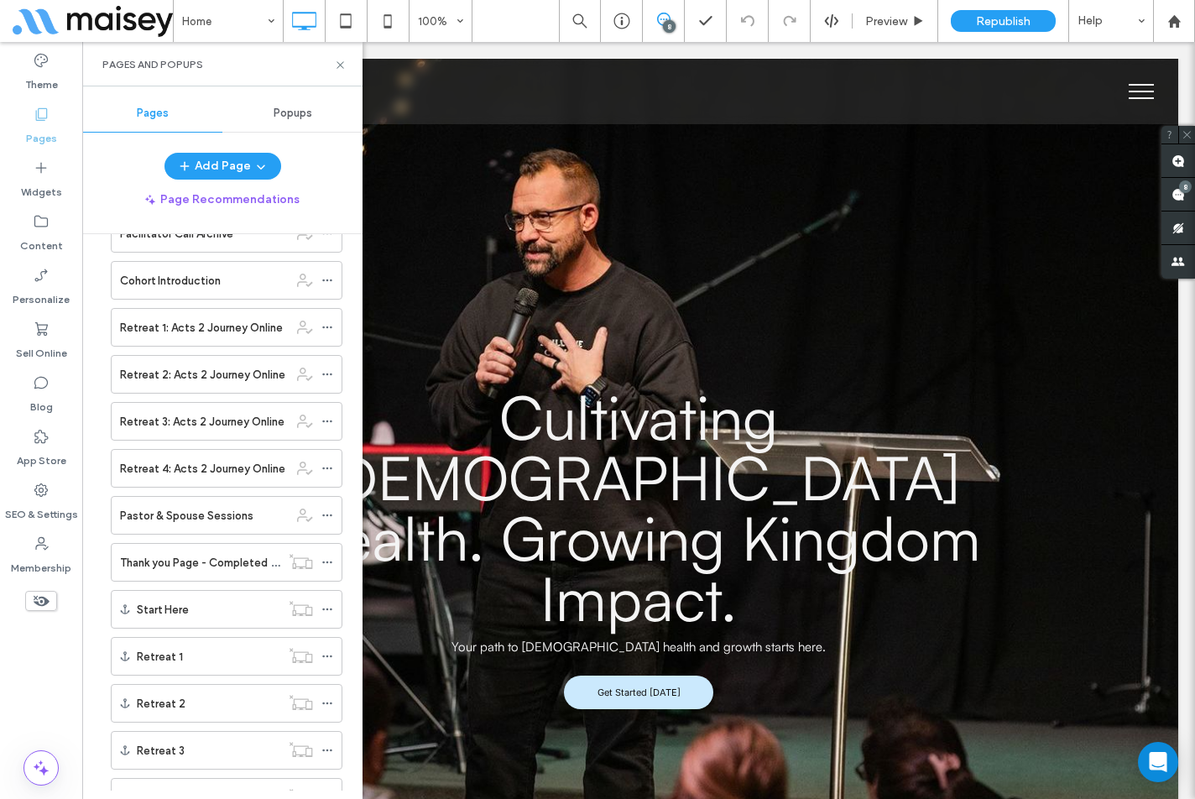
scroll to position [873, 0]
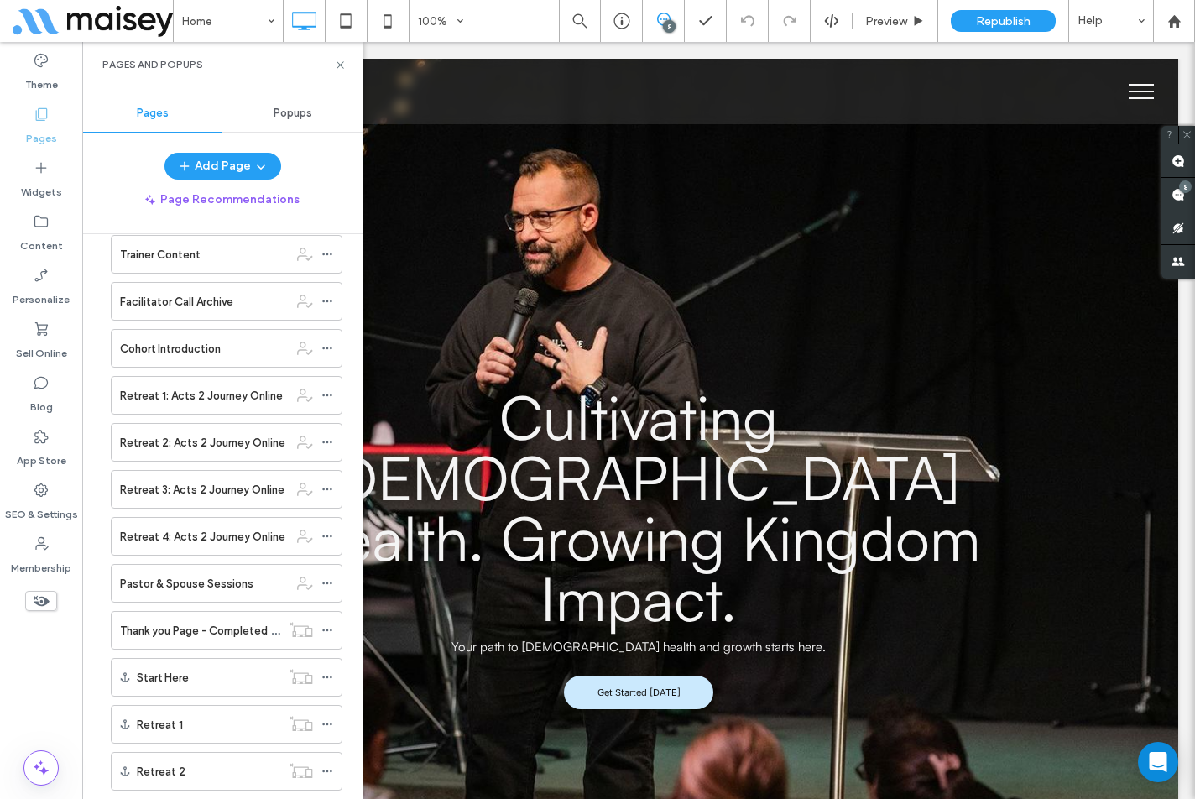
click at [1133, 91] on span "menu" at bounding box center [1141, 92] width 25 height 2
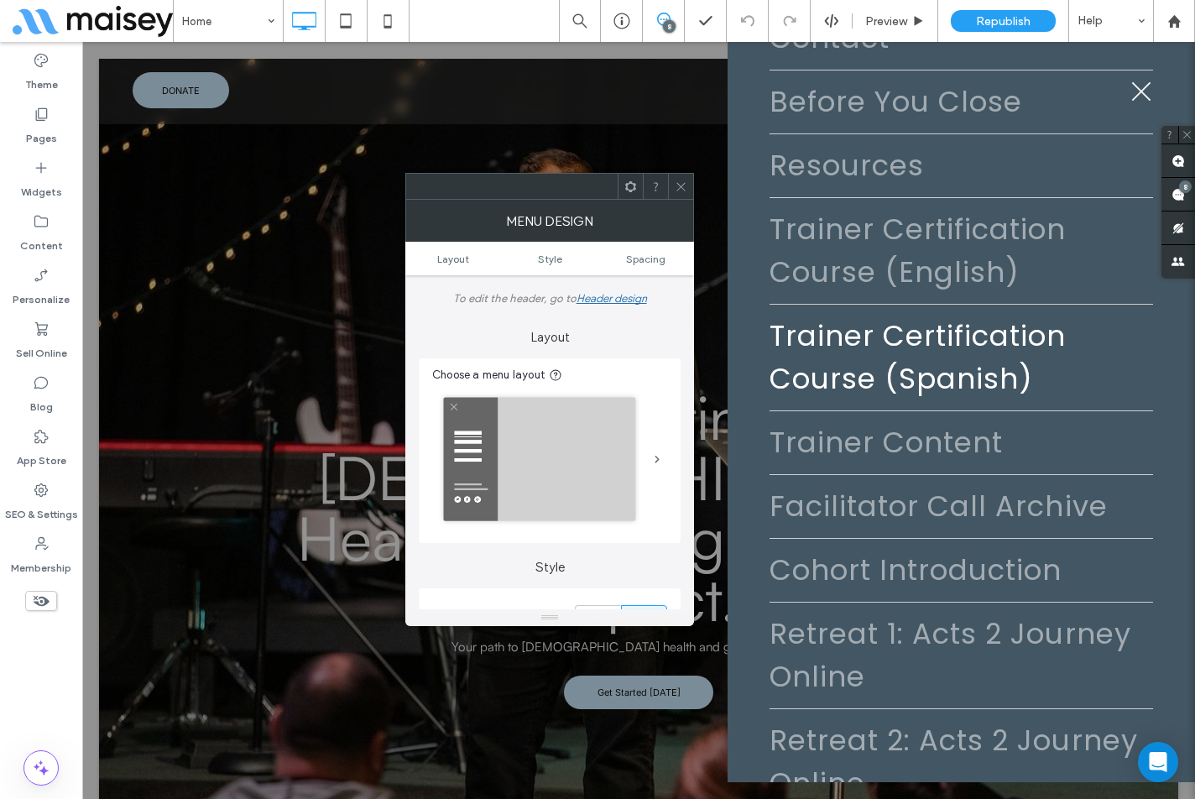
scroll to position [941, 0]
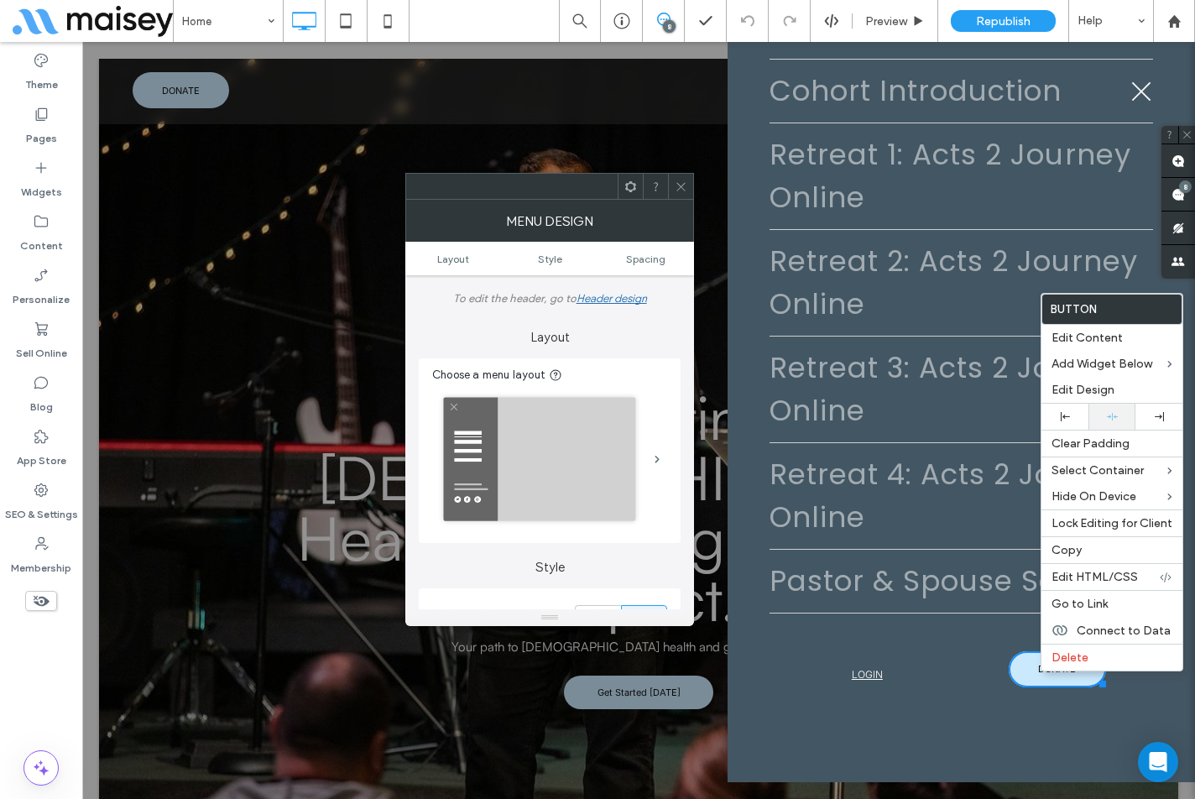
click at [1094, 415] on div at bounding box center [1111, 417] width 47 height 26
click at [863, 663] on span "LOGIN" at bounding box center [867, 673] width 31 height 29
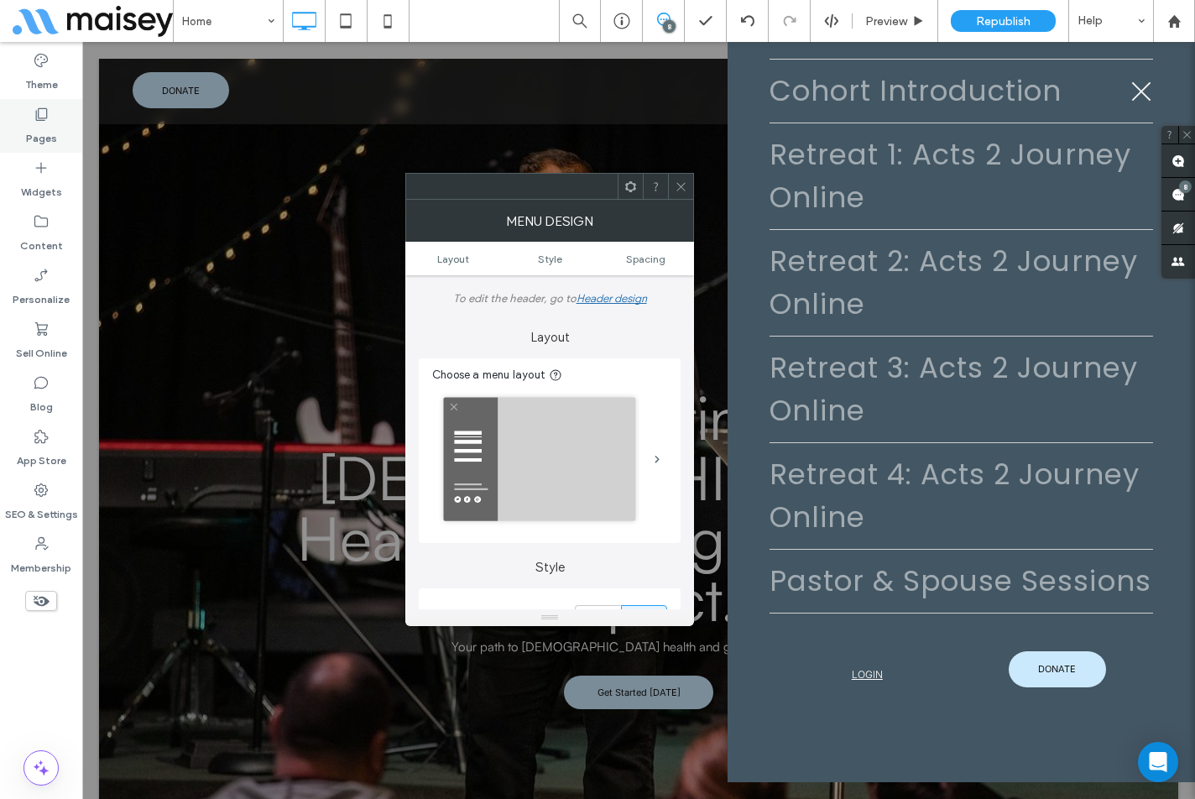
click at [38, 130] on label "Pages" at bounding box center [41, 133] width 31 height 23
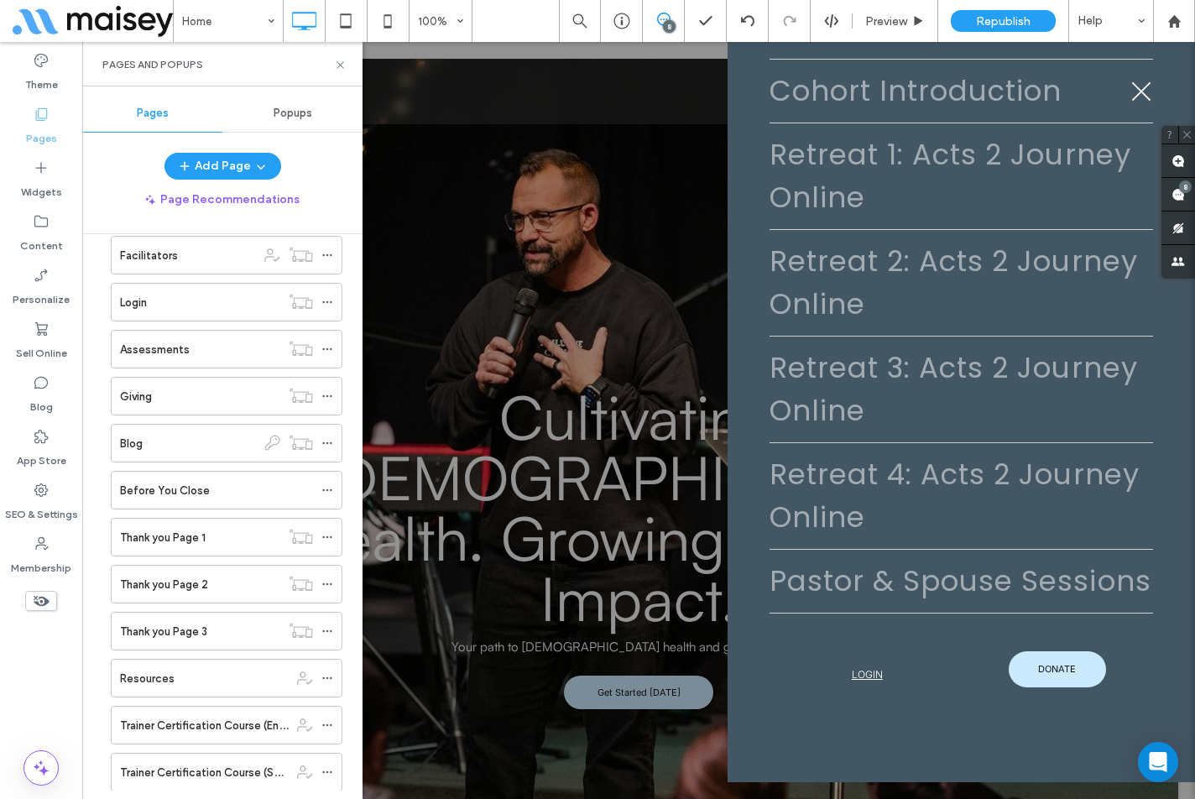
scroll to position [336, 0]
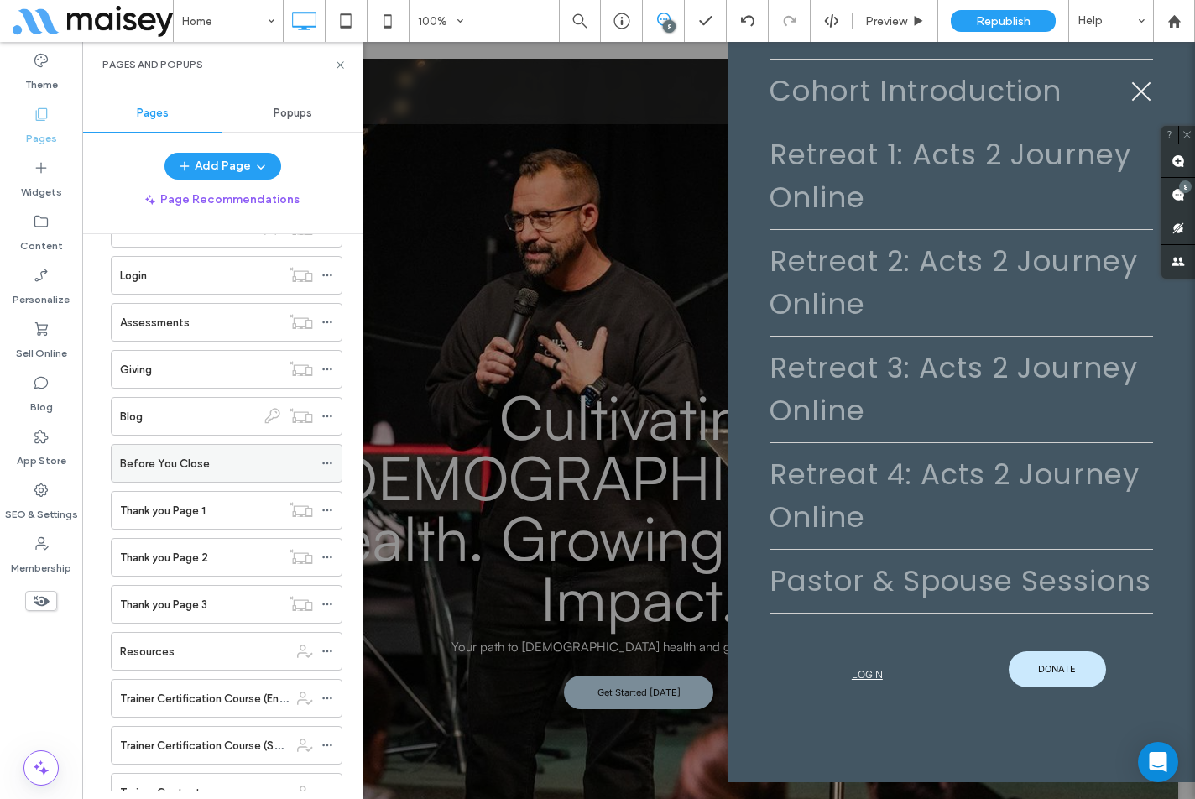
click at [328, 466] on icon at bounding box center [327, 463] width 12 height 12
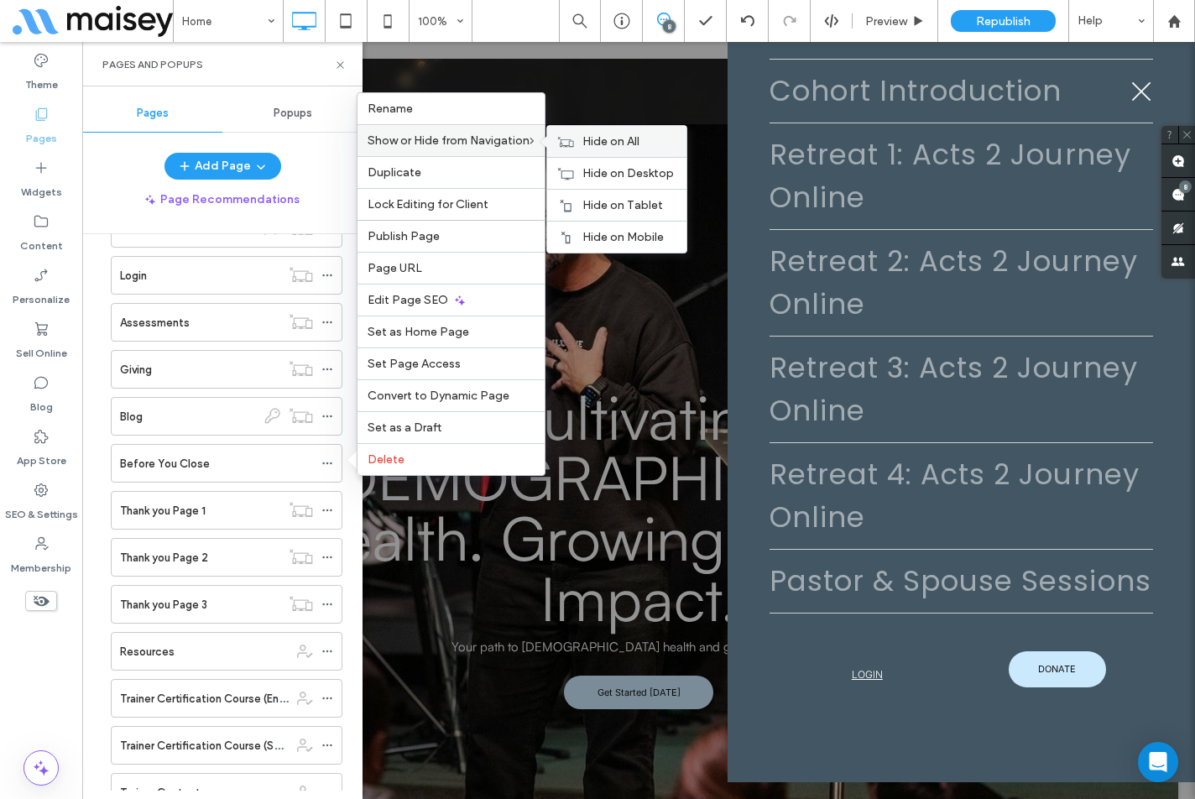
click at [584, 141] on div "Hide on All" at bounding box center [616, 141] width 139 height 31
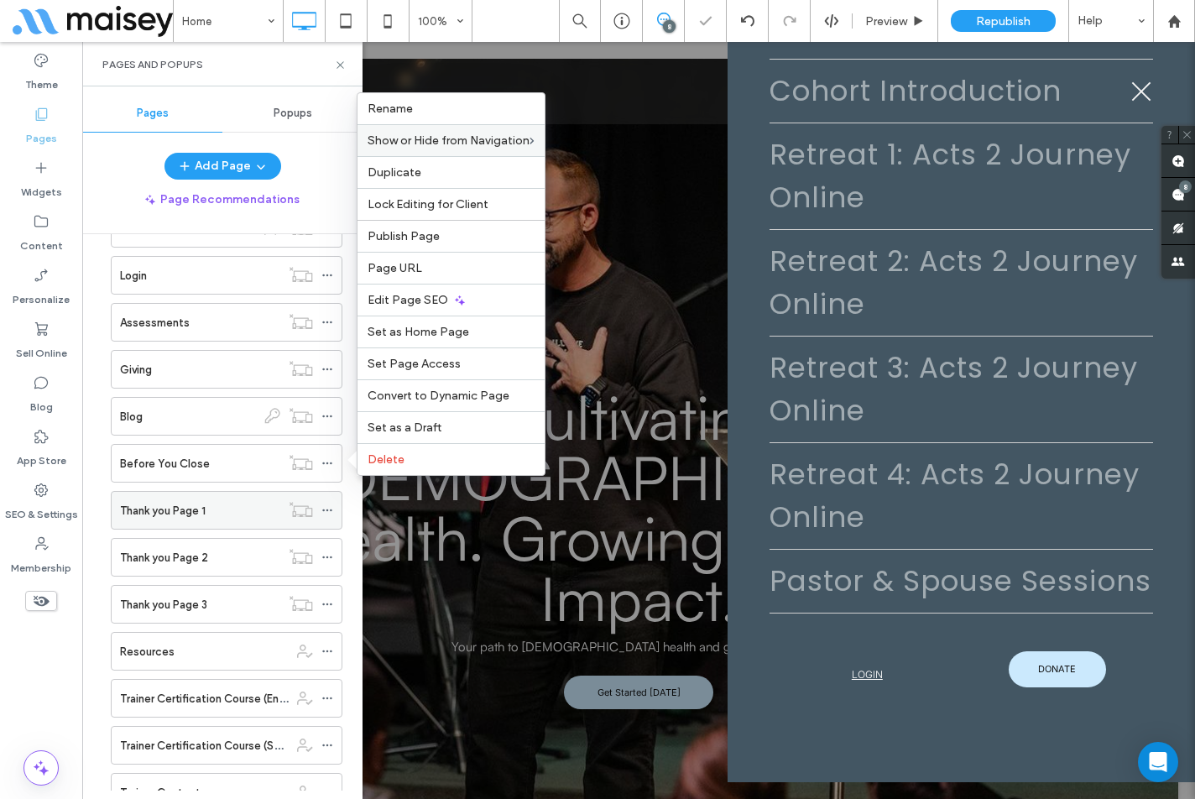
click at [326, 510] on use at bounding box center [326, 510] width 9 height 3
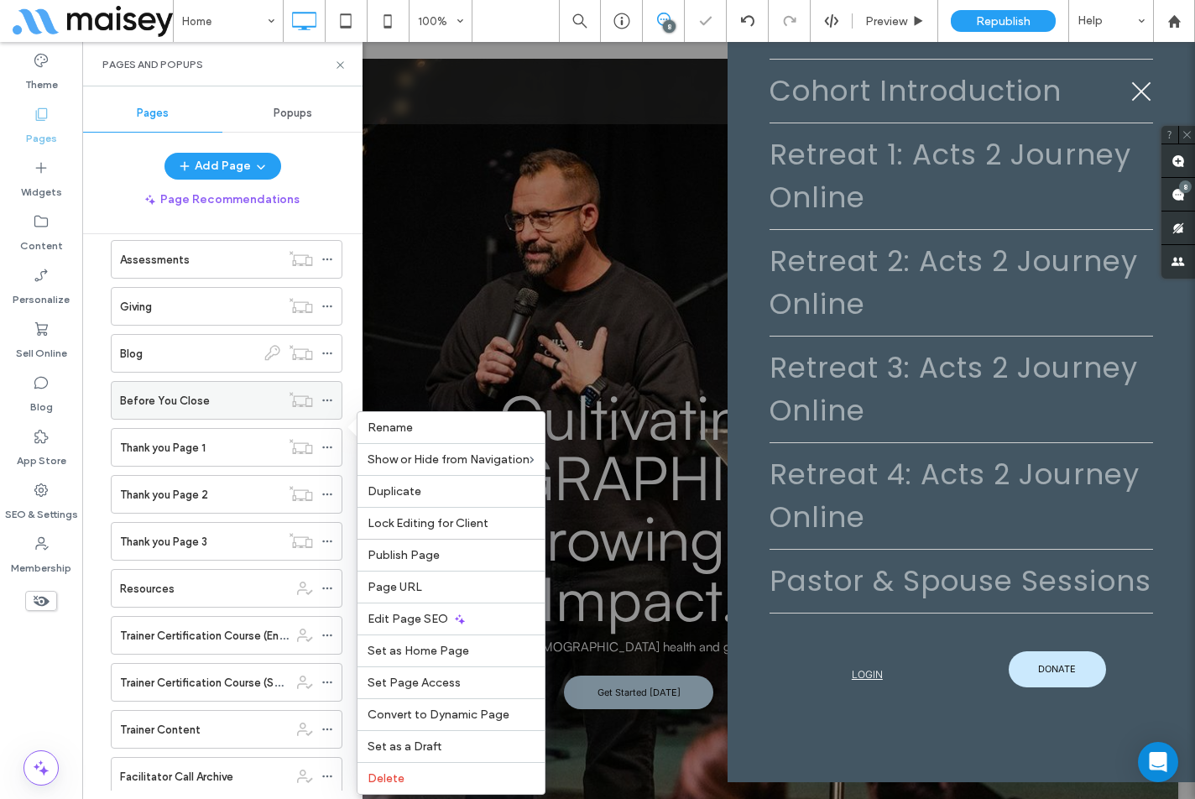
scroll to position [503, 0]
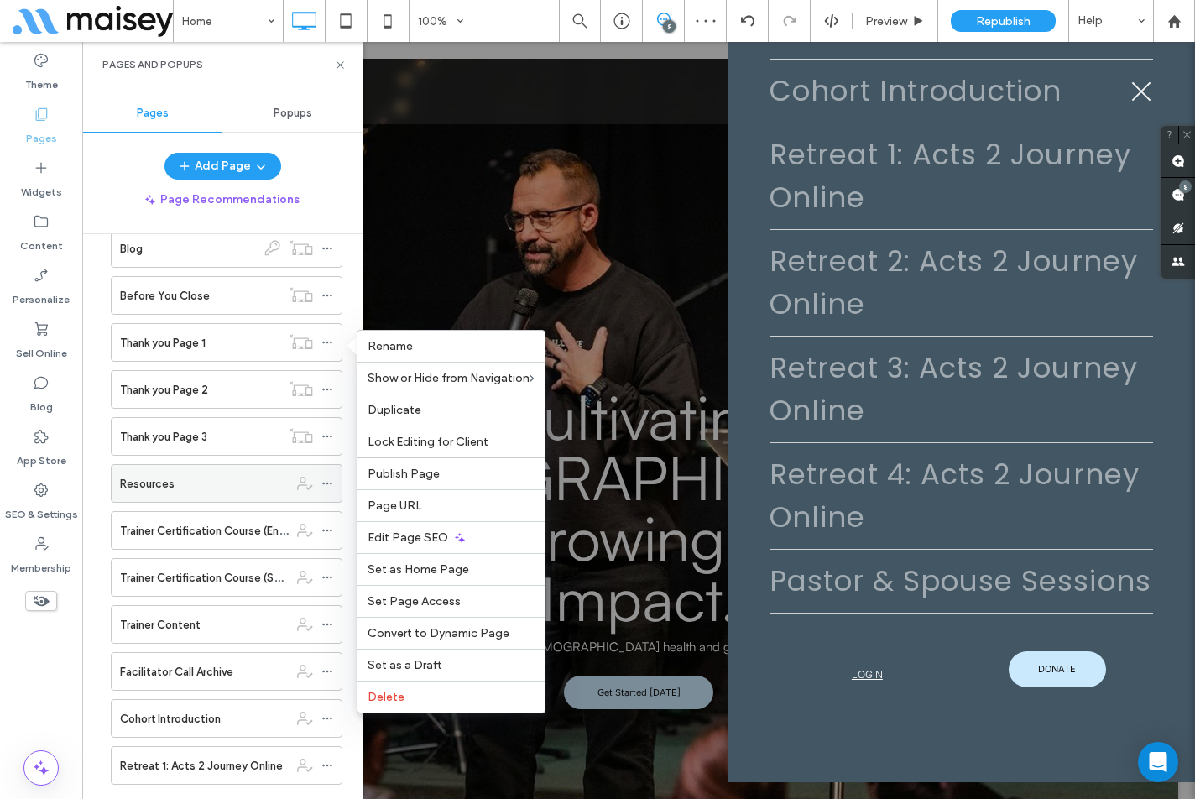
click at [331, 487] on icon at bounding box center [327, 483] width 12 height 12
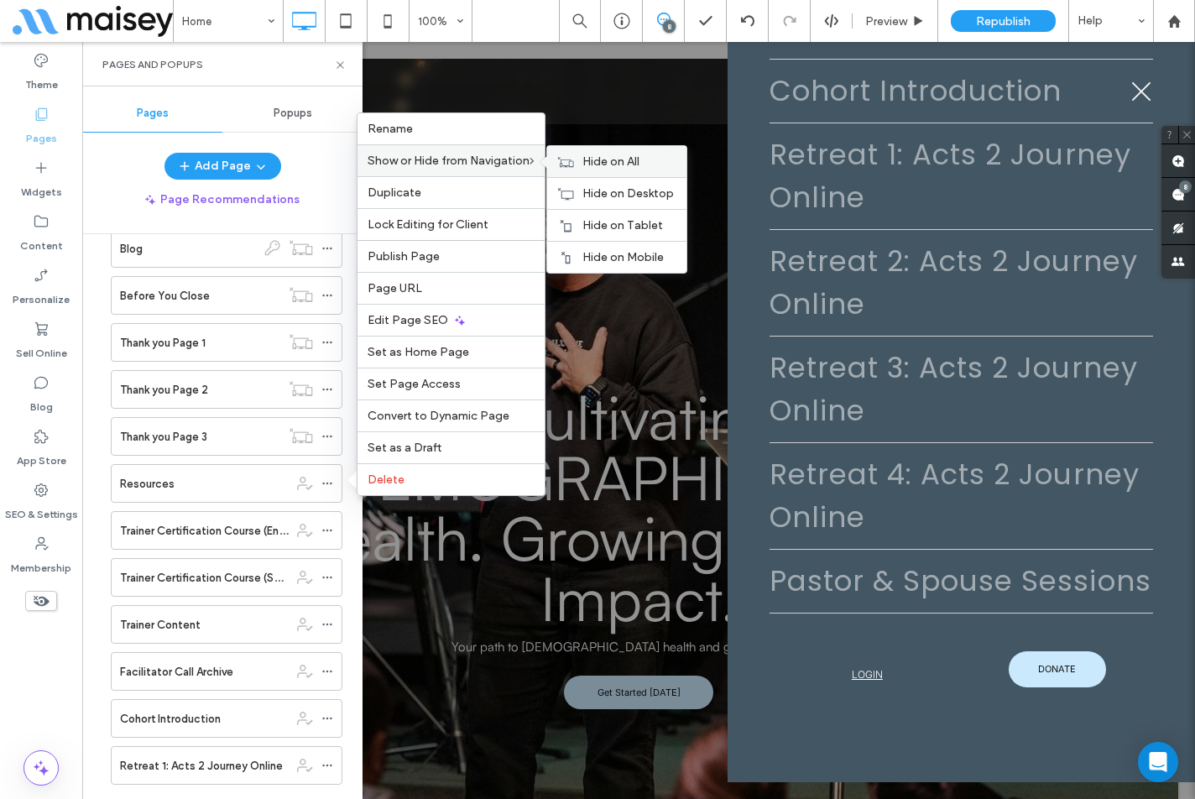
click at [574, 165] on icon at bounding box center [565, 162] width 17 height 12
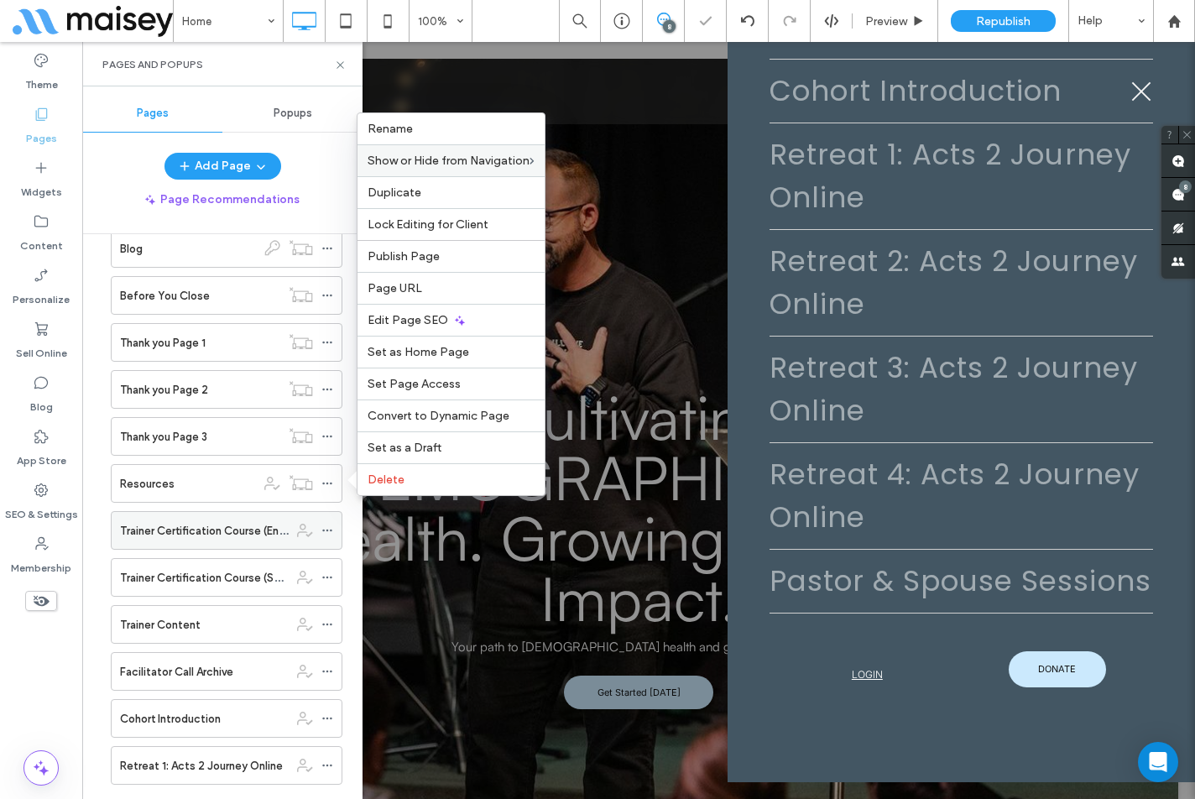
click at [326, 529] on icon at bounding box center [327, 530] width 12 height 12
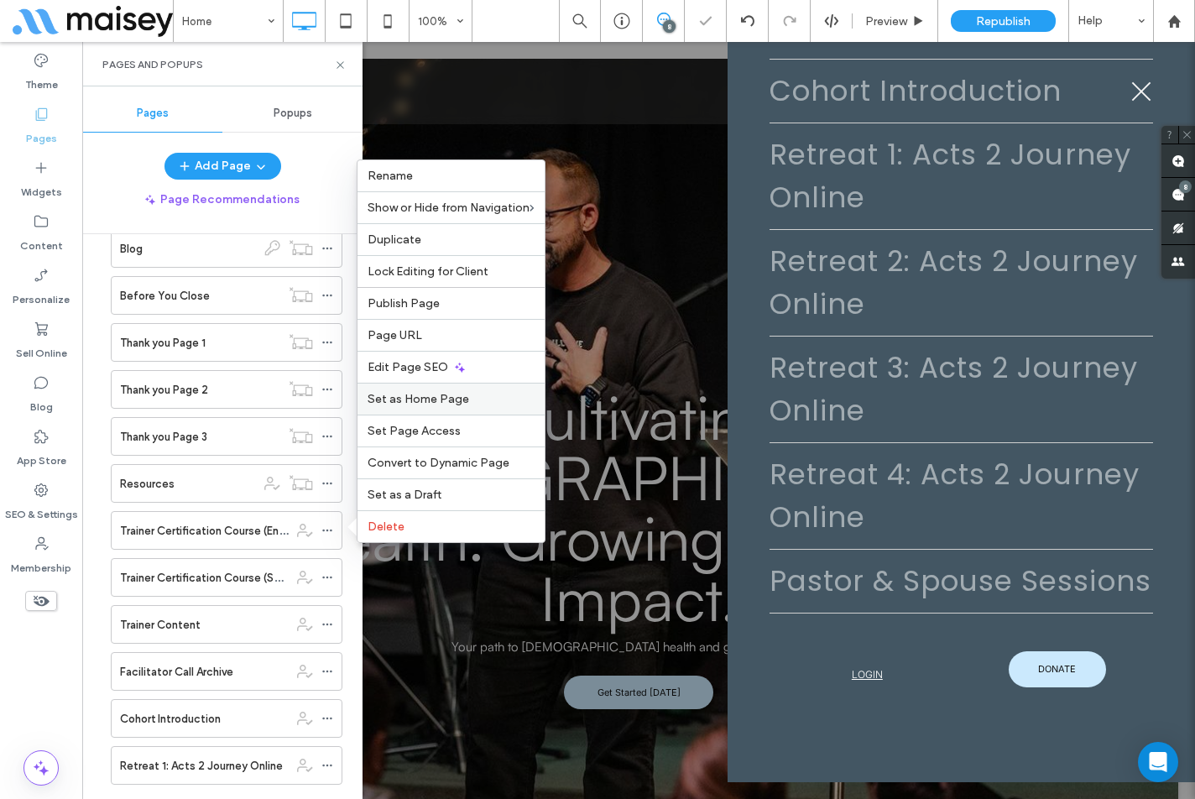
scroll to position [814, 0]
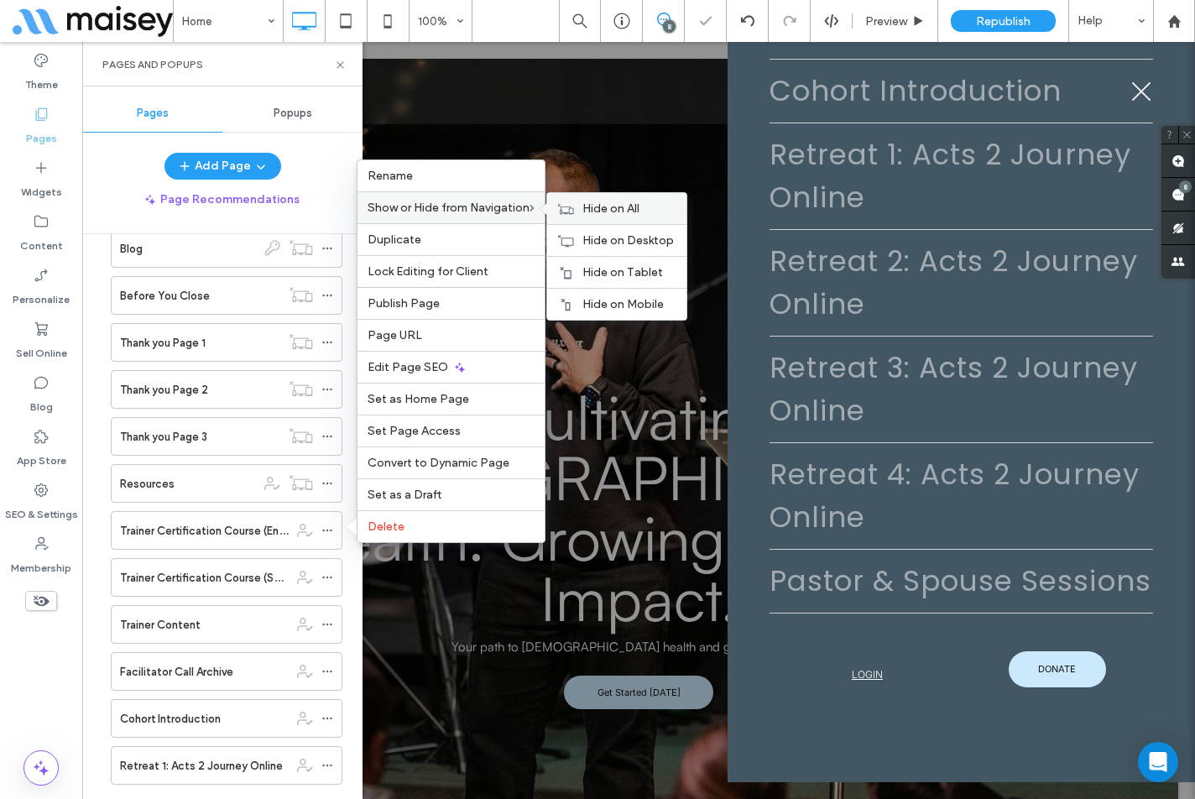
click at [578, 206] on div "Hide on All" at bounding box center [616, 208] width 139 height 31
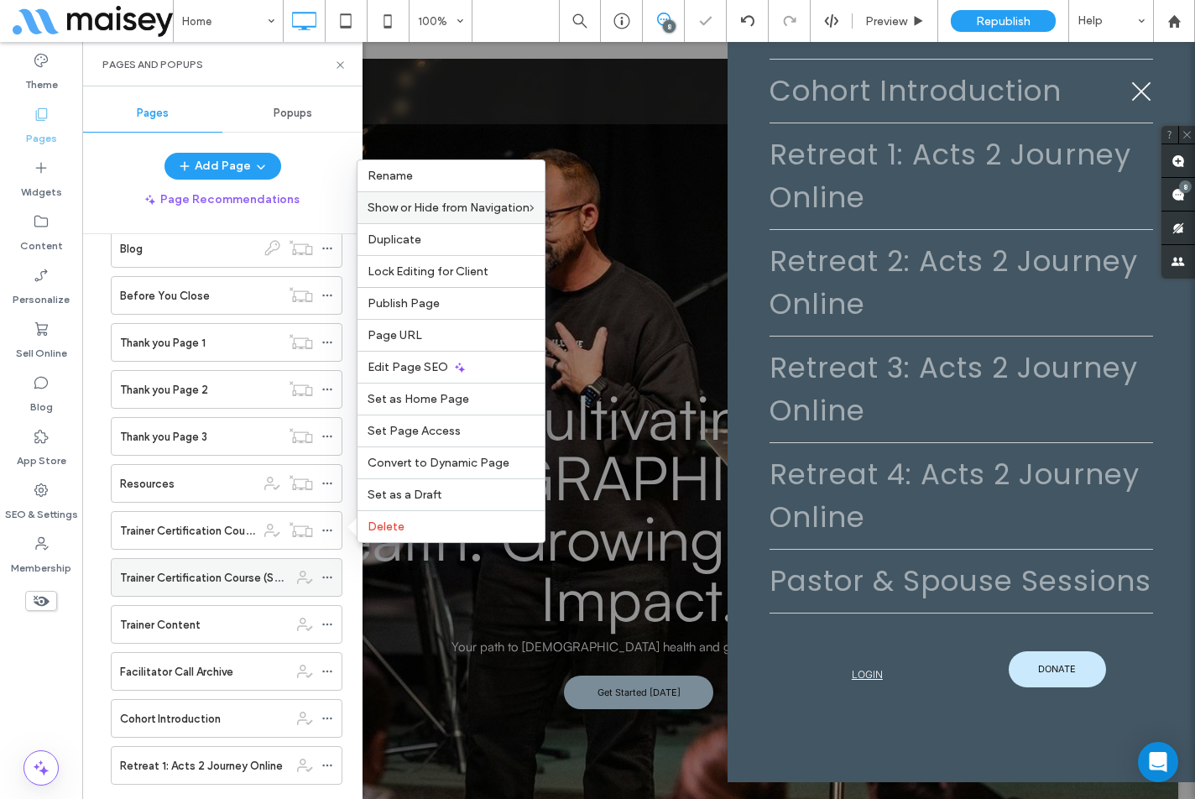
click at [326, 574] on icon at bounding box center [327, 577] width 12 height 12
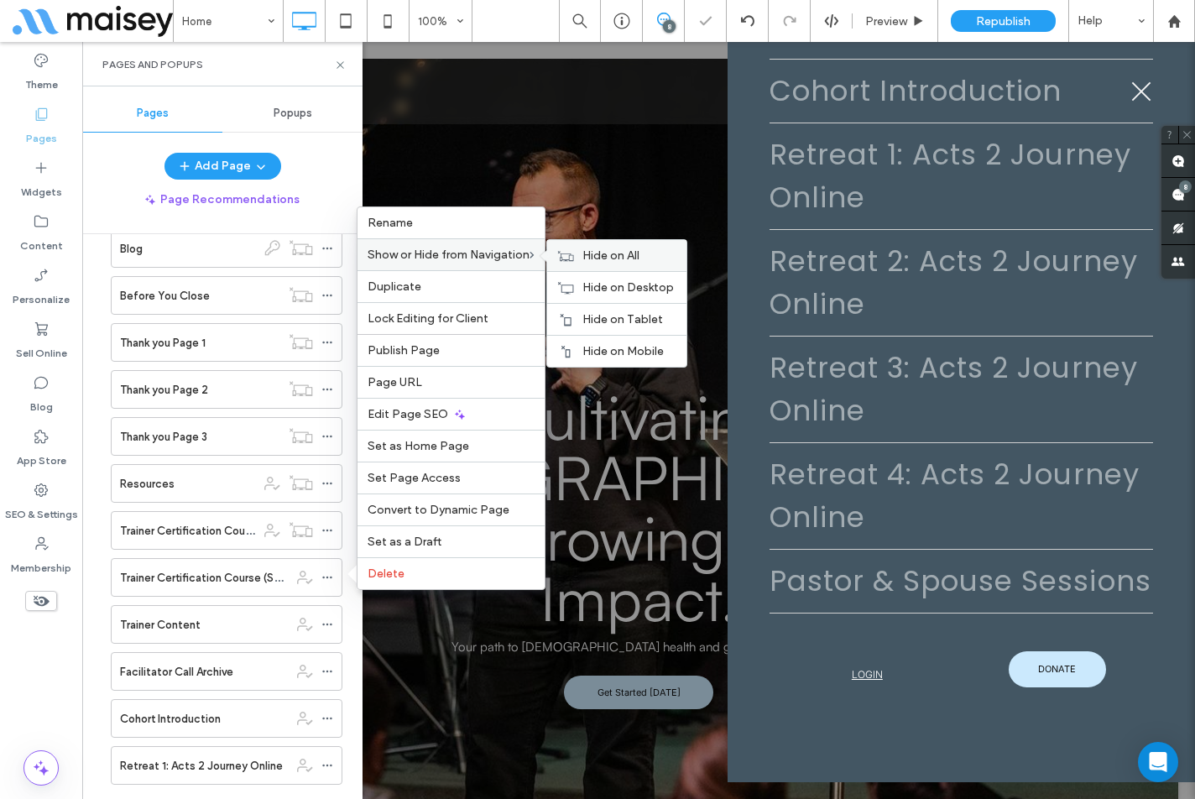
click at [612, 255] on span "Hide on All" at bounding box center [610, 255] width 57 height 14
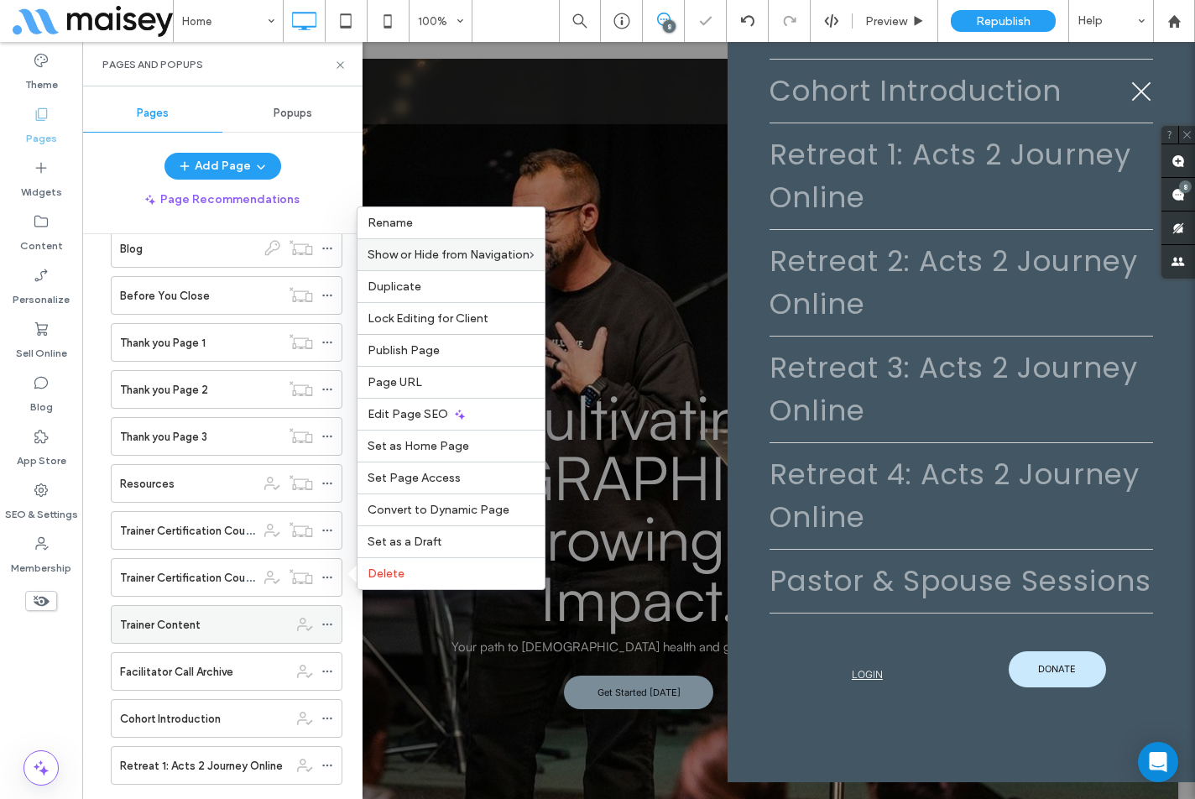
scroll to position [601, 0]
click at [327, 627] on icon at bounding box center [327, 624] width 12 height 12
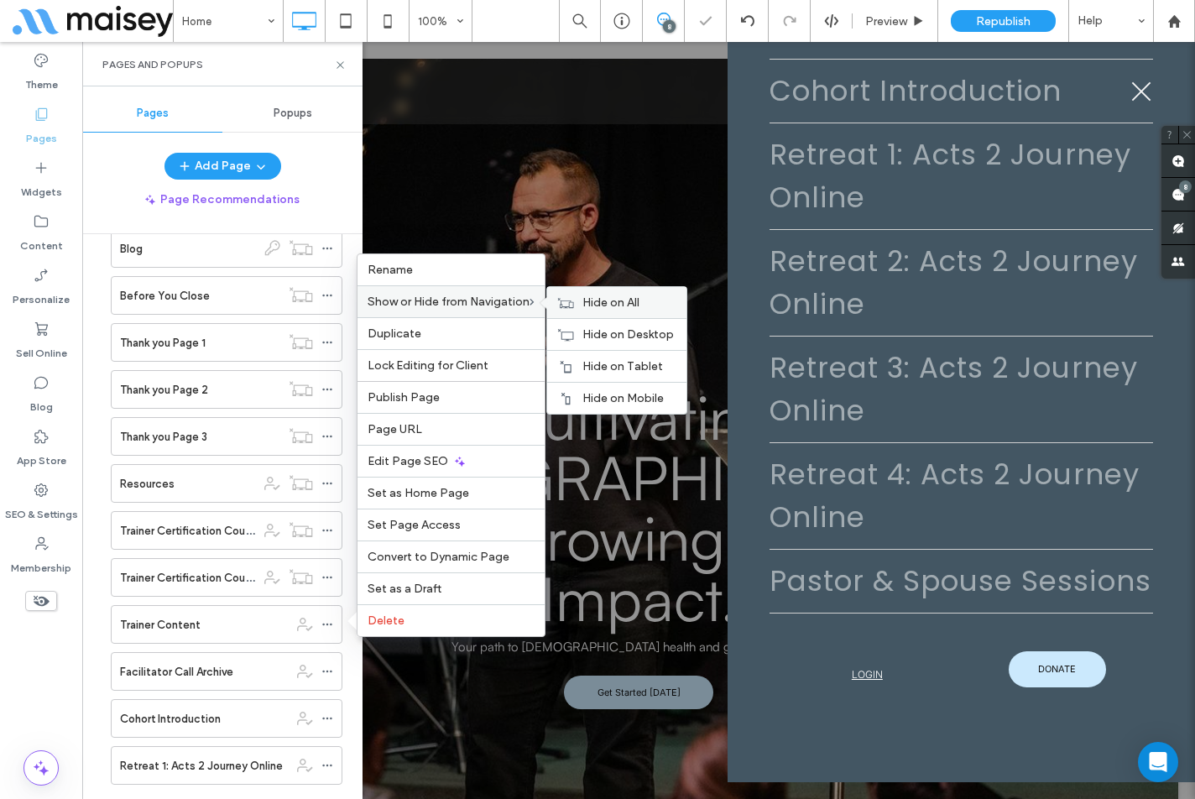
click at [571, 300] on icon at bounding box center [565, 303] width 17 height 12
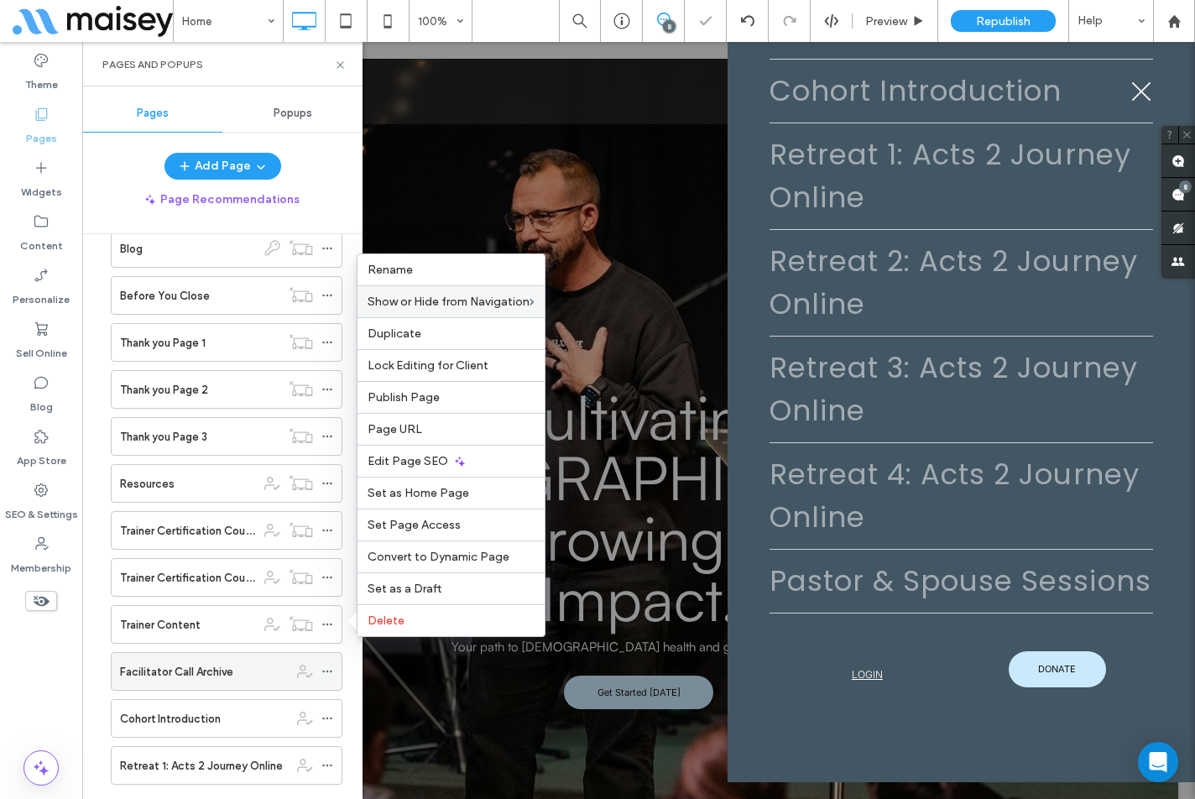
scroll to position [537, 0]
click at [322, 666] on icon at bounding box center [327, 671] width 12 height 12
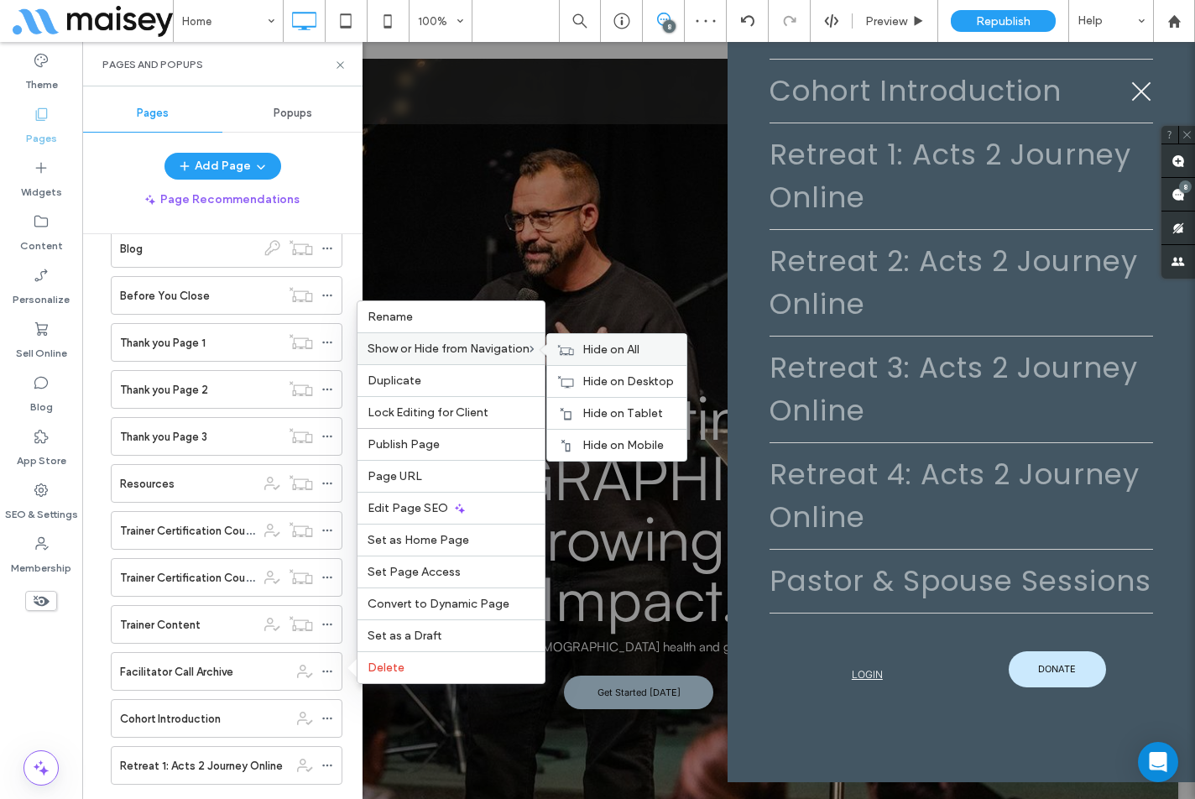
click at [560, 351] on icon at bounding box center [565, 350] width 17 height 12
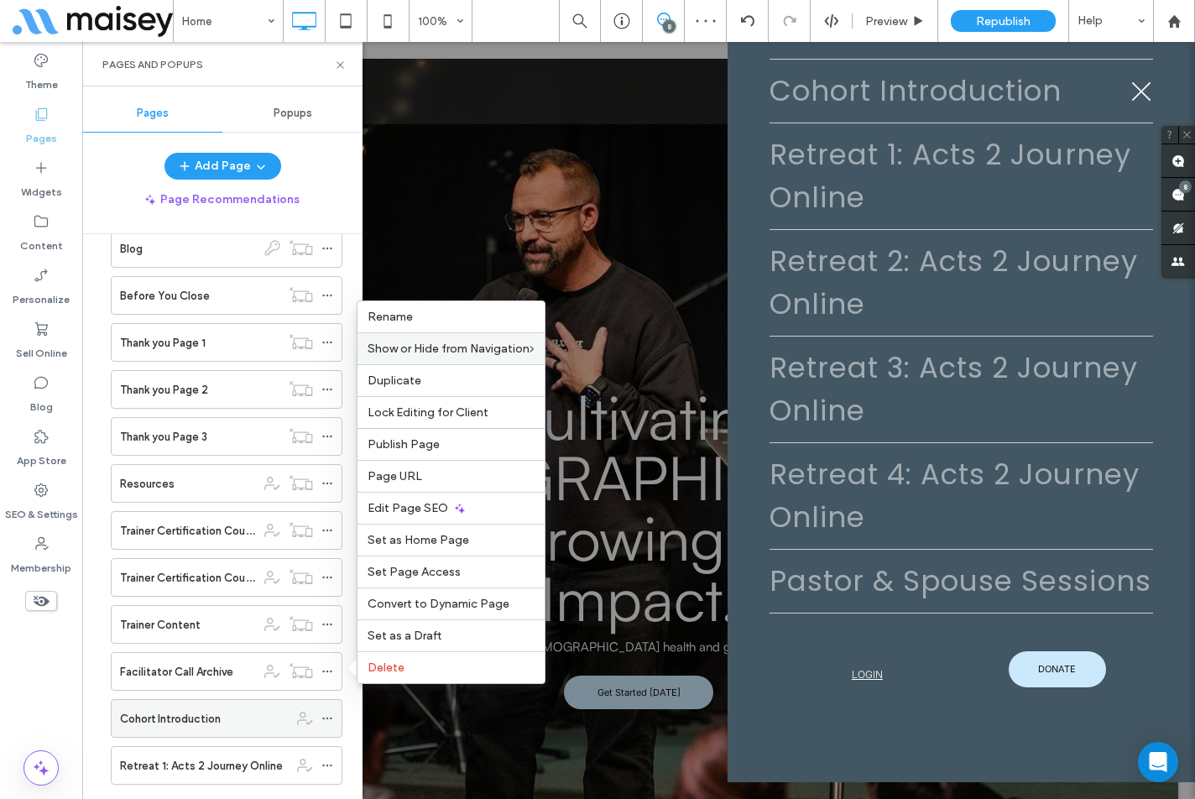
scroll to position [473, 0]
click at [326, 713] on icon at bounding box center [327, 718] width 12 height 12
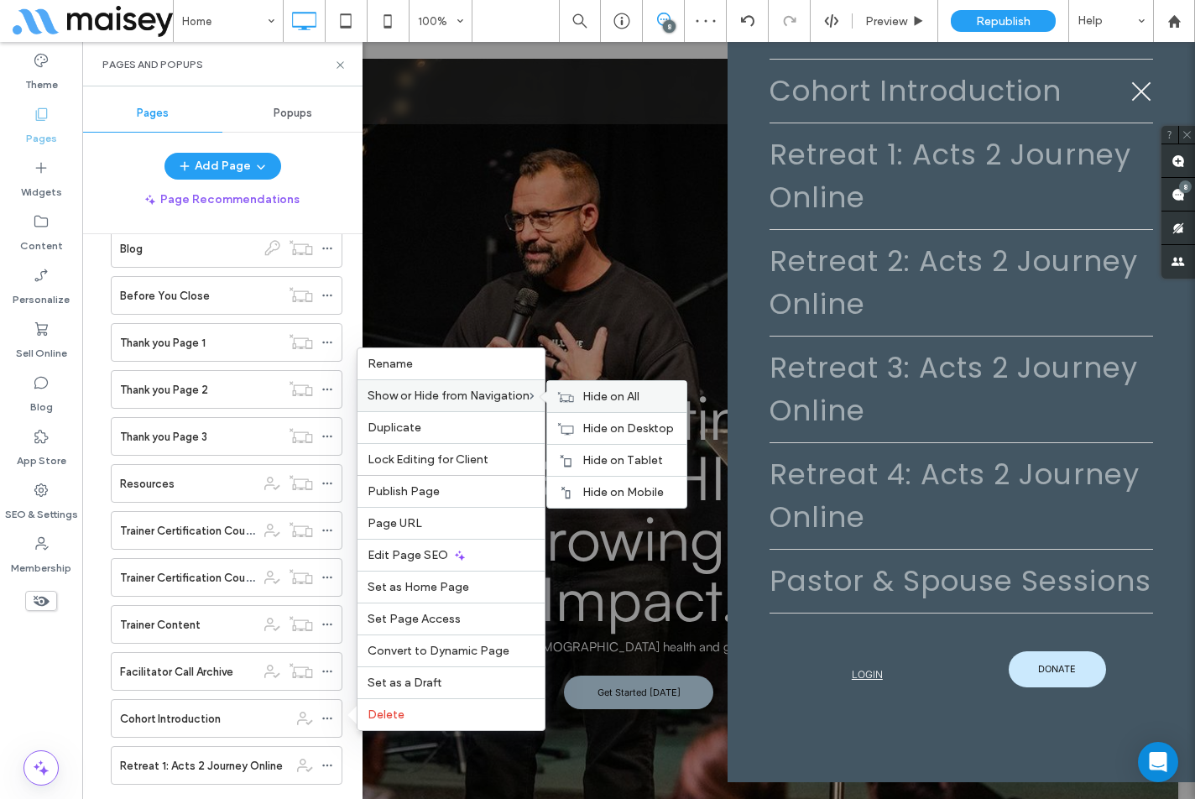
click at [612, 394] on span "Hide on All" at bounding box center [610, 396] width 57 height 14
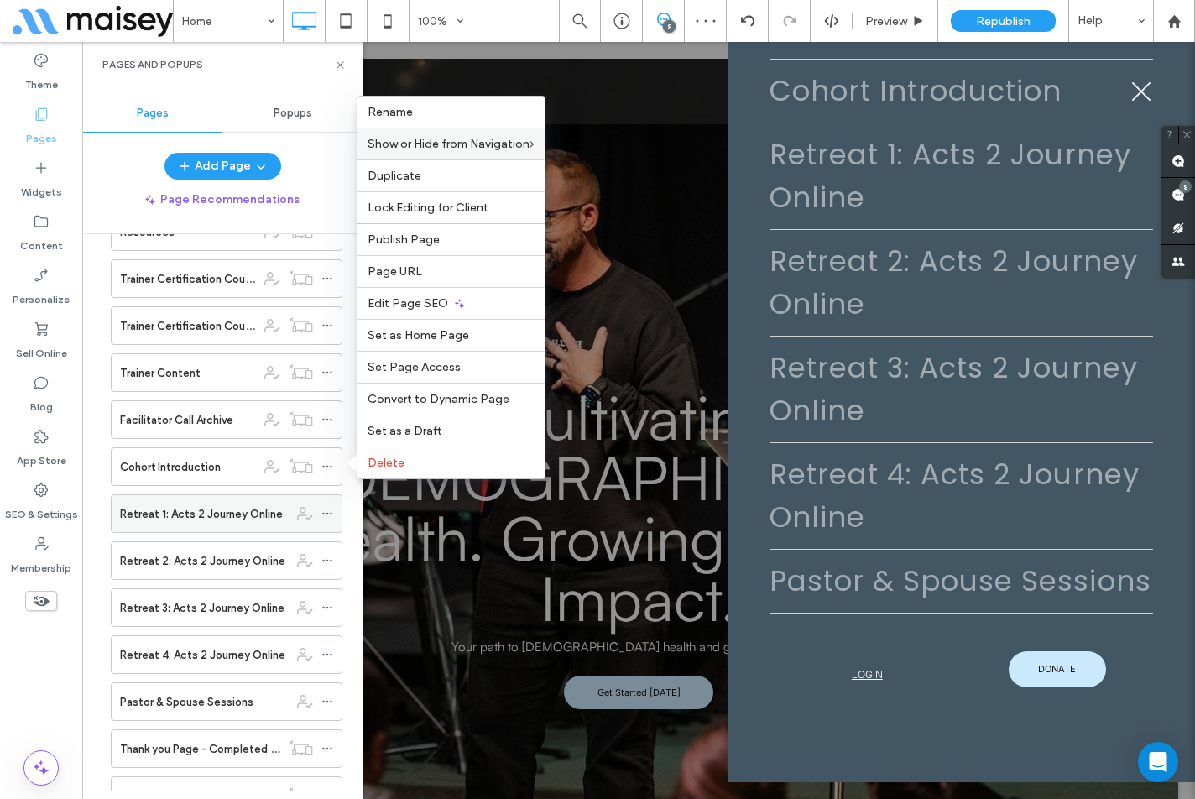
scroll to position [409, 0]
click at [336, 505] on div at bounding box center [331, 513] width 20 height 25
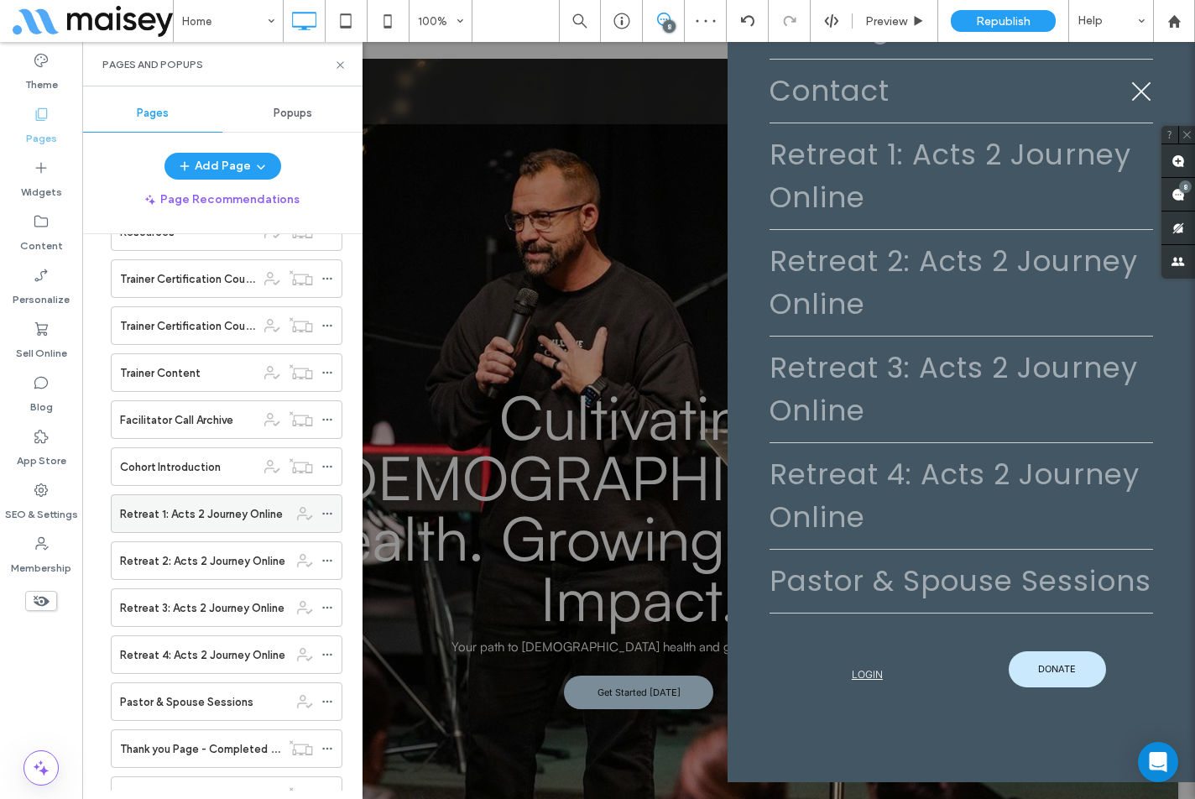
click at [331, 513] on use at bounding box center [326, 514] width 9 height 3
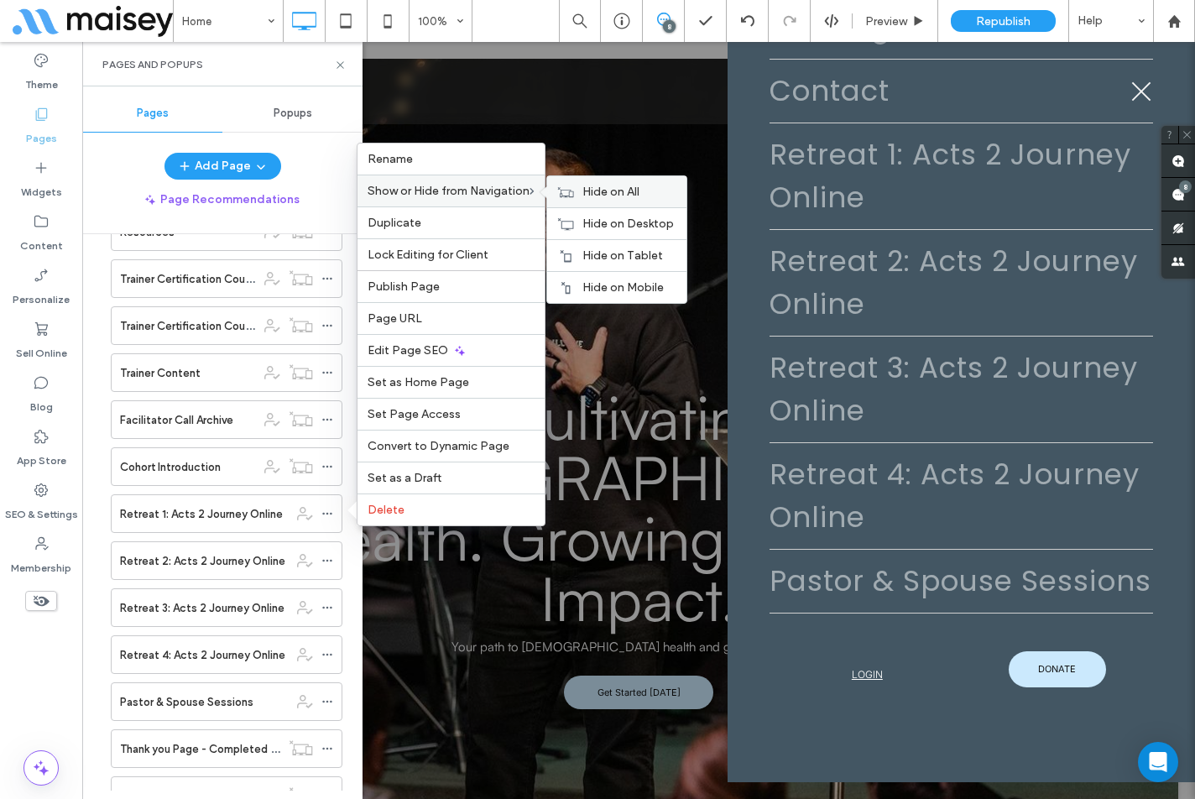
click at [595, 190] on span "Hide on All" at bounding box center [610, 192] width 57 height 14
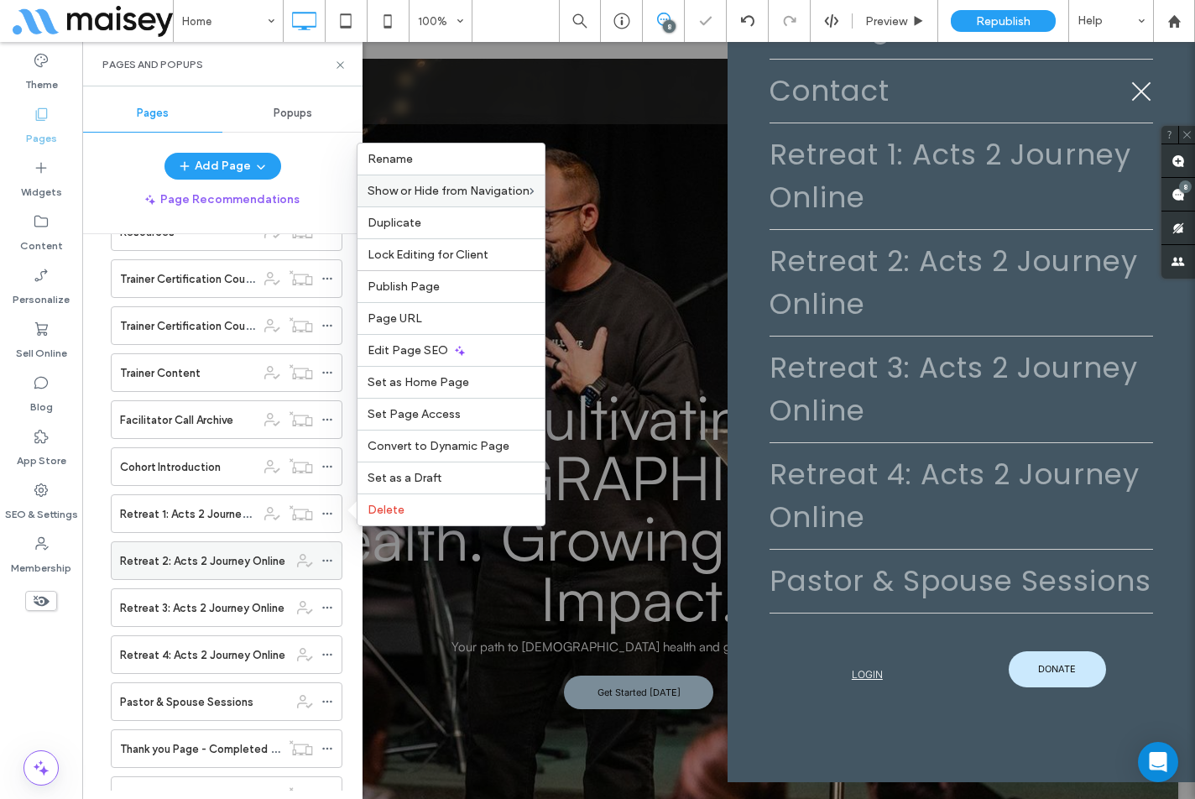
scroll to position [303, 0]
click at [329, 562] on icon at bounding box center [327, 561] width 12 height 12
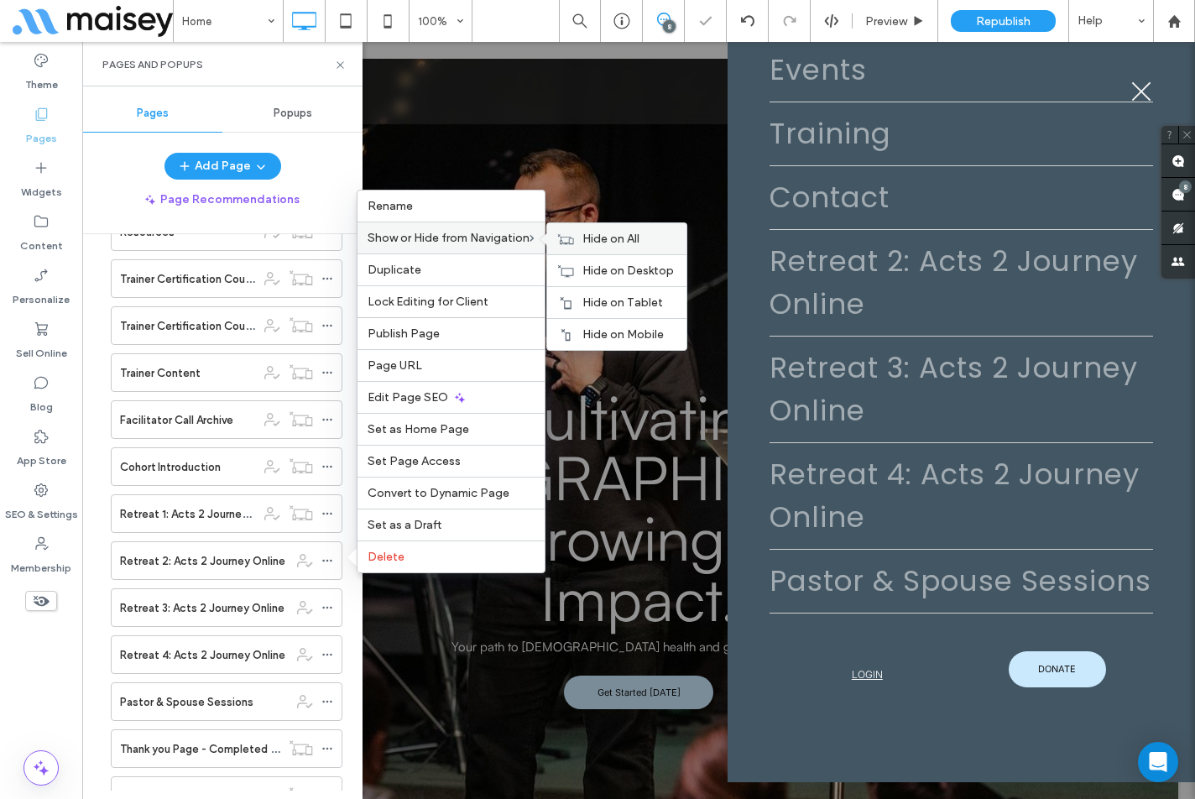
click at [577, 239] on div "Hide on All" at bounding box center [616, 238] width 139 height 31
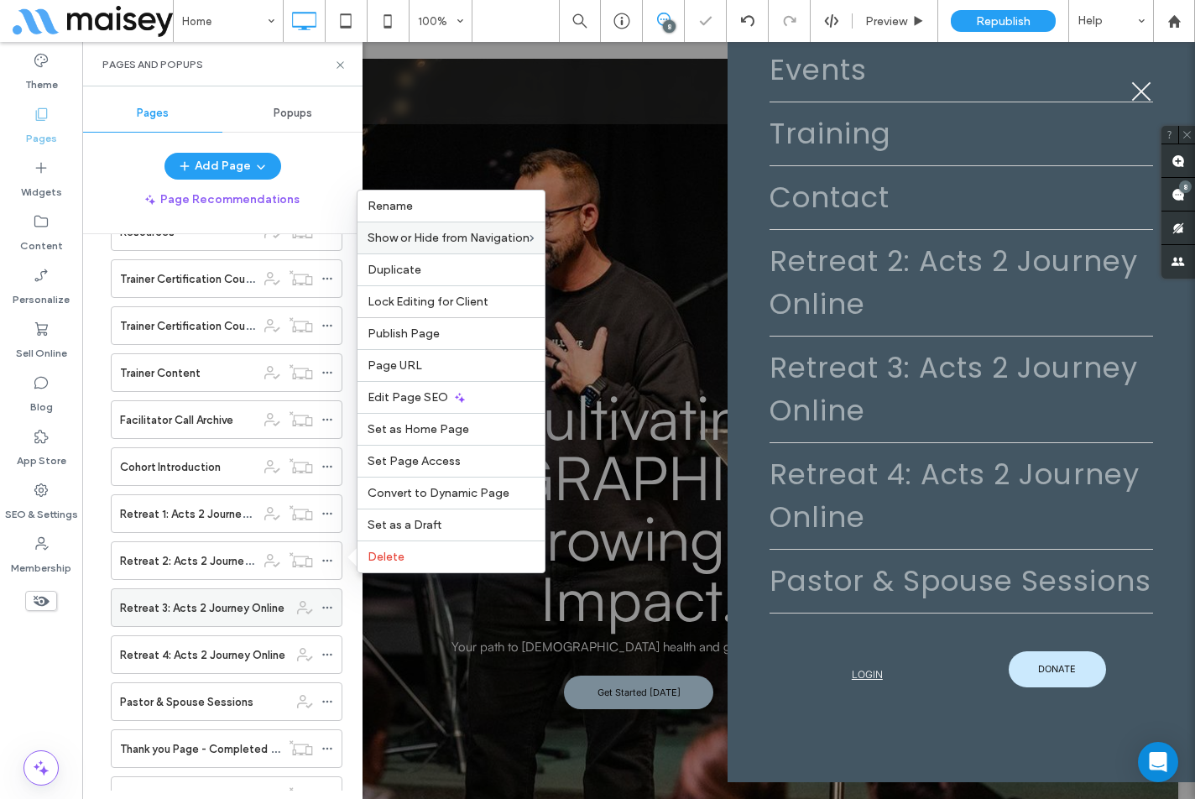
scroll to position [196, 0]
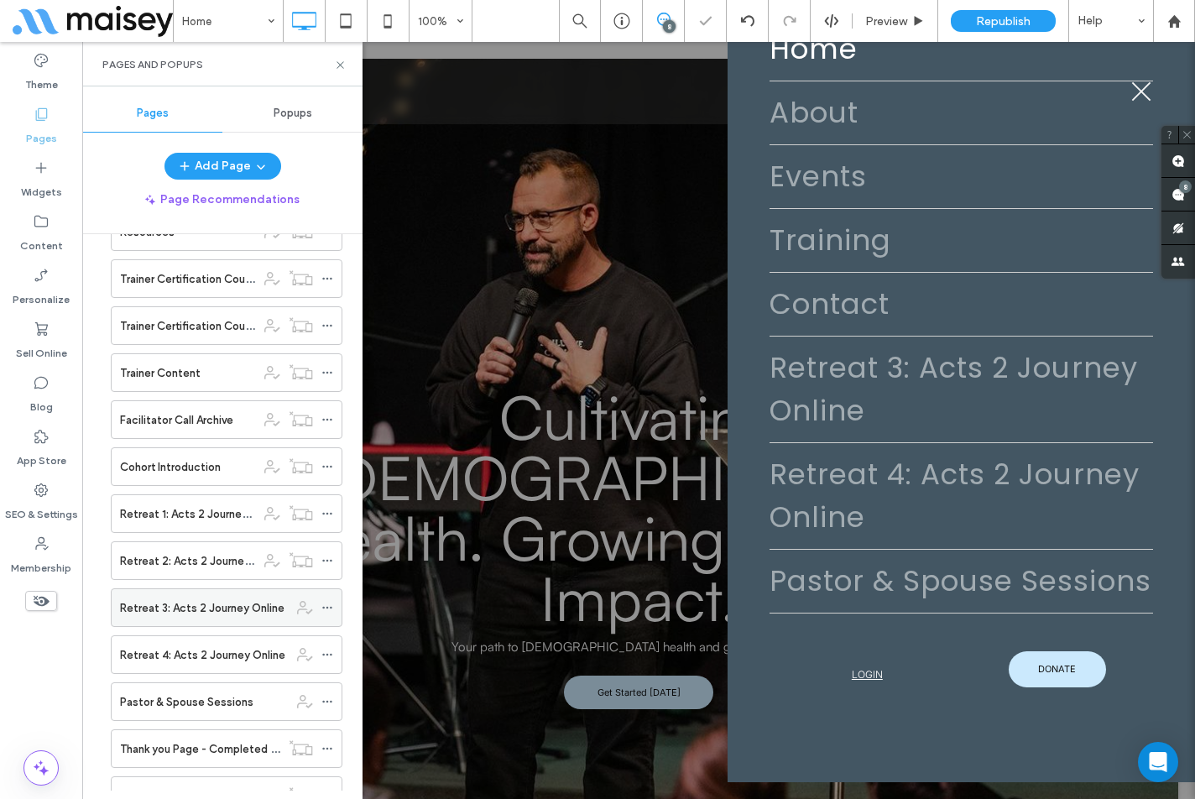
click at [327, 609] on icon at bounding box center [327, 608] width 12 height 12
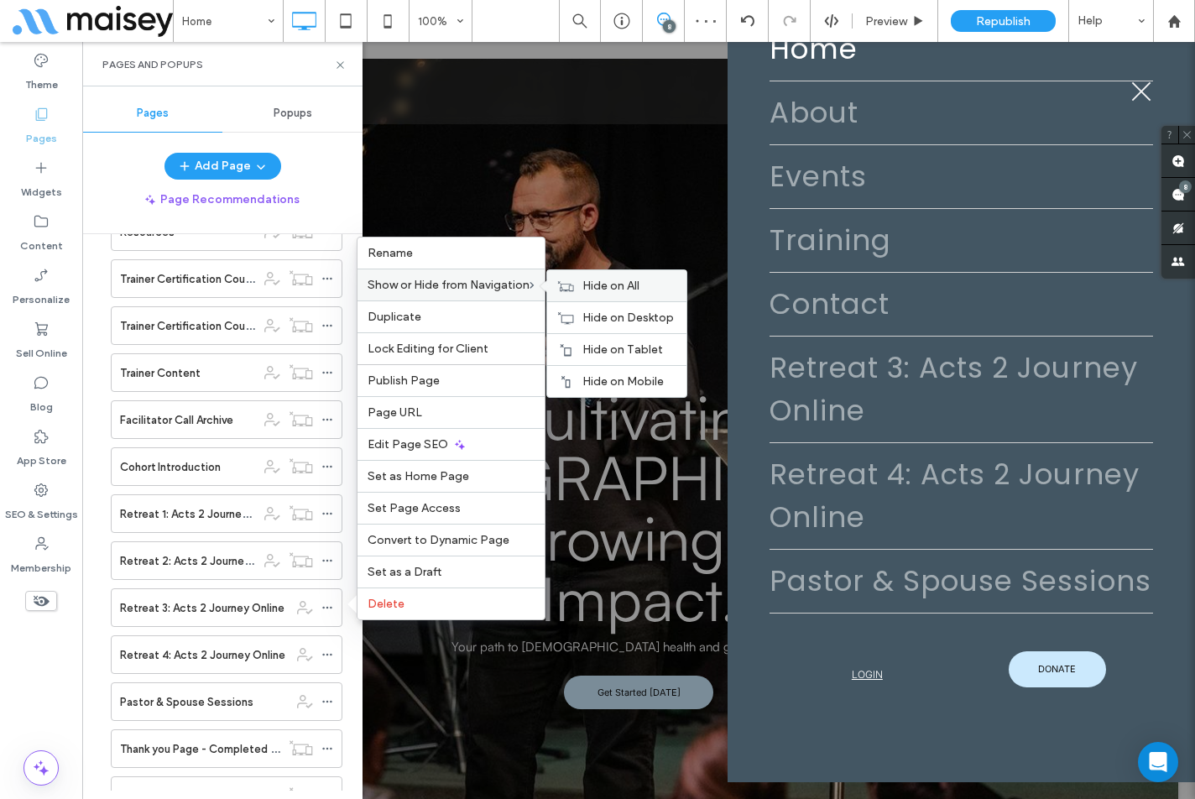
click at [582, 283] on div "Hide on All" at bounding box center [616, 285] width 139 height 31
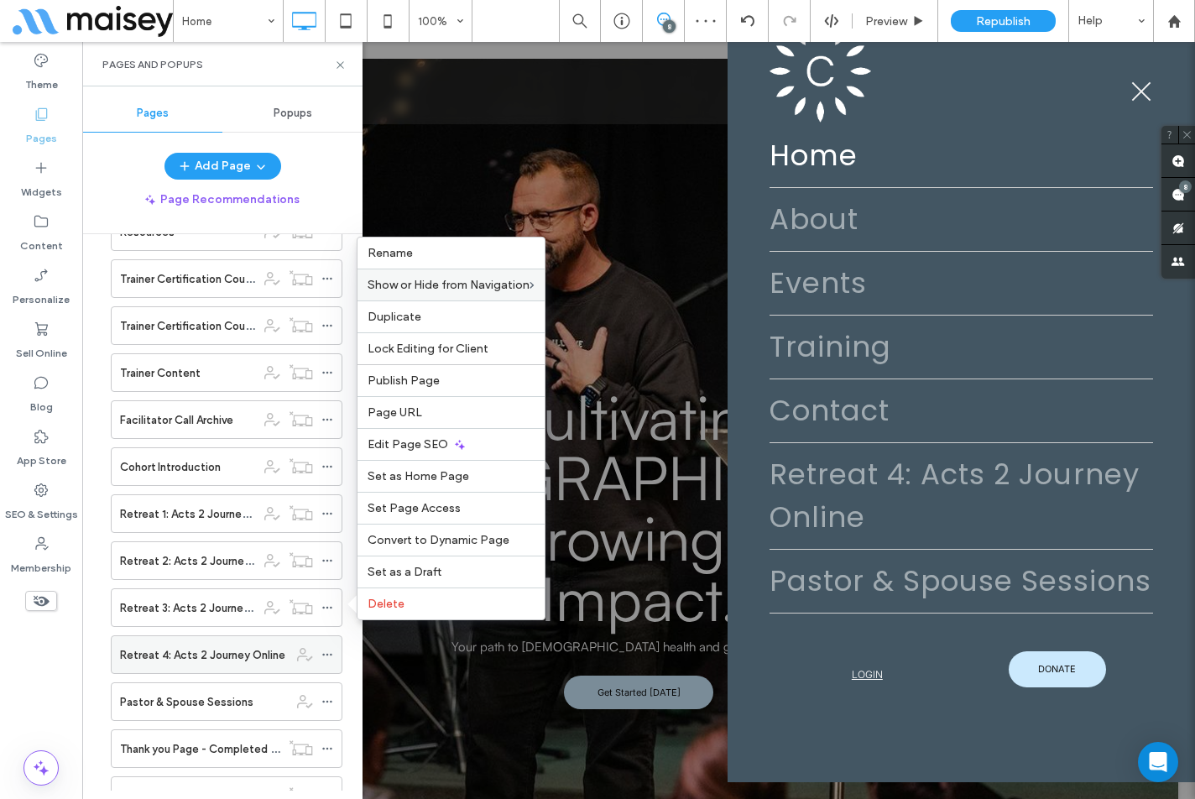
scroll to position [90, 0]
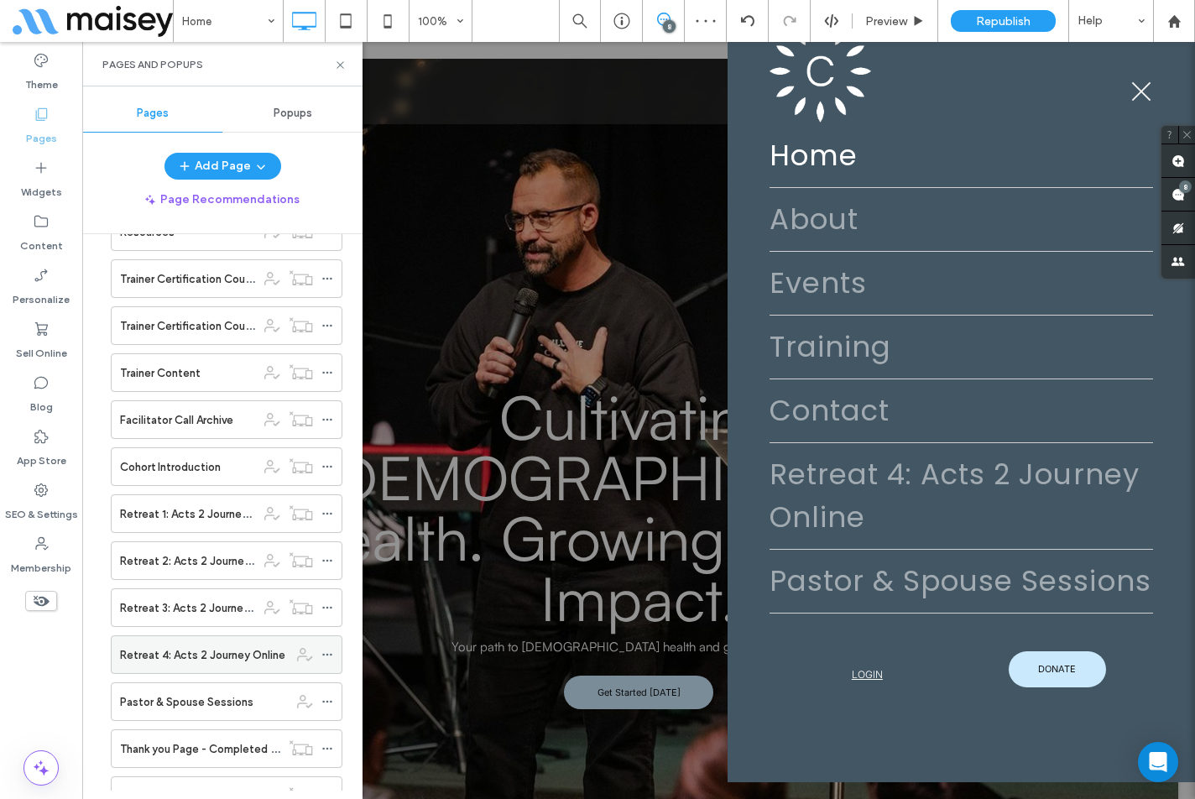
click at [327, 653] on icon at bounding box center [327, 655] width 12 height 12
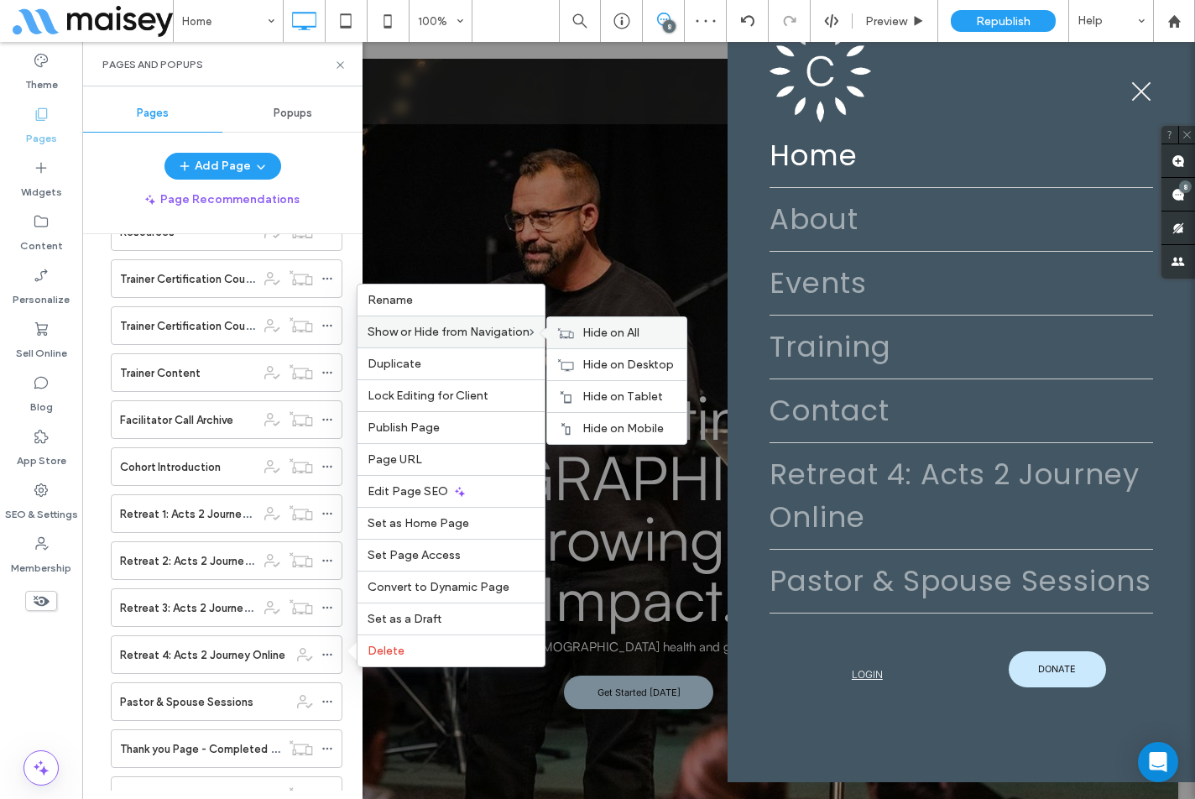
click at [596, 336] on span "Hide on All" at bounding box center [610, 333] width 57 height 14
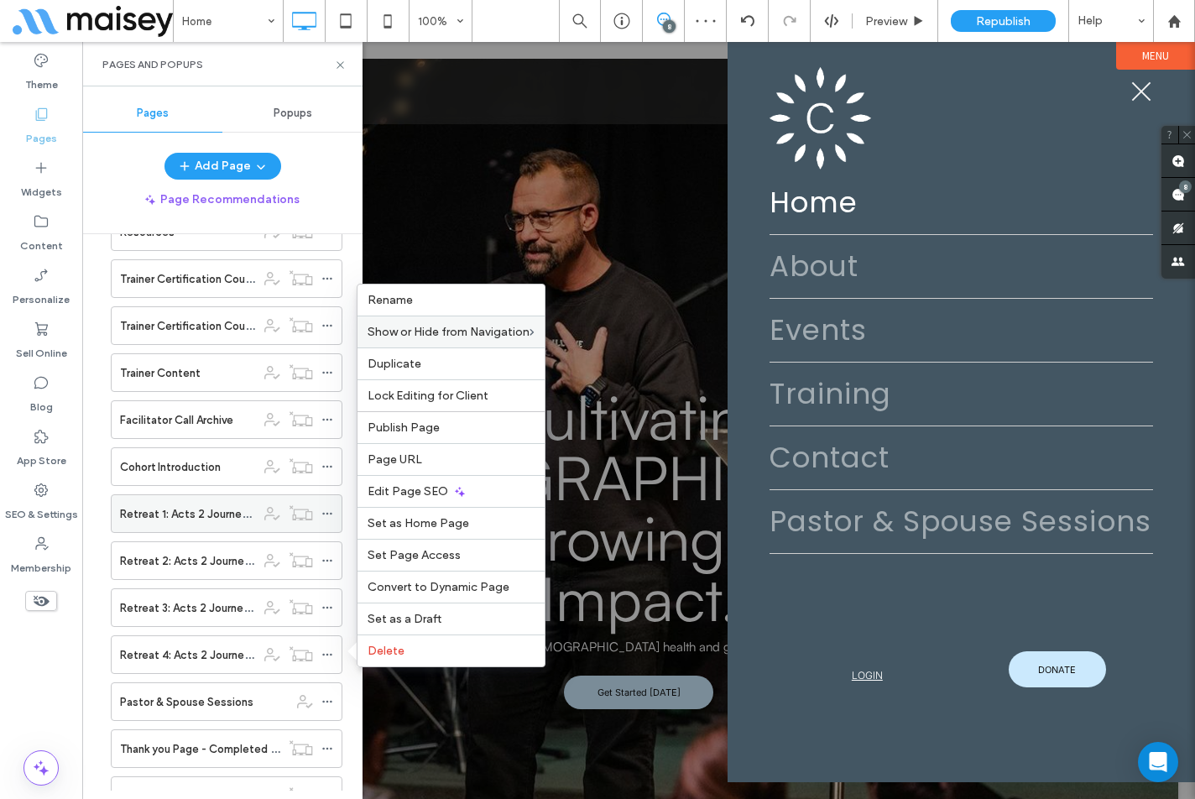
scroll to position [0, 0]
click at [327, 703] on icon at bounding box center [327, 702] width 12 height 12
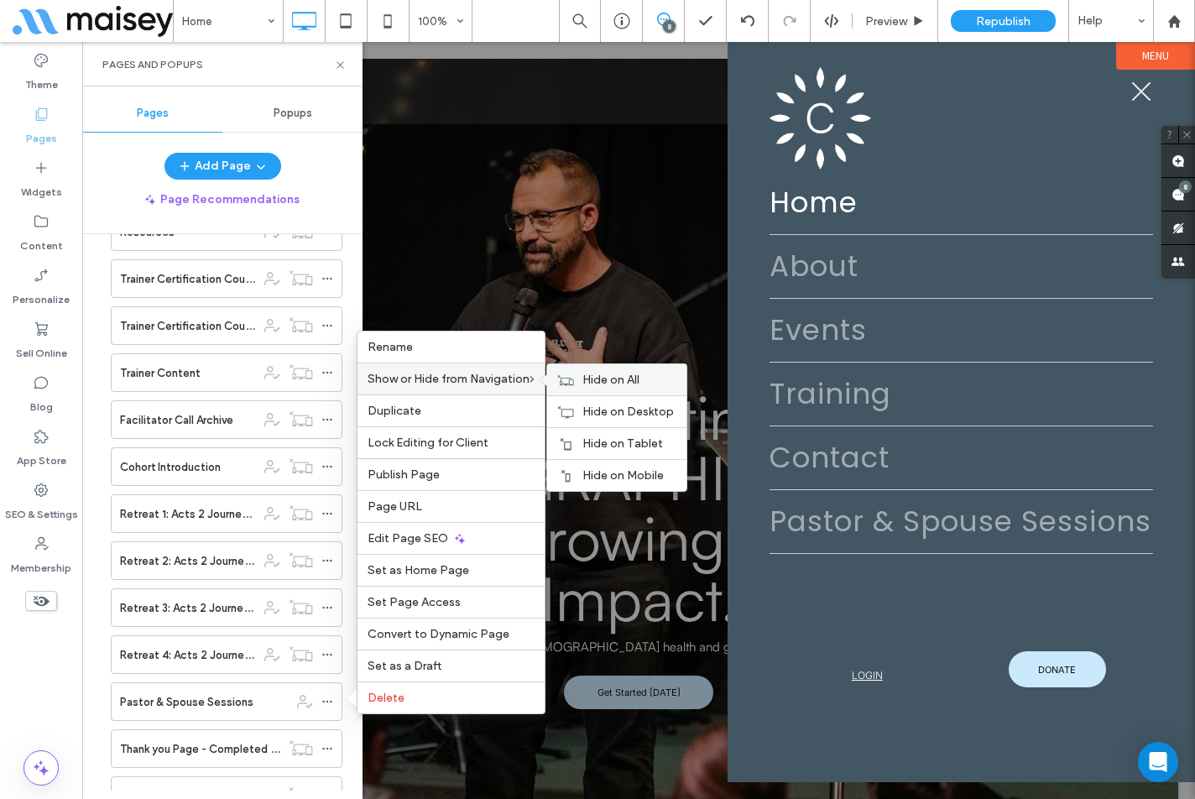
click at [574, 383] on icon at bounding box center [565, 380] width 17 height 12
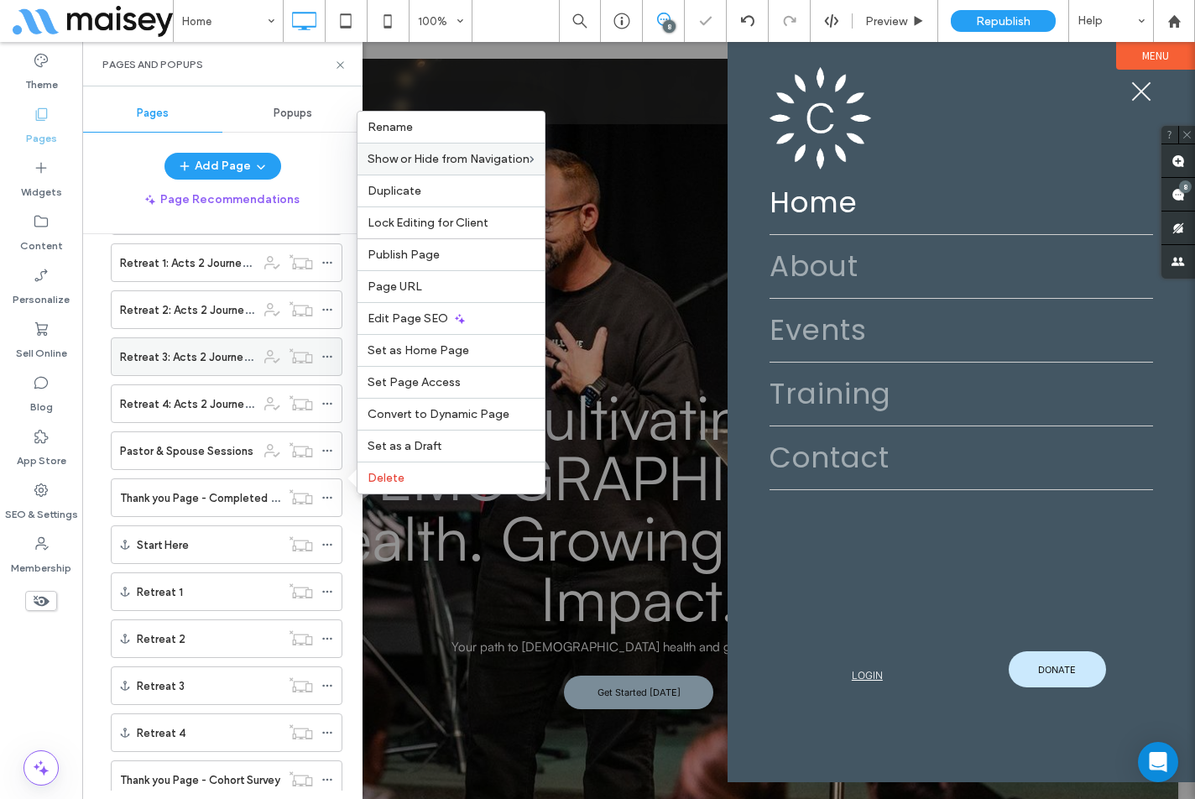
scroll to position [1007, 0]
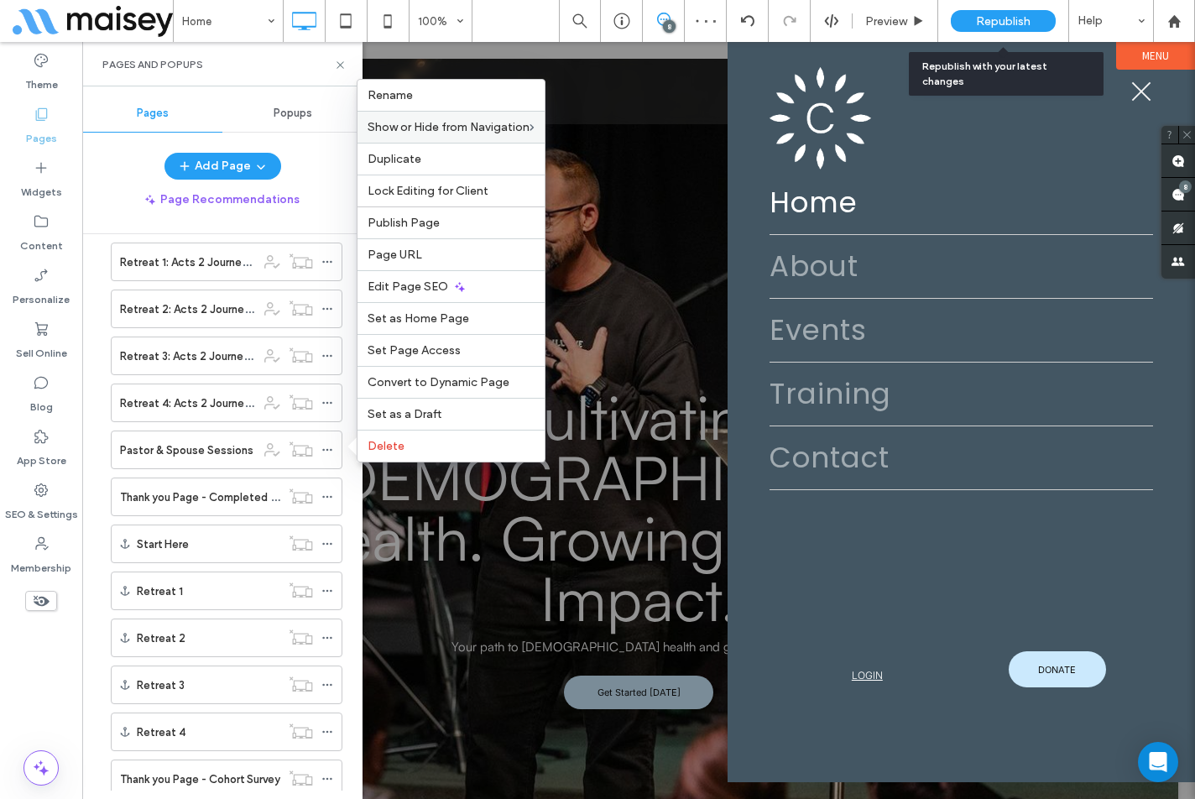
click at [981, 19] on span "Republish" at bounding box center [1003, 21] width 55 height 14
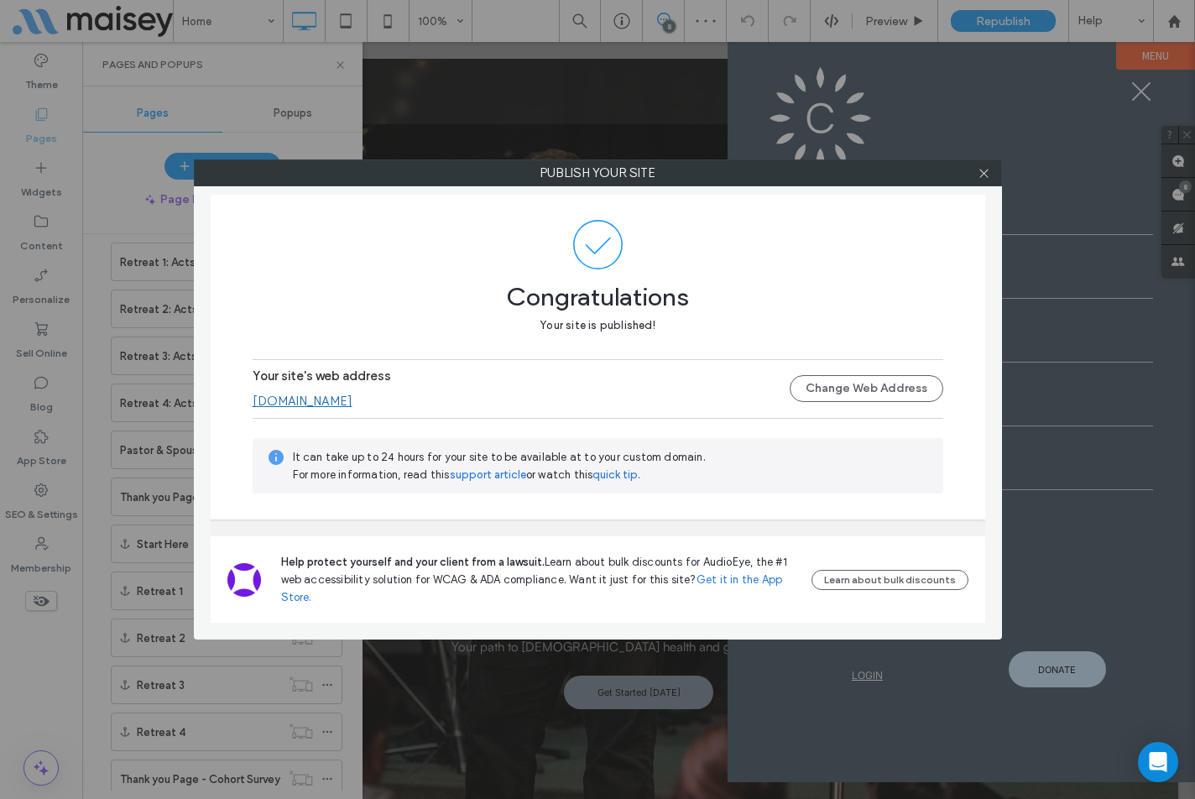
click at [352, 406] on link "[DOMAIN_NAME]" at bounding box center [303, 401] width 100 height 15
click at [987, 175] on icon at bounding box center [983, 173] width 13 height 13
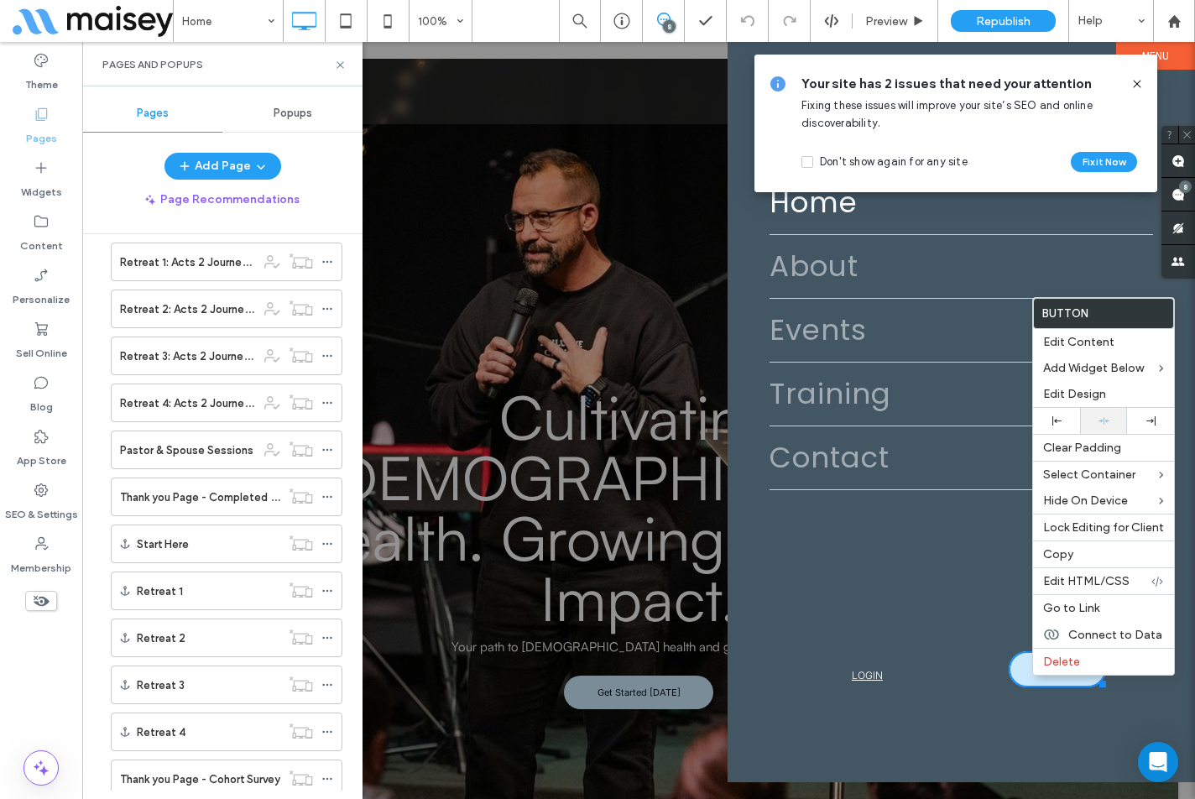
click at [1101, 424] on icon at bounding box center [1103, 420] width 11 height 11
click at [1067, 396] on span "Edit Design" at bounding box center [1074, 394] width 63 height 14
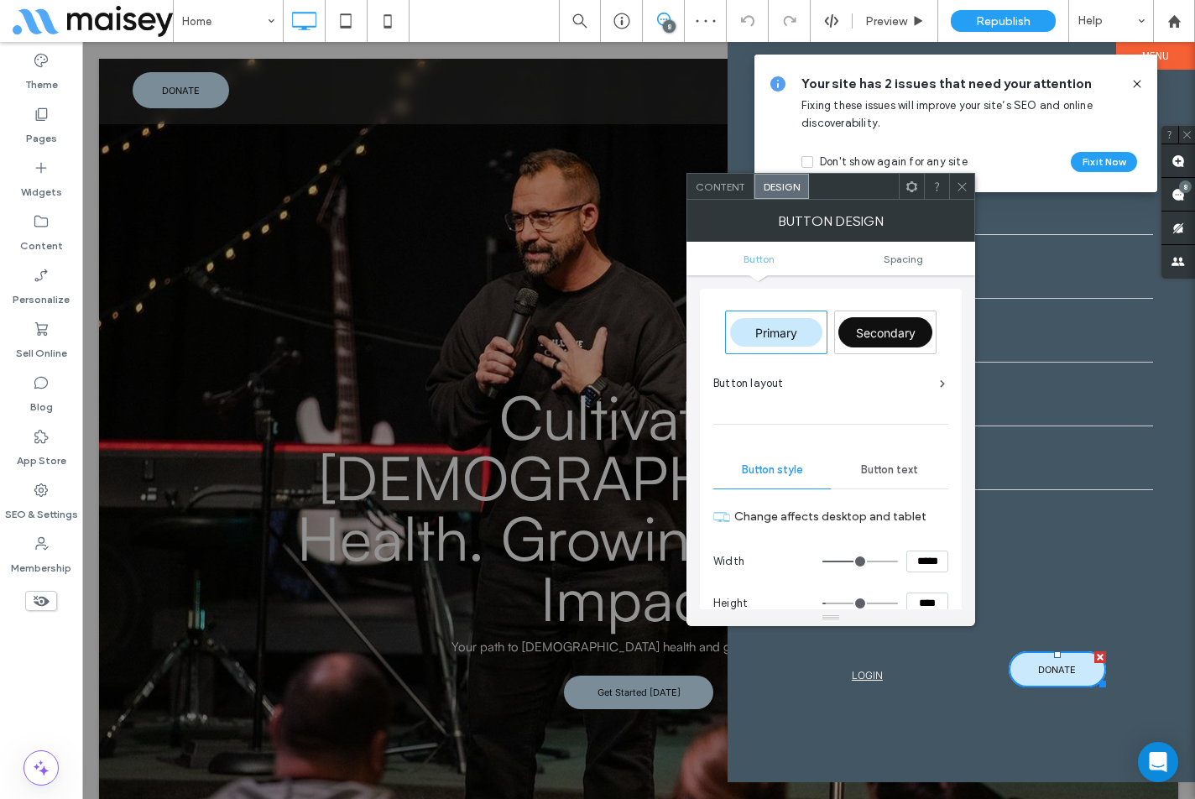
click at [961, 195] on span at bounding box center [962, 186] width 13 height 25
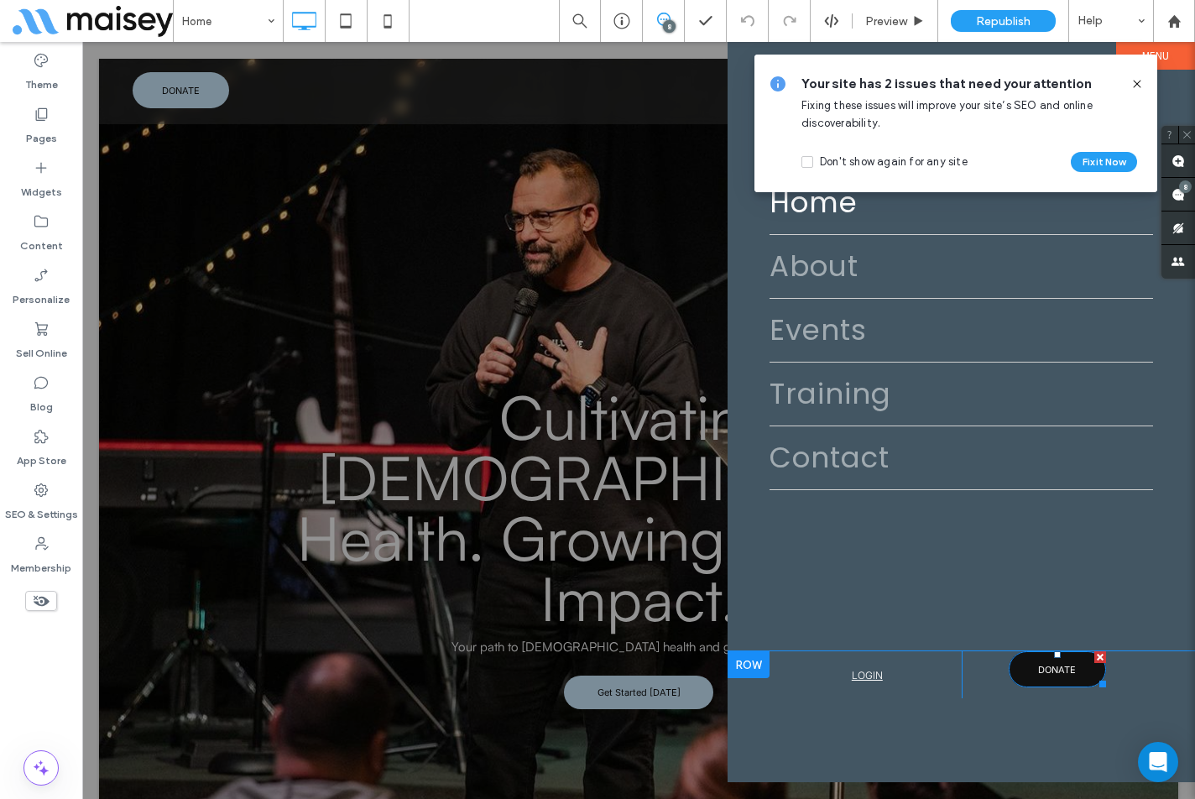
click at [1035, 677] on link "DONATE" at bounding box center [1057, 669] width 96 height 36
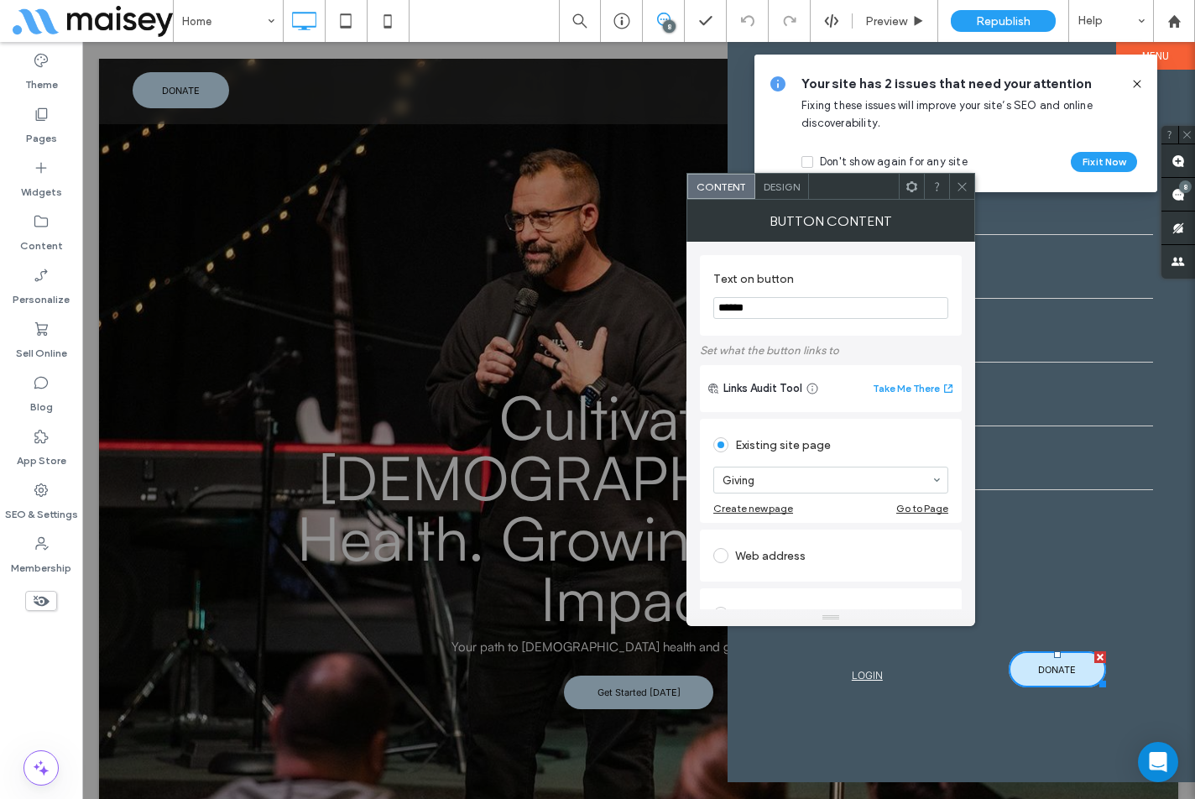
click at [956, 184] on icon at bounding box center [962, 186] width 13 height 13
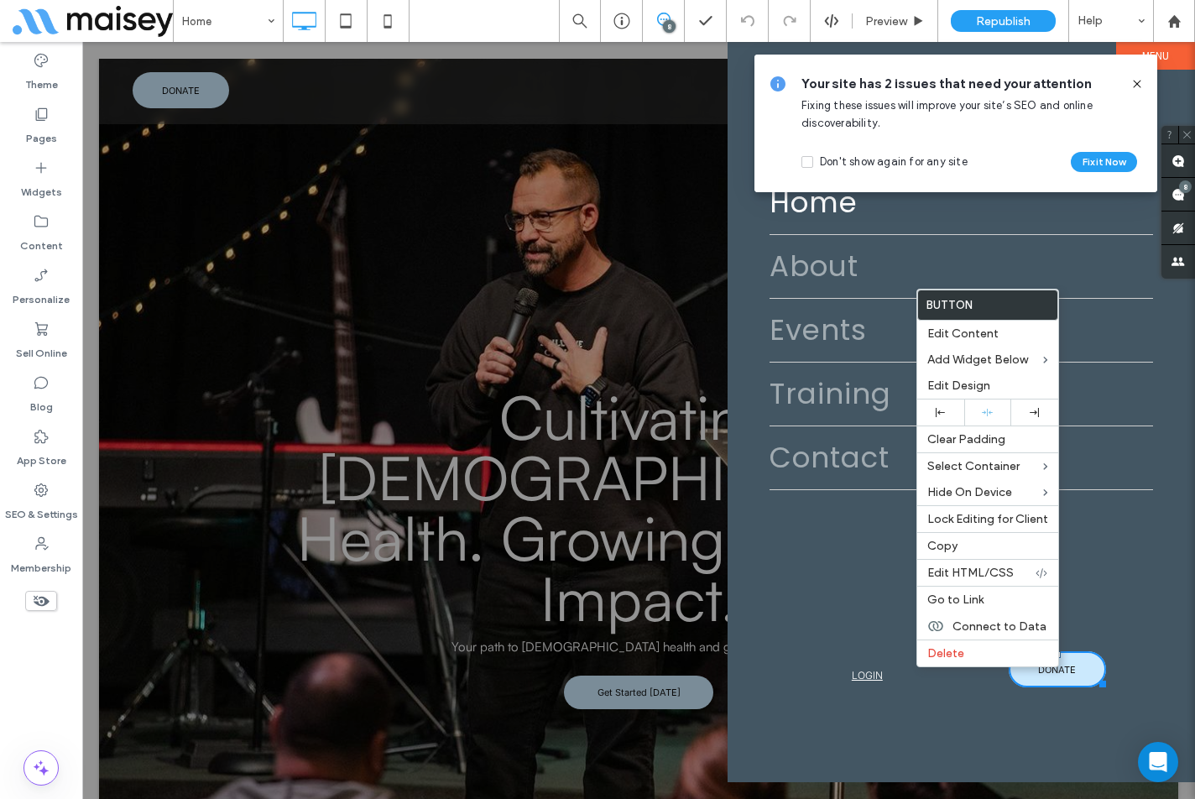
click at [780, 620] on div "Home About Events Training Contact Click To Paste Click To Paste Click To Paste…" at bounding box center [960, 346] width 467 height 609
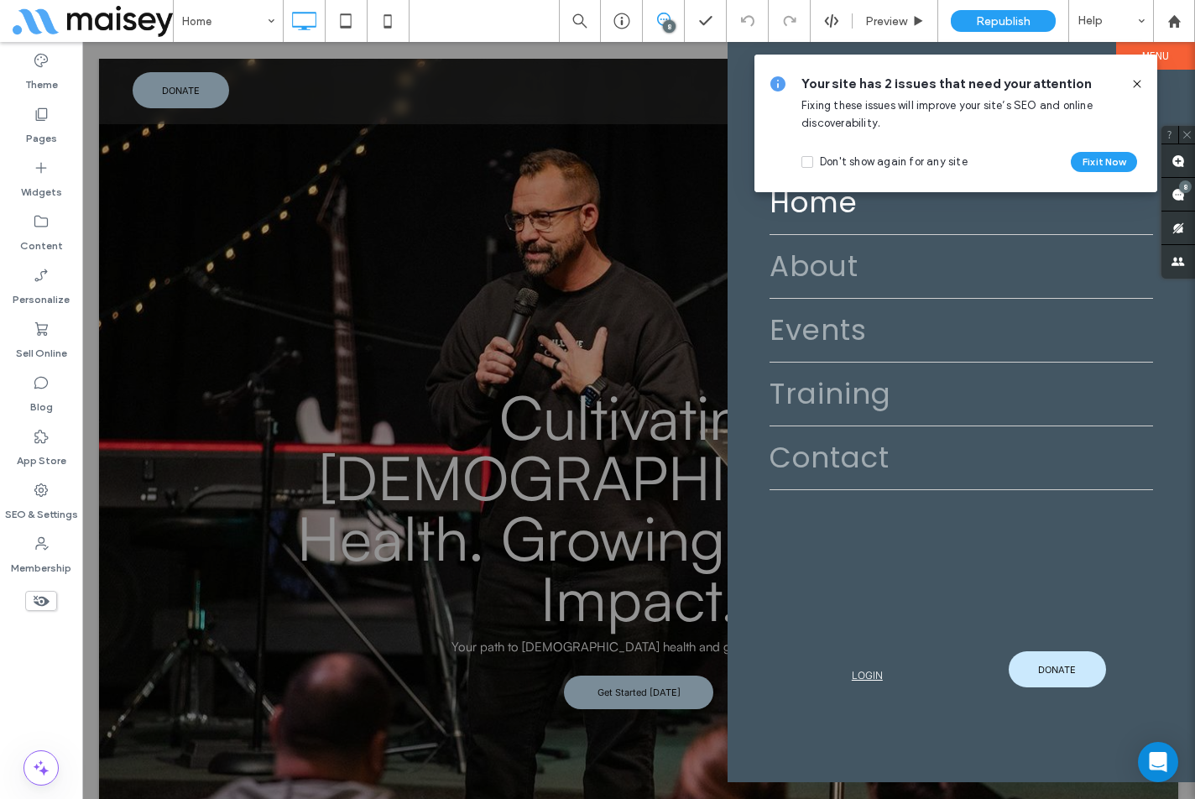
click at [1134, 81] on icon at bounding box center [1136, 83] width 13 height 13
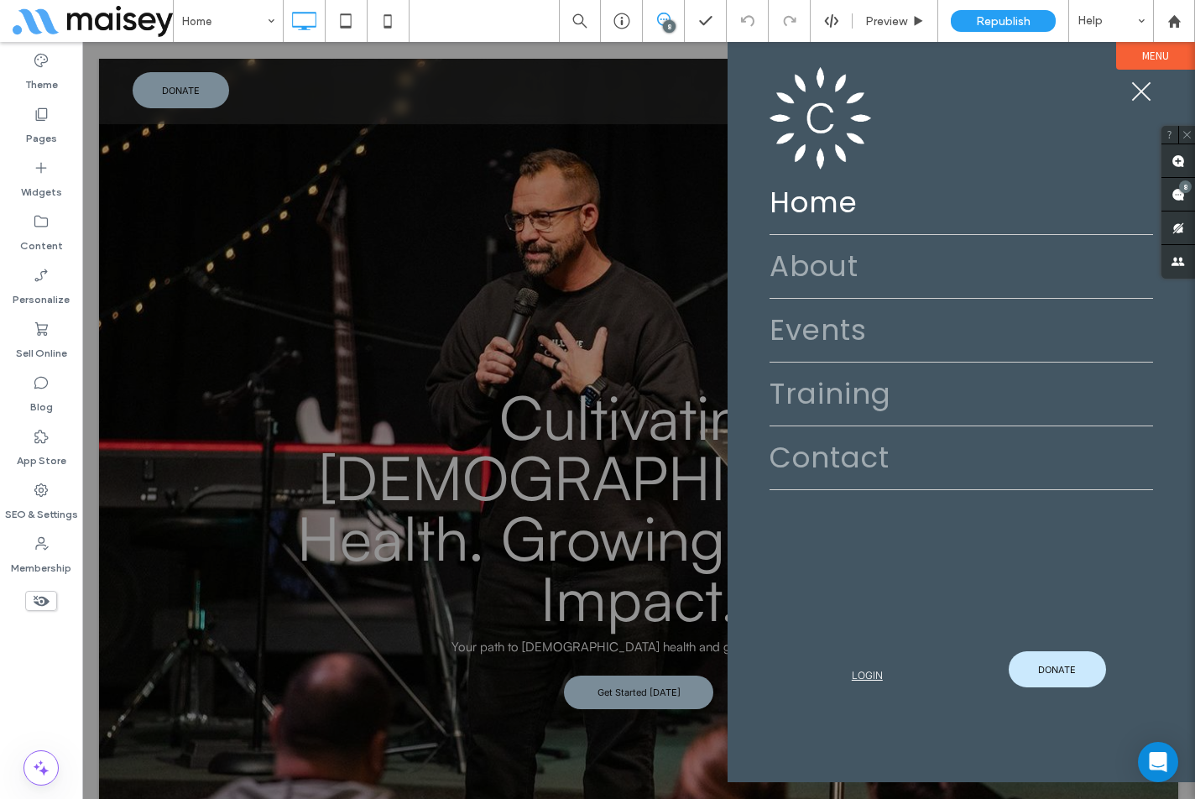
click at [1142, 87] on button "menu" at bounding box center [1141, 92] width 44 height 44
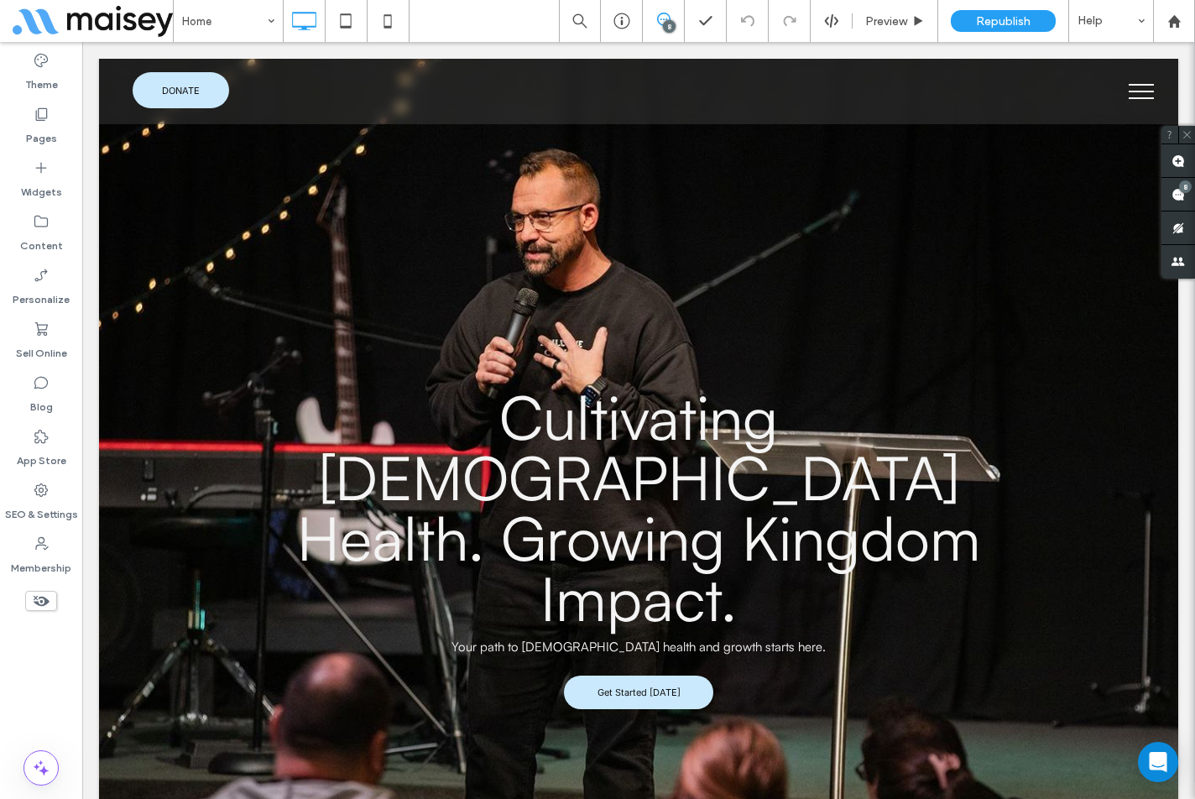
click at [1129, 91] on span "menu" at bounding box center [1141, 92] width 25 height 2
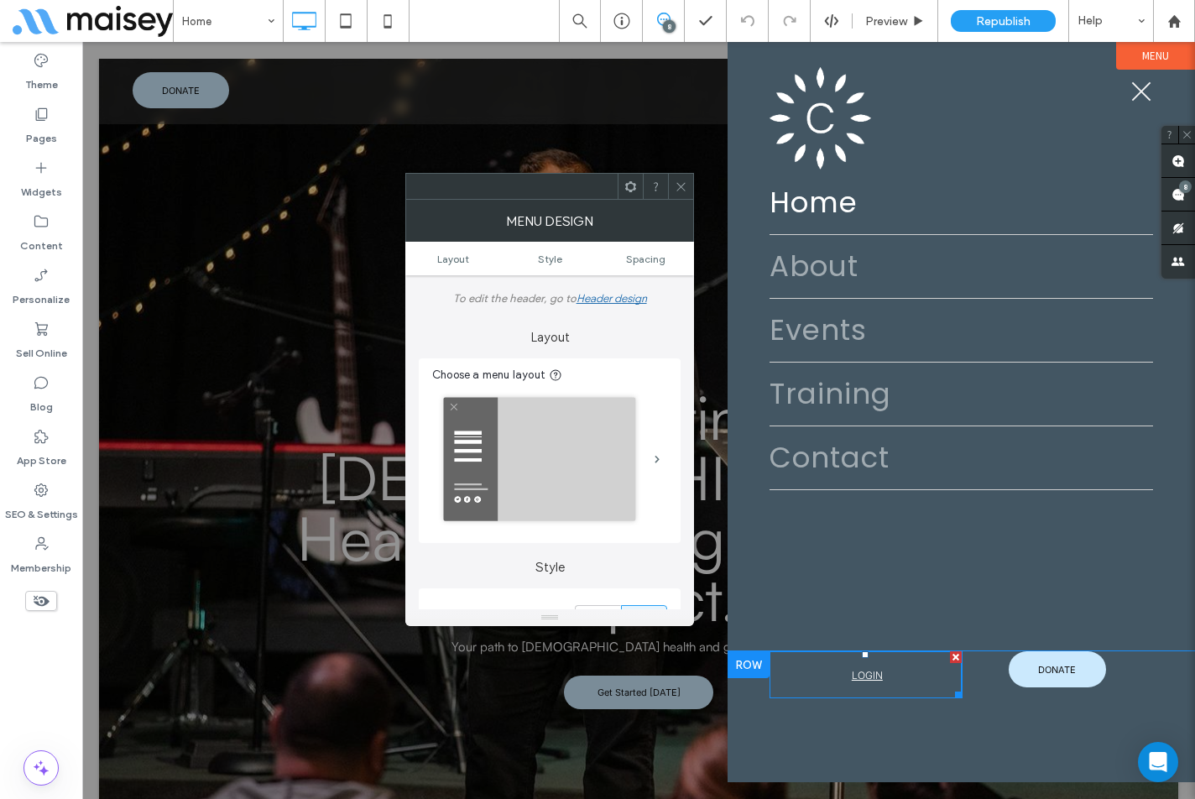
click at [875, 689] on span "LOGIN" at bounding box center [867, 674] width 31 height 29
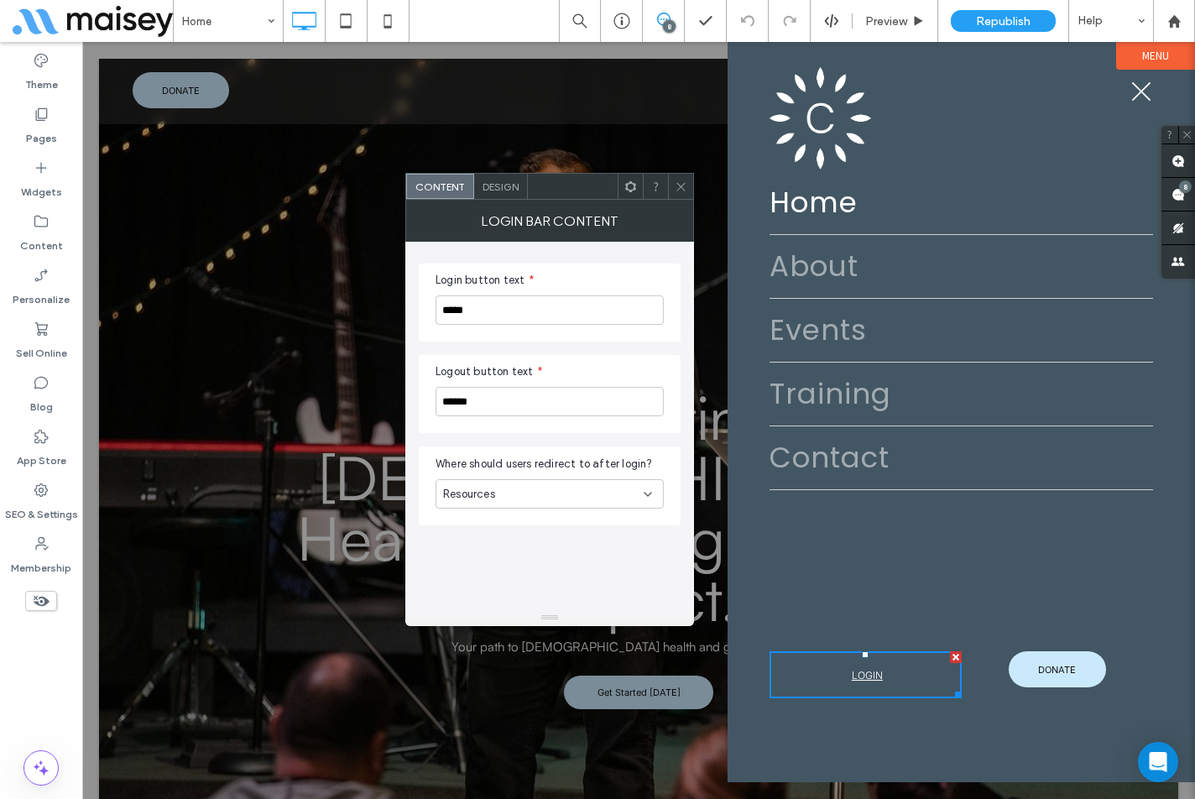
click at [508, 194] on div "Design" at bounding box center [501, 186] width 54 height 25
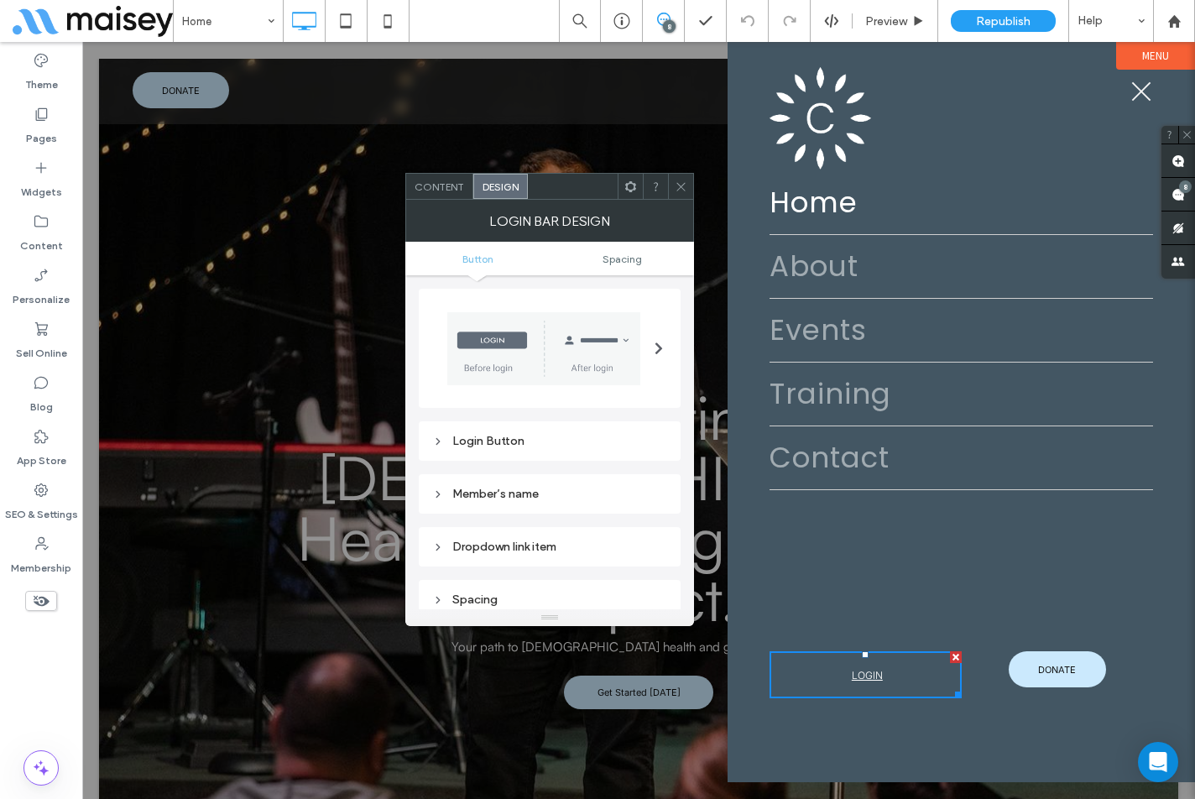
click at [532, 438] on div "Login Button" at bounding box center [549, 441] width 235 height 14
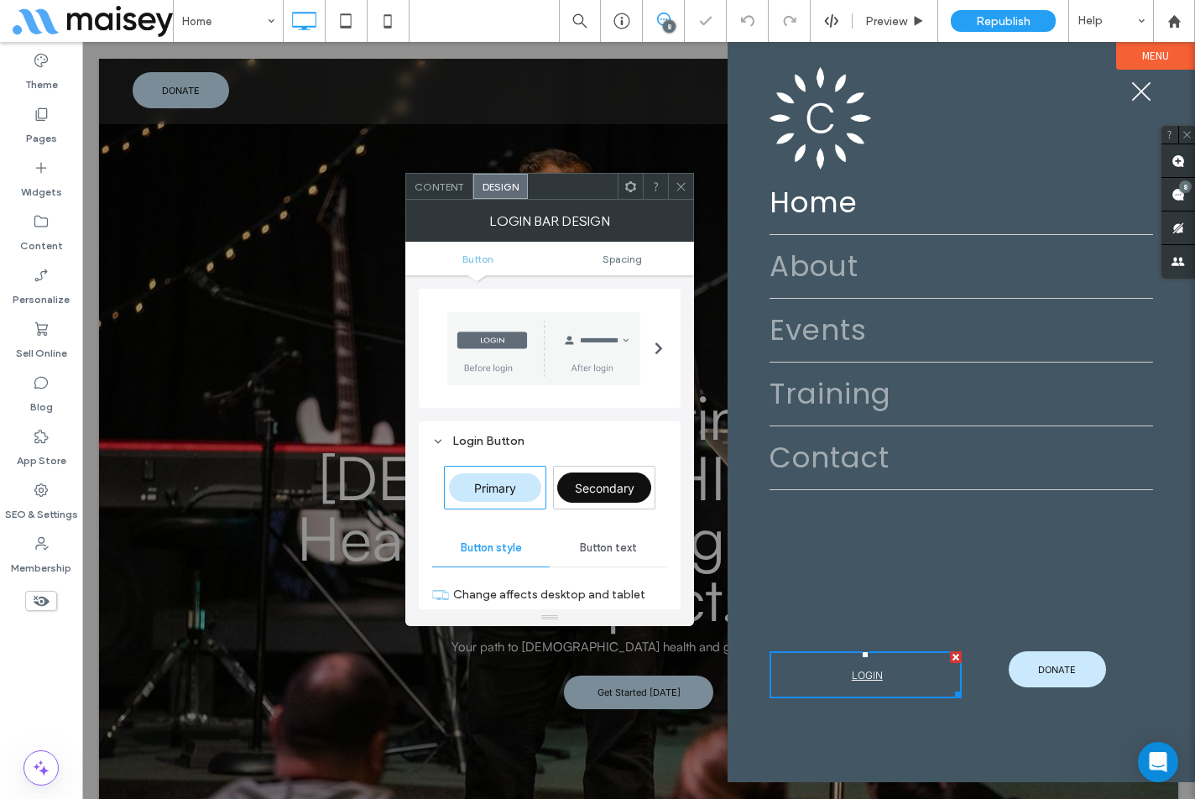
click at [532, 438] on div "Login Button" at bounding box center [549, 441] width 235 height 14
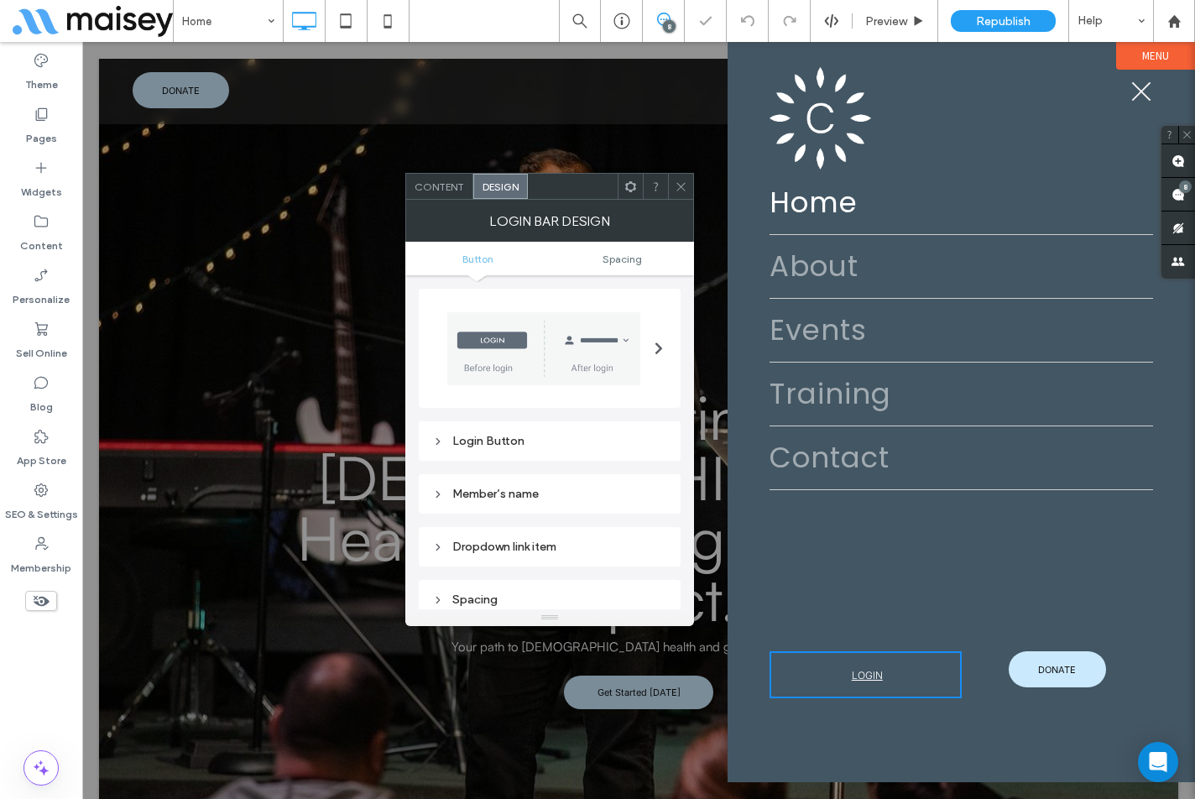
click at [505, 485] on div "Member’s name" at bounding box center [549, 493] width 235 height 23
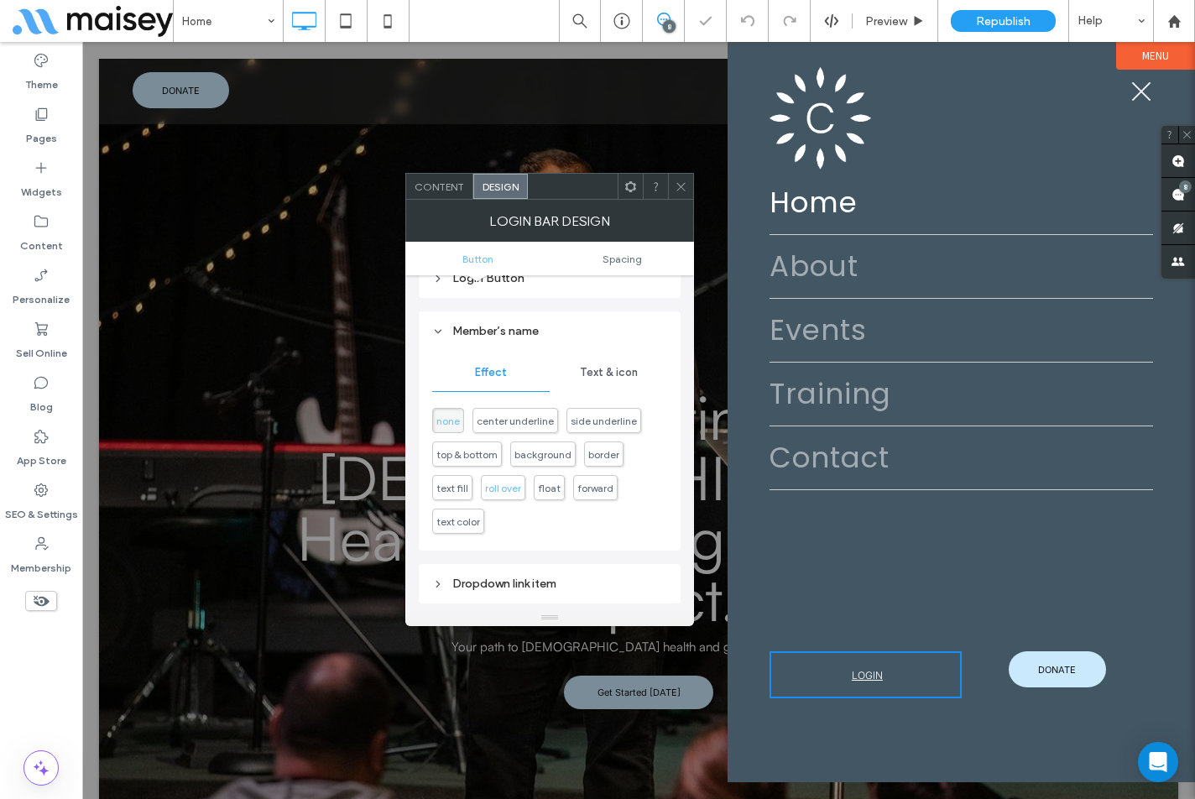
scroll to position [168, 0]
click at [605, 371] on span "Text & icon" at bounding box center [609, 367] width 58 height 13
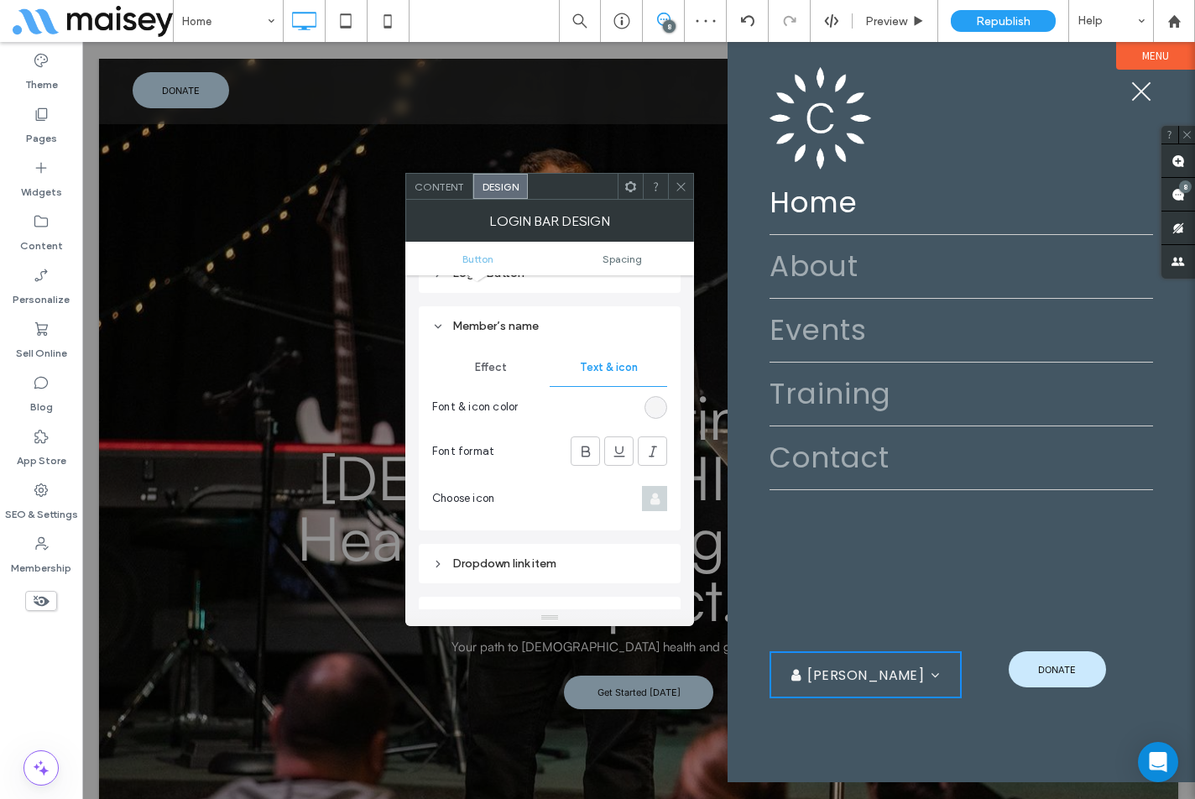
click at [654, 409] on div "rgb(244, 244, 244)" at bounding box center [656, 407] width 14 height 14
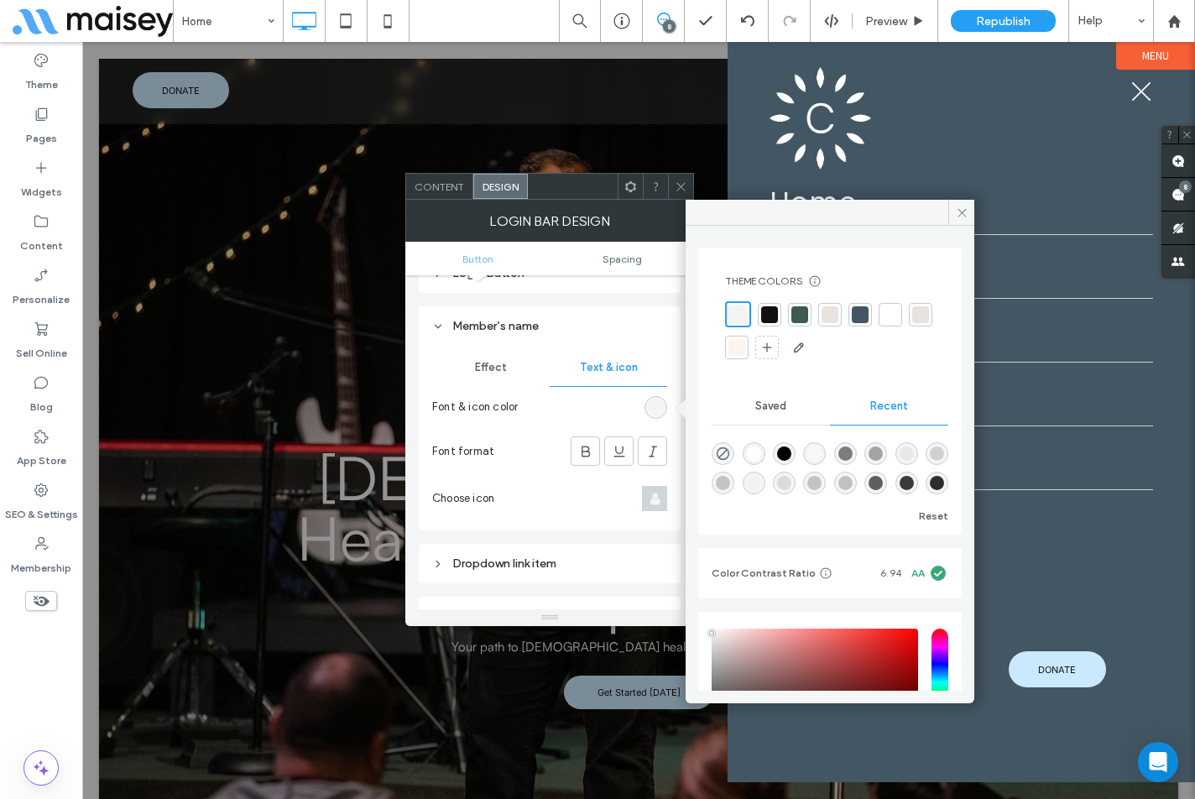
click at [746, 311] on div at bounding box center [737, 314] width 19 height 19
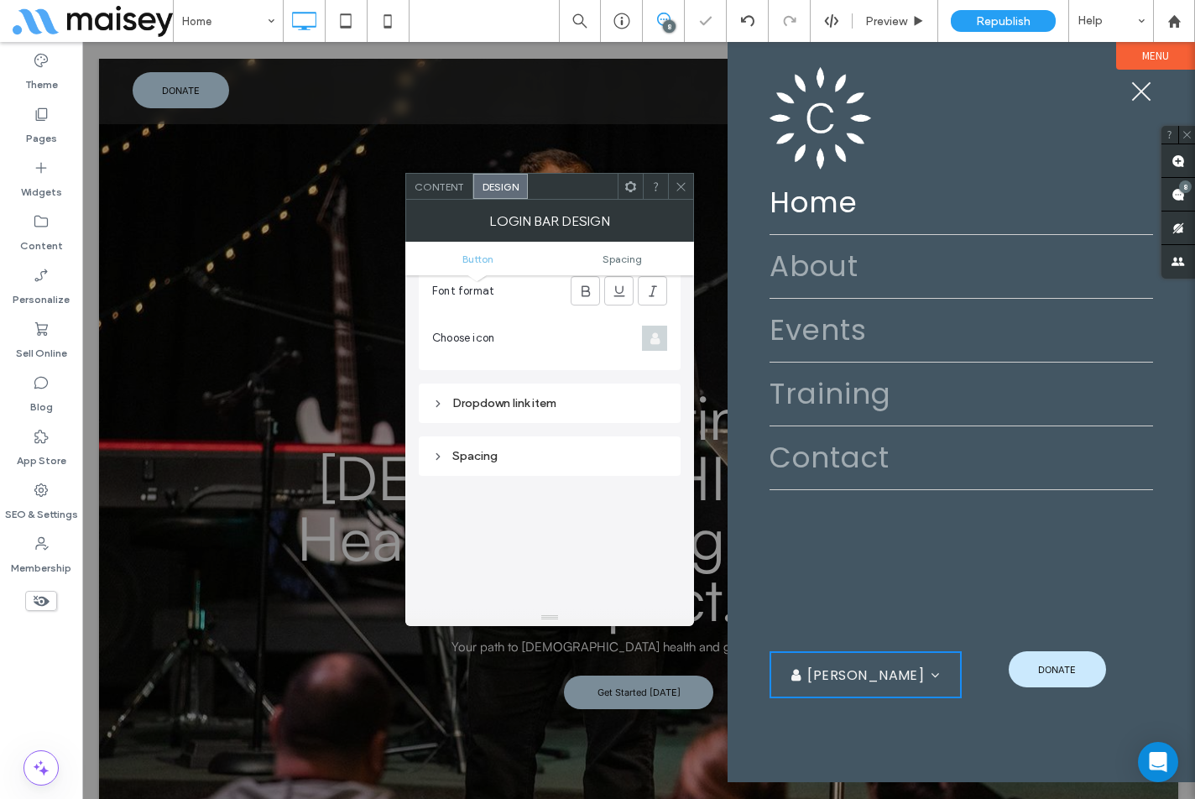
scroll to position [336, 0]
click at [545, 396] on div "Dropdown link item" at bounding box center [549, 395] width 235 height 14
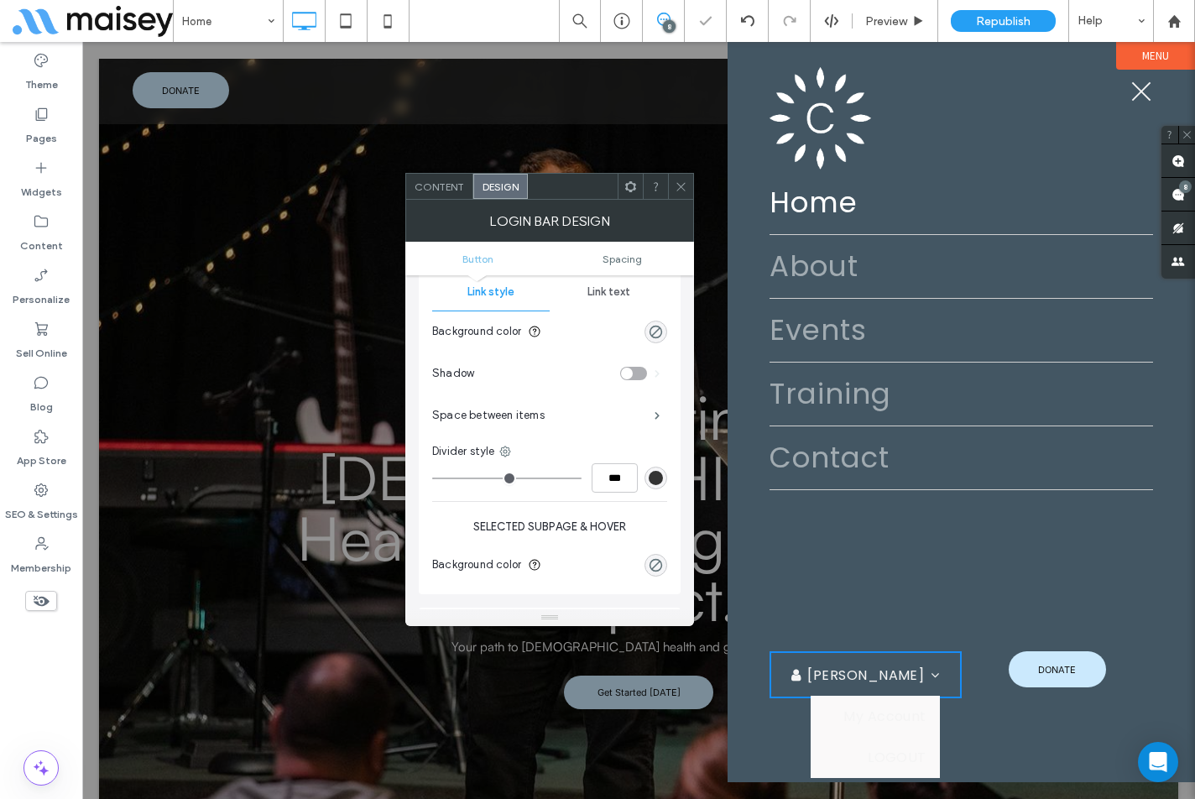
scroll to position [503, 0]
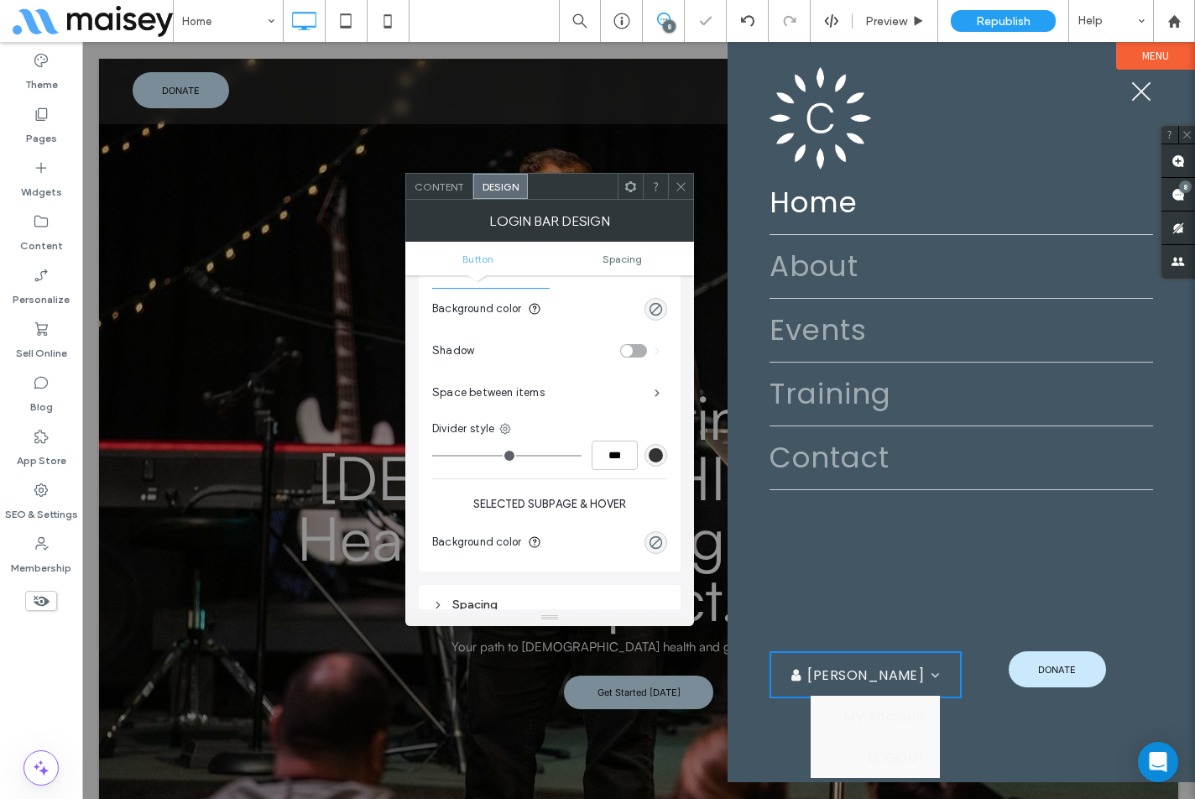
click at [653, 318] on div "rgba(0, 0, 0, 0)" at bounding box center [655, 309] width 23 height 23
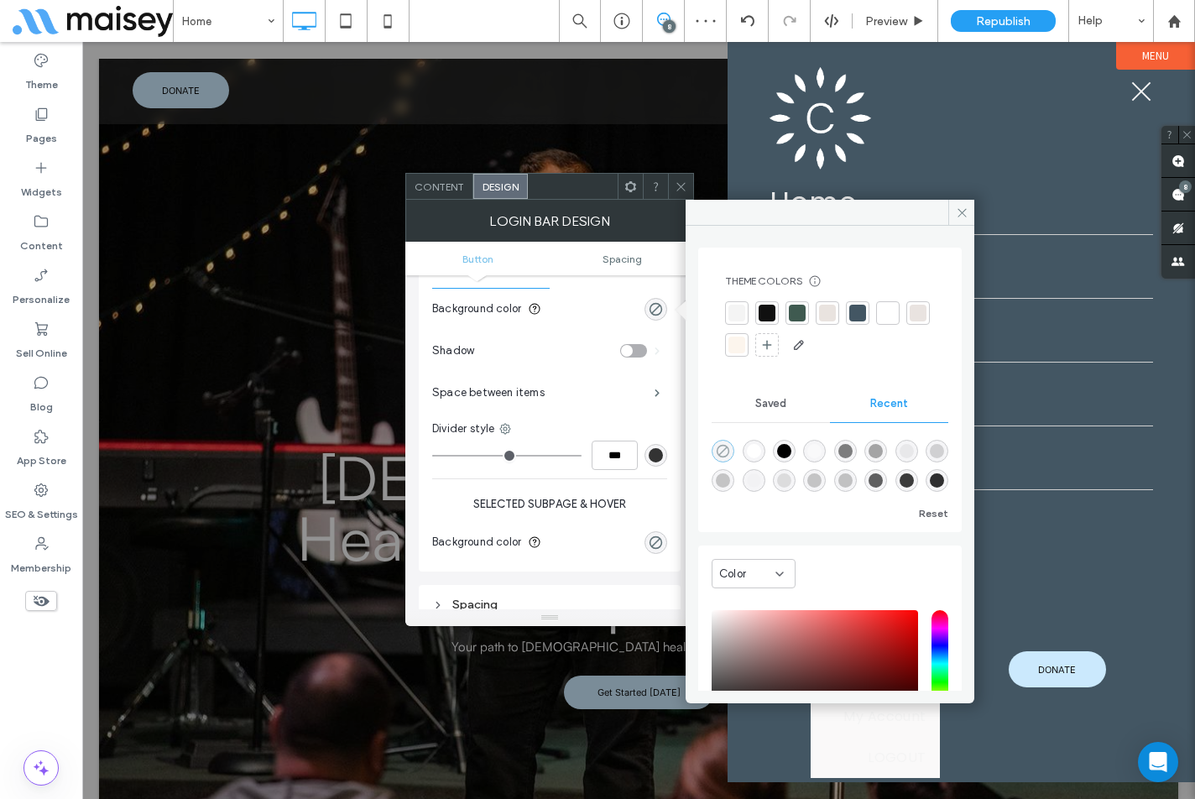
click at [722, 449] on icon "rgba(0, 0, 0, 0)" at bounding box center [723, 451] width 14 height 14
click at [728, 450] on use "rgba(0, 0, 0, 0)" at bounding box center [723, 451] width 13 height 13
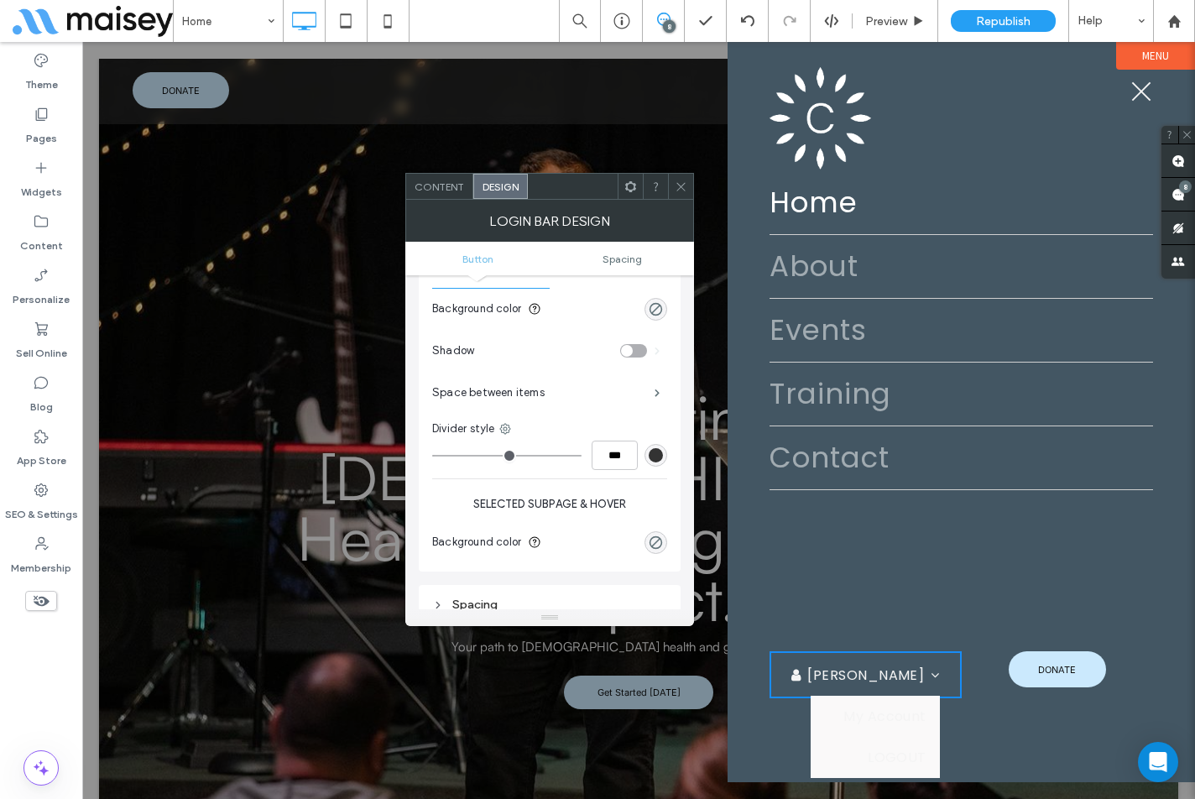
scroll to position [420, 0]
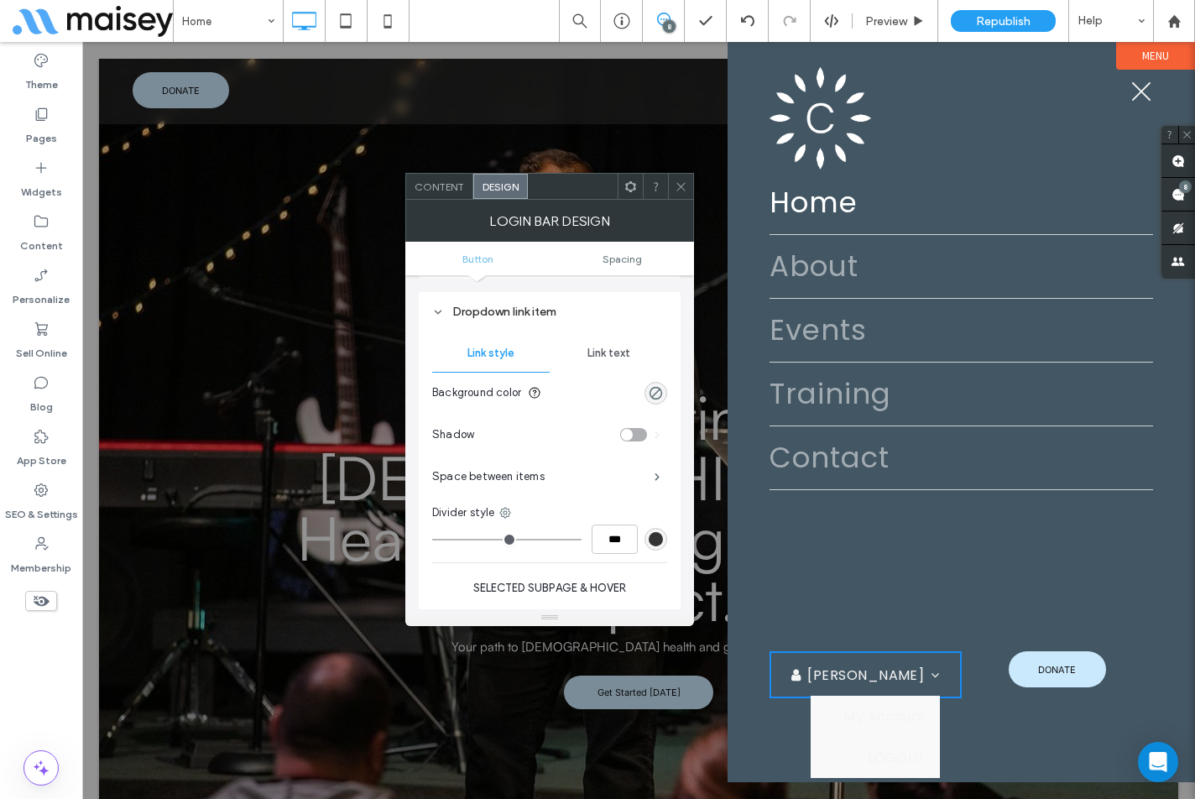
click at [612, 358] on span "Link text" at bounding box center [608, 353] width 43 height 13
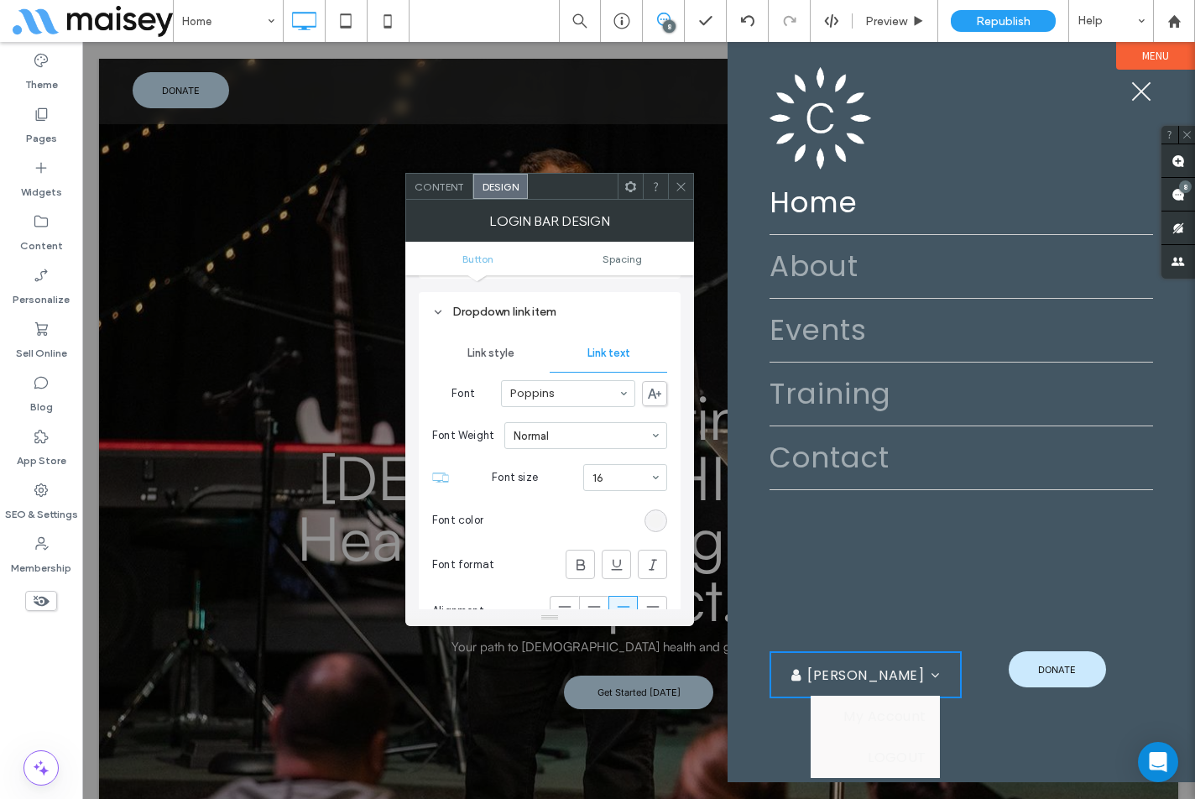
click at [659, 513] on div "rgb(244, 244, 244)" at bounding box center [656, 520] width 14 height 14
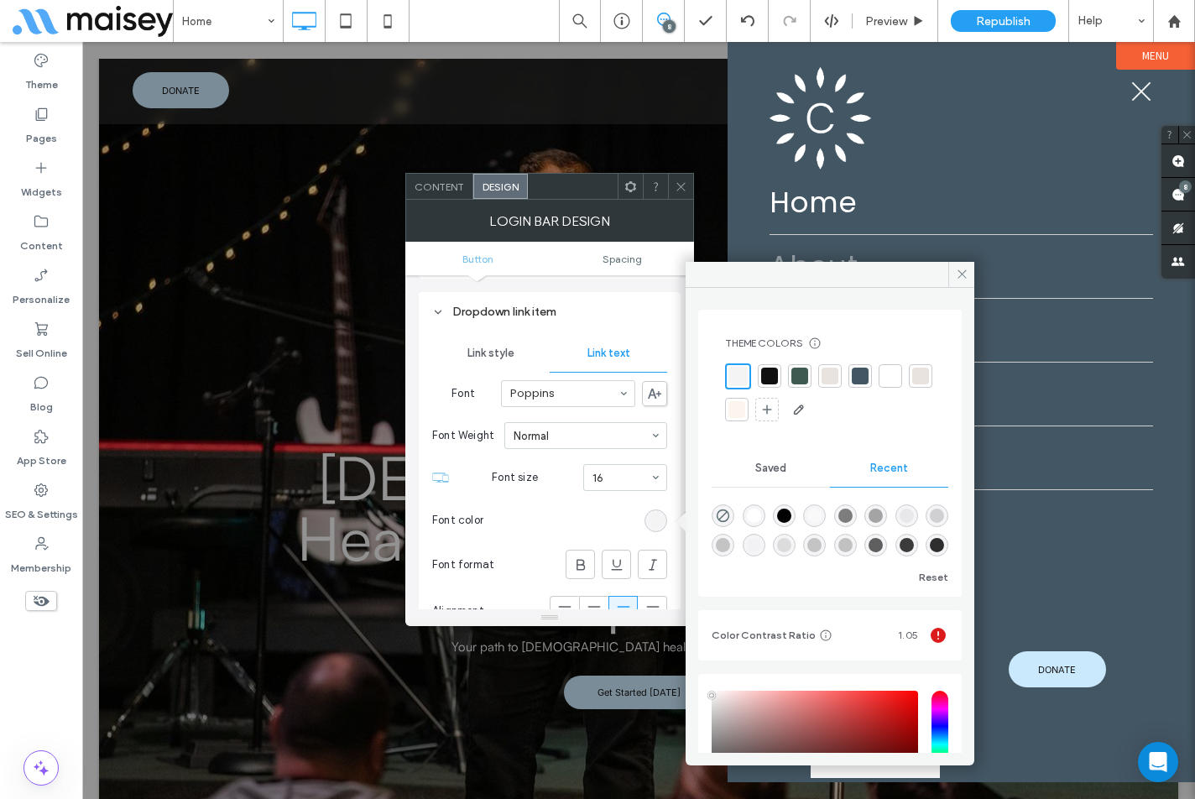
click at [759, 511] on div "rgba(255, 255, 255, 1)" at bounding box center [754, 515] width 14 height 14
type input "*******"
click at [797, 375] on div at bounding box center [797, 375] width 17 height 17
click at [967, 278] on icon at bounding box center [962, 274] width 13 height 13
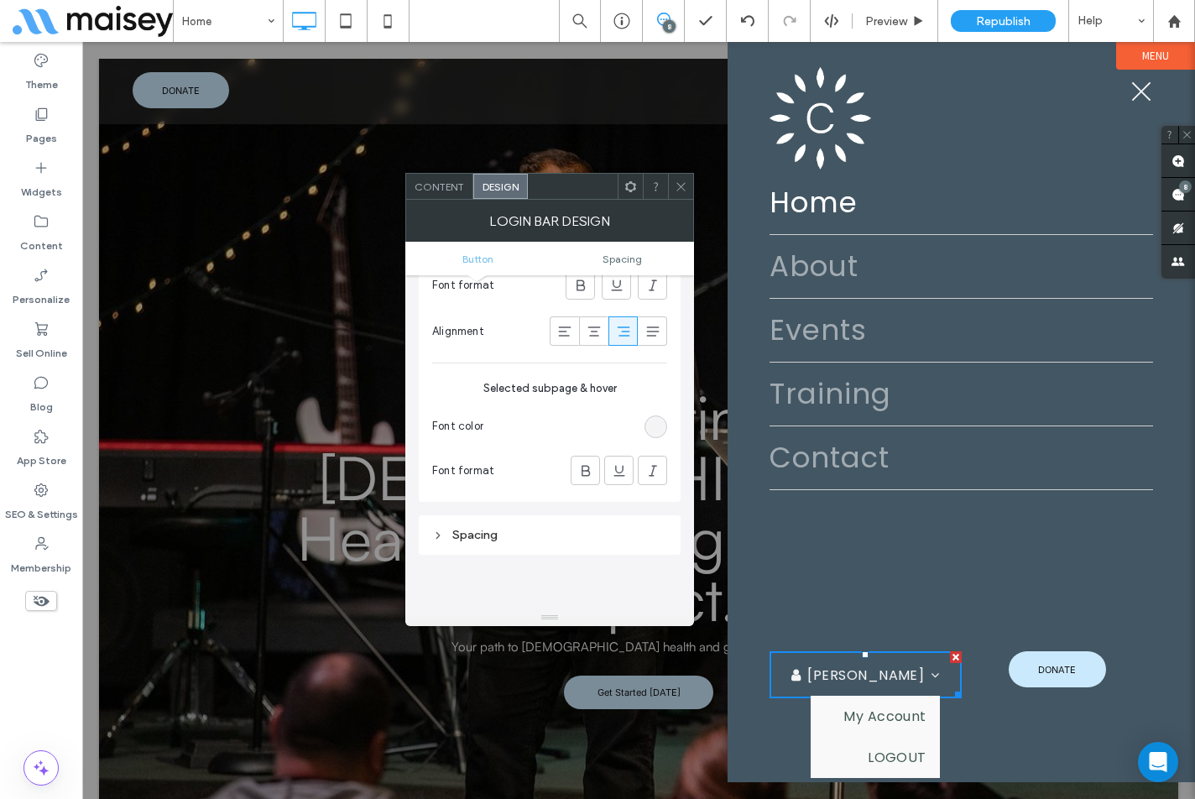
scroll to position [671, 0]
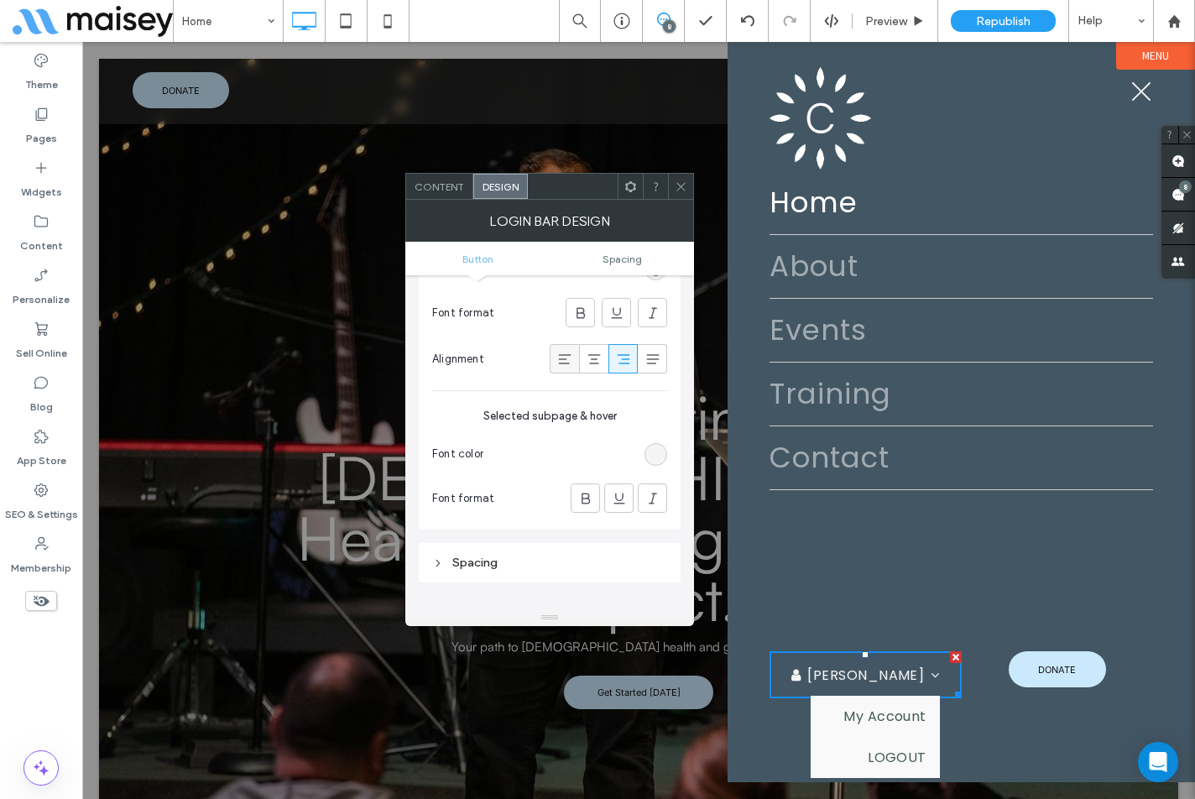
click at [566, 359] on icon at bounding box center [564, 359] width 17 height 17
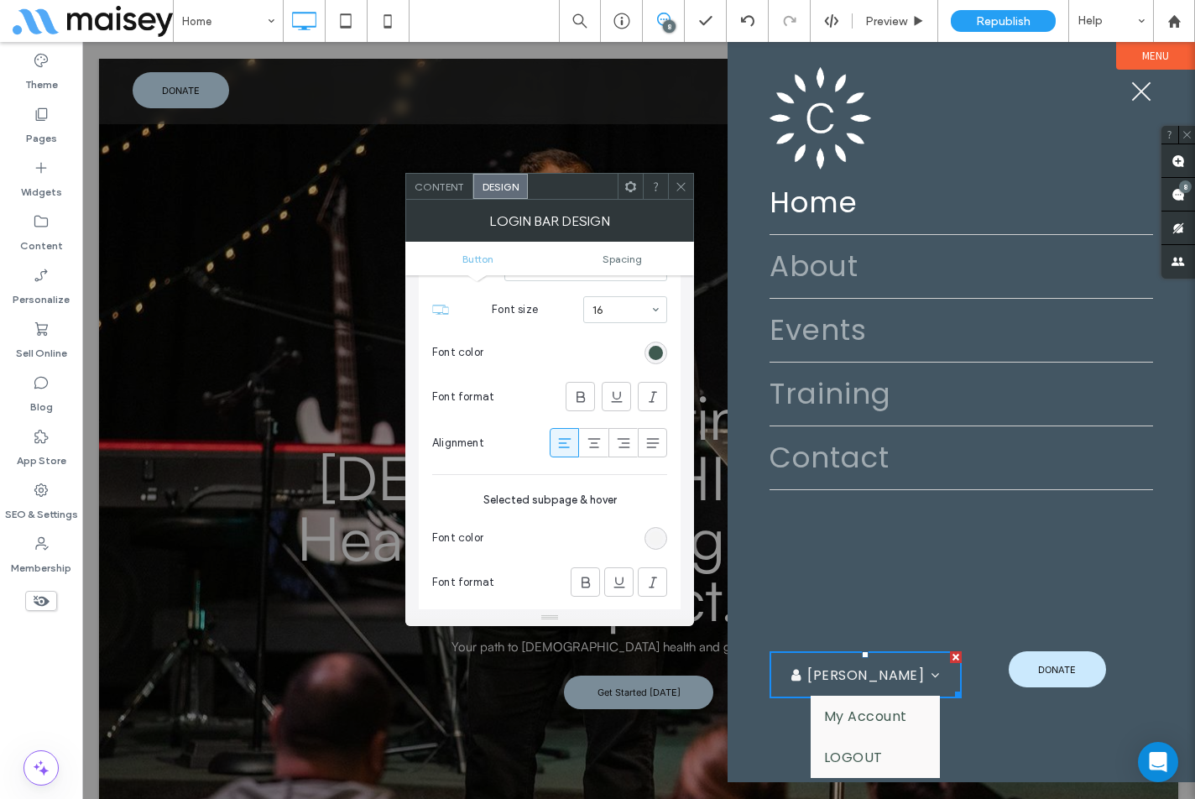
click at [677, 189] on icon at bounding box center [681, 186] width 13 height 13
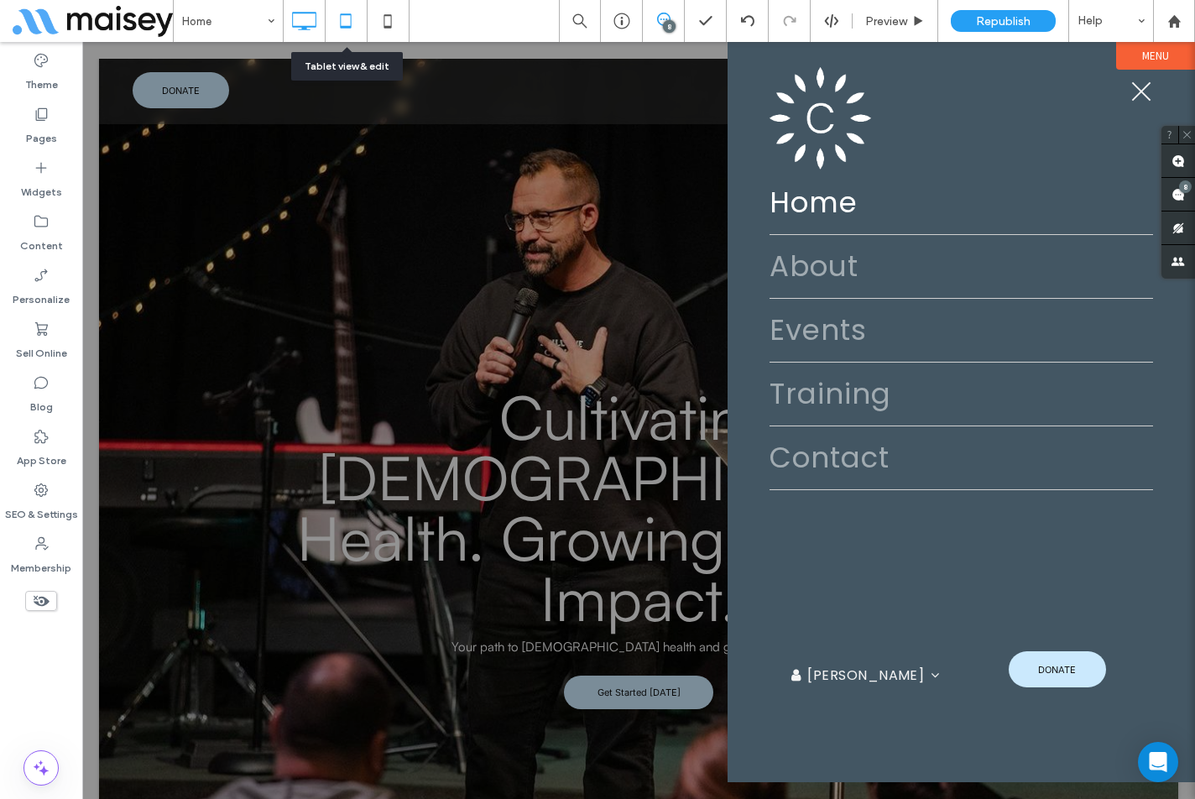
click at [355, 29] on icon at bounding box center [346, 21] width 34 height 34
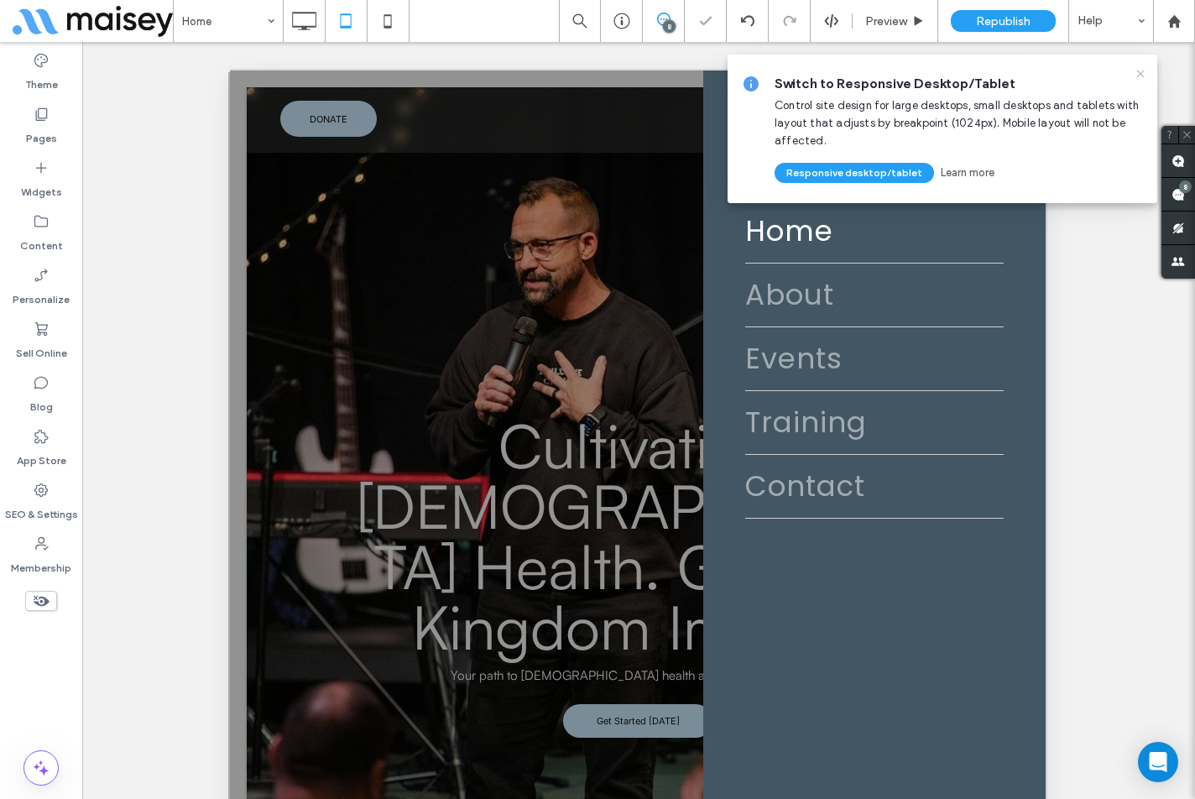
click at [1139, 75] on icon at bounding box center [1140, 73] width 13 height 13
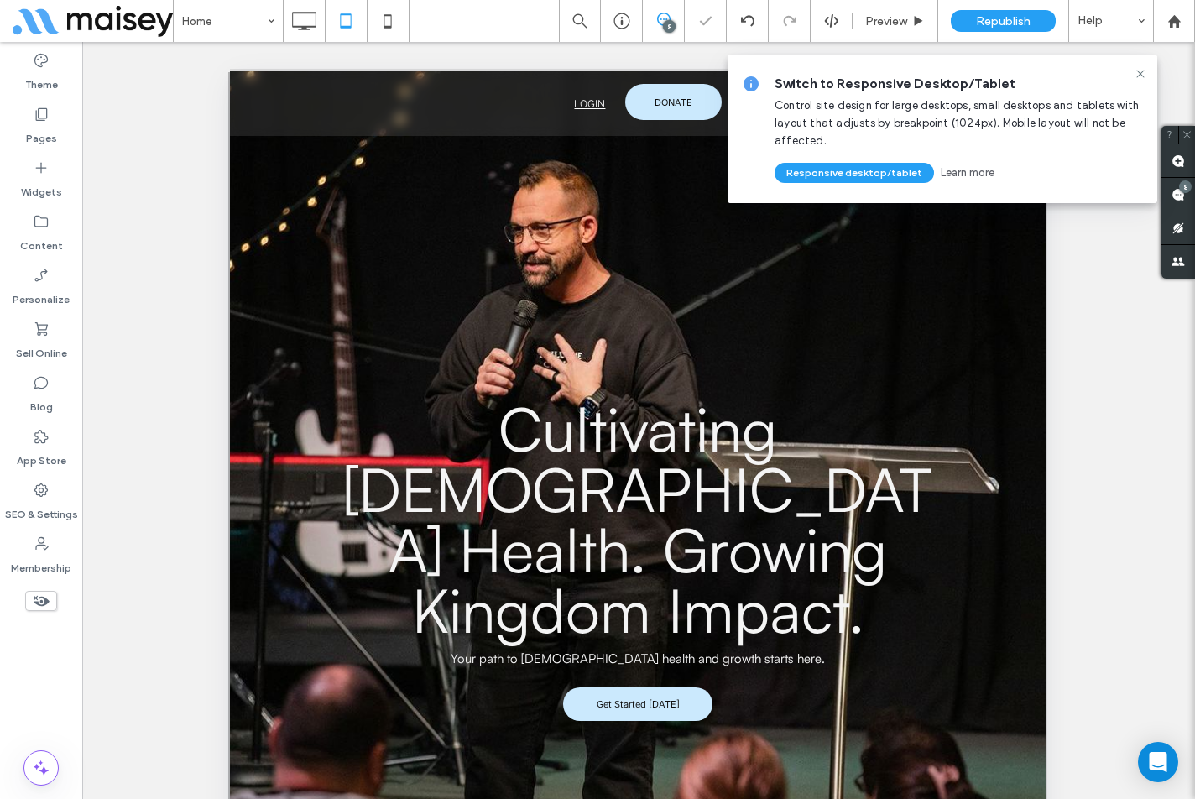
scroll to position [0, 0]
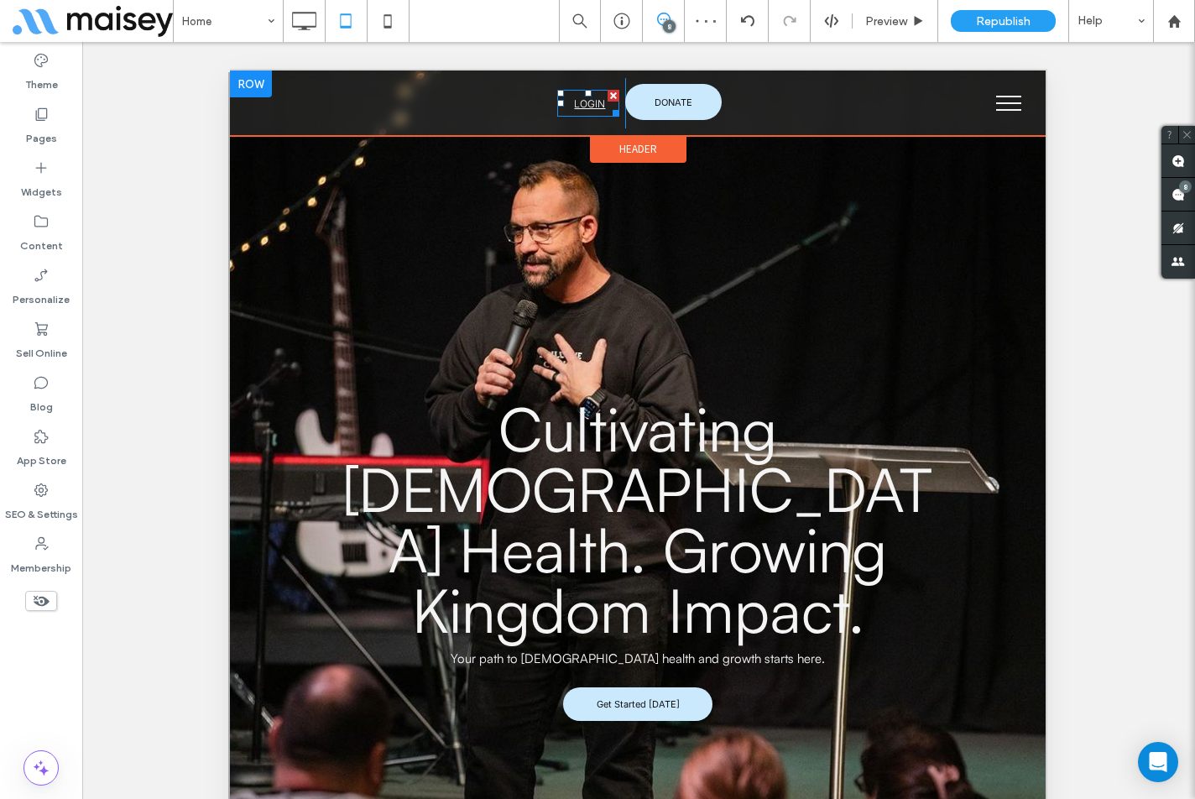
click at [581, 105] on span "LOGIN" at bounding box center [589, 103] width 31 height 29
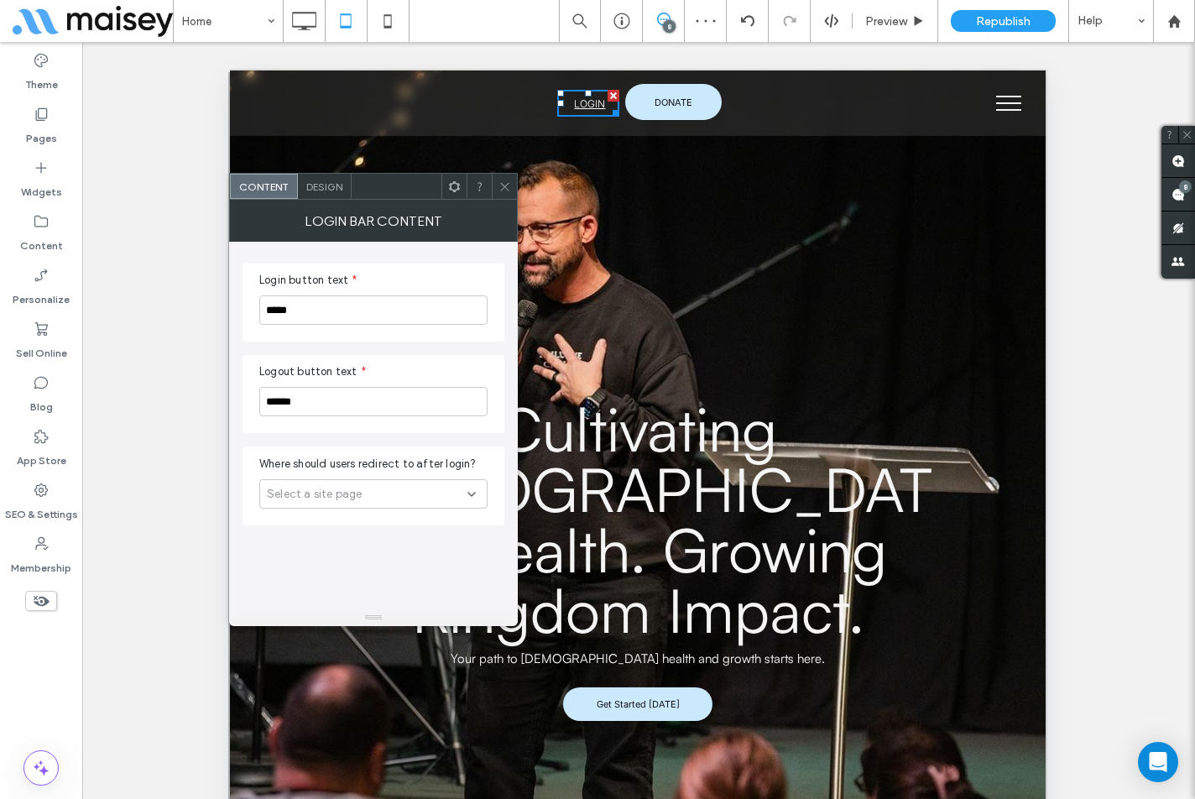
click at [322, 193] on div "Design" at bounding box center [325, 186] width 54 height 25
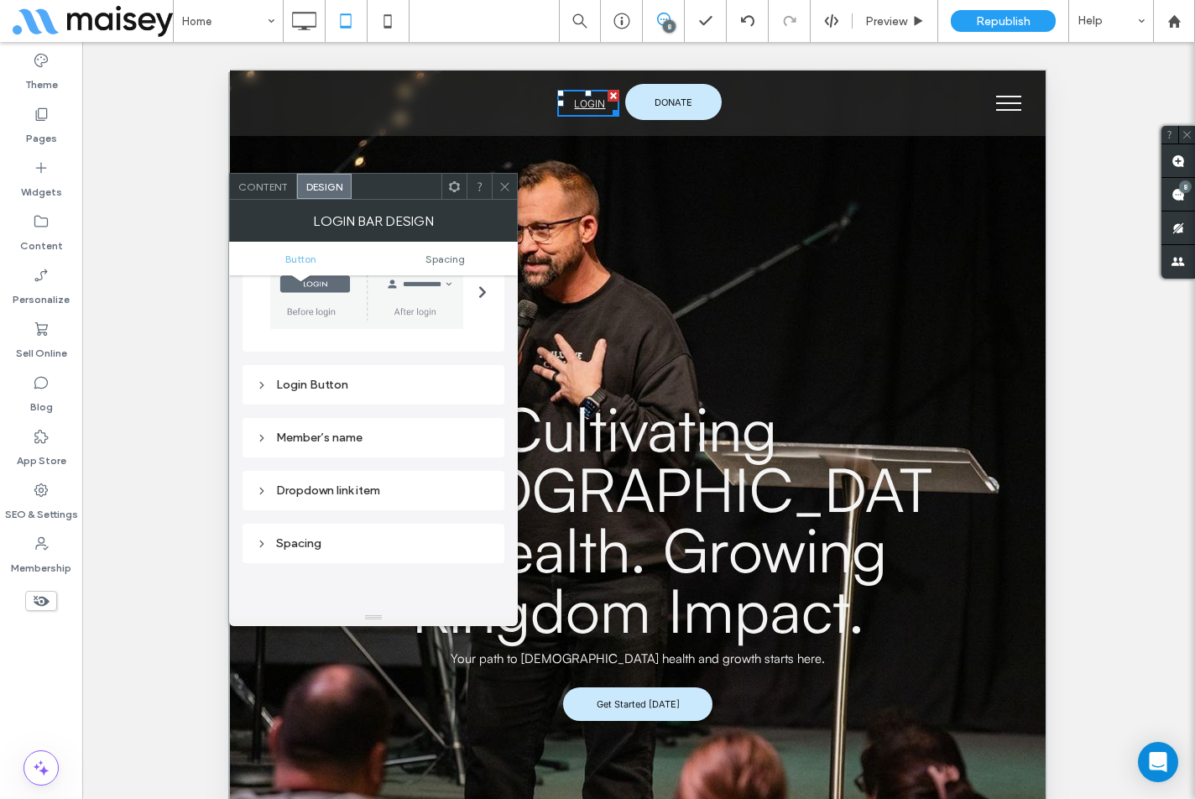
scroll to position [84, 0]
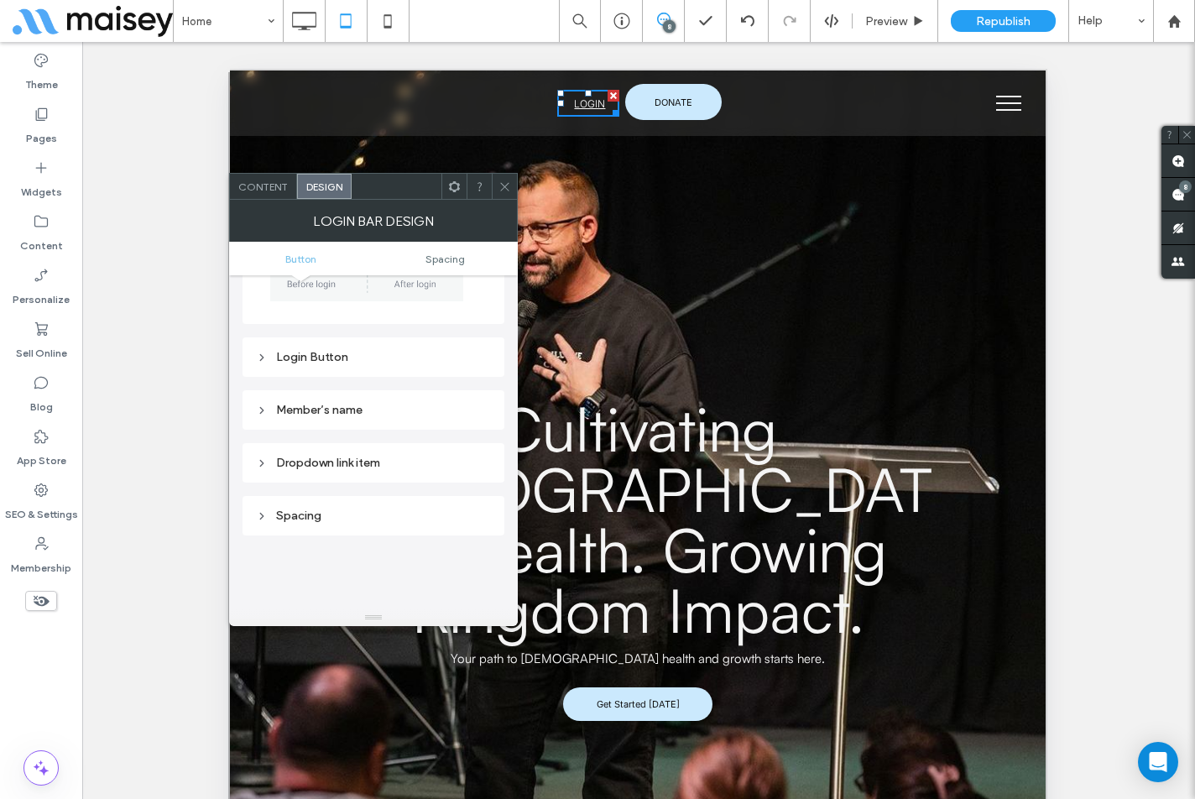
click at [346, 403] on div "Member’s name" at bounding box center [373, 410] width 235 height 14
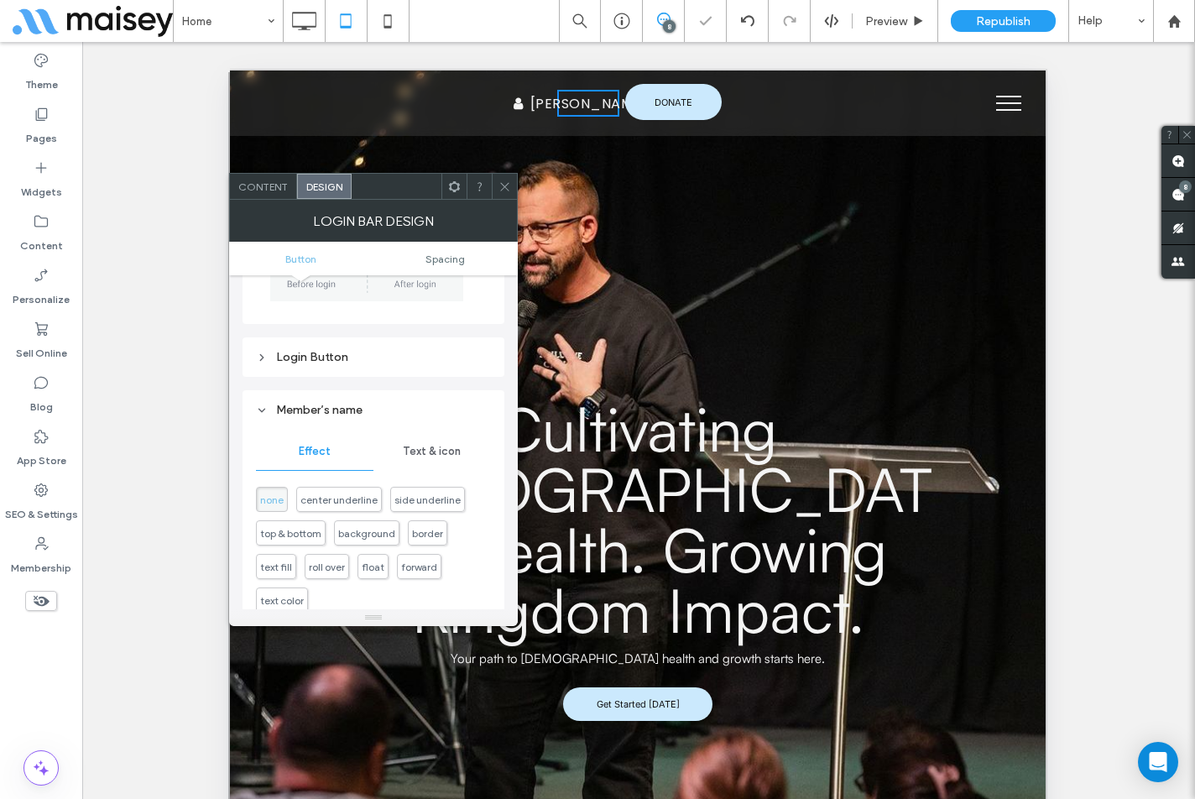
click at [428, 453] on span "Text & icon" at bounding box center [432, 451] width 58 height 13
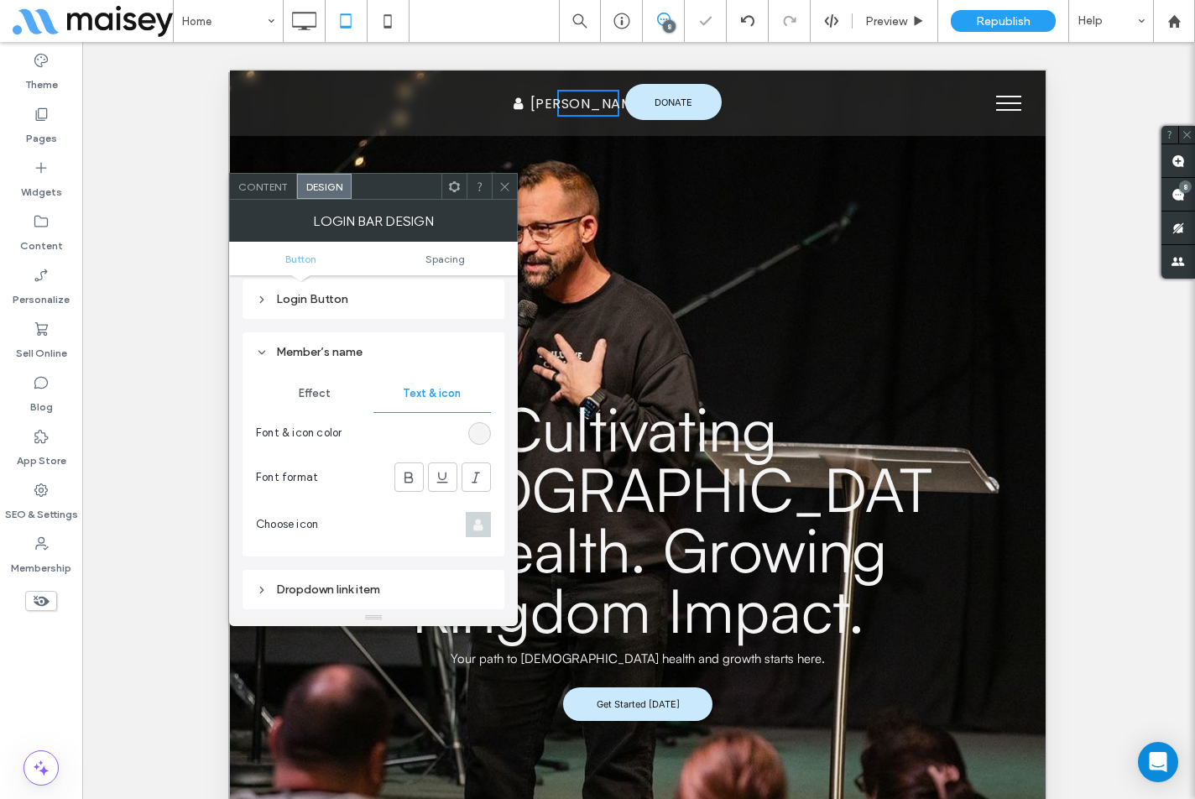
scroll to position [168, 0]
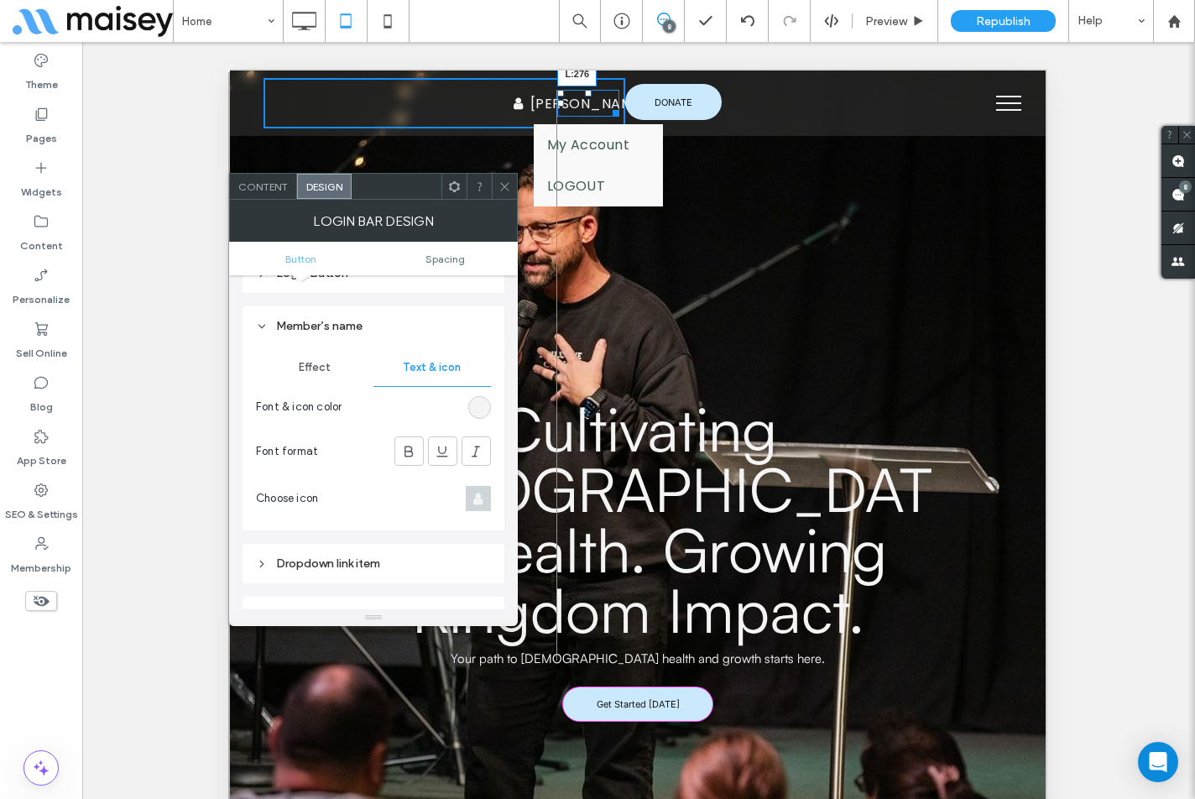
drag, startPoint x: 558, startPoint y: 103, endPoint x: 492, endPoint y: 102, distance: 66.3
click at [557, 102] on div "LOGIN John Doe My Account LOGOUT L:276" at bounding box center [587, 103] width 61 height 27
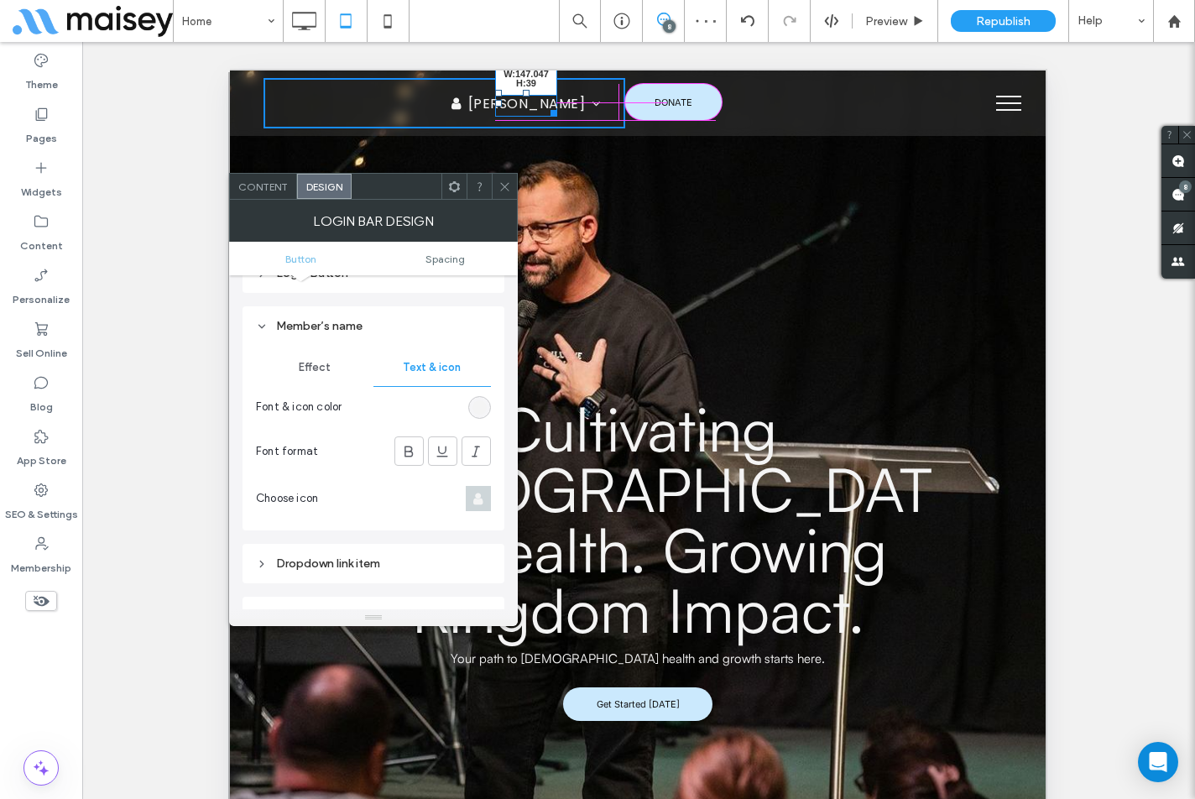
drag, startPoint x: 551, startPoint y: 112, endPoint x: 618, endPoint y: 112, distance: 67.1
click at [618, 112] on div "LOGIN John Doe My Account LOGOUT W:147.047 H:39 Click To Paste DONATE Click To …" at bounding box center [624, 103] width 723 height 50
drag, startPoint x: 498, startPoint y: 102, endPoint x: 440, endPoint y: 101, distance: 57.9
click at [440, 101] on div "LOGIN John Doe My Account LOGOUT L:216 Click To Paste" at bounding box center [444, 103] width 362 height 50
drag, startPoint x: 558, startPoint y: 114, endPoint x: 619, endPoint y: 115, distance: 61.3
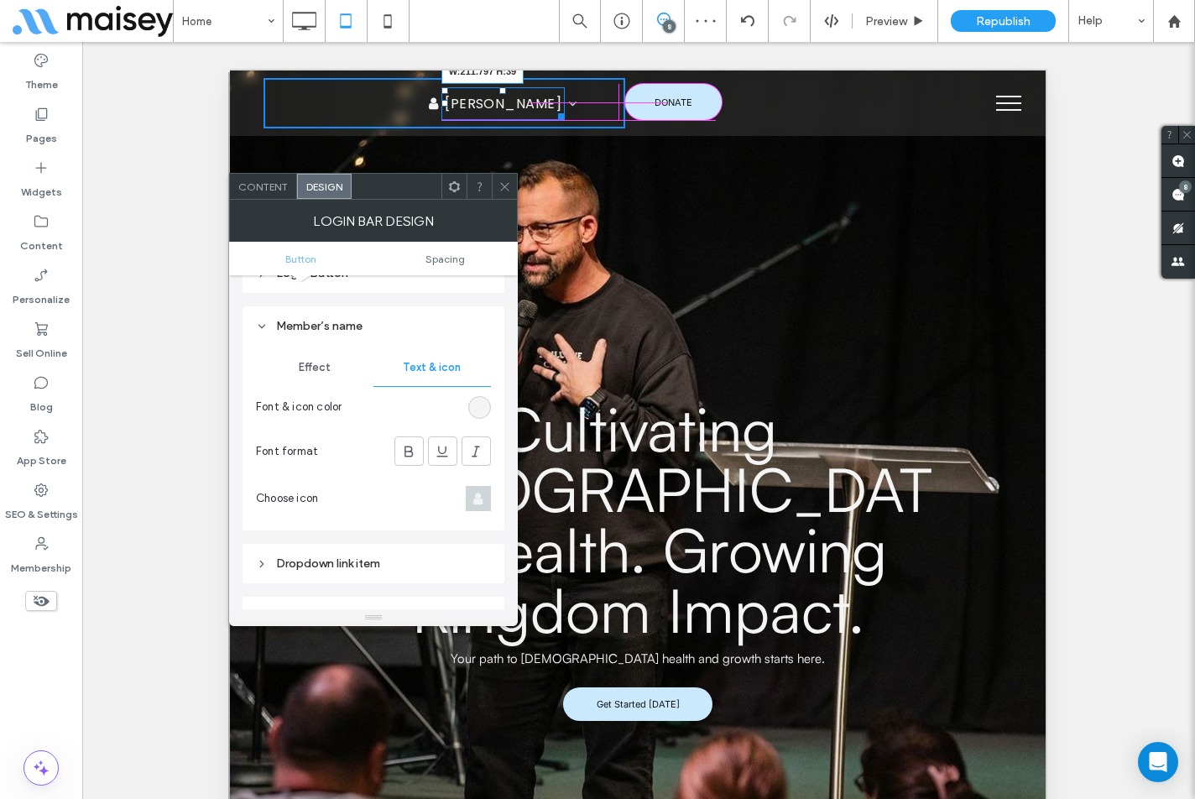
click at [619, 115] on div "LOGIN John Doe My Account LOGOUT W:211.797 H:39 Click To Paste DONATE Click To …" at bounding box center [624, 103] width 723 height 50
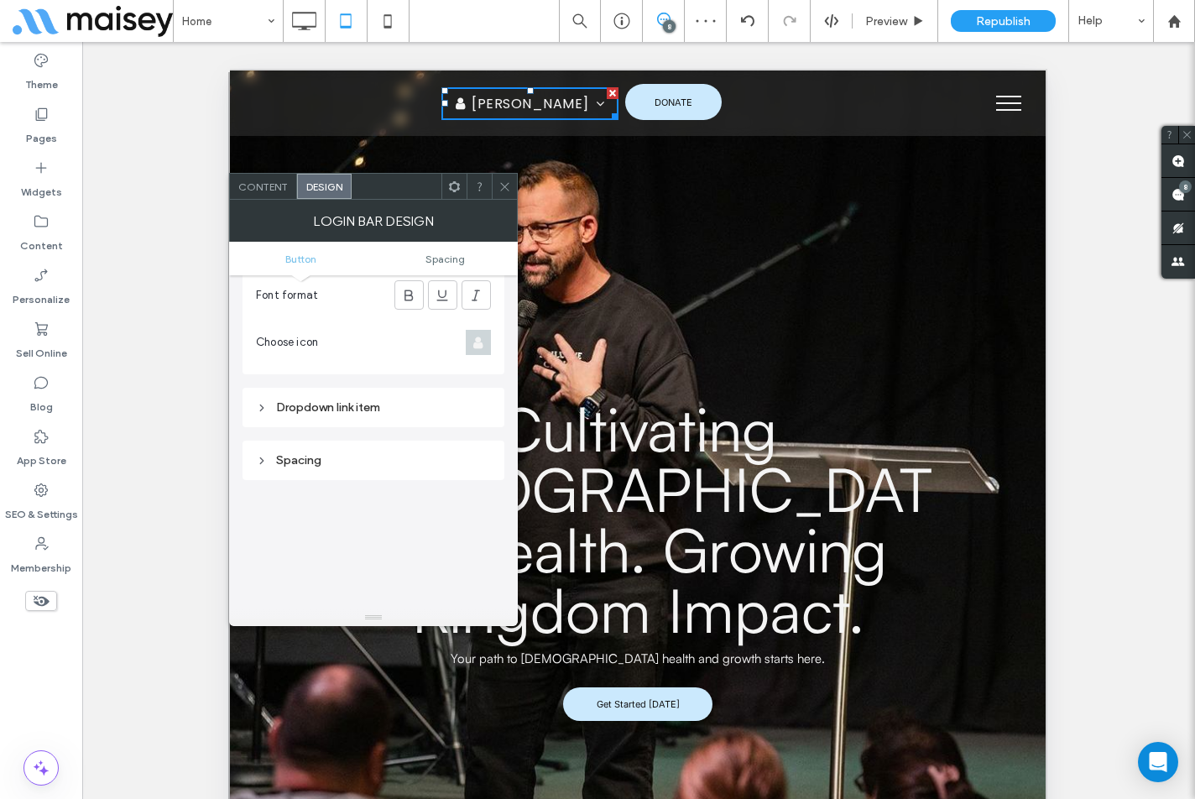
scroll to position [336, 0]
click at [399, 398] on div "Dropdown link item" at bounding box center [373, 395] width 235 height 14
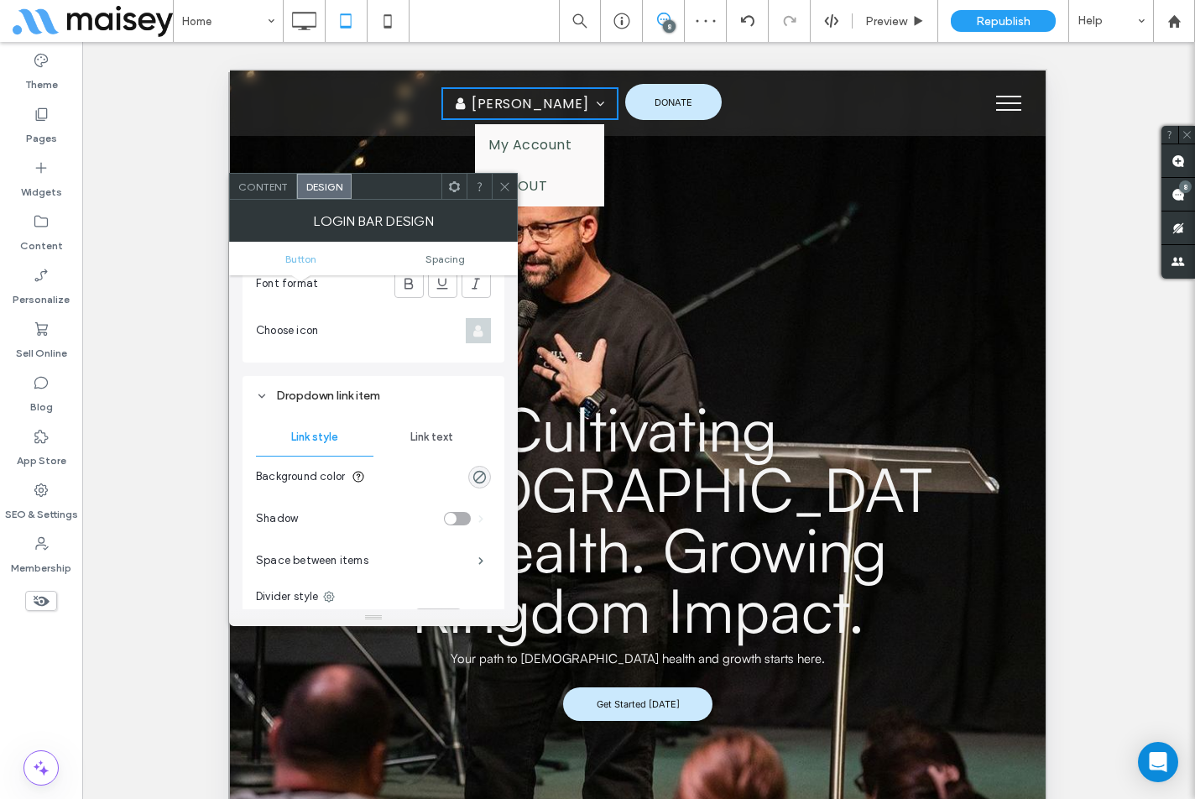
click at [436, 433] on span "Link text" at bounding box center [431, 436] width 43 height 13
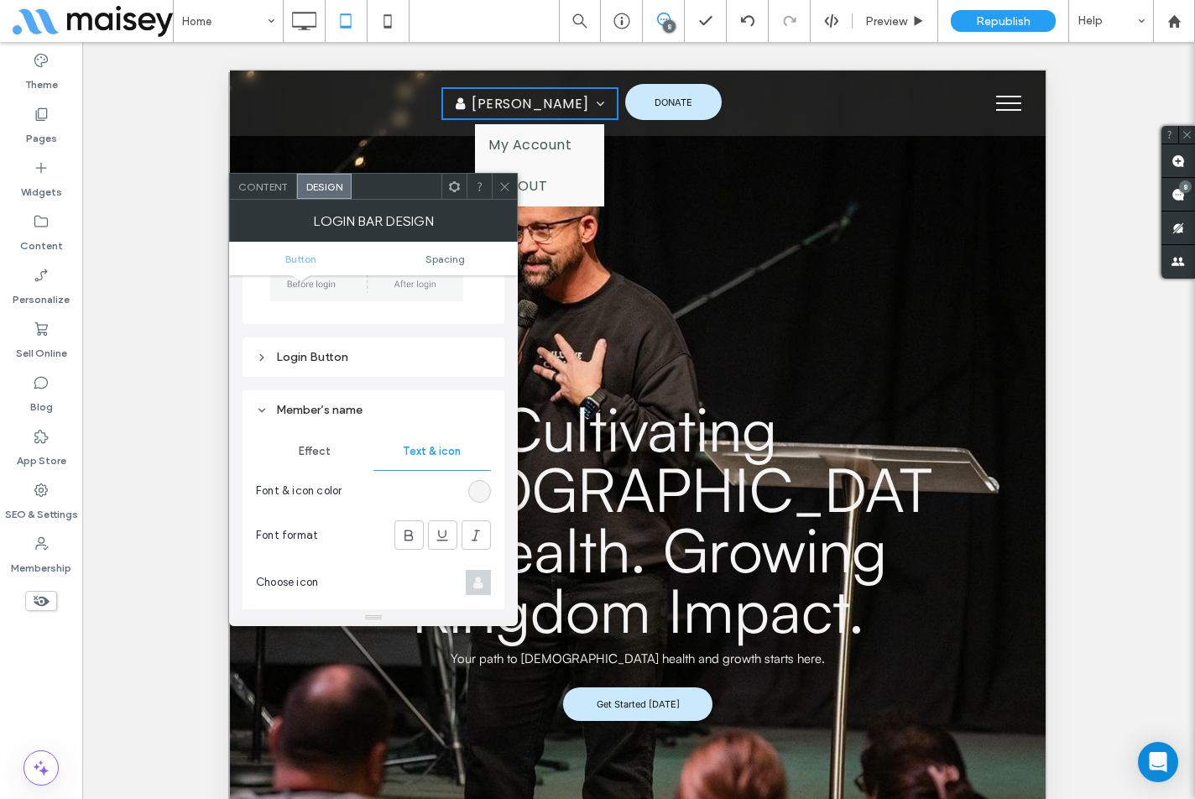
scroll to position [168, 0]
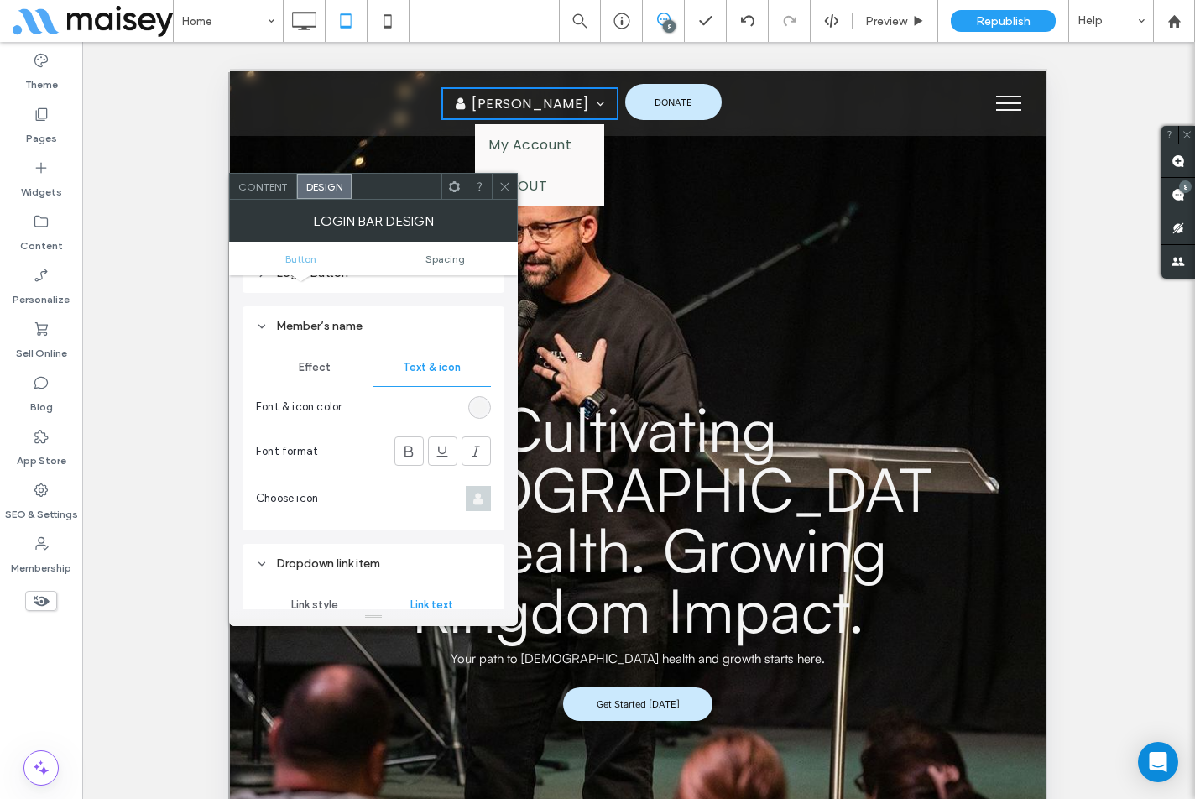
click at [336, 554] on div "Dropdown link item" at bounding box center [373, 563] width 235 height 23
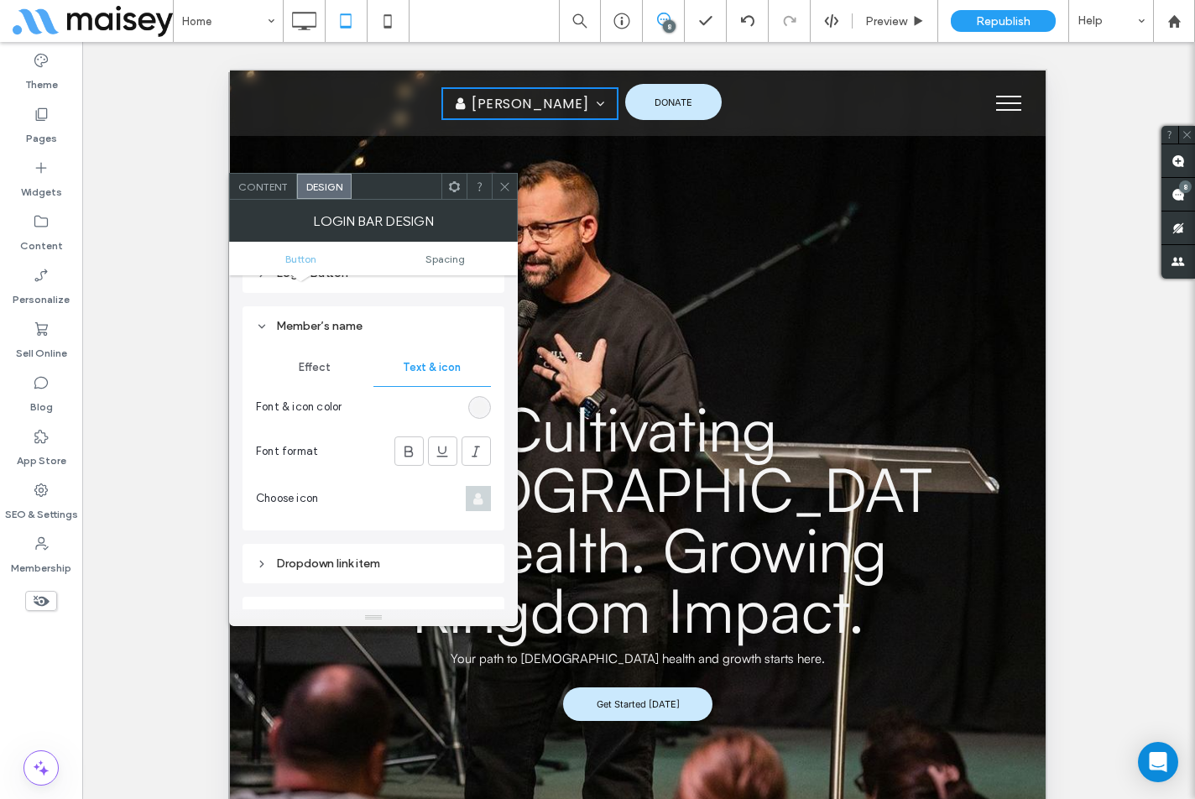
click at [349, 323] on div "Member’s name" at bounding box center [373, 326] width 235 height 14
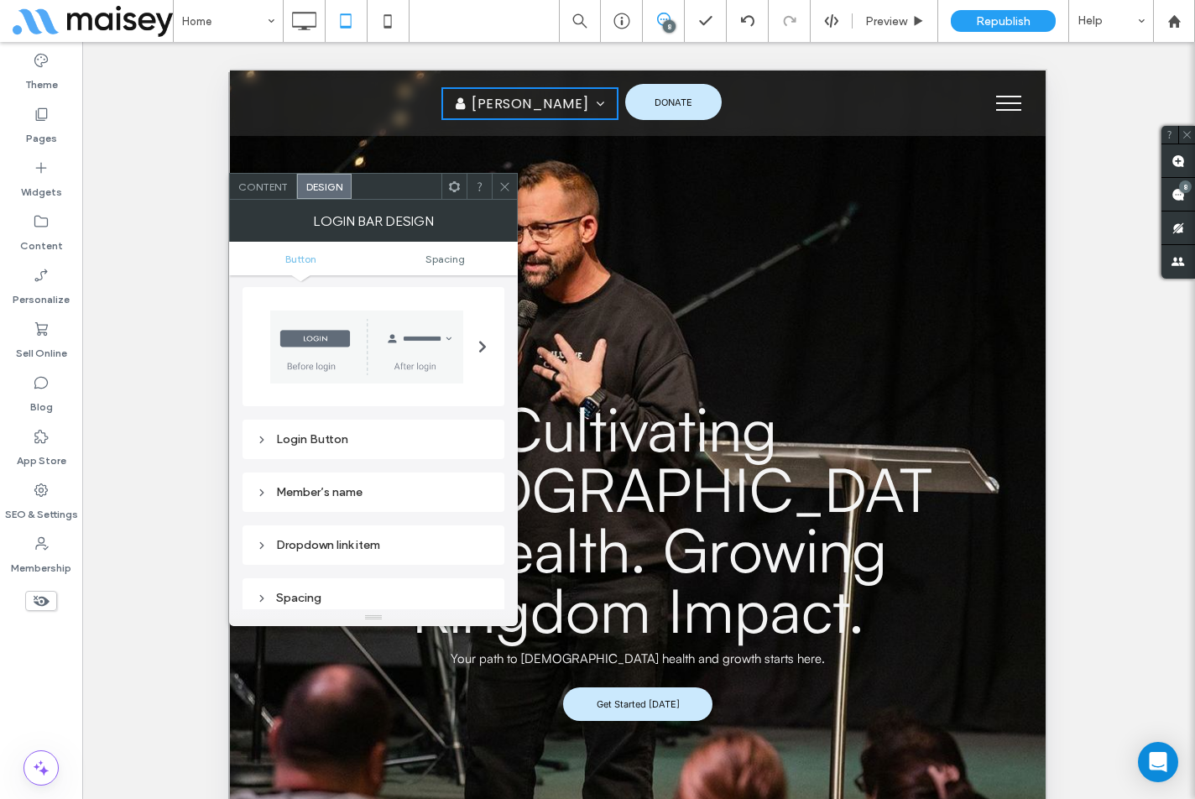
scroll to position [0, 0]
click at [317, 434] on div "Login Button" at bounding box center [373, 441] width 235 height 14
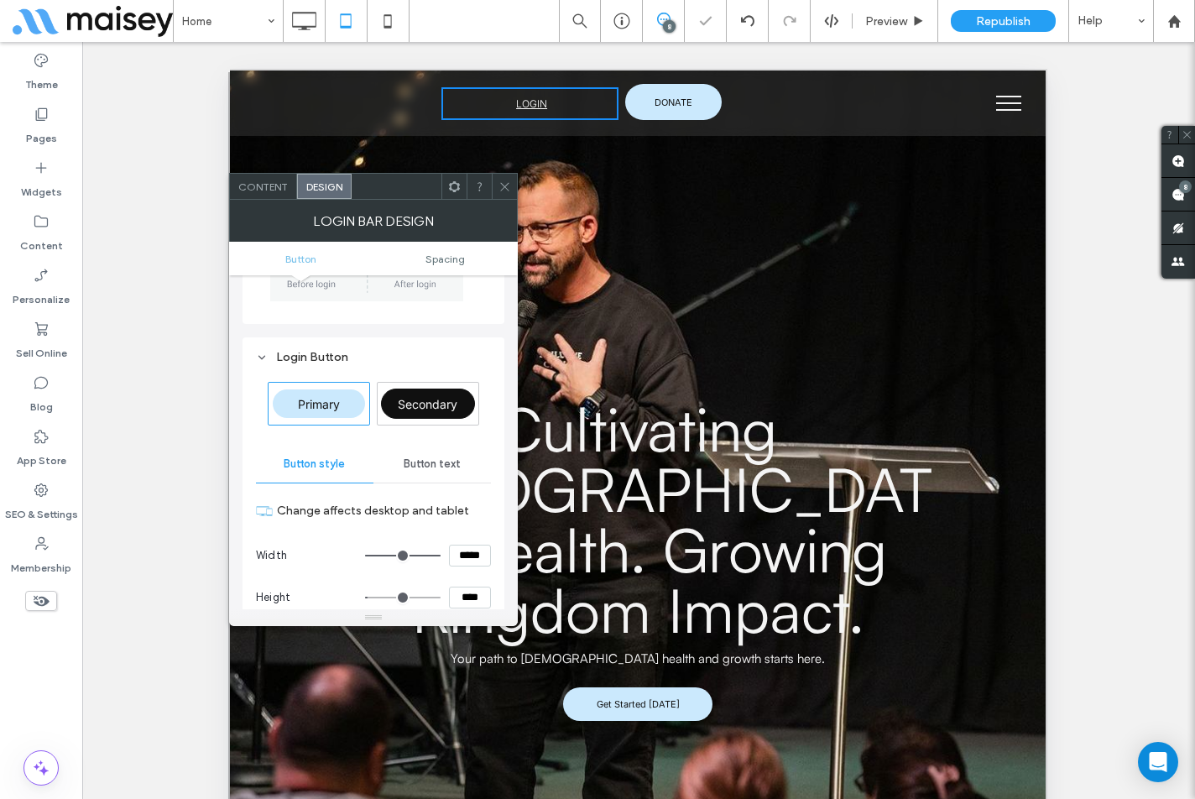
click at [420, 461] on span "Button text" at bounding box center [432, 463] width 57 height 13
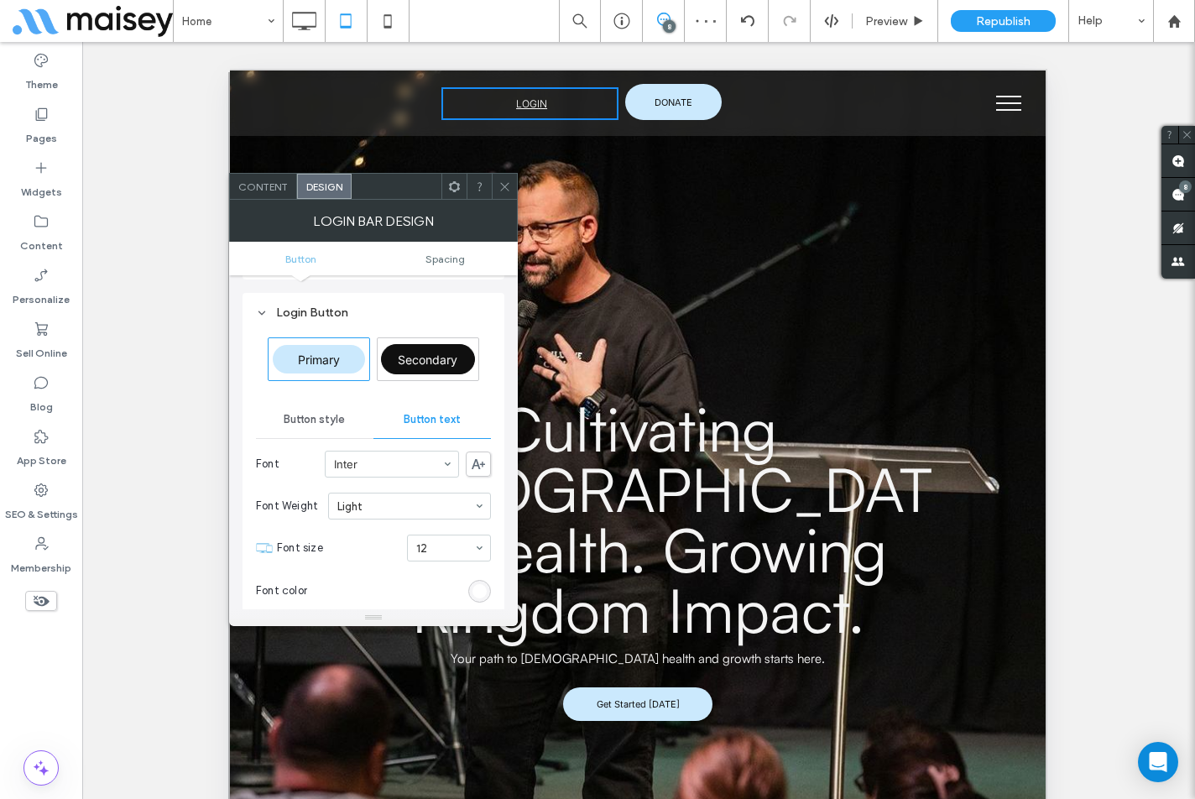
scroll to position [336, 0]
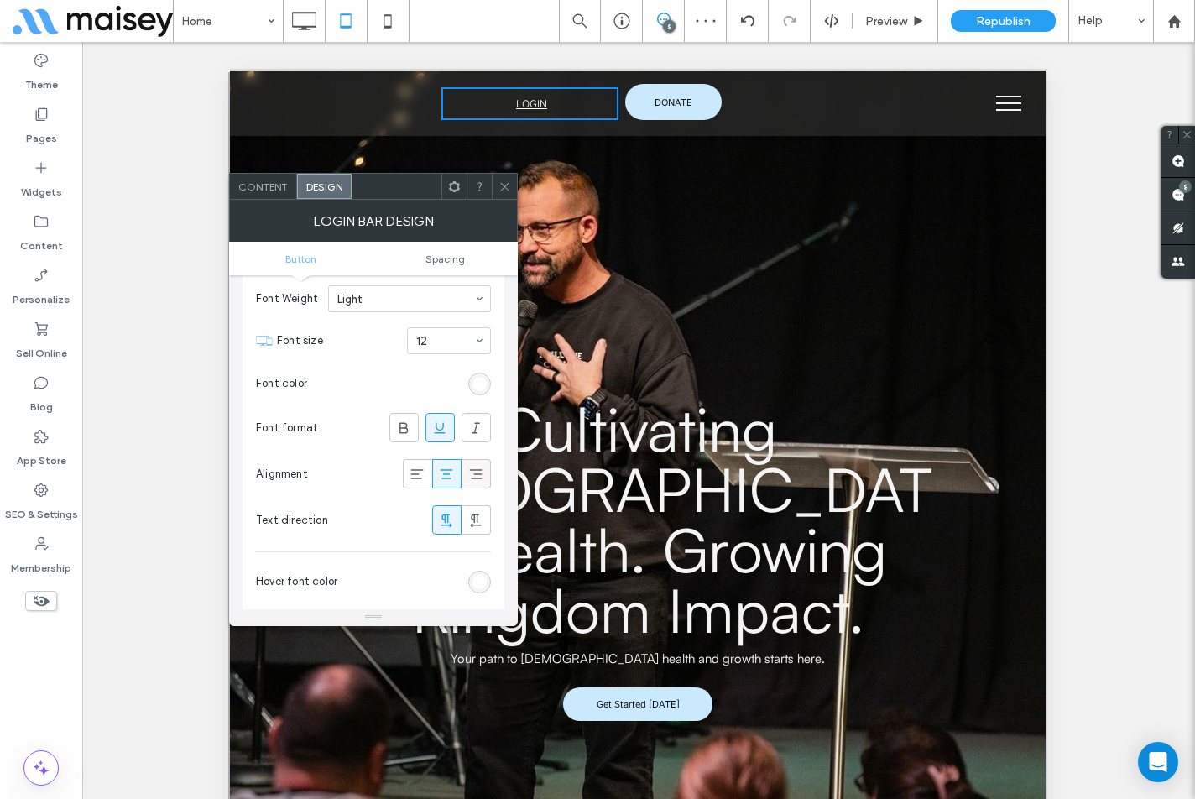
click at [470, 474] on icon at bounding box center [475, 474] width 17 height 17
click at [506, 185] on use at bounding box center [504, 186] width 8 height 8
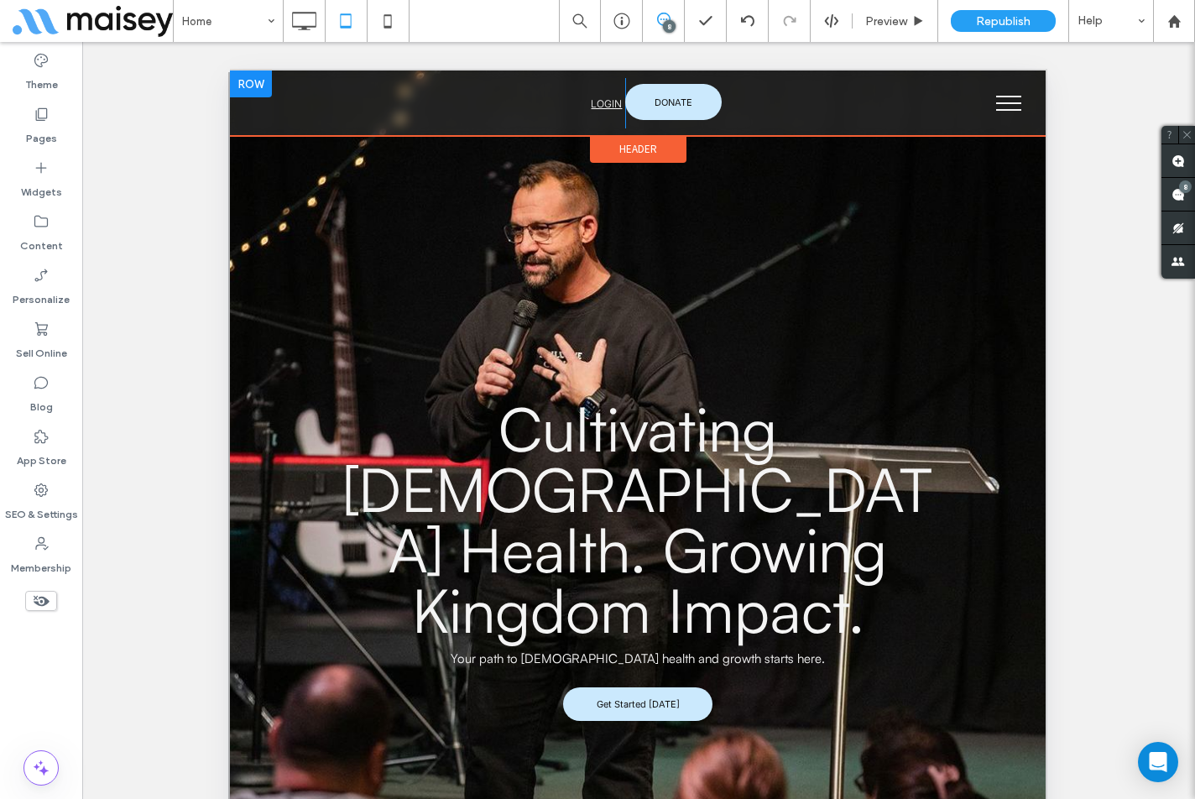
click at [346, 103] on div "LOGIN John Doe My Account LOGOUT Click To Paste" at bounding box center [444, 103] width 362 height 50
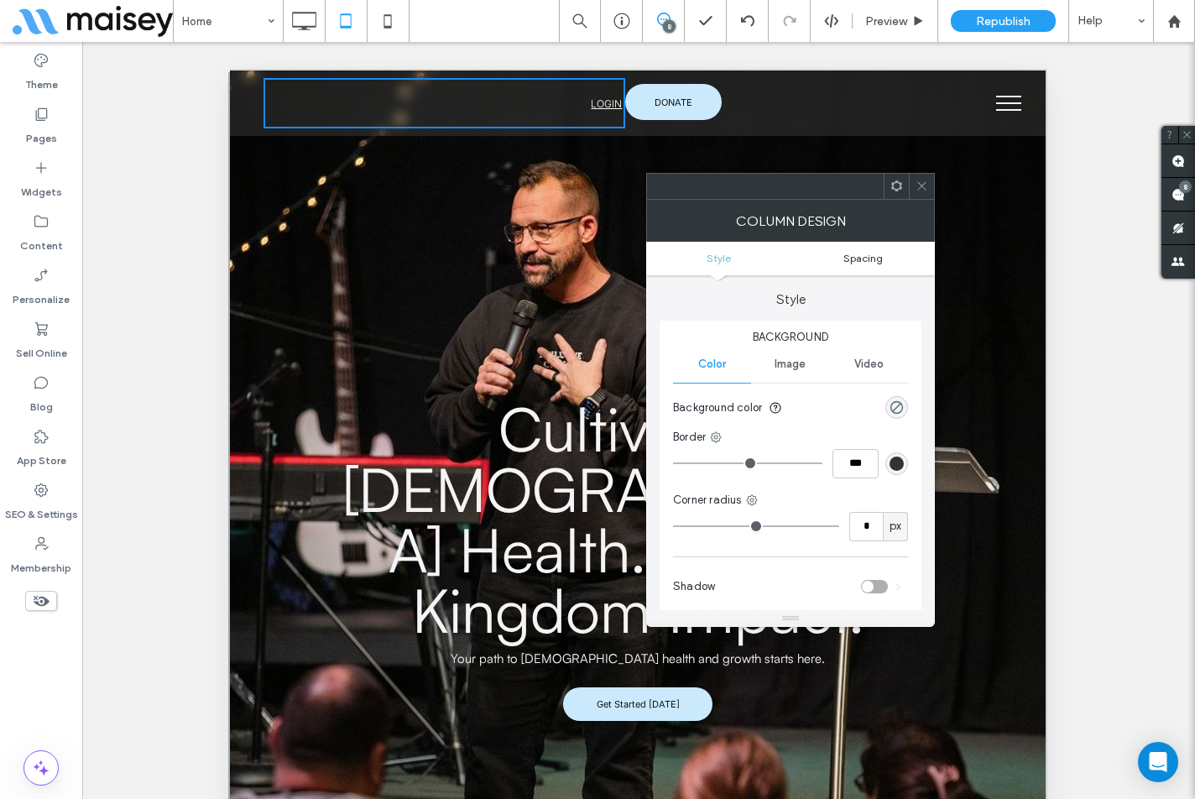
click at [858, 257] on span "Spacing" at bounding box center [862, 258] width 39 height 13
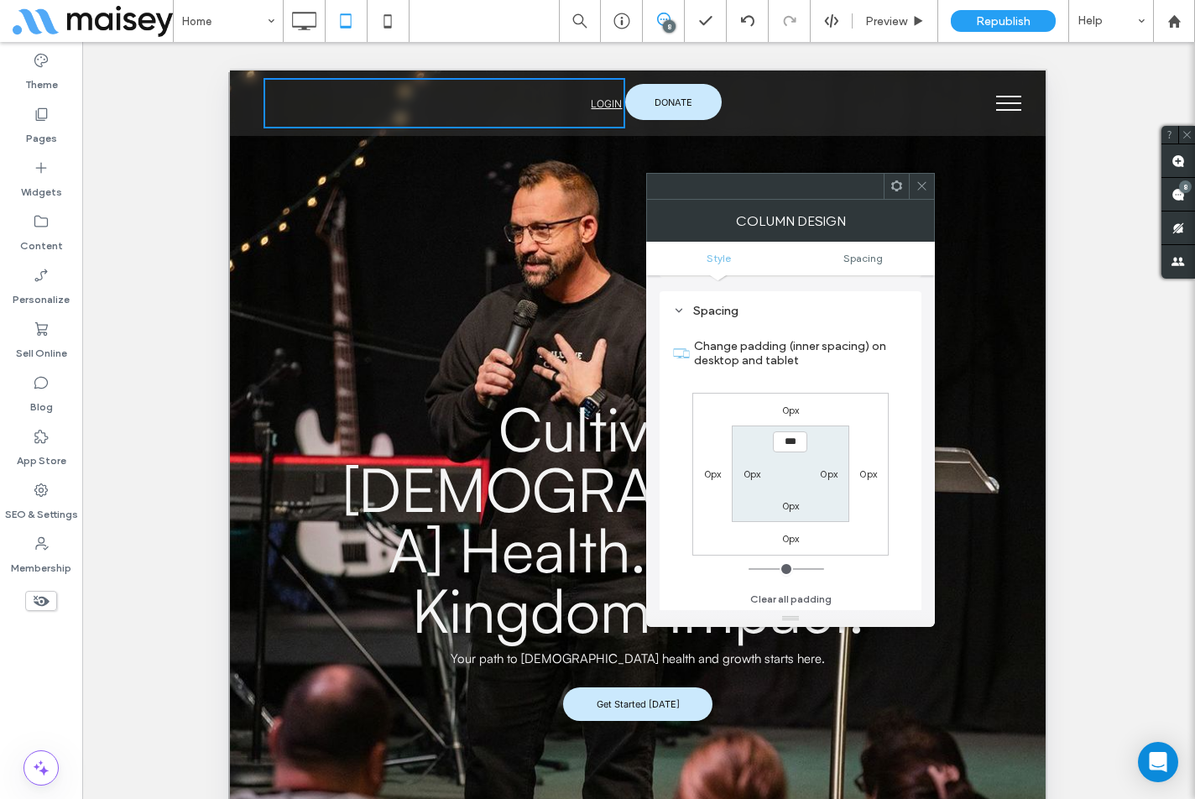
scroll to position [341, 0]
click at [832, 468] on label "0px" at bounding box center [829, 471] width 18 height 13
type input "**"
type input "****"
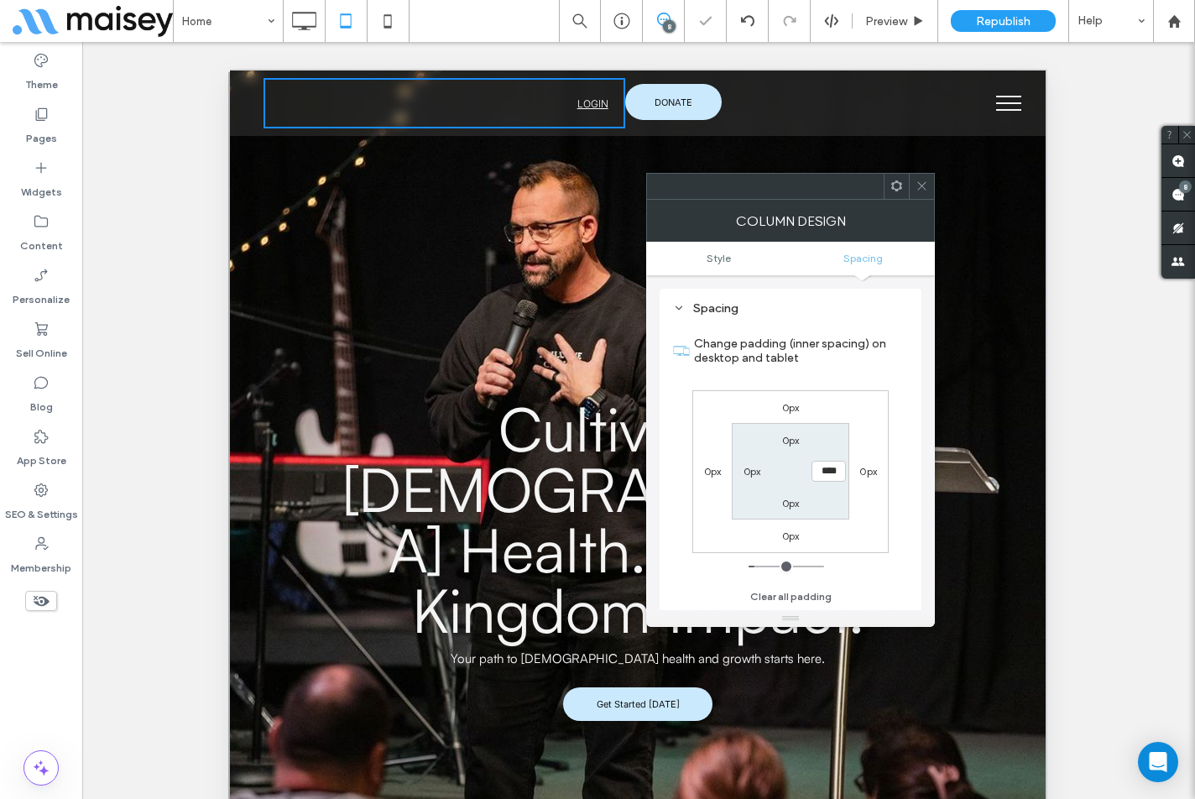
click at [871, 439] on div "0px 0px 0px 0px 0px **** 0px 0px" at bounding box center [790, 471] width 196 height 163
click at [917, 194] on span at bounding box center [921, 186] width 13 height 25
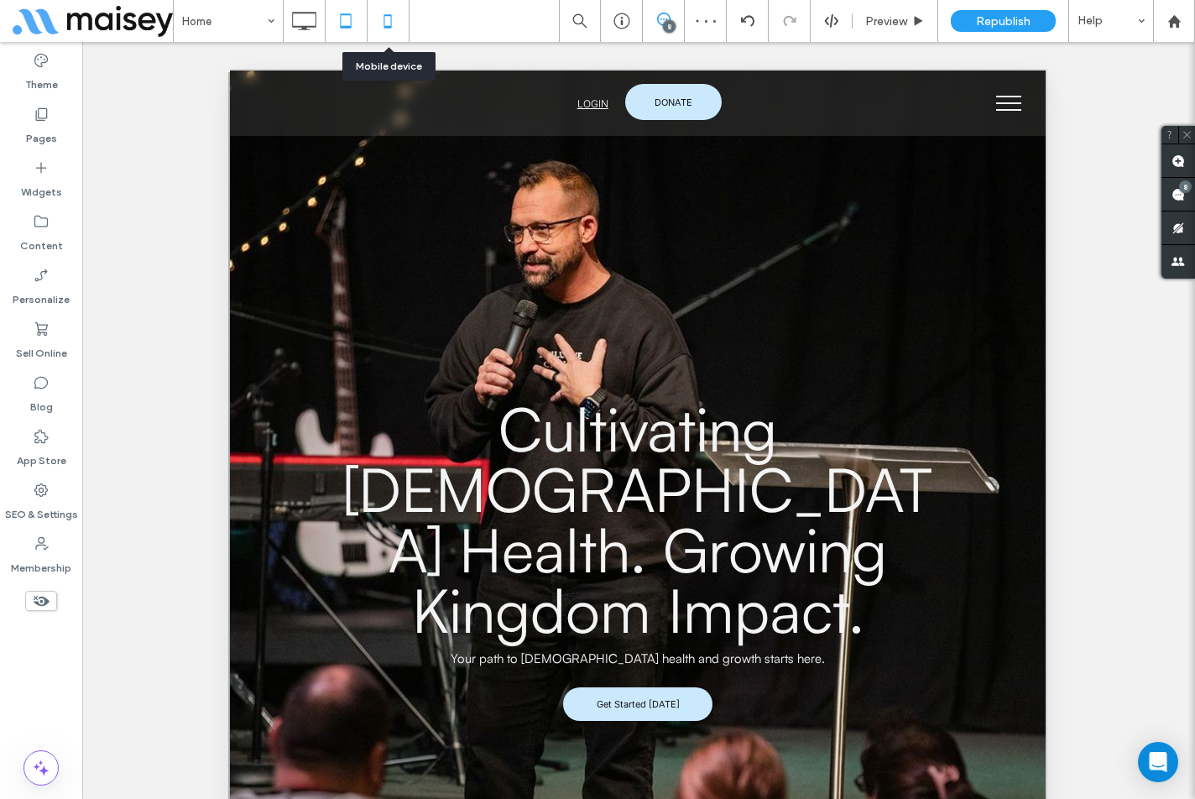
click at [382, 31] on icon at bounding box center [388, 21] width 34 height 34
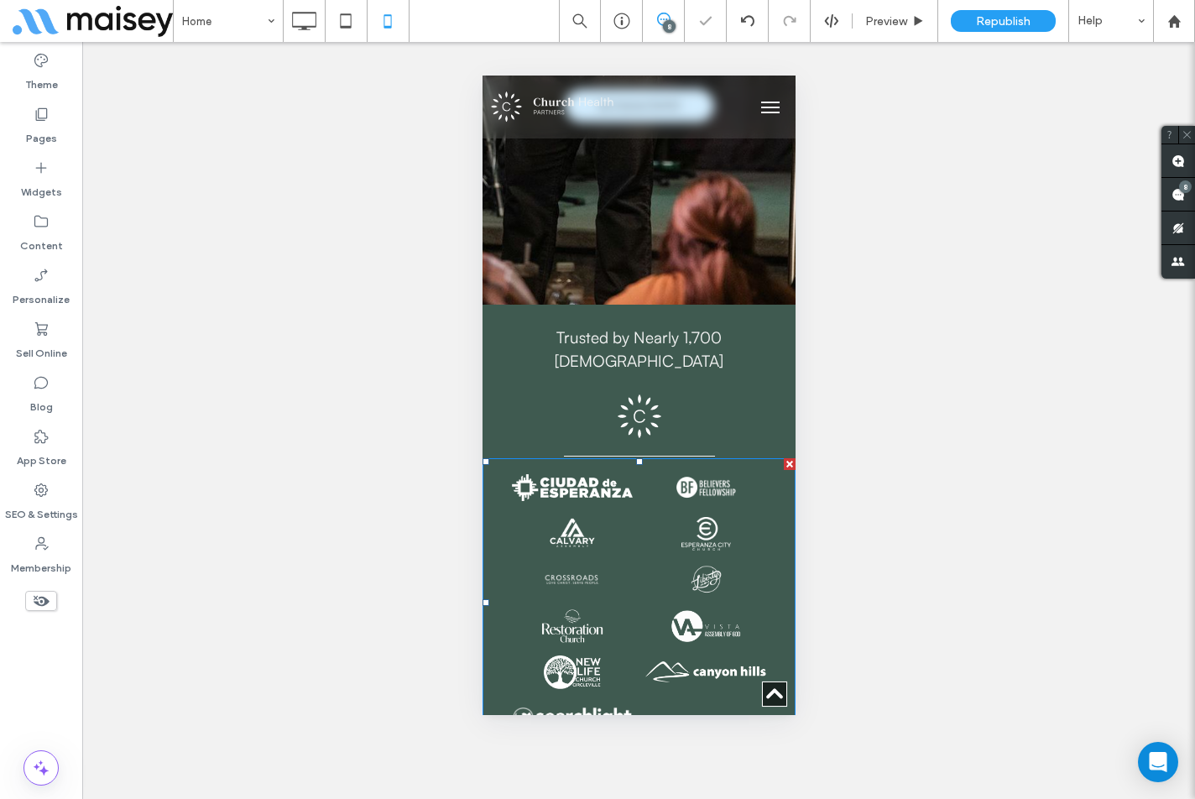
scroll to position [755, 0]
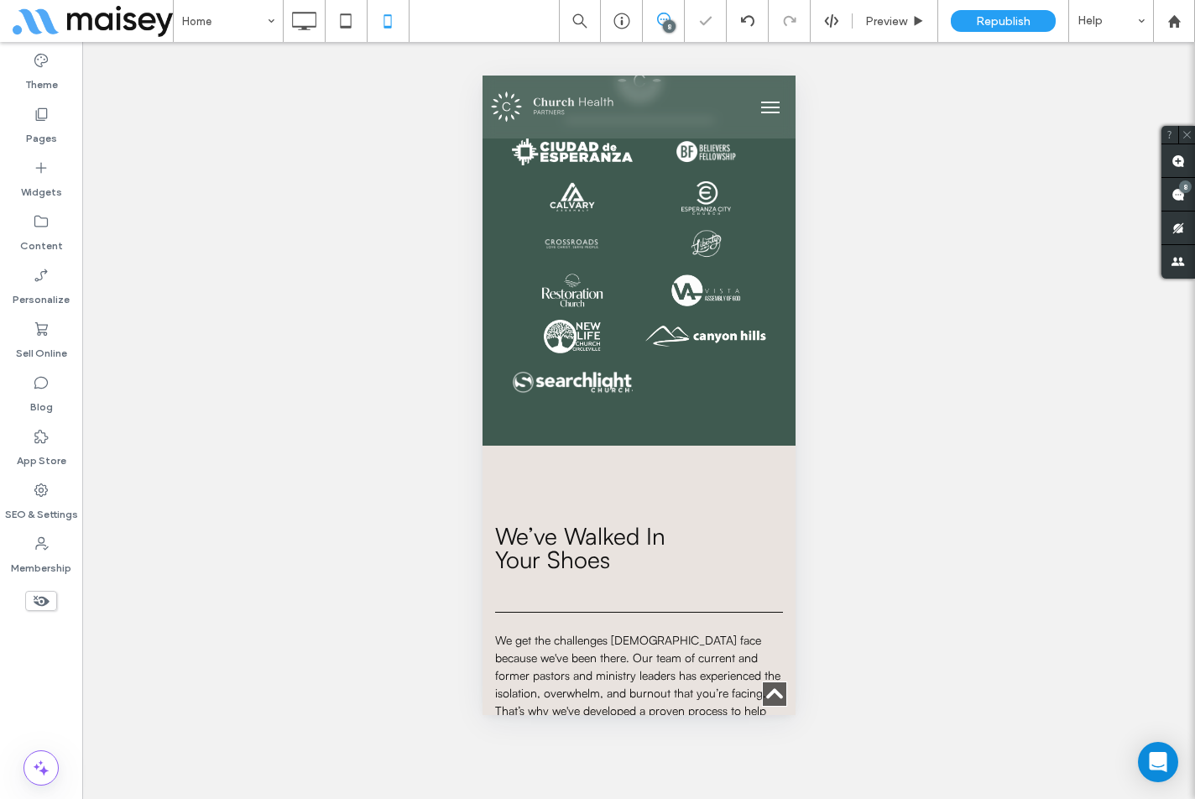
click at [762, 103] on button "menu" at bounding box center [770, 108] width 34 height 34
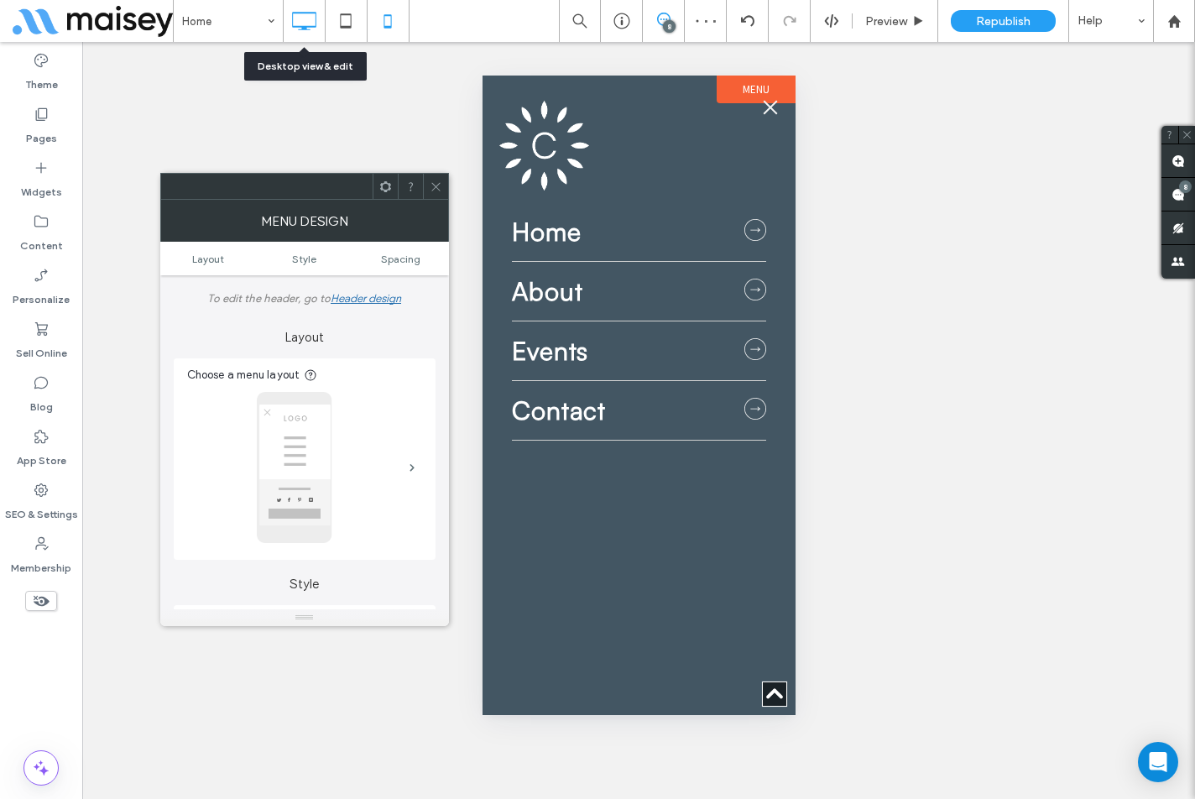
click at [295, 10] on icon at bounding box center [304, 21] width 34 height 34
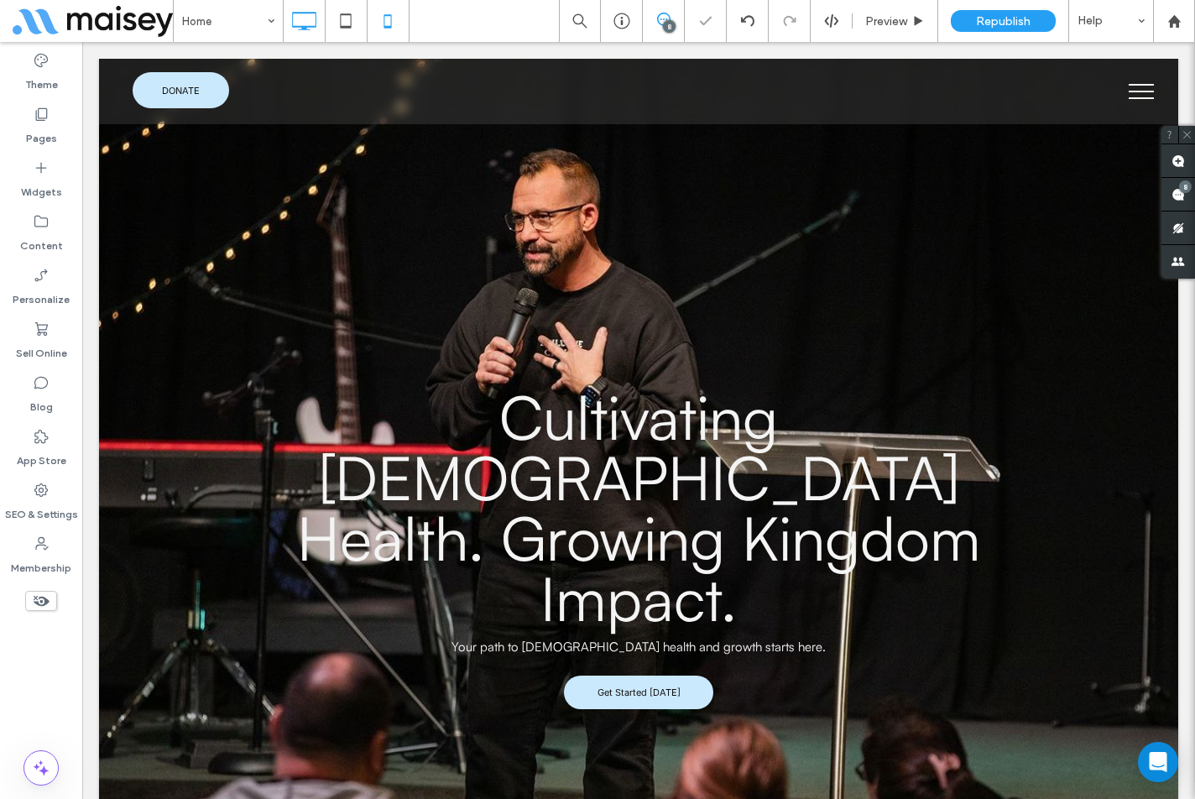
scroll to position [0, 0]
click at [391, 24] on use at bounding box center [387, 20] width 8 height 13
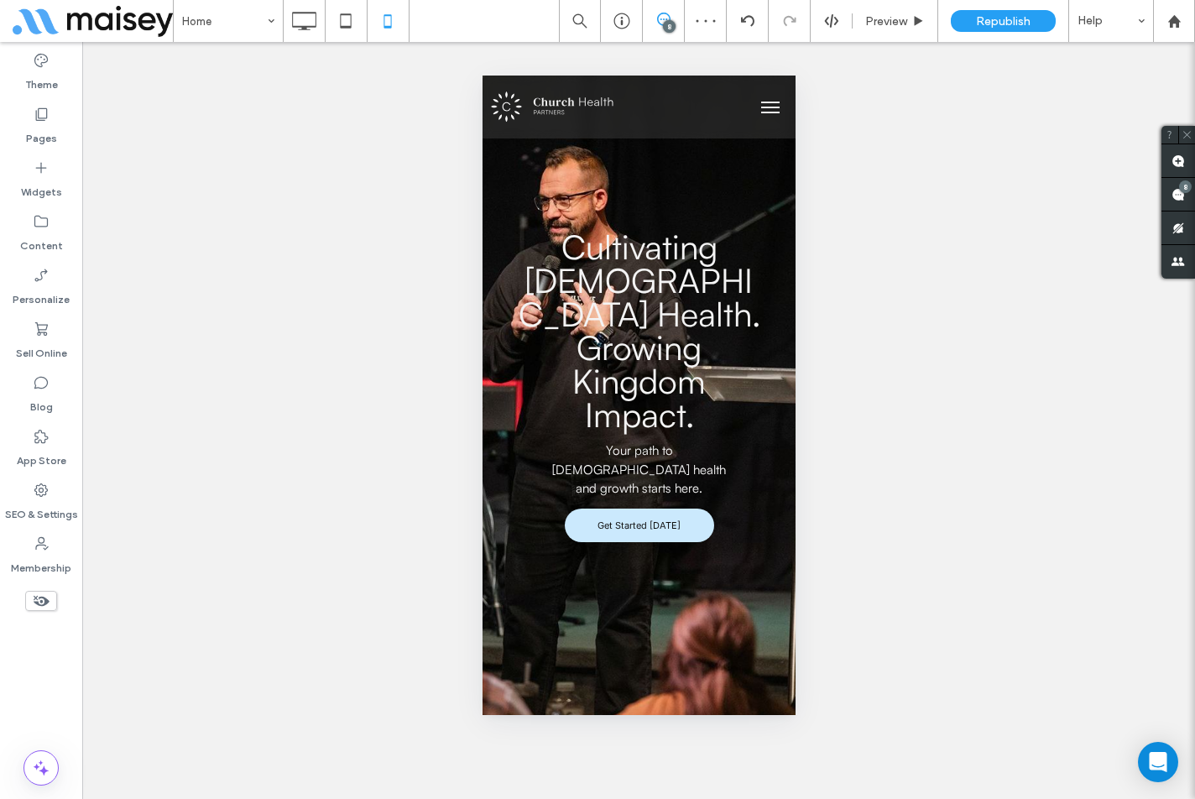
click at [760, 112] on span "menu" at bounding box center [769, 113] width 18 height 2
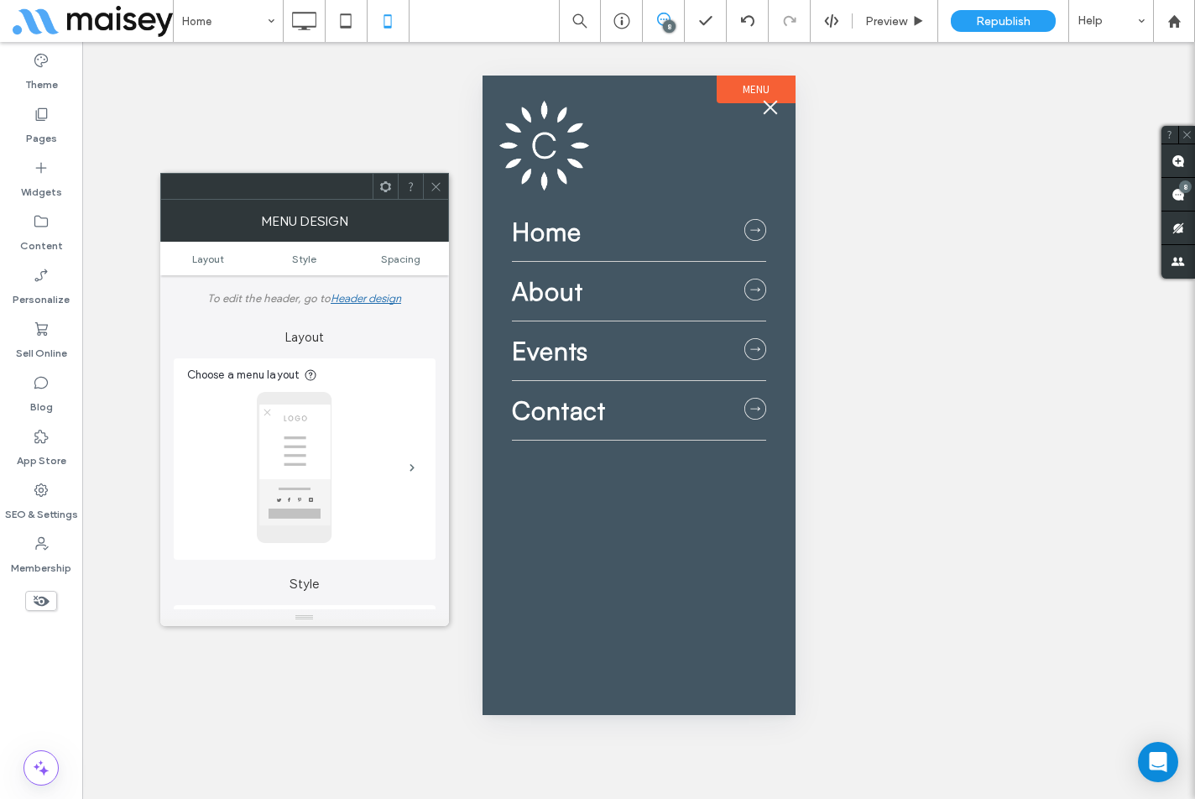
click at [430, 191] on icon at bounding box center [436, 186] width 13 height 13
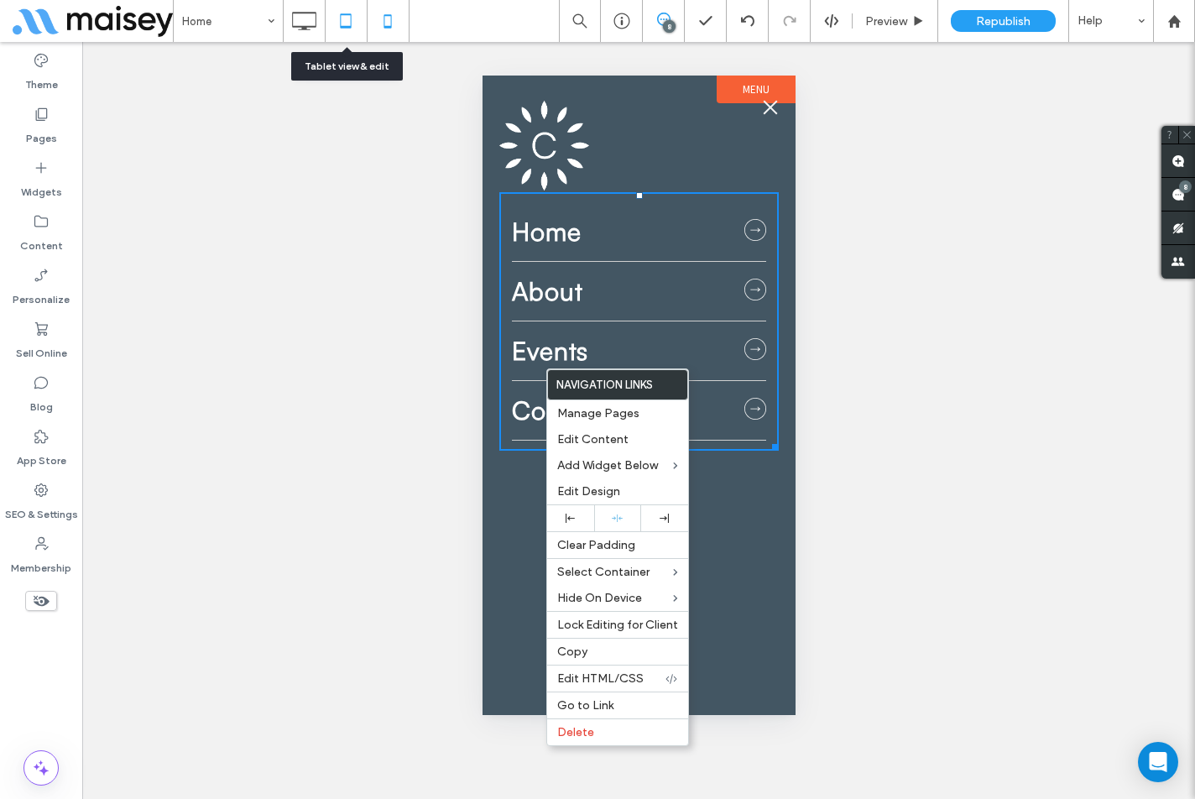
click at [357, 21] on icon at bounding box center [346, 21] width 34 height 34
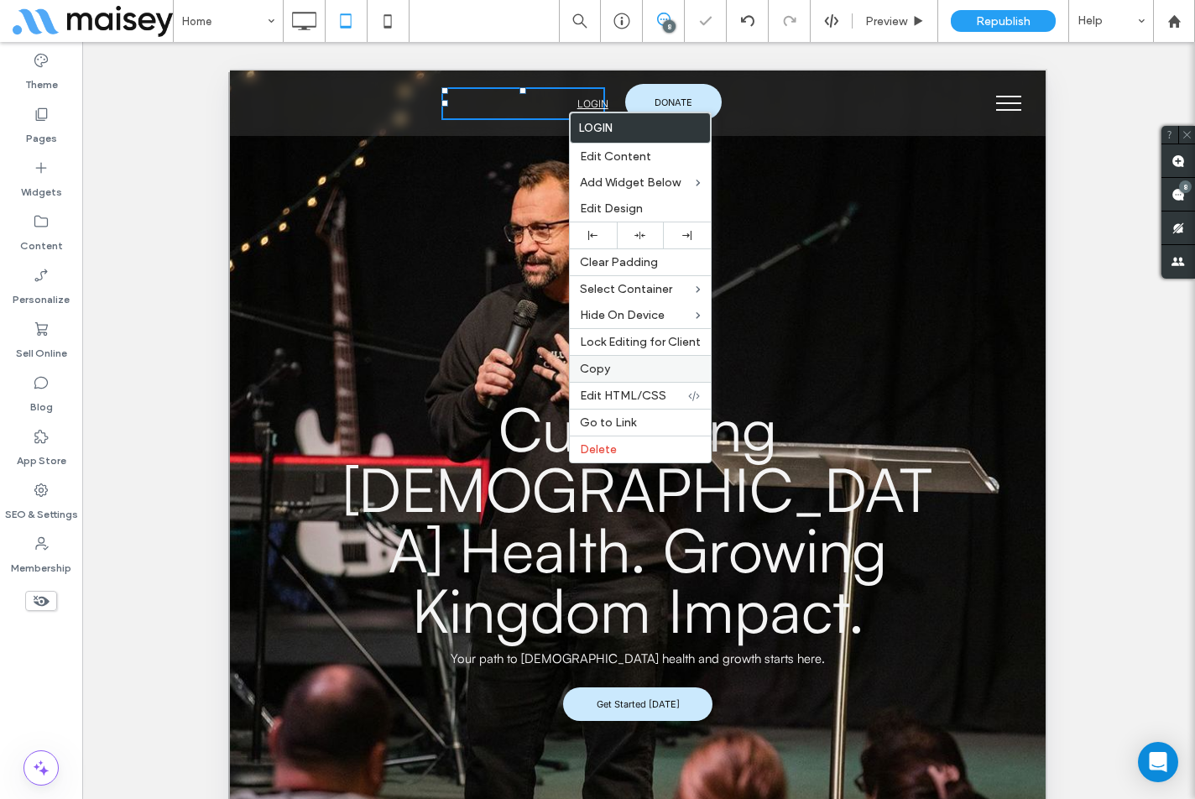
click at [607, 367] on span "Copy" at bounding box center [595, 369] width 30 height 14
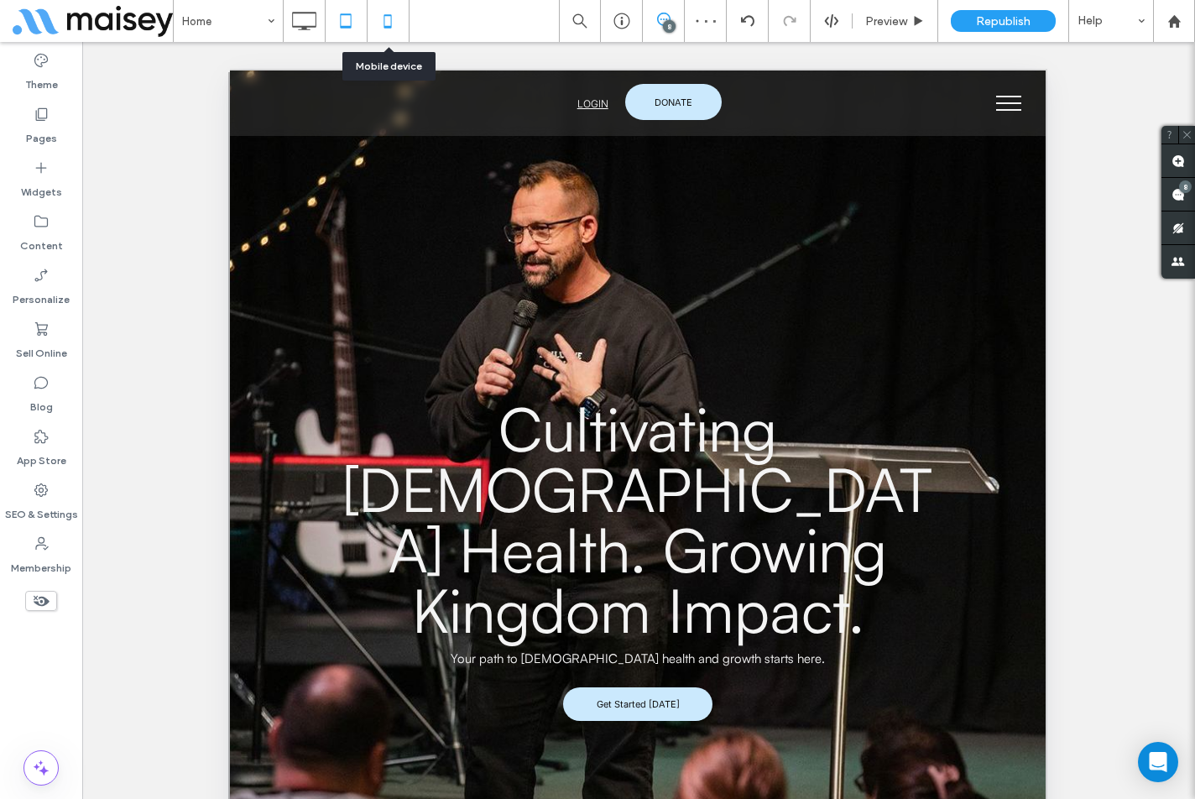
click at [399, 19] on icon at bounding box center [388, 21] width 34 height 34
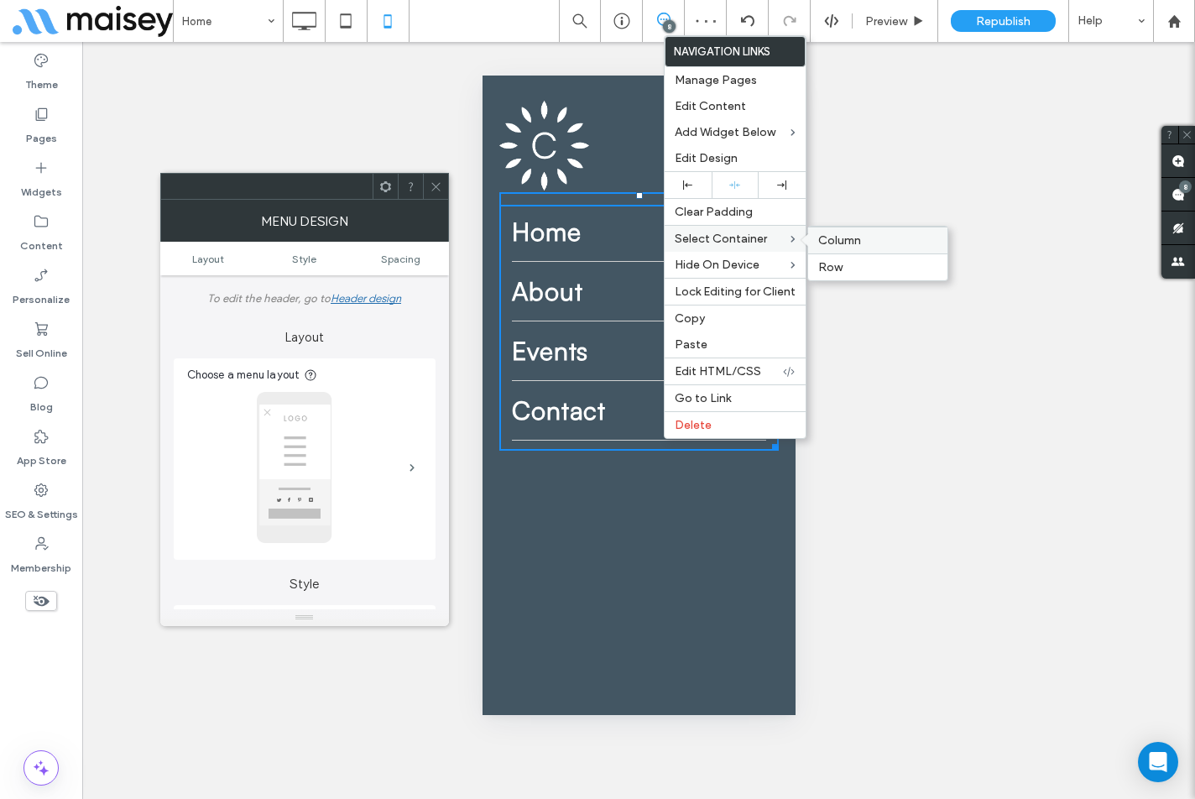
click at [827, 241] on span "Column" at bounding box center [839, 240] width 43 height 14
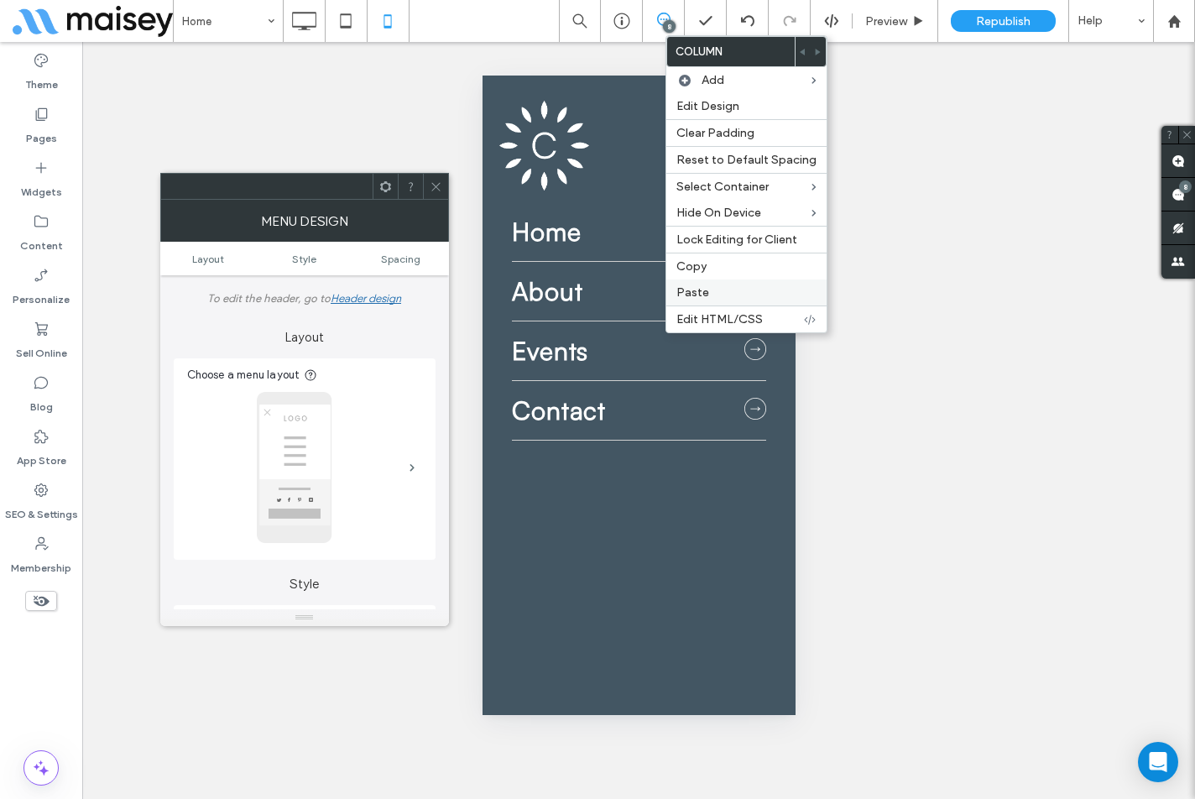
click at [720, 287] on label "Paste" at bounding box center [746, 292] width 140 height 14
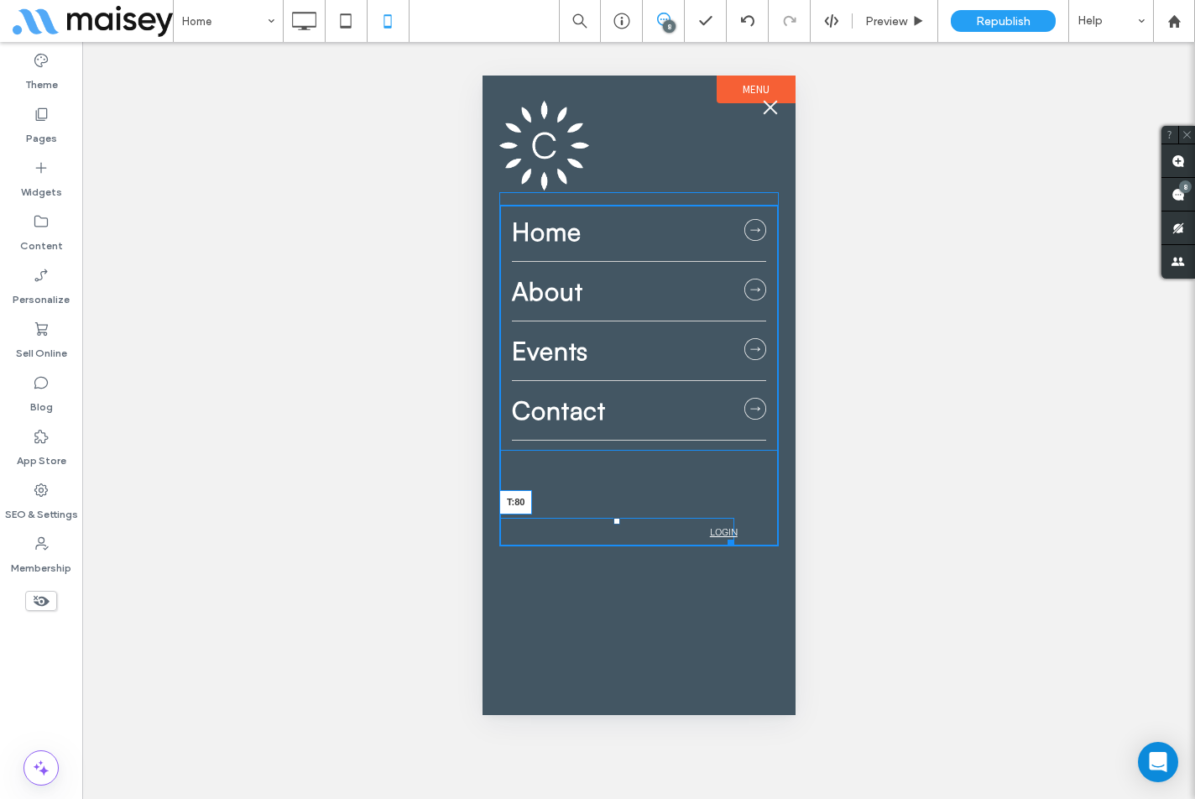
drag, startPoint x: 618, startPoint y: 463, endPoint x: 616, endPoint y: 522, distance: 58.8
click at [616, 522] on div at bounding box center [615, 521] width 7 height 7
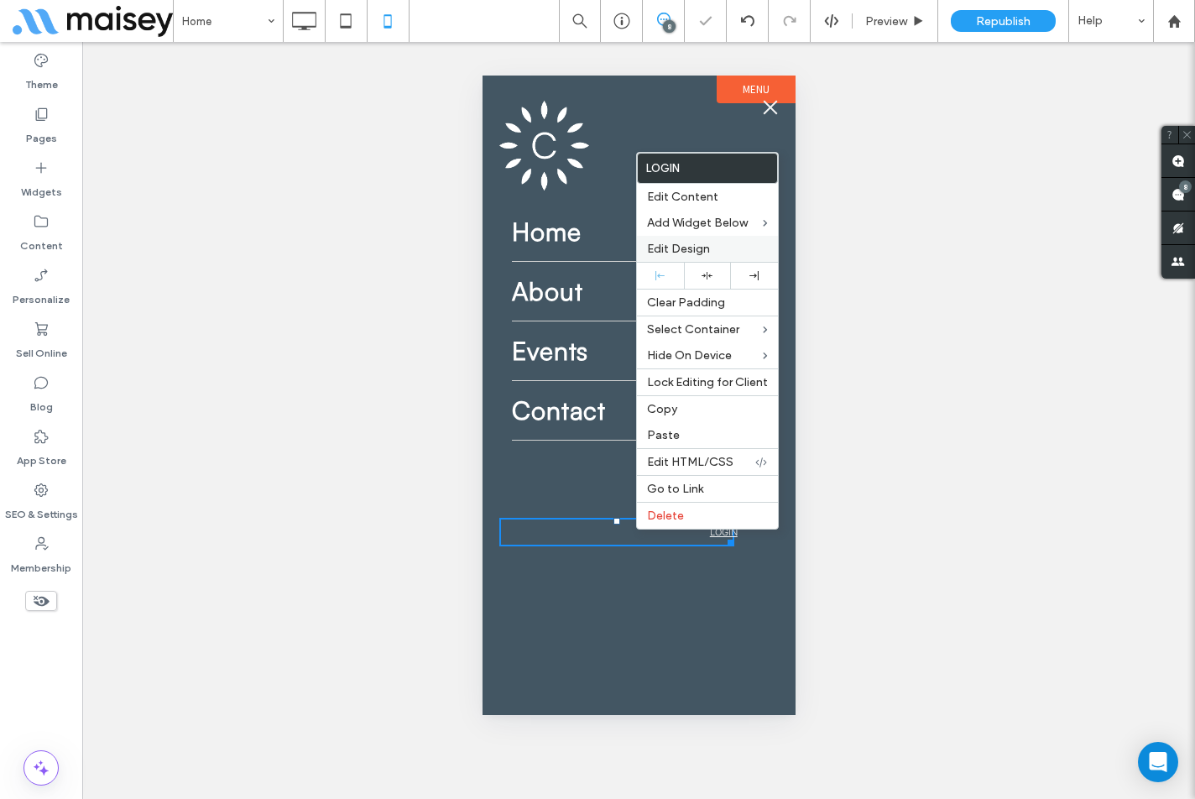
click at [700, 252] on span "Edit Design" at bounding box center [678, 249] width 63 height 14
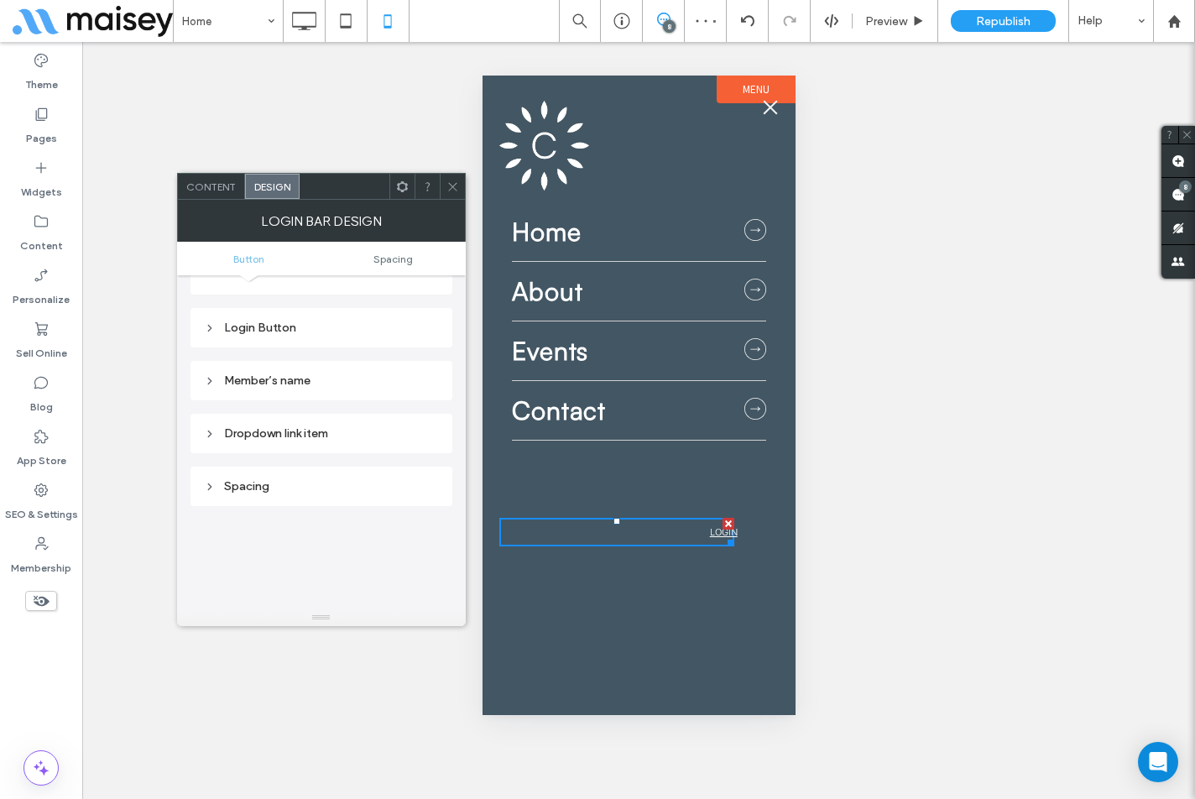
scroll to position [84, 0]
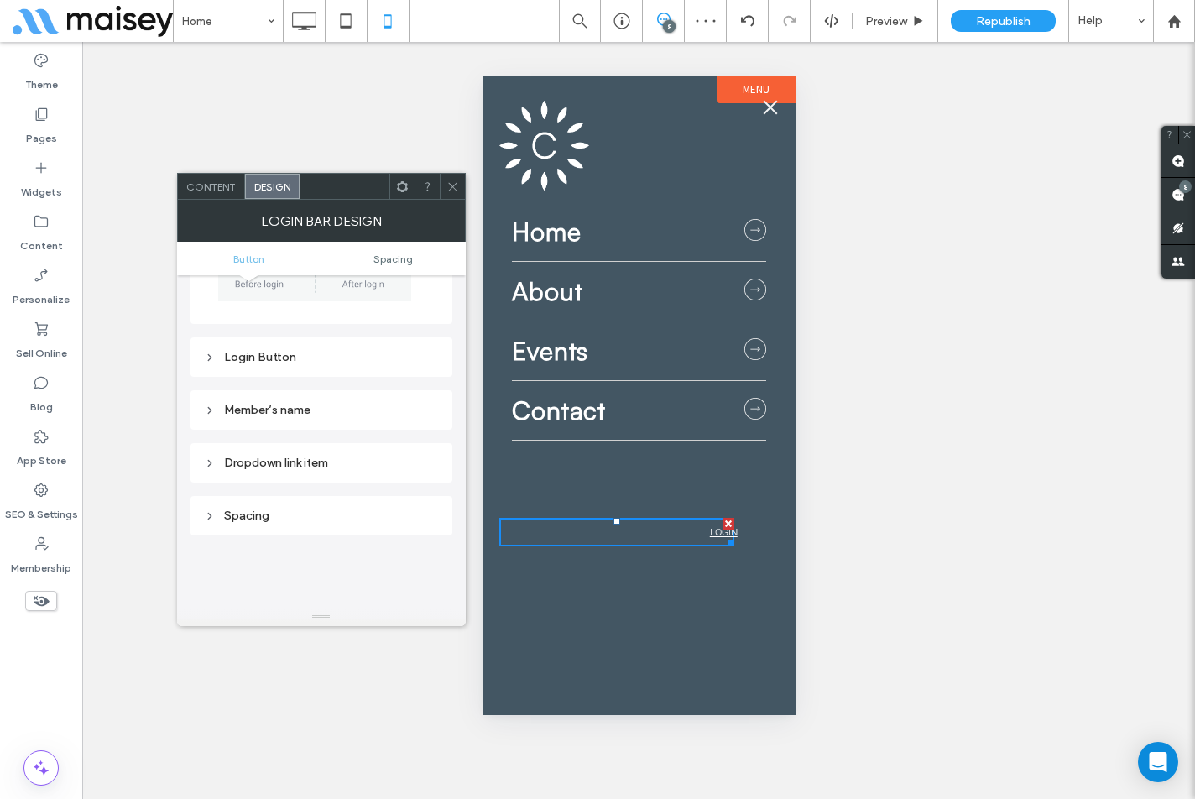
click at [280, 347] on div "Login Button" at bounding box center [321, 357] width 235 height 23
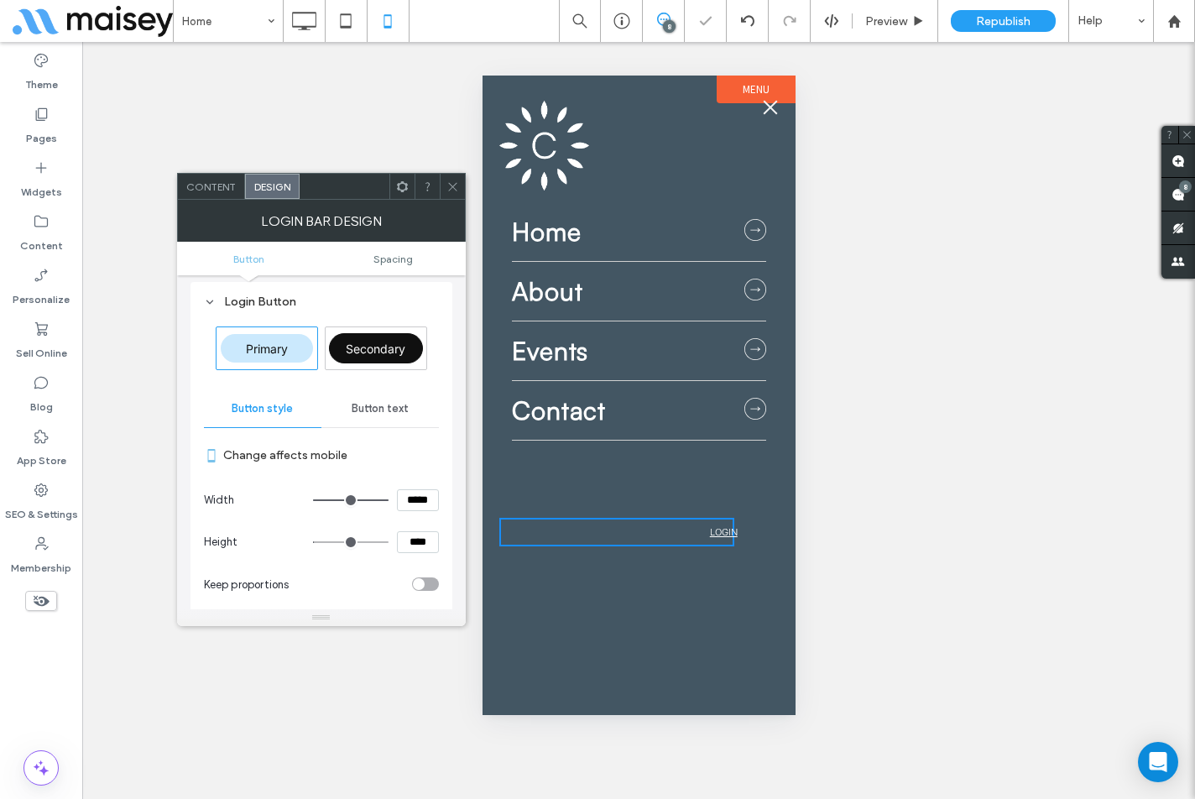
scroll to position [168, 0]
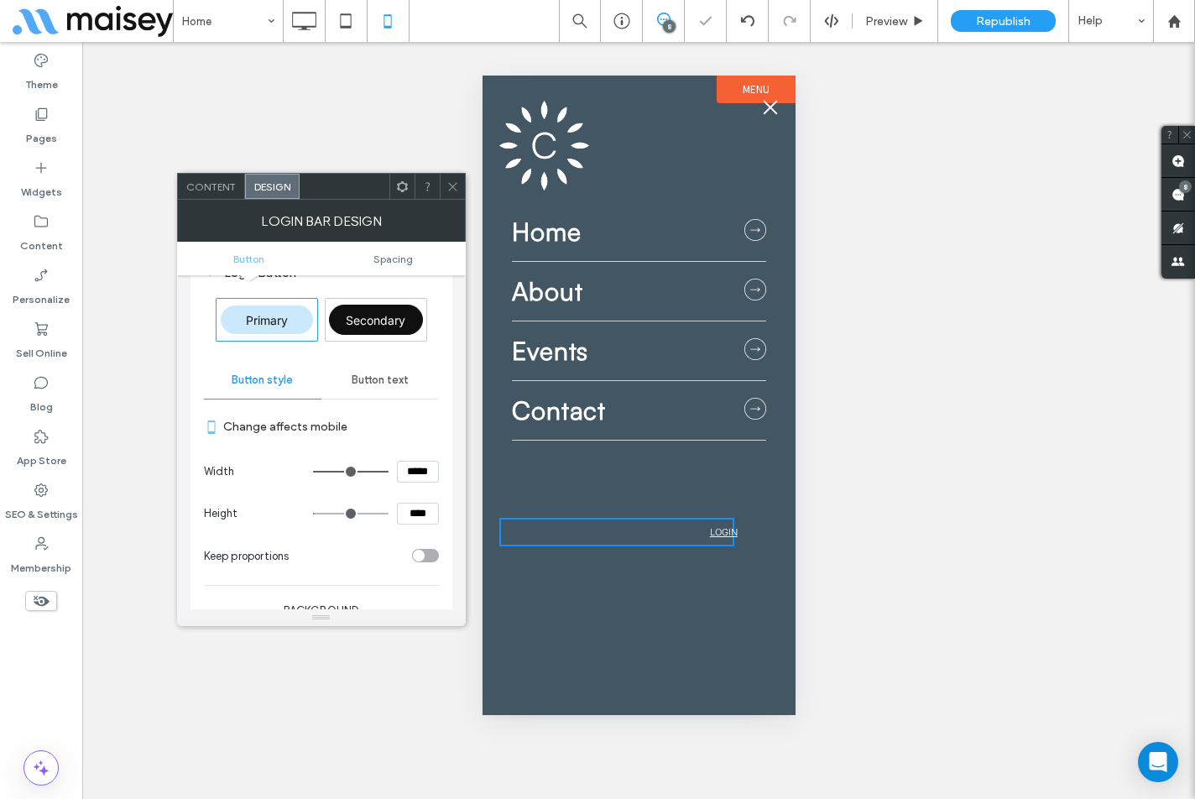
click at [376, 378] on span "Button text" at bounding box center [380, 379] width 57 height 13
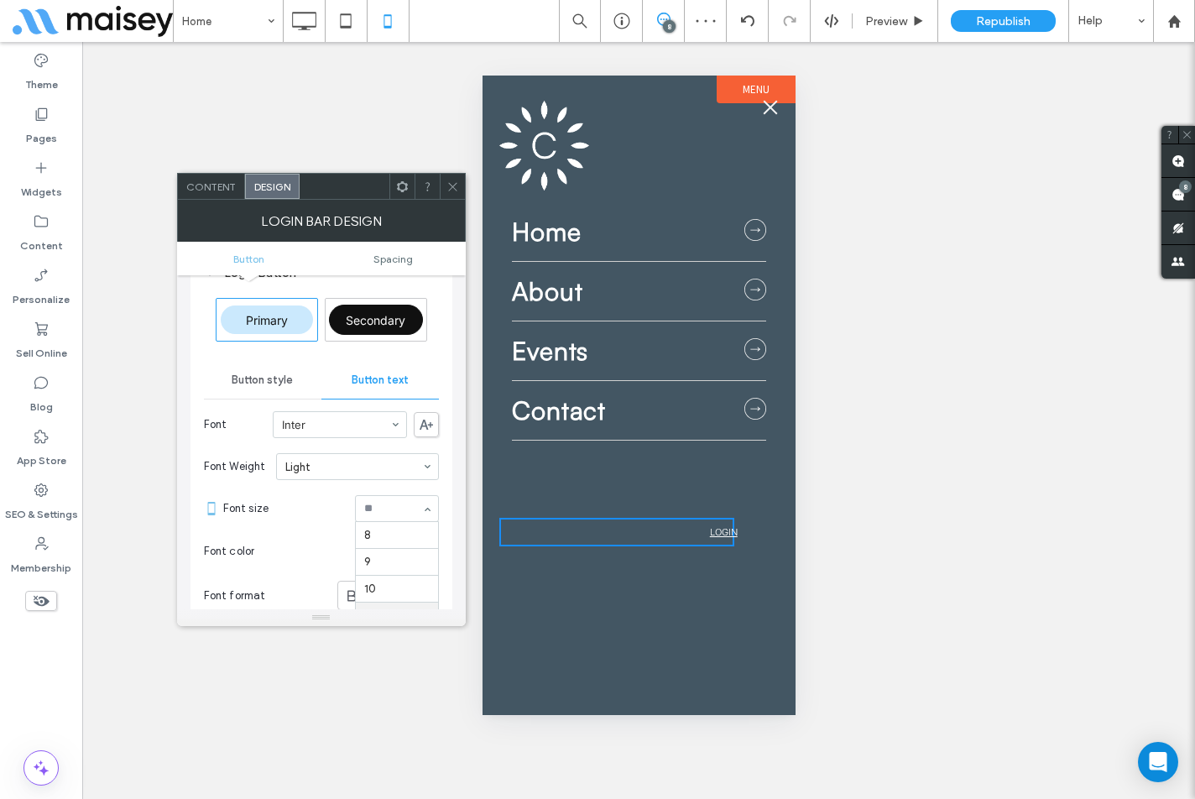
scroll to position [81, 0]
click at [391, 508] on input at bounding box center [392, 509] width 57 height 12
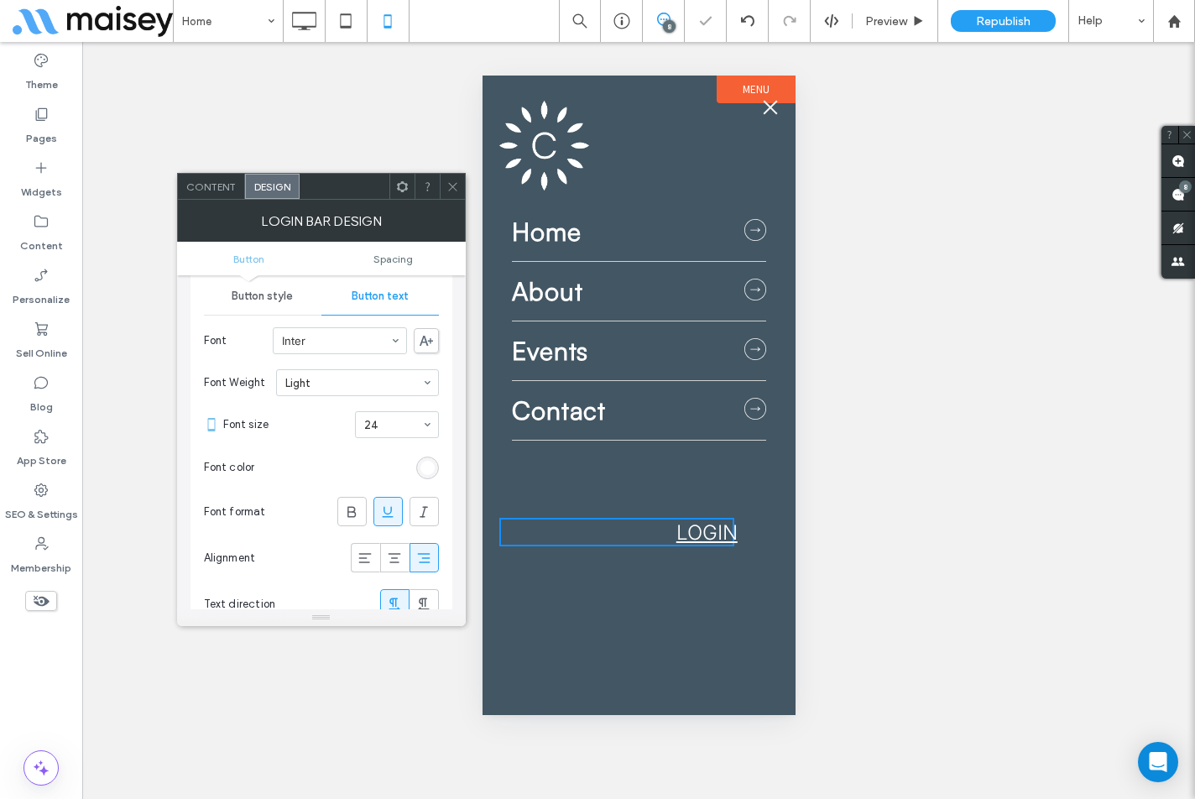
click at [391, 428] on input at bounding box center [392, 425] width 57 height 12
click at [374, 556] on div at bounding box center [366, 558] width 28 height 28
click at [382, 262] on span "Spacing" at bounding box center [392, 259] width 39 height 13
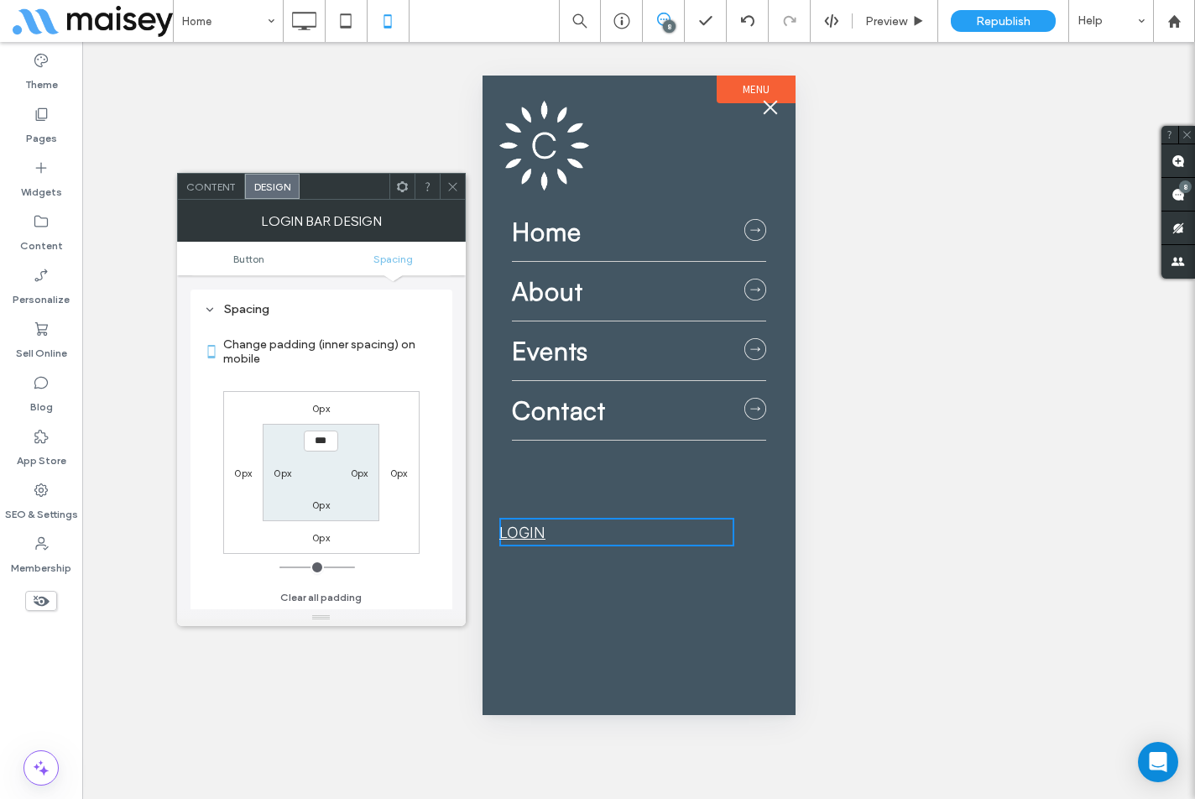
scroll to position [878, 0]
click at [281, 472] on label "0px" at bounding box center [283, 472] width 18 height 13
type input "**"
type input "****"
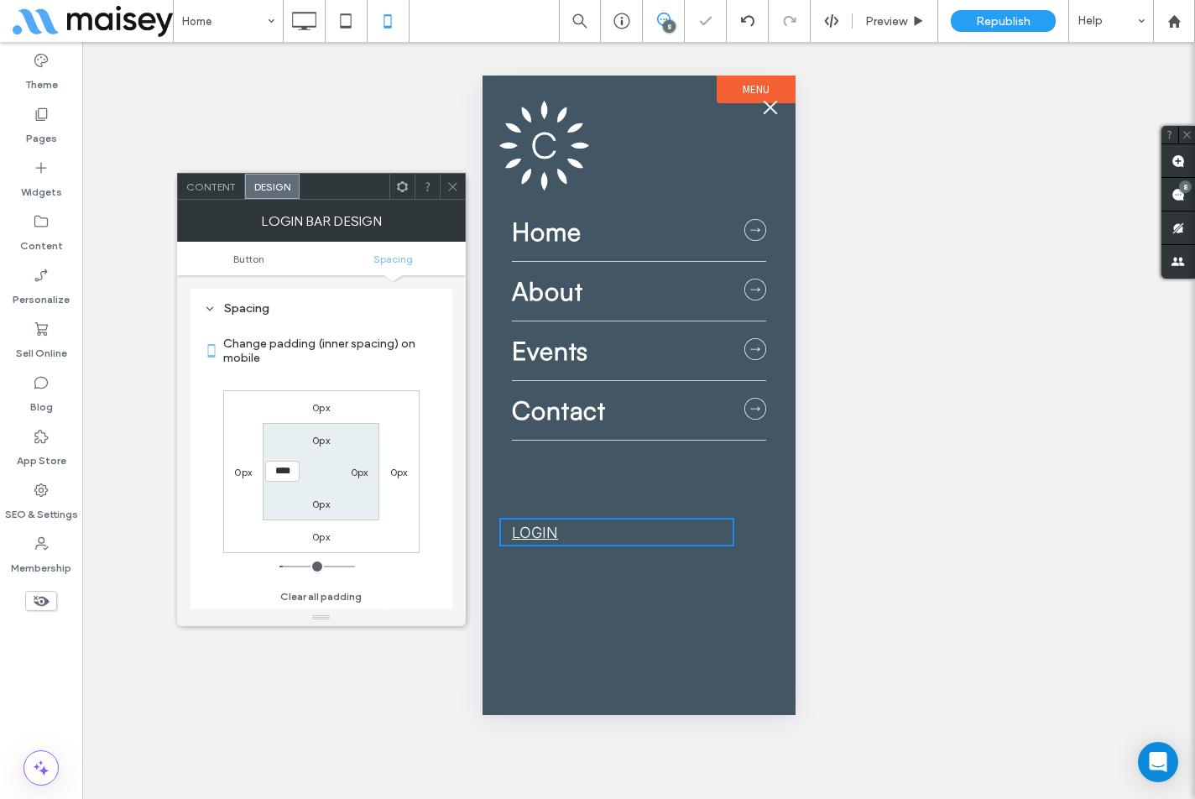
click at [386, 435] on div "0px 0px 0px 0px 0px 0px 0px ****" at bounding box center [321, 471] width 196 height 163
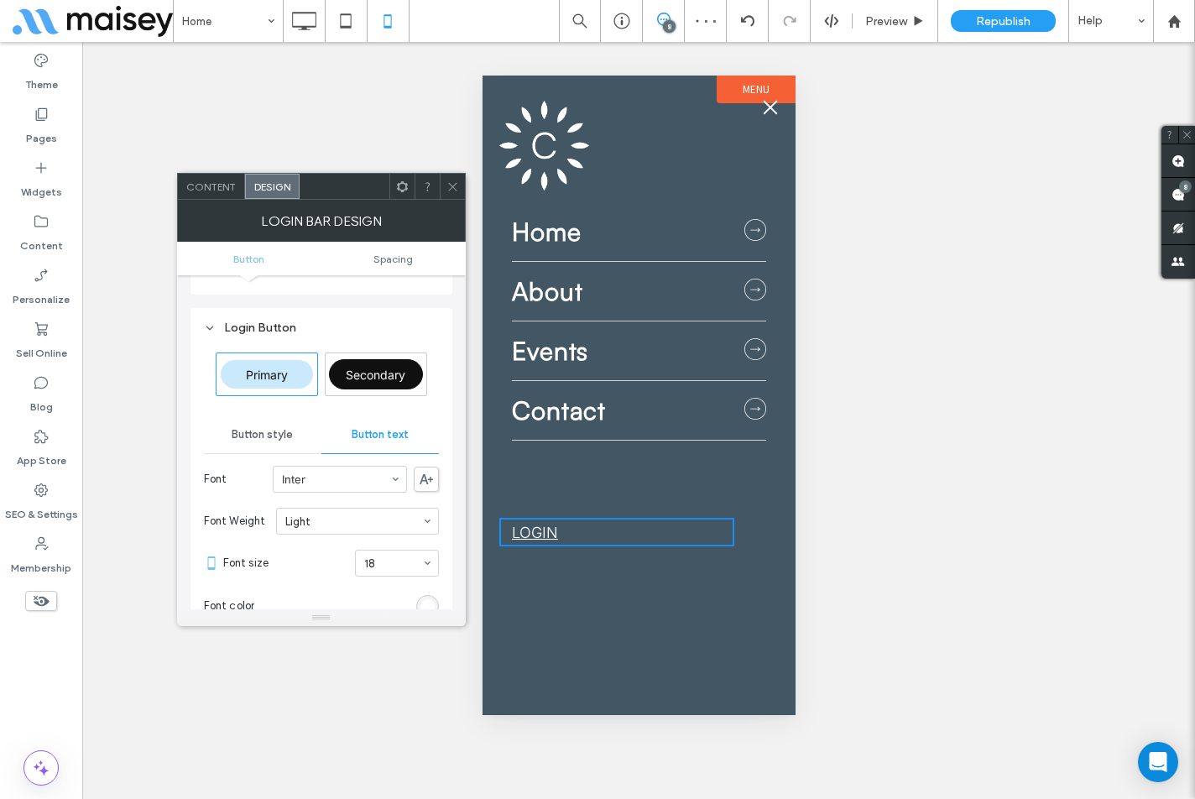
scroll to position [39, 0]
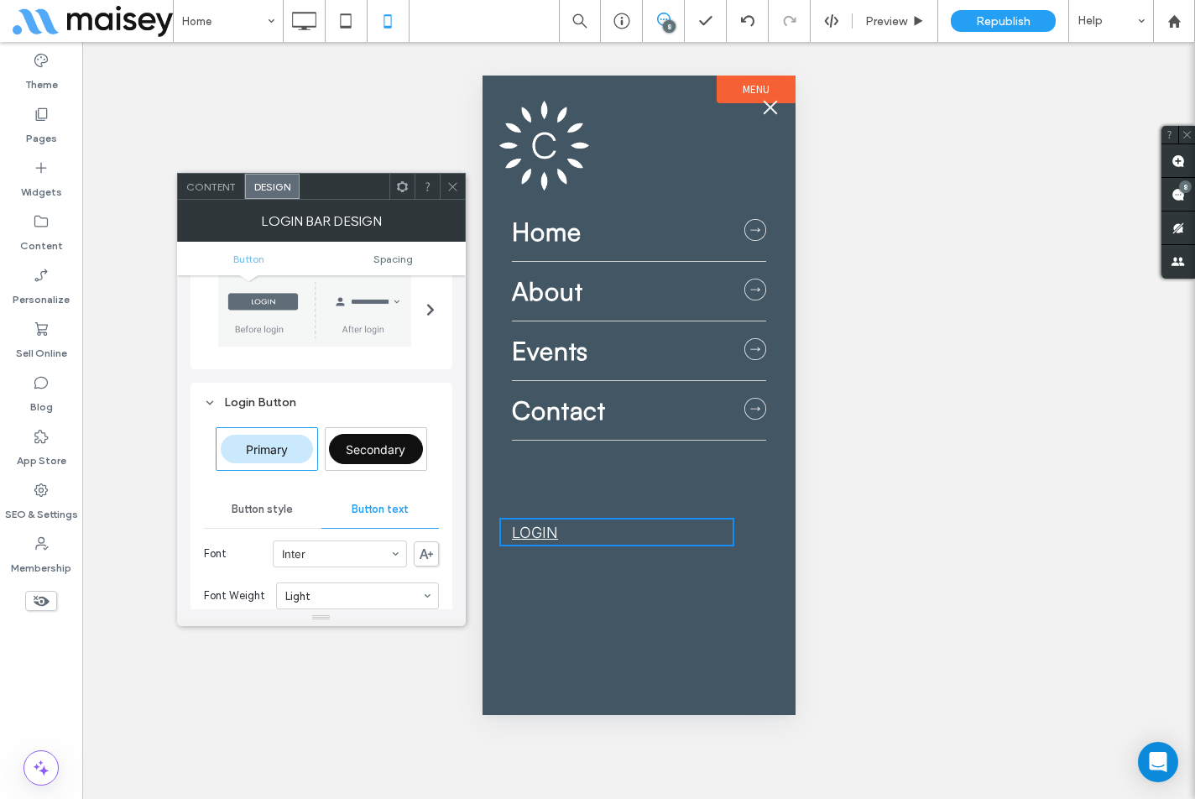
click at [281, 397] on div "Login Button" at bounding box center [321, 402] width 235 height 14
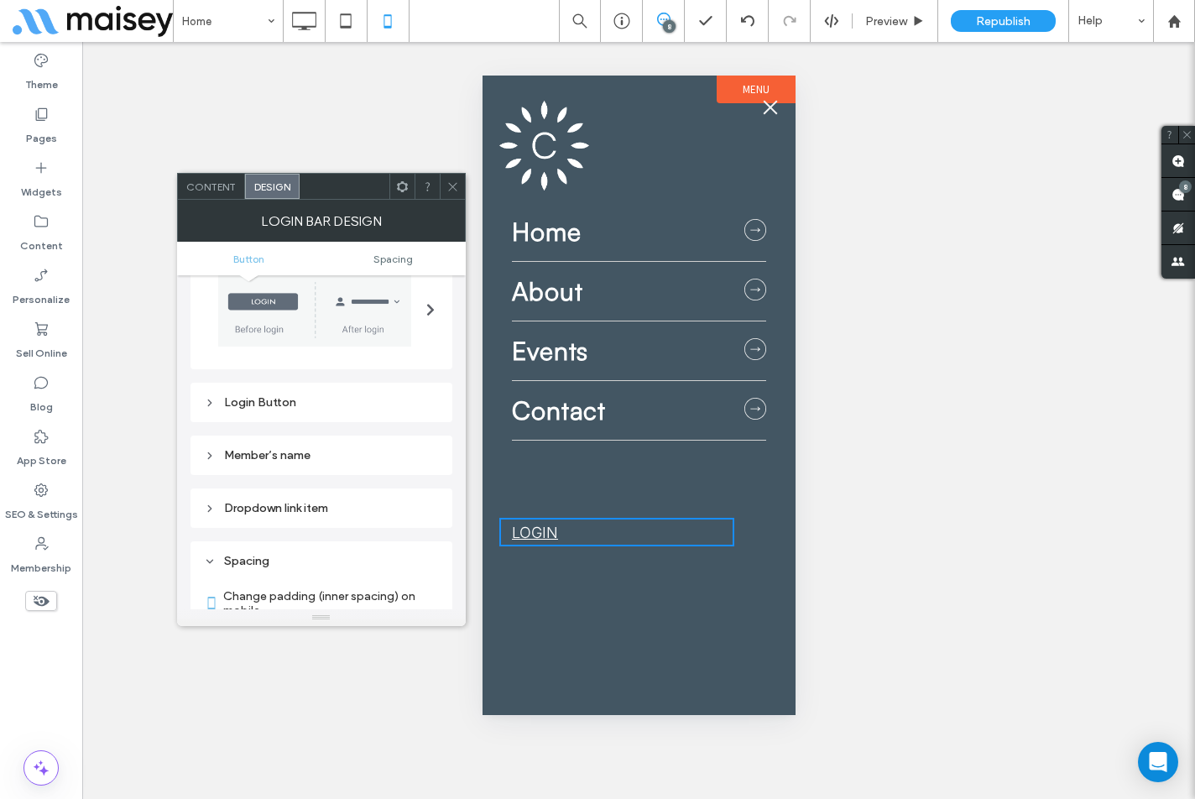
click at [298, 441] on div "Member’s name" at bounding box center [321, 454] width 262 height 39
click at [295, 451] on div "Member’s name" at bounding box center [321, 455] width 235 height 14
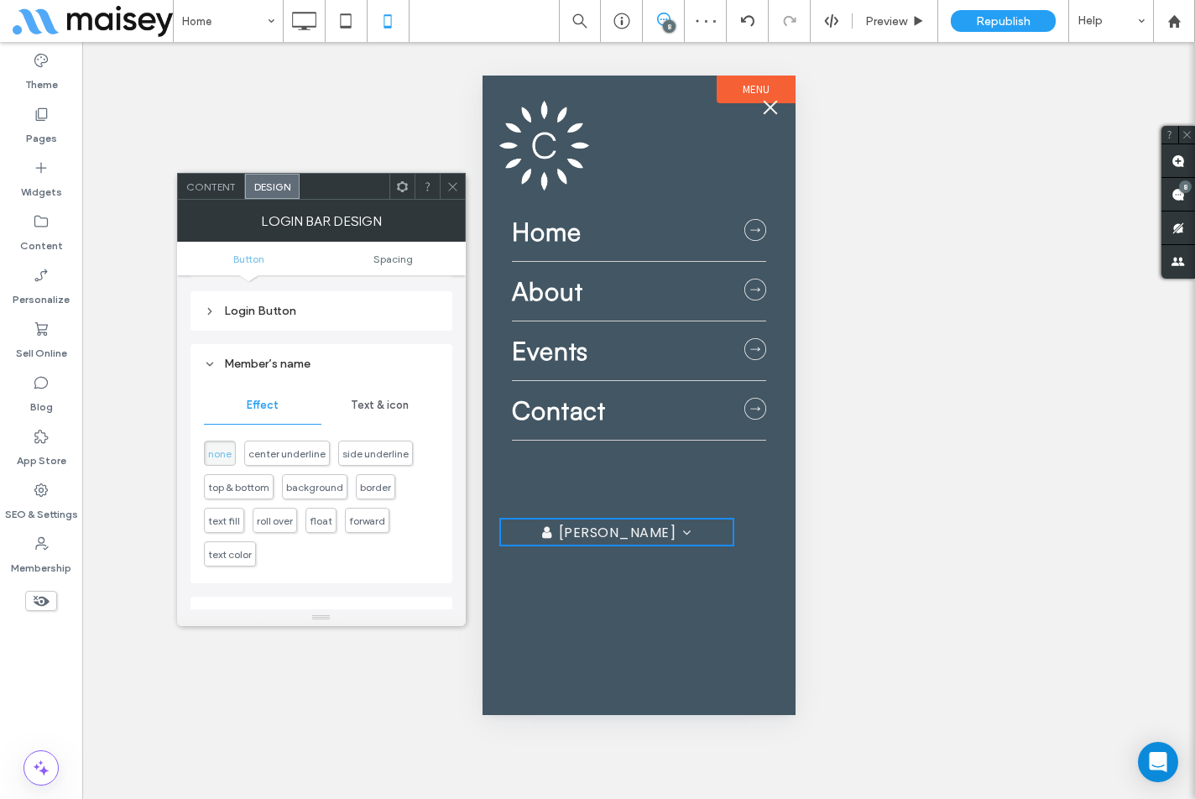
scroll to position [122, 0]
click at [373, 419] on span "Text & icon" at bounding box center [380, 412] width 58 height 13
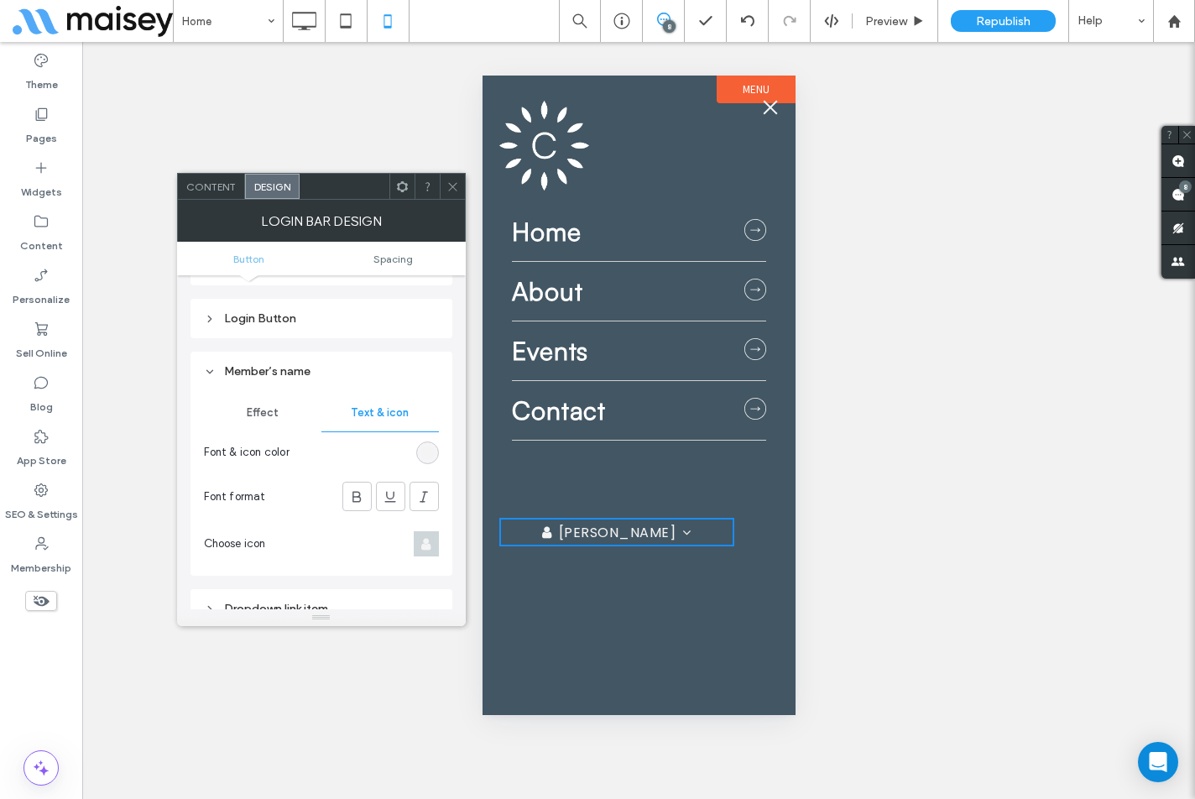
click at [271, 414] on span "Effect" at bounding box center [263, 412] width 32 height 13
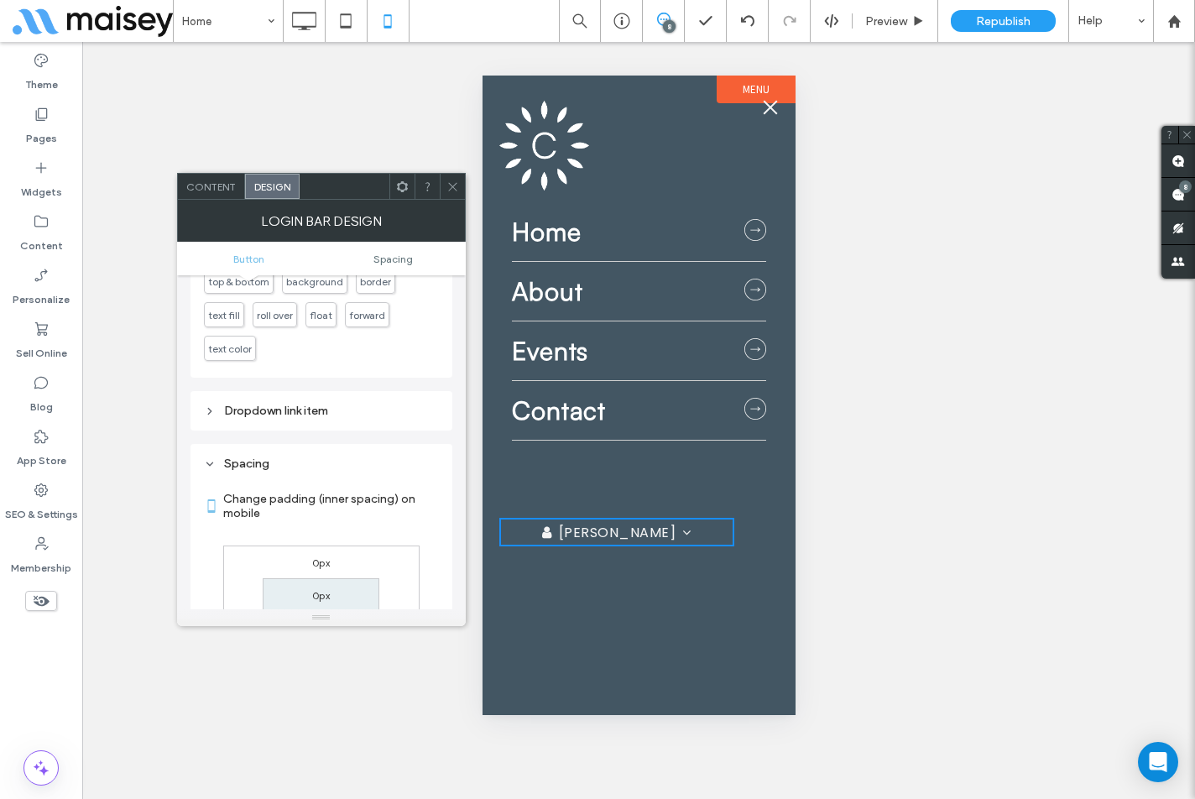
scroll to position [281, 0]
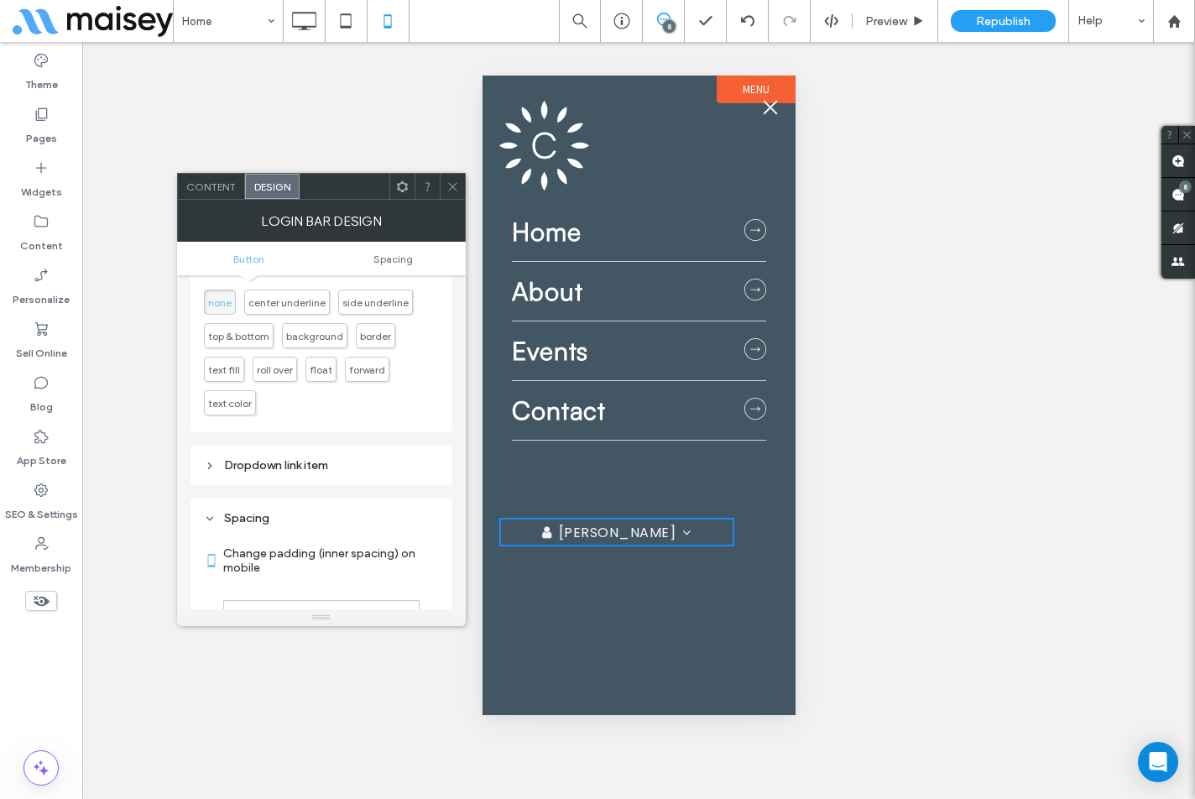
click at [402, 190] on use at bounding box center [401, 185] width 11 height 11
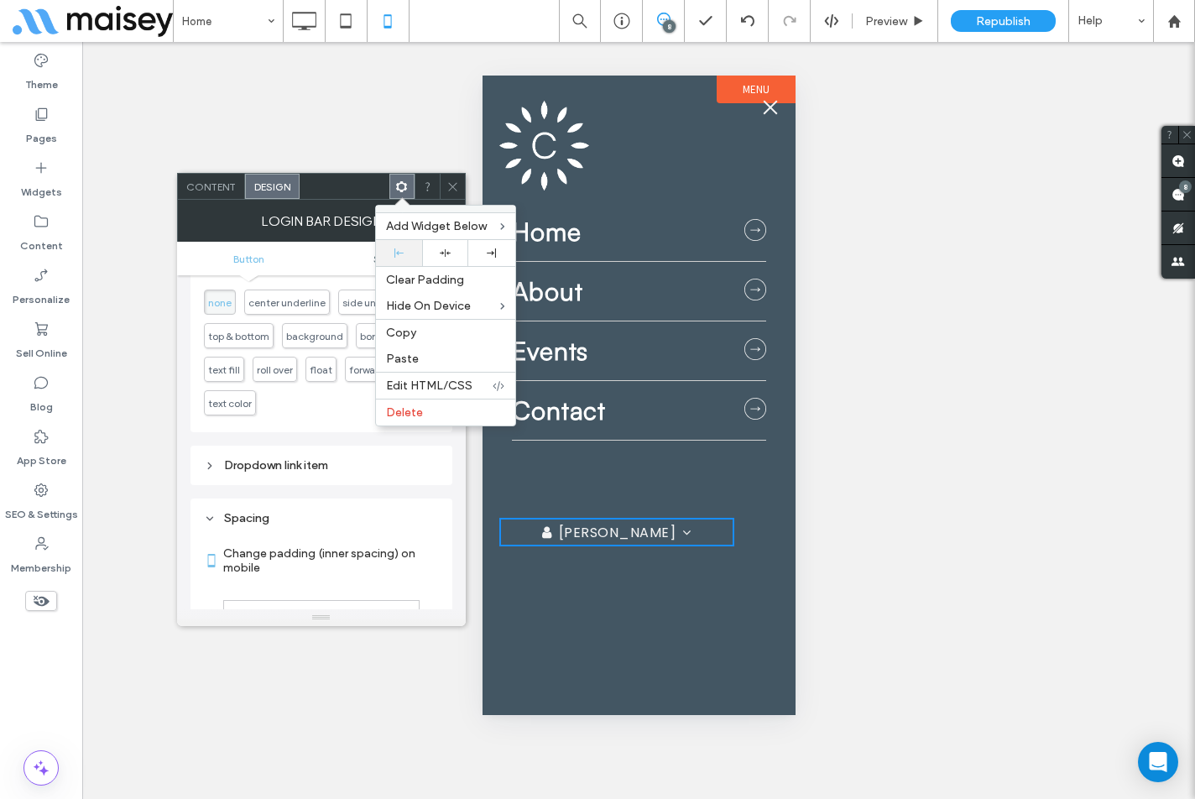
click at [405, 252] on div at bounding box center [398, 252] width 29 height 9
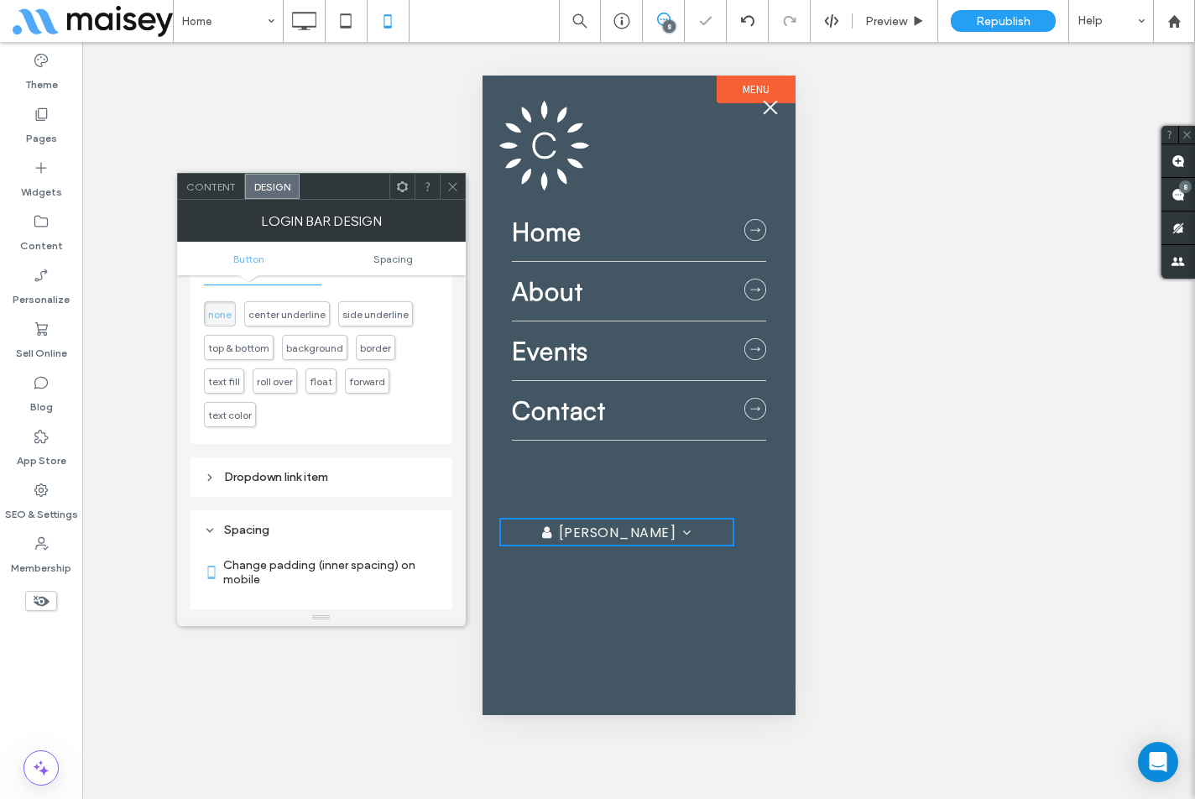
scroll to position [197, 0]
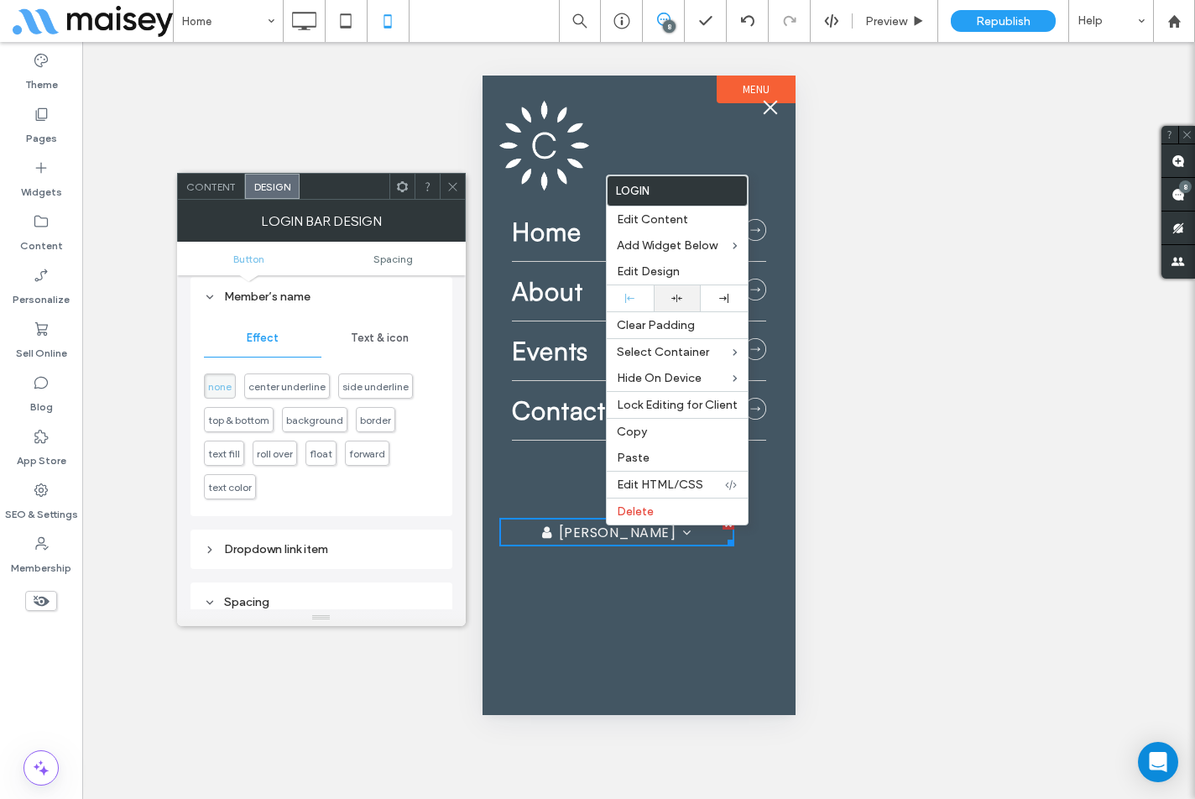
click at [685, 301] on div at bounding box center [677, 298] width 30 height 11
click at [355, 341] on span "Text & icon" at bounding box center [380, 337] width 58 height 13
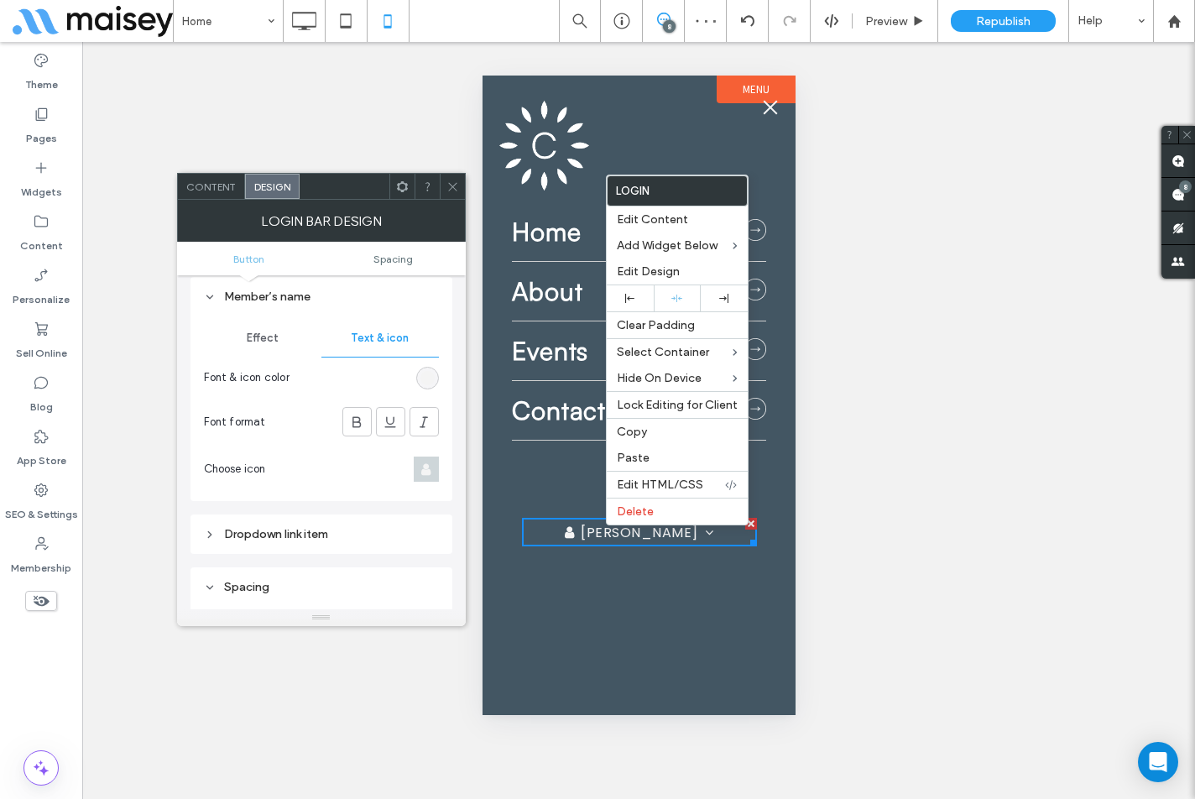
click at [284, 538] on div "Dropdown link item" at bounding box center [321, 534] width 235 height 14
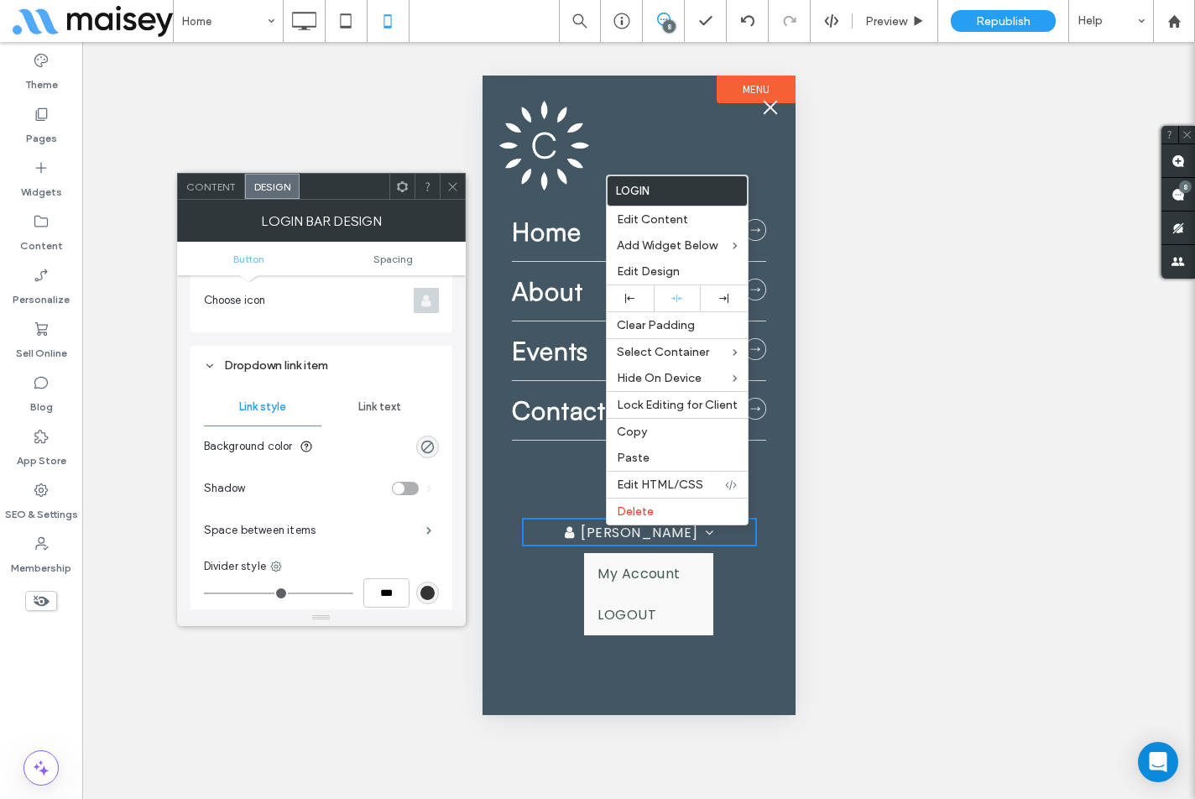
scroll to position [365, 0]
click at [388, 410] on span "Link text" at bounding box center [379, 407] width 43 height 13
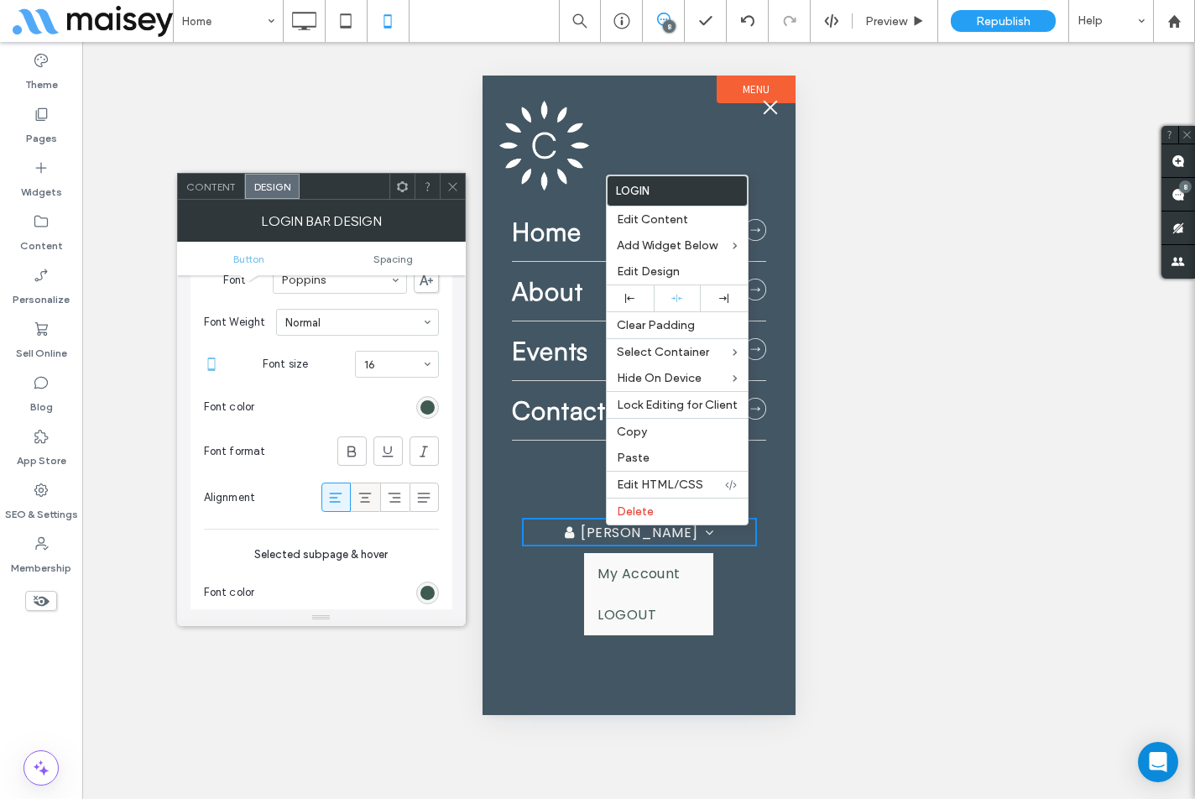
click at [369, 494] on icon at bounding box center [365, 497] width 17 height 17
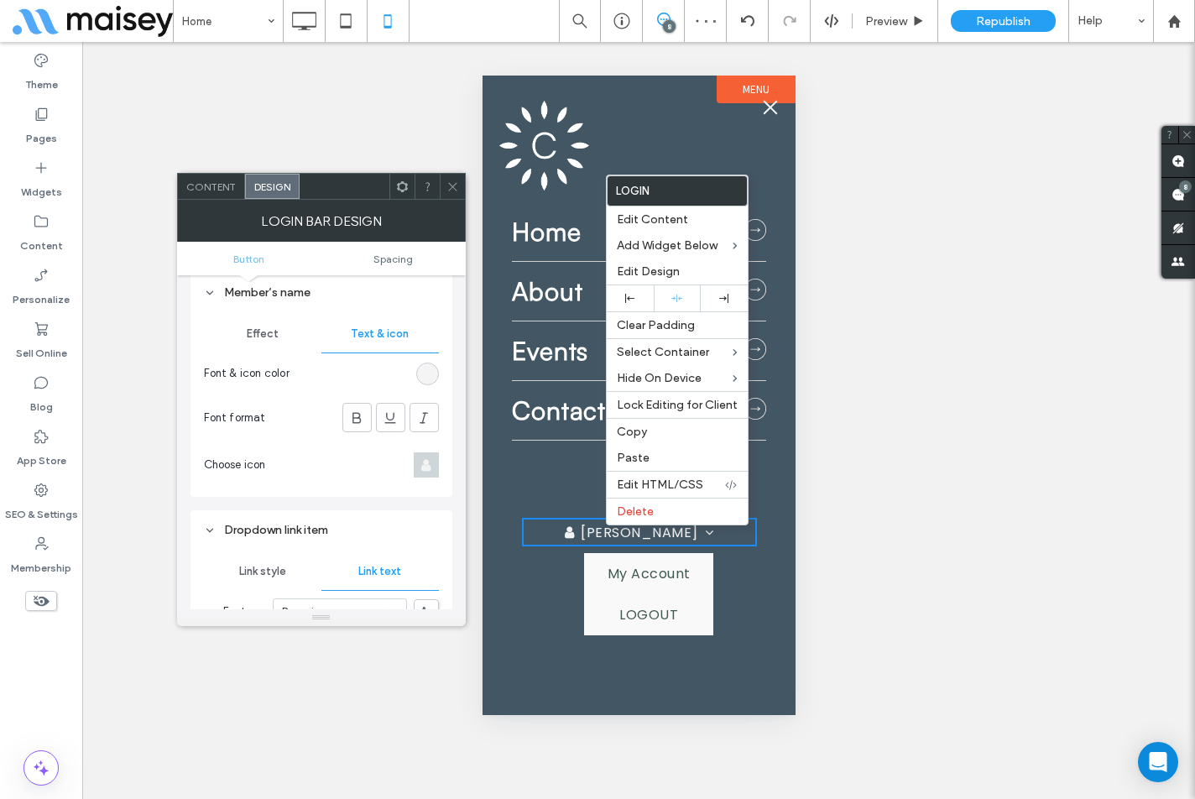
scroll to position [197, 0]
click at [279, 527] on div "Dropdown link item" at bounding box center [321, 534] width 235 height 14
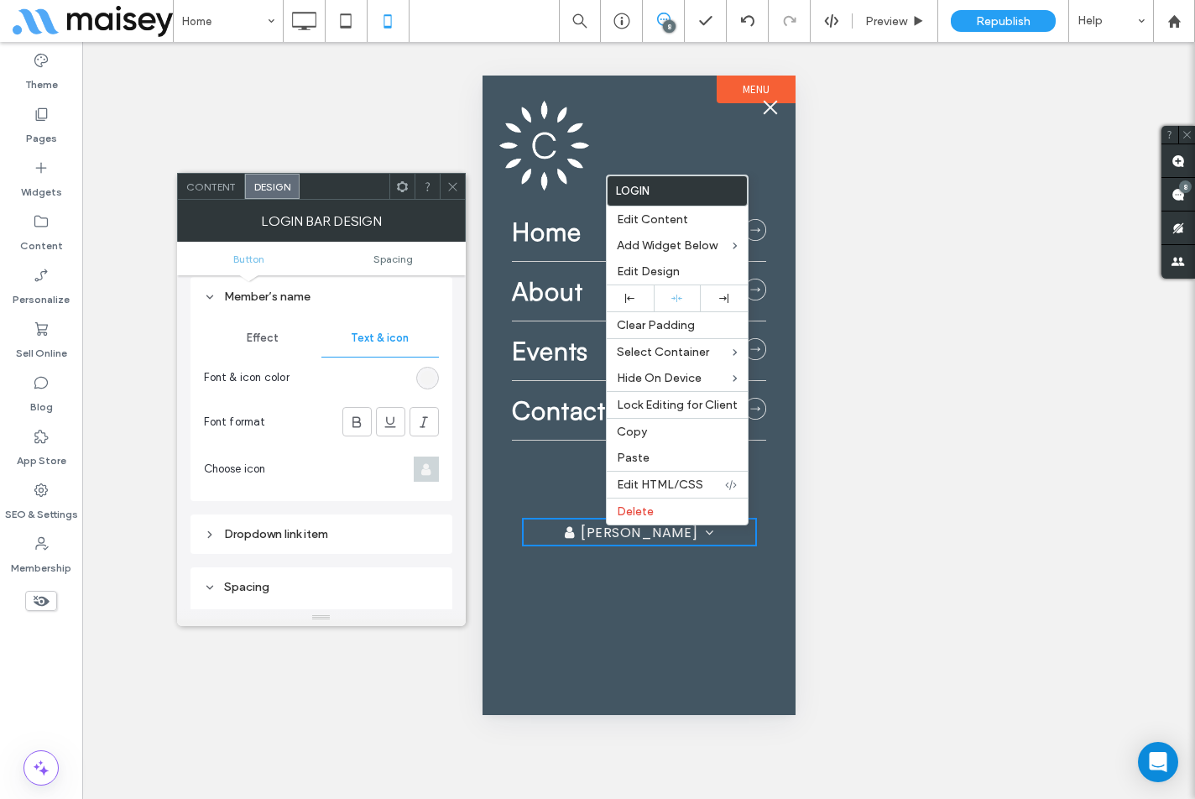
scroll to position [113, 0]
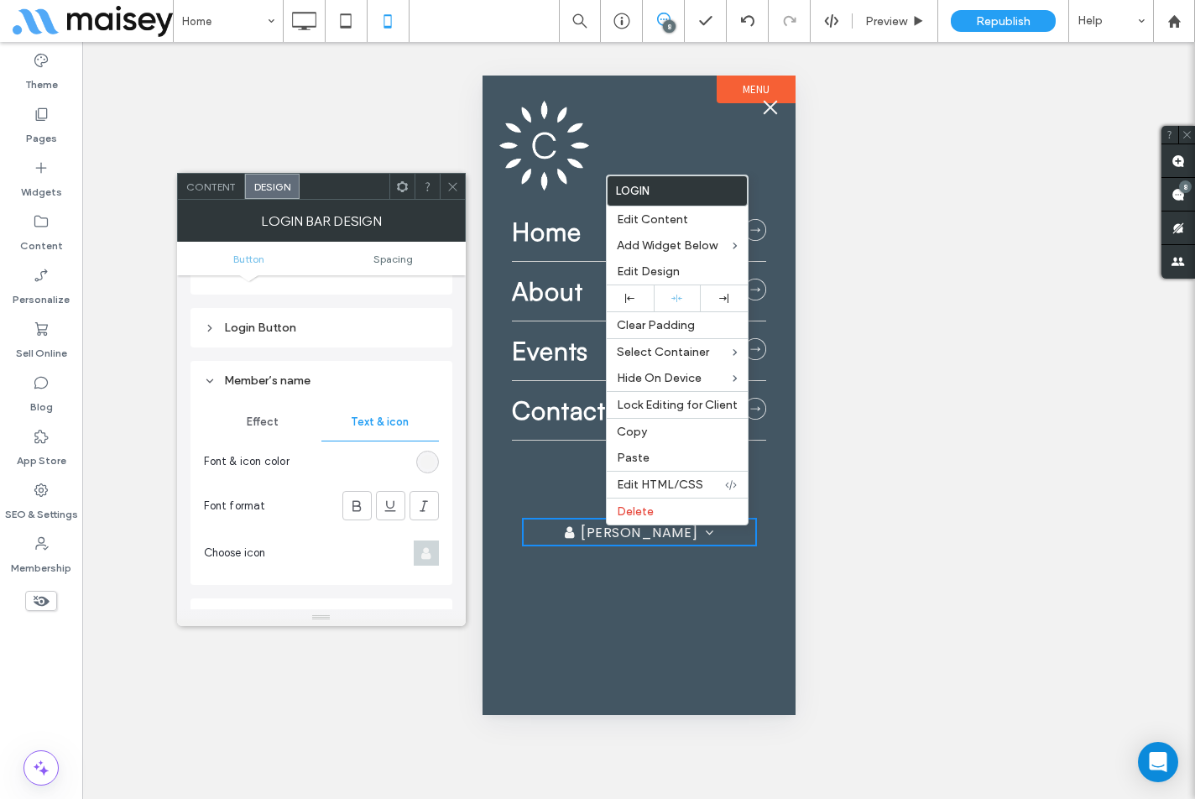
click at [287, 377] on div "Member’s name" at bounding box center [321, 380] width 235 height 14
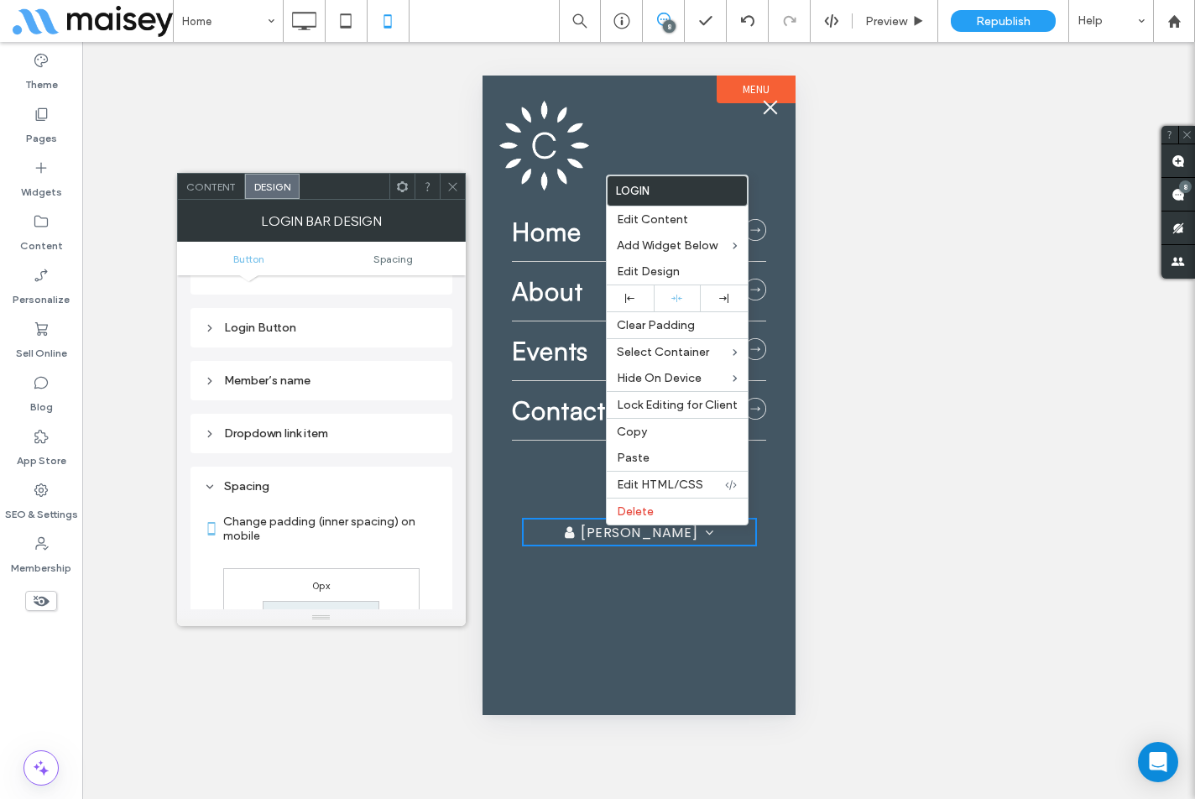
click at [298, 331] on div "Login Button" at bounding box center [321, 328] width 235 height 14
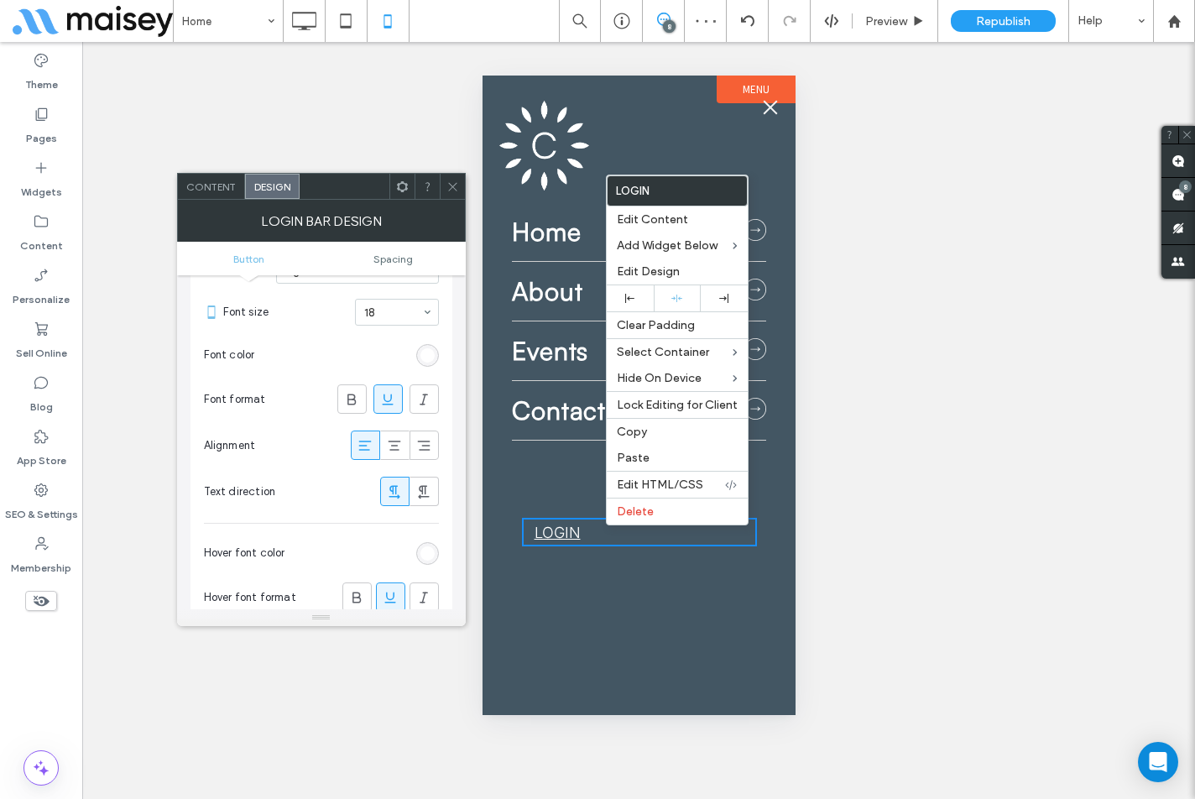
scroll to position [365, 0]
click at [394, 452] on icon at bounding box center [394, 444] width 17 height 17
click at [408, 258] on span "Spacing" at bounding box center [392, 259] width 39 height 13
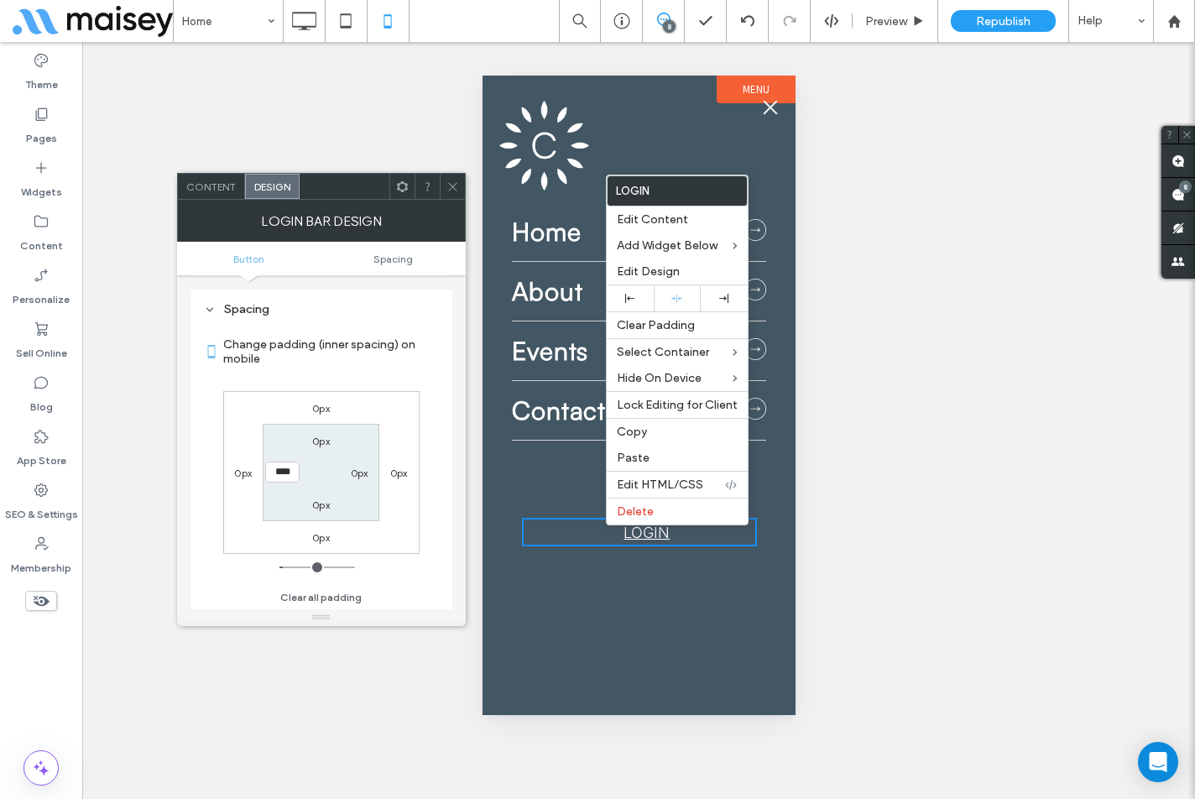
scroll to position [878, 0]
click at [283, 469] on input "****" at bounding box center [282, 471] width 34 height 21
type input "*"
type input "***"
click at [384, 438] on div "0px 0px 0px 0px 0px 0px 0px ***" at bounding box center [321, 471] width 196 height 163
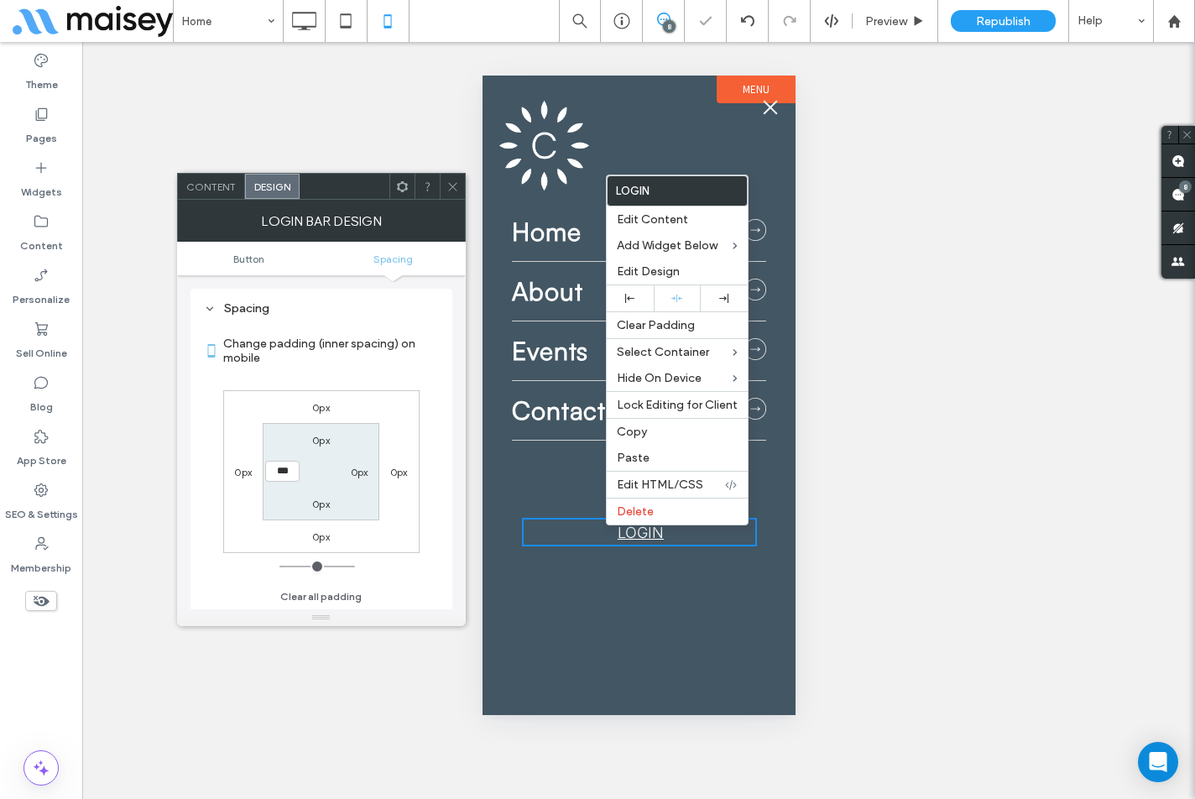
click at [455, 184] on use at bounding box center [452, 186] width 8 height 8
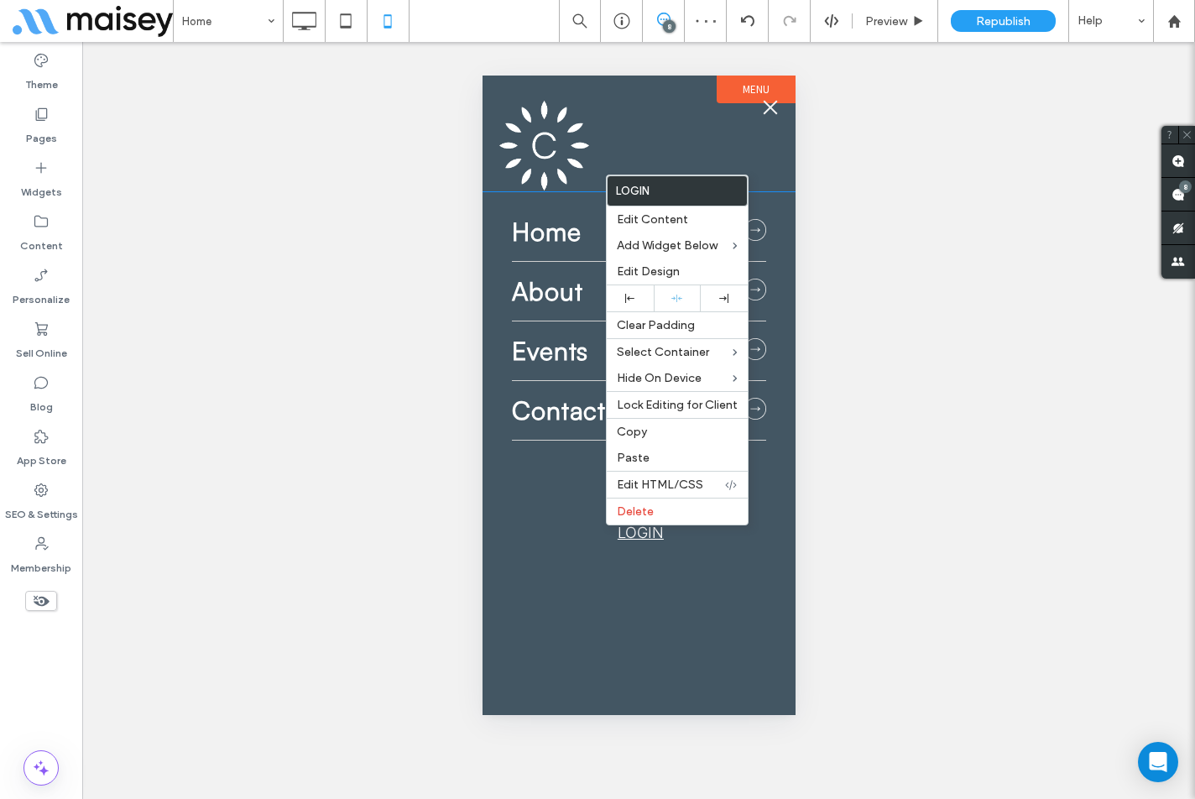
click at [635, 588] on div "Home About Events Contact LOGIN Click To Paste DONATE Click To Paste Click To P…" at bounding box center [638, 453] width 313 height 523
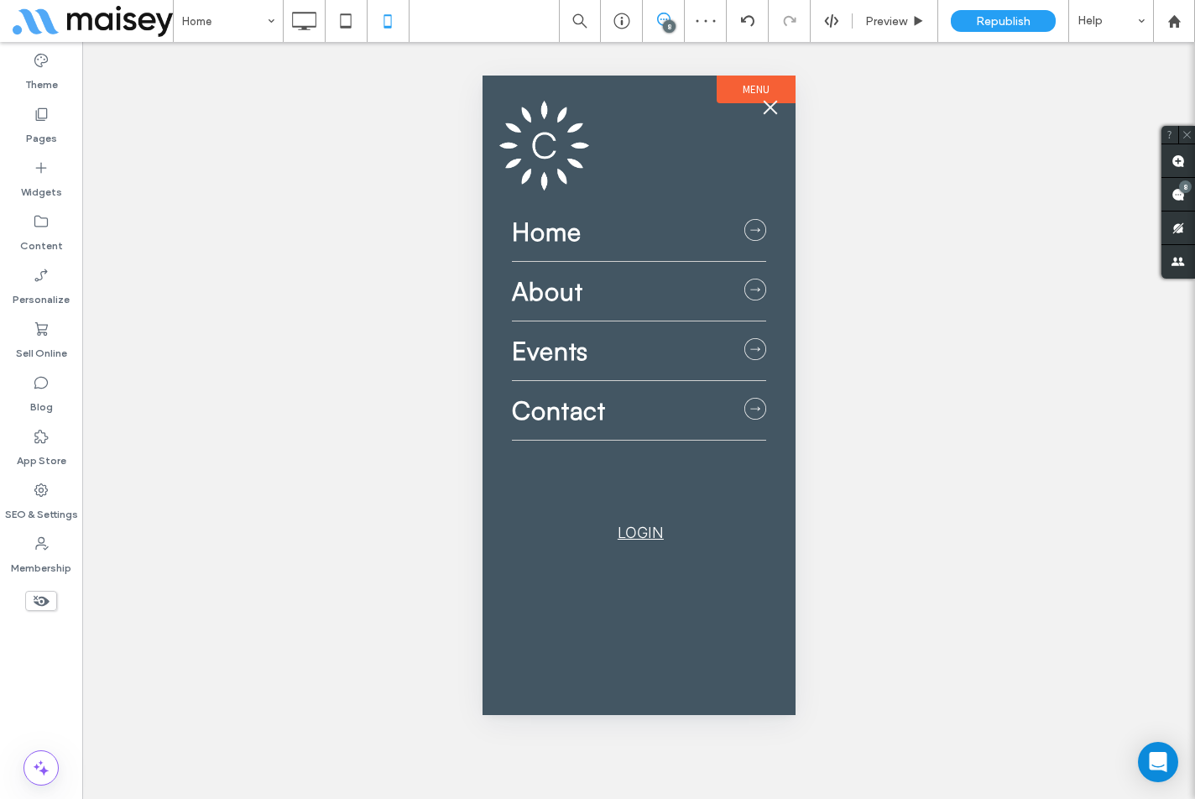
click at [774, 110] on button "menu" at bounding box center [770, 108] width 34 height 34
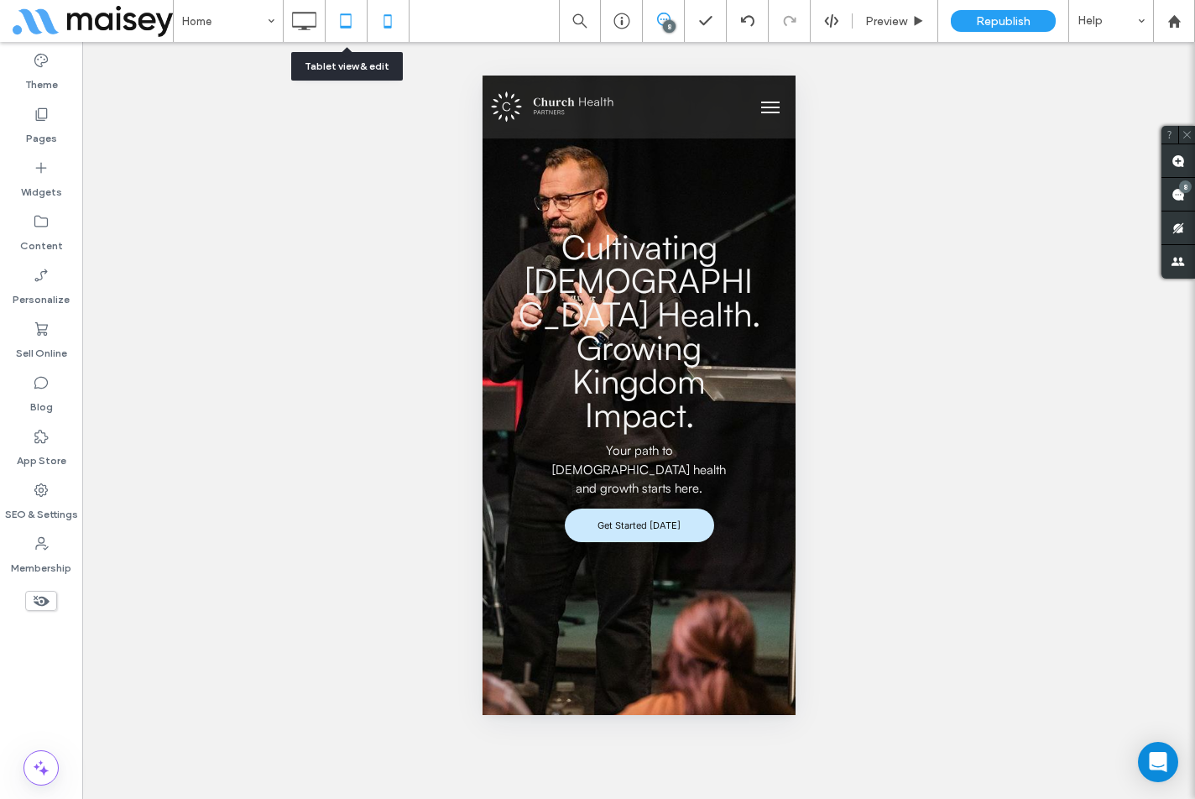
click at [340, 33] on icon at bounding box center [346, 21] width 34 height 34
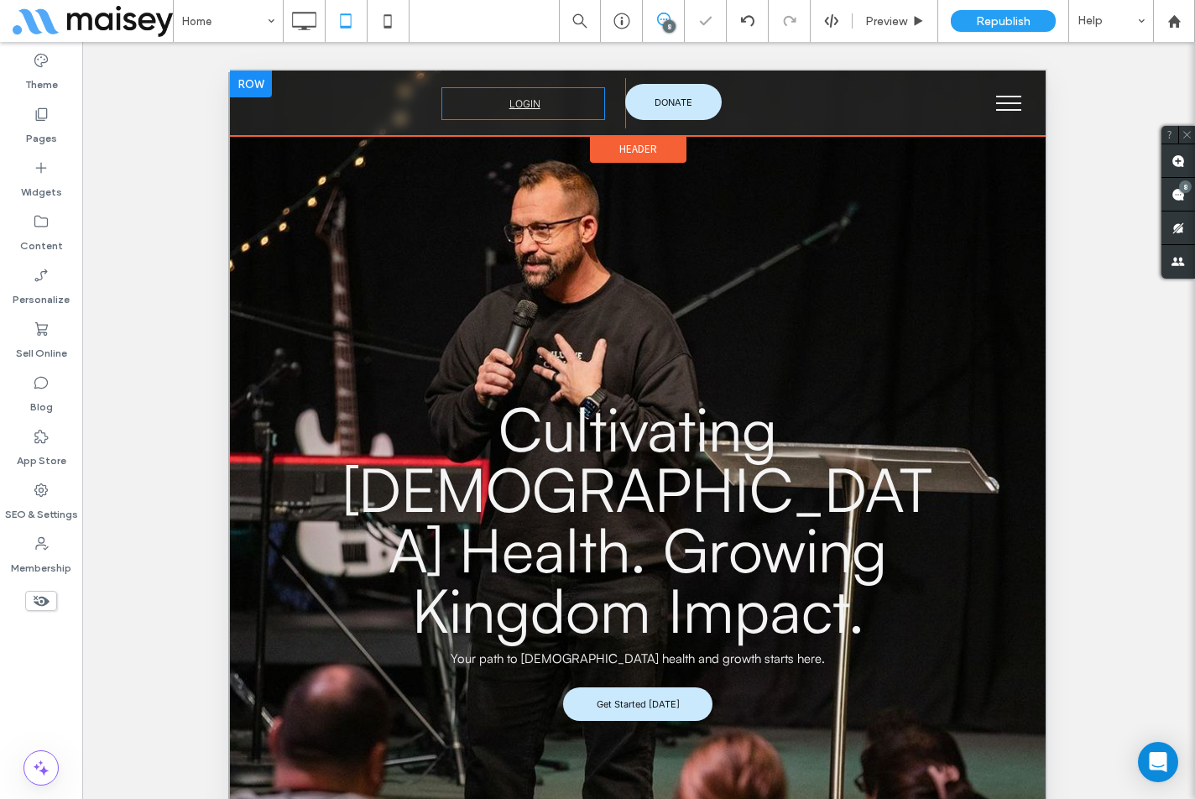
scroll to position [0, 0]
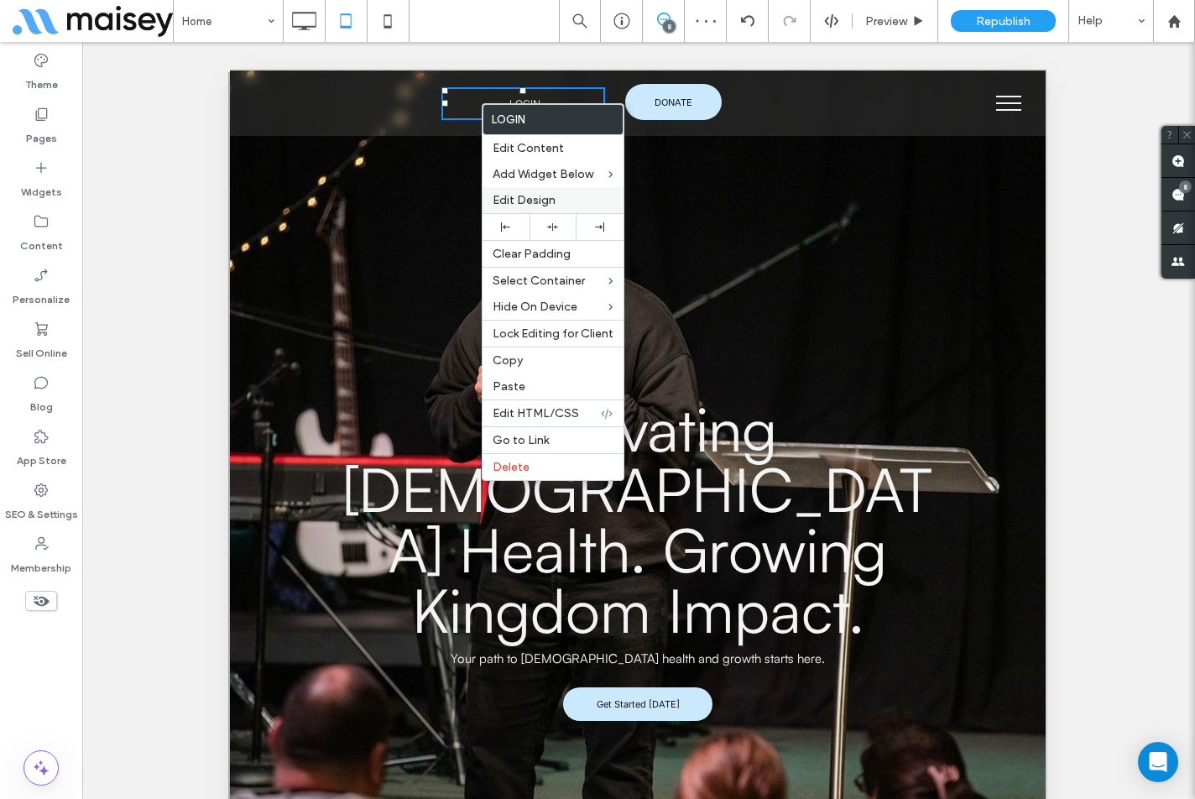
click at [531, 195] on span "Edit Design" at bounding box center [524, 200] width 63 height 14
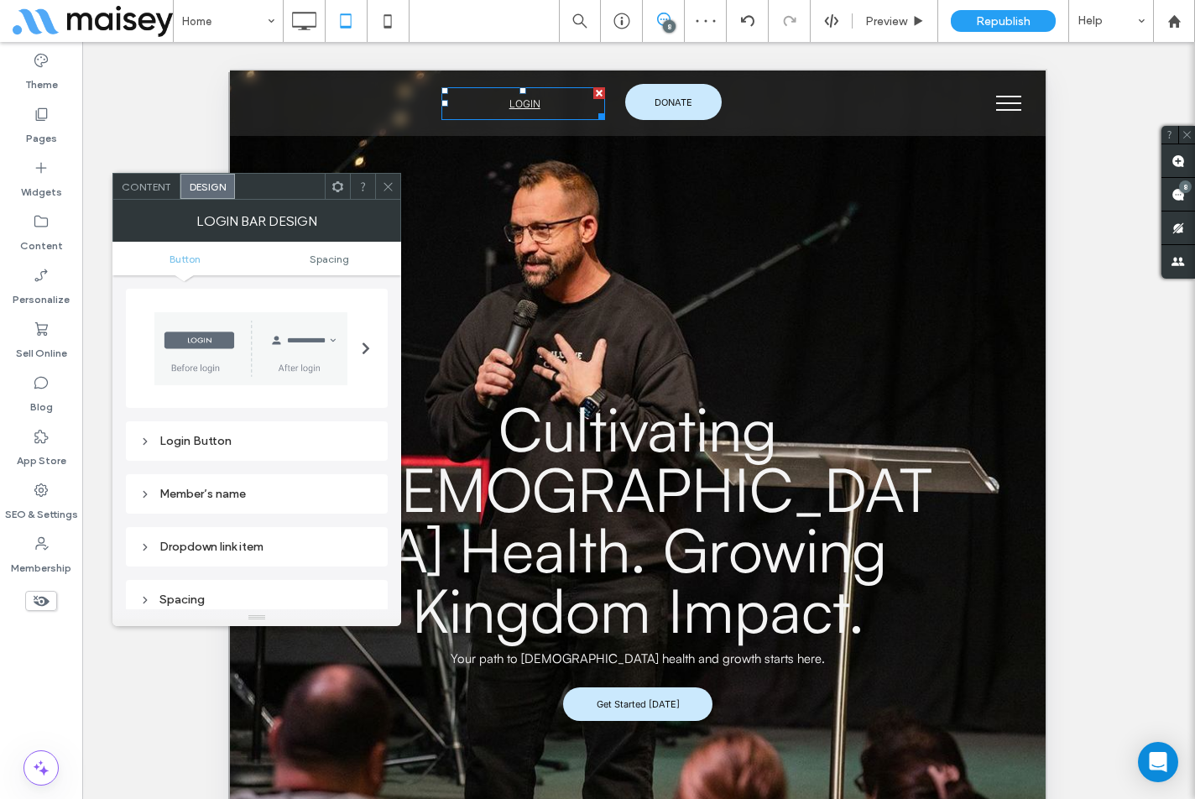
click at [274, 451] on div "Login Button" at bounding box center [256, 441] width 235 height 23
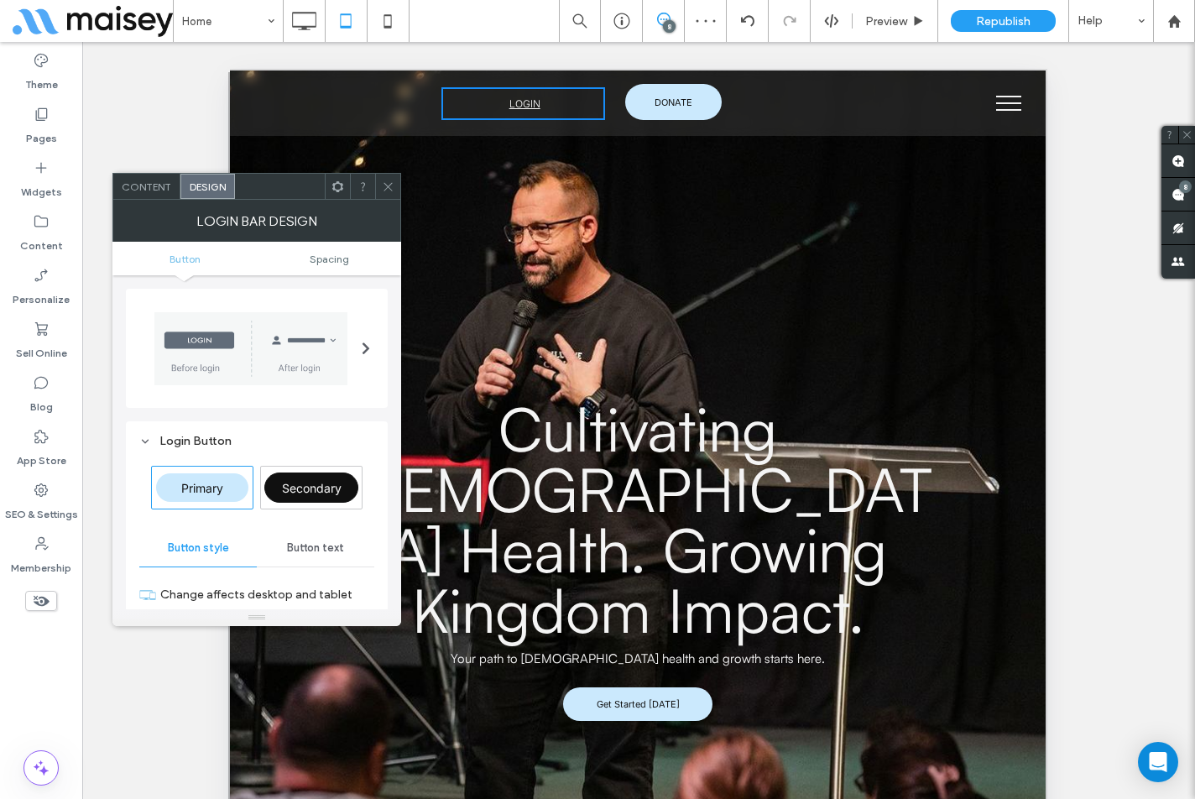
click at [310, 543] on span "Button text" at bounding box center [315, 547] width 57 height 13
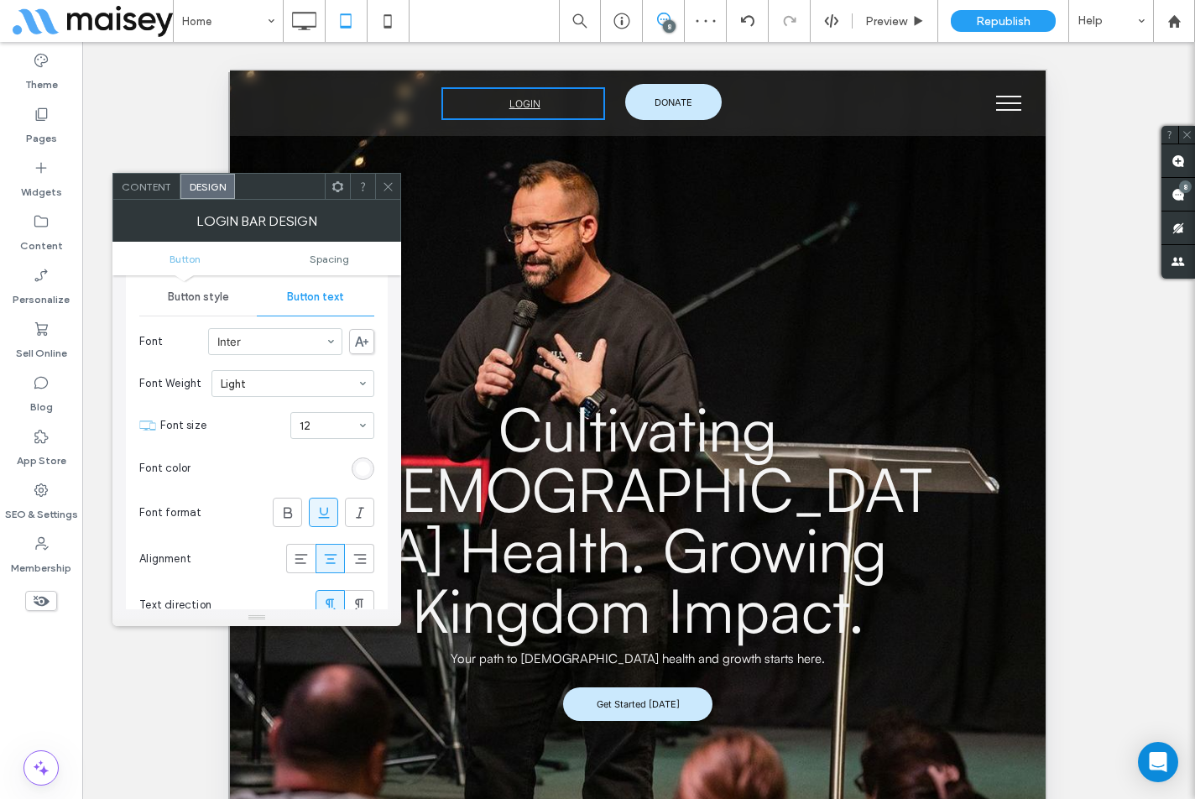
scroll to position [252, 0]
click at [358, 553] on use at bounding box center [359, 558] width 13 height 10
click at [389, 196] on span at bounding box center [388, 186] width 13 height 25
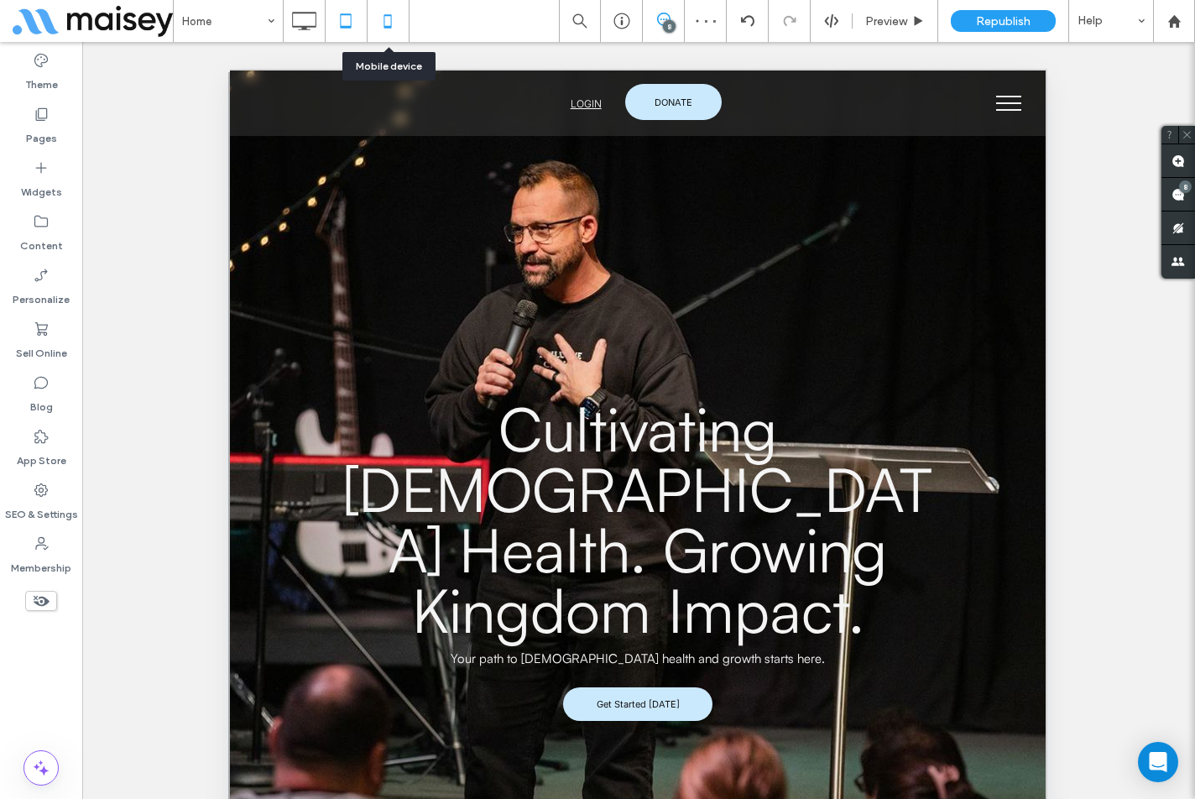
click at [389, 23] on icon at bounding box center [388, 21] width 34 height 34
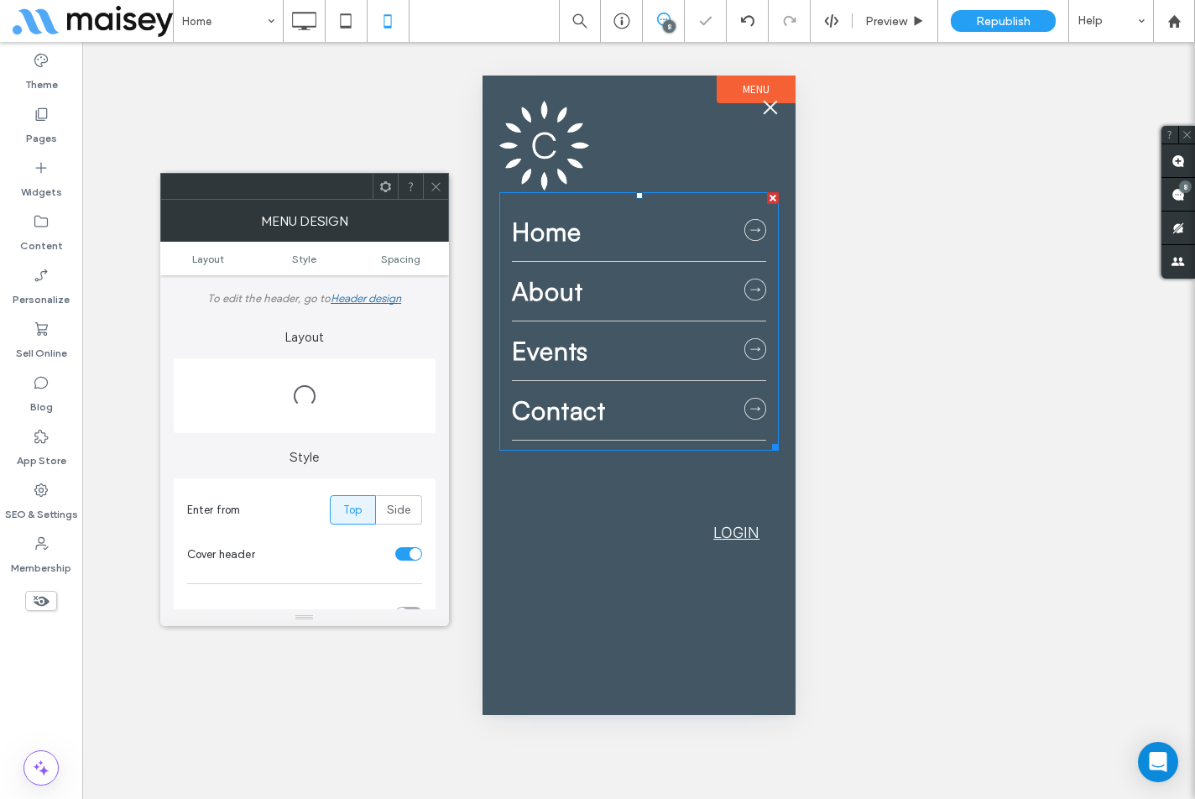
scroll to position [0, 0]
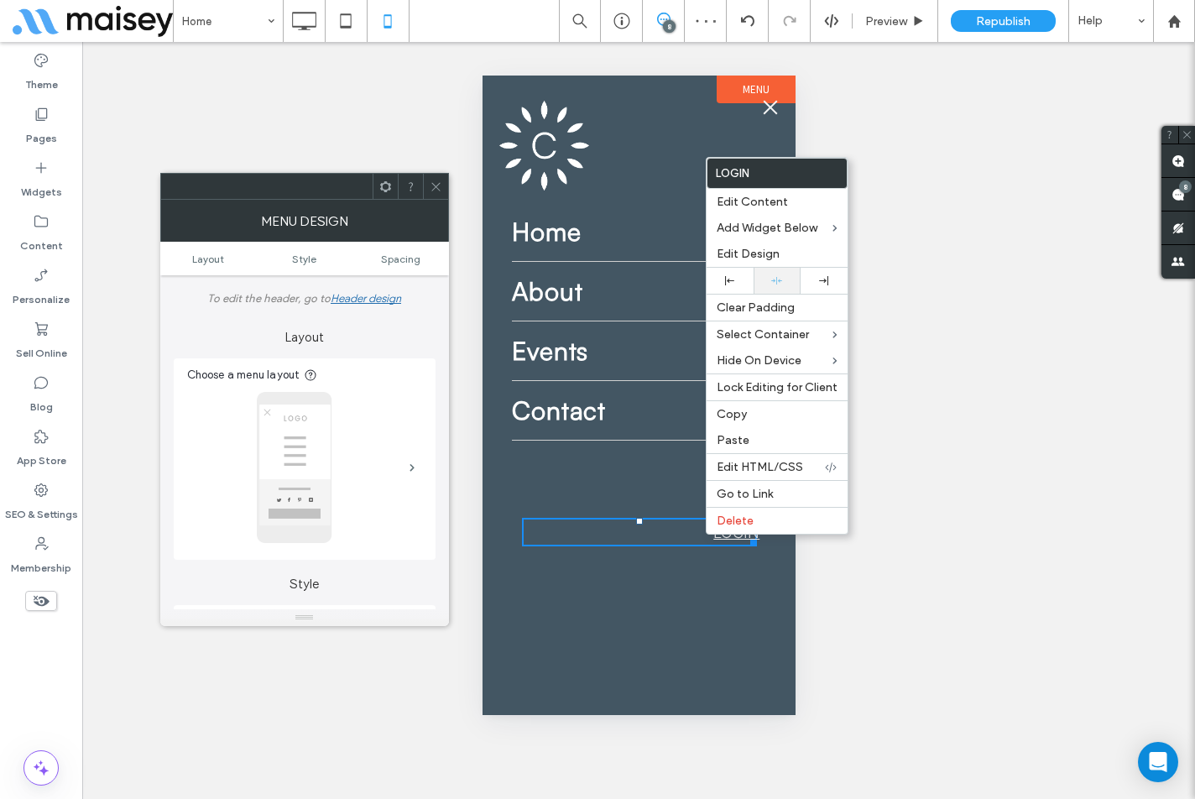
click at [773, 271] on div at bounding box center [776, 281] width 47 height 26
click at [769, 253] on span "Edit Design" at bounding box center [748, 254] width 63 height 14
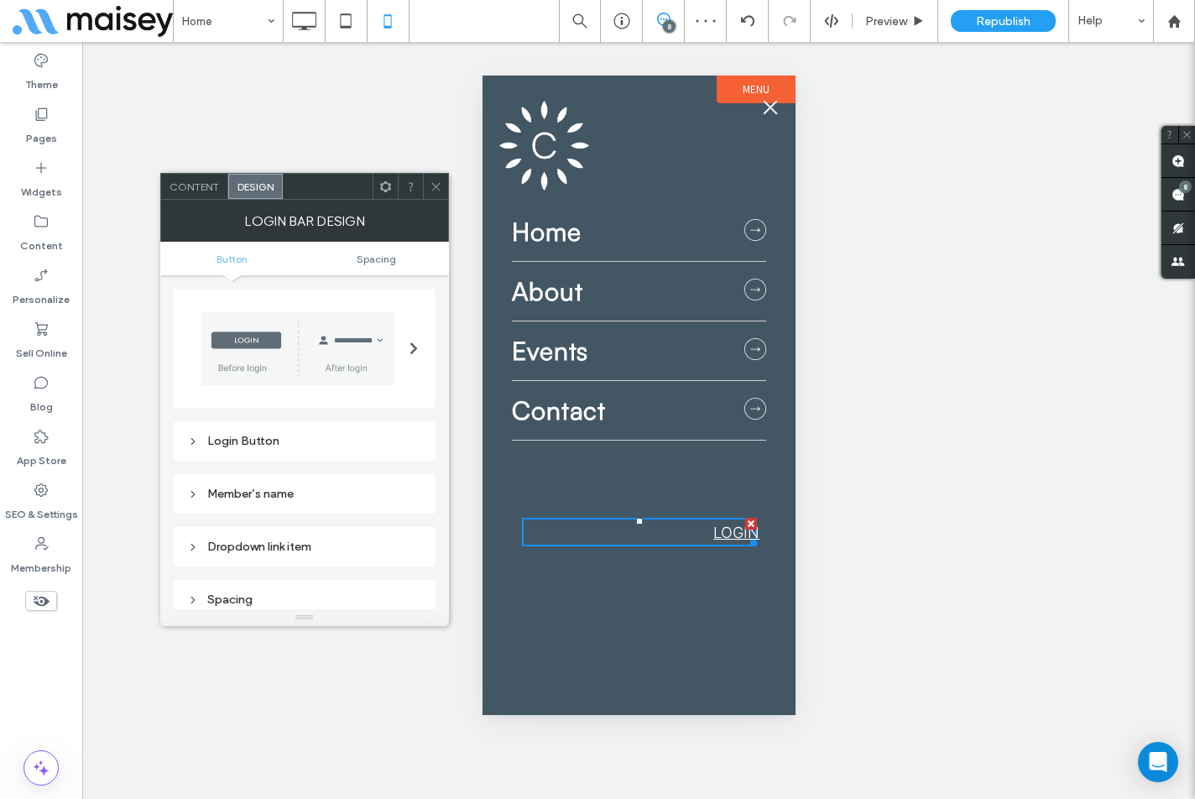
click at [293, 438] on div "Login Button" at bounding box center [304, 441] width 235 height 14
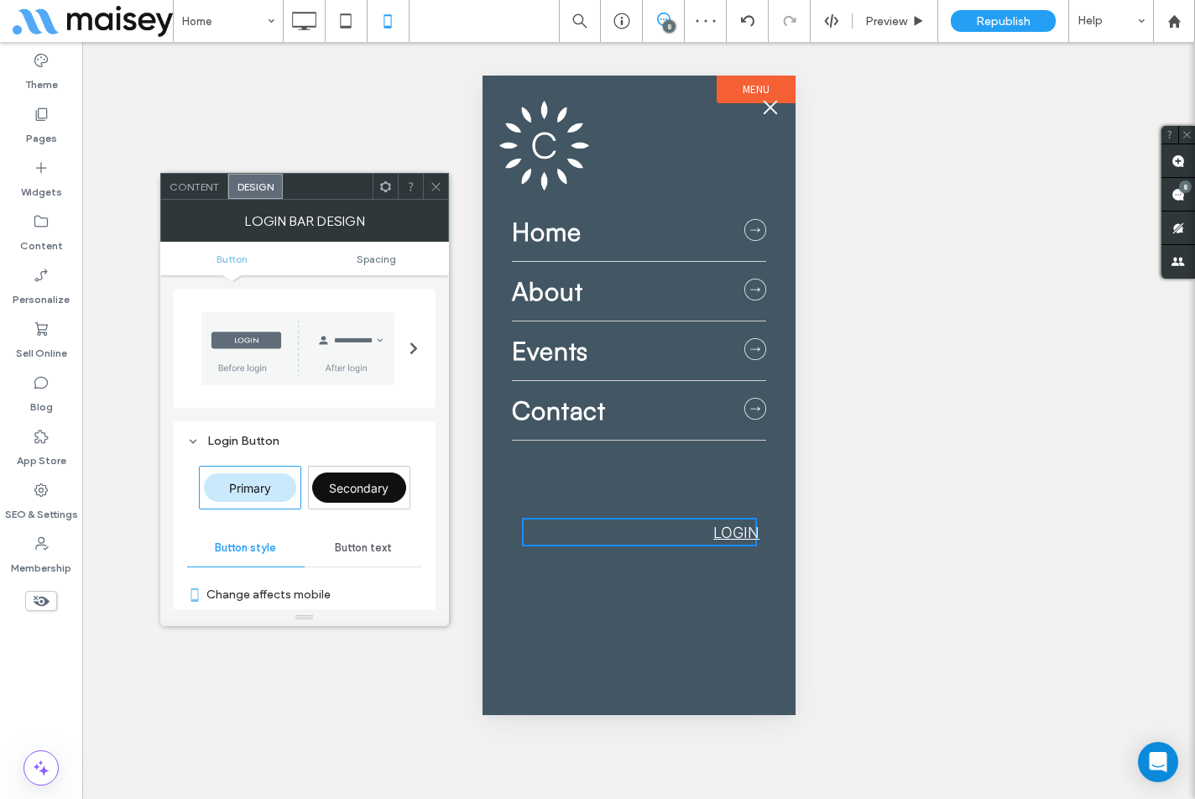
click at [362, 550] on span "Button text" at bounding box center [363, 547] width 57 height 13
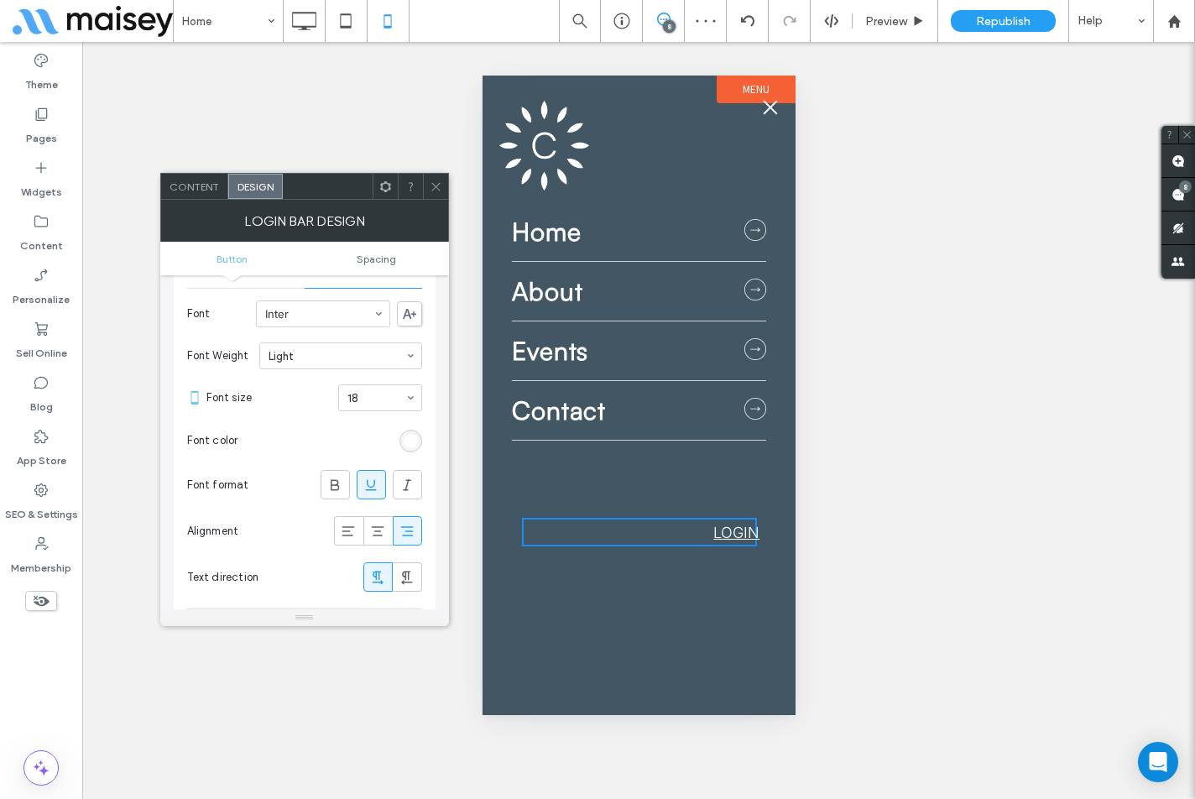
scroll to position [336, 0]
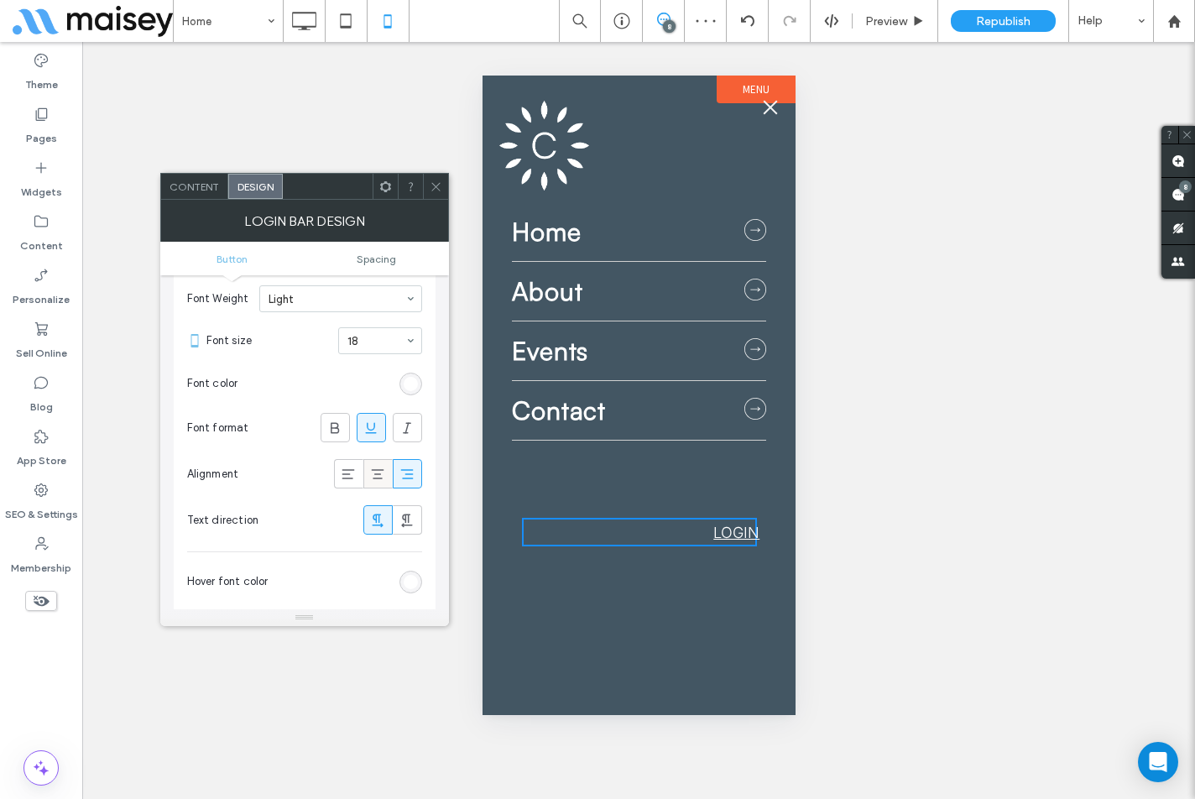
click at [373, 475] on icon at bounding box center [377, 474] width 17 height 17
click at [435, 190] on icon at bounding box center [436, 186] width 13 height 13
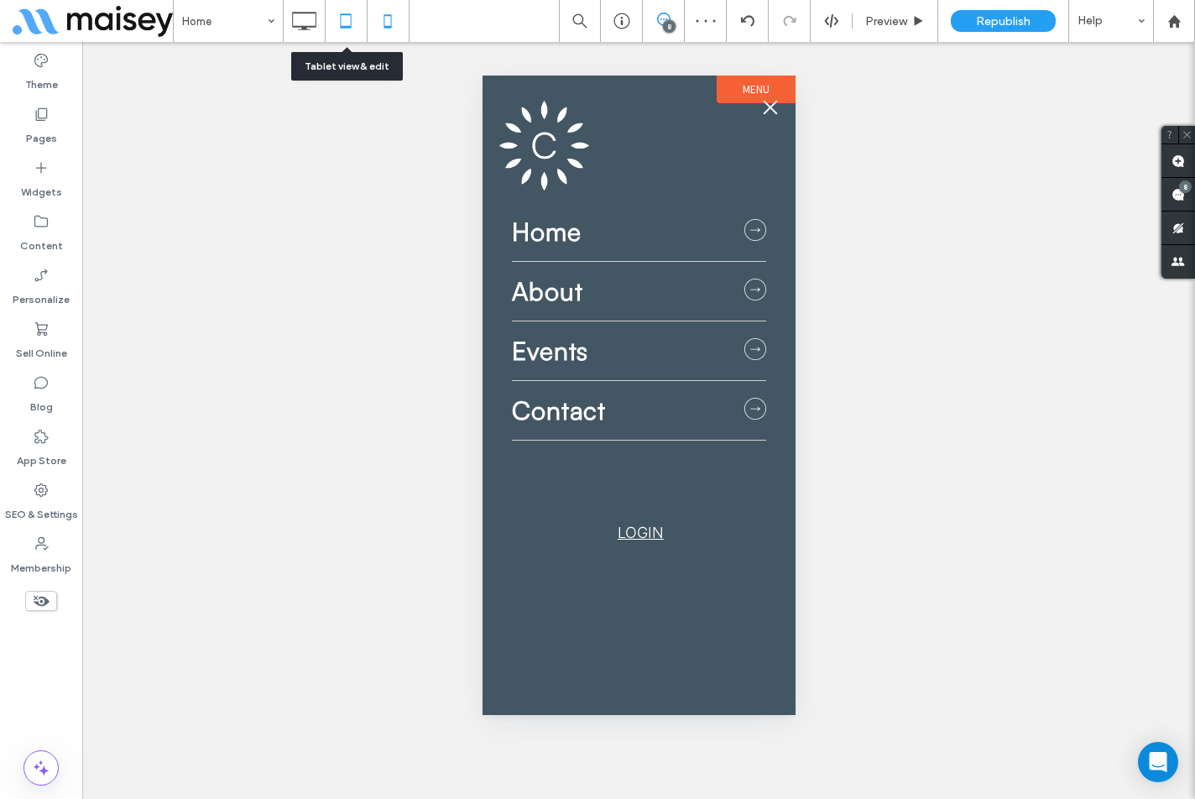
click at [346, 29] on icon at bounding box center [346, 21] width 34 height 34
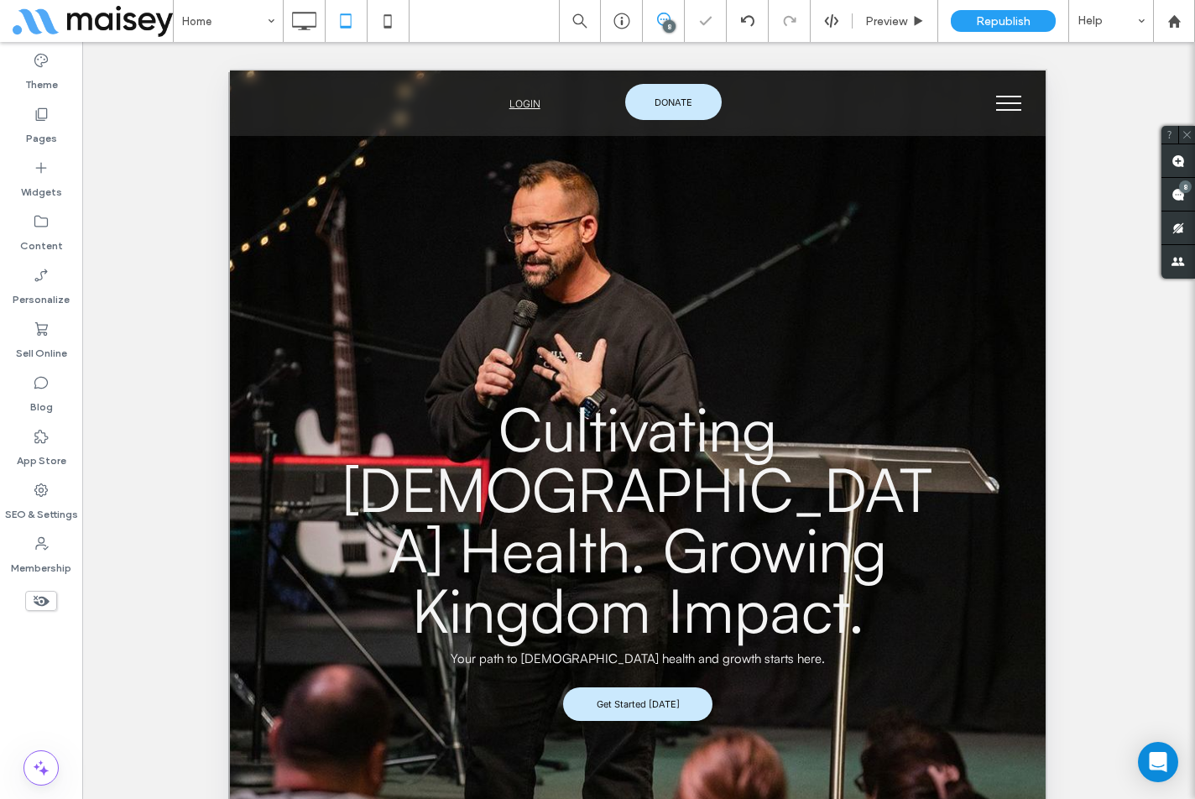
scroll to position [0, 0]
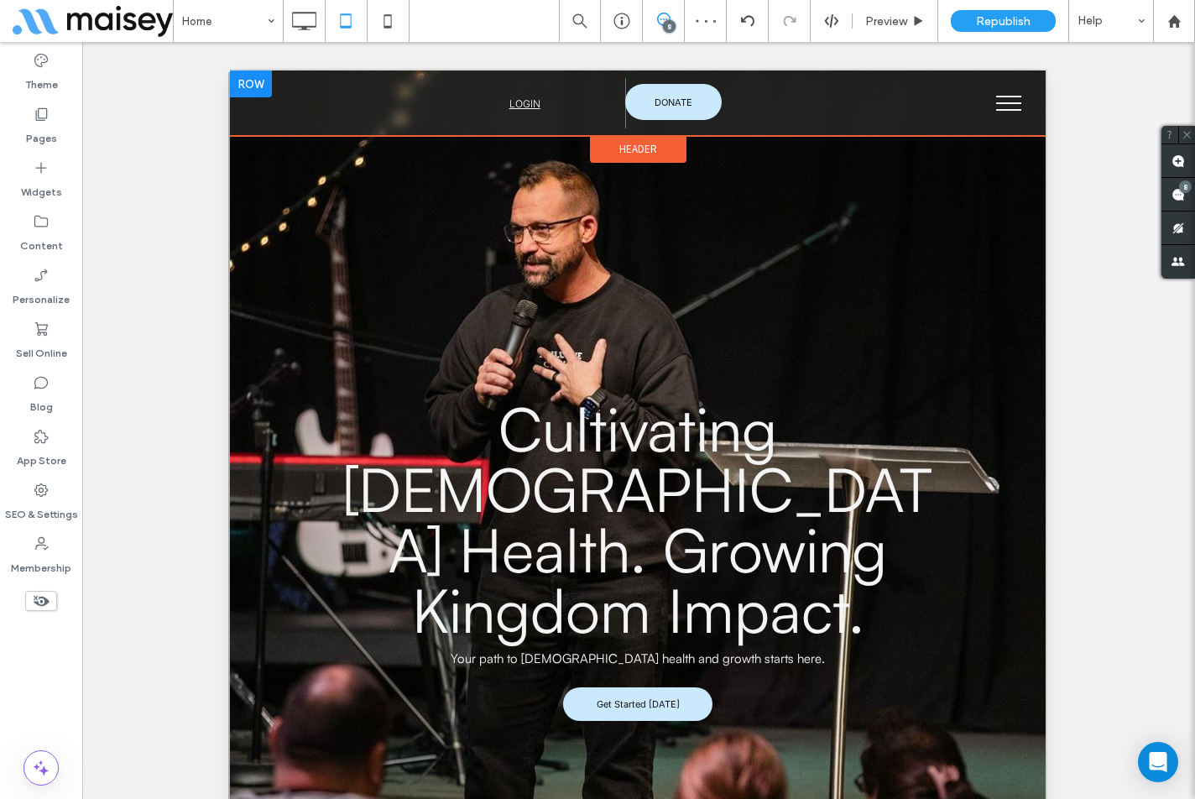
click at [394, 111] on div "LOGIN John Doe My Account LOGOUT Click To Paste" at bounding box center [444, 103] width 362 height 50
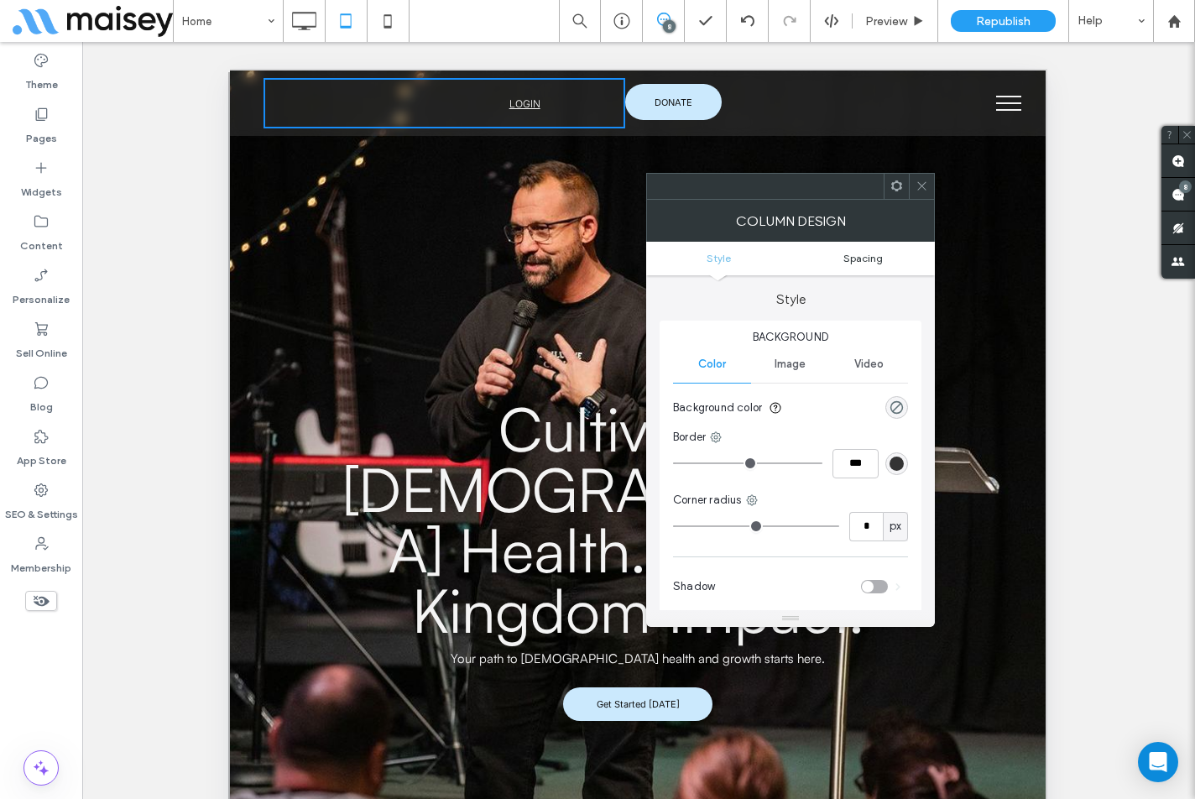
click at [852, 257] on span "Spacing" at bounding box center [862, 258] width 39 height 13
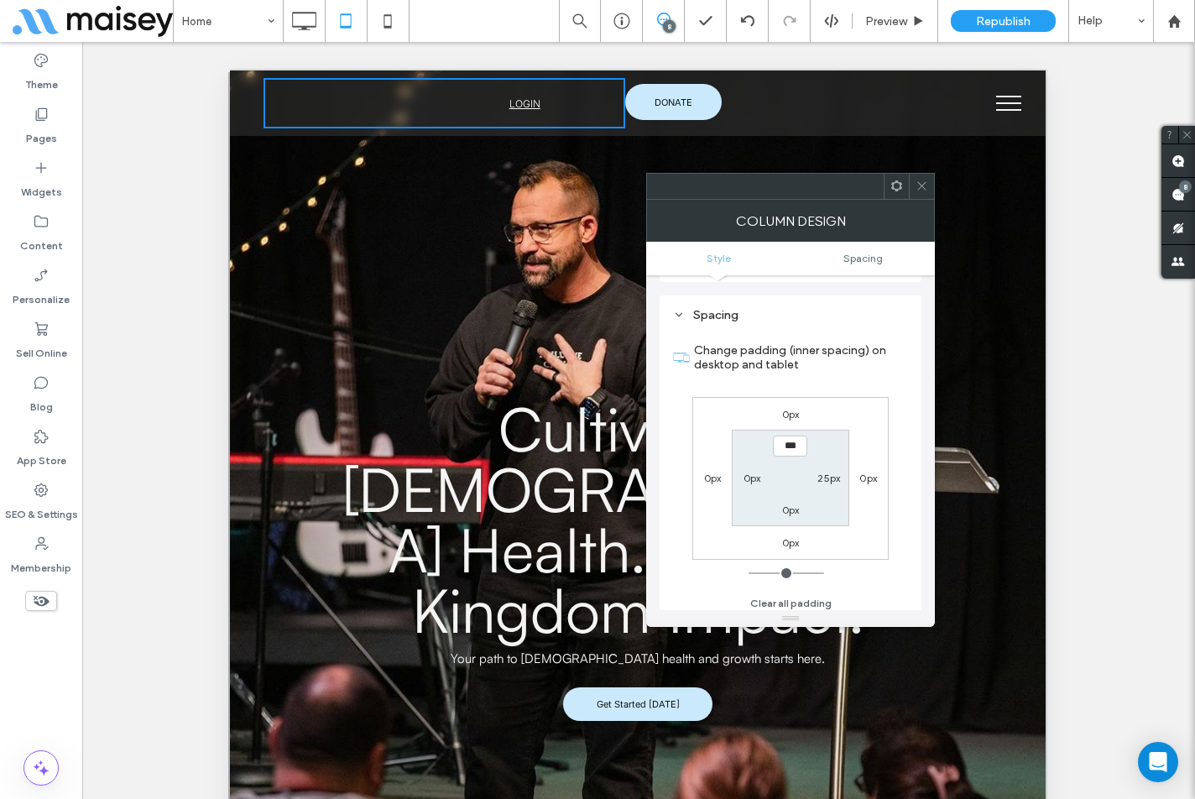
scroll to position [341, 0]
click at [839, 473] on label "25px" at bounding box center [828, 471] width 23 height 13
type input "**"
type input "*"
type input "***"
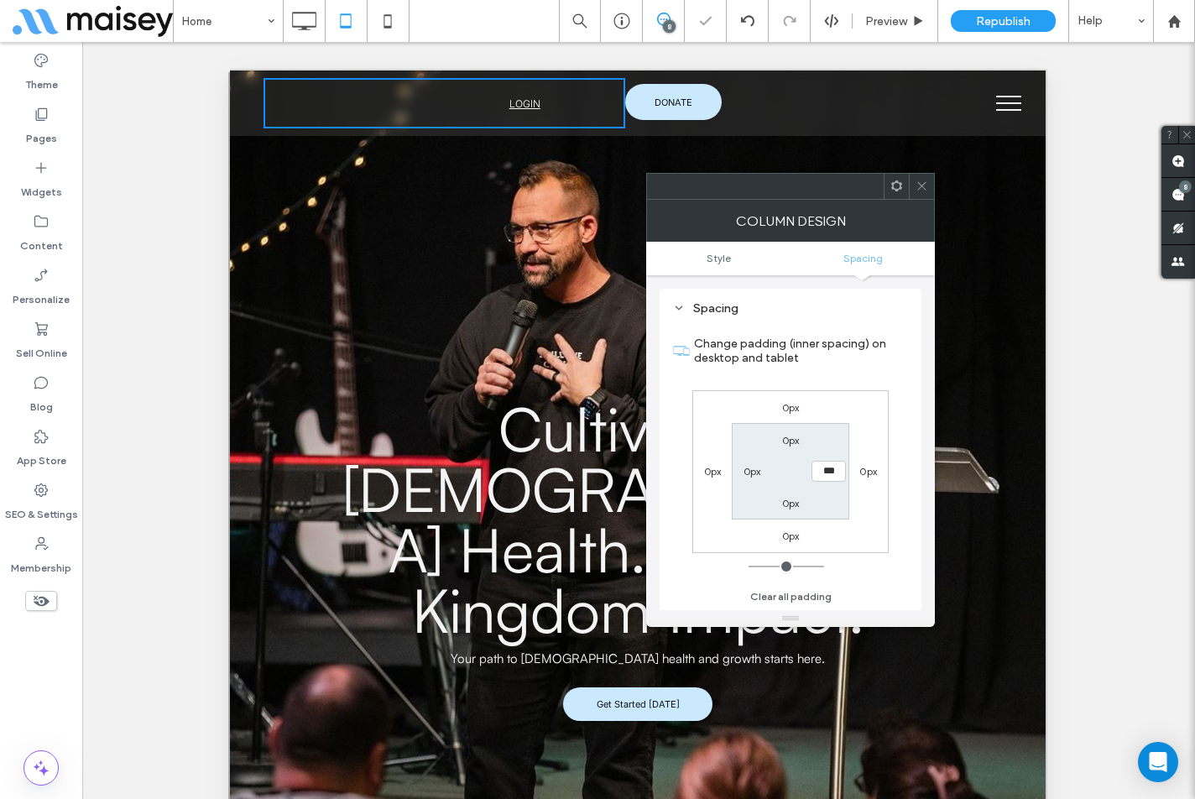
click at [872, 451] on div "0px 0px 0px 0px 0px *** 0px 0px" at bounding box center [790, 471] width 196 height 163
click at [923, 191] on icon at bounding box center [921, 186] width 13 height 13
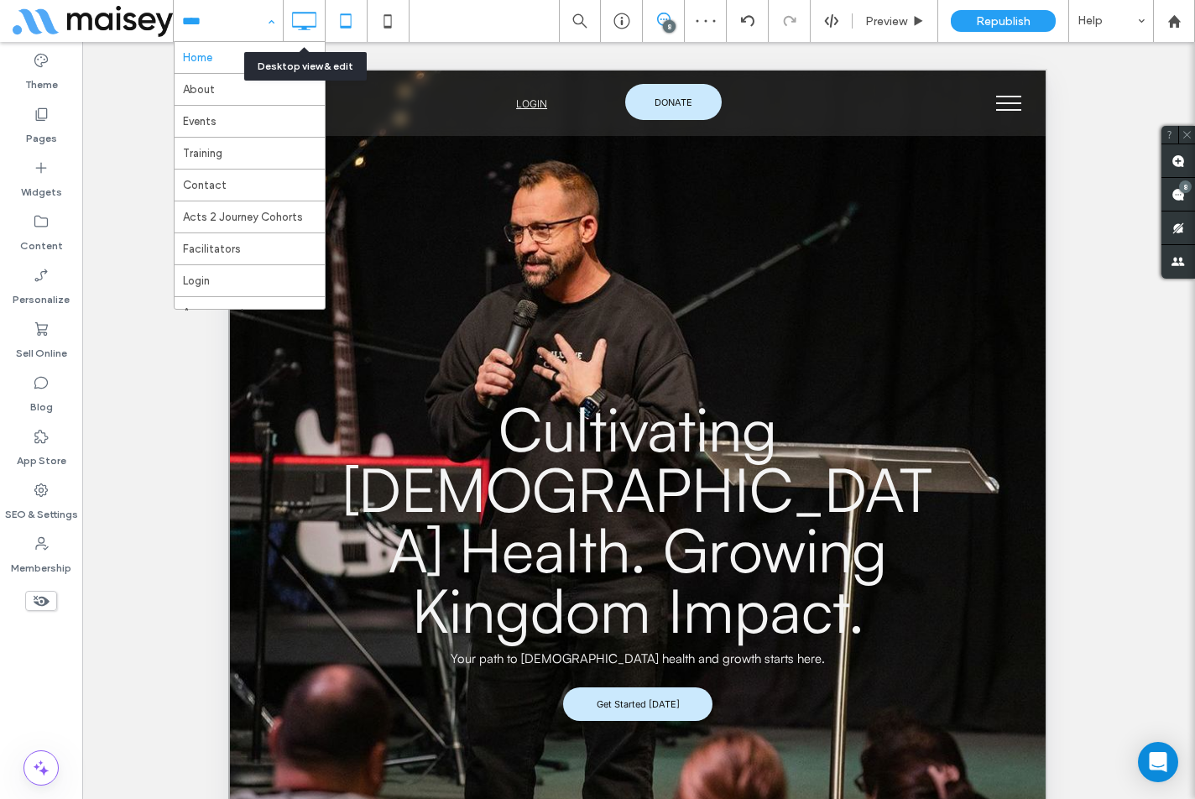
click at [289, 23] on icon at bounding box center [304, 21] width 34 height 34
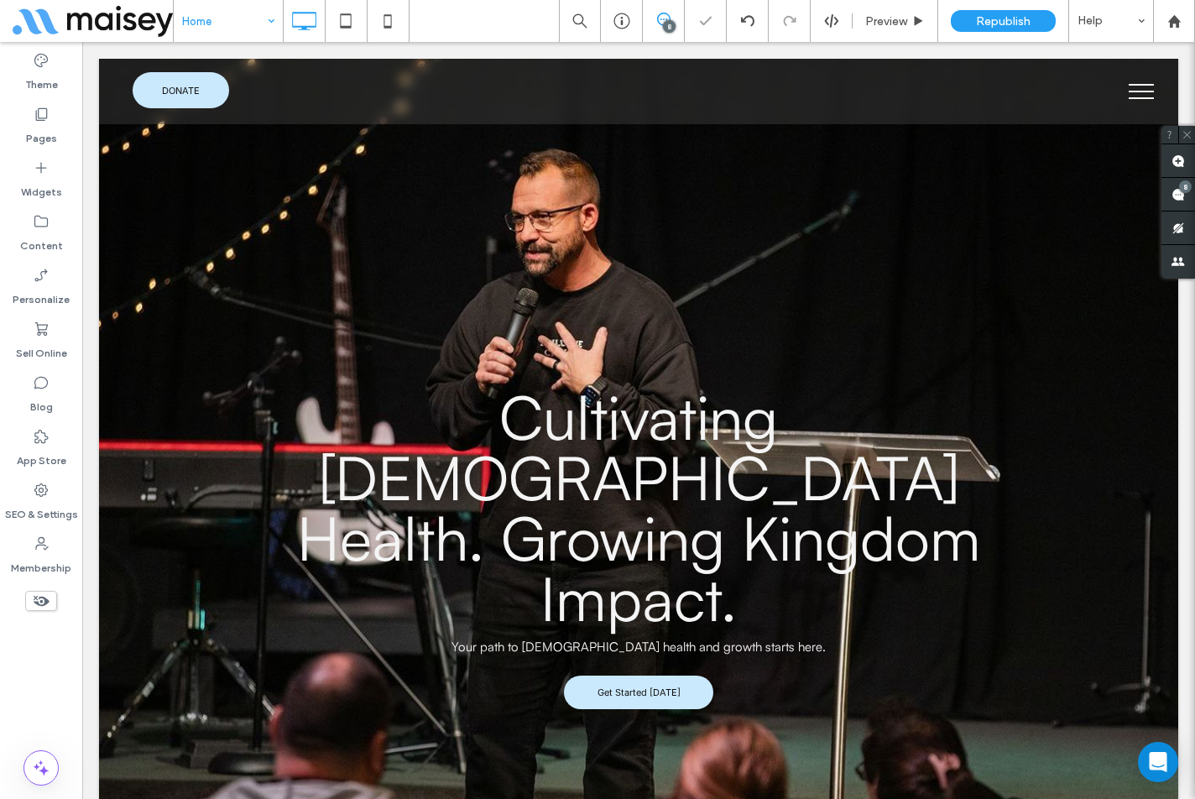
scroll to position [0, 0]
click at [1131, 87] on button "menu" at bounding box center [1141, 92] width 44 height 44
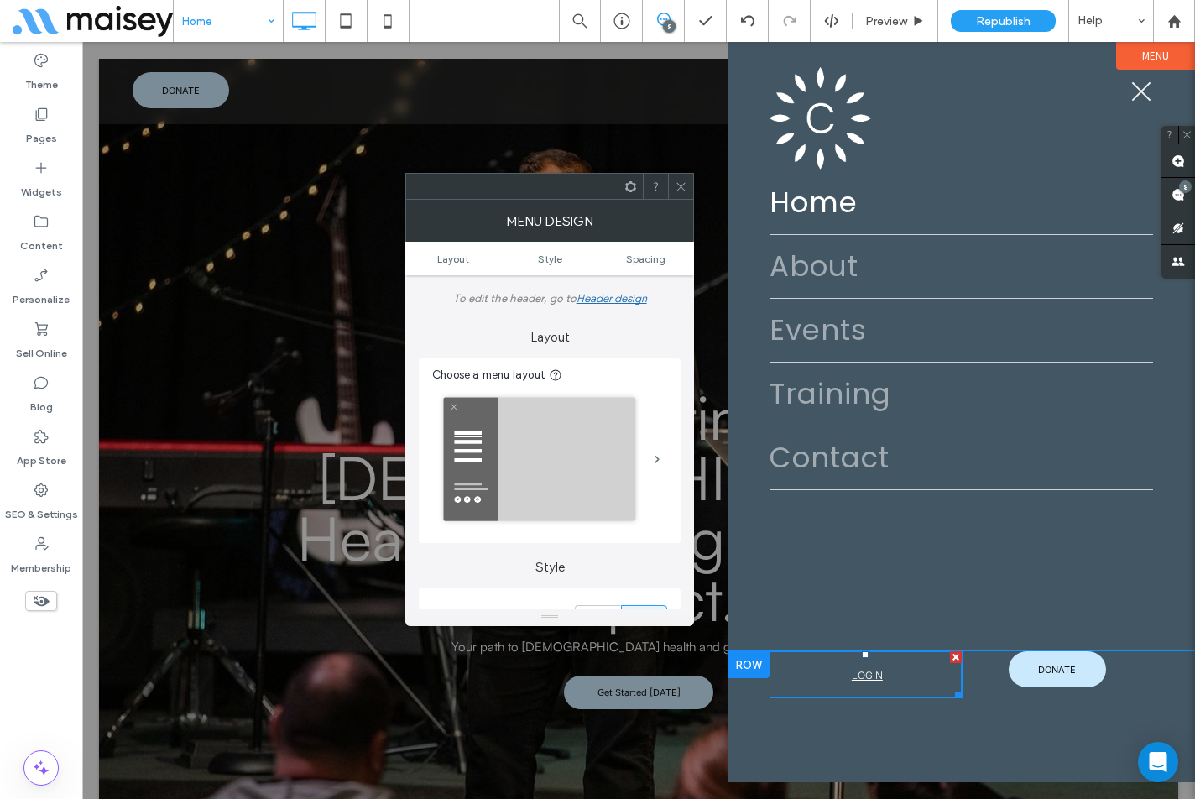
click at [859, 667] on span "LOGIN" at bounding box center [867, 674] width 31 height 29
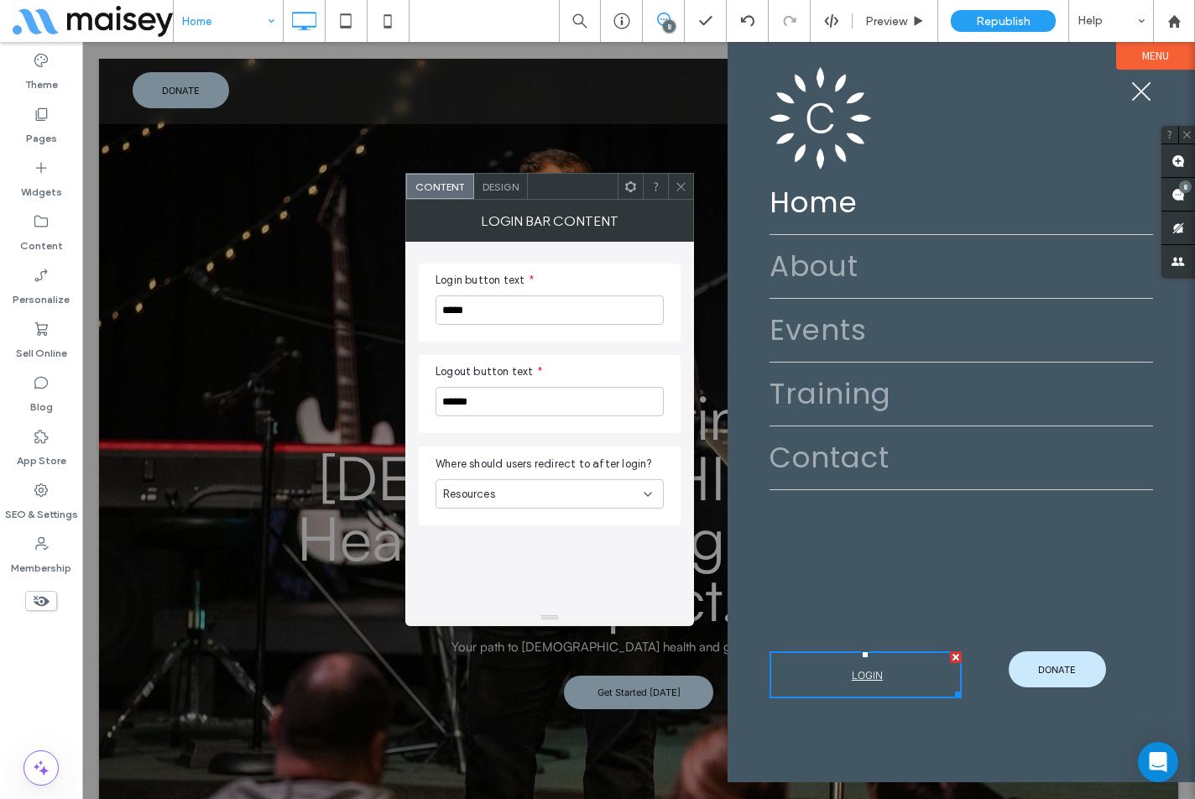
click at [504, 198] on div "Design" at bounding box center [501, 186] width 54 height 25
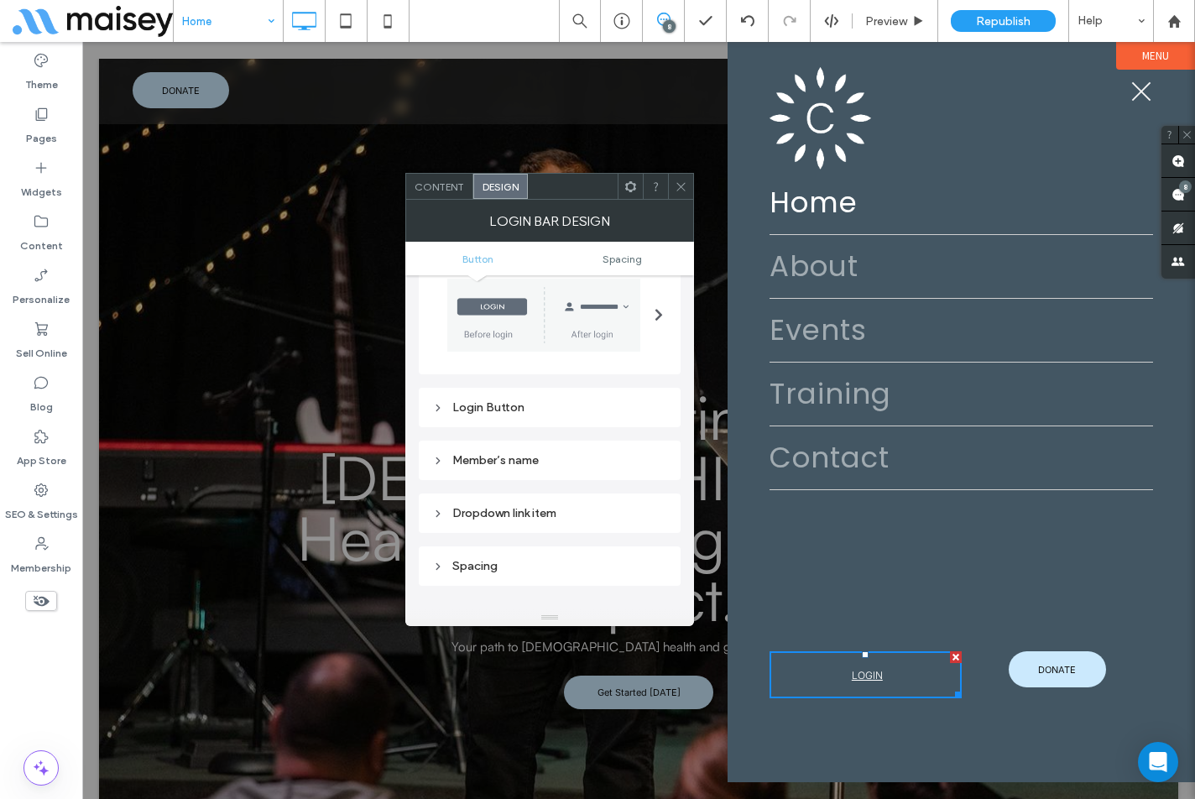
scroll to position [84, 0]
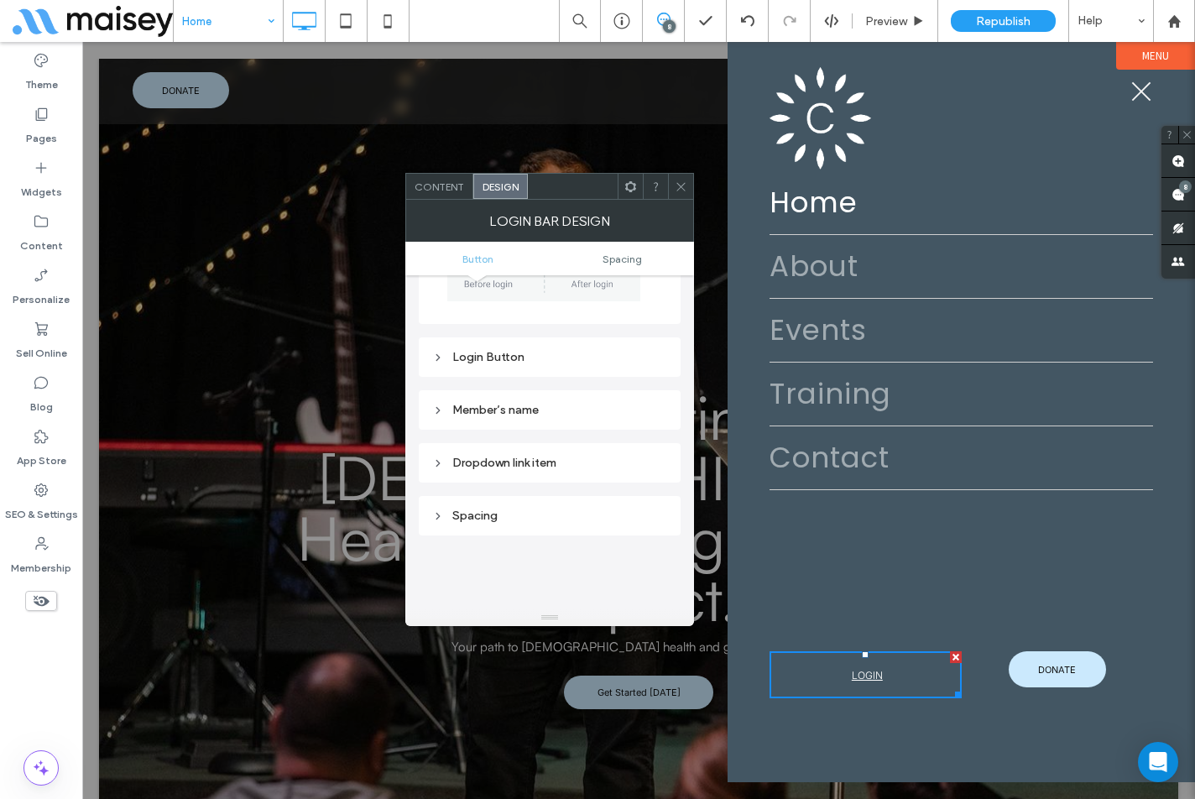
click at [525, 414] on div "Member’s name" at bounding box center [549, 410] width 235 height 14
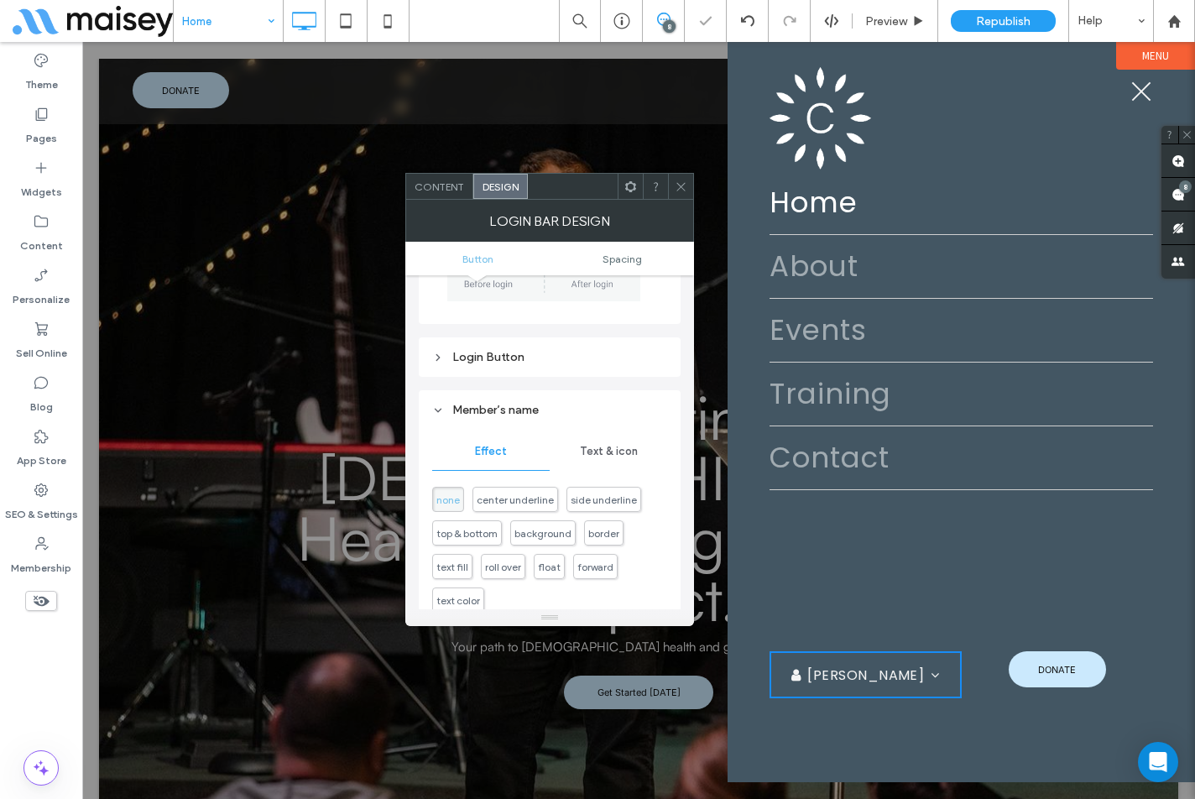
click at [529, 412] on div "Member’s name" at bounding box center [549, 410] width 235 height 14
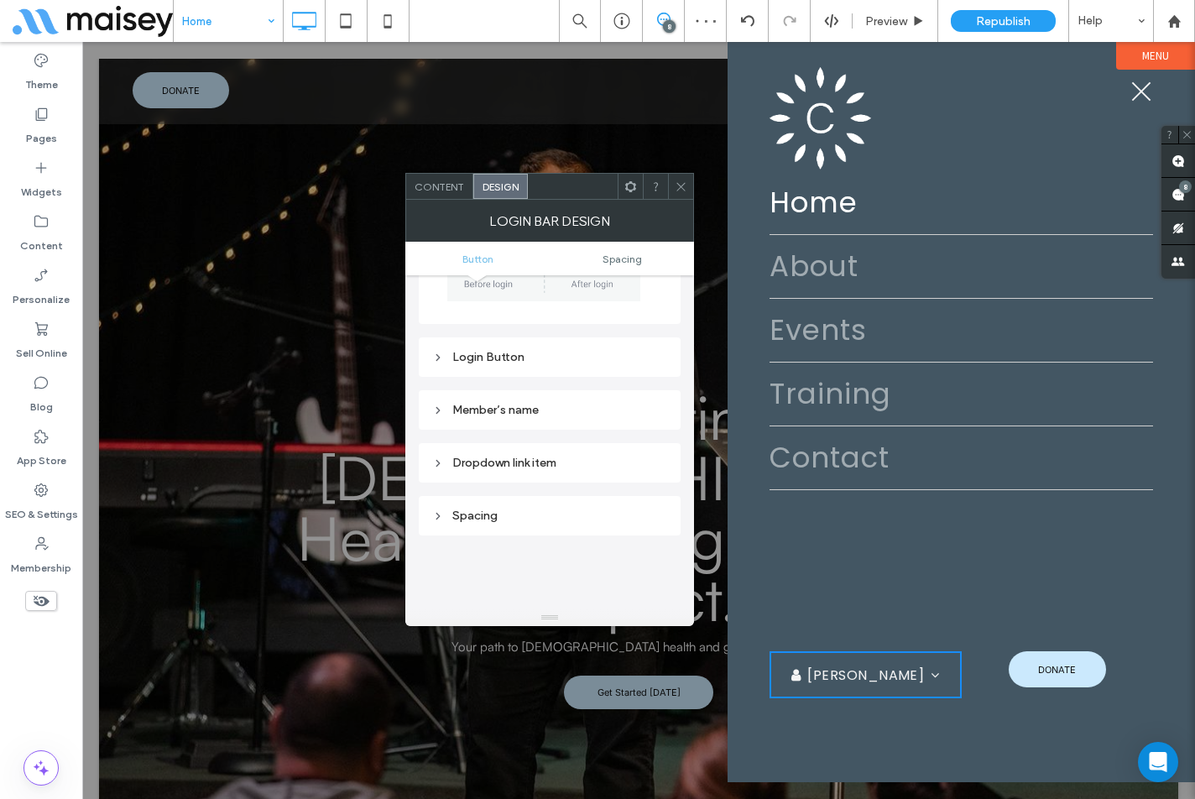
click at [525, 452] on div "Dropdown link item" at bounding box center [549, 462] width 235 height 23
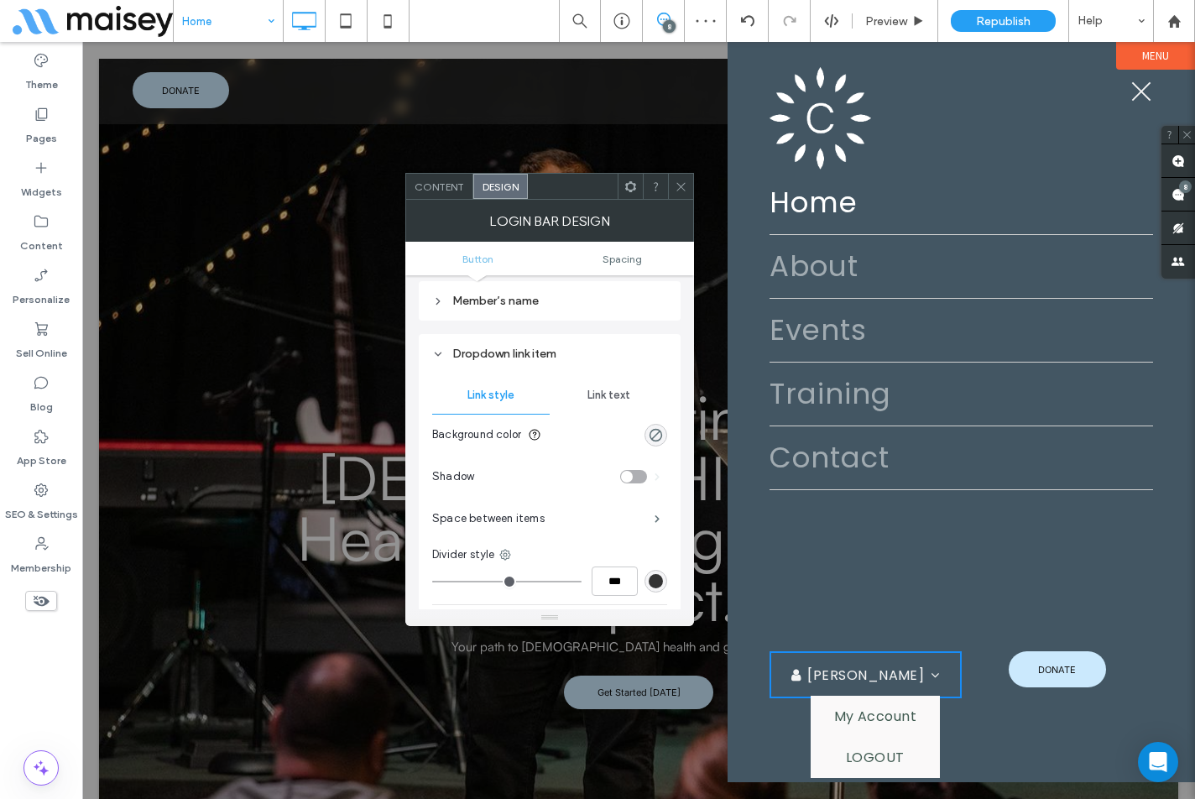
scroll to position [252, 0]
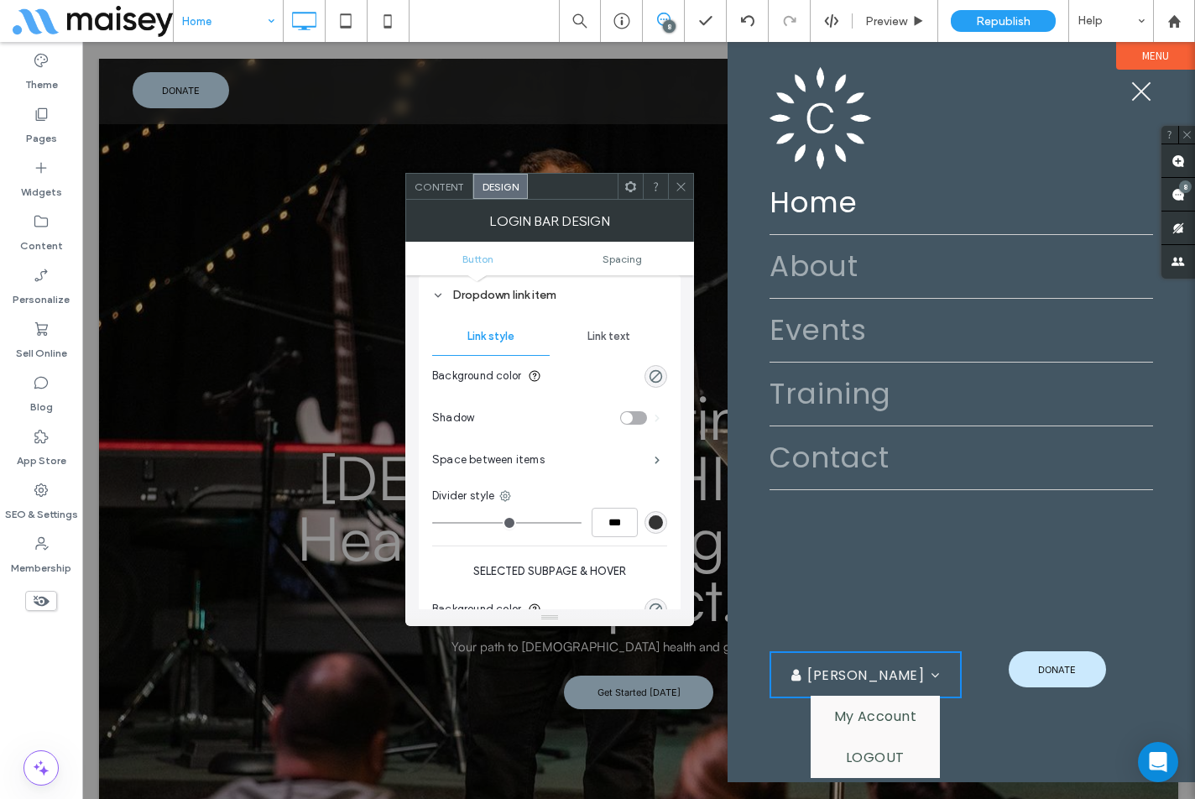
click at [681, 187] on use at bounding box center [680, 186] width 8 height 8
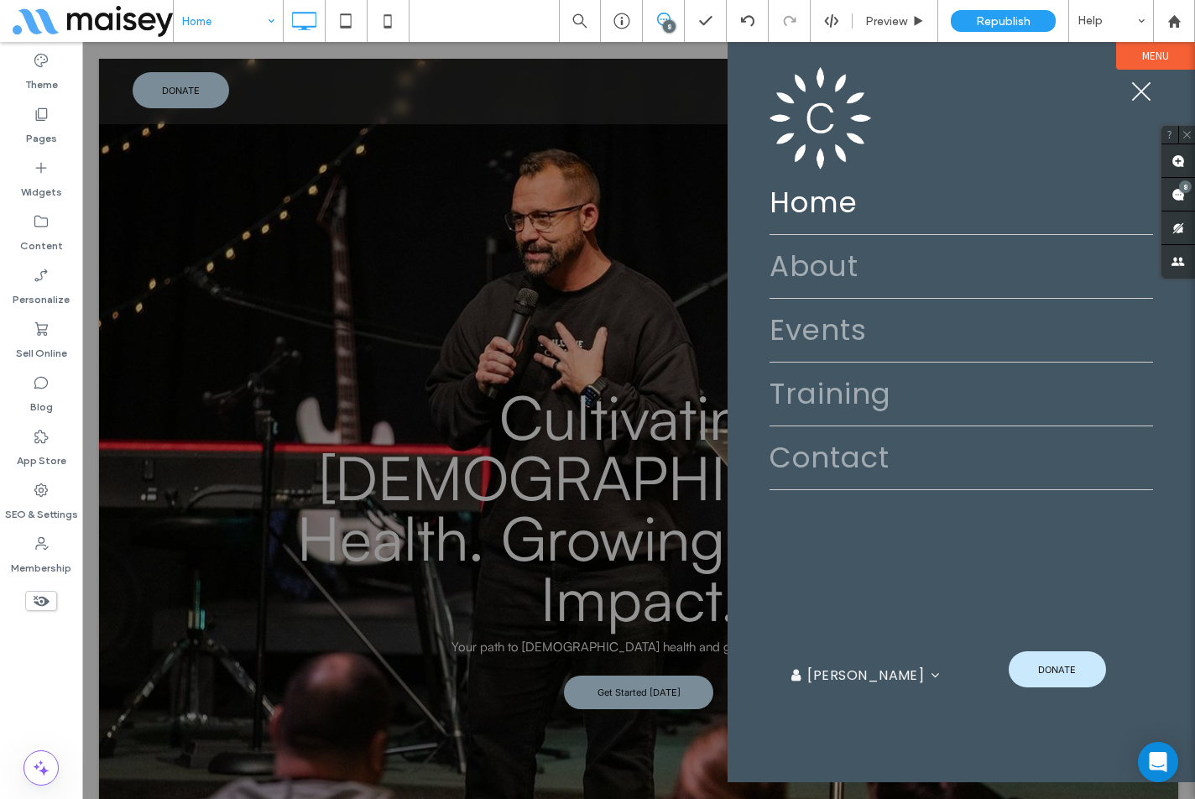
click at [1144, 97] on button "menu" at bounding box center [1141, 92] width 44 height 44
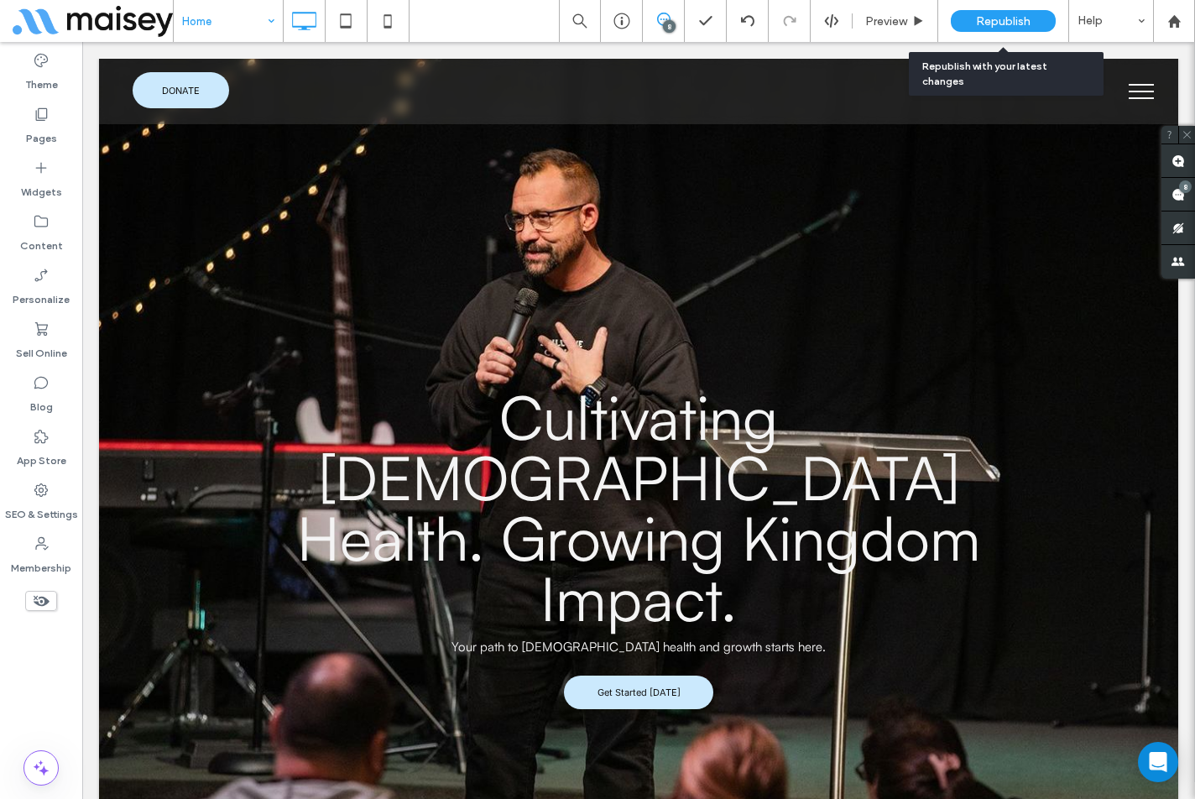
click at [1019, 23] on span "Republish" at bounding box center [1003, 21] width 55 height 14
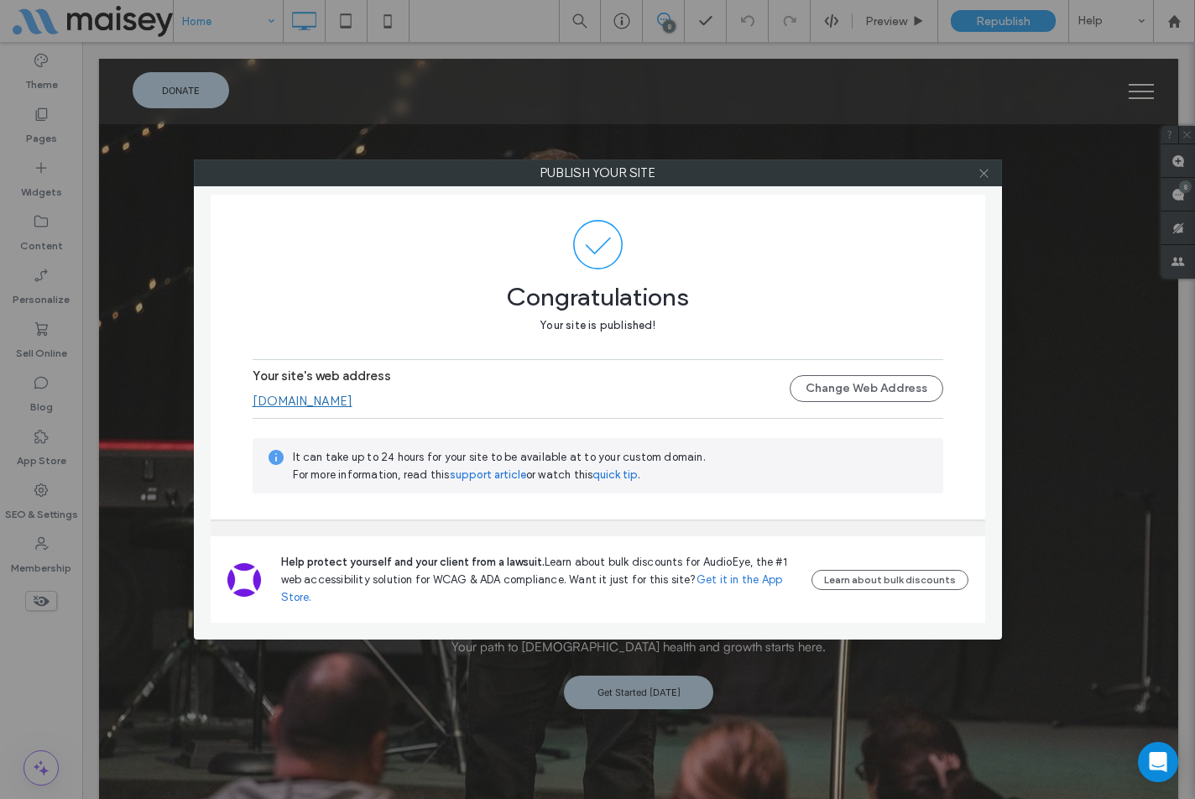
click at [983, 179] on icon at bounding box center [983, 173] width 13 height 13
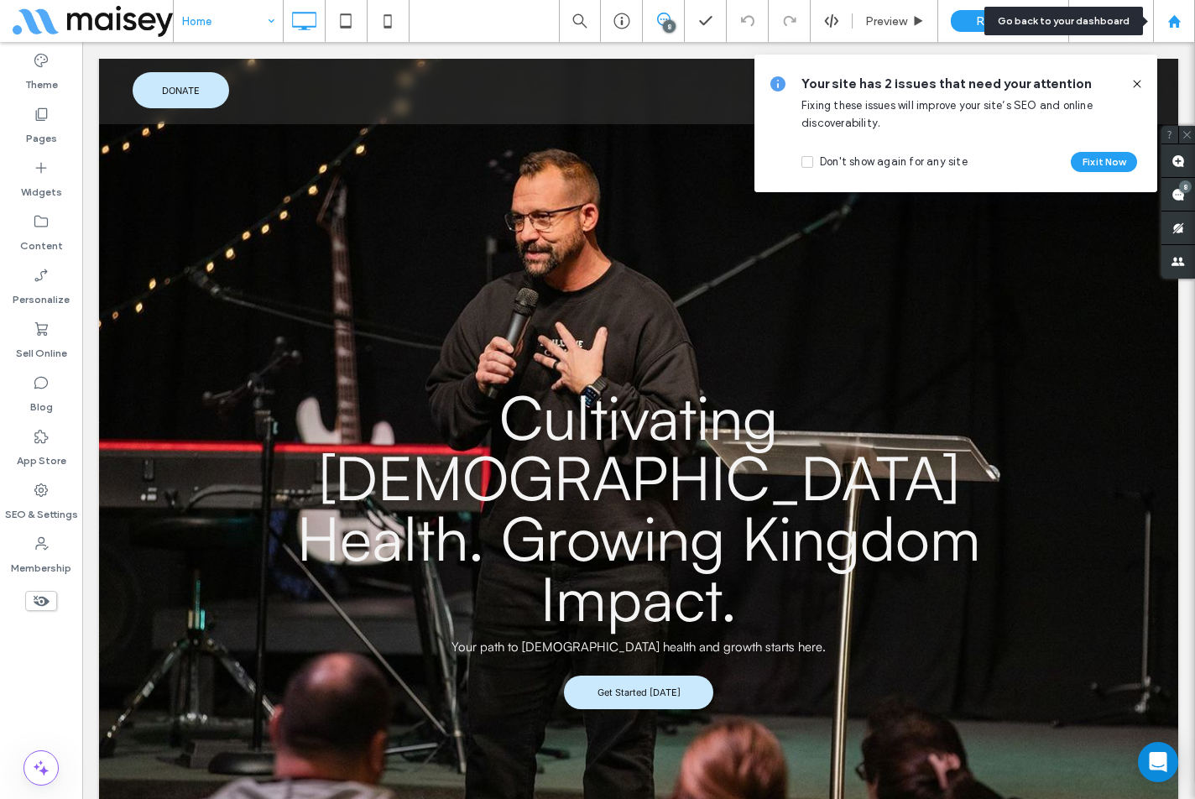
click at [1183, 21] on div at bounding box center [1174, 21] width 40 height 14
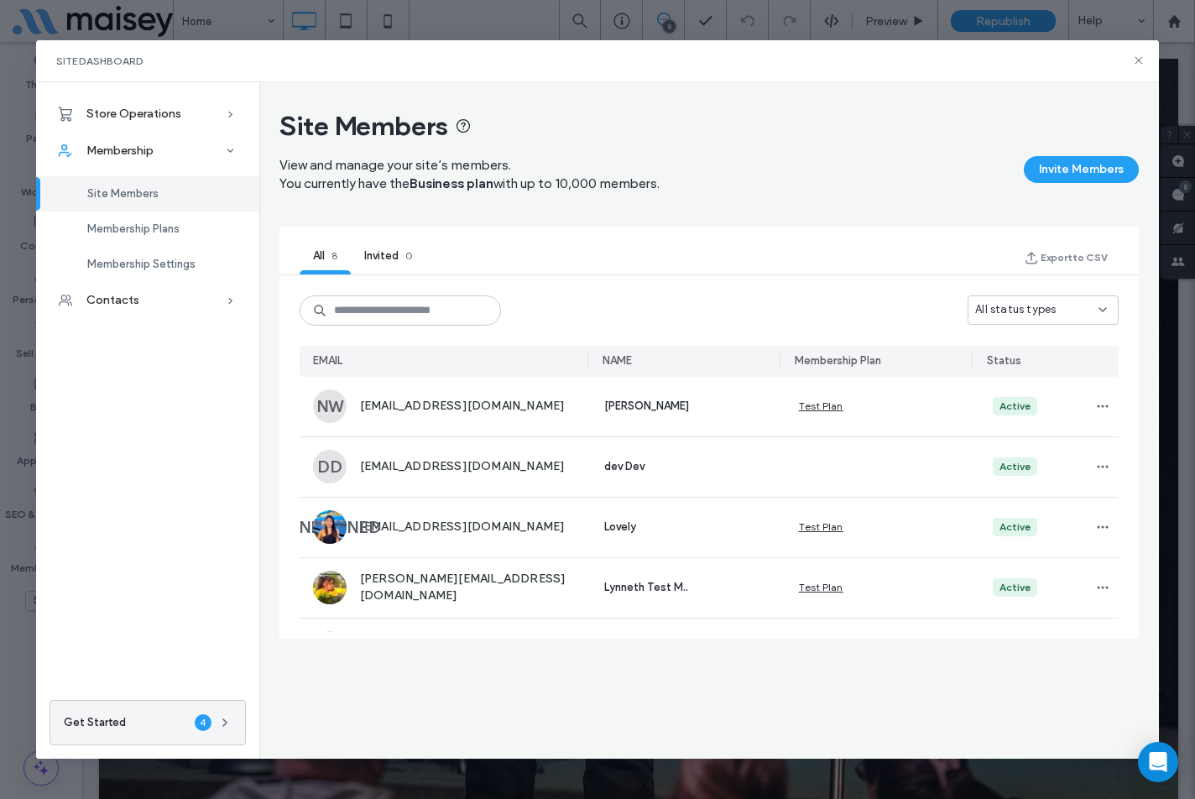
click at [1134, 60] on icon at bounding box center [1138, 60] width 13 height 13
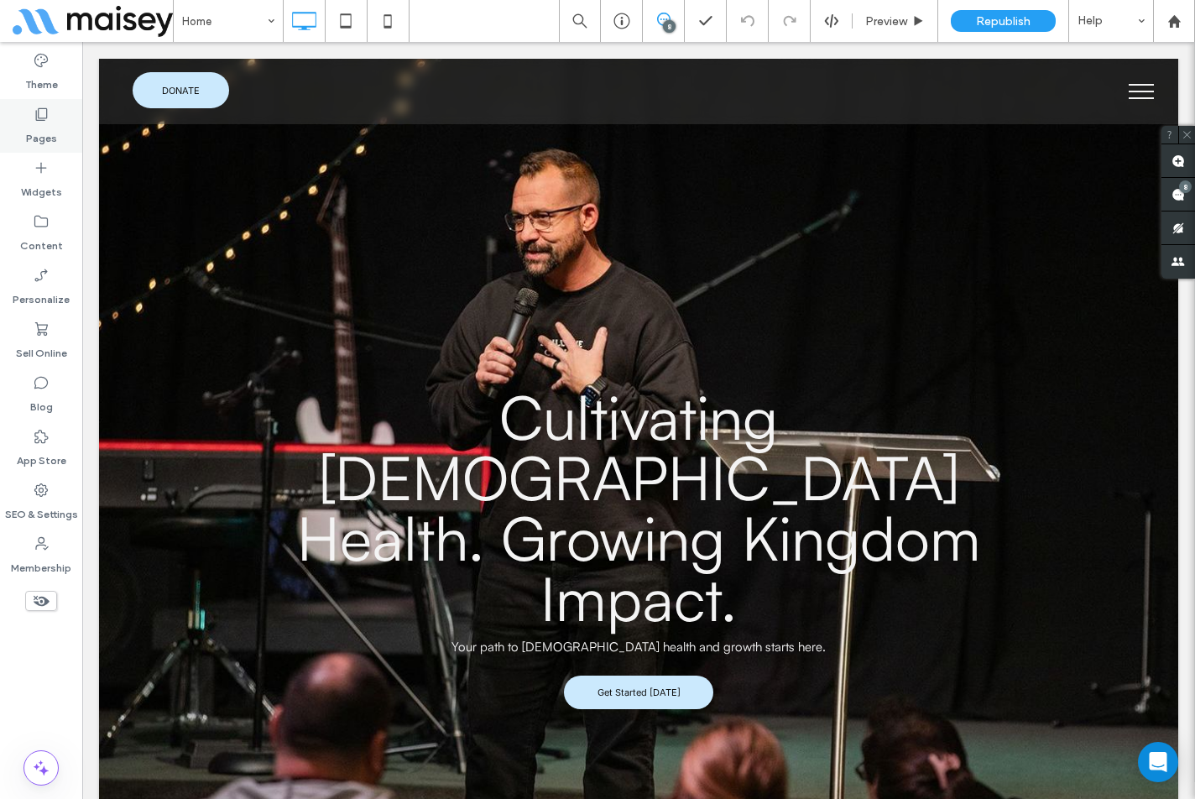
click at [46, 130] on label "Pages" at bounding box center [41, 133] width 31 height 23
click at [45, 133] on label "Pages" at bounding box center [41, 133] width 31 height 23
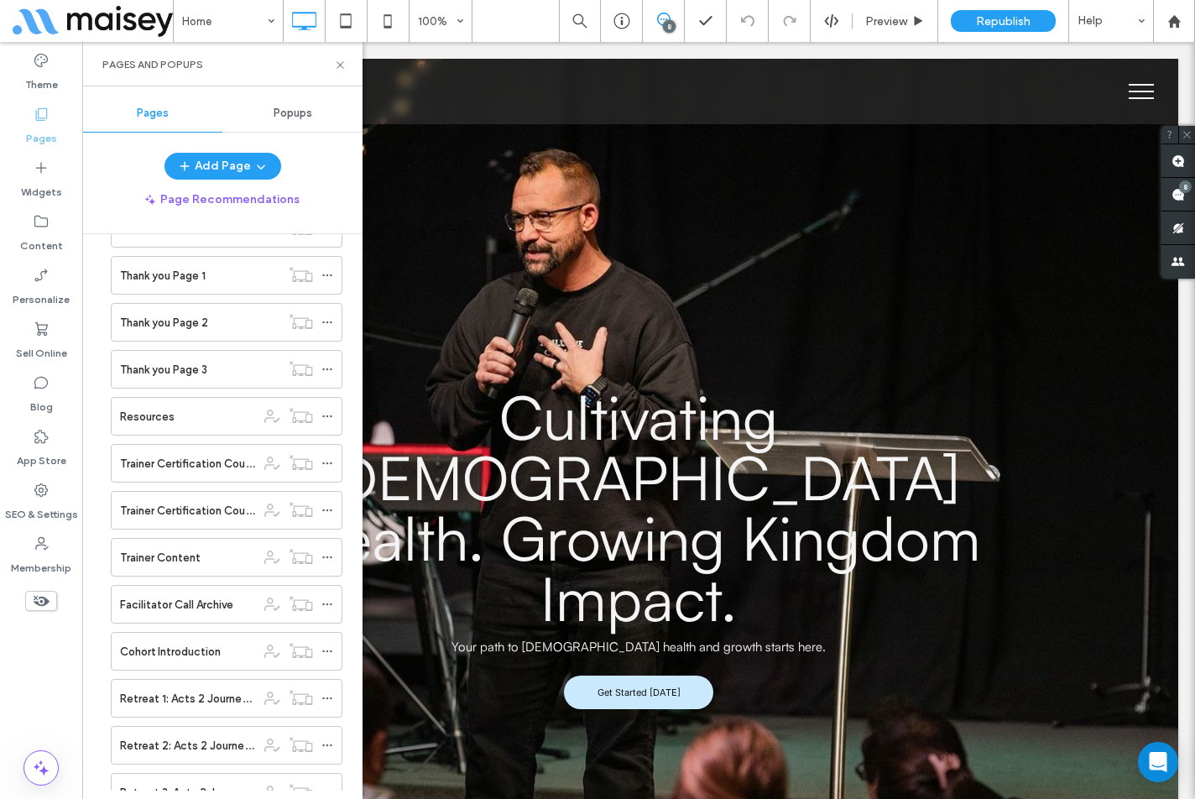
scroll to position [587, 0]
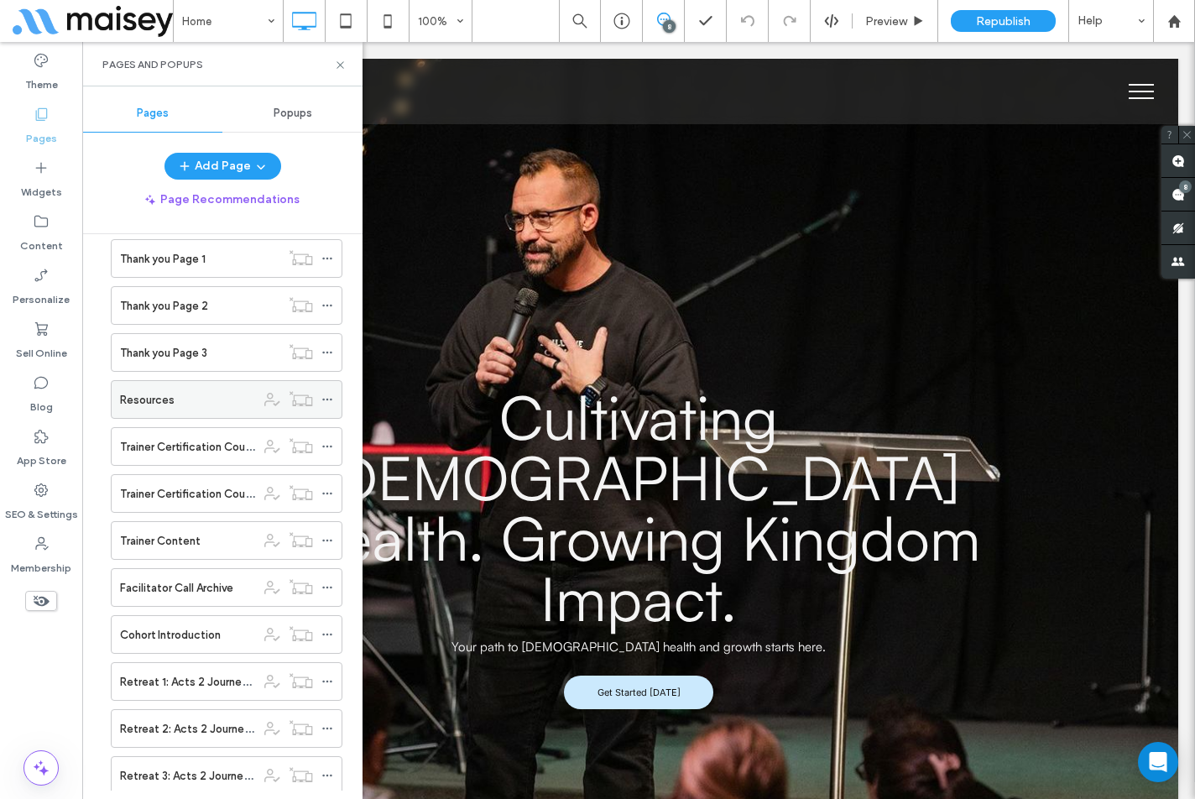
click at [324, 399] on use at bounding box center [326, 400] width 9 height 3
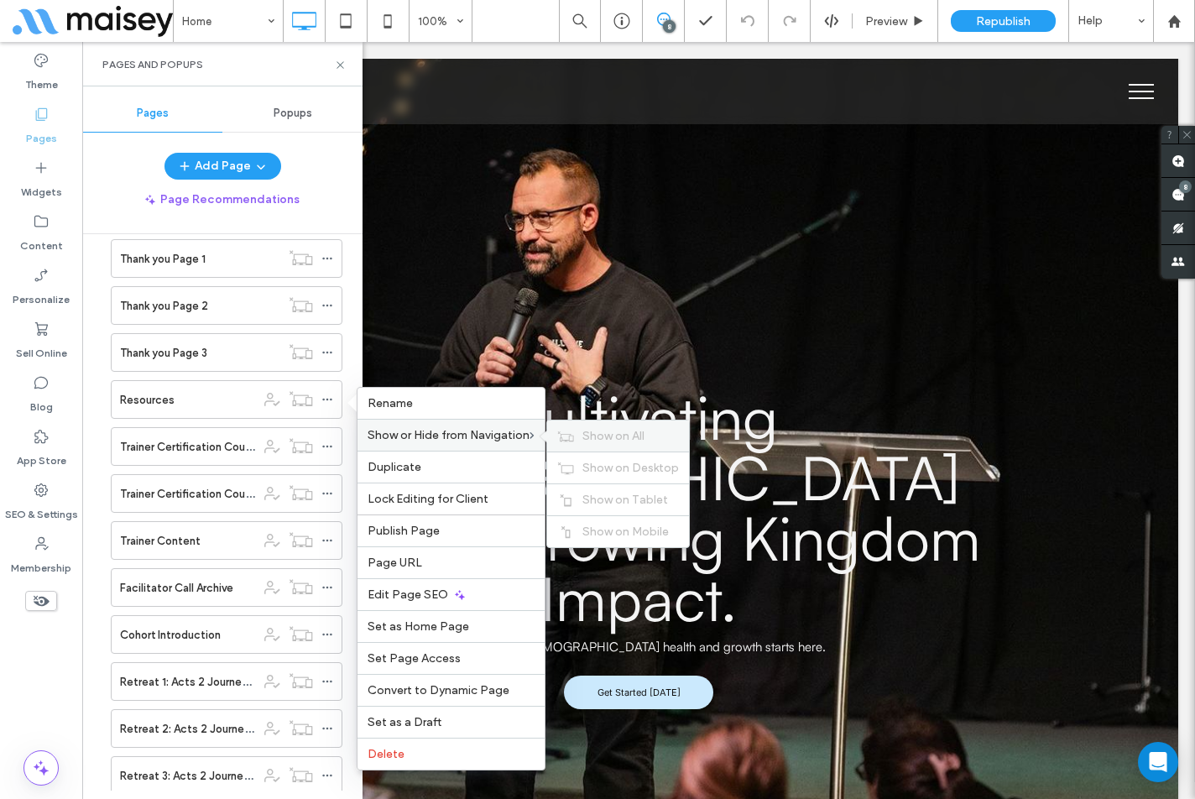
click at [578, 436] on div "Show on All" at bounding box center [618, 435] width 142 height 31
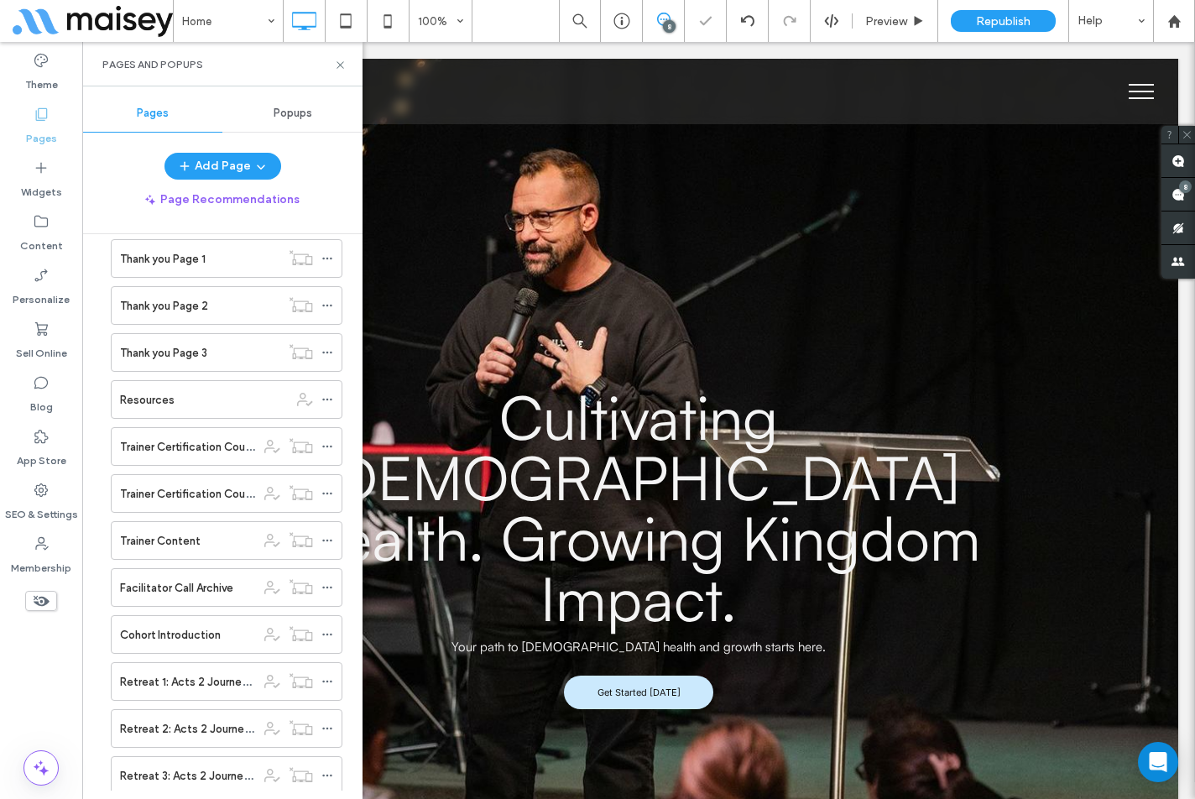
click at [63, 685] on div "Theme Pages Widgets Content Personalize Sell Online Blog App Store SEO & Settin…" at bounding box center [41, 420] width 82 height 757
click at [977, 26] on span "Republish" at bounding box center [1003, 21] width 55 height 14
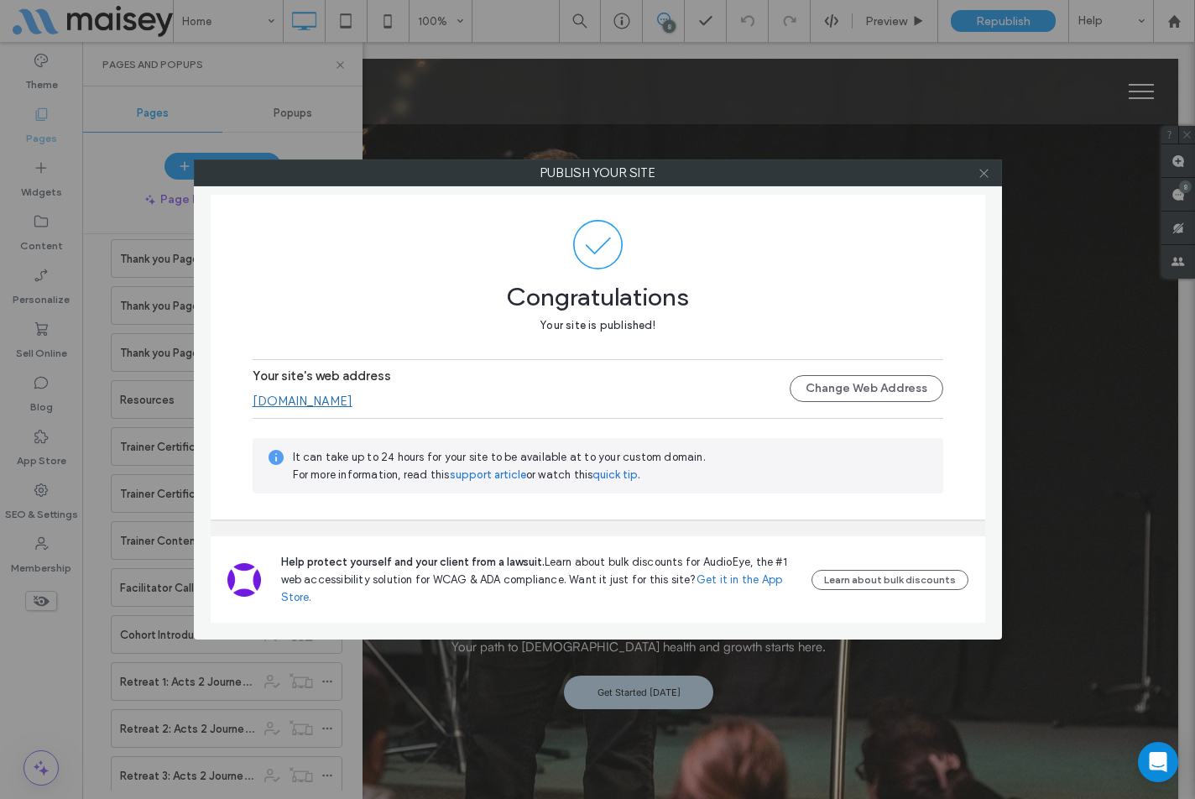
click at [984, 175] on icon at bounding box center [983, 173] width 13 height 13
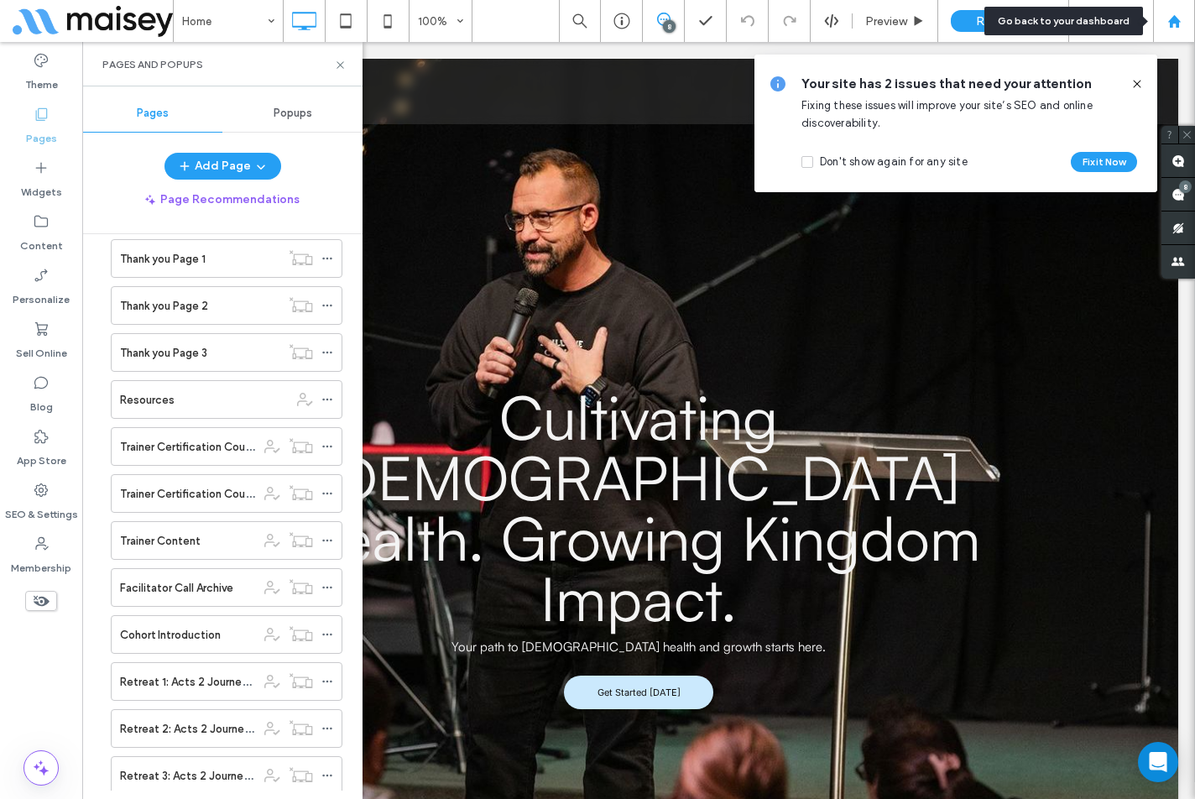
click at [1167, 30] on div at bounding box center [1174, 21] width 42 height 42
